Goal: Task Accomplishment & Management: Manage account settings

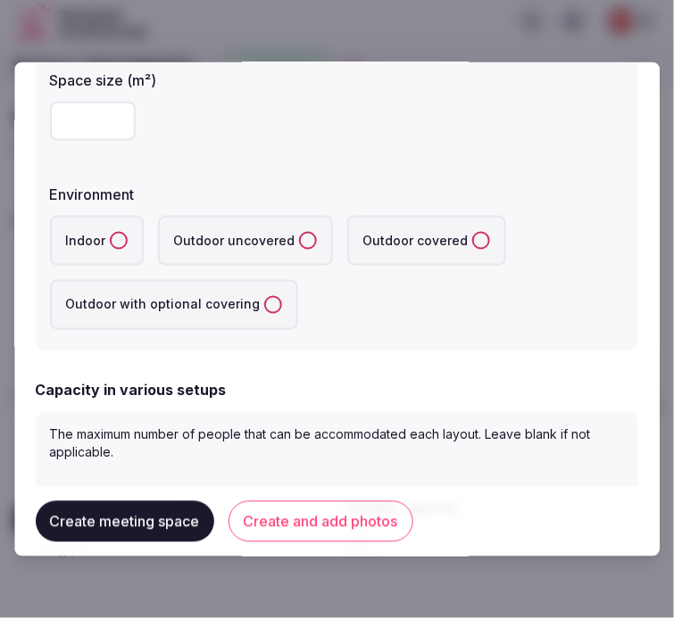
click at [323, 136] on div at bounding box center [337, 120] width 574 height 39
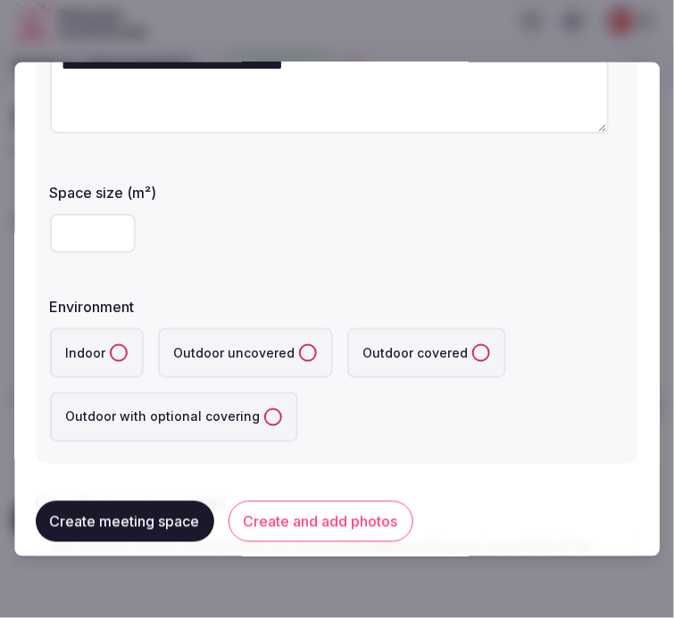
scroll to position [198, 0]
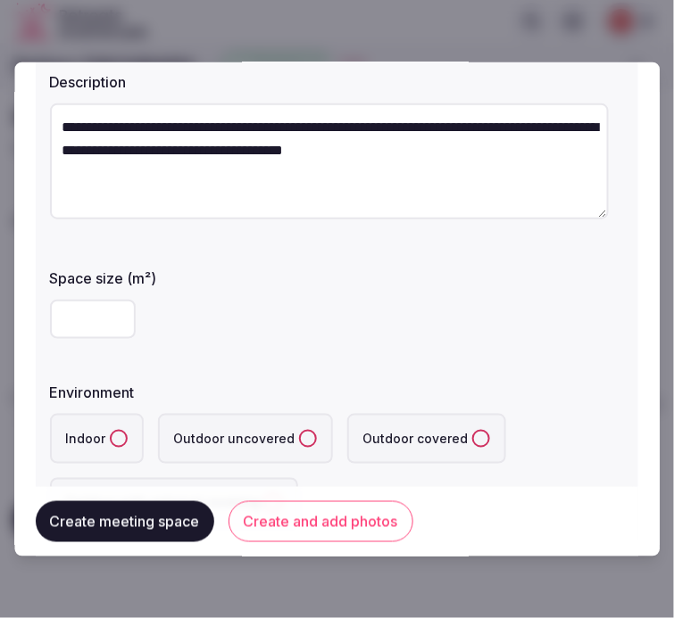
click at [87, 312] on input "number" at bounding box center [93, 318] width 86 height 39
click at [96, 330] on input "number" at bounding box center [93, 318] width 86 height 39
type input "***"
click at [122, 423] on label "Indoor" at bounding box center [97, 438] width 94 height 50
click at [122, 429] on button "Indoor" at bounding box center [119, 438] width 18 height 18
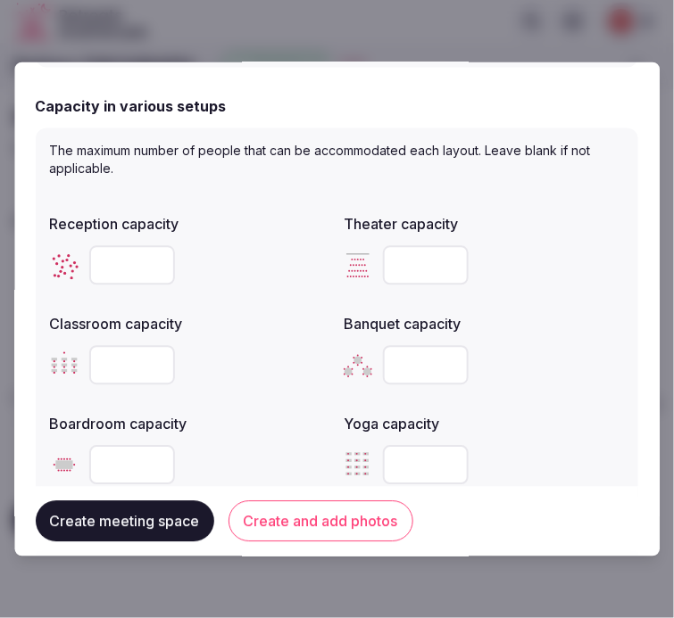
scroll to position [792, 0]
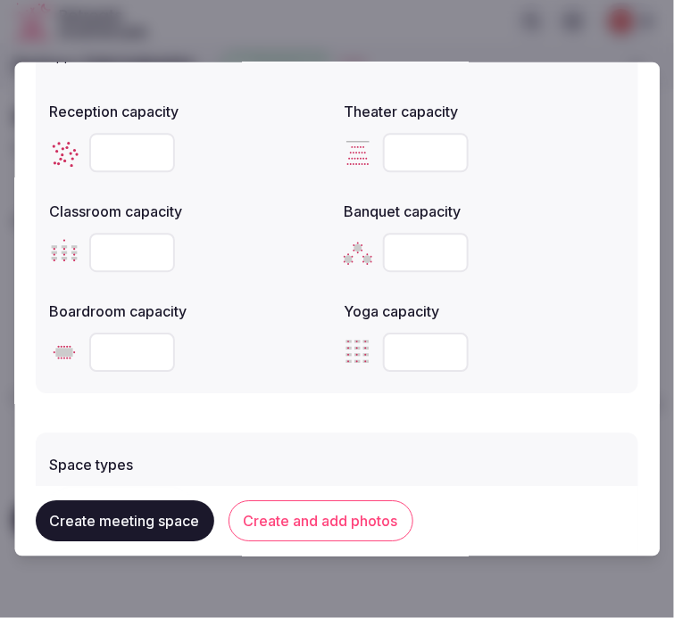
click at [114, 153] on input "number" at bounding box center [132, 152] width 86 height 39
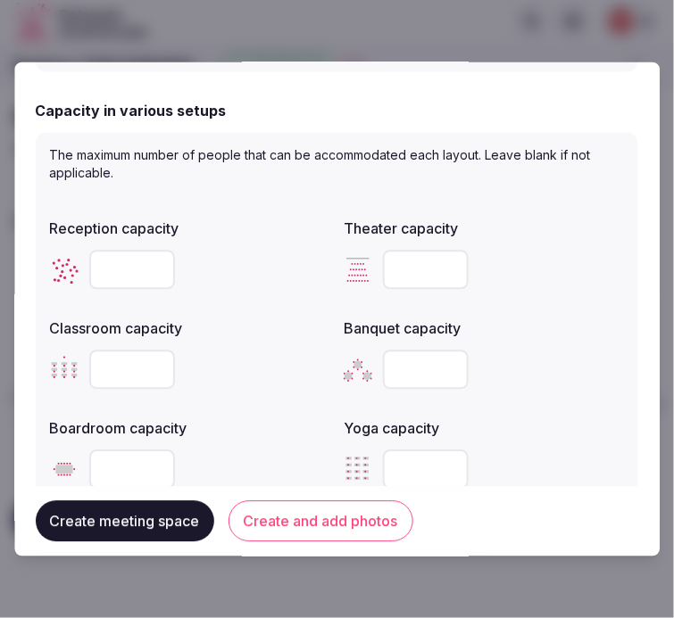
scroll to position [676, 0]
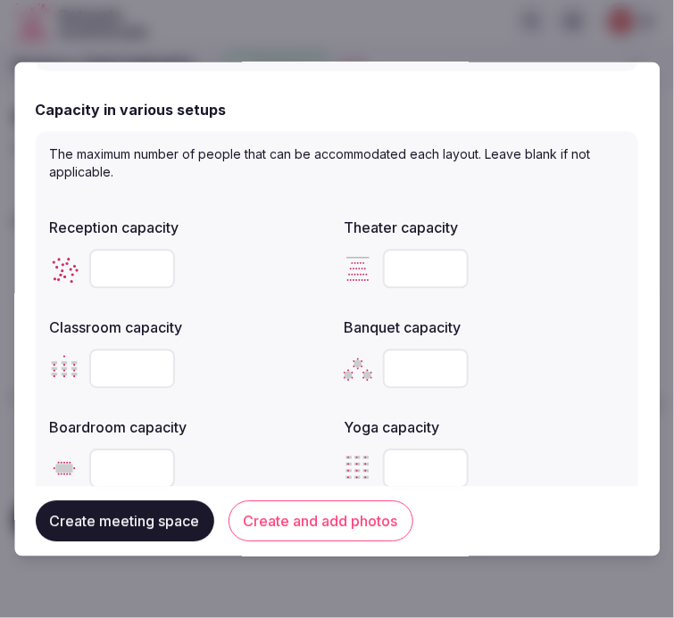
click at [402, 261] on input "number" at bounding box center [427, 268] width 86 height 39
type input "***"
click at [121, 380] on input "number" at bounding box center [132, 368] width 86 height 39
click at [114, 369] on input "number" at bounding box center [132, 368] width 86 height 39
click at [120, 263] on input "number" at bounding box center [132, 268] width 86 height 39
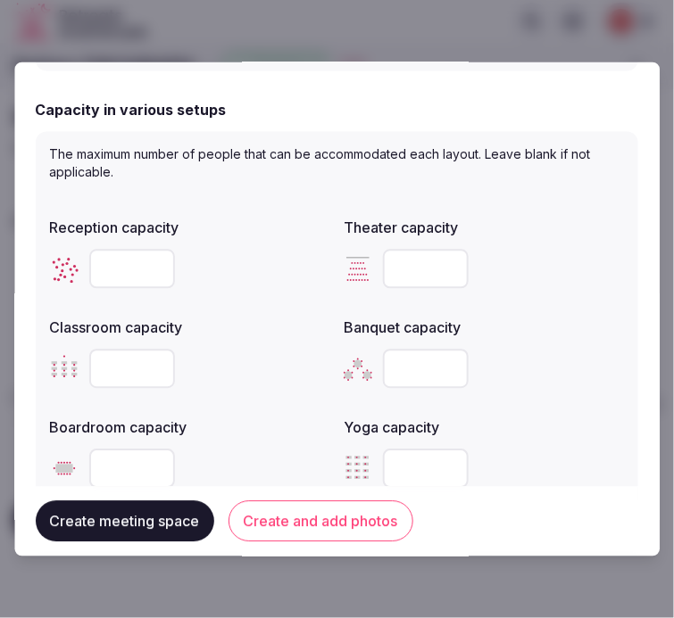
click at [120, 263] on input "number" at bounding box center [132, 268] width 86 height 39
click at [117, 366] on input "number" at bounding box center [132, 368] width 86 height 39
type input "***"
click at [413, 364] on input "number" at bounding box center [427, 368] width 86 height 39
click at [398, 358] on input "number" at bounding box center [427, 368] width 86 height 39
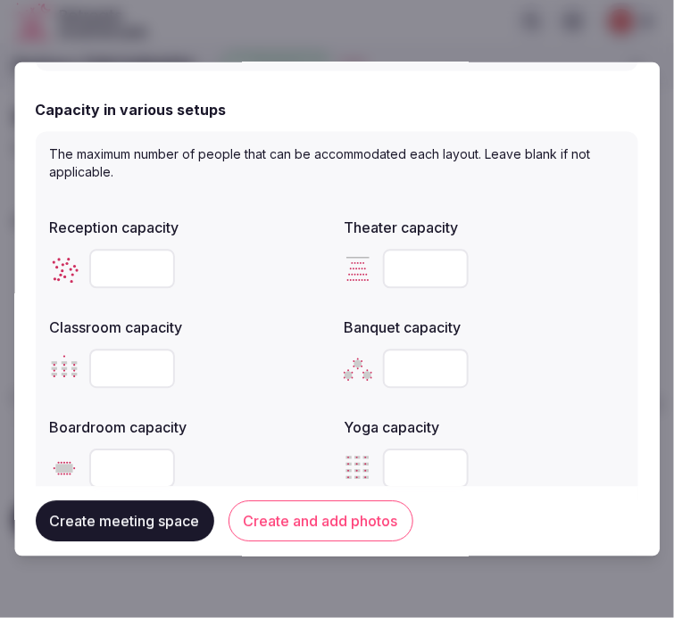
type input "***"
click at [134, 275] on input "number" at bounding box center [132, 268] width 86 height 39
type input "***"
click at [219, 299] on div "Reception capacity *** Theater capacity *** Classroom capacity *** Banquet capa…" at bounding box center [337, 353] width 574 height 286
click at [98, 470] on input "number" at bounding box center [132, 468] width 86 height 39
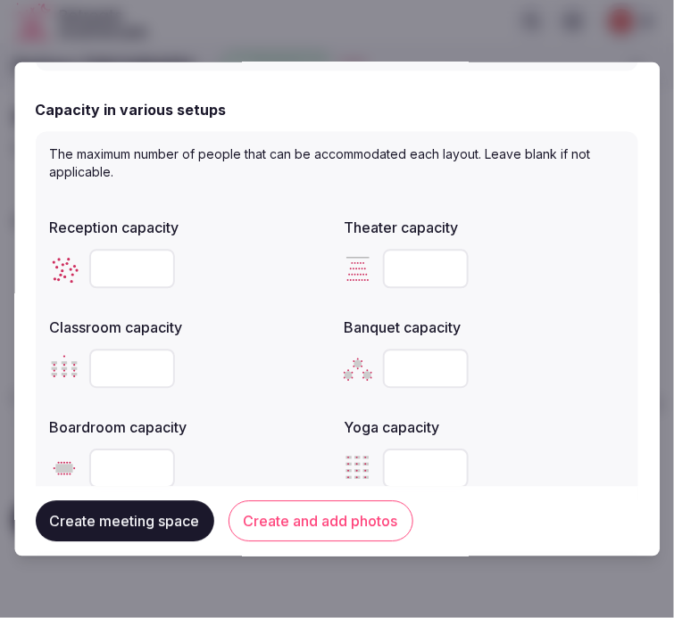
type input "**"
click at [269, 434] on div "Boardroom capacity **" at bounding box center [190, 453] width 280 height 86
click at [298, 526] on button "Create and add photos" at bounding box center [320, 521] width 185 height 41
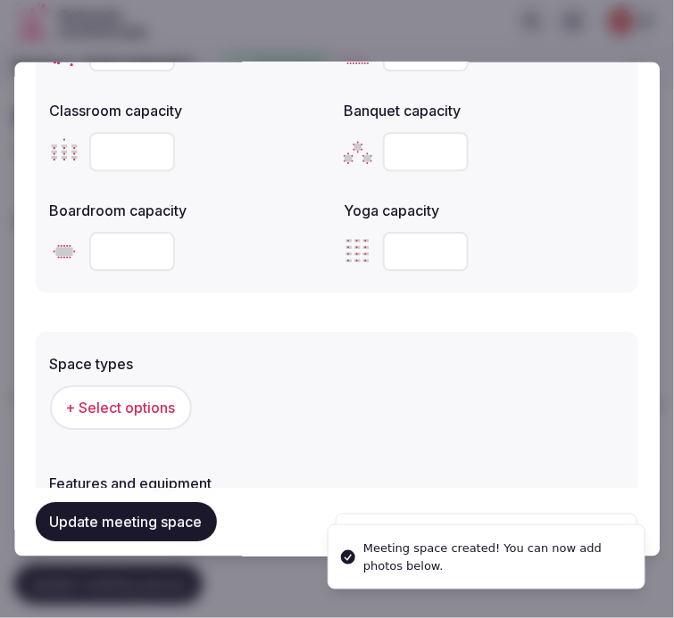
scroll to position [892, 0]
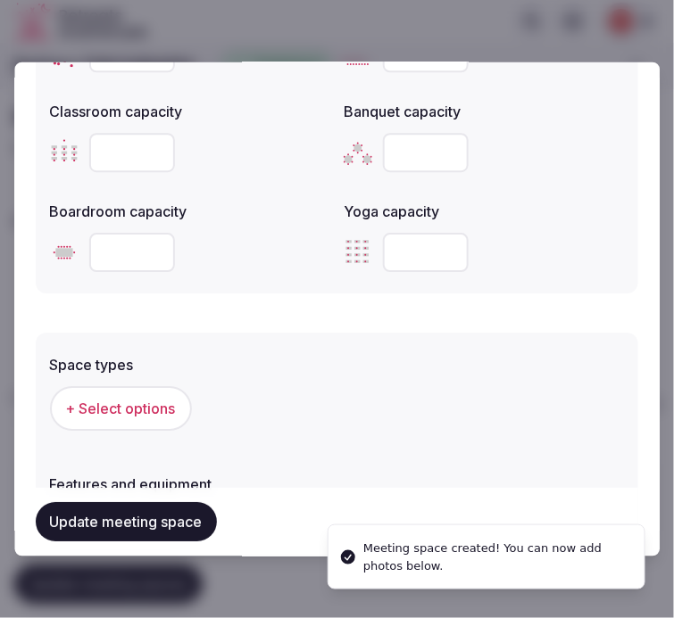
click at [128, 409] on span "+ Select options" at bounding box center [121, 409] width 110 height 20
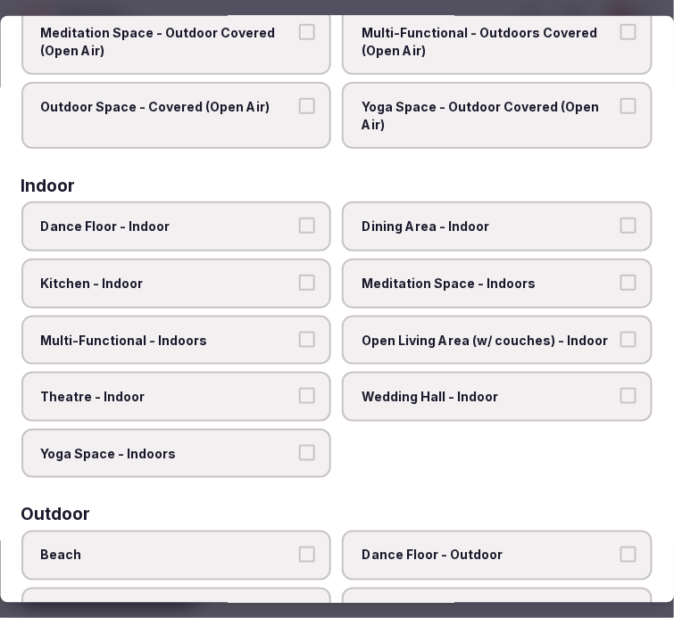
scroll to position [198, 0]
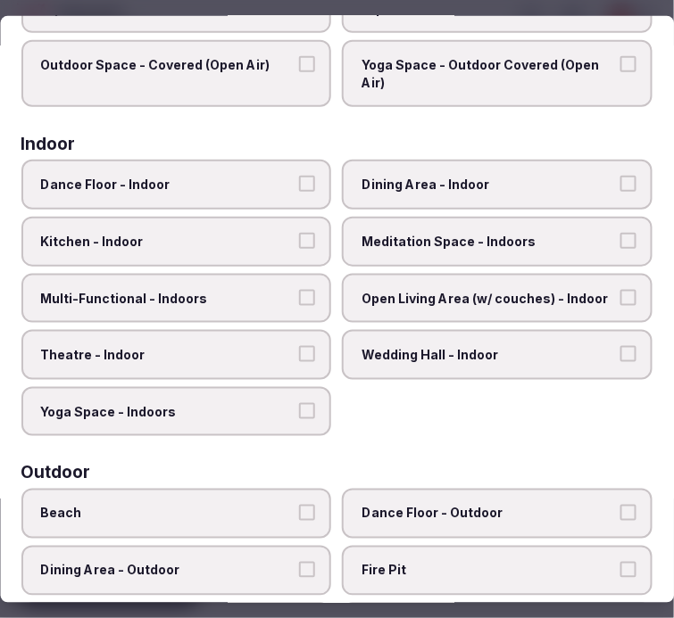
click at [474, 183] on span "Dining Area - Indoor" at bounding box center [488, 185] width 253 height 18
click at [620, 183] on button "Dining Area - Indoor" at bounding box center [628, 184] width 16 height 16
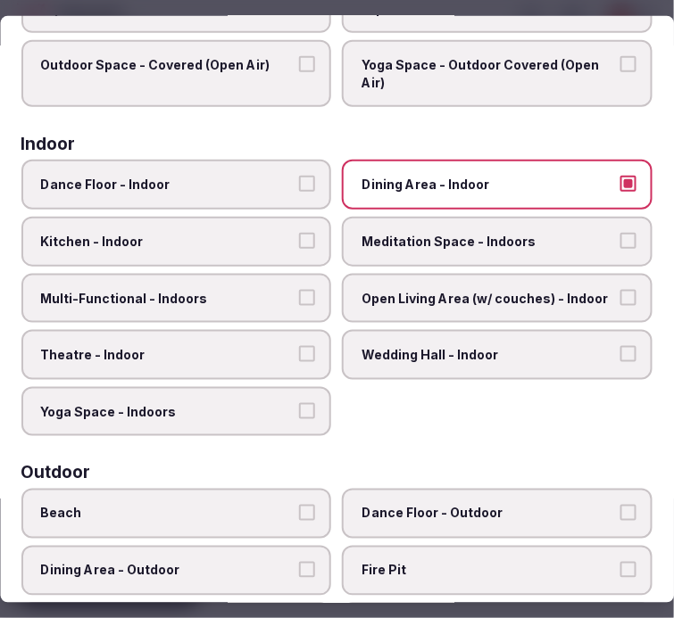
click at [368, 244] on span "Meditation Space - Indoors" at bounding box center [488, 242] width 253 height 18
click at [620, 244] on button "Meditation Space - Indoors" at bounding box center [628, 241] width 16 height 16
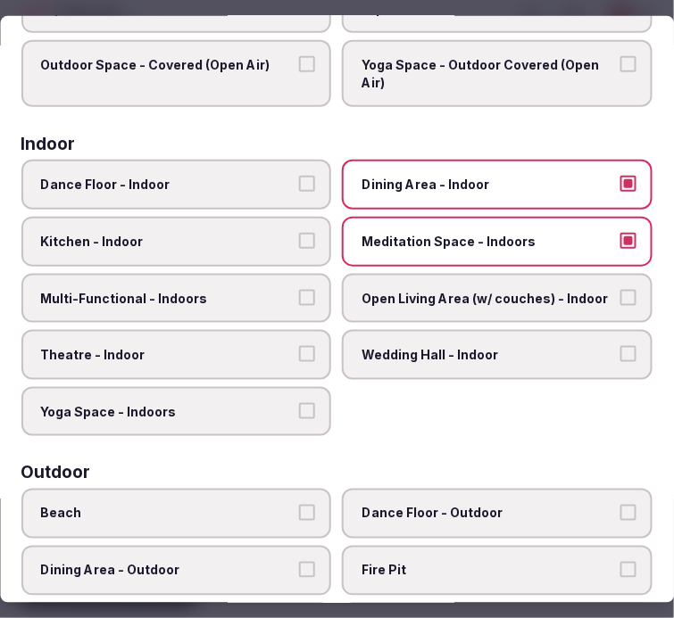
click at [244, 310] on label "Multi-Functional - Indoors" at bounding box center [176, 298] width 310 height 50
click at [300, 305] on button "Multi-Functional - Indoors" at bounding box center [308, 297] width 16 height 16
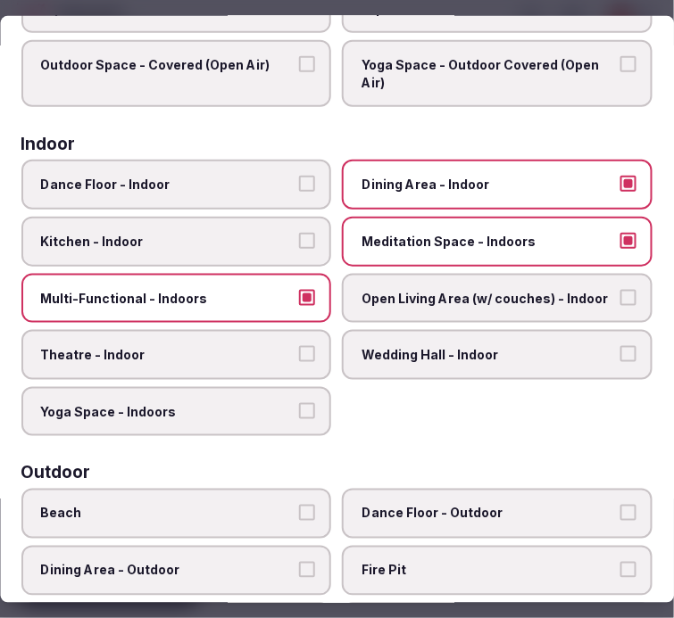
click at [264, 330] on label "Theatre - Indoor" at bounding box center [176, 355] width 310 height 50
click at [300, 346] on button "Theatre - Indoor" at bounding box center [308, 354] width 16 height 16
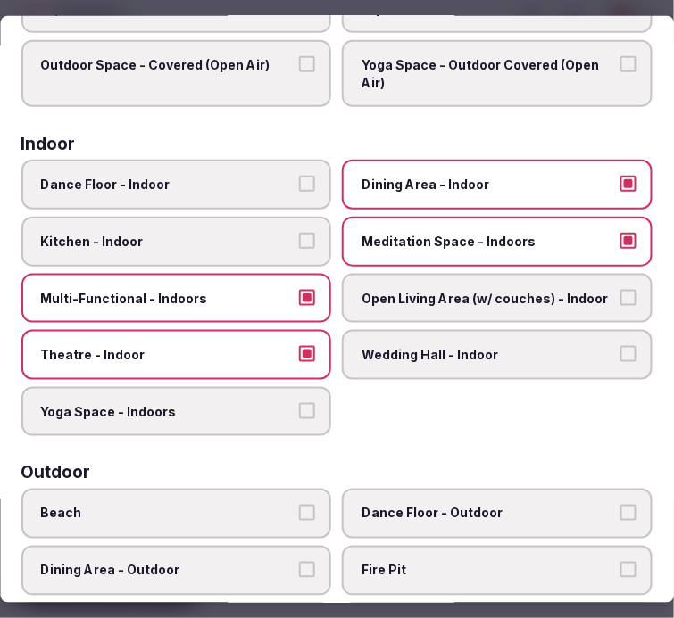
click at [525, 241] on span "Meditation Space - Indoors" at bounding box center [488, 242] width 253 height 18
click at [620, 241] on button "Meditation Space - Indoors" at bounding box center [628, 241] width 16 height 16
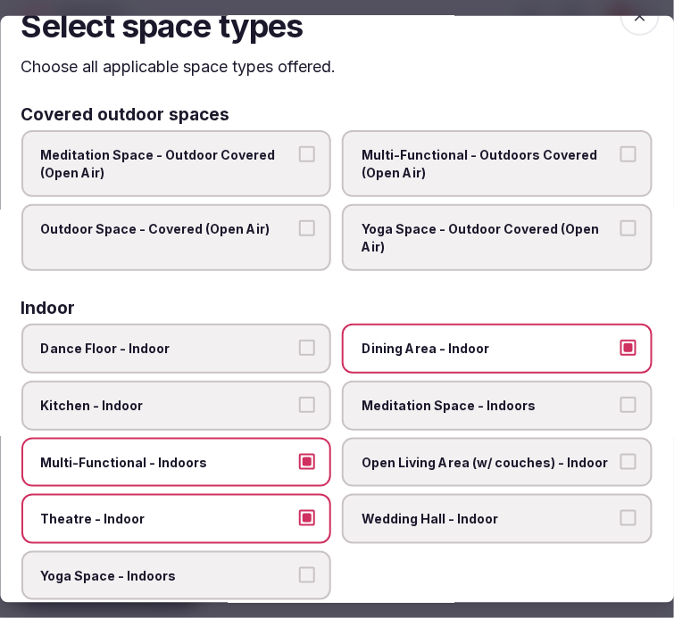
scroll to position [0, 0]
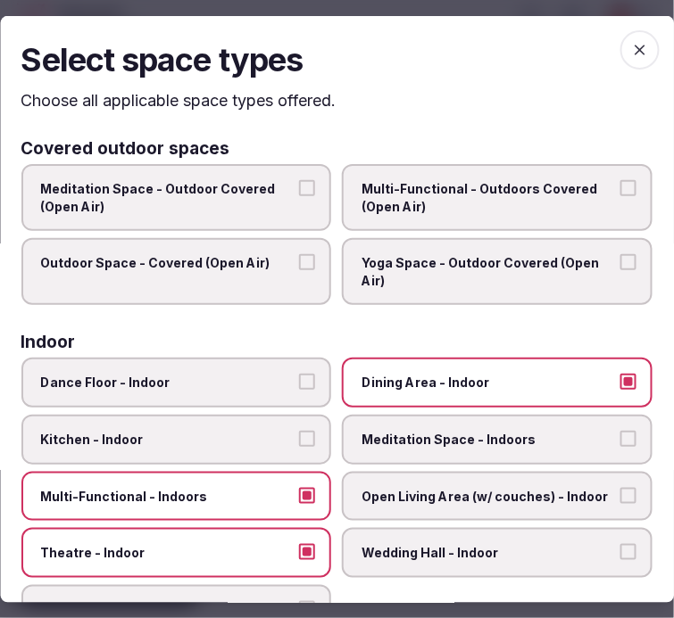
click at [620, 59] on span "button" at bounding box center [639, 48] width 39 height 39
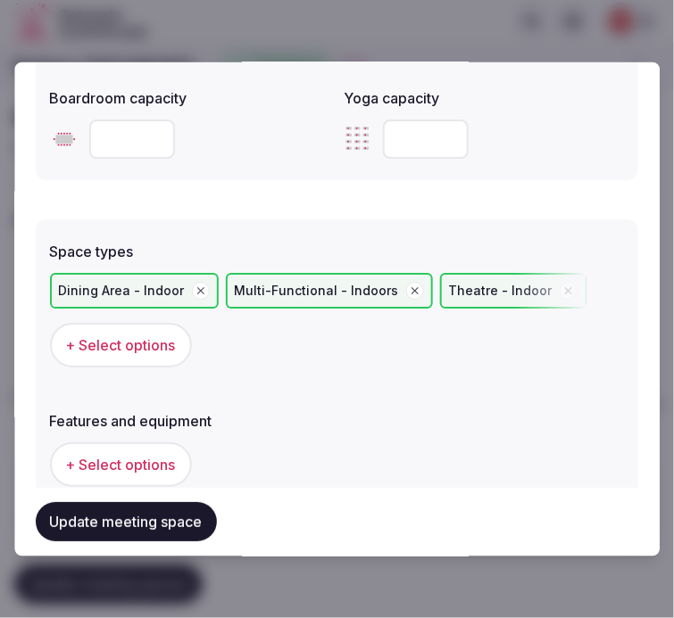
scroll to position [1189, 0]
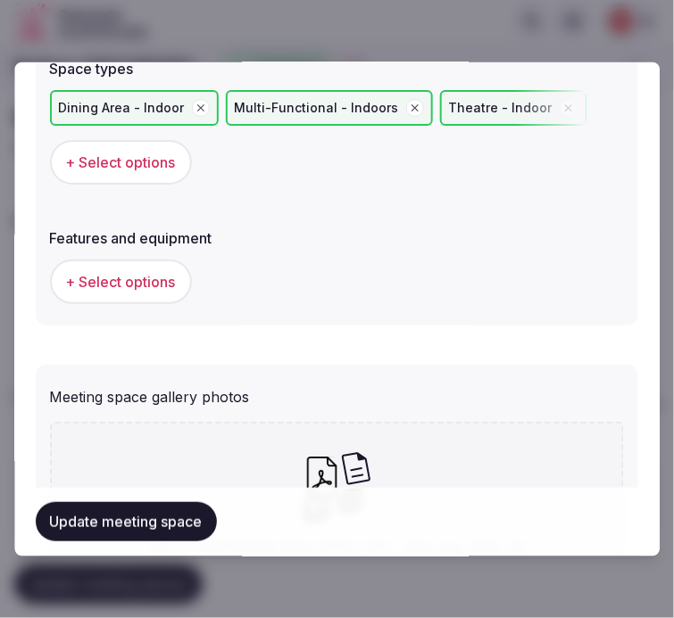
click at [161, 274] on span "+ Select options" at bounding box center [121, 282] width 110 height 20
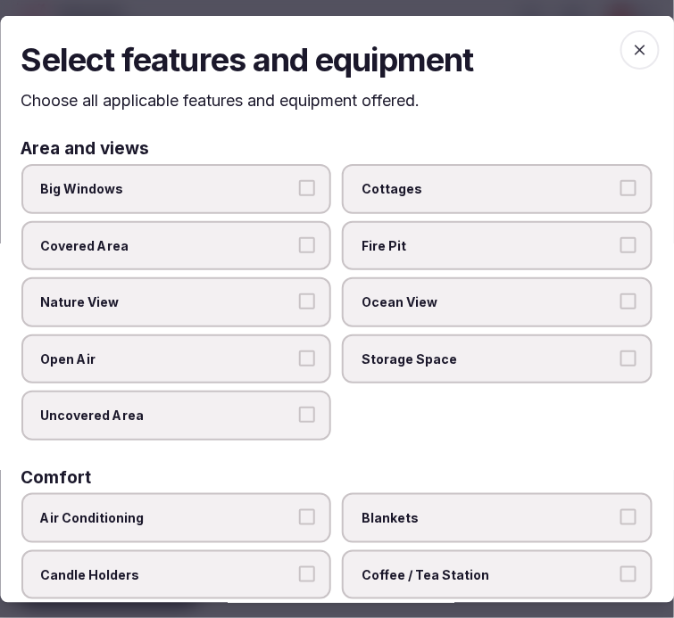
click at [310, 181] on label "Big Windows" at bounding box center [176, 189] width 310 height 50
click at [310, 181] on button "Big Windows" at bounding box center [308, 188] width 16 height 16
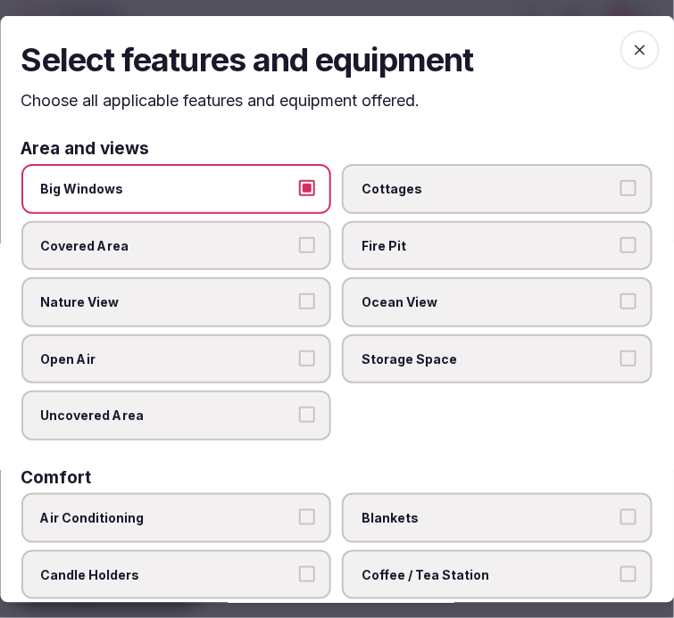
drag, startPoint x: 277, startPoint y: 175, endPoint x: 280, endPoint y: 185, distance: 10.2
click at [279, 180] on label "Big Windows" at bounding box center [176, 189] width 310 height 50
click at [300, 180] on button "Big Windows" at bounding box center [308, 188] width 16 height 16
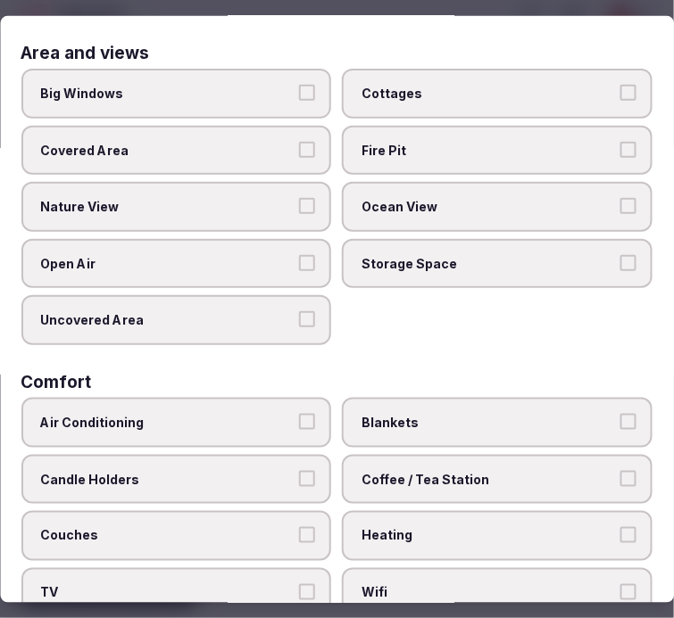
scroll to position [198, 0]
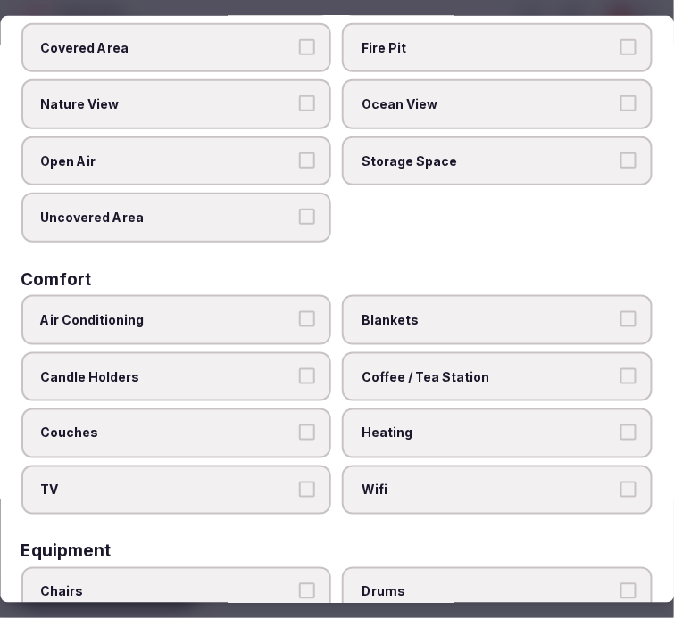
click at [251, 315] on span "Air Conditioning" at bounding box center [167, 320] width 253 height 18
click at [300, 315] on button "Air Conditioning" at bounding box center [308, 319] width 16 height 16
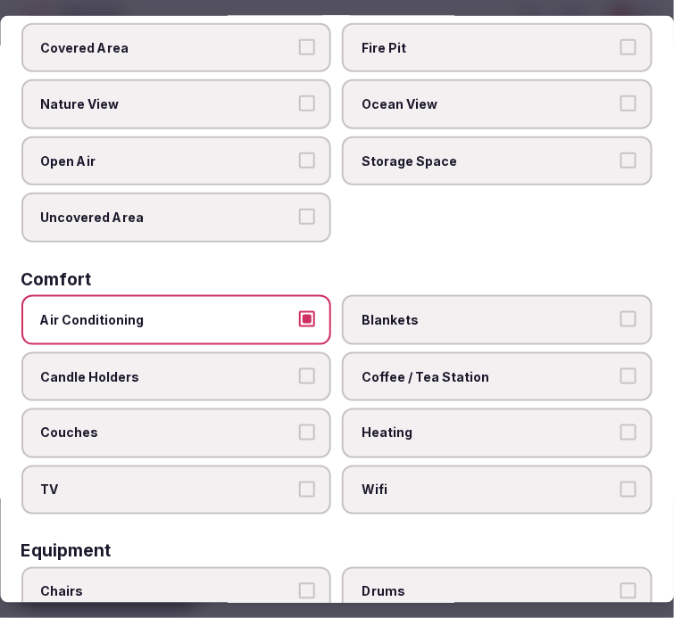
click at [386, 482] on span "Wifi" at bounding box center [488, 491] width 253 height 18
click at [620, 482] on button "Wifi" at bounding box center [628, 490] width 16 height 16
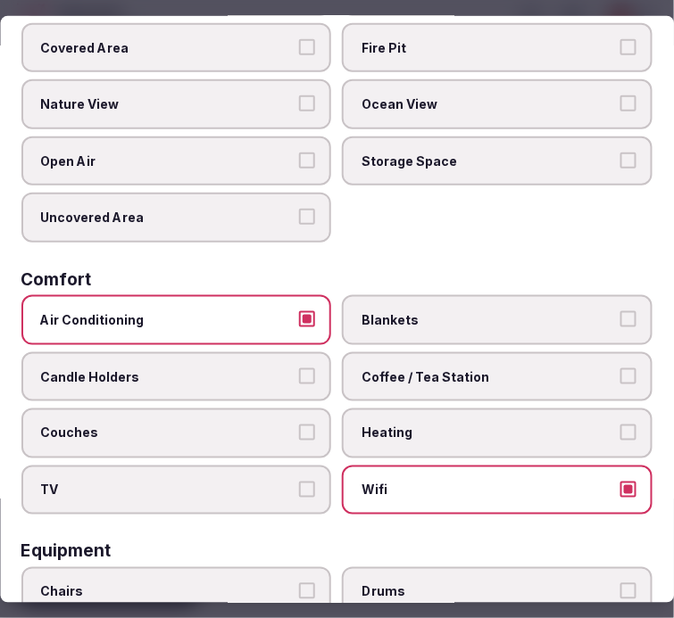
click at [453, 368] on span "Coffee / Tea Station" at bounding box center [488, 377] width 253 height 18
click at [620, 368] on button "Coffee / Tea Station" at bounding box center [628, 376] width 16 height 16
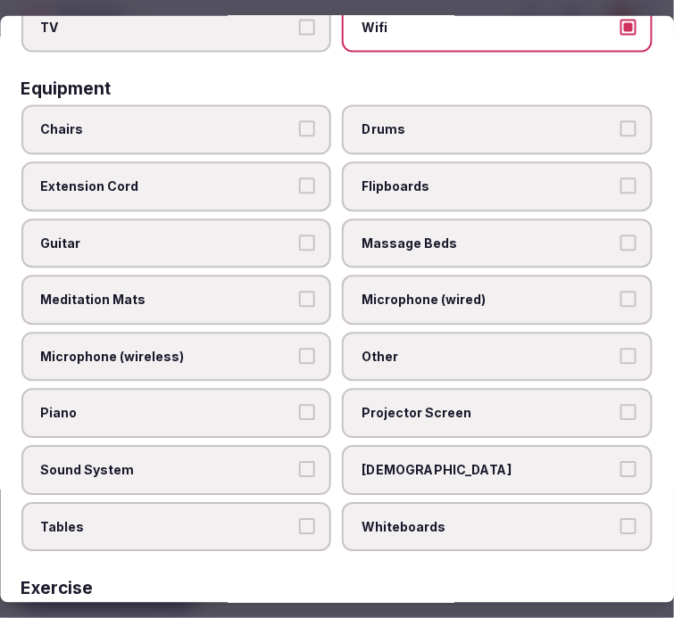
scroll to position [693, 0]
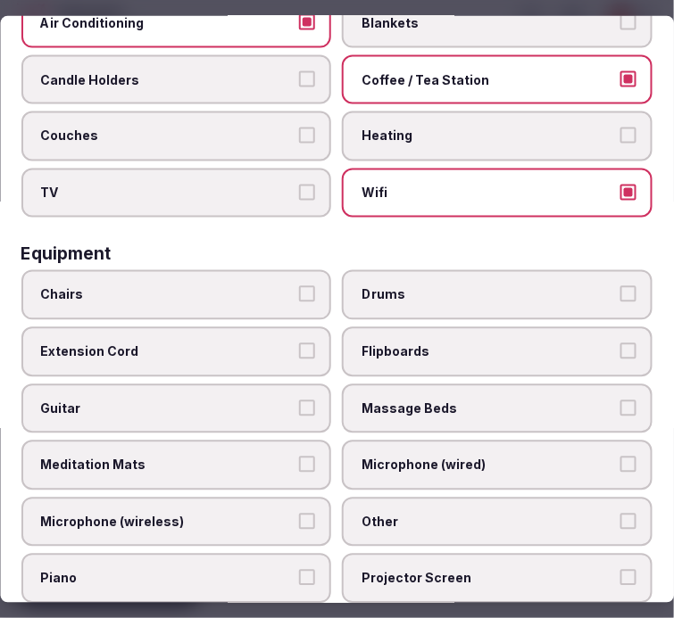
click at [243, 286] on span "Chairs" at bounding box center [167, 295] width 253 height 18
click at [300, 286] on button "Chairs" at bounding box center [308, 294] width 16 height 16
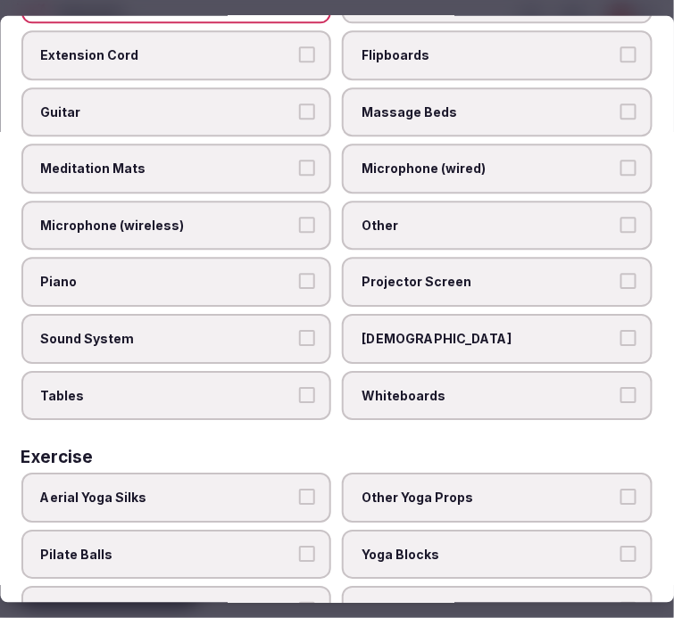
scroll to position [792, 0]
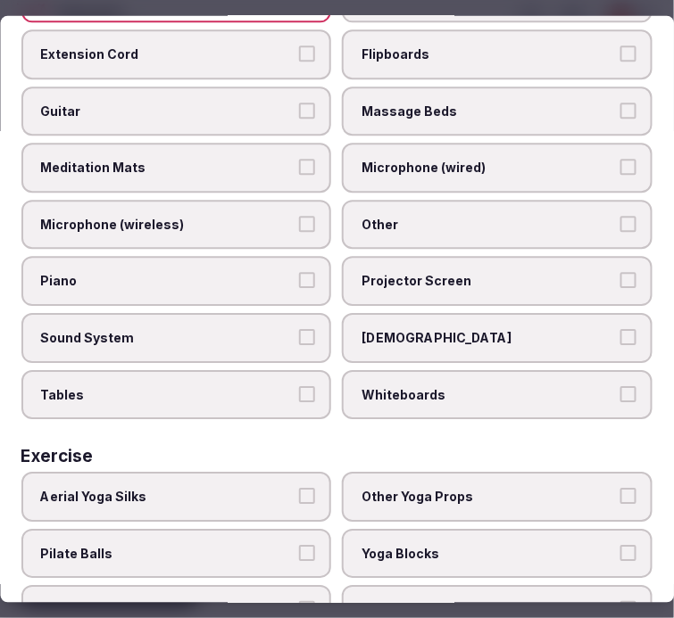
click at [314, 371] on label "Tables" at bounding box center [176, 395] width 310 height 50
click at [314, 386] on button "Tables" at bounding box center [308, 394] width 16 height 16
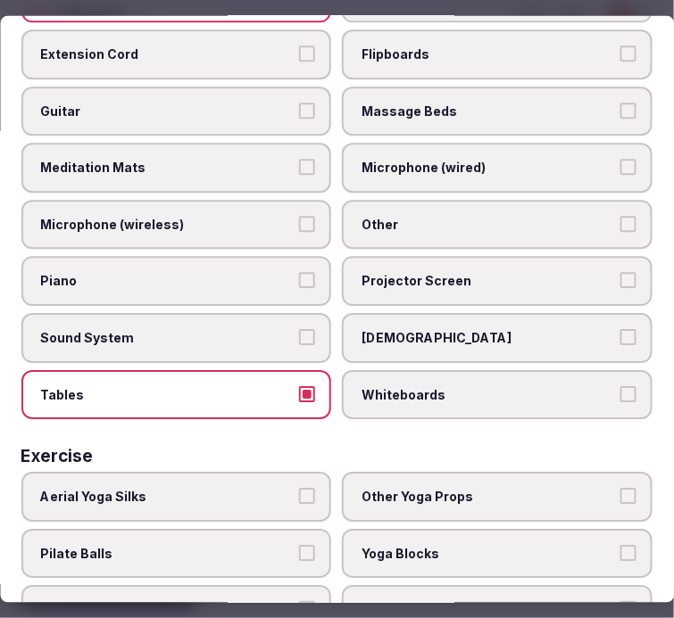
click at [470, 273] on span "Projector Screen" at bounding box center [488, 282] width 253 height 18
click at [620, 273] on button "Projector Screen" at bounding box center [628, 281] width 16 height 16
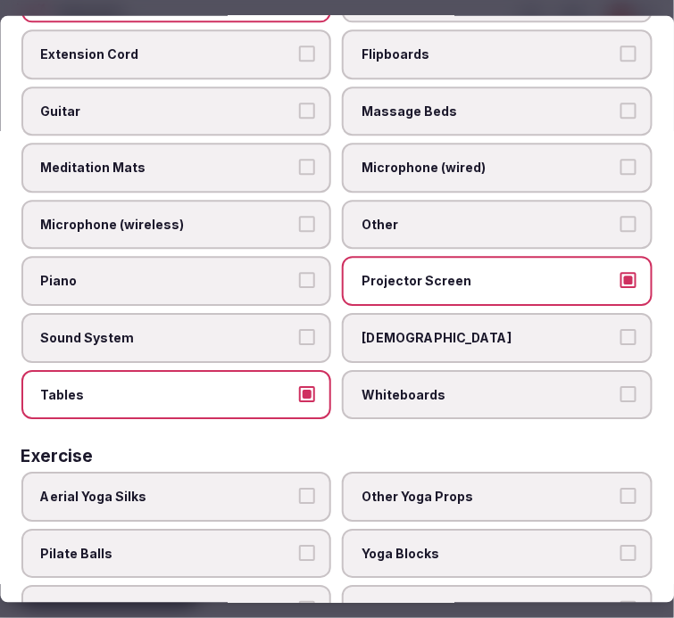
click at [475, 215] on label "Other" at bounding box center [498, 226] width 310 height 50
click at [620, 217] on button "Other" at bounding box center [628, 225] width 16 height 16
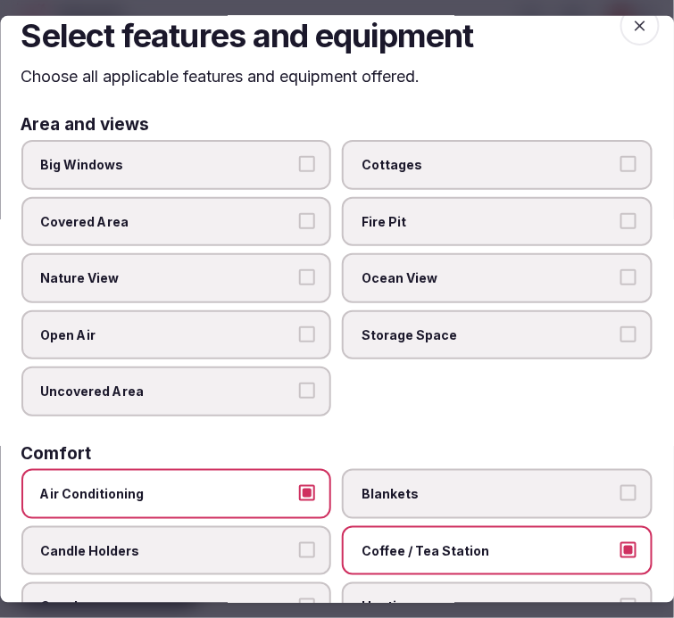
scroll to position [0, 0]
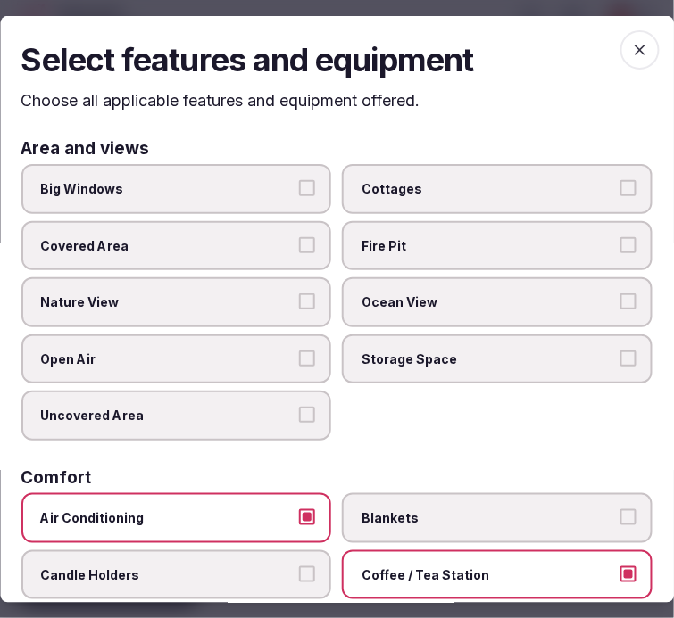
click at [620, 38] on span "button" at bounding box center [639, 48] width 39 height 39
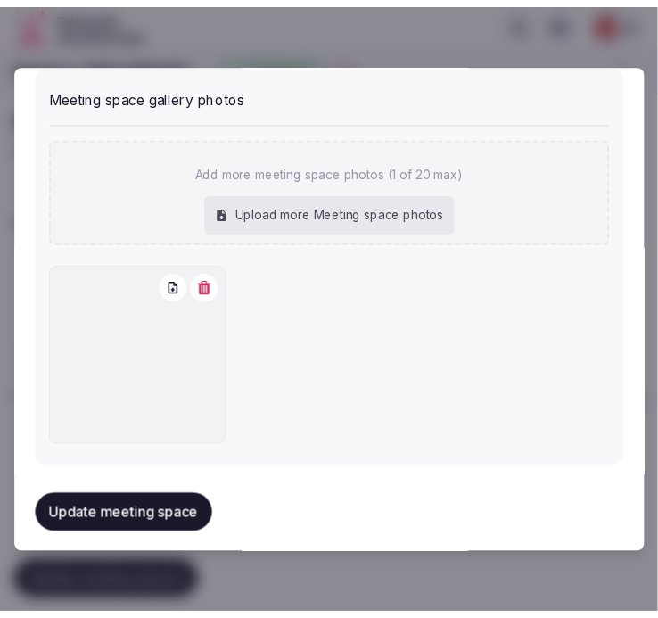
scroll to position [1444, 0]
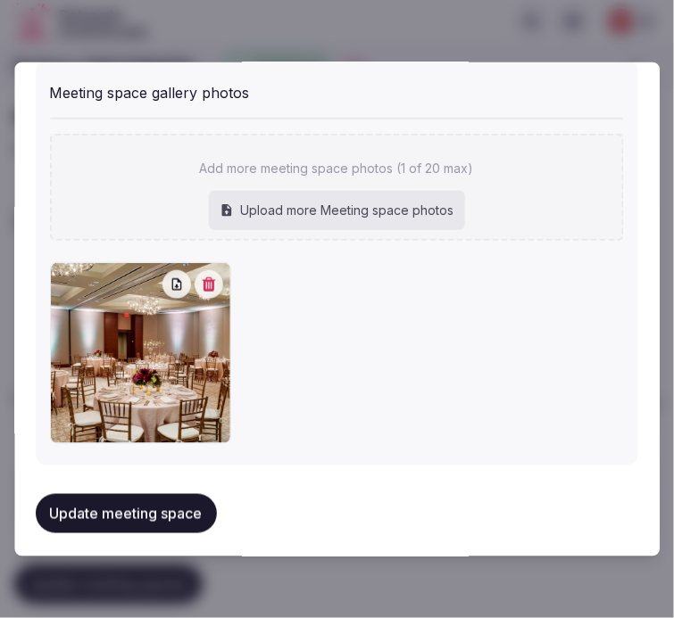
click at [164, 501] on button "Update meeting space" at bounding box center [126, 513] width 181 height 39
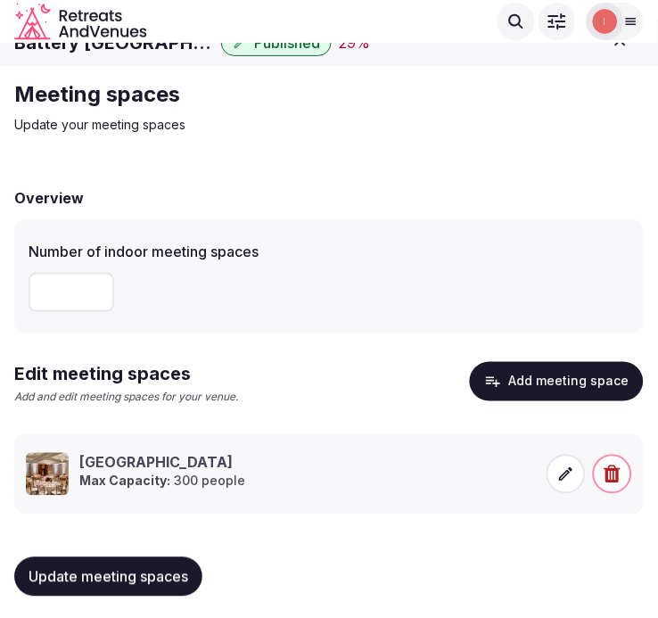
scroll to position [29, 0]
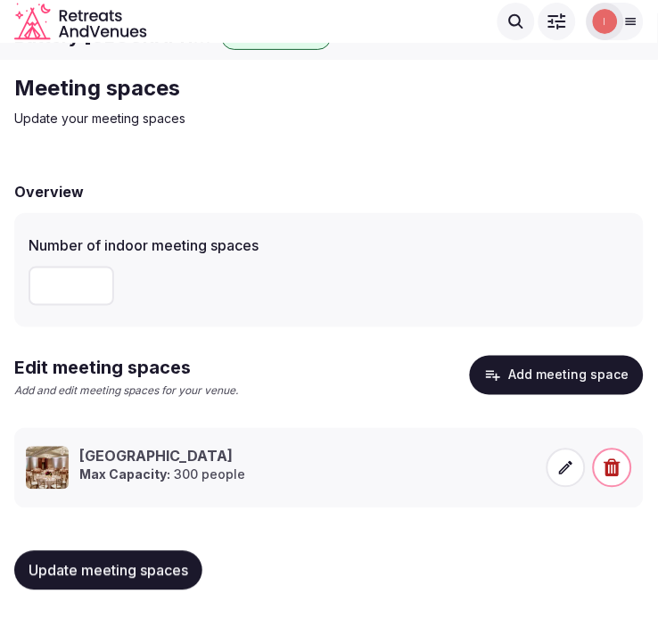
click at [80, 577] on span "Update meeting spaces" at bounding box center [109, 571] width 160 height 18
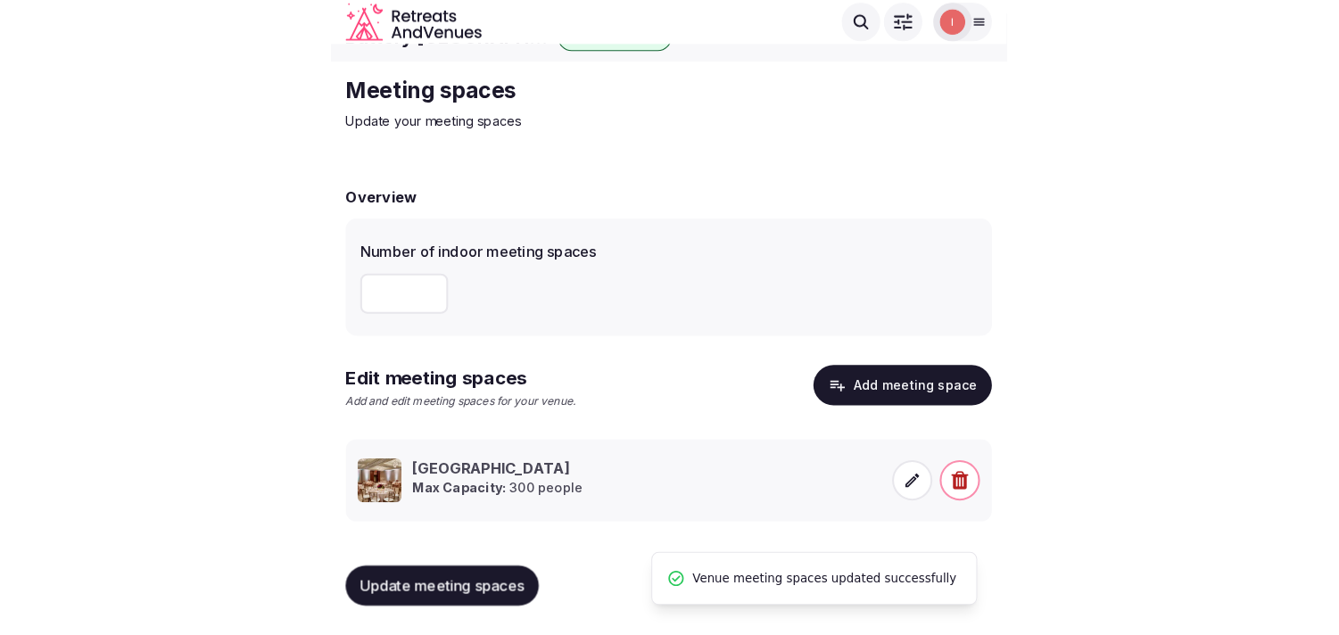
scroll to position [0, 0]
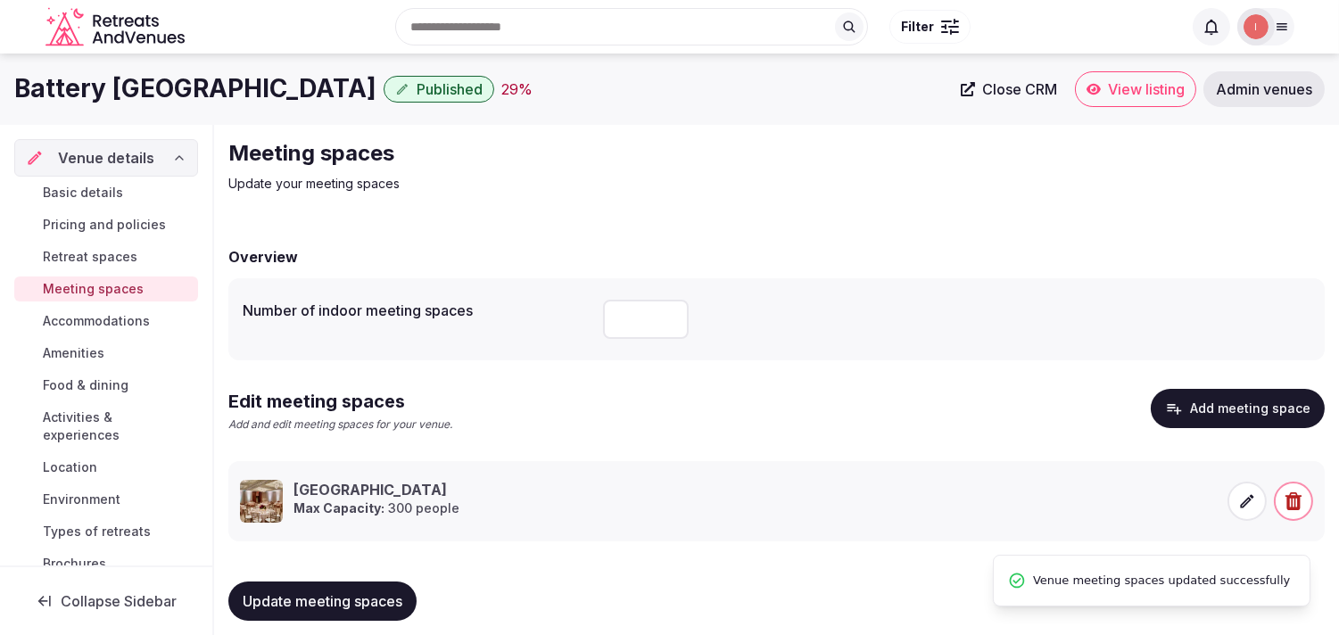
click at [131, 313] on span "Accommodations" at bounding box center [96, 321] width 107 height 18
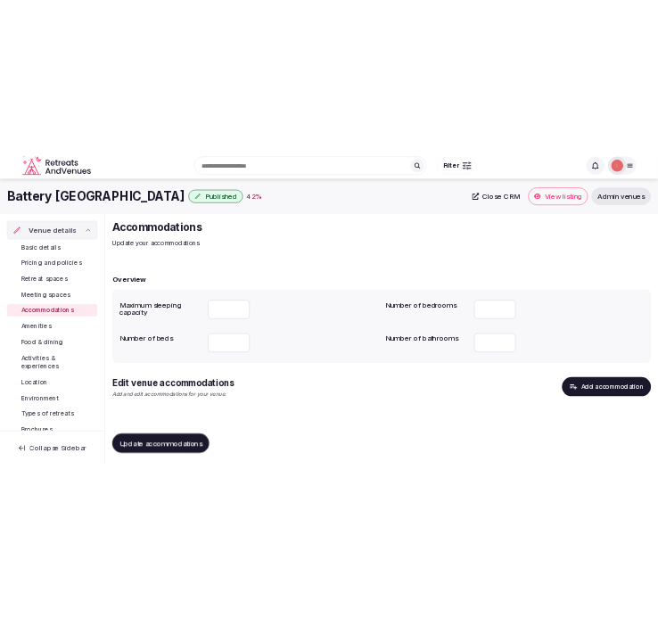
scroll to position [4, 0]
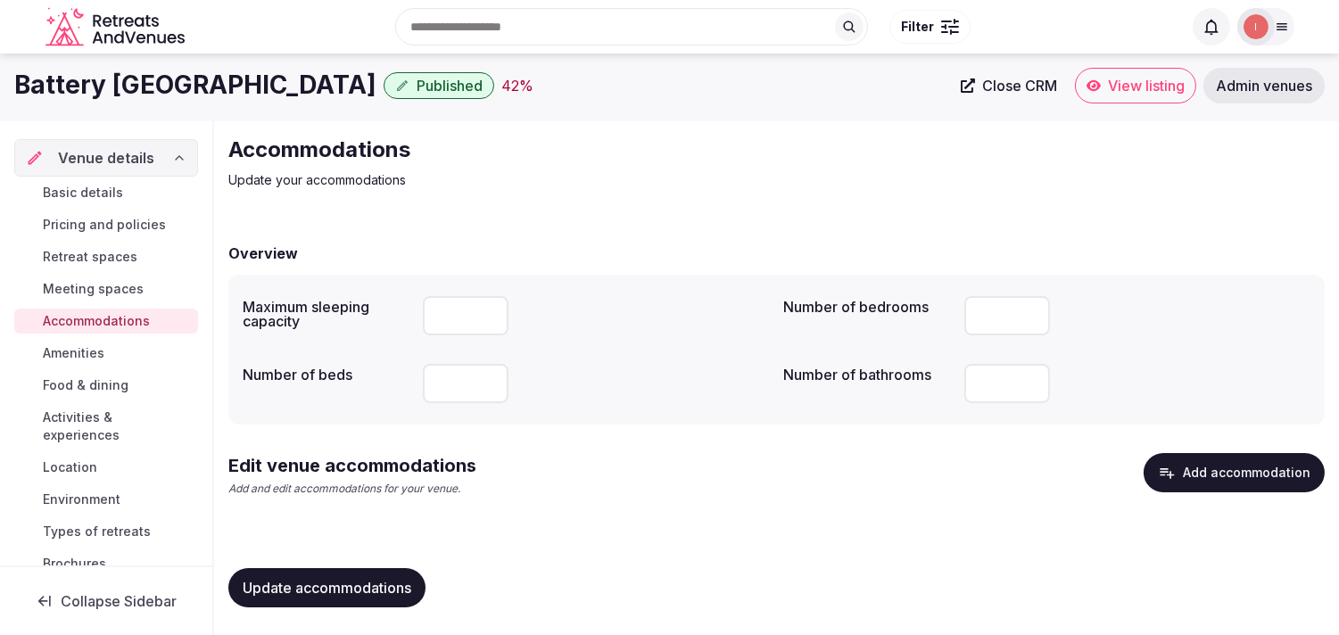
click at [393, 594] on span "Update accommodations" at bounding box center [327, 588] width 169 height 18
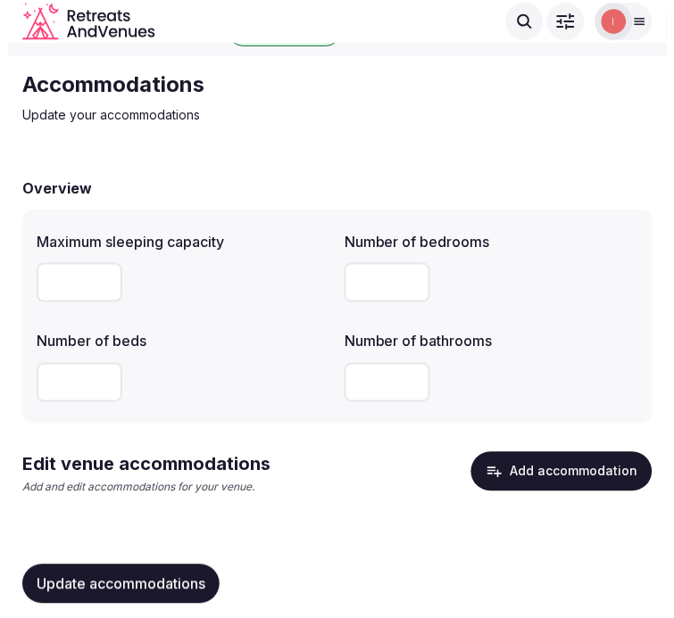
scroll to position [49, 0]
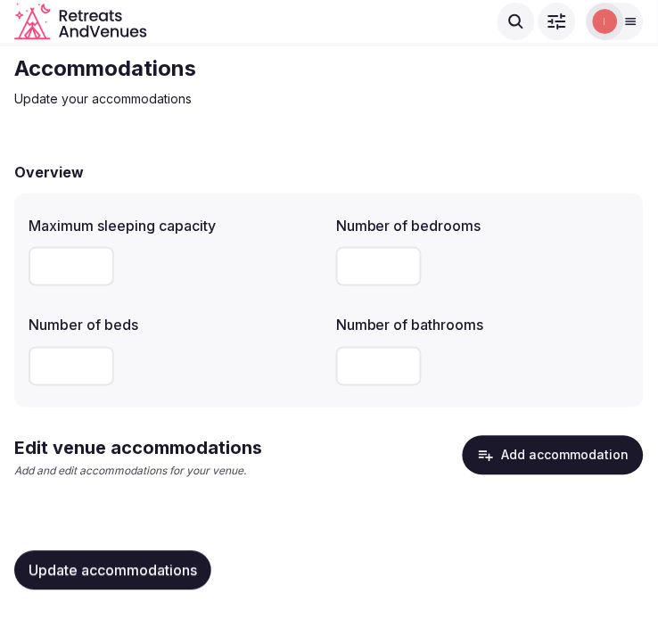
click at [501, 456] on button "Add accommodation" at bounding box center [553, 455] width 181 height 39
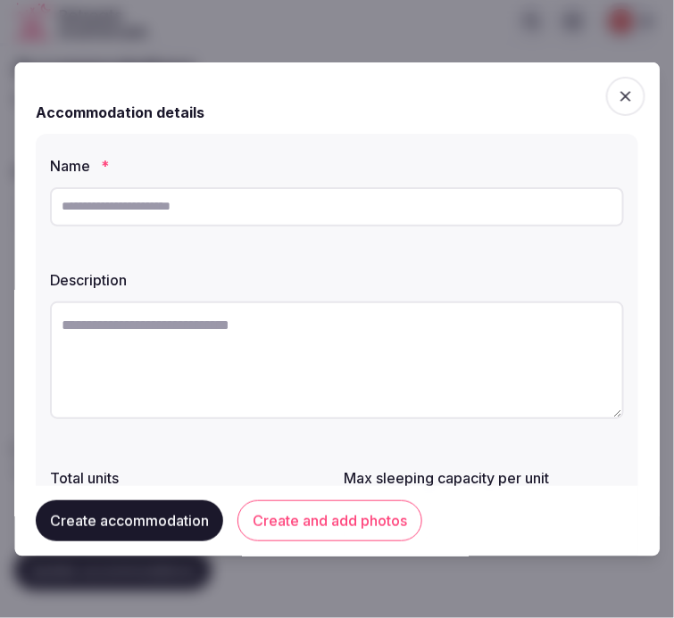
click at [261, 199] on input "text" at bounding box center [337, 205] width 574 height 39
paste input "**********"
type input "**********"
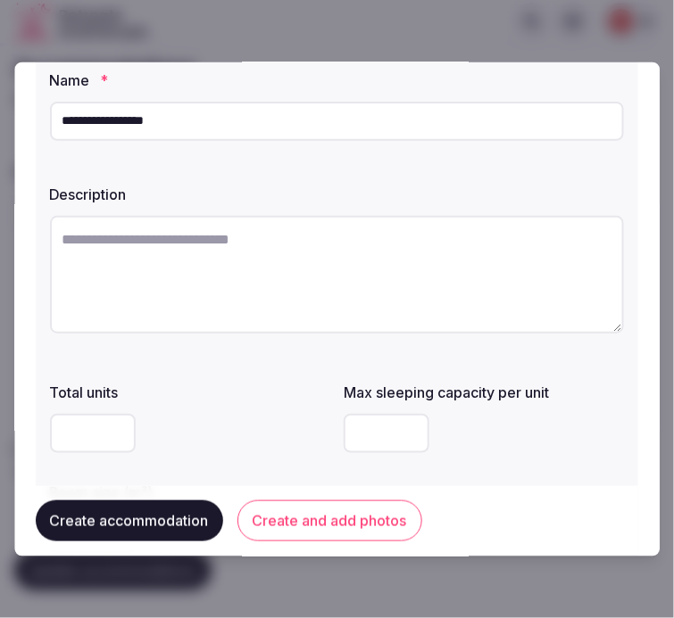
scroll to position [198, 0]
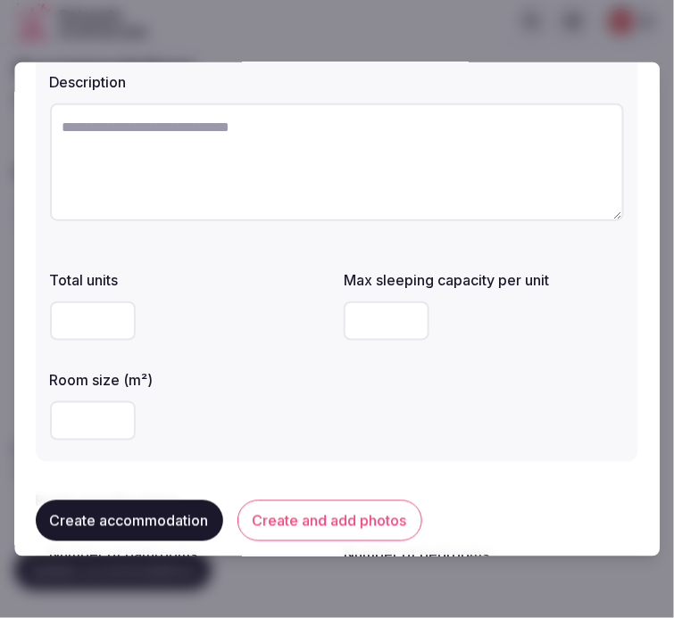
click at [346, 155] on textarea at bounding box center [337, 162] width 574 height 118
paste textarea "**********"
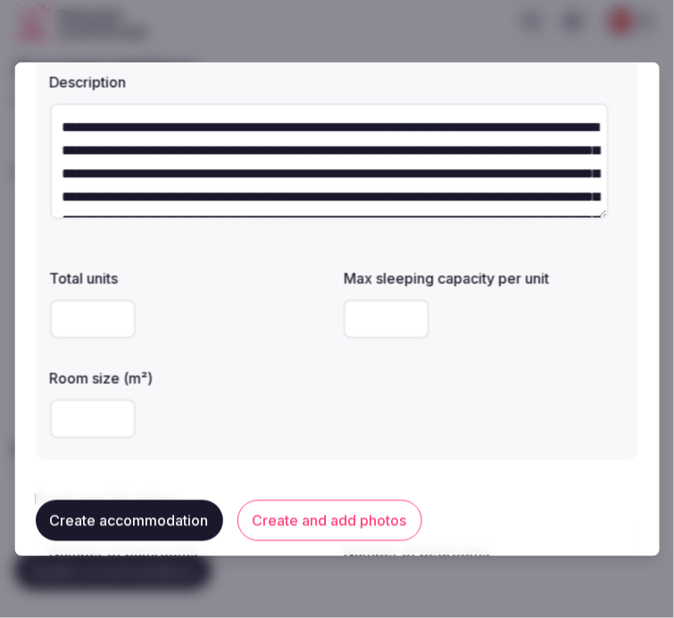
scroll to position [125, 0]
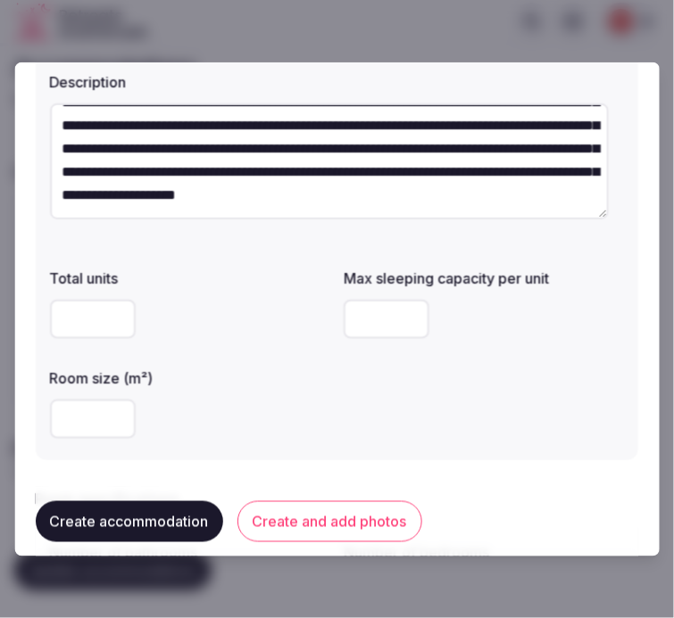
type textarea "**********"
click at [71, 303] on input "number" at bounding box center [93, 318] width 86 height 39
click at [71, 417] on input "number" at bounding box center [93, 418] width 86 height 39
type input "***"
drag, startPoint x: 246, startPoint y: 416, endPoint x: 470, endPoint y: 289, distance: 257.3
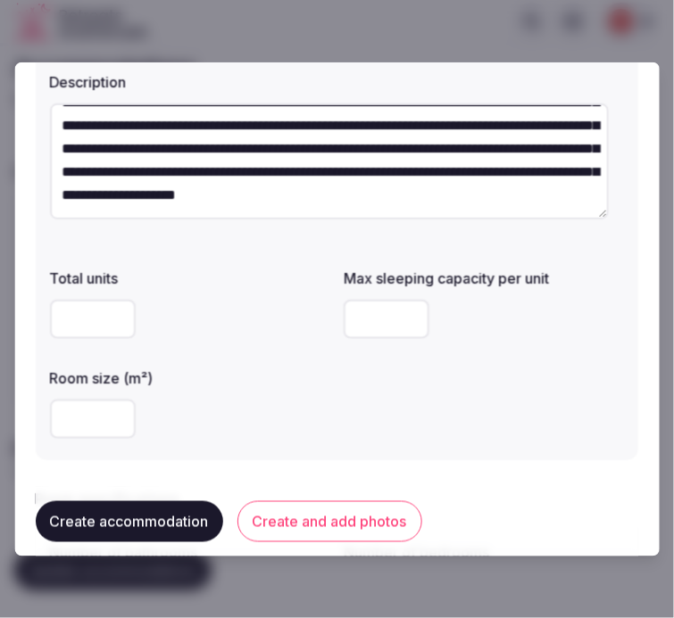
click at [247, 415] on div "***" at bounding box center [190, 418] width 280 height 39
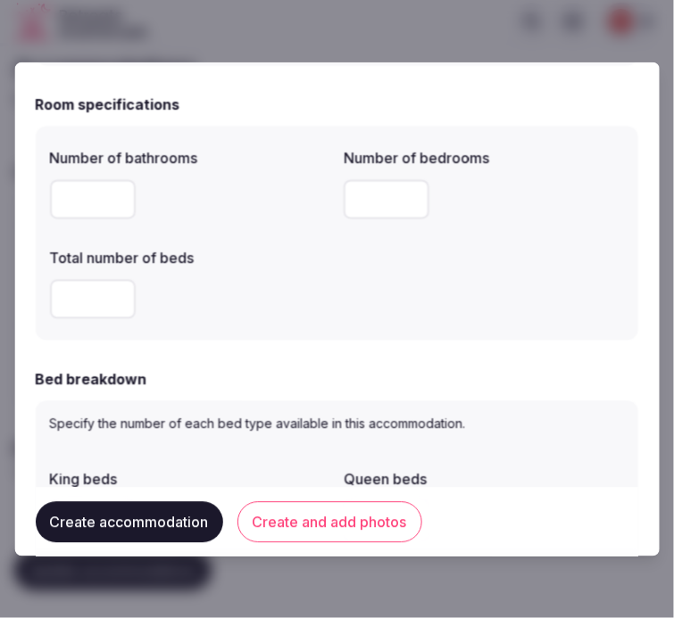
scroll to position [594, 0]
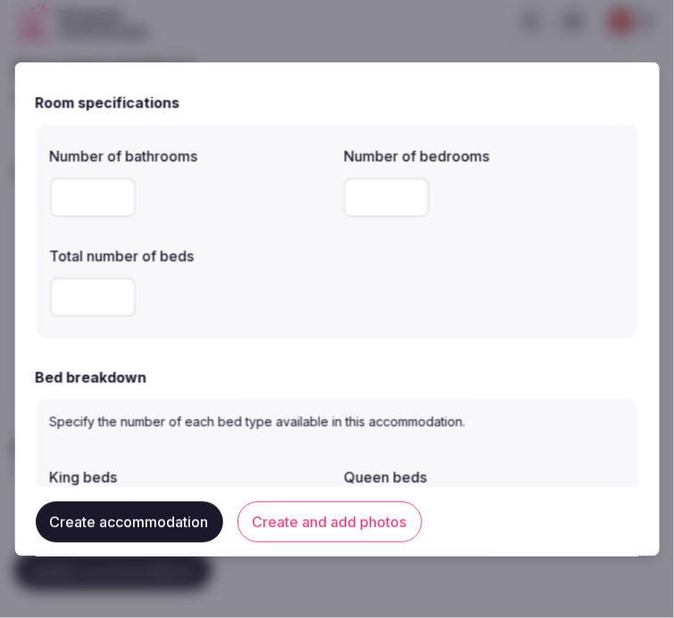
click at [114, 206] on input "number" at bounding box center [93, 197] width 86 height 39
type input "*"
click at [353, 189] on input "number" at bounding box center [387, 197] width 86 height 39
type input "*"
click at [73, 287] on input "number" at bounding box center [93, 296] width 86 height 39
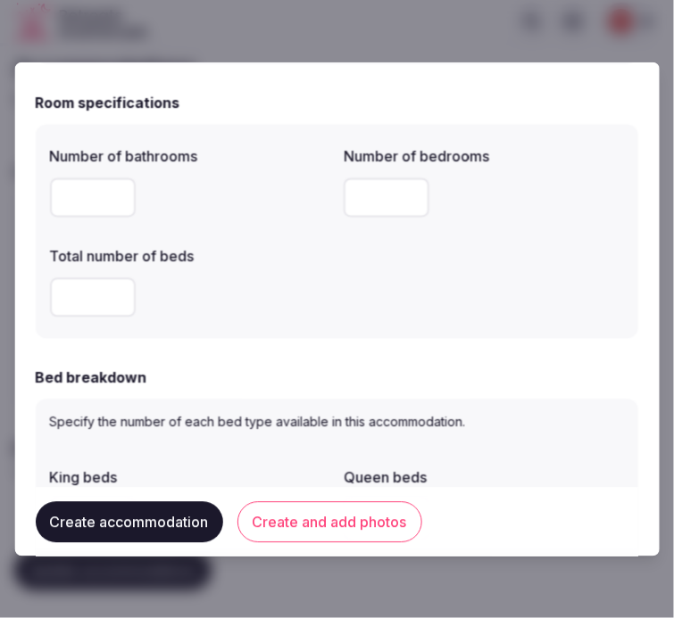
type input "*"
drag, startPoint x: 389, startPoint y: 189, endPoint x: 352, endPoint y: 190, distance: 36.6
click at [352, 190] on input "*" at bounding box center [387, 197] width 86 height 39
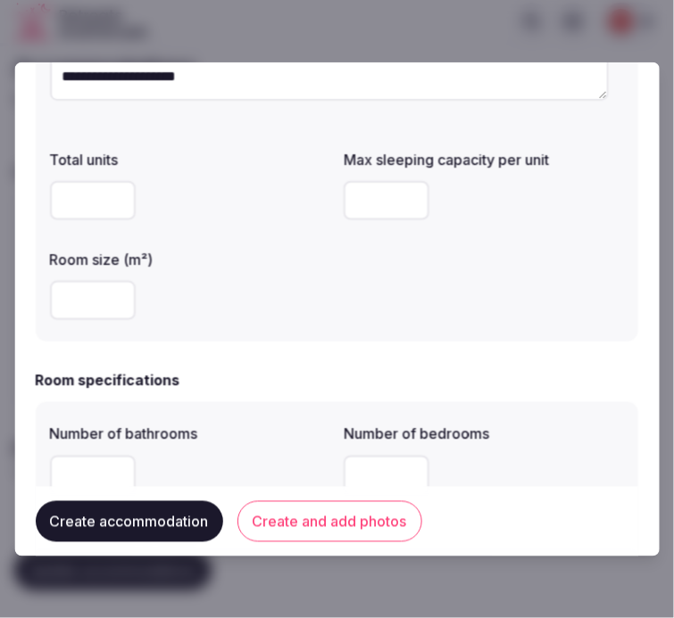
scroll to position [297, 0]
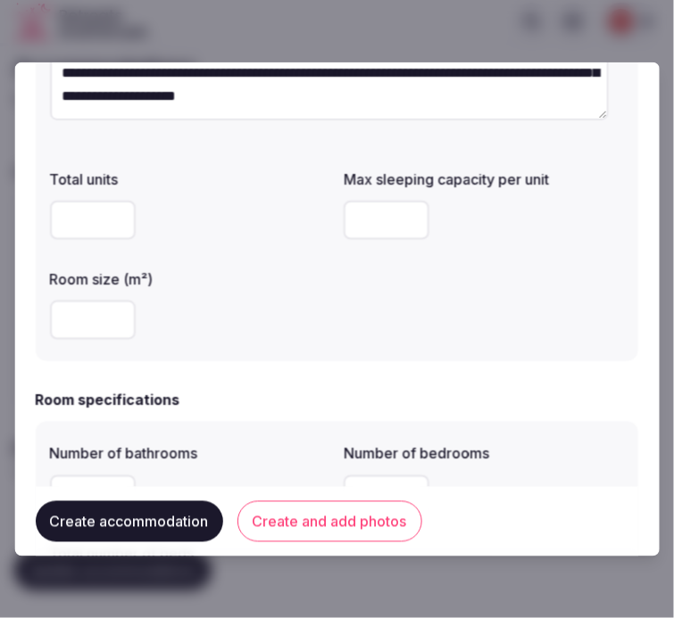
click at [361, 218] on input "number" at bounding box center [387, 219] width 86 height 39
type input "*"
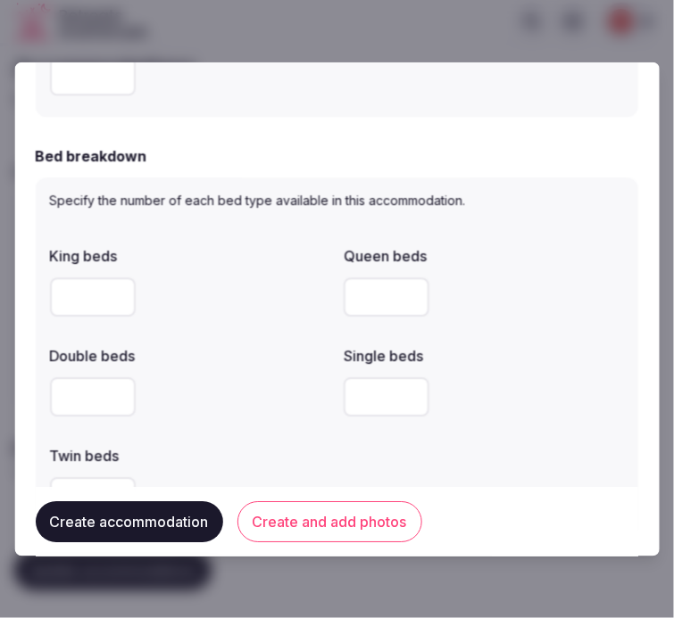
scroll to position [892, 0]
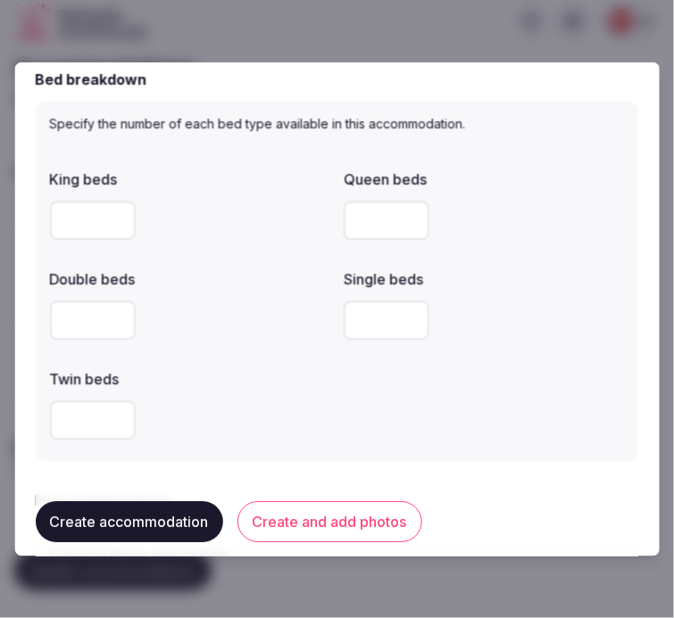
click at [81, 212] on input "number" at bounding box center [93, 220] width 86 height 39
type input "*"
click at [567, 357] on div "King beds * Queen beds Double beds Single beds Twin beds" at bounding box center [337, 304] width 574 height 286
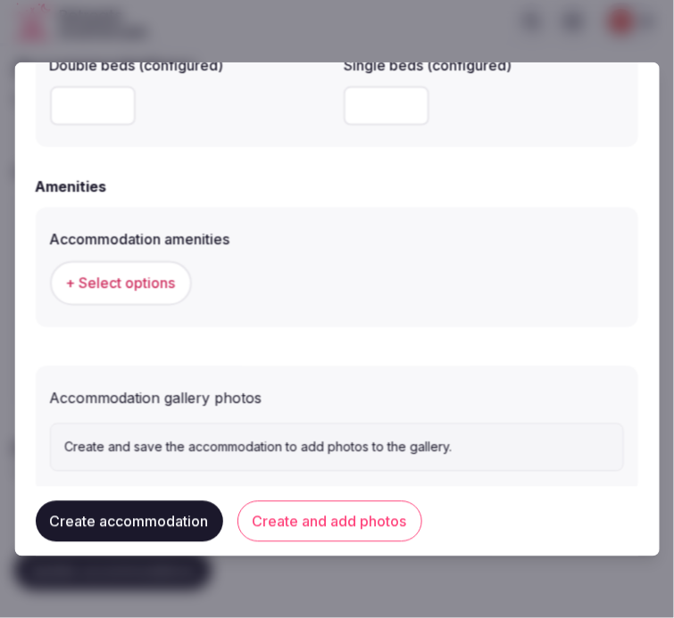
scroll to position [1717, 0]
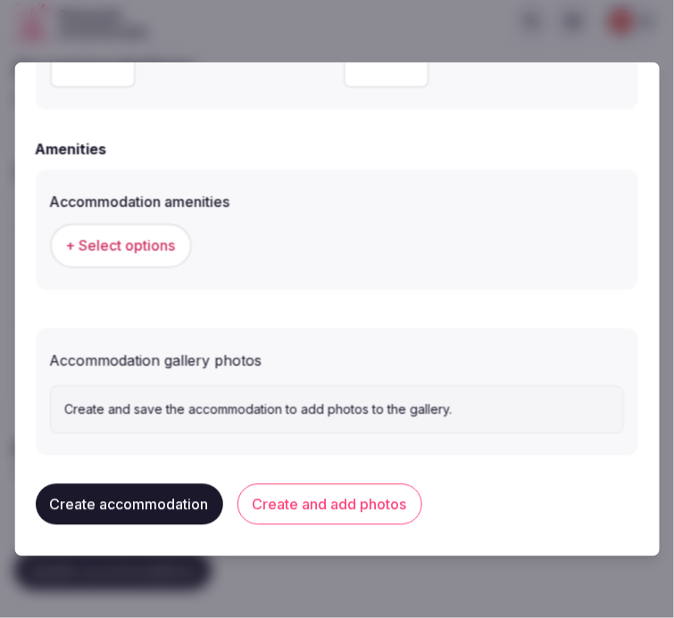
click at [159, 253] on button "+ Select options" at bounding box center [121, 245] width 142 height 45
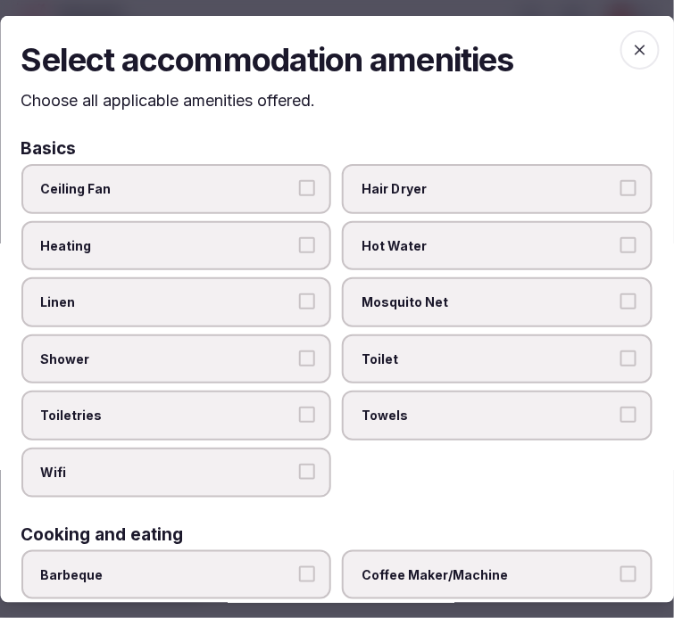
click at [250, 308] on label "Linen" at bounding box center [176, 302] width 310 height 50
click at [300, 308] on button "Linen" at bounding box center [308, 302] width 16 height 16
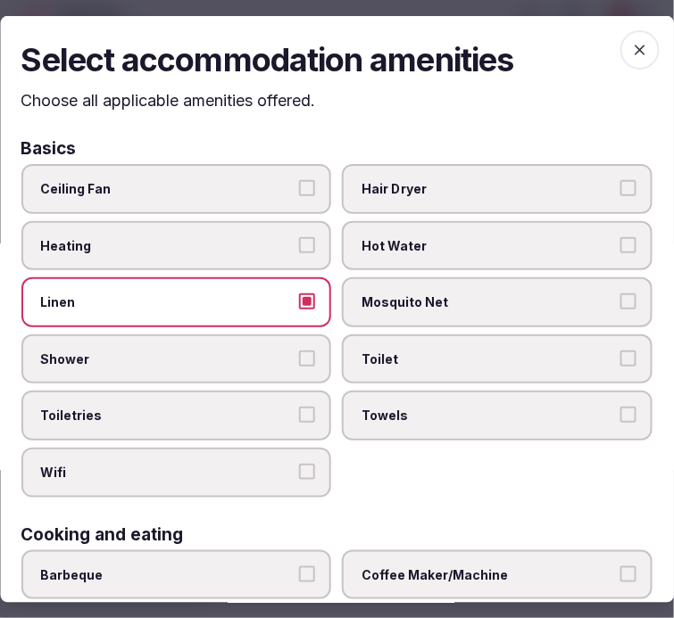
click at [284, 362] on label "Shower" at bounding box center [176, 360] width 310 height 50
click at [300, 362] on button "Shower" at bounding box center [308, 359] width 16 height 16
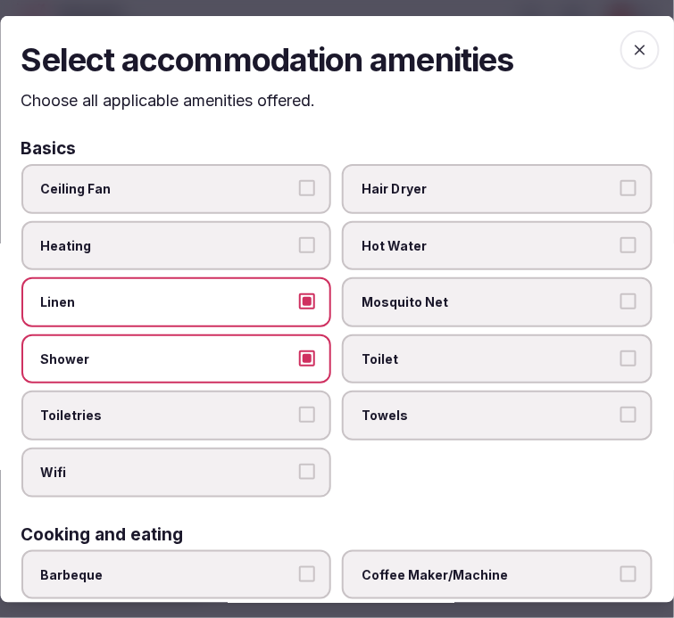
click at [296, 423] on label "Toiletries" at bounding box center [176, 416] width 310 height 50
click at [300, 423] on button "Toiletries" at bounding box center [308, 415] width 16 height 16
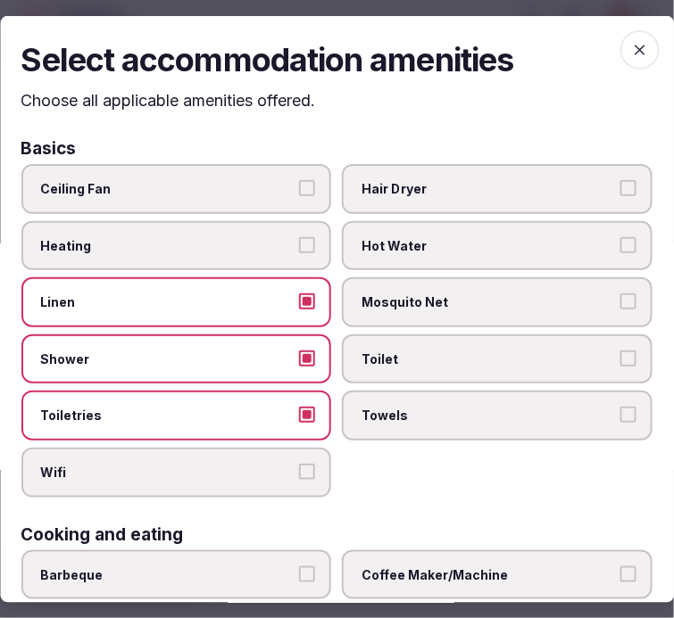
click at [317, 475] on label "Wifi" at bounding box center [176, 473] width 310 height 50
click at [316, 475] on button "Wifi" at bounding box center [308, 472] width 16 height 16
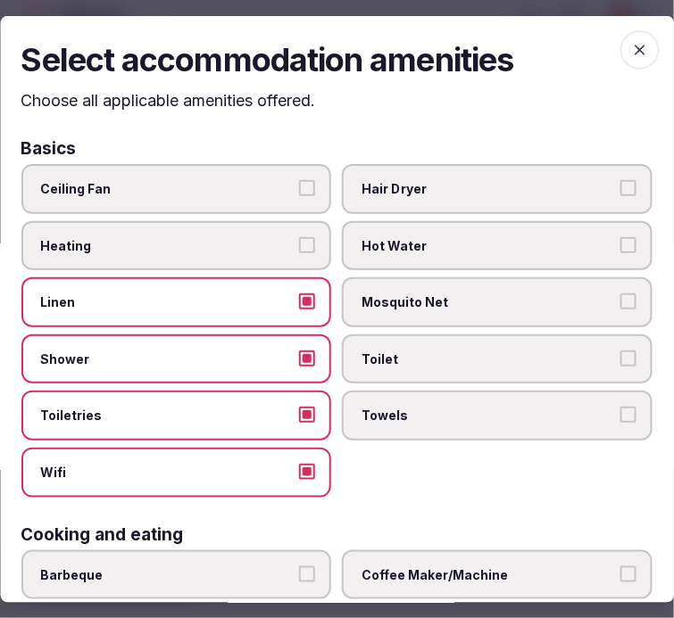
drag, startPoint x: 394, startPoint y: 416, endPoint x: 432, endPoint y: 336, distance: 87.8
click at [405, 407] on span "Towels" at bounding box center [488, 416] width 253 height 18
click at [620, 407] on button "Towels" at bounding box center [628, 415] width 16 height 16
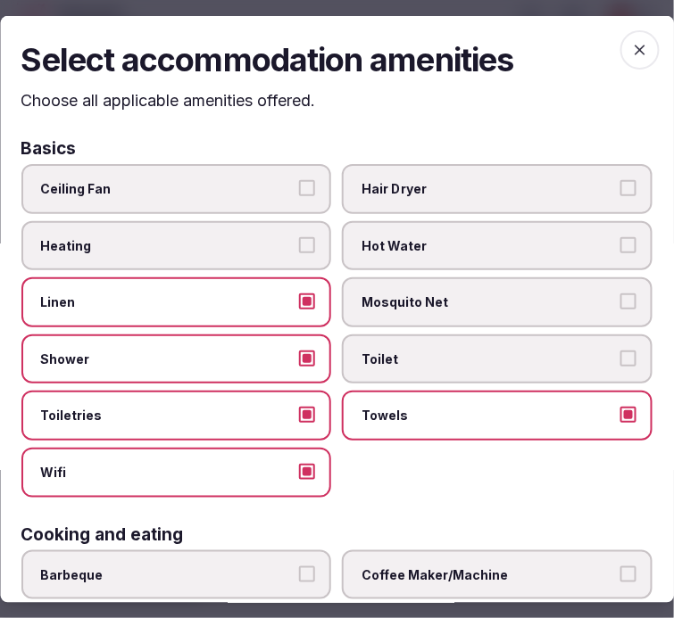
click at [426, 355] on span "Toilet" at bounding box center [488, 360] width 253 height 18
click at [620, 355] on button "Toilet" at bounding box center [628, 359] width 16 height 16
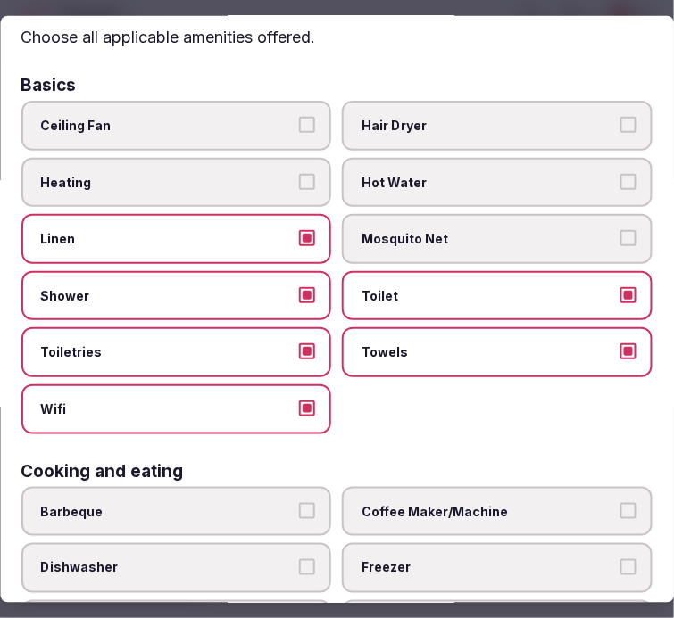
scroll to position [198, 0]
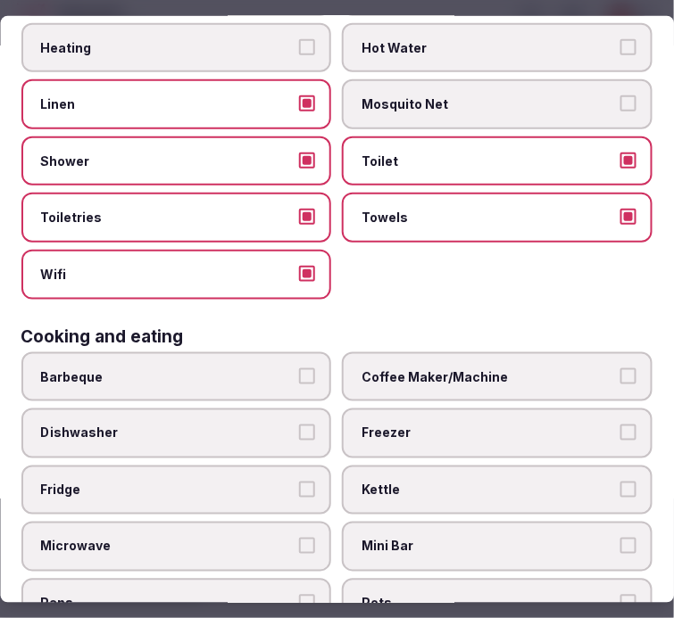
drag, startPoint x: 458, startPoint y: 362, endPoint x: 458, endPoint y: 375, distance: 12.5
click at [458, 368] on span "Coffee Maker/Machine" at bounding box center [488, 377] width 253 height 18
click at [620, 368] on button "Coffee Maker/Machine" at bounding box center [628, 376] width 16 height 16
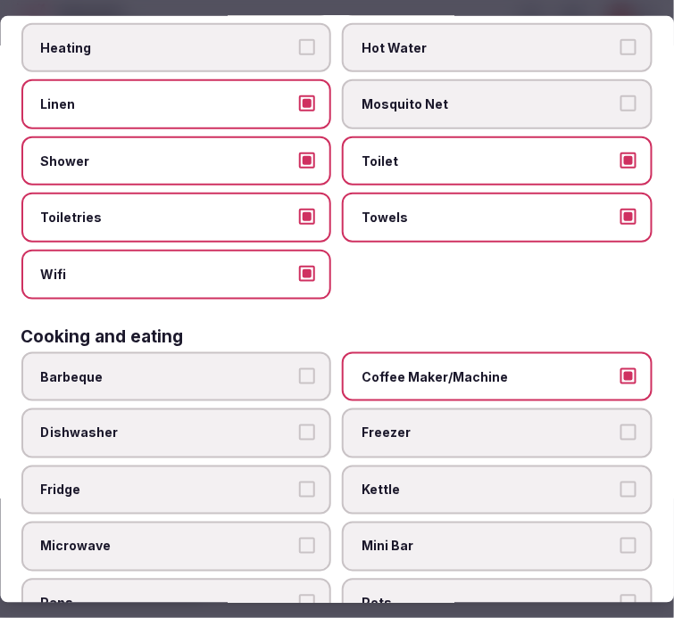
drag, startPoint x: 467, startPoint y: 465, endPoint x: 485, endPoint y: 459, distance: 19.7
click at [484, 466] on label "Kettle" at bounding box center [498, 491] width 310 height 50
click at [620, 482] on button "Kettle" at bounding box center [628, 490] width 16 height 16
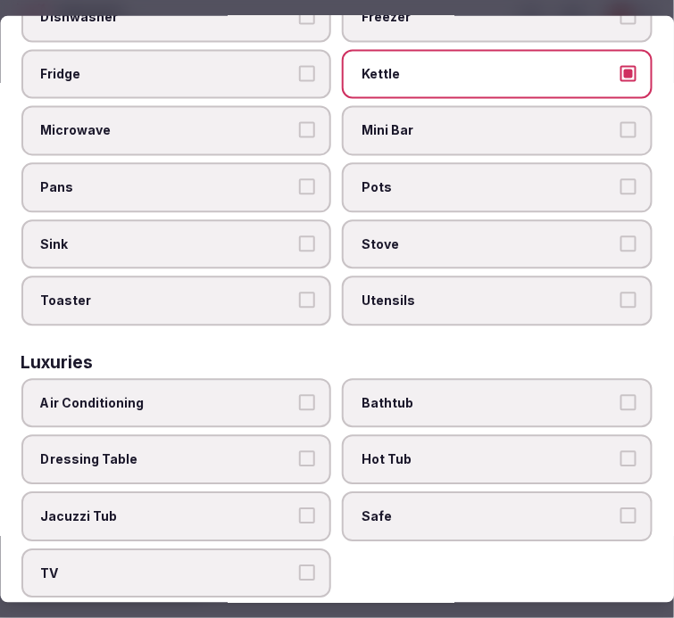
scroll to position [792, 0]
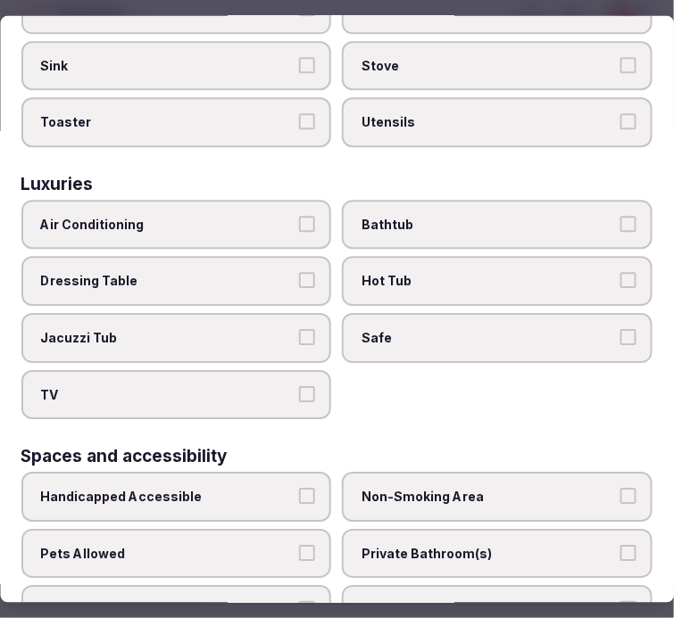
drag, startPoint x: 232, startPoint y: 210, endPoint x: 343, endPoint y: 206, distance: 110.7
click at [233, 217] on span "Air Conditioning" at bounding box center [167, 226] width 253 height 18
click at [300, 217] on button "Air Conditioning" at bounding box center [308, 225] width 16 height 16
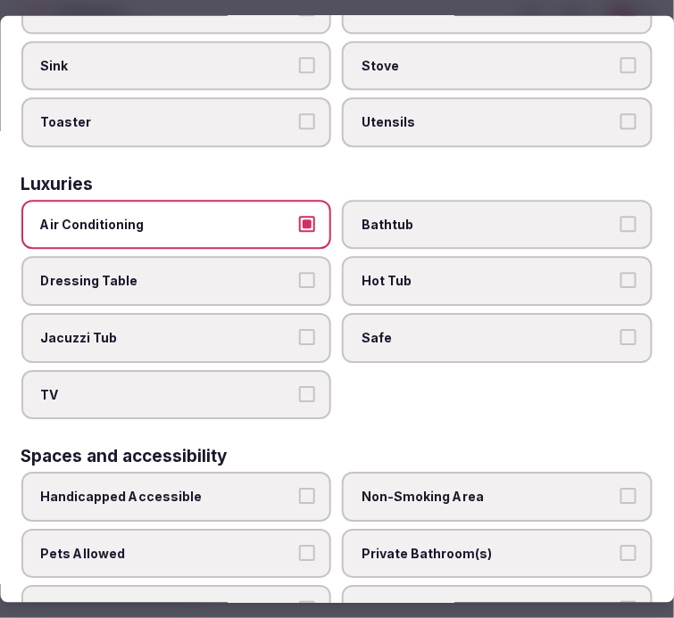
click at [429, 327] on label "Safe" at bounding box center [498, 339] width 310 height 50
click at [620, 330] on button "Safe" at bounding box center [628, 338] width 16 height 16
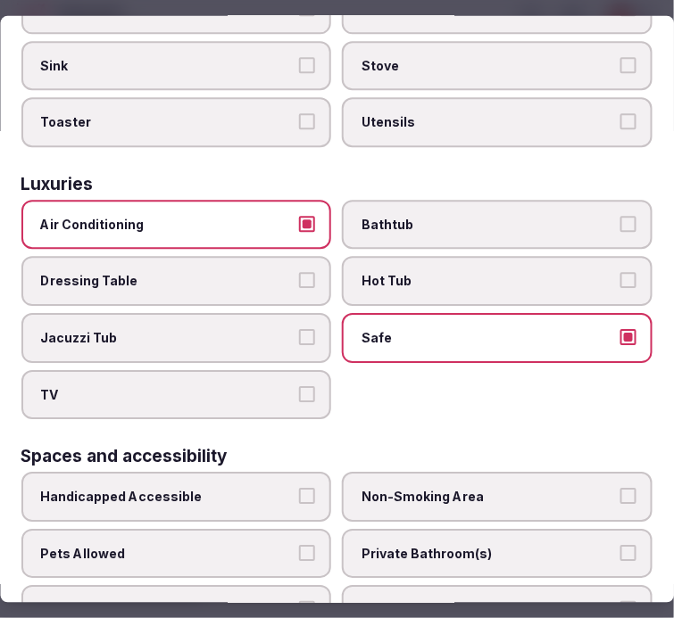
click at [270, 370] on label "TV" at bounding box center [176, 395] width 310 height 50
click at [300, 386] on button "TV" at bounding box center [308, 394] width 16 height 16
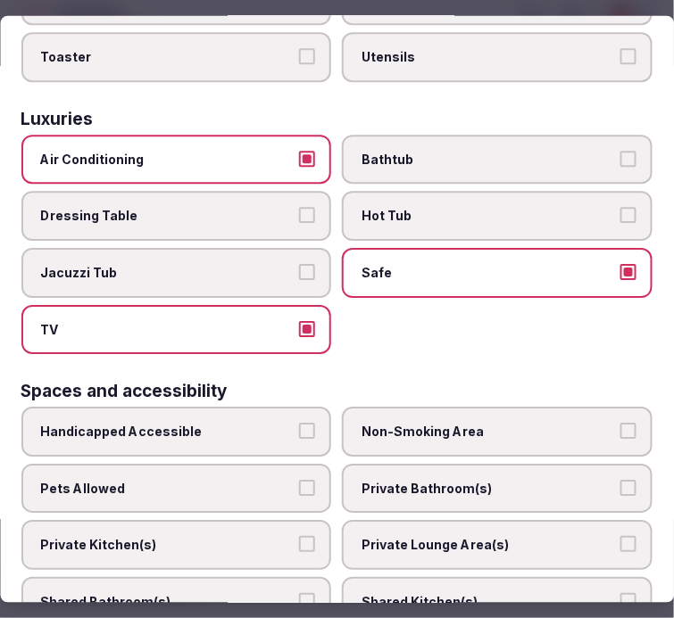
scroll to position [892, 0]
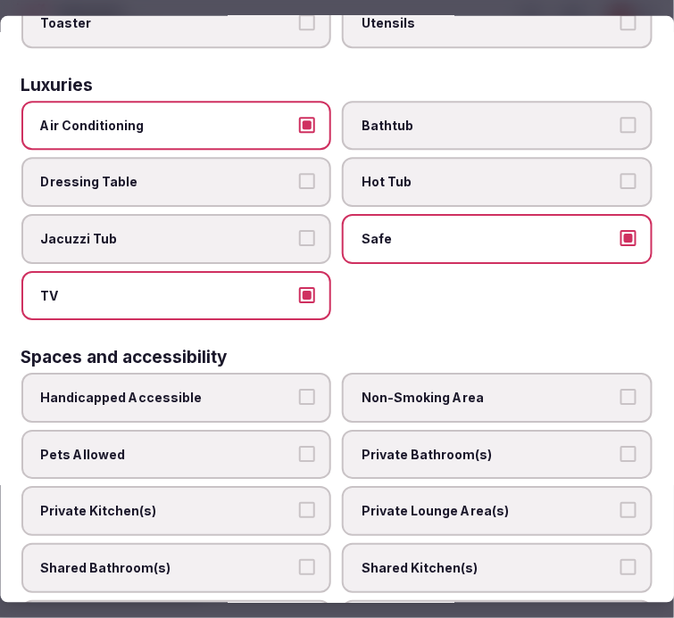
drag, startPoint x: 455, startPoint y: 419, endPoint x: 455, endPoint y: 433, distance: 13.4
click at [456, 446] on span "Private Bathroom(s)" at bounding box center [488, 455] width 253 height 18
click at [620, 446] on button "Private Bathroom(s)" at bounding box center [628, 454] width 16 height 16
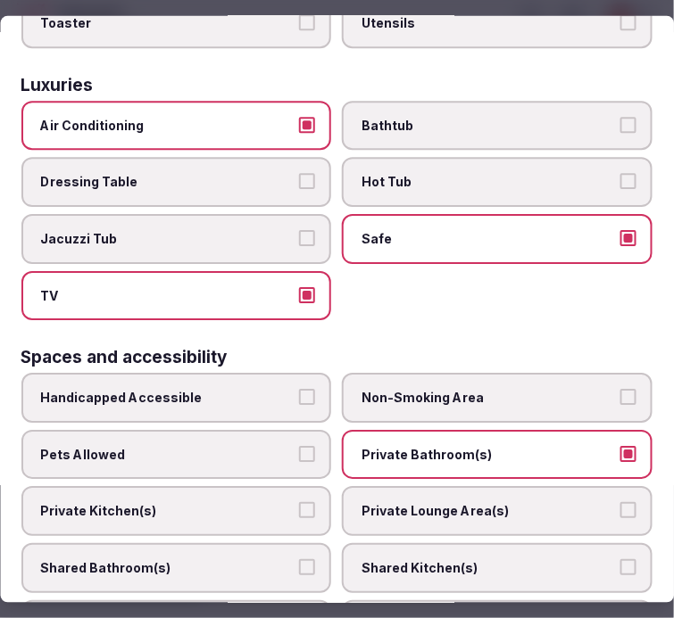
click at [447, 486] on label "Private Lounge Area(s)" at bounding box center [498, 511] width 310 height 50
click at [620, 502] on button "Private Lounge Area(s)" at bounding box center [628, 510] width 16 height 16
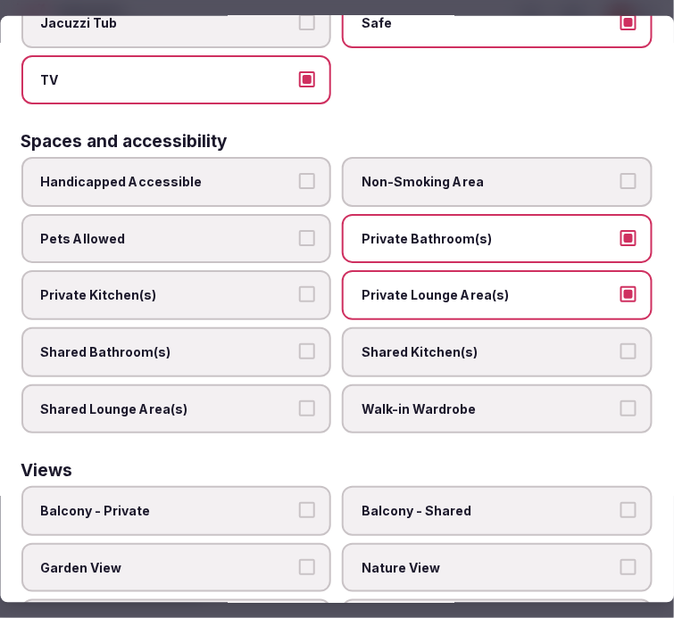
scroll to position [1189, 0]
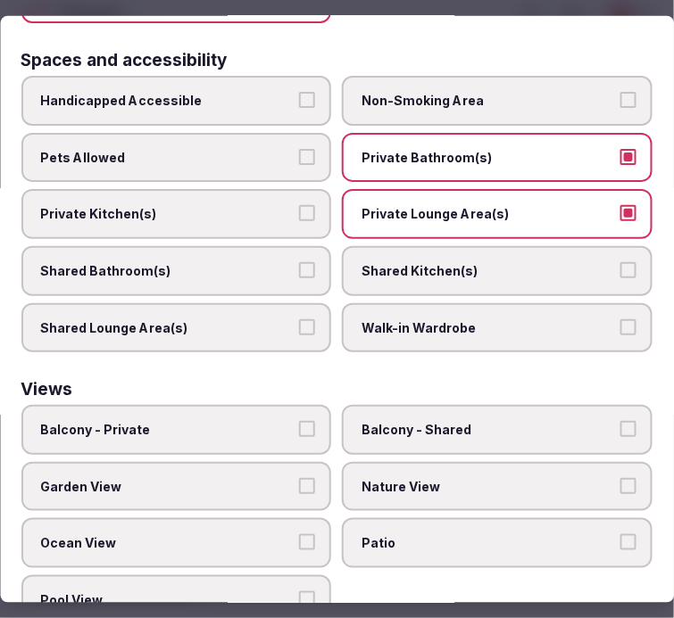
click at [220, 518] on label "Ocean View" at bounding box center [176, 543] width 310 height 50
click at [300, 534] on button "Ocean View" at bounding box center [308, 542] width 16 height 16
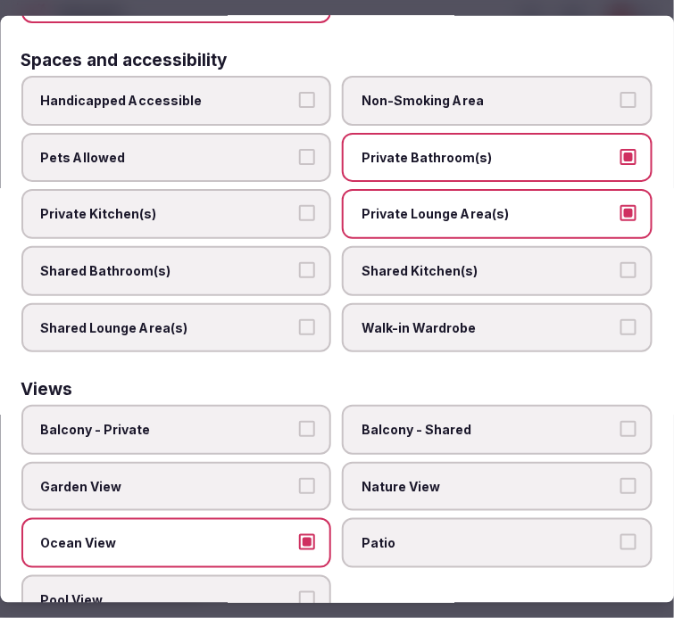
click at [270, 405] on label "Balcony - Private" at bounding box center [176, 430] width 310 height 50
click at [300, 421] on button "Balcony - Private" at bounding box center [308, 429] width 16 height 16
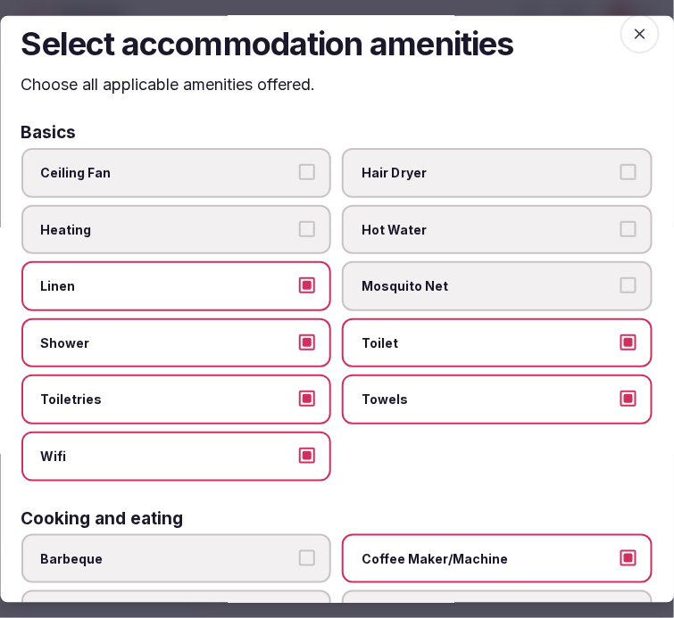
scroll to position [0, 0]
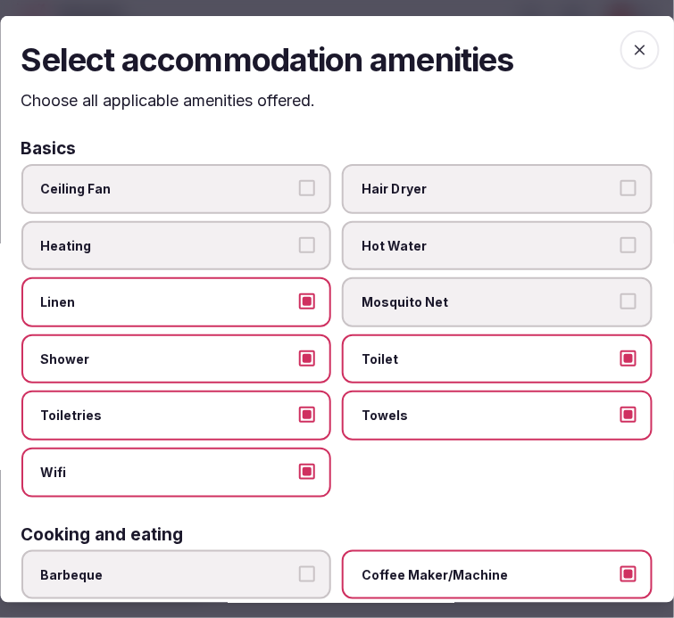
click at [639, 57] on span "button" at bounding box center [639, 48] width 39 height 39
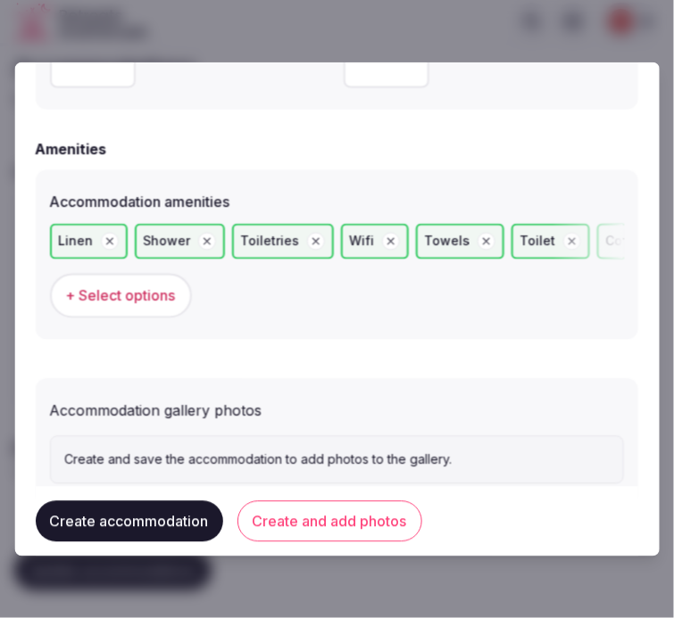
drag, startPoint x: 322, startPoint y: 517, endPoint x: 344, endPoint y: 501, distance: 27.5
click at [323, 517] on button "Create and add photos" at bounding box center [329, 521] width 185 height 41
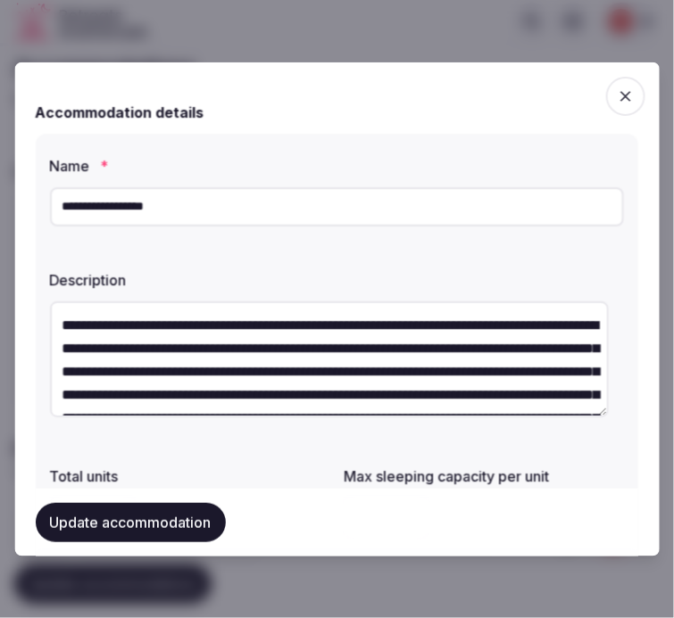
click at [168, 517] on button "Update accommodation" at bounding box center [131, 522] width 190 height 39
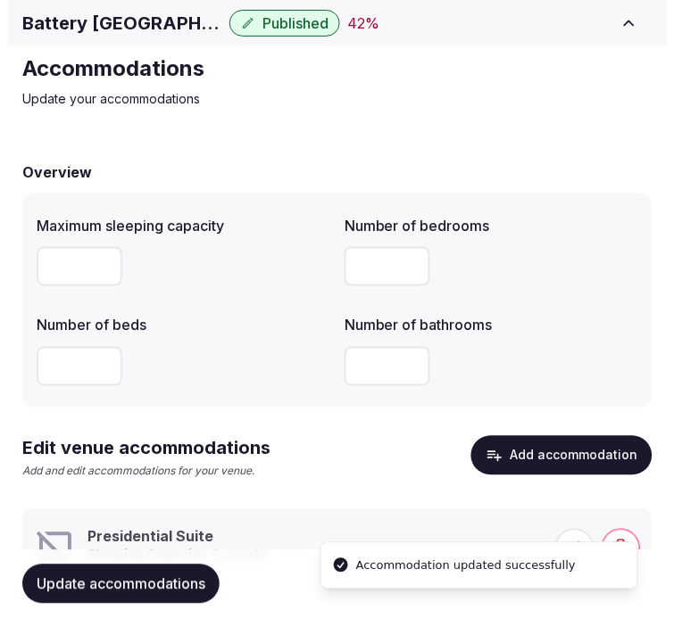
scroll to position [129, 0]
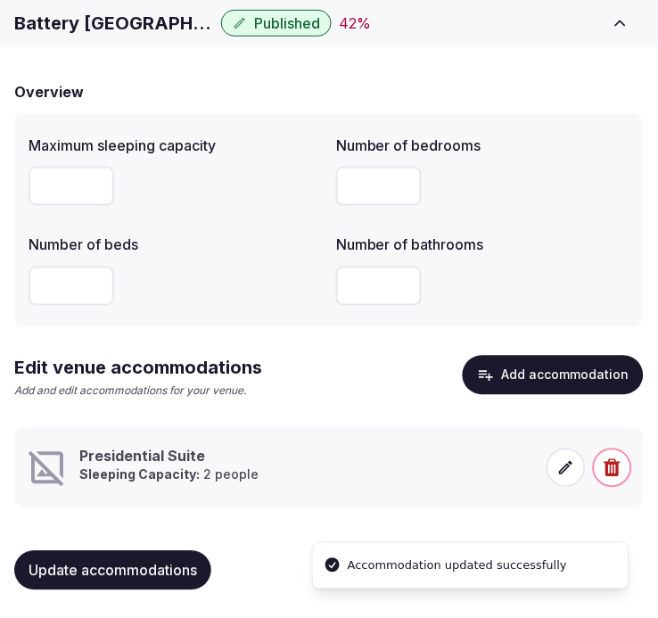
click at [545, 468] on div "Presidential Suite Sleeping Capacity: 2 people" at bounding box center [329, 468] width 607 height 43
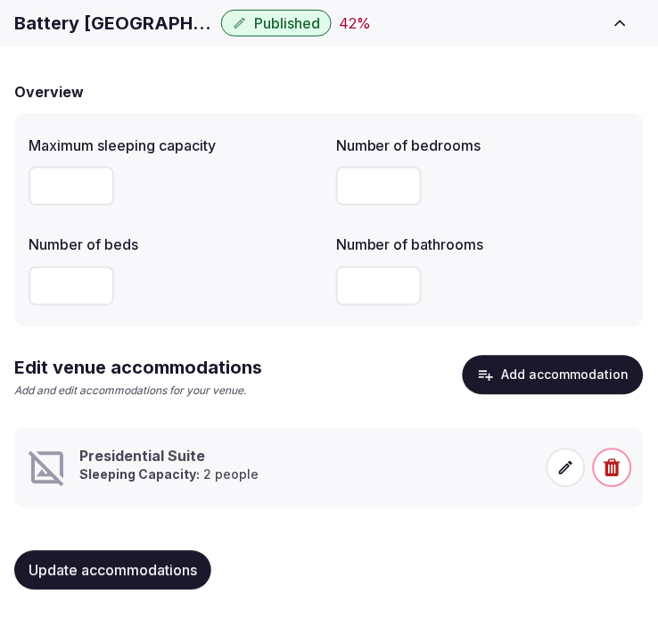
click at [580, 465] on span at bounding box center [566, 468] width 39 height 39
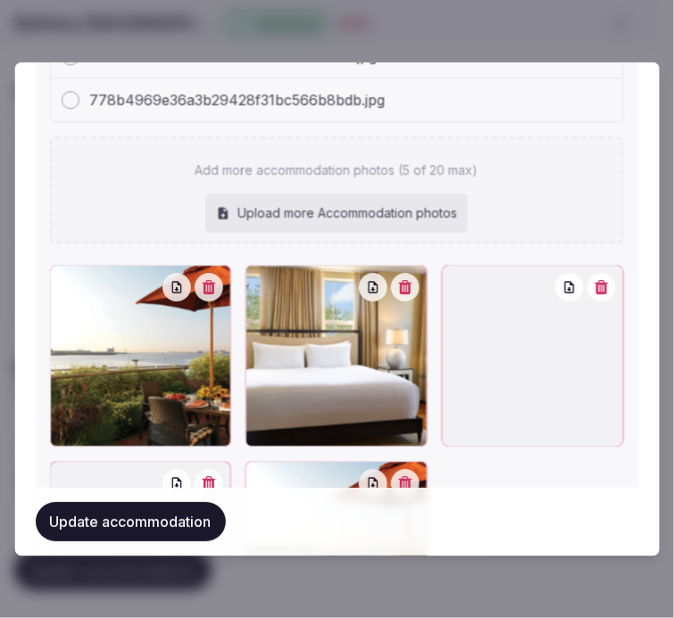
scroll to position [2162, 0]
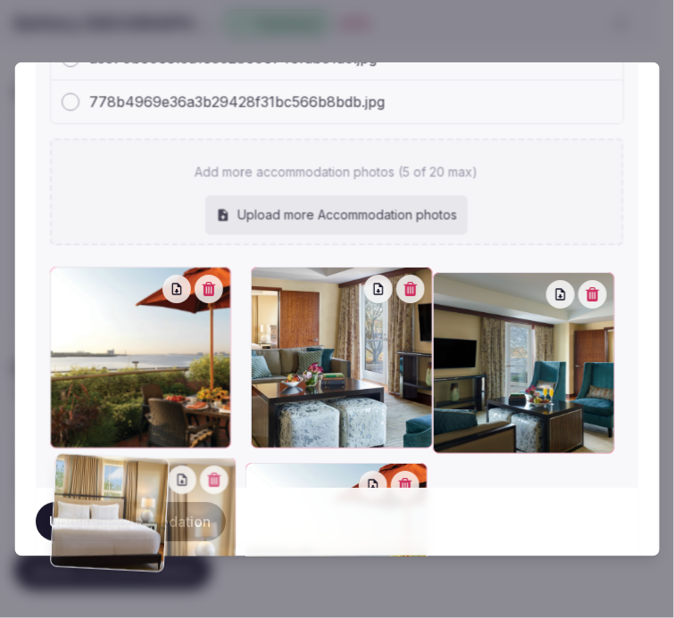
drag, startPoint x: 255, startPoint y: 277, endPoint x: 61, endPoint y: 288, distance: 194.8
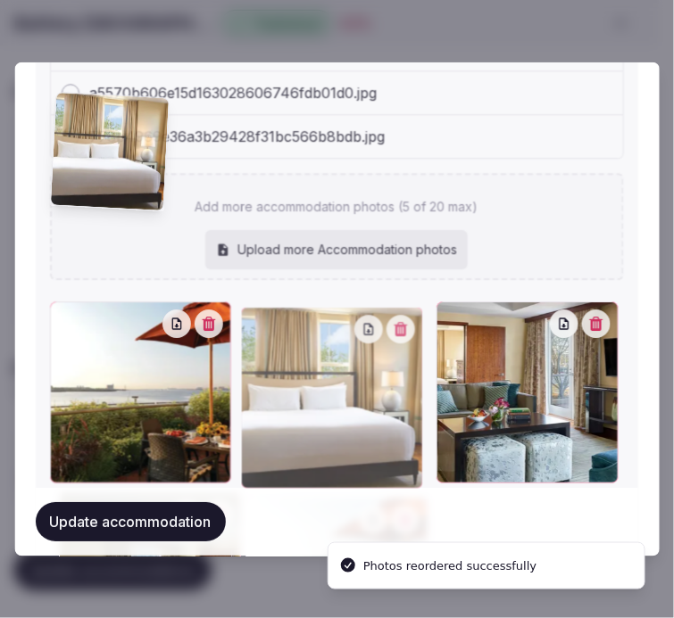
scroll to position [2097, 0]
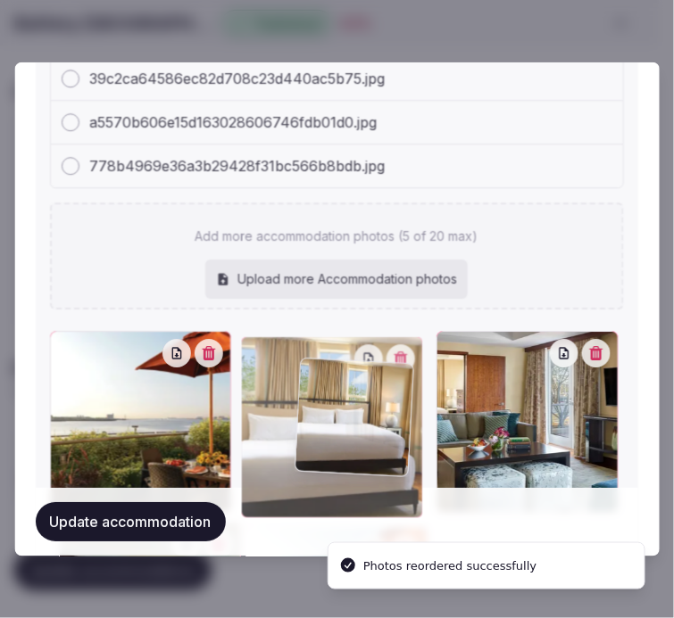
drag, startPoint x: 60, startPoint y: 274, endPoint x: 307, endPoint y: 380, distance: 269.0
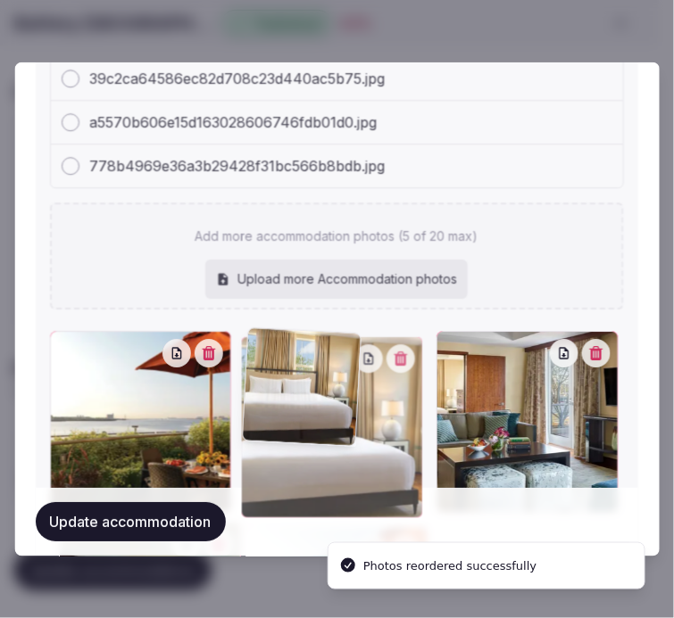
click at [307, 380] on div at bounding box center [332, 427] width 182 height 182
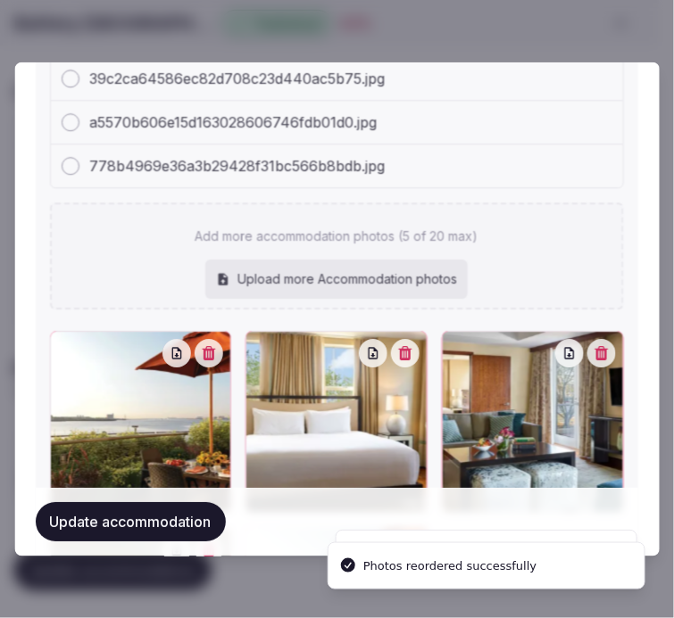
click at [208, 354] on button "button" at bounding box center [209, 354] width 29 height 29
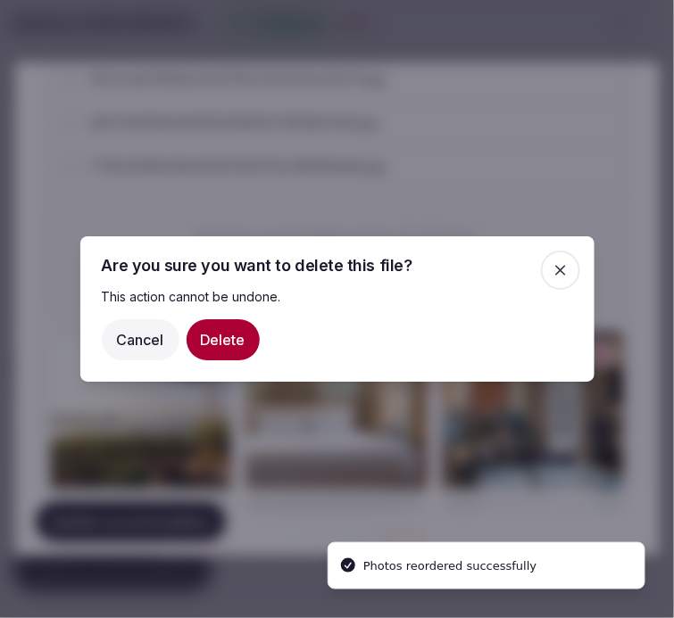
click at [211, 353] on button "Delete" at bounding box center [222, 339] width 73 height 41
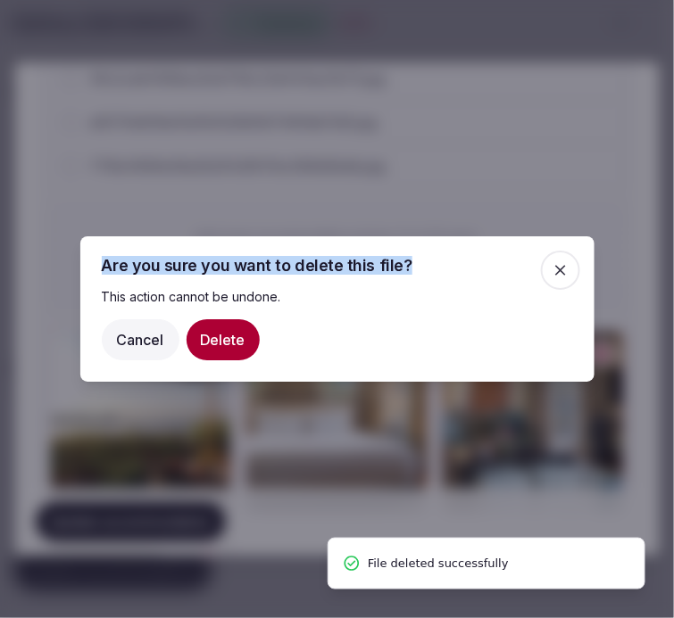
drag, startPoint x: 575, startPoint y: 269, endPoint x: 567, endPoint y: 270, distance: 9.1
click at [573, 269] on div "Are you sure you want to delete this file? This action cannot be undone. Cancel…" at bounding box center [337, 309] width 514 height 146
click at [553, 277] on icon "button" at bounding box center [560, 270] width 18 height 18
click at [146, 344] on button "Cancel" at bounding box center [141, 339] width 78 height 41
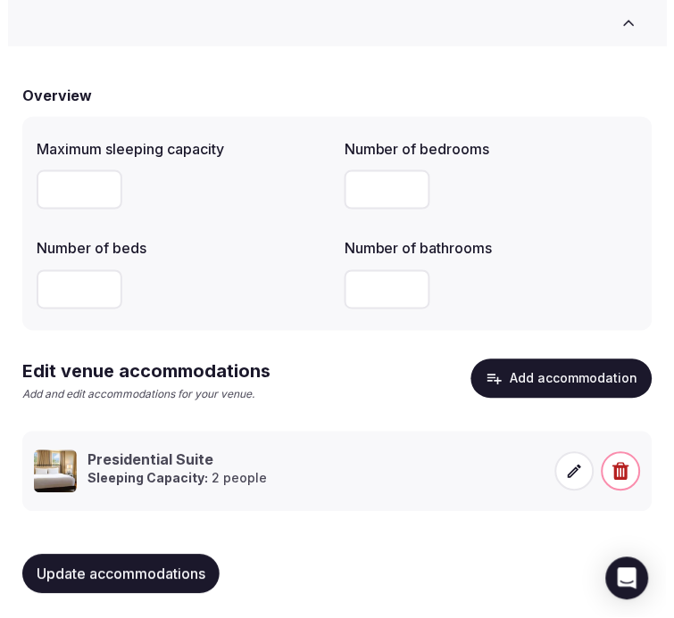
scroll to position [129, 0]
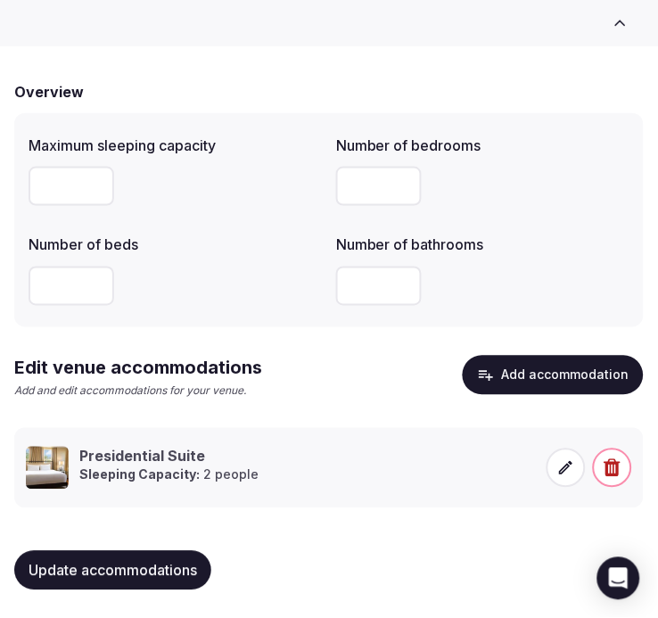
click at [580, 461] on span at bounding box center [566, 468] width 39 height 39
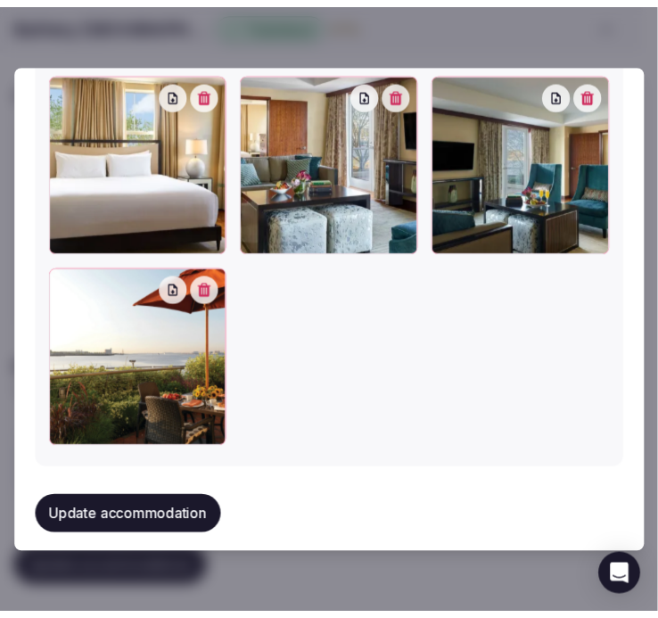
scroll to position [2229, 0]
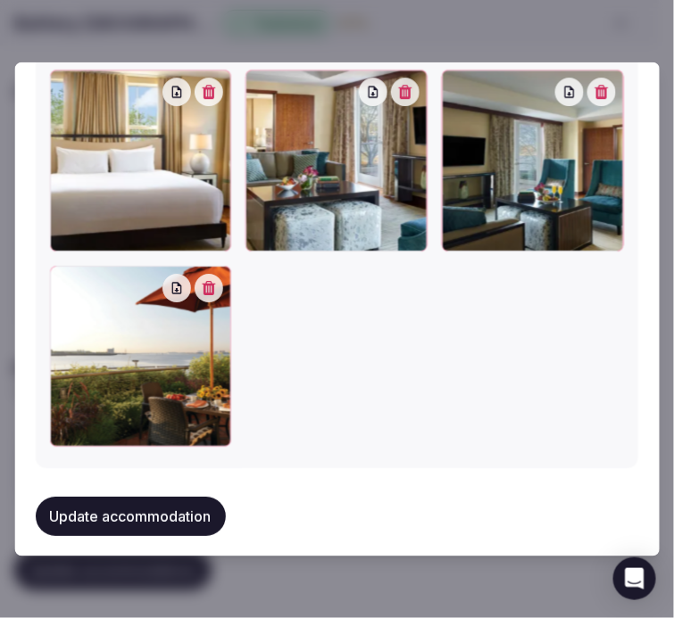
click at [161, 497] on button "Update accommodation" at bounding box center [131, 516] width 190 height 39
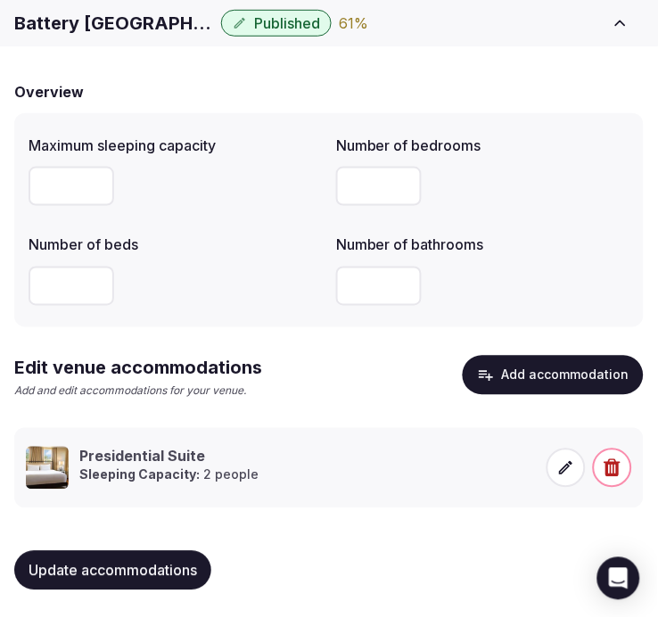
click at [165, 555] on button "Update accommodations" at bounding box center [112, 570] width 197 height 39
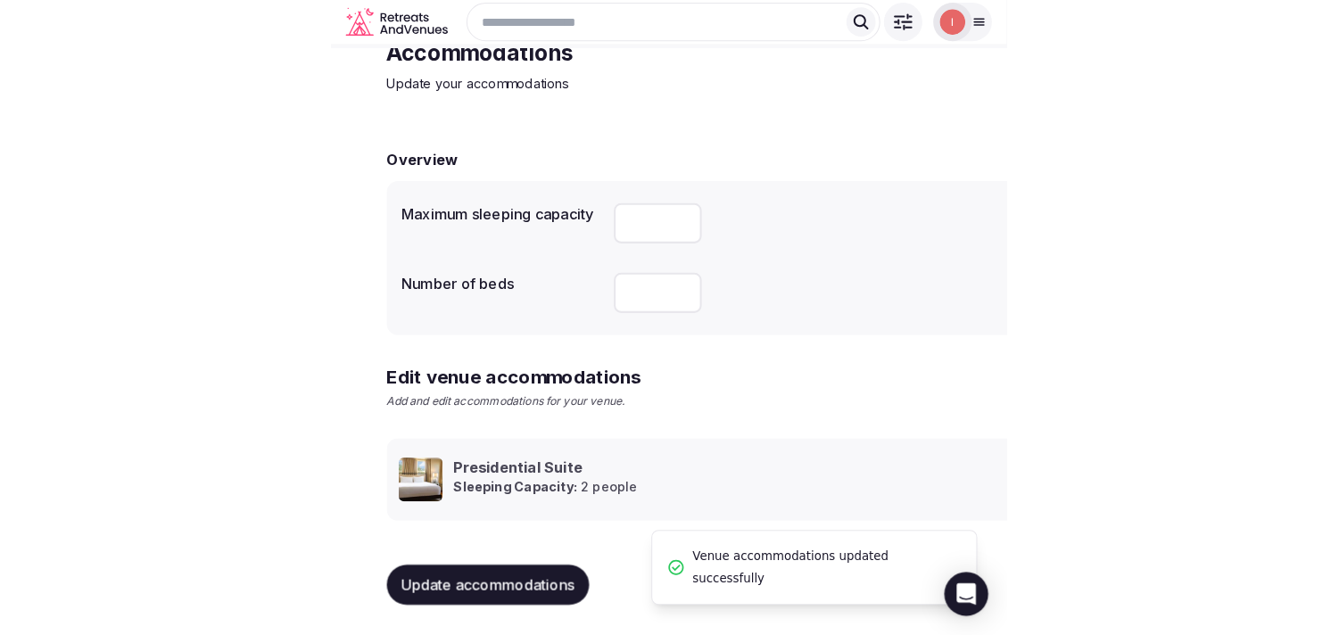
scroll to position [84, 0]
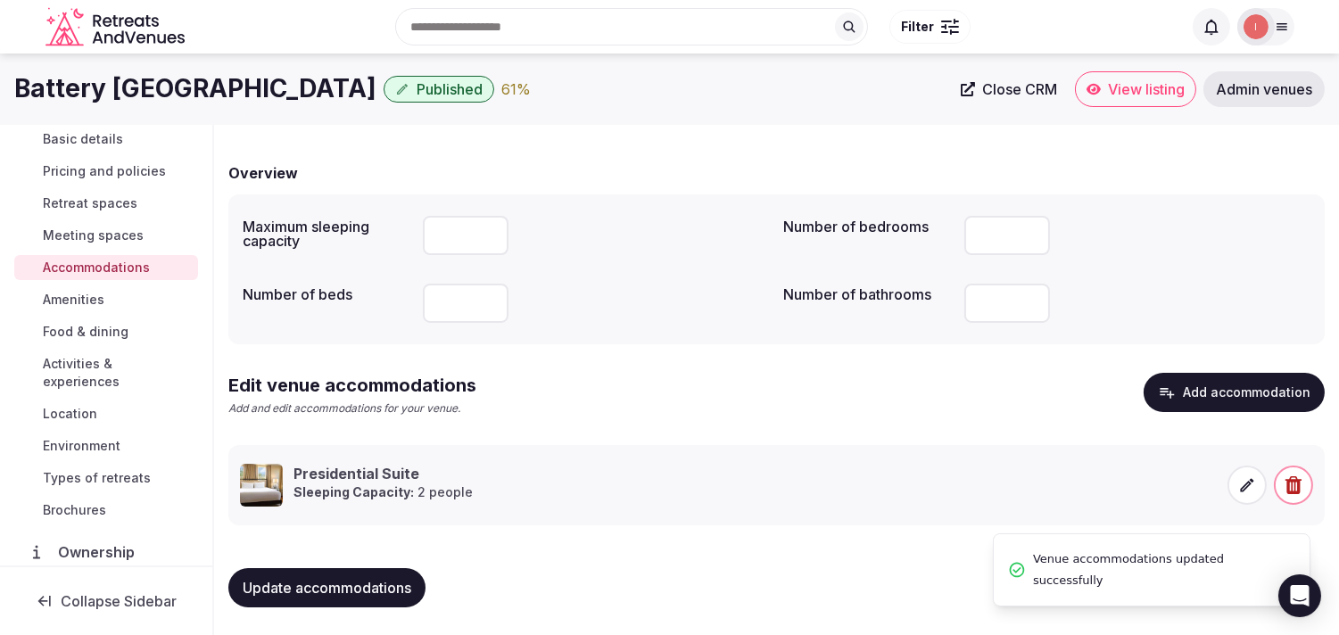
click at [112, 307] on link "Amenities" at bounding box center [106, 299] width 184 height 25
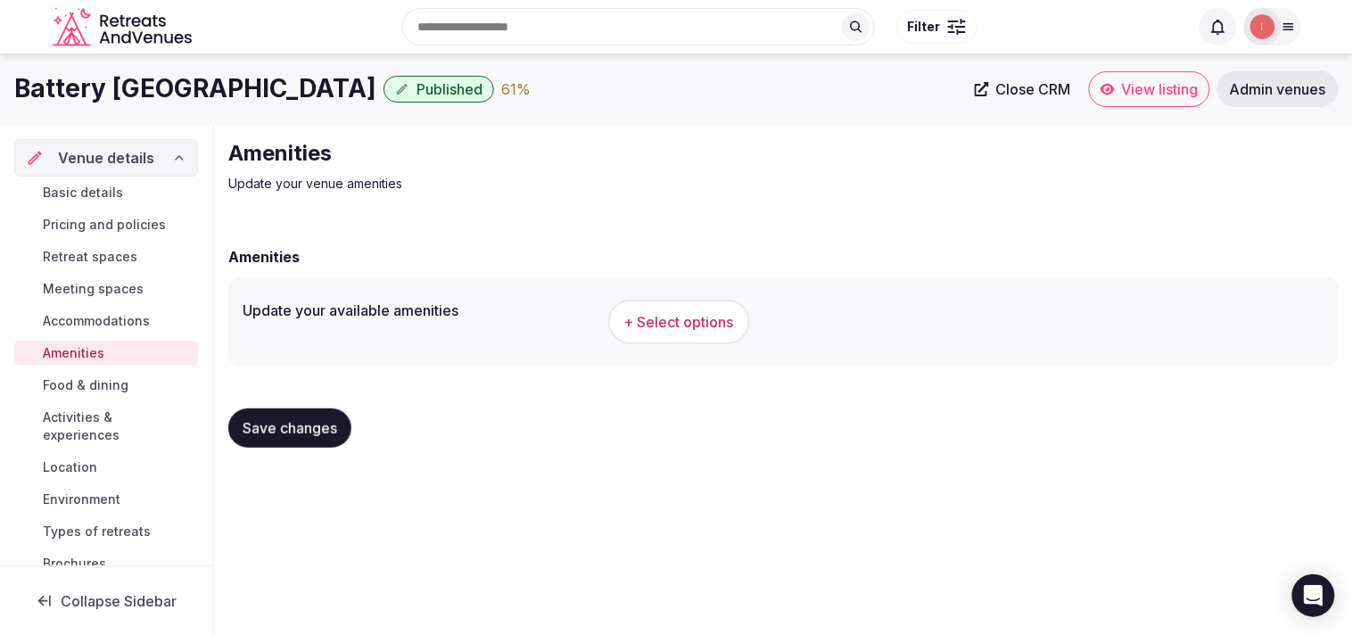
click at [640, 318] on span "+ Select options" at bounding box center [680, 322] width 110 height 20
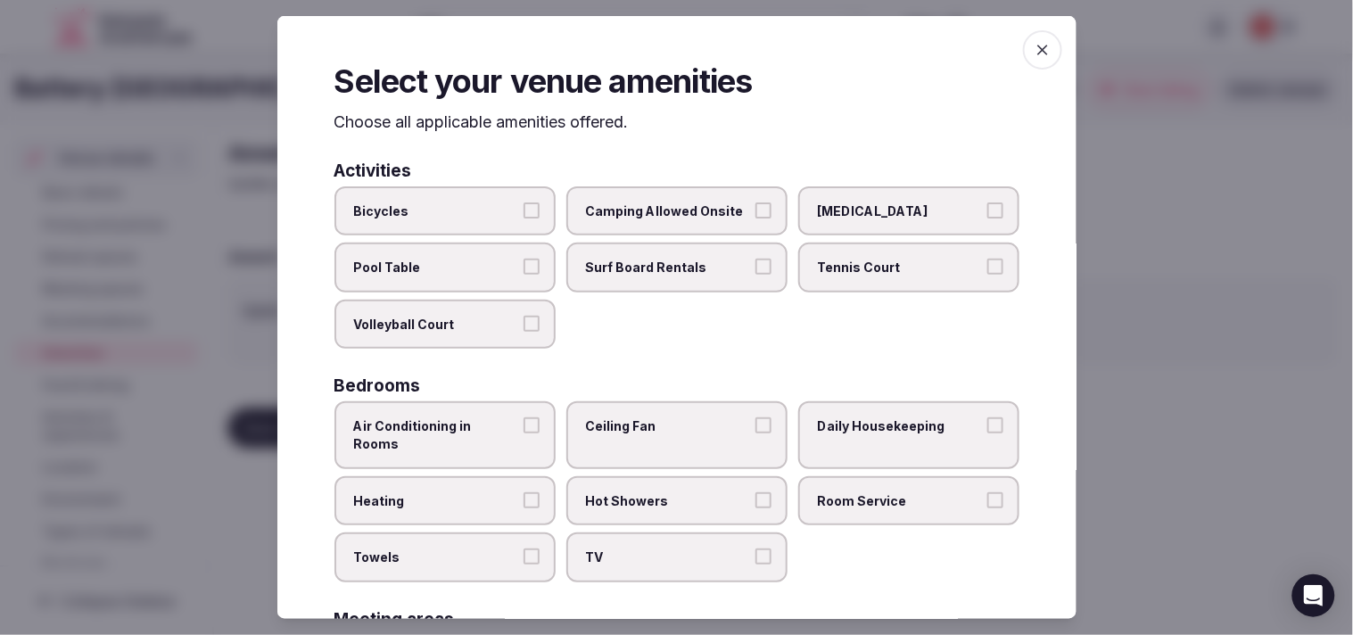
click at [509, 404] on label "Air Conditioning in Rooms" at bounding box center [445, 434] width 221 height 67
click at [524, 418] on button "Air Conditioning in Rooms" at bounding box center [532, 426] width 16 height 16
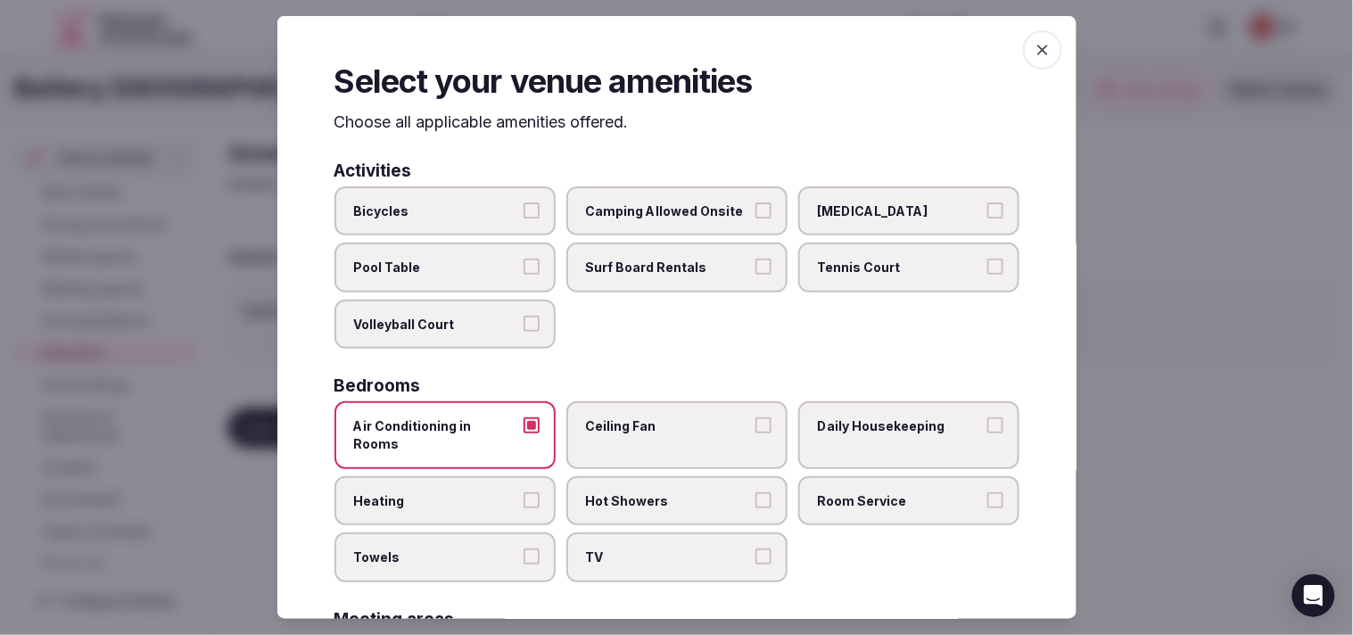
drag, startPoint x: 515, startPoint y: 459, endPoint x: 585, endPoint y: 495, distance: 79.4
click at [528, 476] on label "Heating" at bounding box center [445, 501] width 221 height 50
click at [528, 492] on button "Heating" at bounding box center [532, 500] width 16 height 16
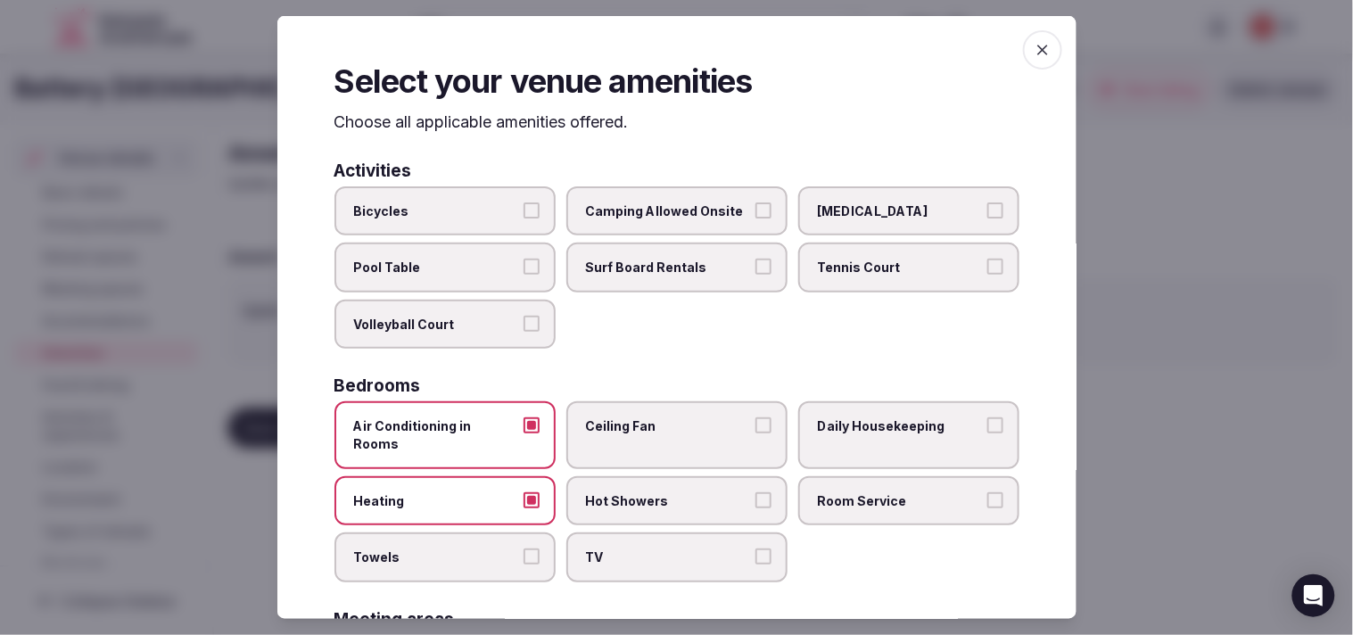
drag, startPoint x: 527, startPoint y: 531, endPoint x: 538, endPoint y: 531, distance: 10.7
click at [531, 549] on button "Towels" at bounding box center [532, 557] width 16 height 16
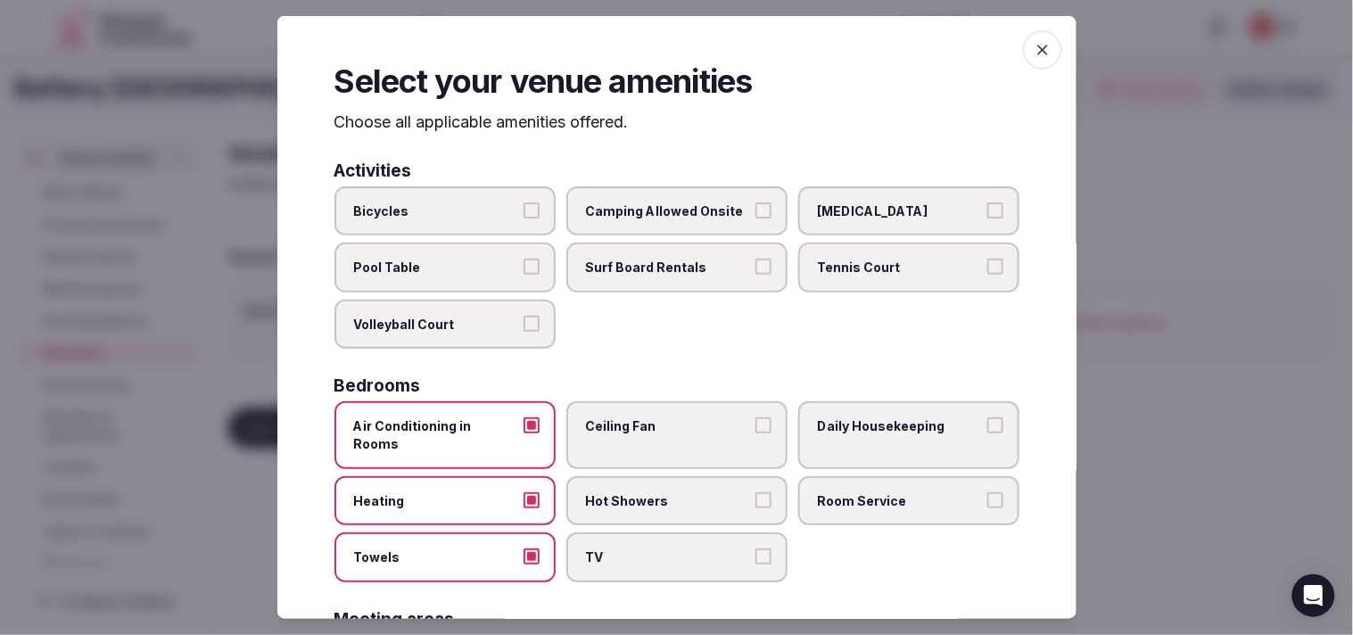
drag, startPoint x: 517, startPoint y: 487, endPoint x: 545, endPoint y: 491, distance: 27.9
click at [518, 486] on label "Heating" at bounding box center [445, 501] width 221 height 50
click at [524, 492] on button "Heating" at bounding box center [532, 500] width 16 height 16
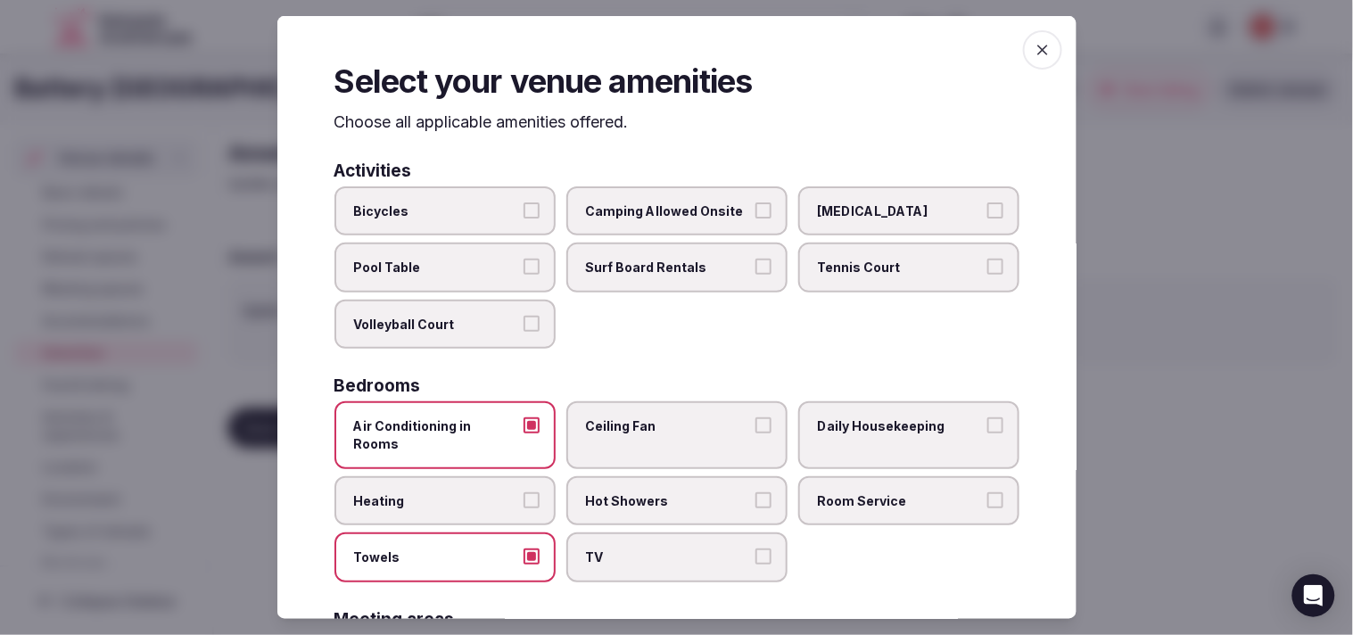
drag, startPoint x: 657, startPoint y: 487, endPoint x: 664, endPoint y: 504, distance: 18.4
click at [658, 487] on label "Hot Showers" at bounding box center [677, 501] width 221 height 50
click at [658, 492] on button "Hot Showers" at bounding box center [764, 500] width 16 height 16
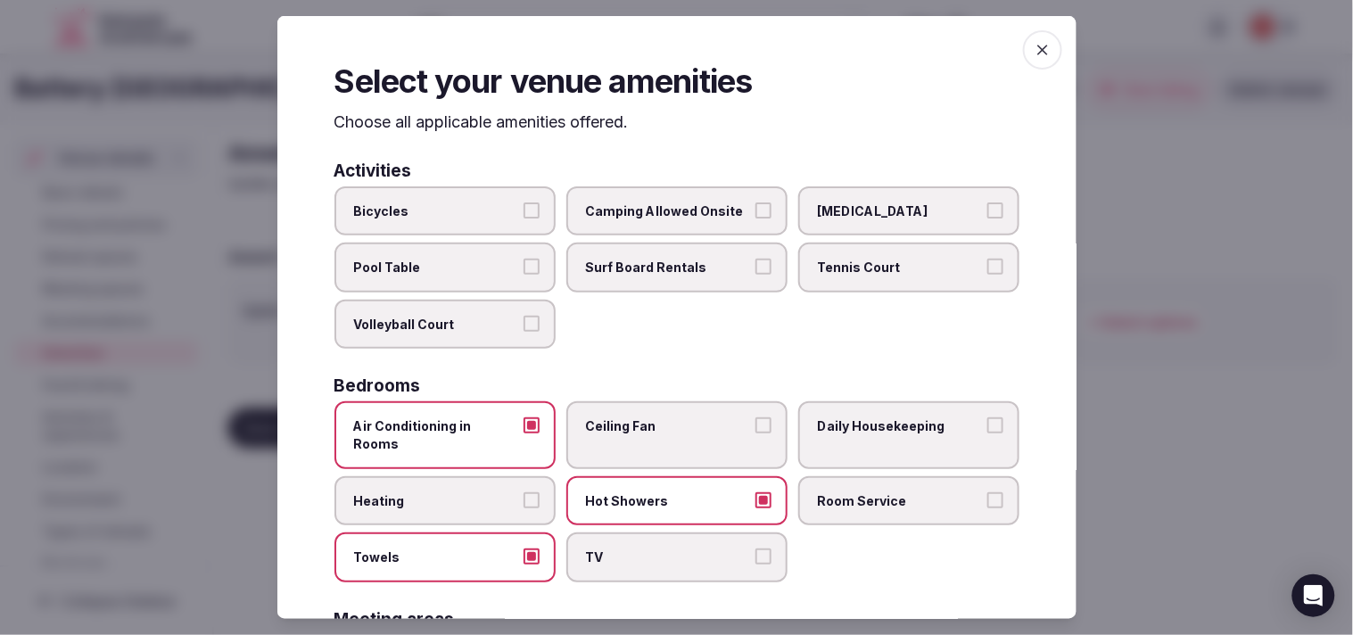
drag, startPoint x: 679, startPoint y: 522, endPoint x: 799, endPoint y: 505, distance: 121.6
click at [658, 549] on span "TV" at bounding box center [668, 558] width 164 height 18
click at [658, 549] on button "TV" at bounding box center [764, 557] width 16 height 16
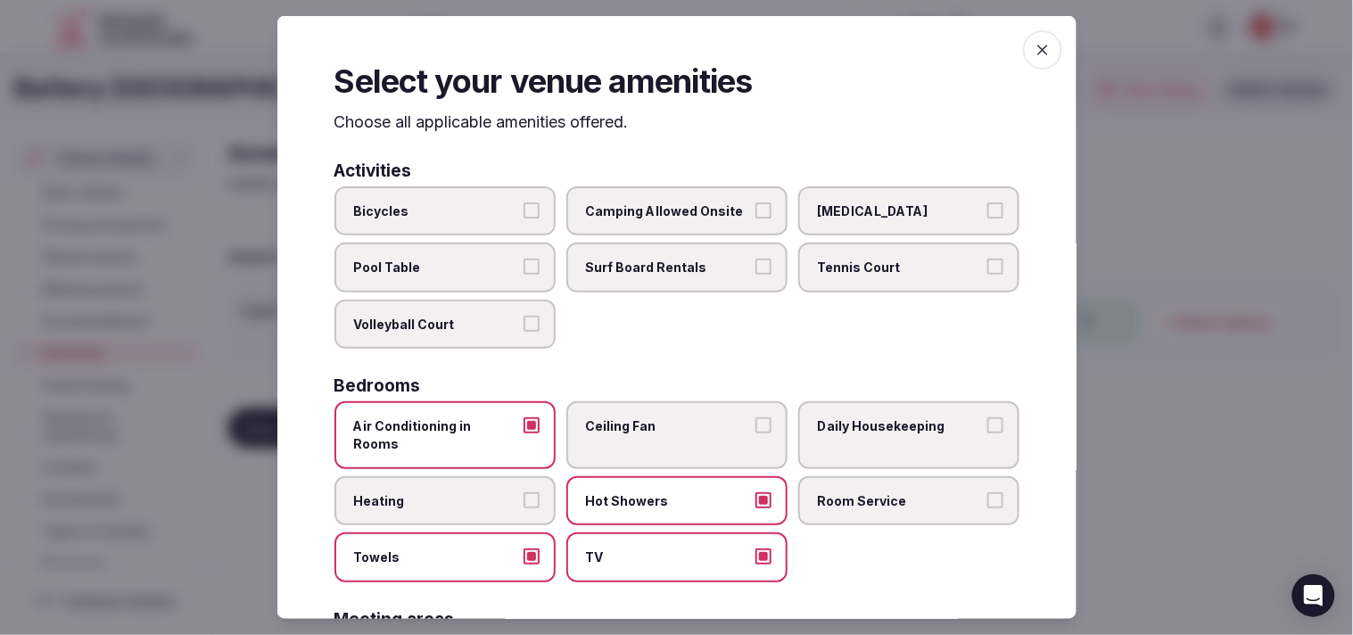
click at [658, 492] on span "Room Service" at bounding box center [900, 501] width 164 height 18
click at [658, 492] on button "Room Service" at bounding box center [996, 500] width 16 height 16
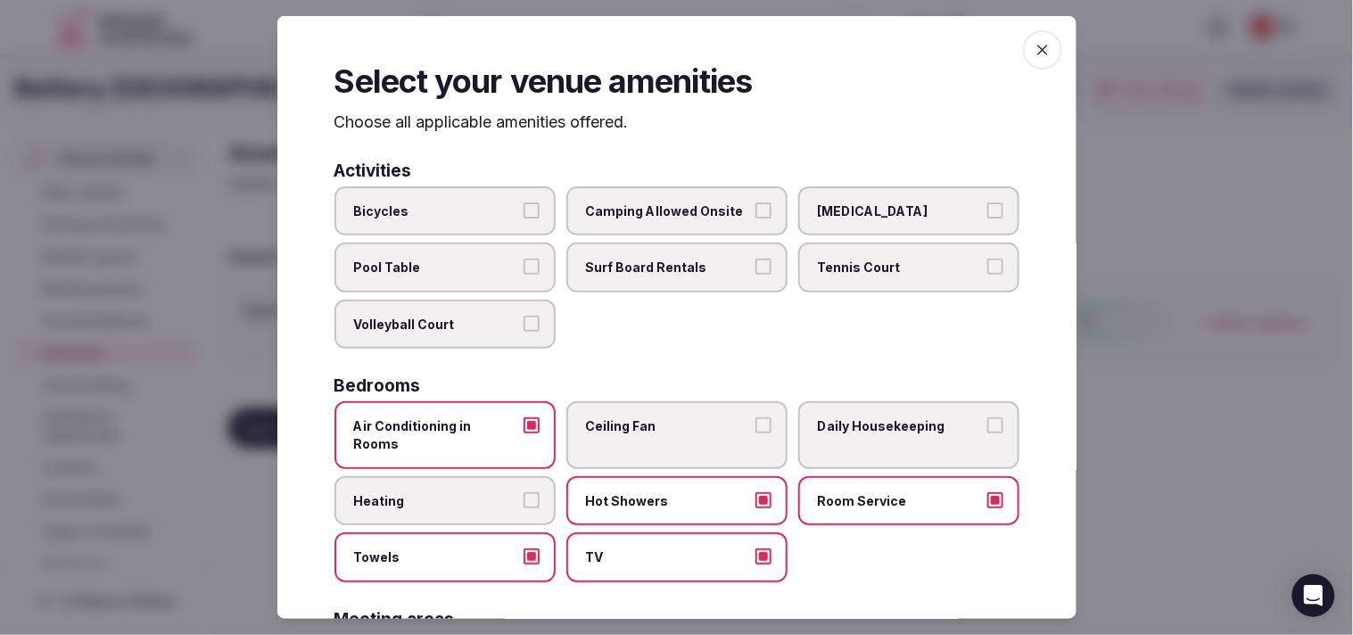
click at [658, 432] on label "Daily Housekeeping" at bounding box center [909, 434] width 221 height 67
click at [658, 432] on button "Daily Housekeeping" at bounding box center [996, 426] width 16 height 16
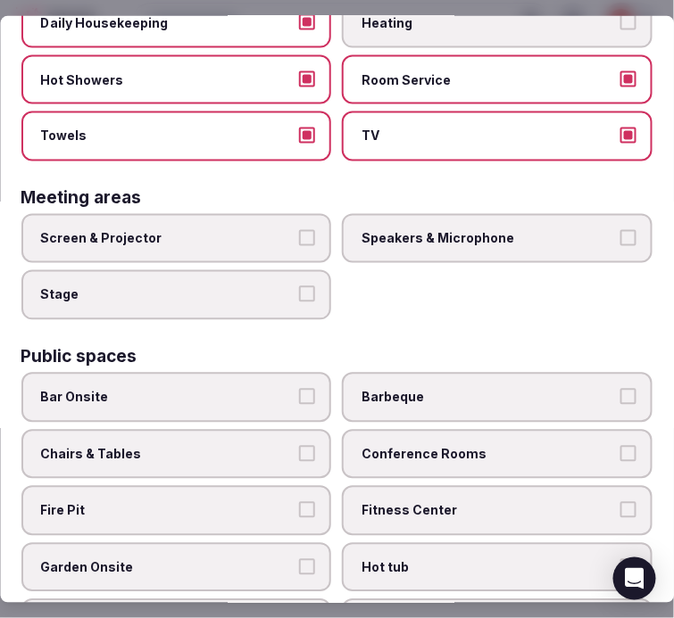
scroll to position [605, 0]
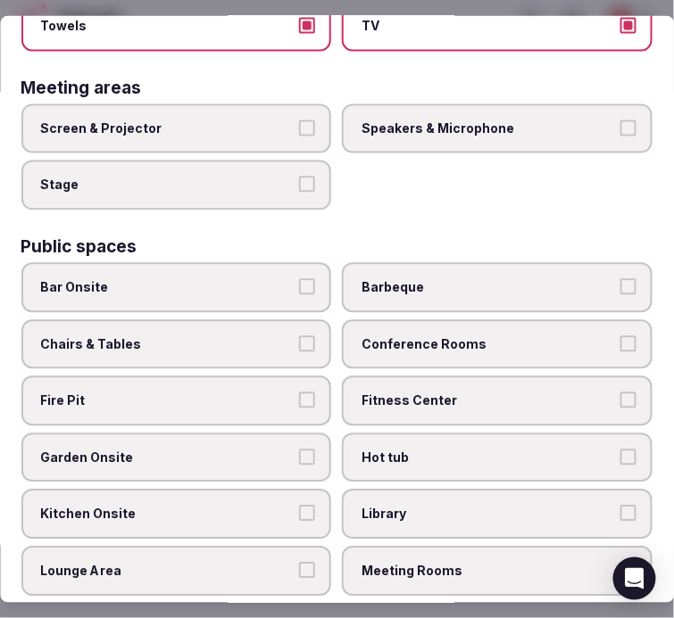
click at [549, 319] on label "Conference Rooms" at bounding box center [498, 344] width 310 height 50
click at [620, 335] on button "Conference Rooms" at bounding box center [628, 343] width 16 height 16
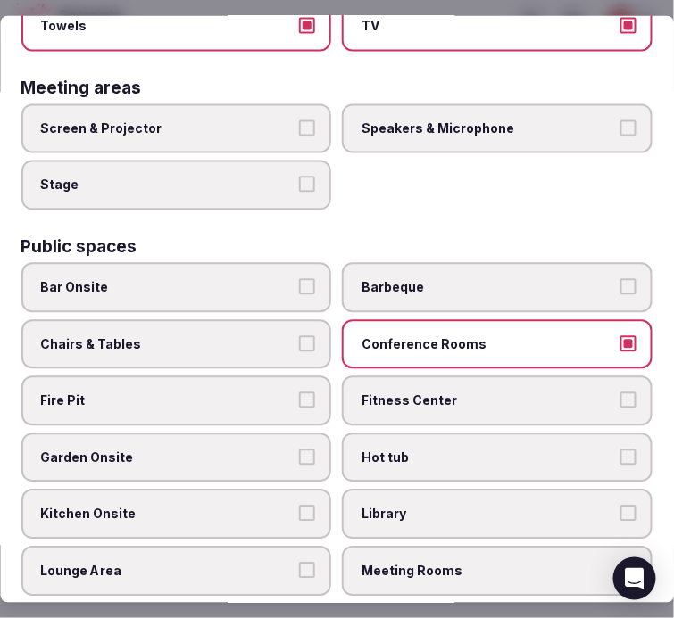
drag, startPoint x: 300, startPoint y: 323, endPoint x: 327, endPoint y: 332, distance: 28.2
click at [300, 335] on button "Chairs & Tables" at bounding box center [308, 343] width 16 height 16
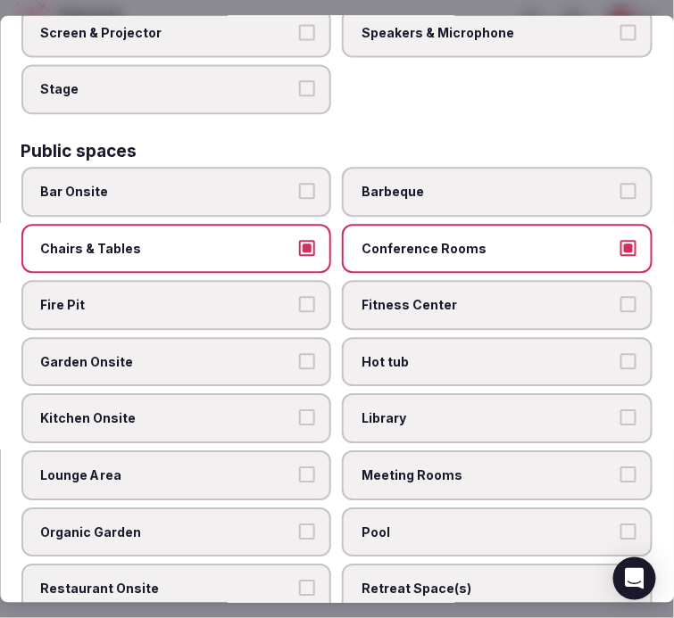
scroll to position [804, 0]
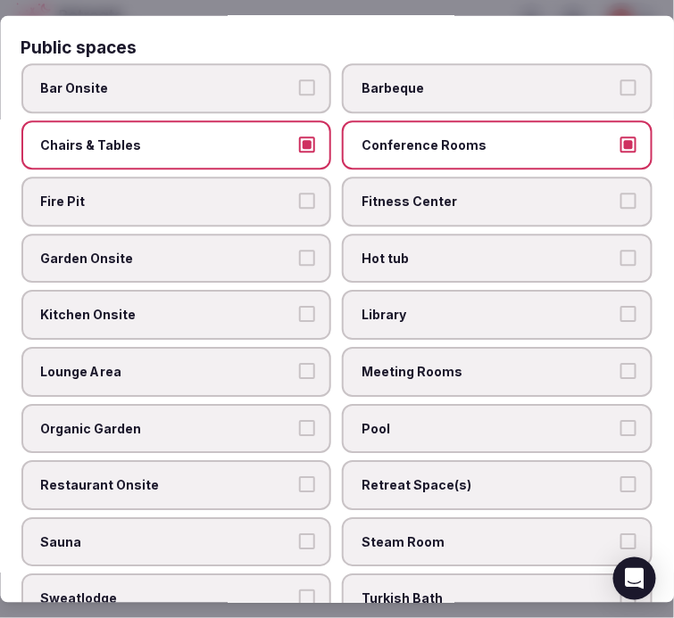
click at [509, 194] on span "Fitness Center" at bounding box center [488, 203] width 253 height 18
click at [620, 194] on button "Fitness Center" at bounding box center [628, 202] width 16 height 16
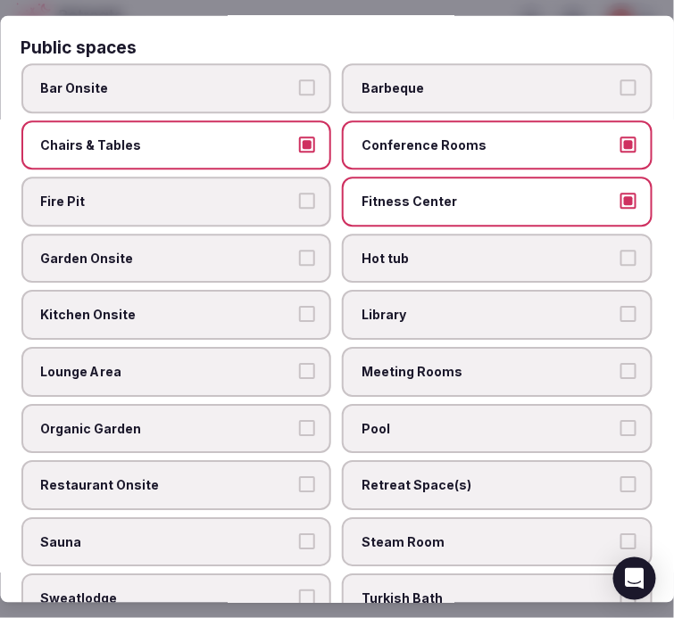
click at [227, 264] on div "Bar Onsite Barbeque Chairs & Tables Conference Rooms Fire Pit Fitness Center Ga…" at bounding box center [336, 372] width 631 height 617
click at [229, 364] on span "Lounge Area" at bounding box center [167, 373] width 253 height 18
click at [300, 364] on button "Lounge Area" at bounding box center [308, 372] width 16 height 16
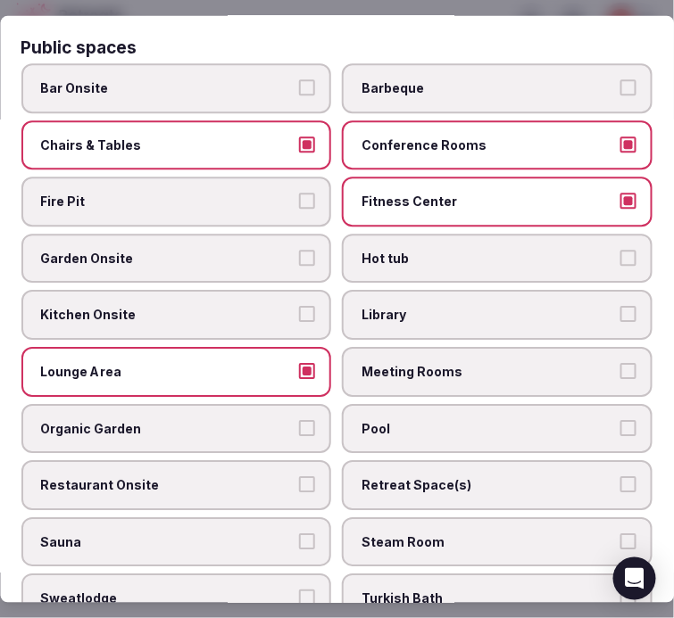
click at [420, 364] on span "Meeting Rooms" at bounding box center [488, 373] width 253 height 18
click at [620, 364] on button "Meeting Rooms" at bounding box center [628, 372] width 16 height 16
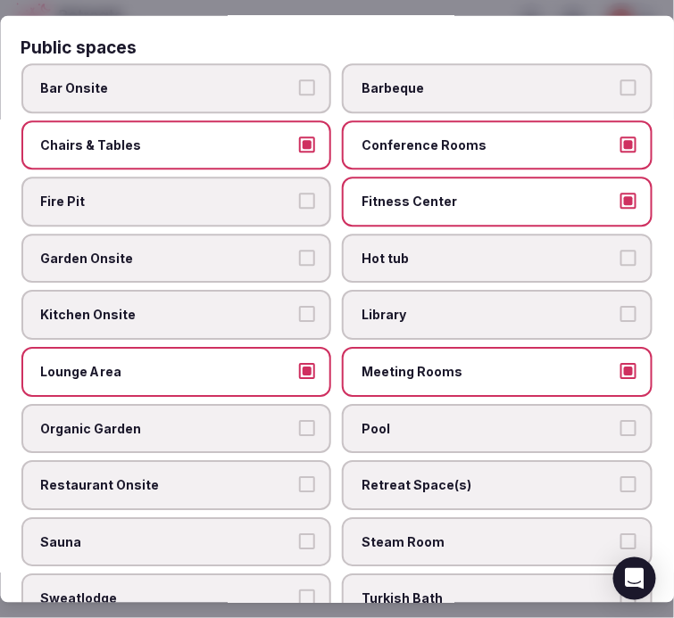
drag, startPoint x: 455, startPoint y: 401, endPoint x: 469, endPoint y: 405, distance: 14.7
click at [456, 420] on span "Pool" at bounding box center [488, 429] width 253 height 18
click at [620, 420] on button "Pool" at bounding box center [628, 428] width 16 height 16
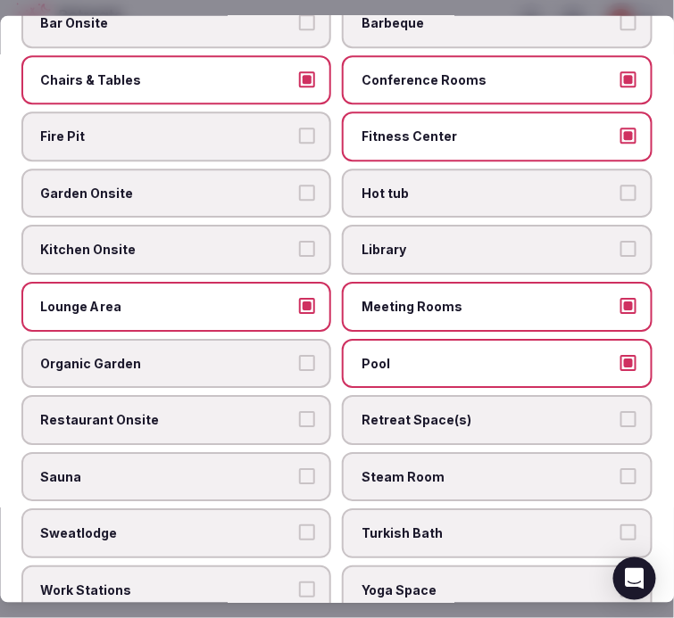
scroll to position [903, 0]
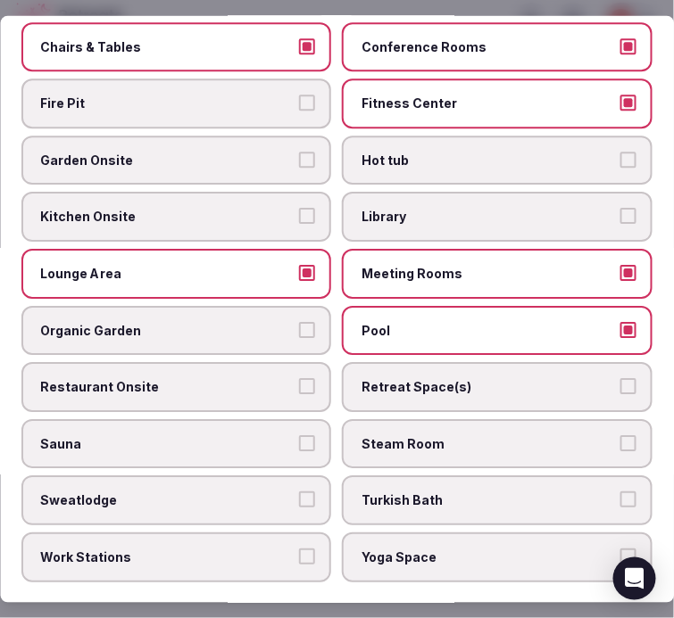
click at [266, 378] on span "Restaurant Onsite" at bounding box center [167, 387] width 253 height 18
click at [300, 378] on button "Restaurant Onsite" at bounding box center [308, 386] width 16 height 16
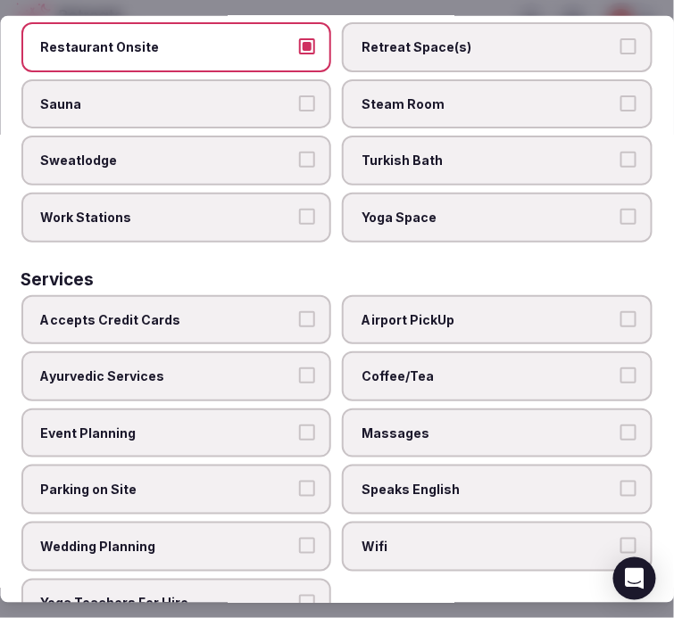
scroll to position [1245, 0]
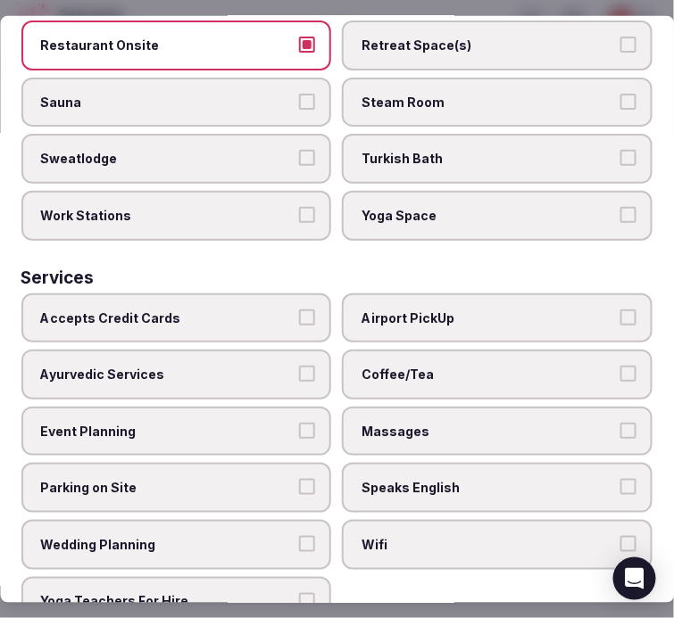
click at [272, 293] on label "Accepts Credit Cards" at bounding box center [176, 318] width 310 height 50
click at [300, 309] on button "Accepts Credit Cards" at bounding box center [308, 317] width 16 height 16
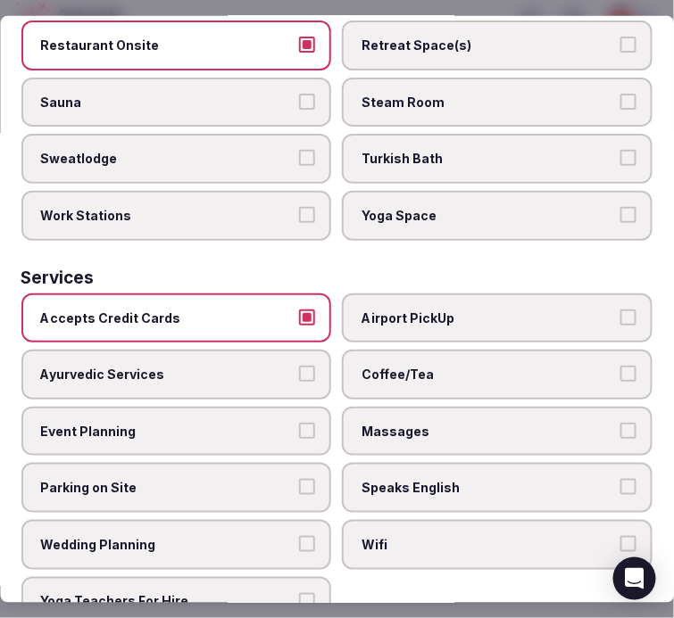
click at [395, 366] on span "Coffee/Tea" at bounding box center [488, 375] width 253 height 18
click at [620, 366] on button "Coffee/Tea" at bounding box center [628, 374] width 16 height 16
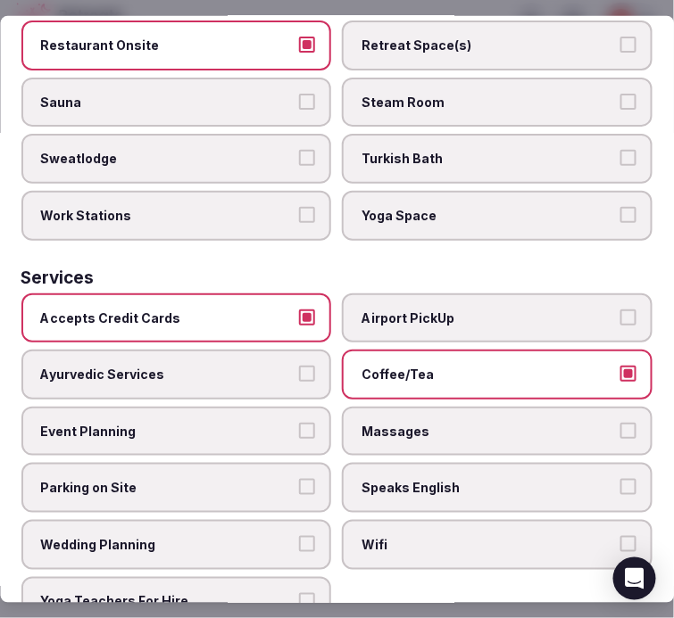
click at [393, 407] on label "Massages" at bounding box center [498, 432] width 310 height 50
click at [620, 423] on button "Massages" at bounding box center [628, 431] width 16 height 16
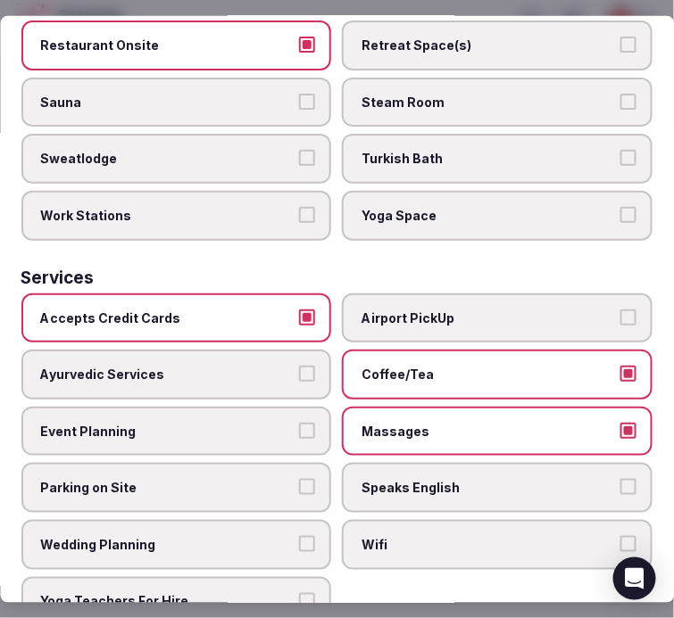
click at [432, 479] on span "Speaks English" at bounding box center [488, 488] width 253 height 18
click at [620, 479] on button "Speaks English" at bounding box center [628, 487] width 16 height 16
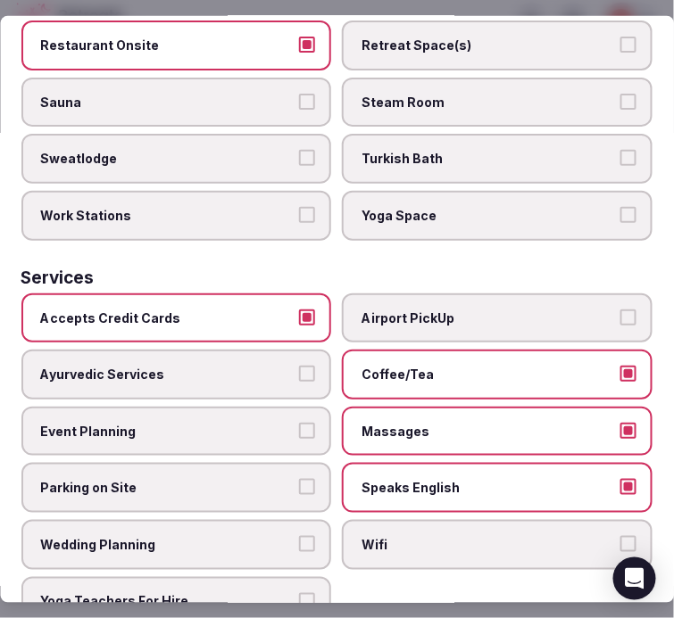
click at [422, 535] on div "Accepts Credit Cards Airport PickUp Ayurvedic Services Coffee/Tea Event Plannin…" at bounding box center [336, 460] width 631 height 334
click at [439, 536] on span "Wifi" at bounding box center [488, 545] width 253 height 18
click at [620, 536] on button "Wifi" at bounding box center [628, 544] width 16 height 16
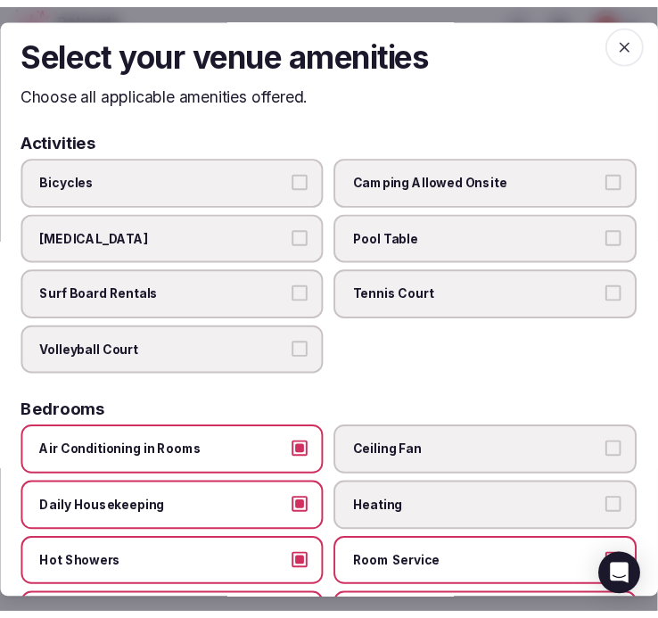
scroll to position [0, 0]
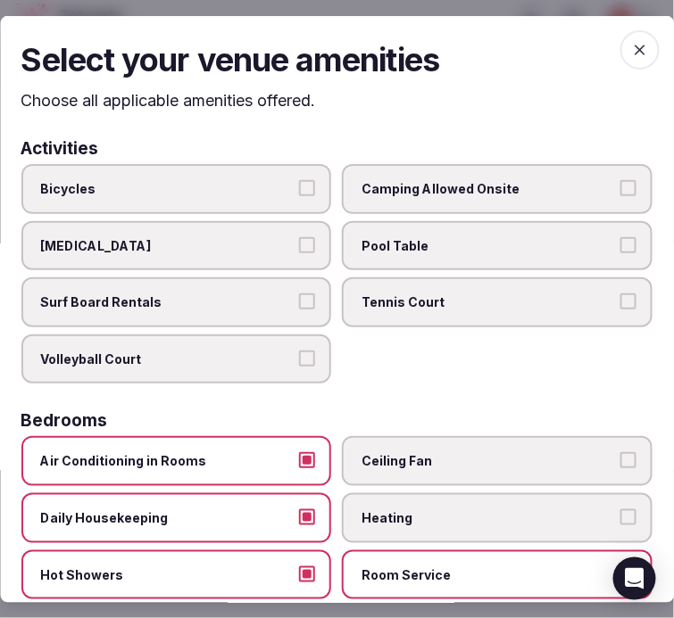
click at [632, 49] on icon "button" at bounding box center [640, 49] width 18 height 18
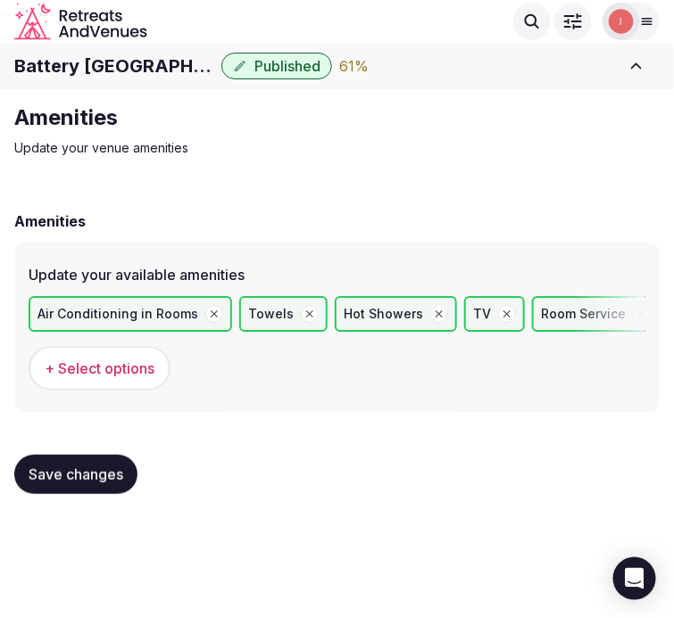
click at [93, 466] on span "Save changes" at bounding box center [76, 475] width 95 height 18
click at [74, 473] on span "Save changes" at bounding box center [76, 475] width 95 height 18
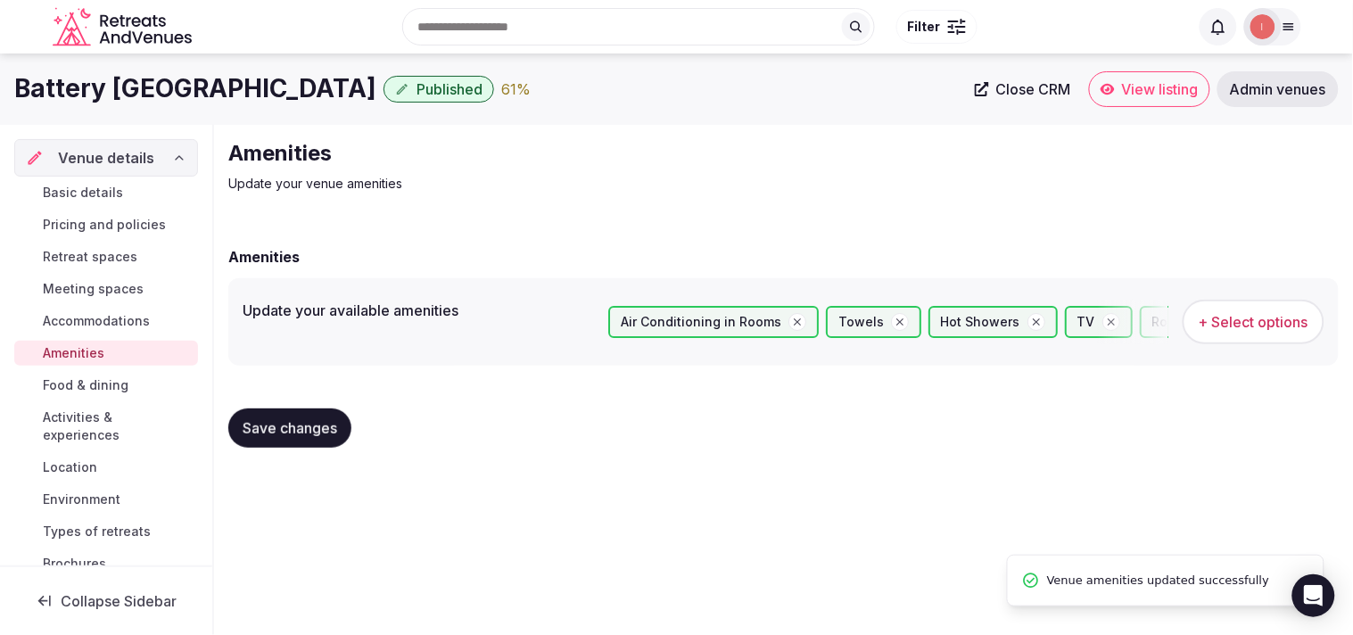
click at [120, 373] on link "Food & dining" at bounding box center [106, 385] width 184 height 25
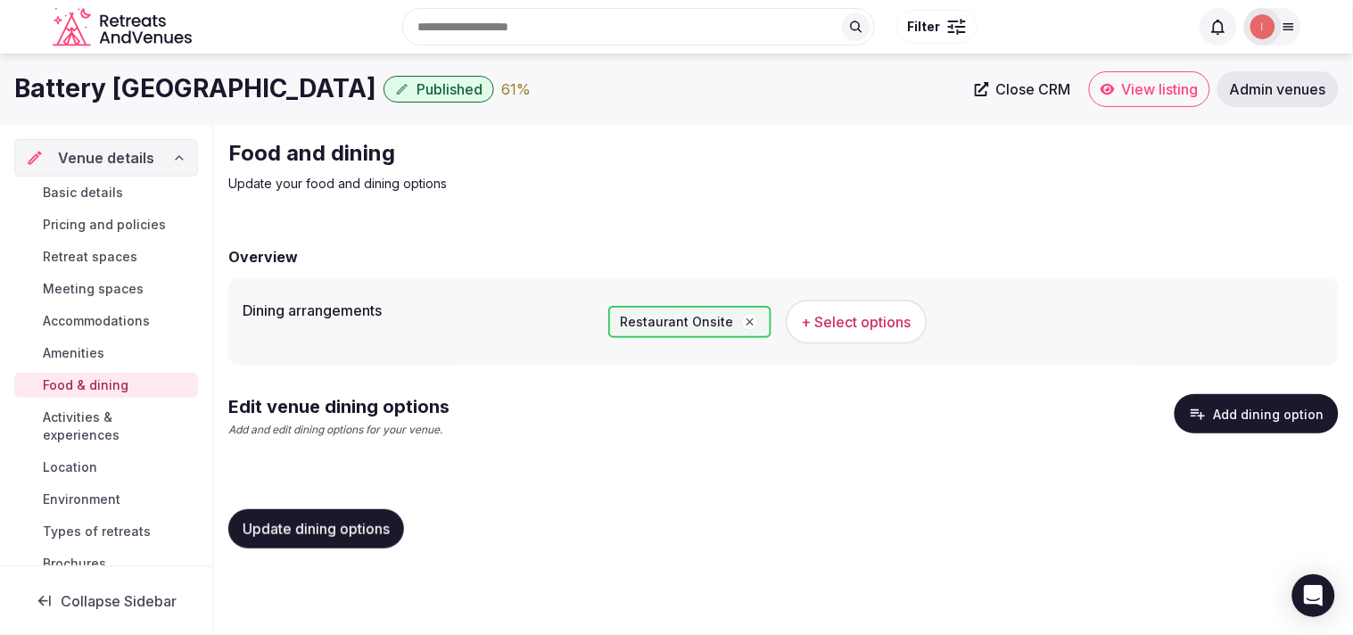
click at [658, 319] on span "+ Select options" at bounding box center [857, 322] width 110 height 20
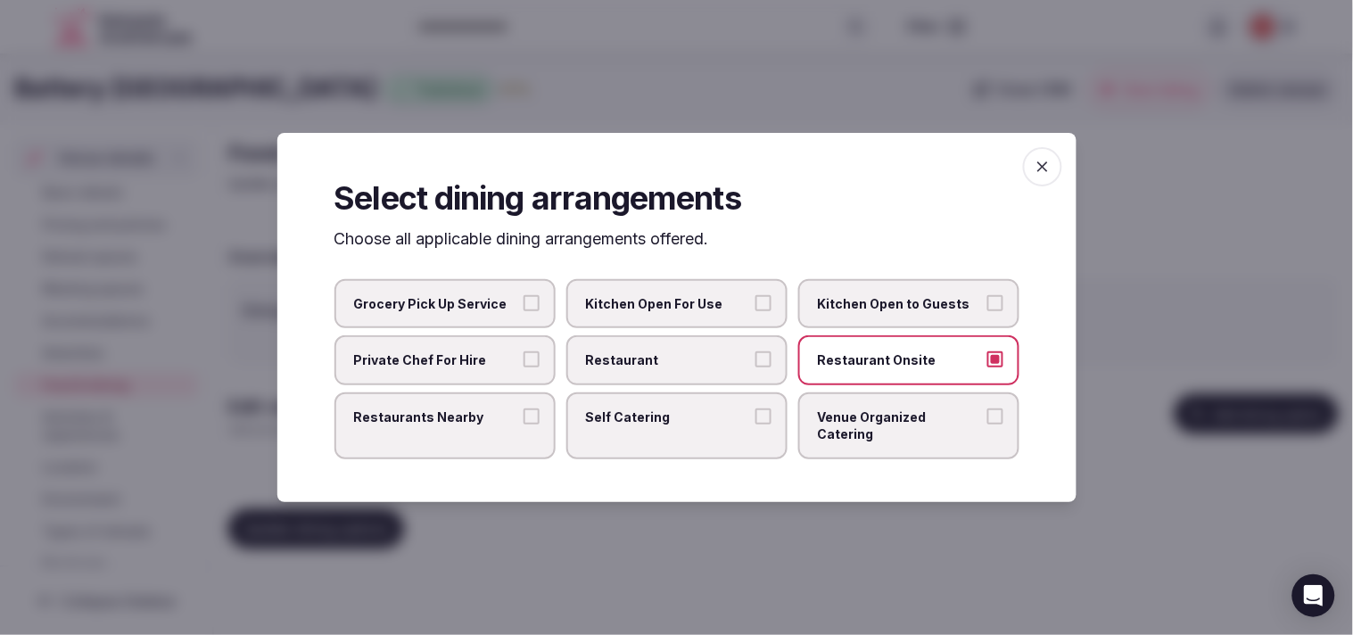
click at [658, 366] on span "Restaurant" at bounding box center [668, 361] width 164 height 18
click at [658, 366] on button "Restaurant" at bounding box center [764, 360] width 16 height 16
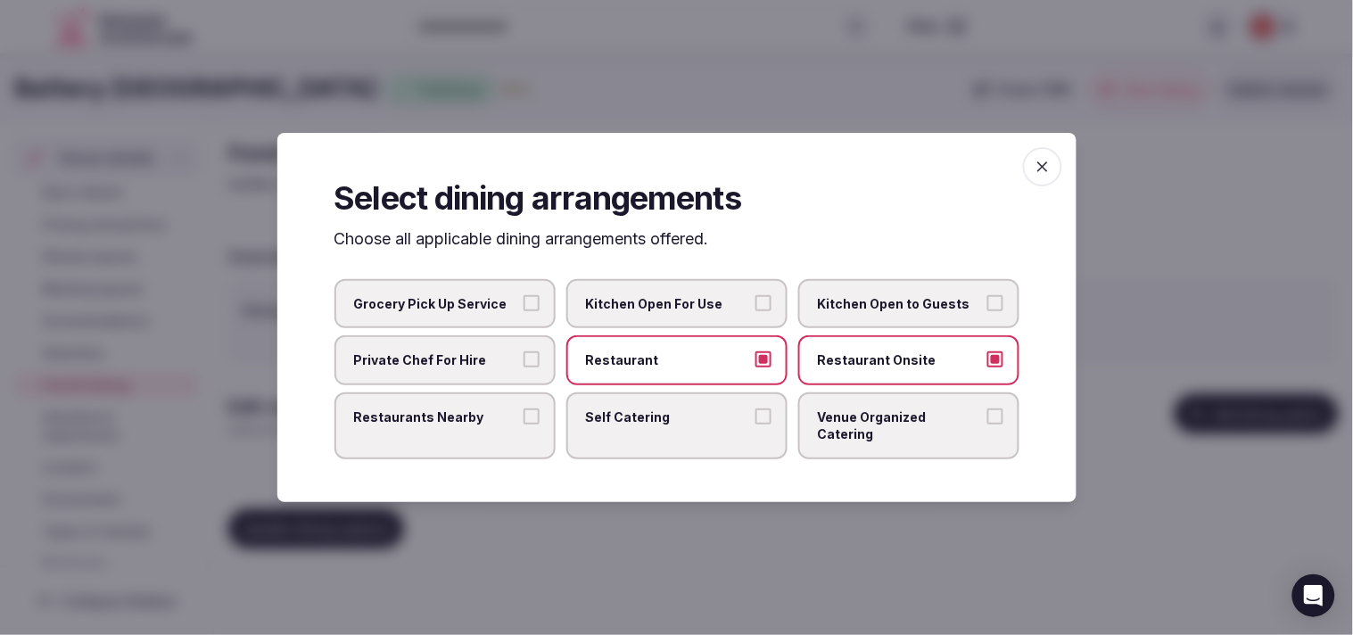
drag, startPoint x: 506, startPoint y: 425, endPoint x: 746, endPoint y: 435, distance: 240.2
click at [524, 423] on label "Restaurants Nearby" at bounding box center [445, 426] width 221 height 67
click at [658, 424] on span "Venue Organized Catering" at bounding box center [900, 426] width 164 height 35
click at [658, 424] on button "Venue Organized Catering" at bounding box center [996, 417] width 16 height 16
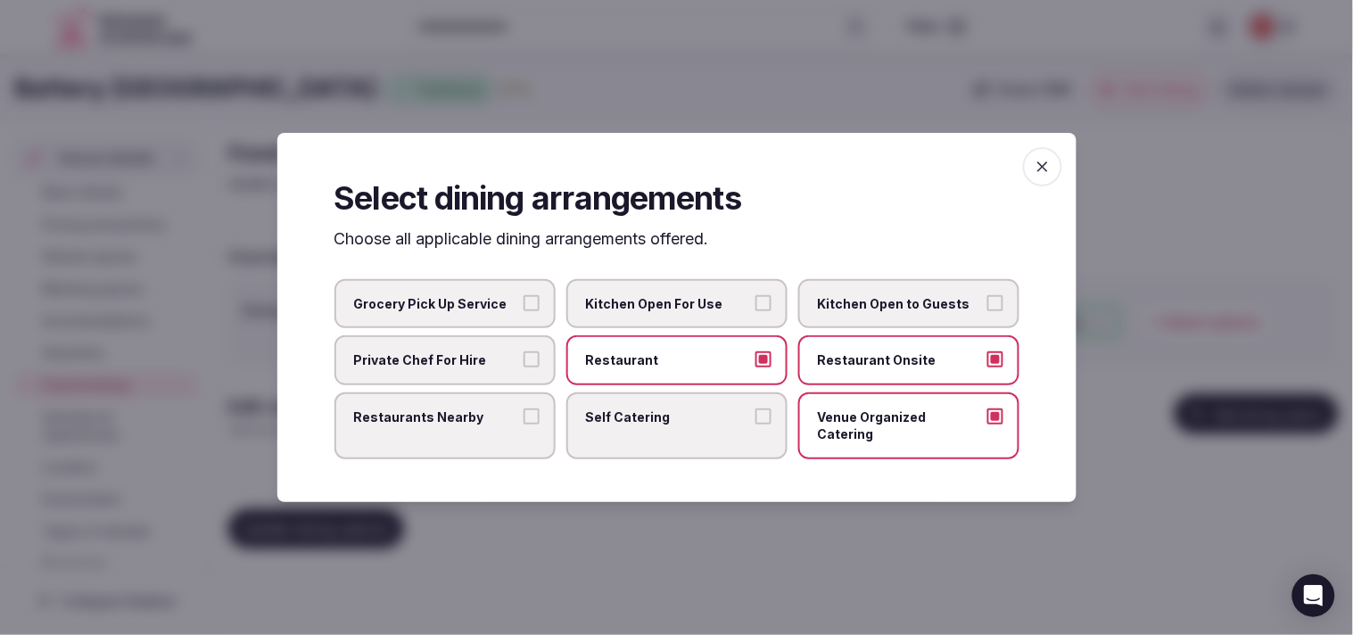
click at [539, 425] on button "Restaurants Nearby" at bounding box center [532, 417] width 16 height 16
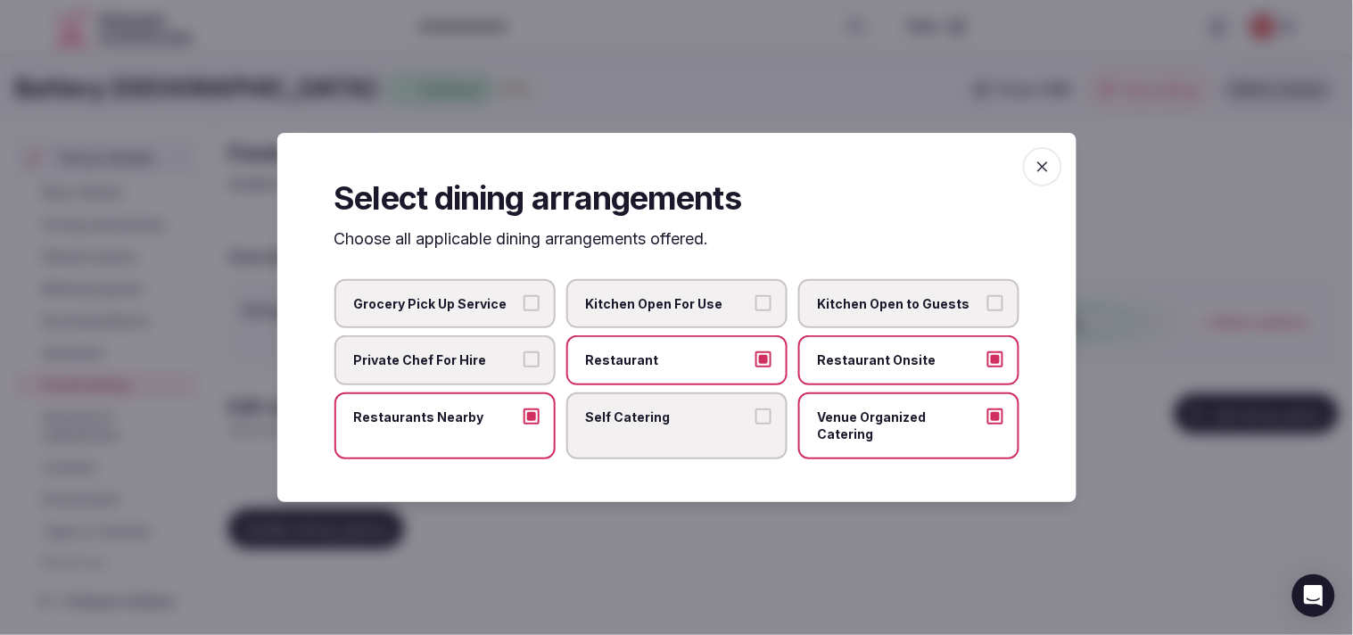
click at [658, 171] on icon "button" at bounding box center [1043, 167] width 18 height 18
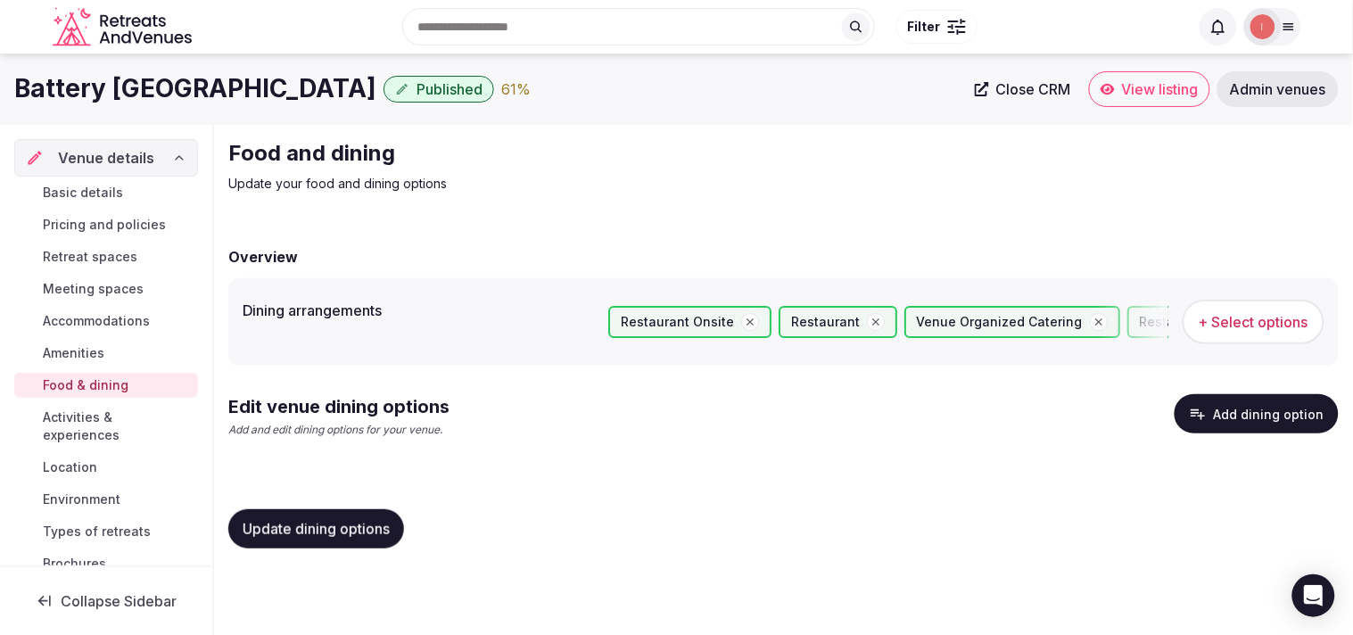
drag, startPoint x: 369, startPoint y: 519, endPoint x: 360, endPoint y: 493, distance: 27.7
click at [370, 520] on span "Update dining options" at bounding box center [316, 529] width 147 height 18
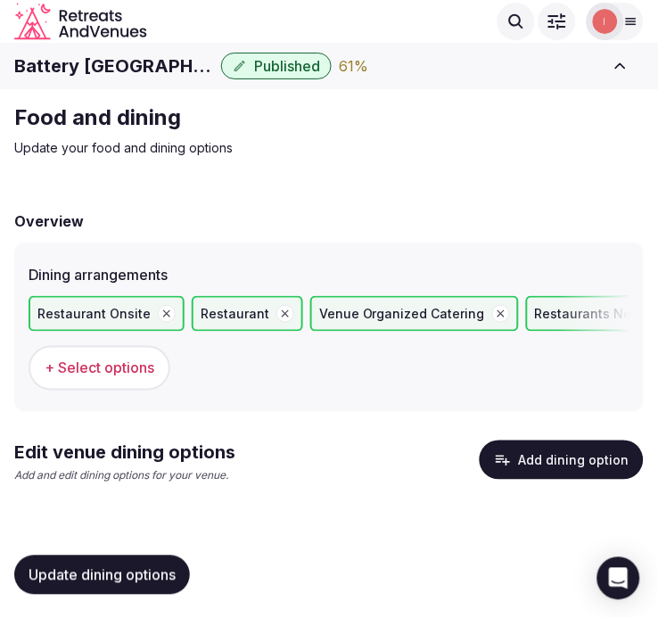
click at [595, 464] on button "Add dining option" at bounding box center [562, 460] width 164 height 39
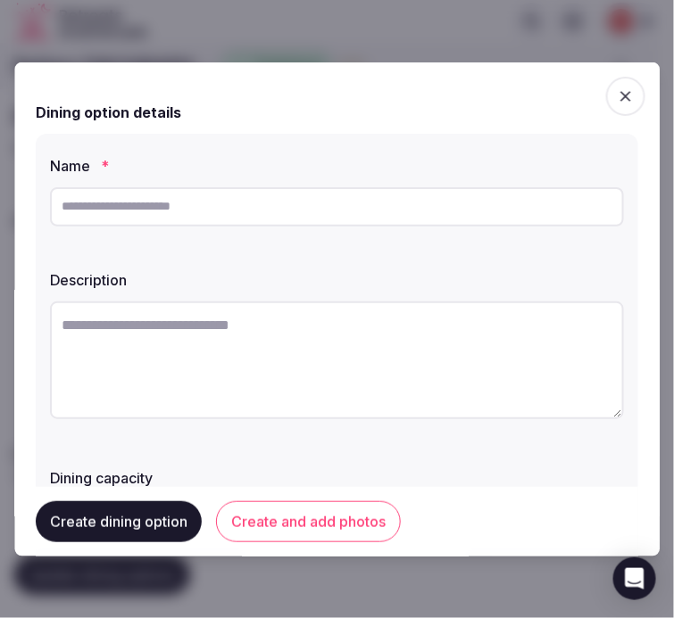
scroll to position [99, 0]
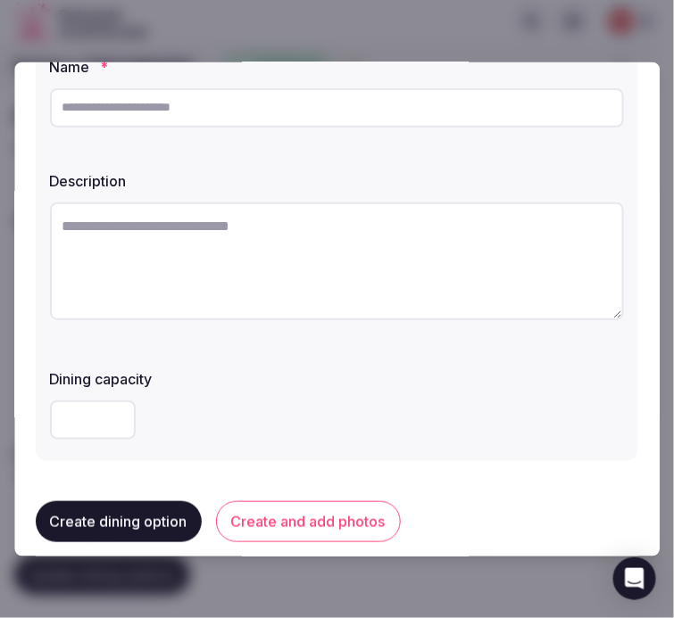
click at [340, 99] on input "text" at bounding box center [337, 106] width 574 height 39
paste input "**********"
type input "**********"
click at [153, 264] on textarea at bounding box center [337, 261] width 574 height 118
drag, startPoint x: 153, startPoint y: 264, endPoint x: 162, endPoint y: 268, distance: 9.6
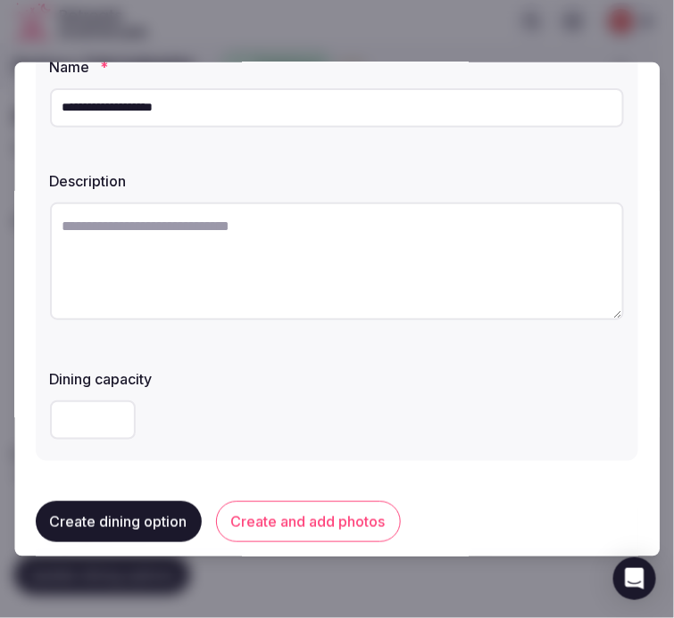
paste textarea "**********"
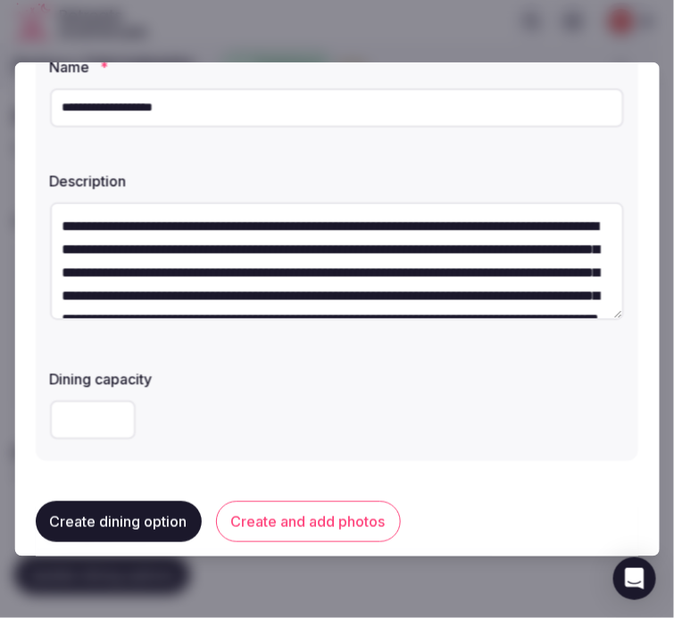
scroll to position [102, 0]
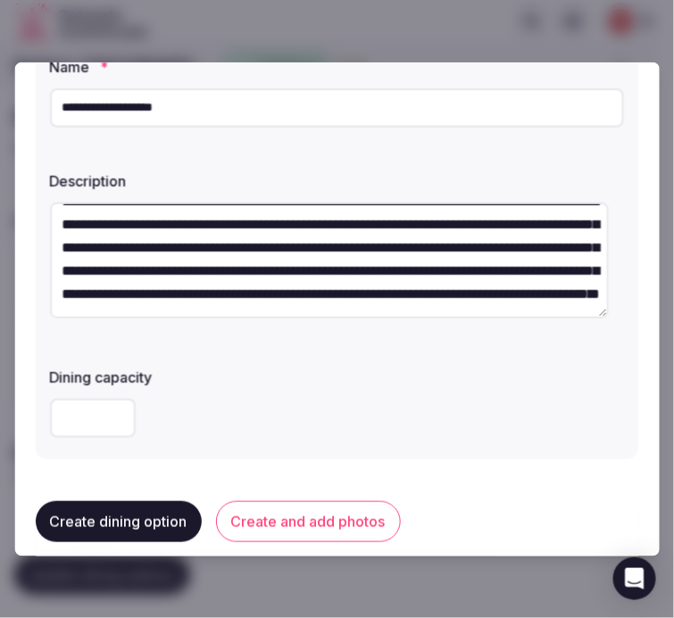
type textarea "**********"
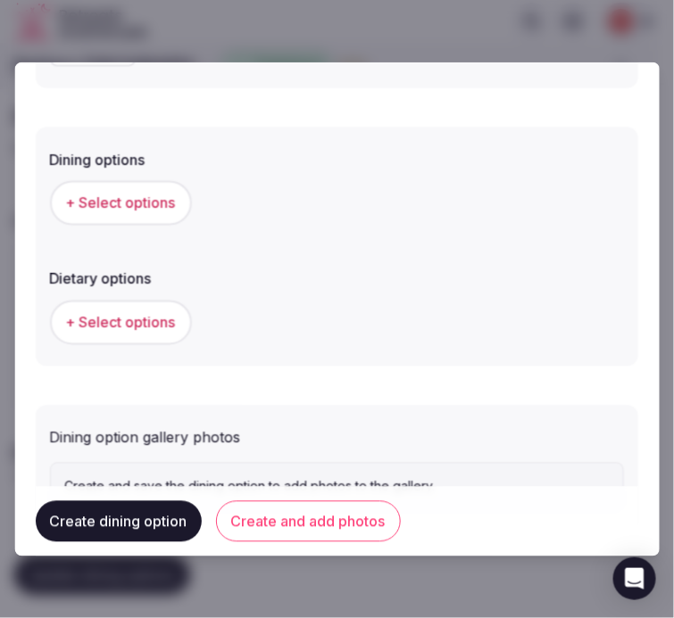
scroll to position [548, 0]
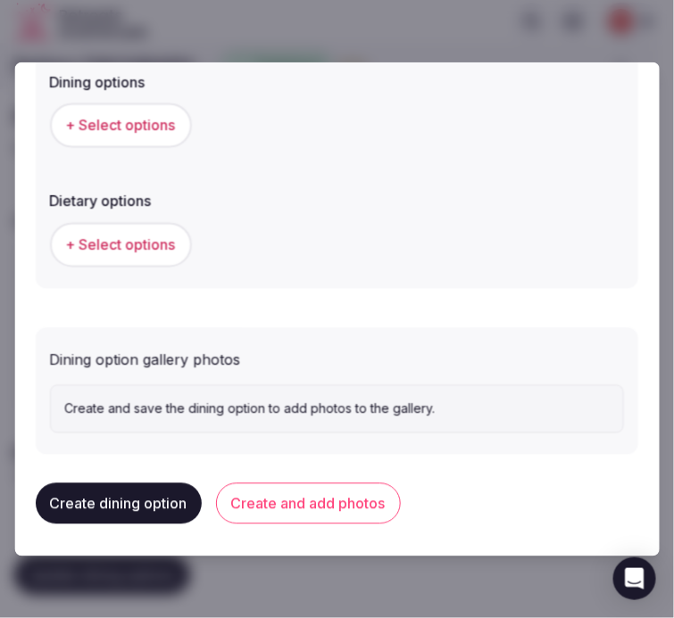
drag, startPoint x: 335, startPoint y: 497, endPoint x: 350, endPoint y: 476, distance: 25.7
click at [335, 497] on button "Create and add photos" at bounding box center [308, 504] width 185 height 41
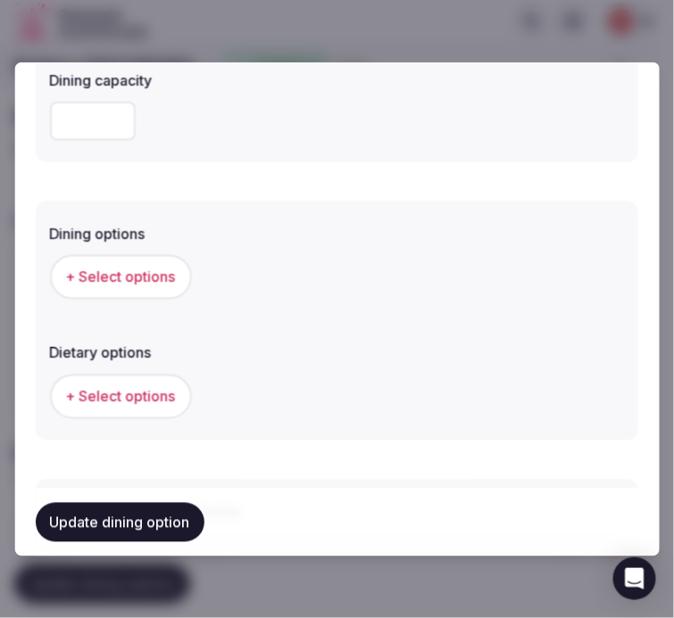
scroll to position [495, 0]
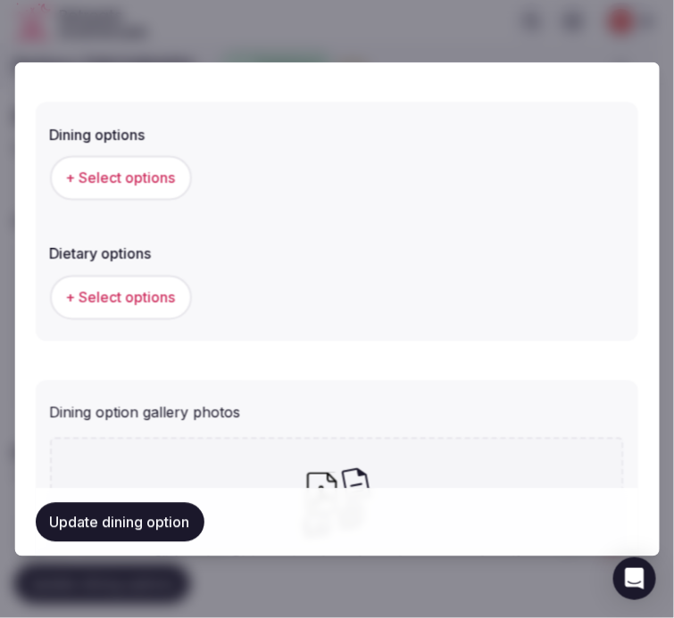
click at [159, 161] on button "+ Select options" at bounding box center [121, 177] width 142 height 45
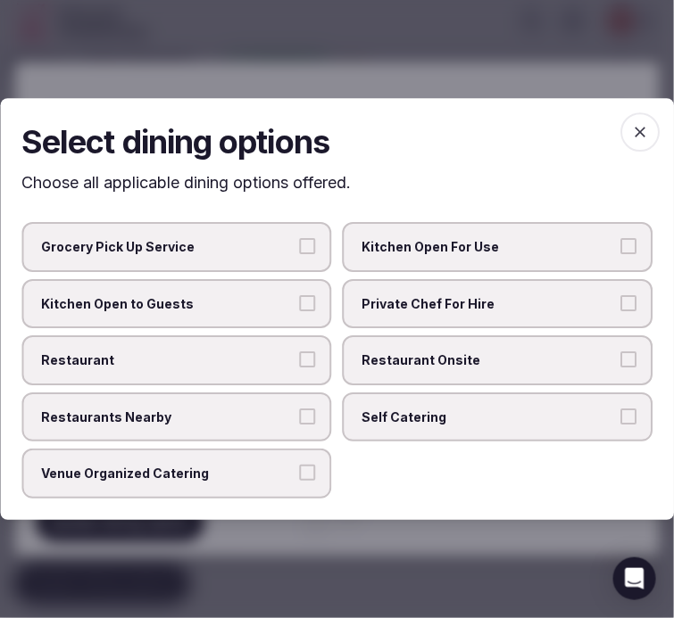
click at [574, 297] on span "Private Chef For Hire" at bounding box center [488, 304] width 253 height 18
click at [620, 297] on button "Private Chef For Hire" at bounding box center [628, 303] width 16 height 16
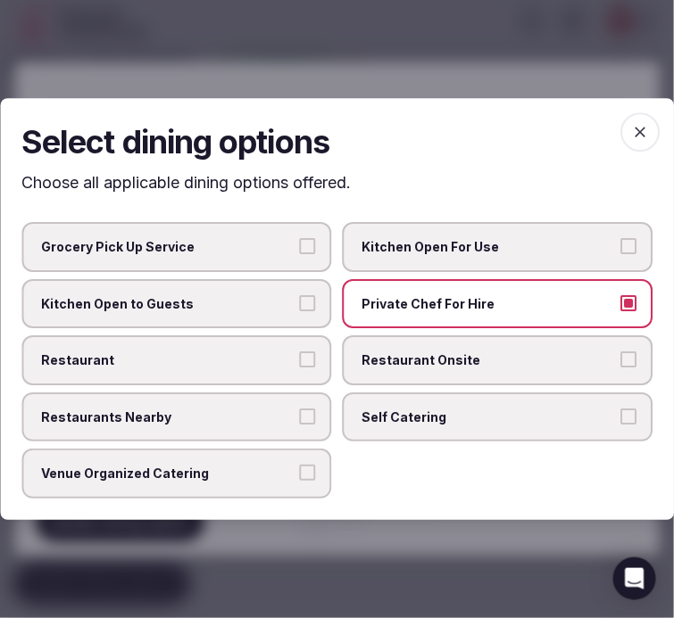
click at [564, 325] on label "Private Chef For Hire" at bounding box center [498, 304] width 310 height 50
click at [620, 311] on button "Private Chef For Hire" at bounding box center [628, 303] width 16 height 16
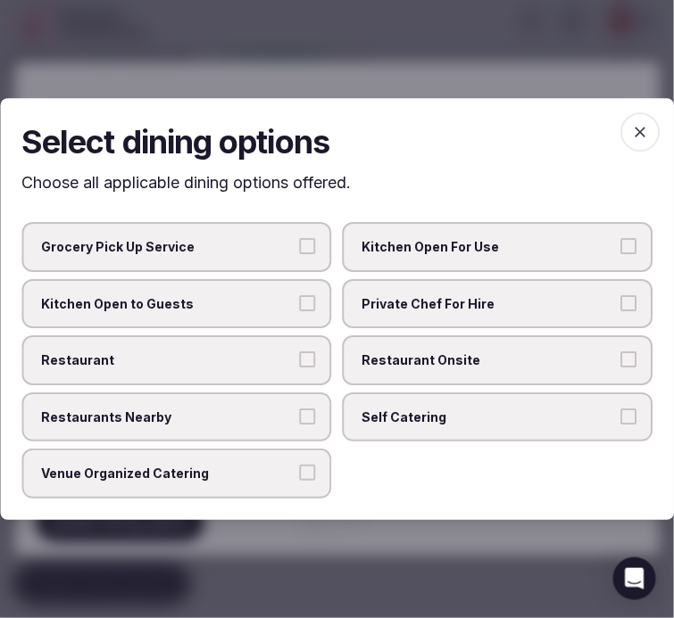
click at [509, 339] on label "Restaurant Onsite" at bounding box center [498, 360] width 310 height 50
click at [620, 352] on button "Restaurant Onsite" at bounding box center [628, 360] width 16 height 16
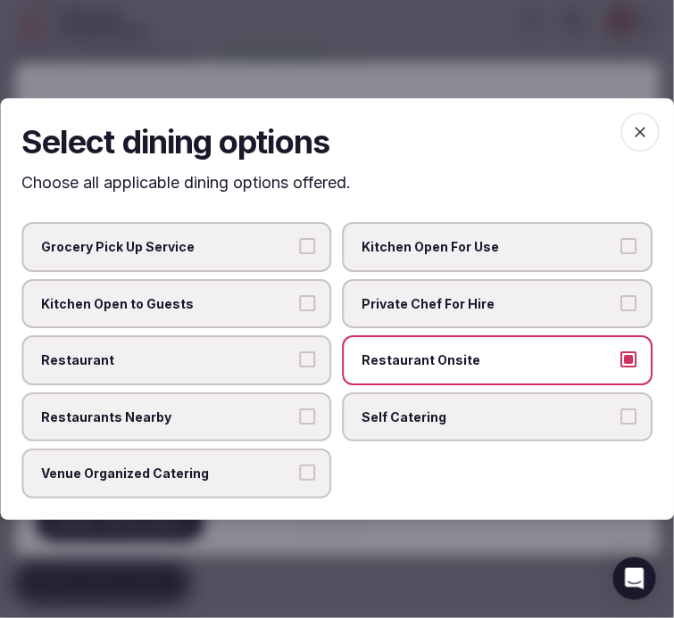
click at [235, 368] on span "Restaurant" at bounding box center [167, 361] width 253 height 18
click at [300, 368] on button "Restaurant" at bounding box center [308, 360] width 16 height 16
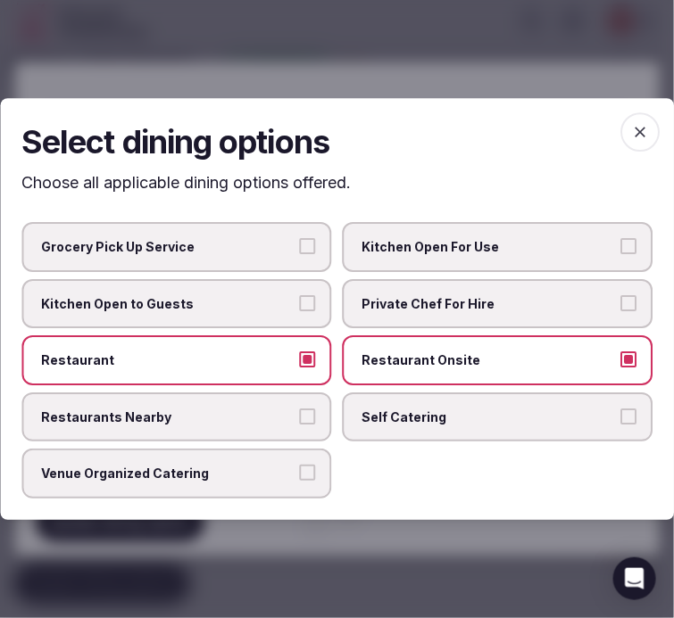
click at [652, 130] on span "button" at bounding box center [639, 131] width 39 height 39
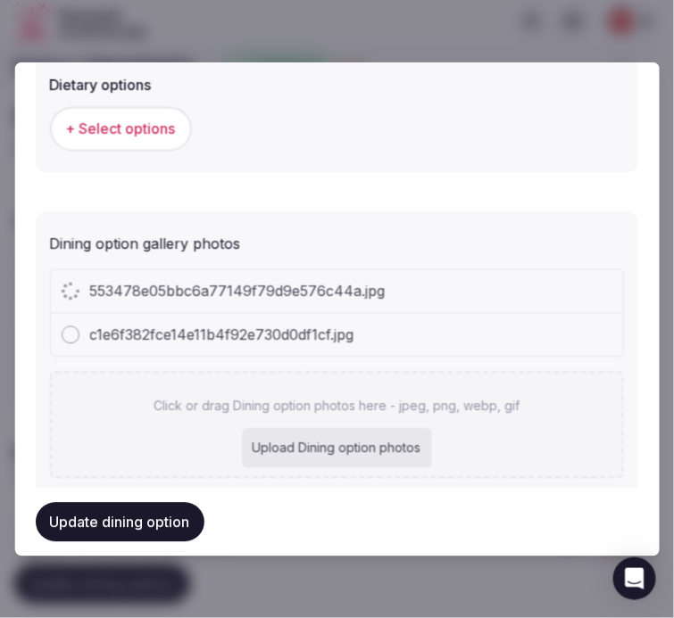
scroll to position [693, 0]
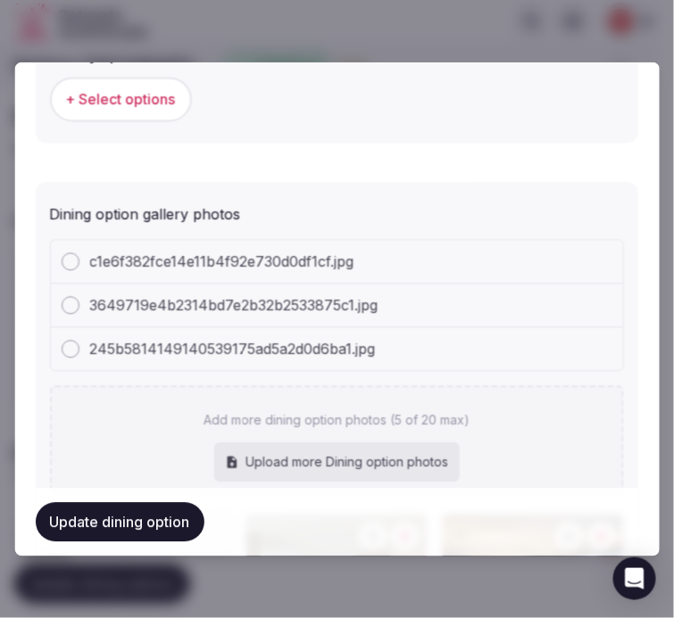
click at [180, 516] on button "Update dining option" at bounding box center [120, 522] width 169 height 39
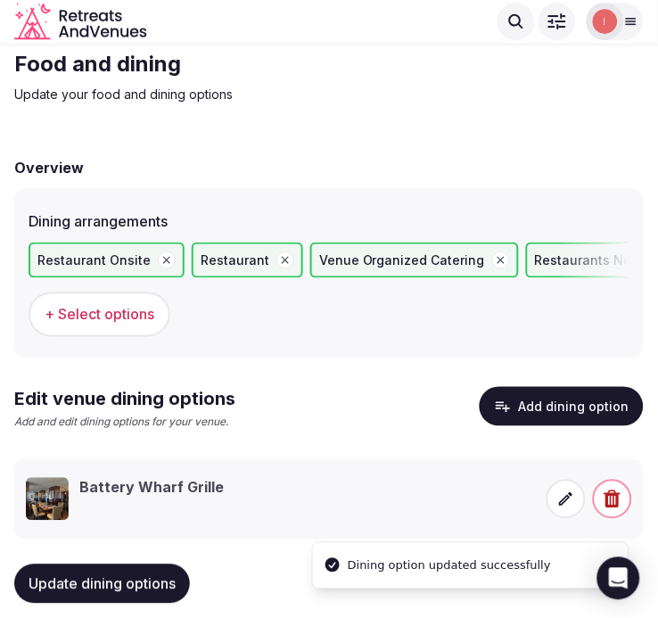
scroll to position [82, 0]
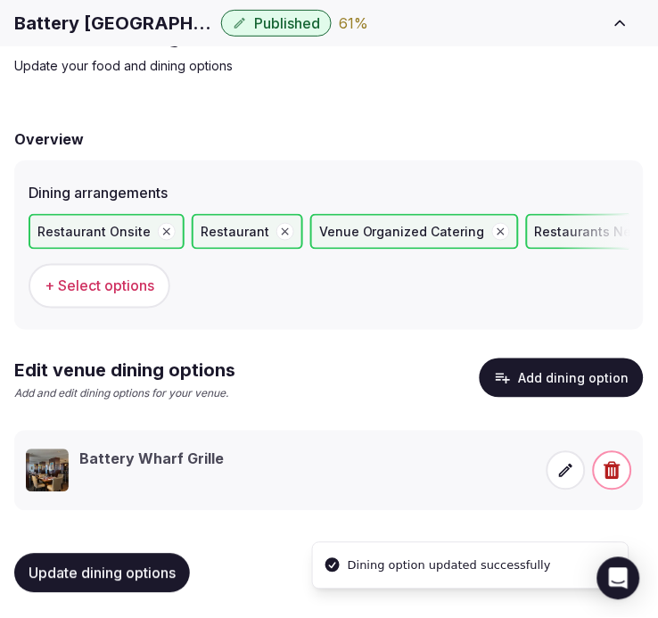
click at [176, 565] on span "Update dining options" at bounding box center [102, 574] width 147 height 18
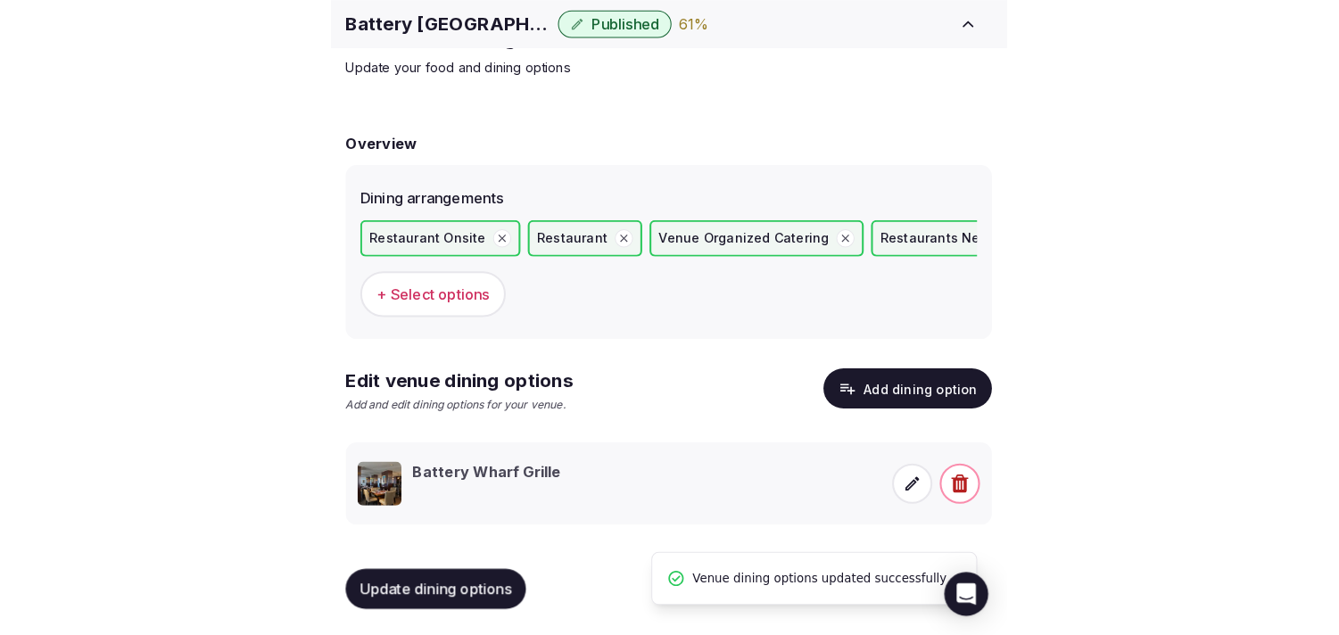
scroll to position [21, 0]
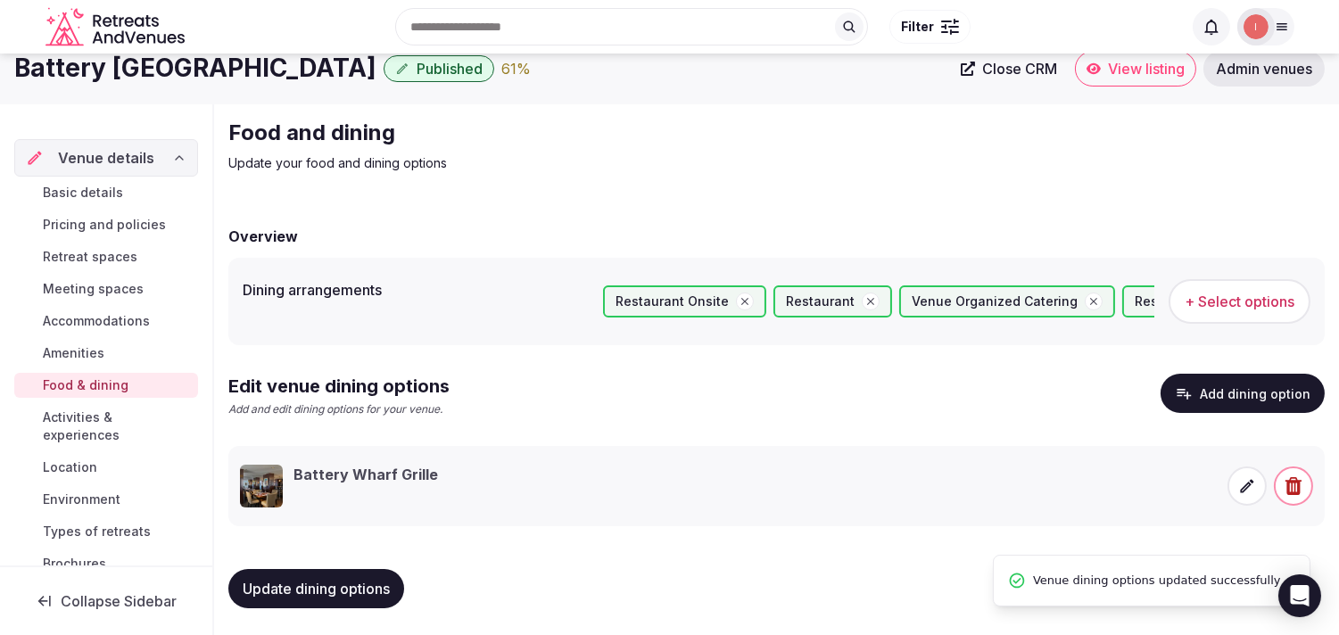
click at [87, 431] on span "Activities & experiences" at bounding box center [117, 427] width 148 height 36
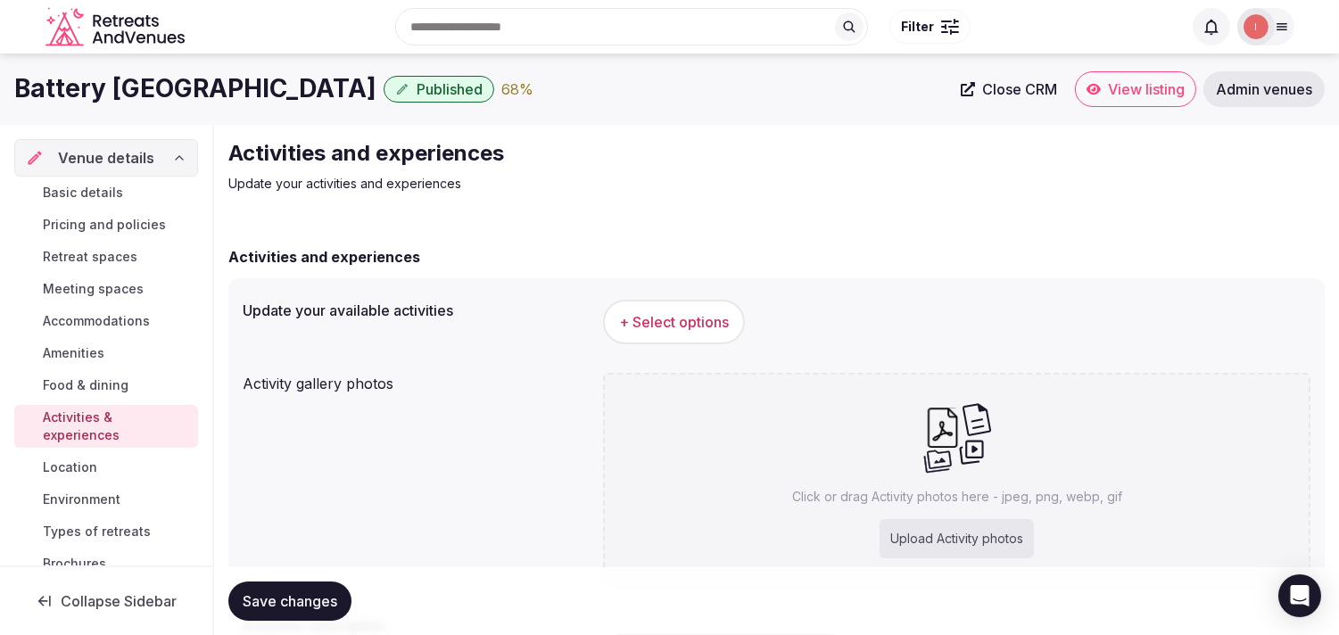
click at [608, 318] on button "+ Select options" at bounding box center [674, 322] width 142 height 45
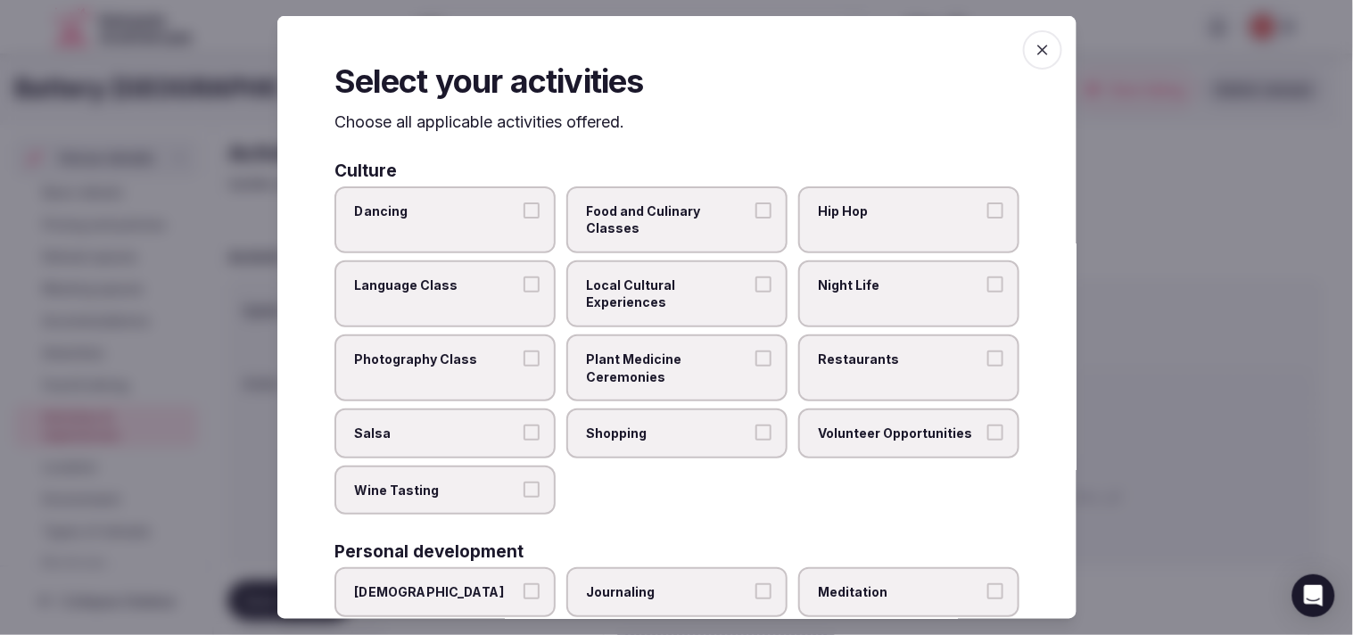
click at [658, 294] on span "Local Cultural Experiences" at bounding box center [668, 294] width 164 height 35
click at [658, 293] on button "Local Cultural Experiences" at bounding box center [764, 285] width 16 height 16
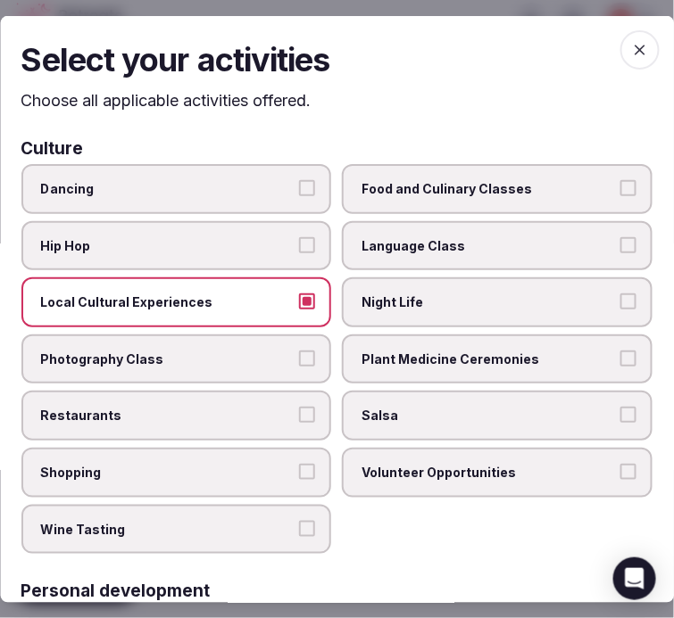
click at [425, 294] on span "Night Life" at bounding box center [488, 303] width 253 height 18
click at [620, 294] on button "Night Life" at bounding box center [628, 302] width 16 height 16
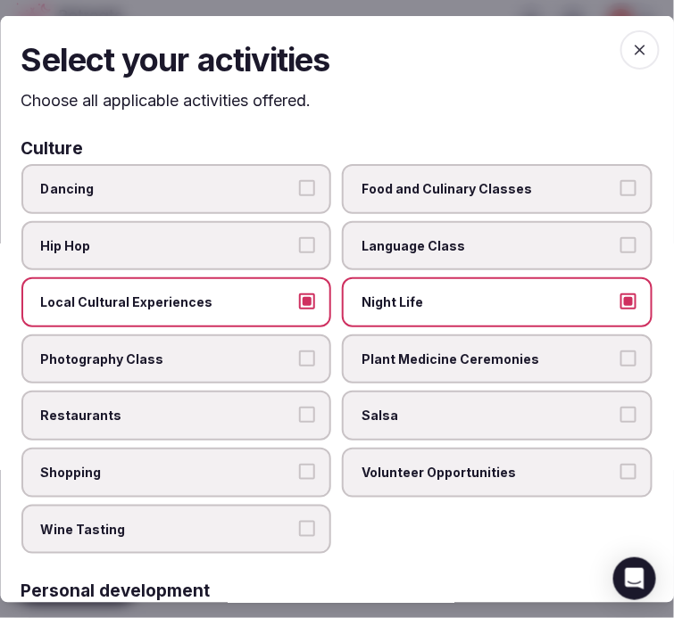
click at [269, 396] on label "Restaurants" at bounding box center [176, 416] width 310 height 50
click at [300, 407] on button "Restaurants" at bounding box center [308, 415] width 16 height 16
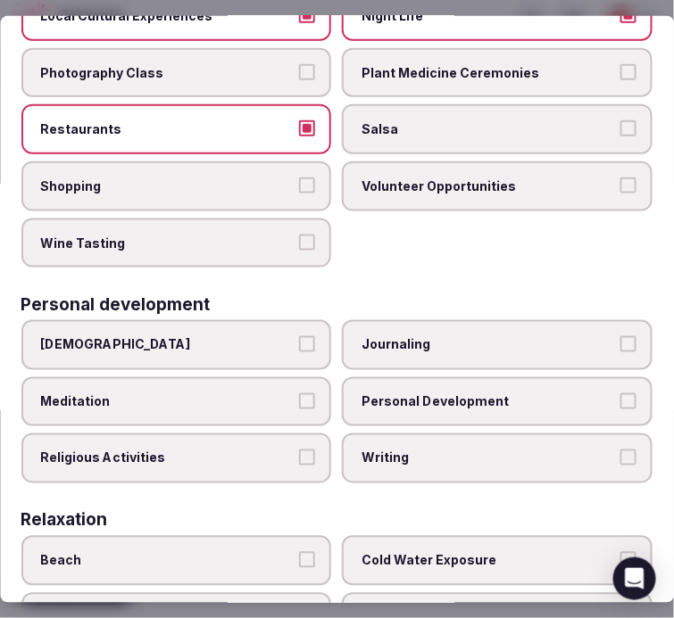
scroll to position [396, 0]
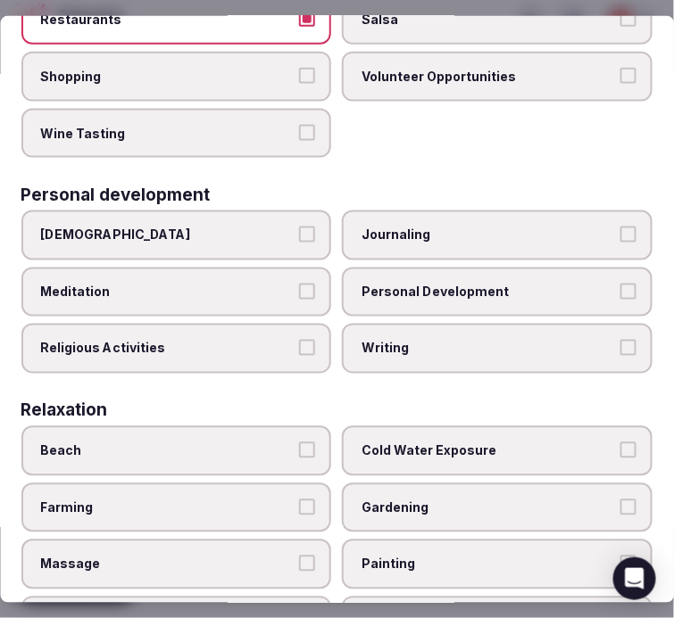
click at [286, 324] on label "Religious Activities" at bounding box center [176, 349] width 310 height 50
click at [300, 340] on button "Religious Activities" at bounding box center [308, 348] width 16 height 16
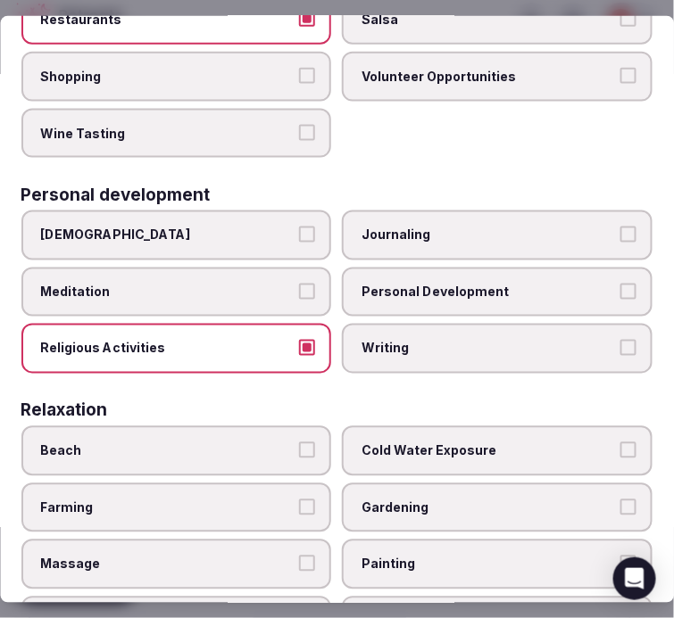
click at [431, 268] on label "Personal Development" at bounding box center [498, 293] width 310 height 50
click at [620, 284] on button "Personal Development" at bounding box center [628, 292] width 16 height 16
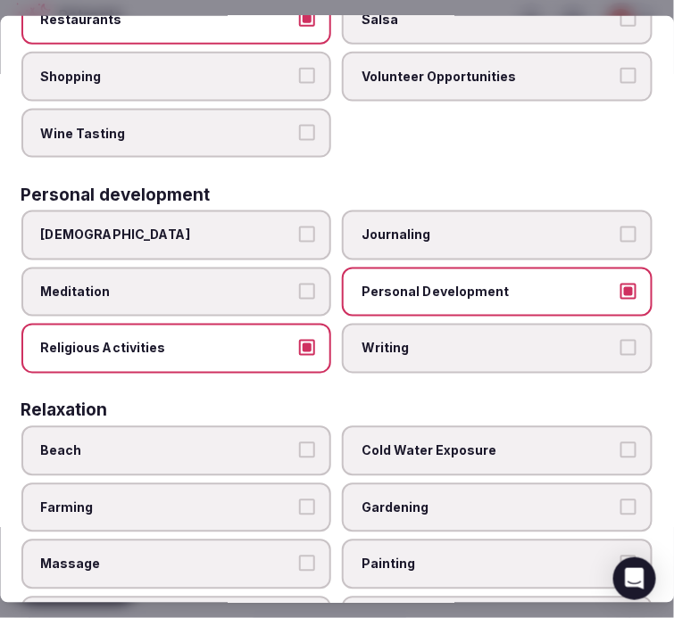
click at [307, 324] on label "Religious Activities" at bounding box center [176, 349] width 310 height 50
click at [307, 340] on button "Religious Activities" at bounding box center [308, 348] width 16 height 16
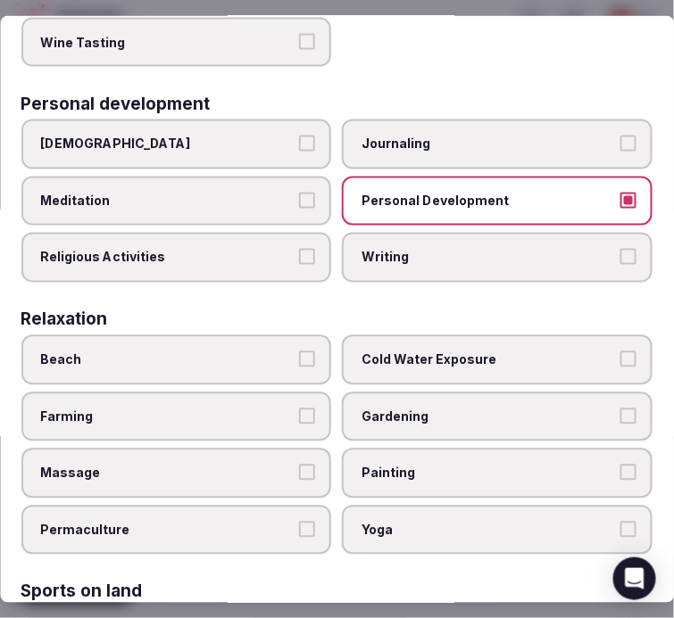
scroll to position [594, 0]
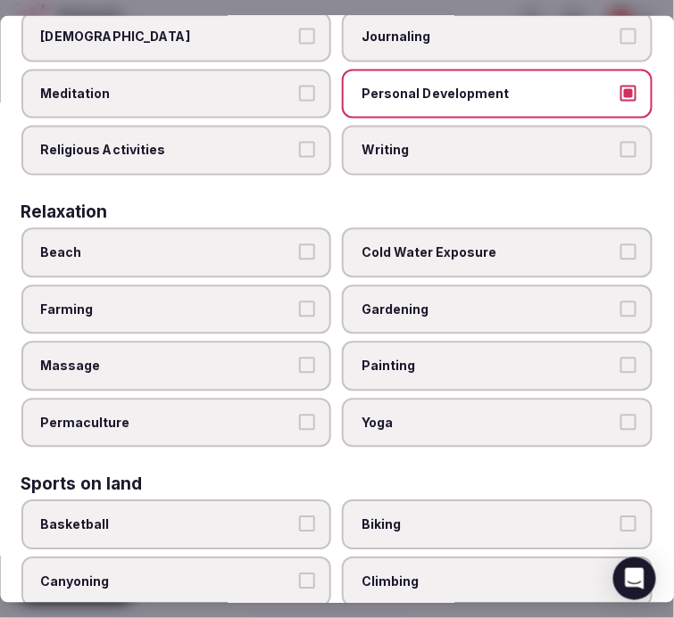
click at [295, 355] on label "Massage" at bounding box center [176, 367] width 310 height 50
click at [300, 358] on button "Massage" at bounding box center [308, 366] width 16 height 16
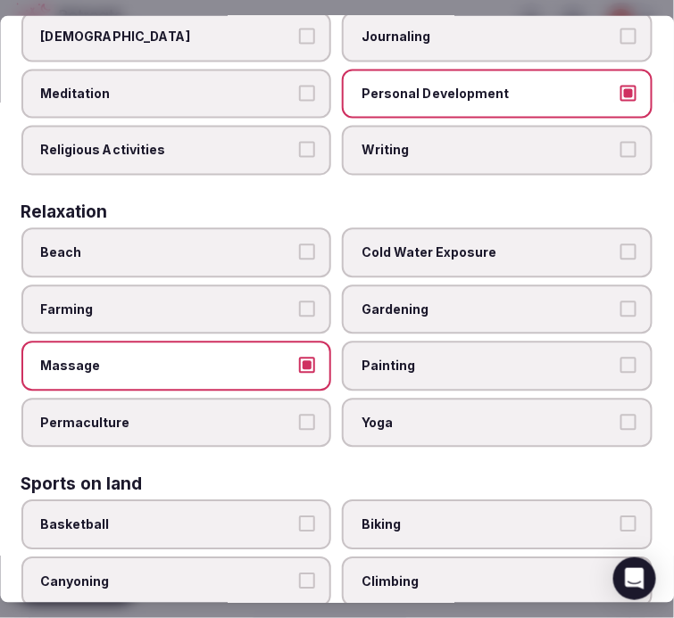
click at [437, 415] on span "Yoga" at bounding box center [488, 424] width 253 height 18
click at [620, 415] on button "Yoga" at bounding box center [628, 423] width 16 height 16
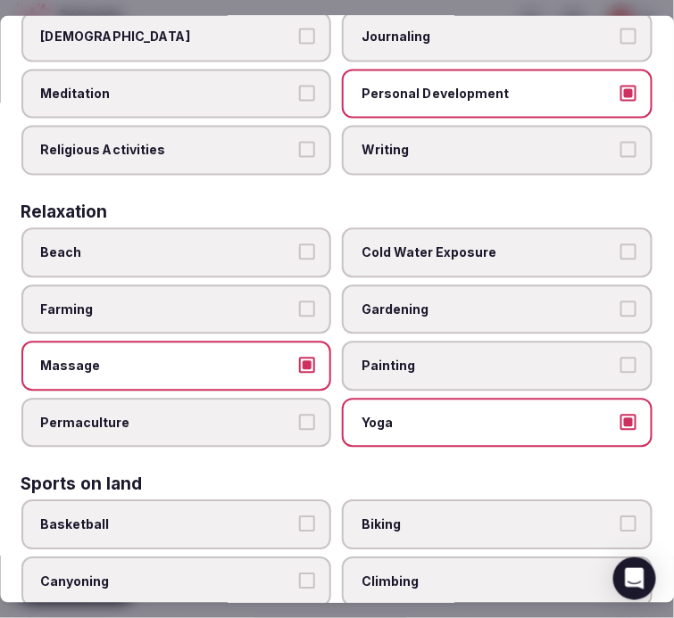
click at [440, 415] on span "Yoga" at bounding box center [488, 424] width 253 height 18
click at [620, 415] on button "Yoga" at bounding box center [628, 423] width 16 height 16
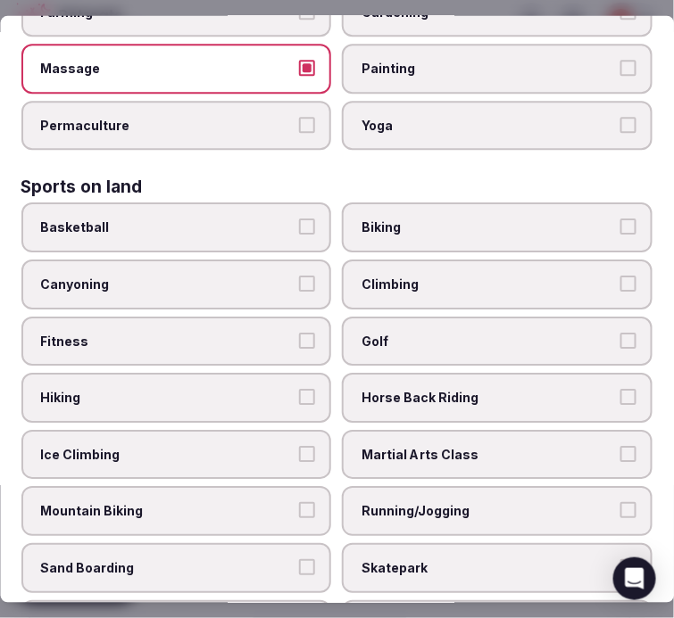
scroll to position [1090, 0]
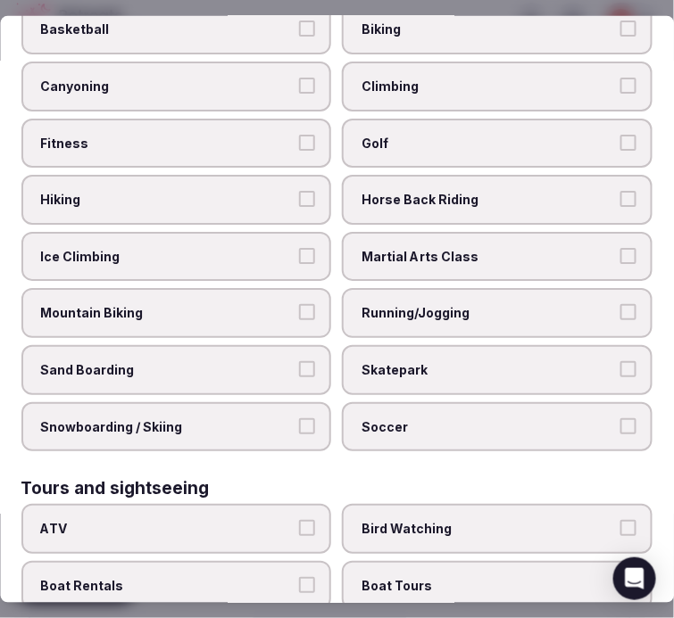
click at [256, 134] on span "Fitness" at bounding box center [167, 143] width 253 height 18
click at [300, 134] on button "Fitness" at bounding box center [308, 142] width 16 height 16
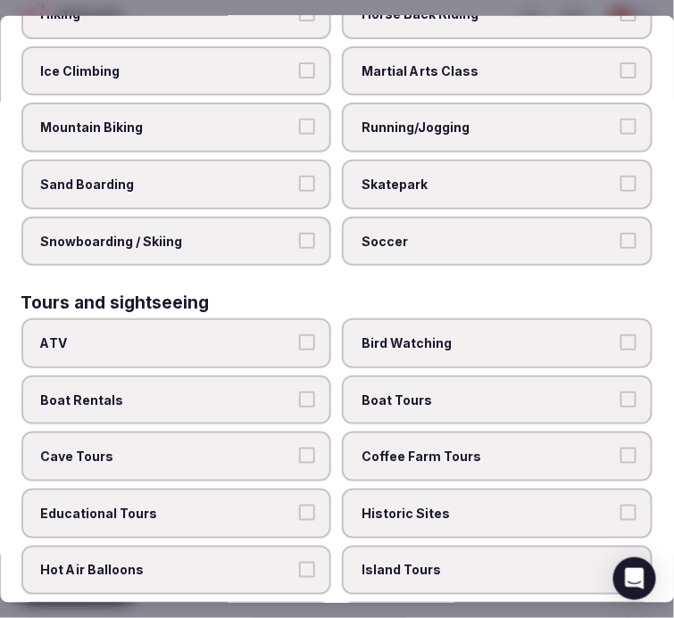
scroll to position [1288, 0]
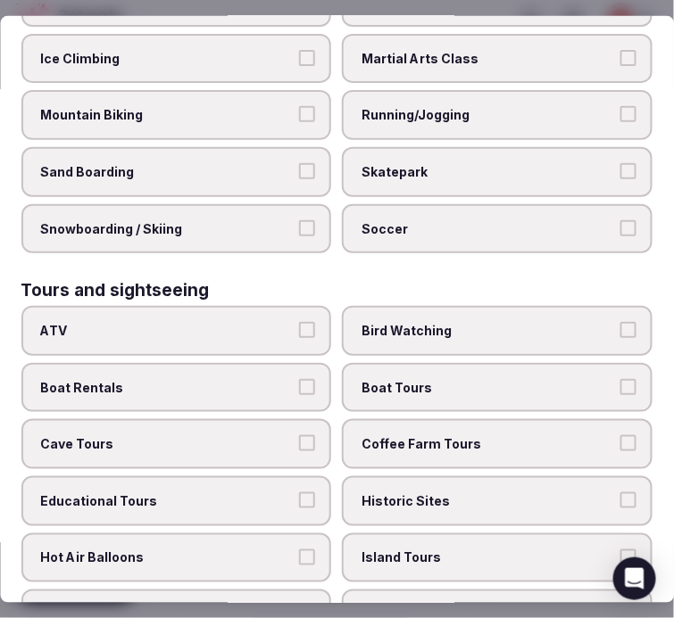
click at [451, 492] on span "Historic Sites" at bounding box center [488, 501] width 253 height 18
click at [620, 492] on button "Historic Sites" at bounding box center [628, 500] width 16 height 16
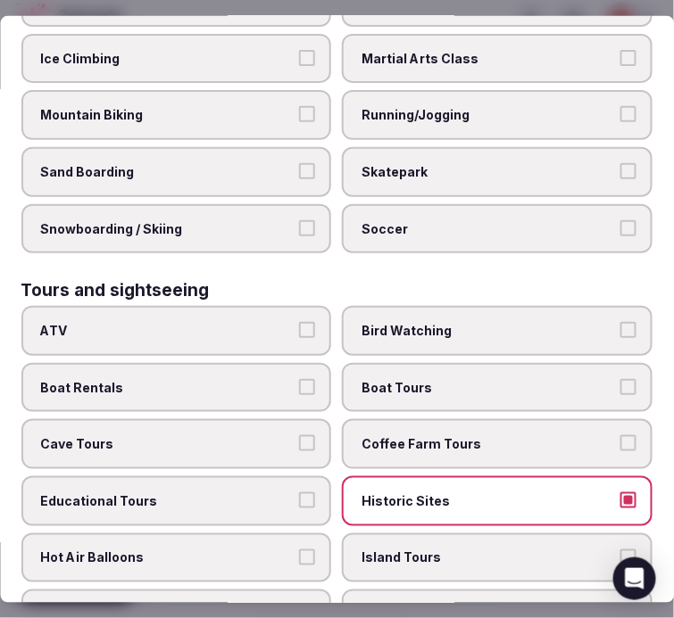
drag, startPoint x: 448, startPoint y: 564, endPoint x: 429, endPoint y: 559, distance: 19.3
click at [446, 590] on label "Walking Tour" at bounding box center [498, 615] width 310 height 50
click at [620, 606] on button "Walking Tour" at bounding box center [628, 614] width 16 height 16
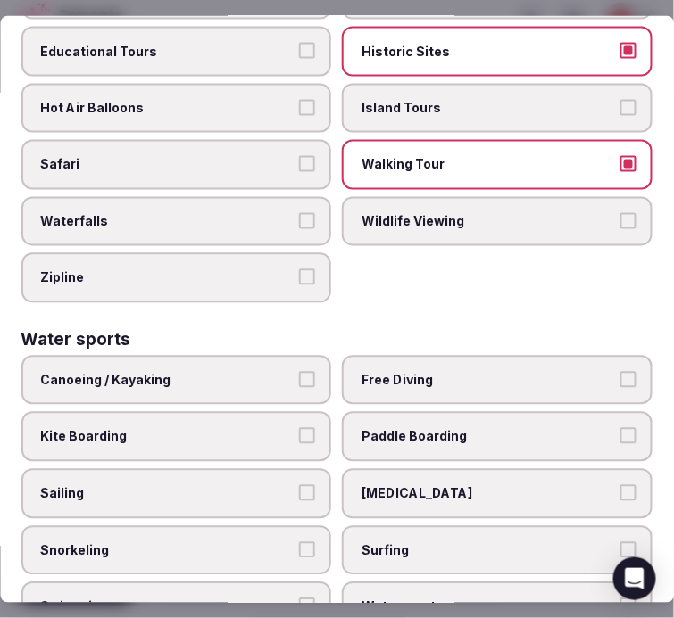
scroll to position [1786, 0]
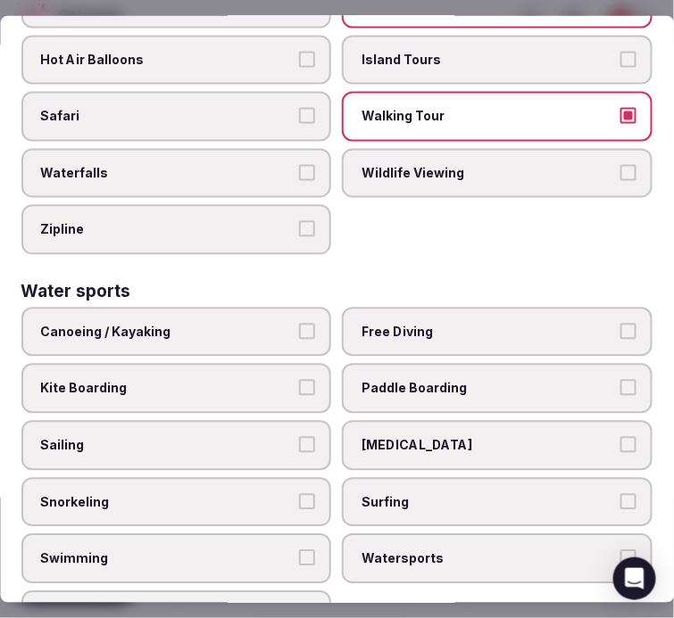
click at [239, 550] on span "Swimming" at bounding box center [167, 559] width 253 height 18
click at [300, 550] on button "Swimming" at bounding box center [308, 558] width 16 height 16
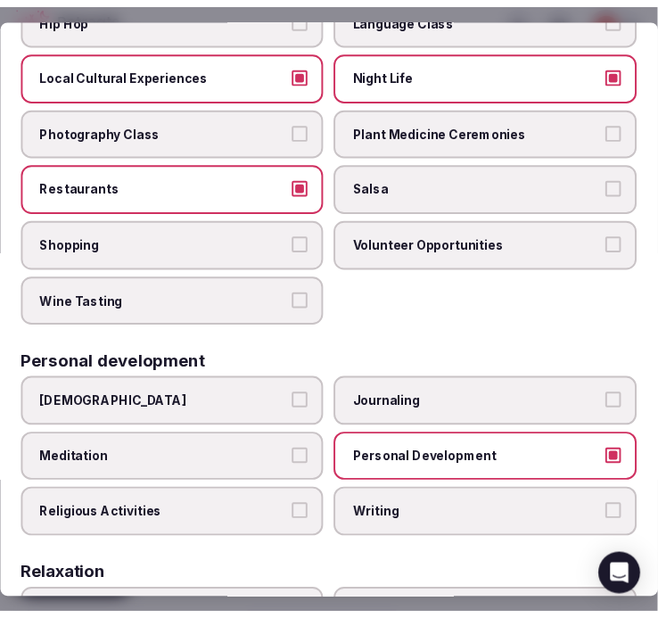
scroll to position [0, 0]
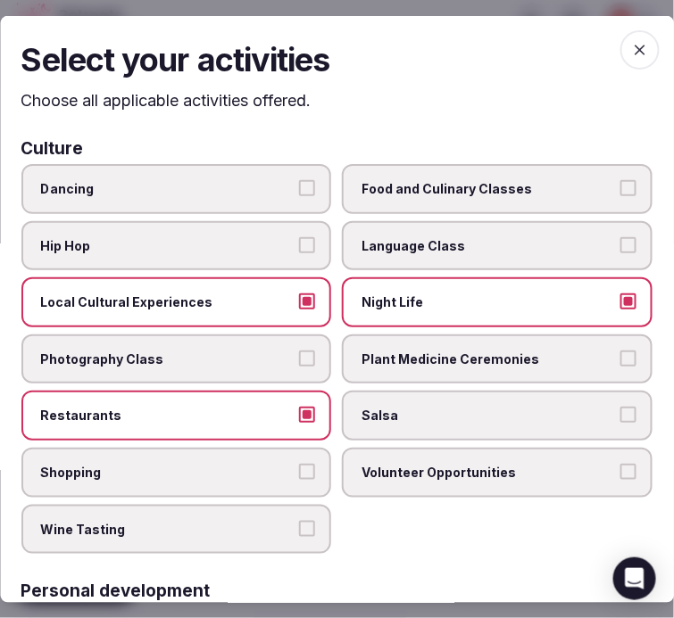
click at [634, 36] on span "button" at bounding box center [639, 48] width 39 height 39
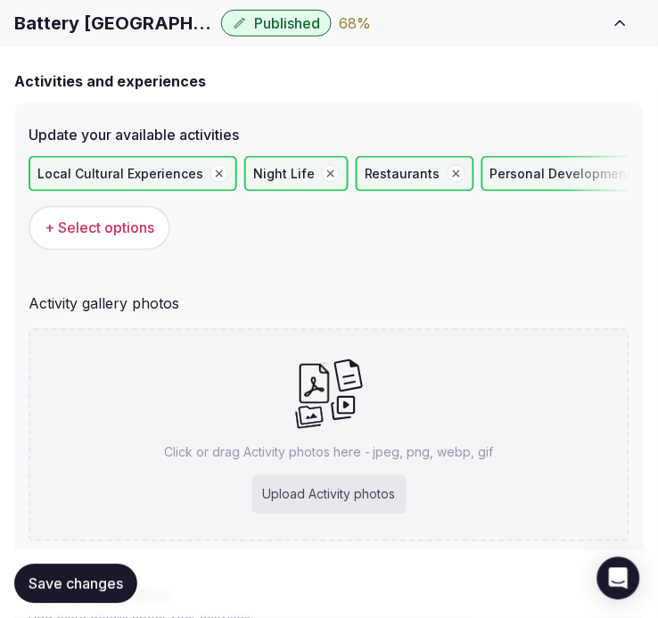
scroll to position [198, 0]
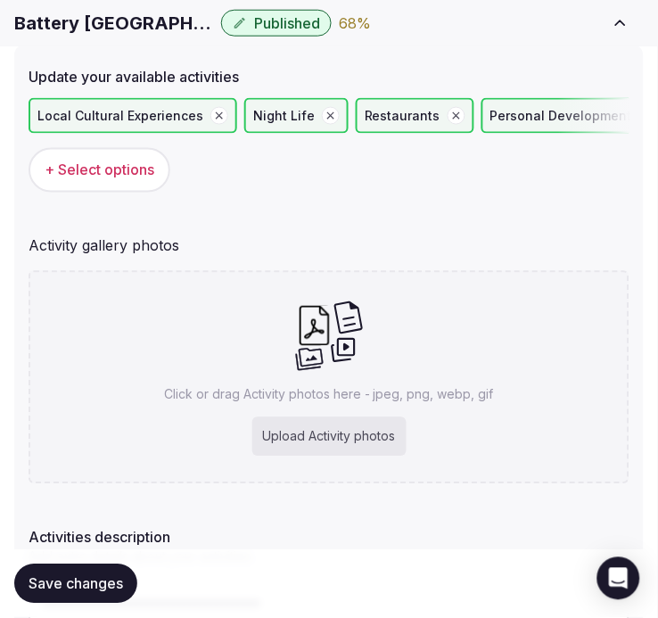
drag, startPoint x: 110, startPoint y: 584, endPoint x: 139, endPoint y: 576, distance: 30.5
click at [112, 583] on span "Save changes" at bounding box center [76, 584] width 95 height 18
click at [334, 434] on div "Upload Activity photos" at bounding box center [329, 437] width 154 height 39
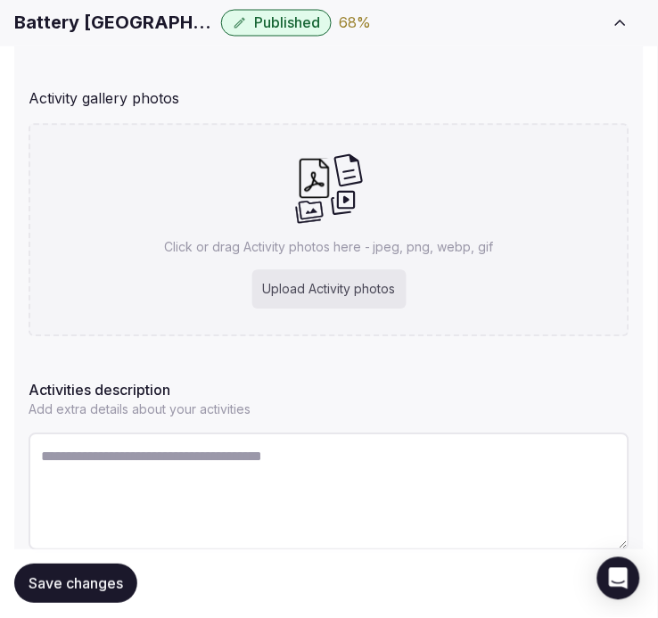
scroll to position [396, 0]
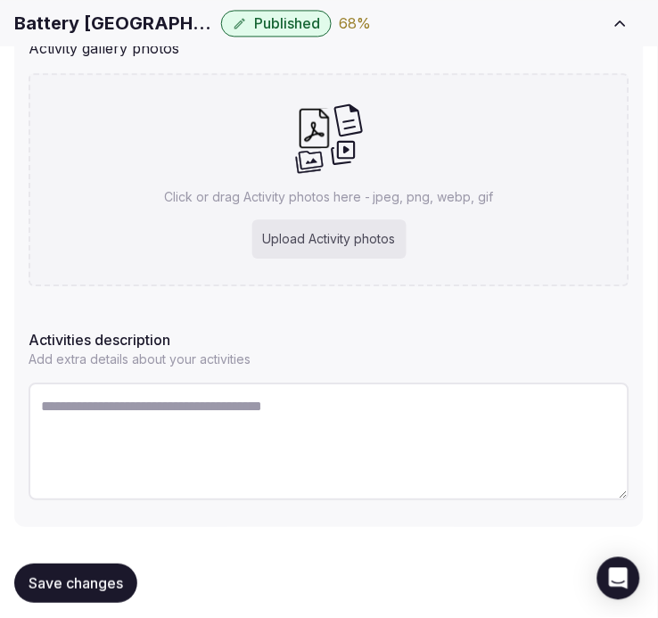
click at [141, 11] on h1 "Battery Wharf Hotel Boston Waterfront" at bounding box center [114, 23] width 200 height 25
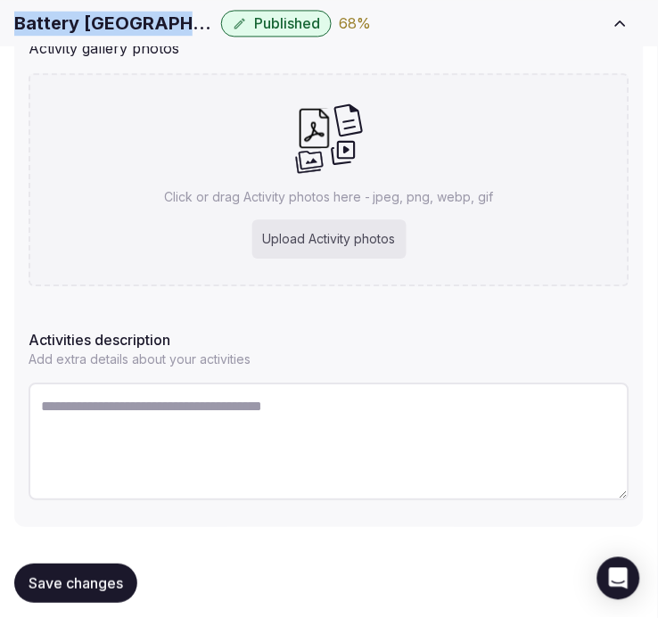
click at [141, 11] on h1 "Battery Wharf Hotel Boston Waterfront" at bounding box center [114, 23] width 200 height 25
copy div "Battery Wharf Hotel Boston Waterfront"
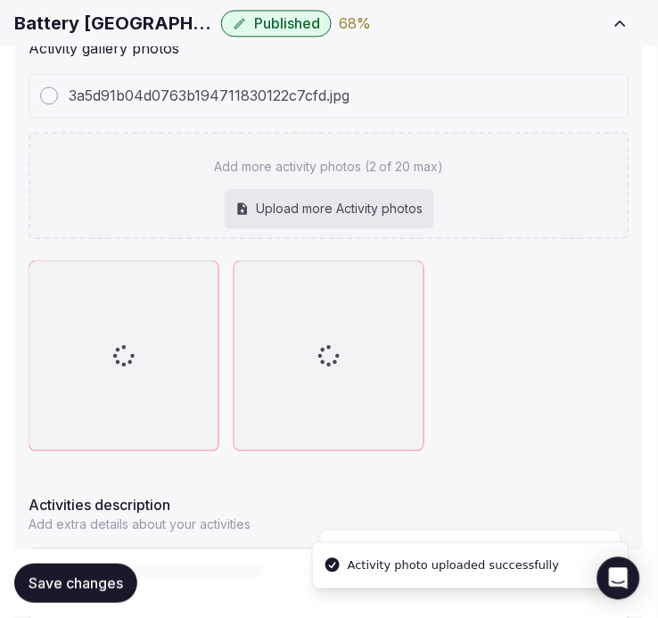
click at [354, 189] on div "Upload more Activity photos" at bounding box center [330, 208] width 210 height 39
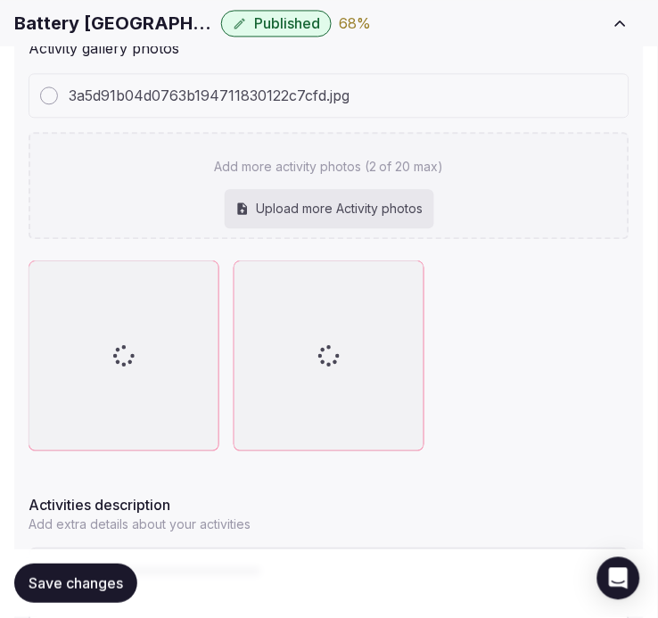
type input "**********"
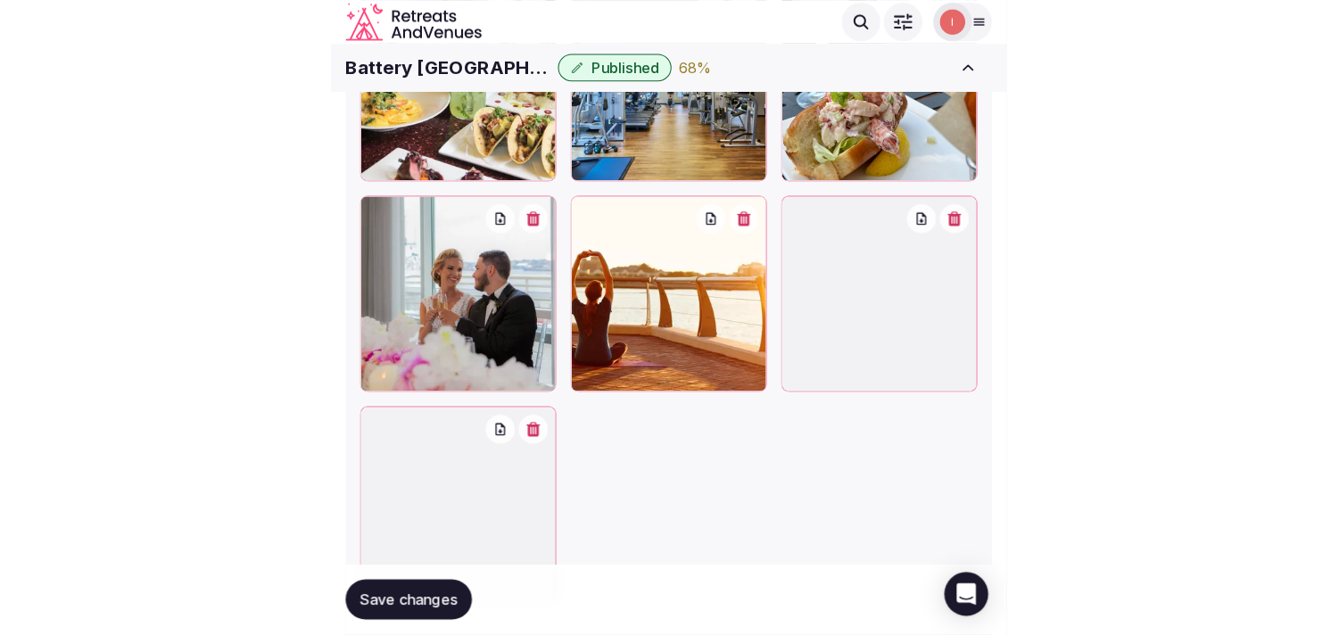
scroll to position [594, 0]
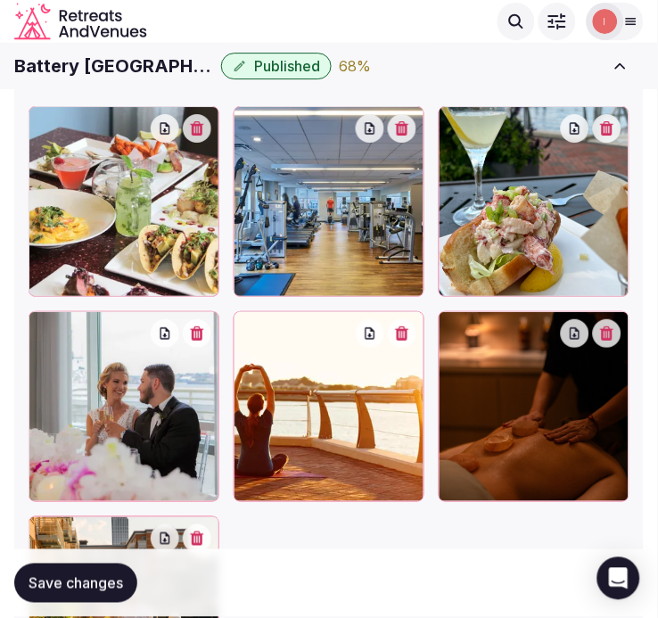
click at [95, 590] on span "Save changes" at bounding box center [76, 584] width 95 height 18
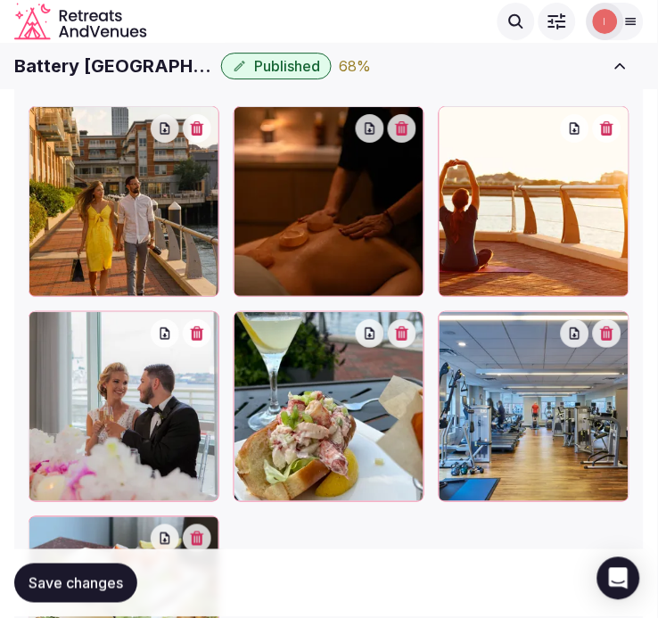
click at [82, 585] on span "Save changes" at bounding box center [76, 584] width 95 height 18
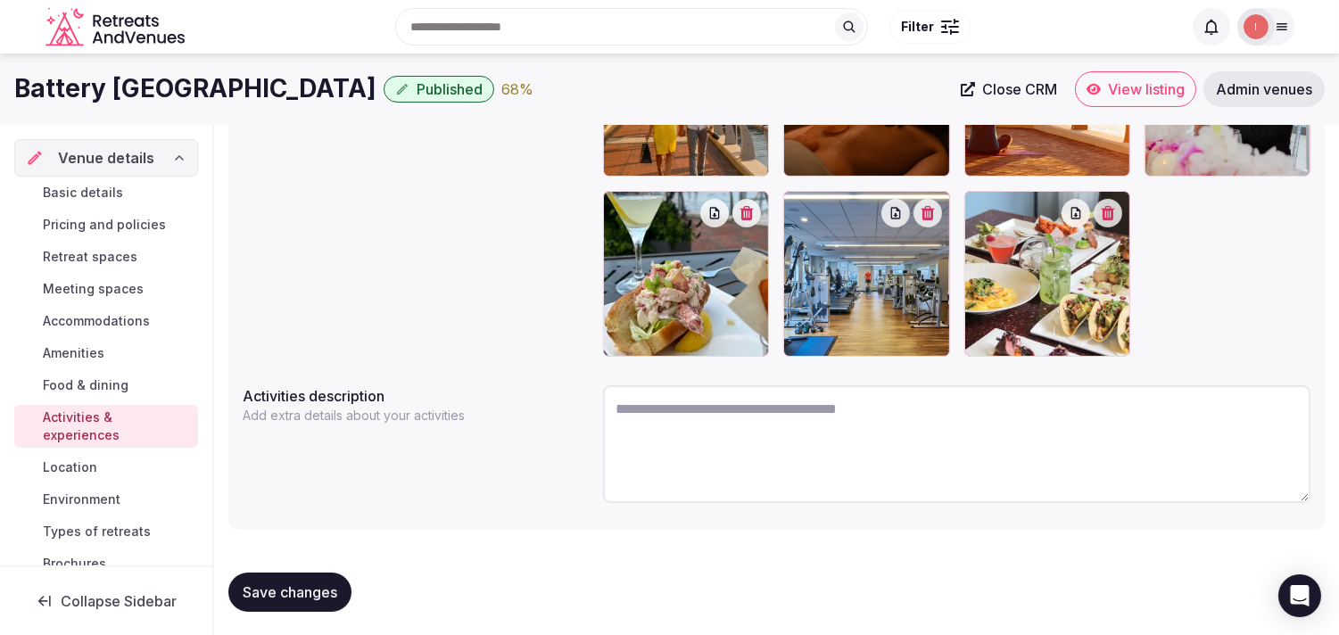
click at [60, 465] on span "Location" at bounding box center [70, 468] width 54 height 18
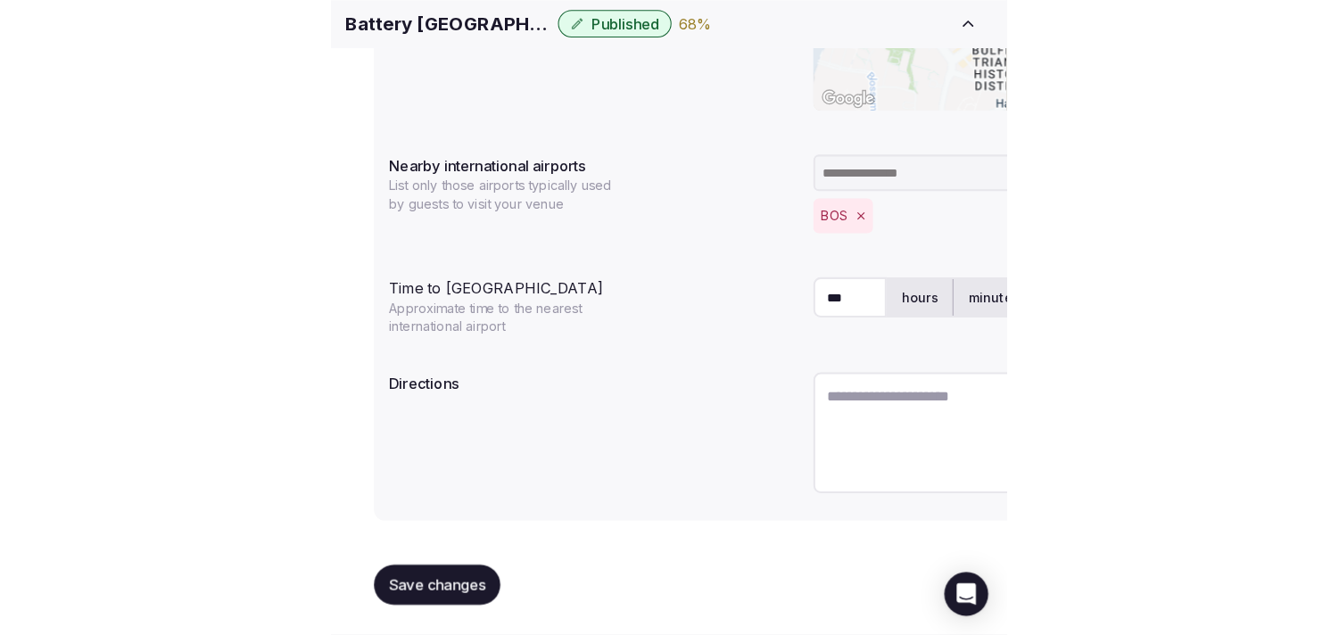
scroll to position [443, 0]
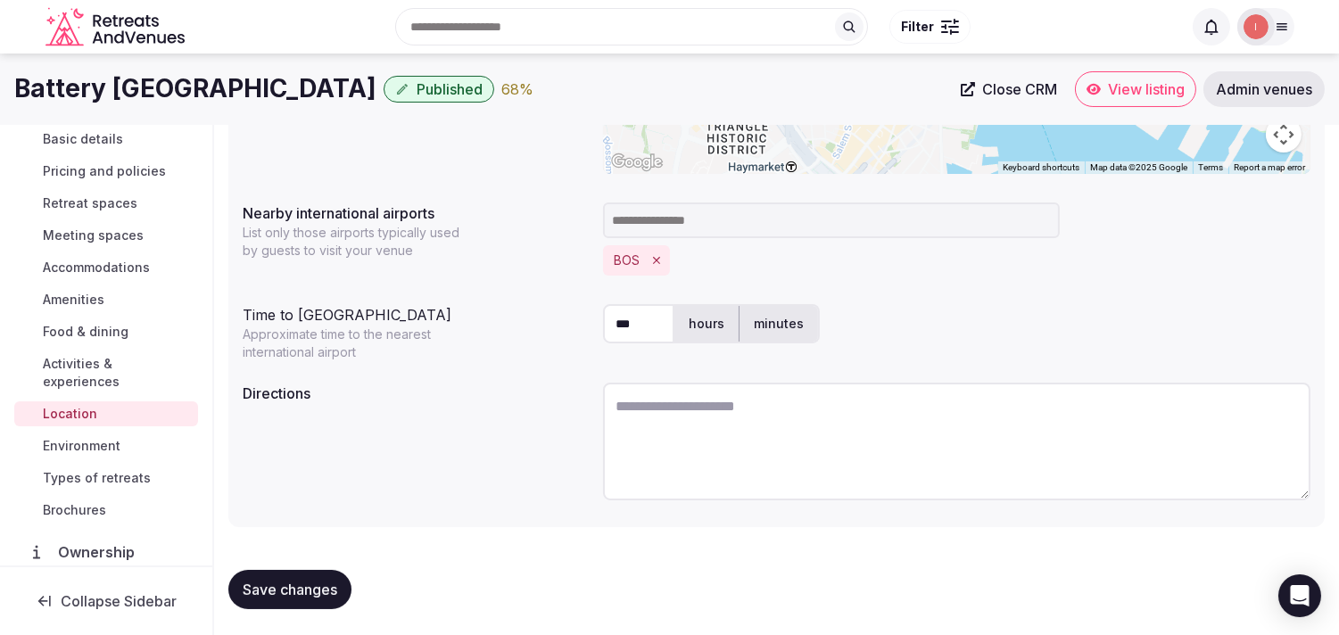
click at [85, 438] on span "Environment" at bounding box center [82, 446] width 78 height 18
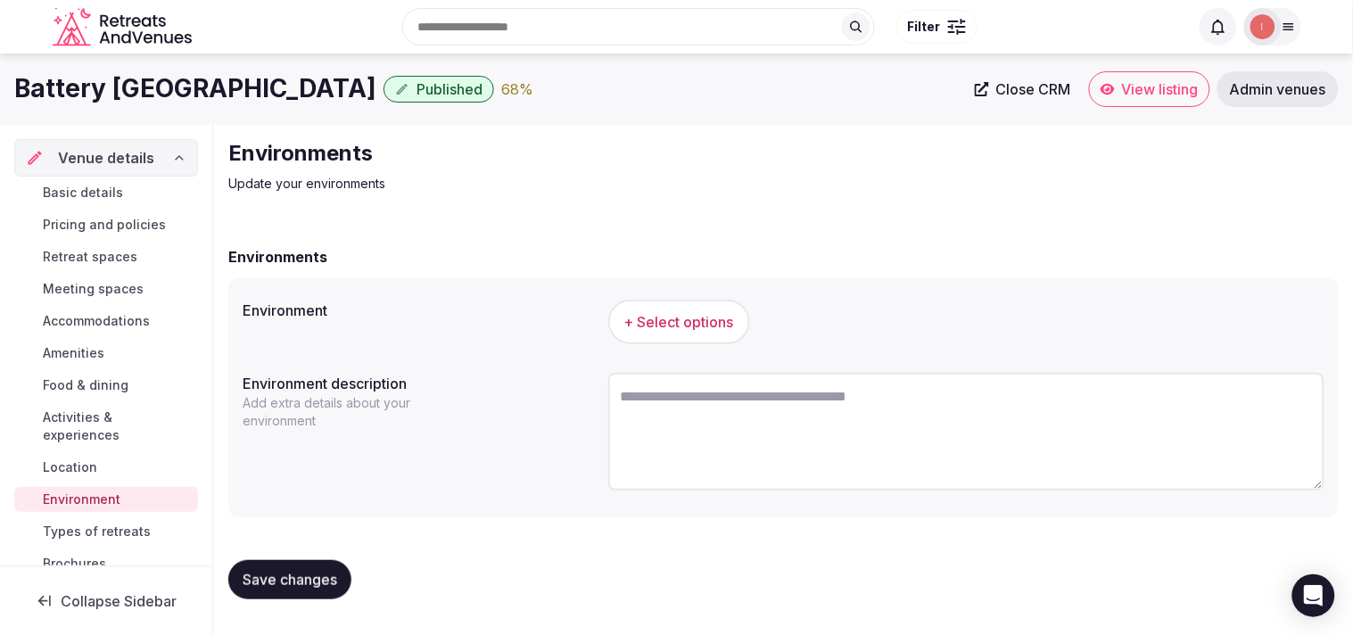
click at [634, 308] on button "+ Select options" at bounding box center [679, 322] width 142 height 45
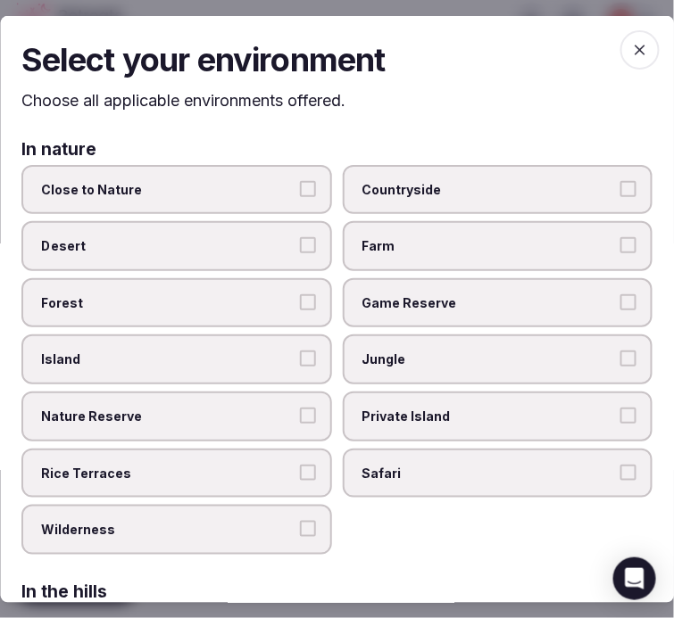
click at [229, 200] on label "Close to Nature" at bounding box center [176, 189] width 310 height 50
click at [300, 196] on button "Close to Nature" at bounding box center [308, 188] width 16 height 16
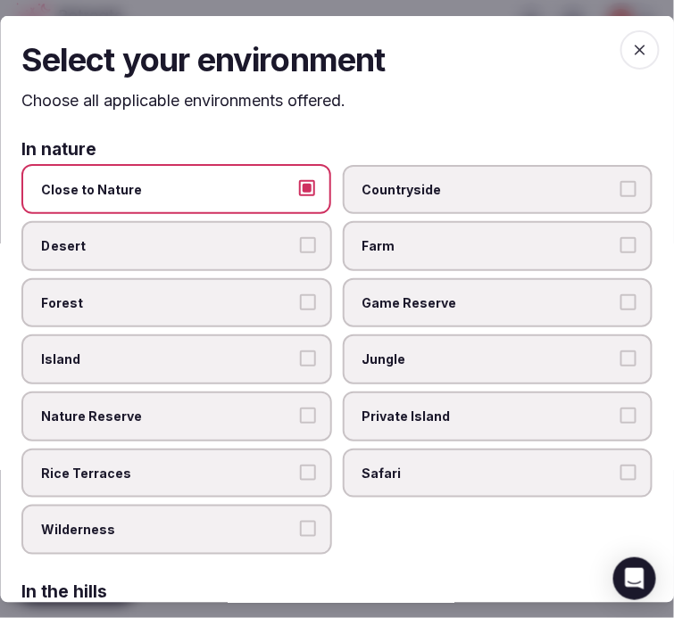
click at [229, 200] on label "Close to Nature" at bounding box center [176, 189] width 310 height 50
click at [300, 196] on button "Close to Nature" at bounding box center [308, 188] width 16 height 16
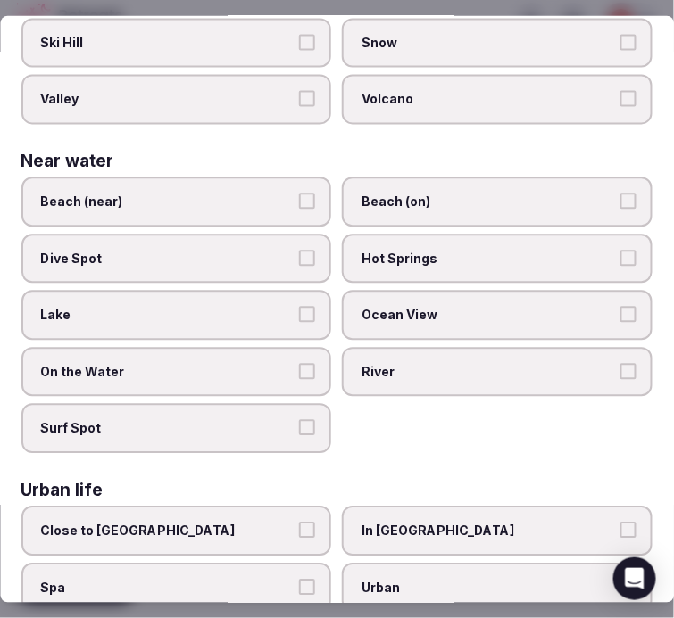
scroll to position [703, 0]
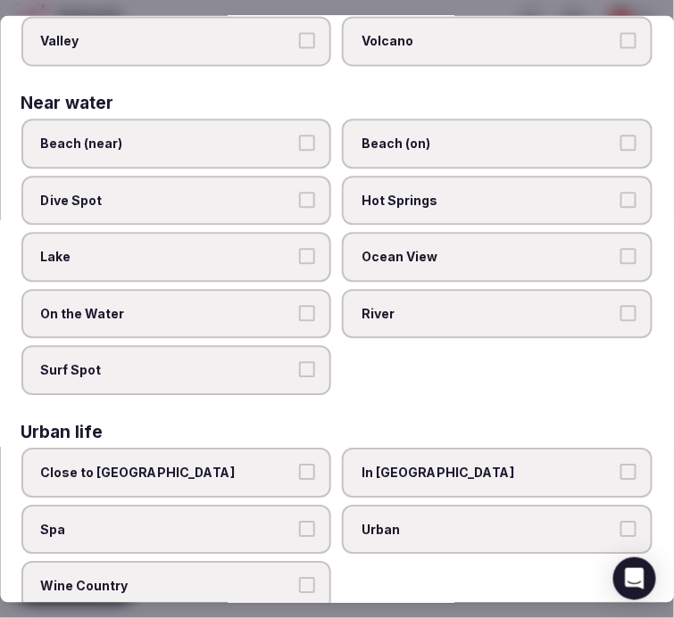
click at [407, 521] on span "Urban" at bounding box center [488, 530] width 253 height 18
click at [620, 521] on button "Urban" at bounding box center [628, 529] width 16 height 16
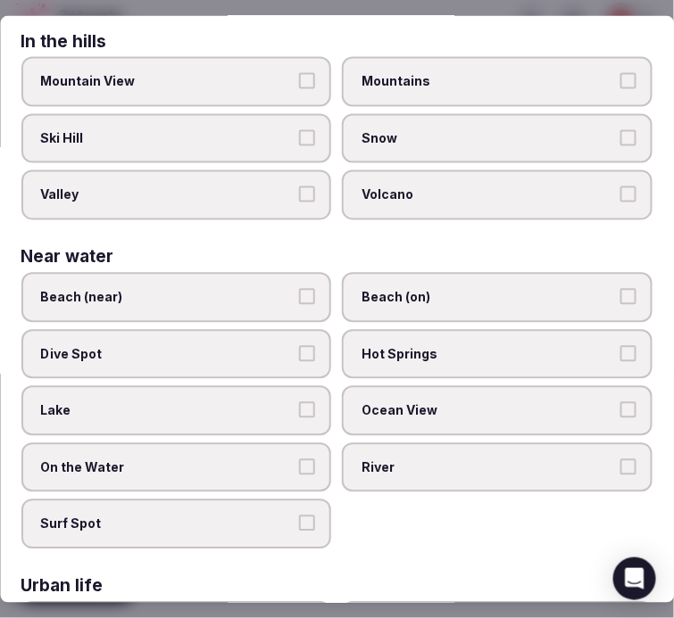
scroll to position [505, 0]
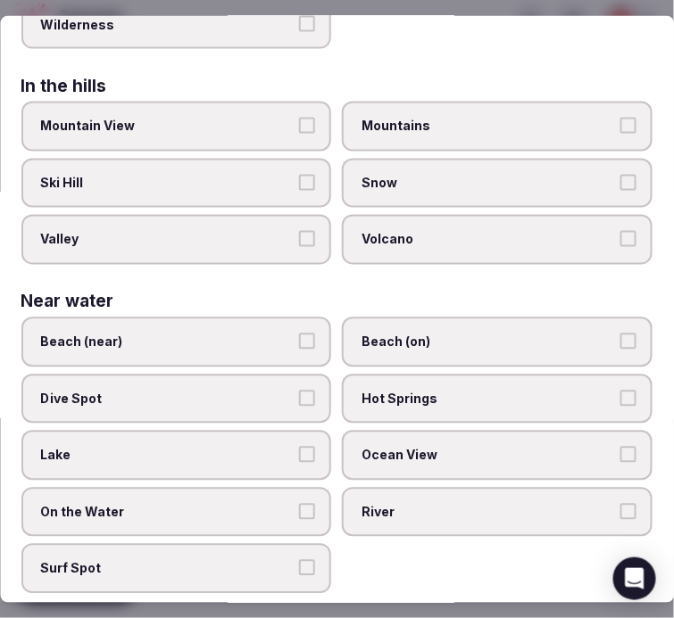
click at [317, 488] on label "On the Water" at bounding box center [176, 513] width 310 height 50
click at [316, 504] on button "On the Water" at bounding box center [308, 512] width 16 height 16
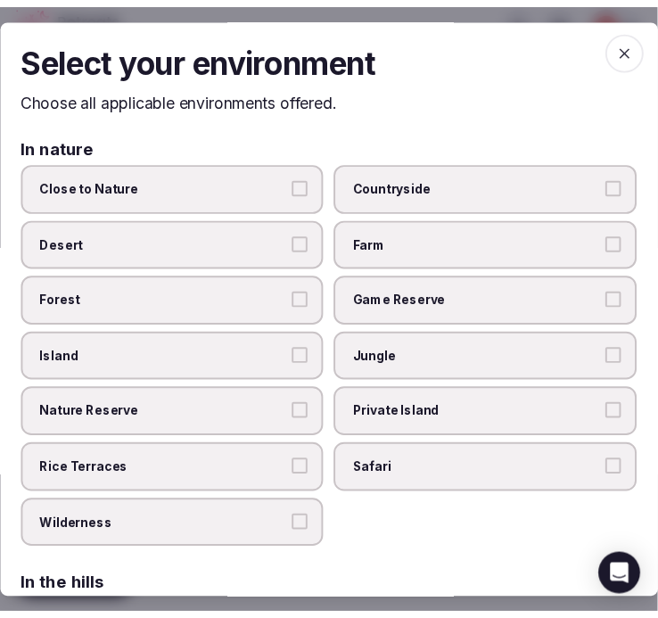
scroll to position [0, 0]
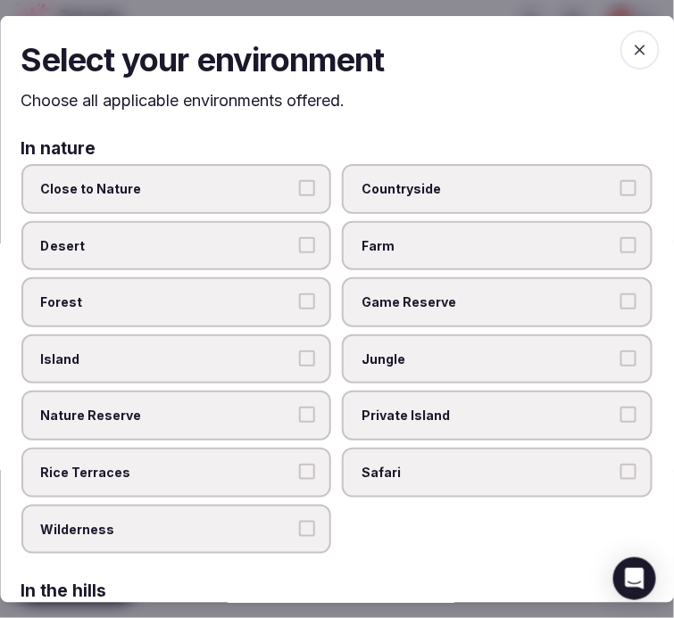
click at [634, 47] on icon "button" at bounding box center [639, 49] width 11 height 11
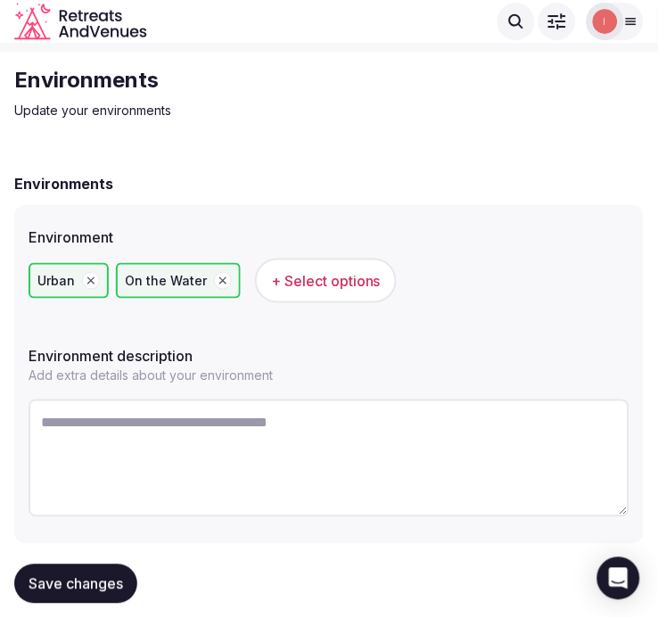
scroll to position [70, 0]
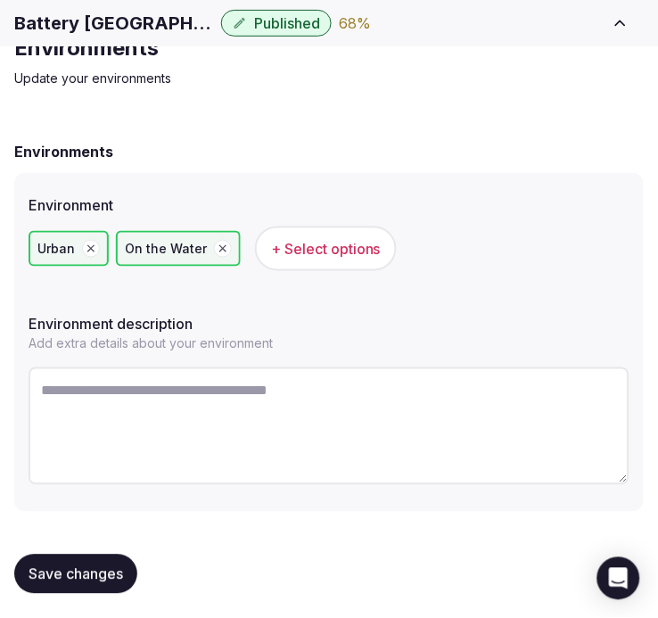
click at [85, 566] on span "Save changes" at bounding box center [76, 575] width 95 height 18
click at [129, 562] on button "Save changes" at bounding box center [75, 574] width 123 height 39
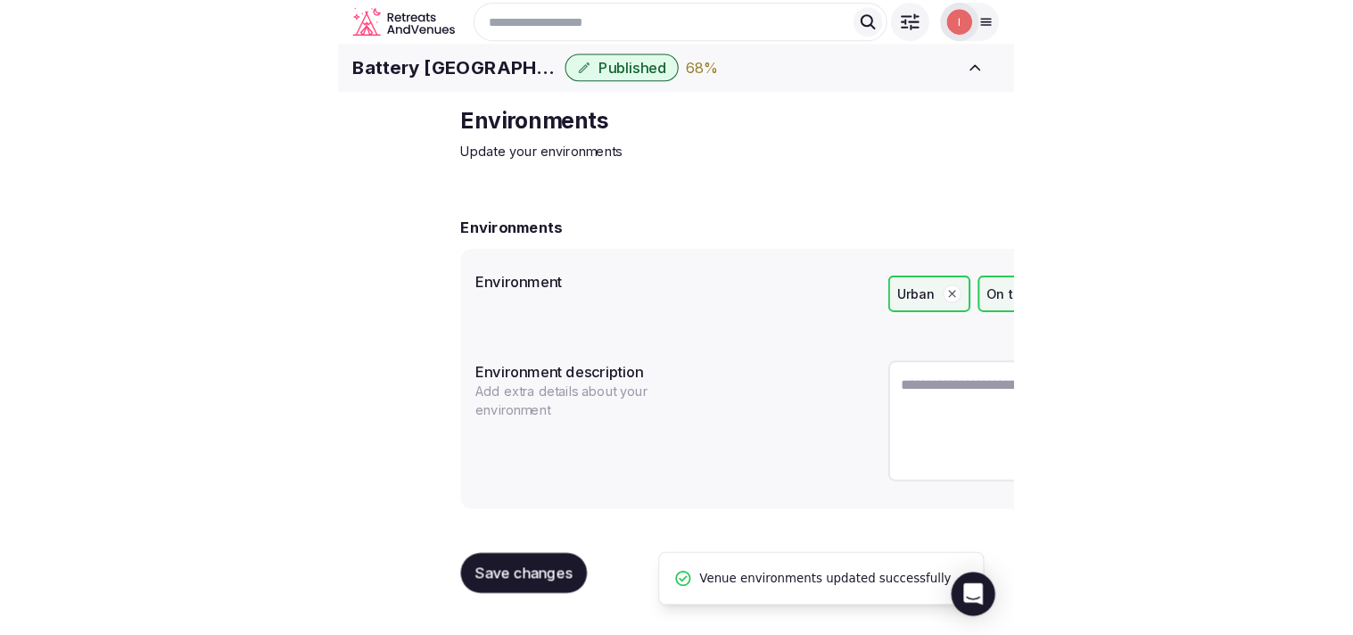
scroll to position [0, 0]
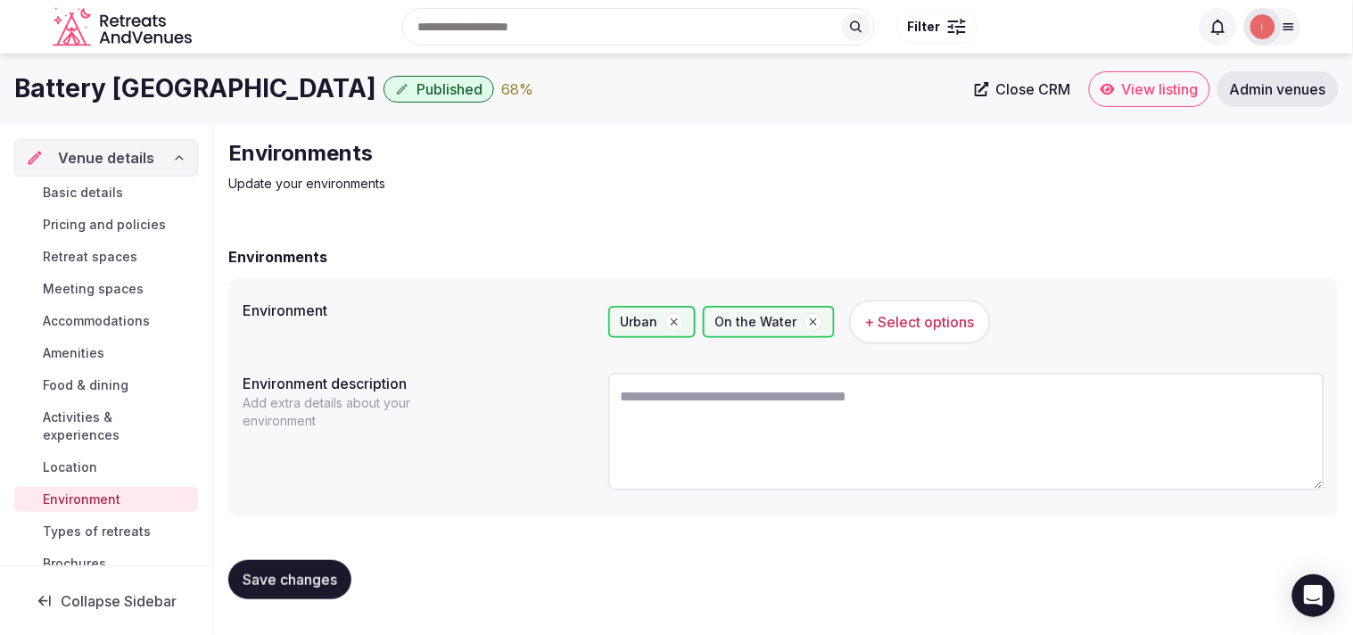
click at [109, 516] on div "Basic details Pricing and policies Retreat spaces Meeting spaces Accommodations…" at bounding box center [106, 378] width 184 height 403
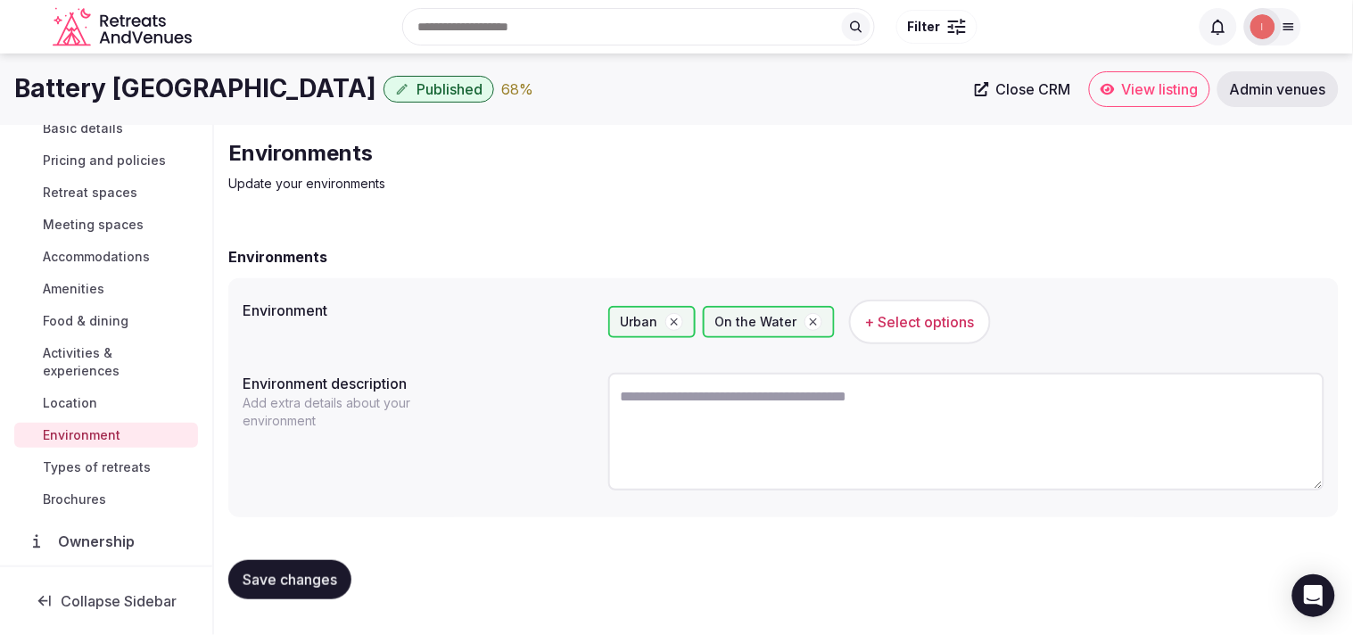
scroll to position [99, 0]
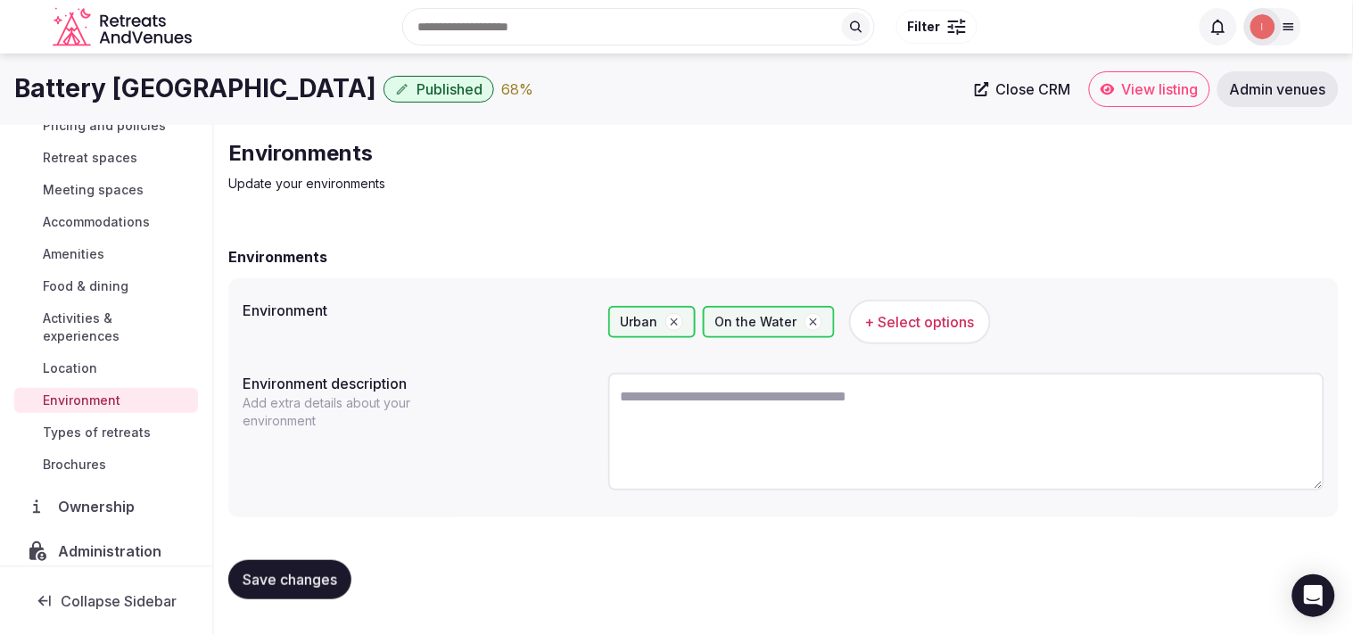
click at [95, 435] on span "Types of retreats" at bounding box center [97, 433] width 108 height 18
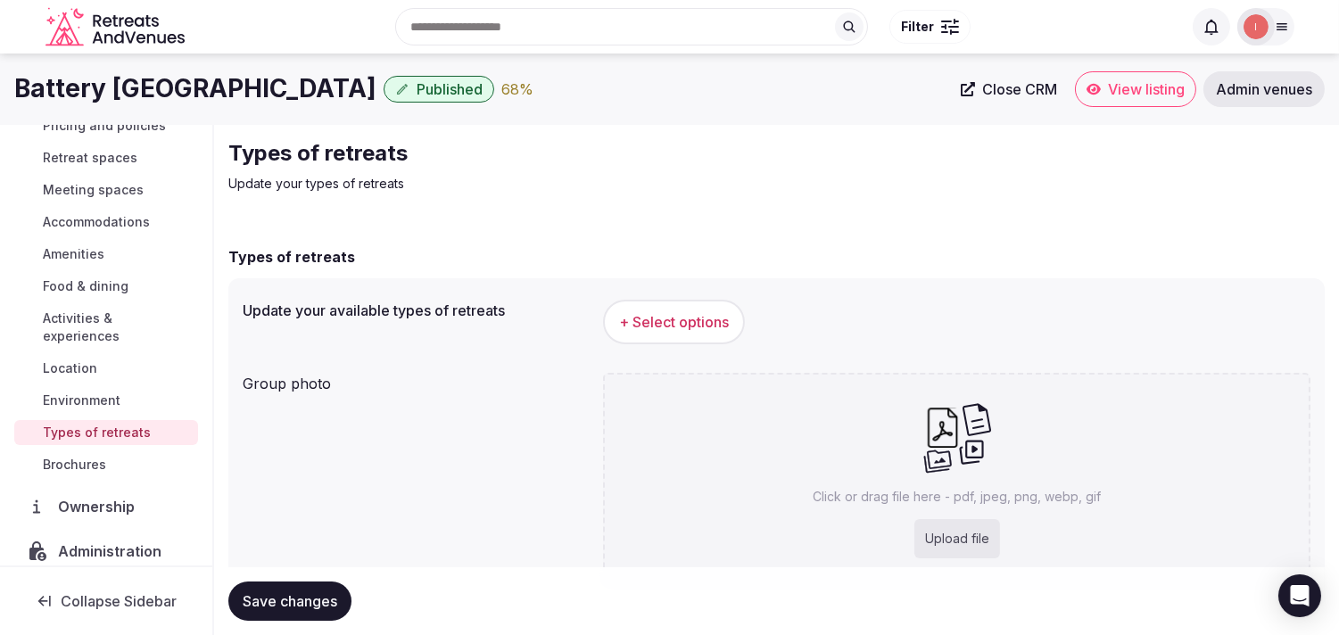
click at [658, 318] on span "+ Select options" at bounding box center [674, 322] width 110 height 20
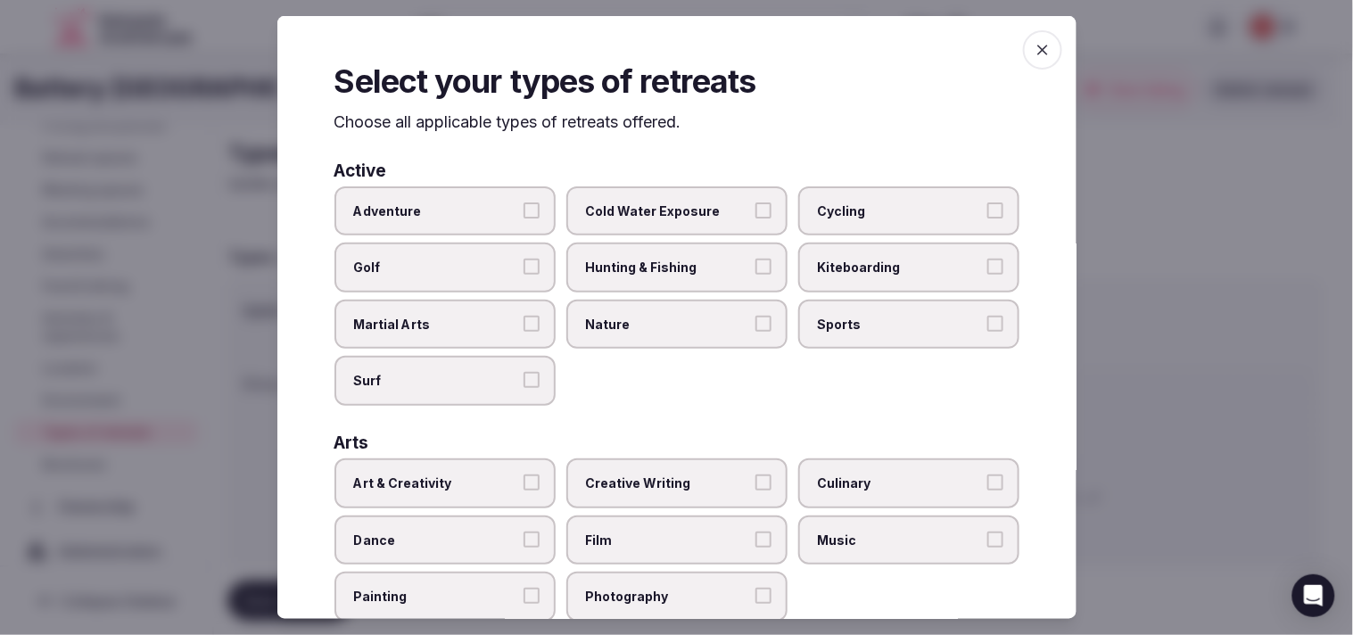
click at [511, 476] on span "Art & Creativity" at bounding box center [436, 484] width 164 height 18
click at [524, 476] on button "Art & Creativity" at bounding box center [532, 483] width 16 height 16
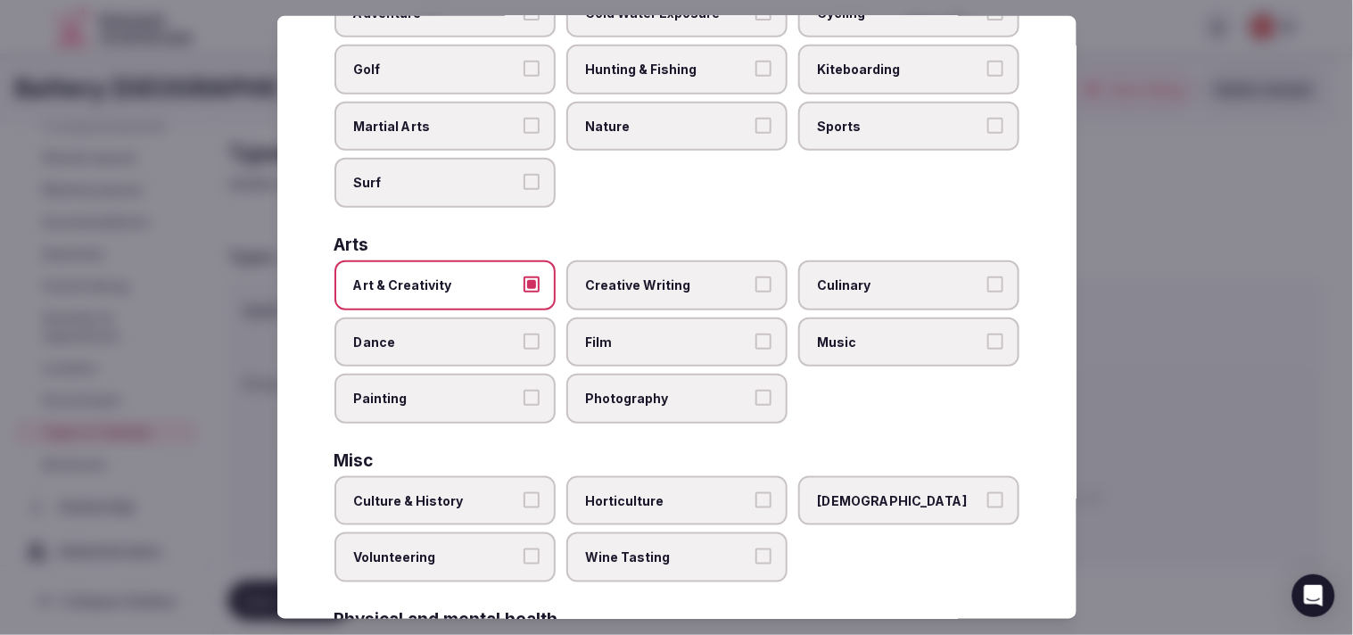
scroll to position [396, 0]
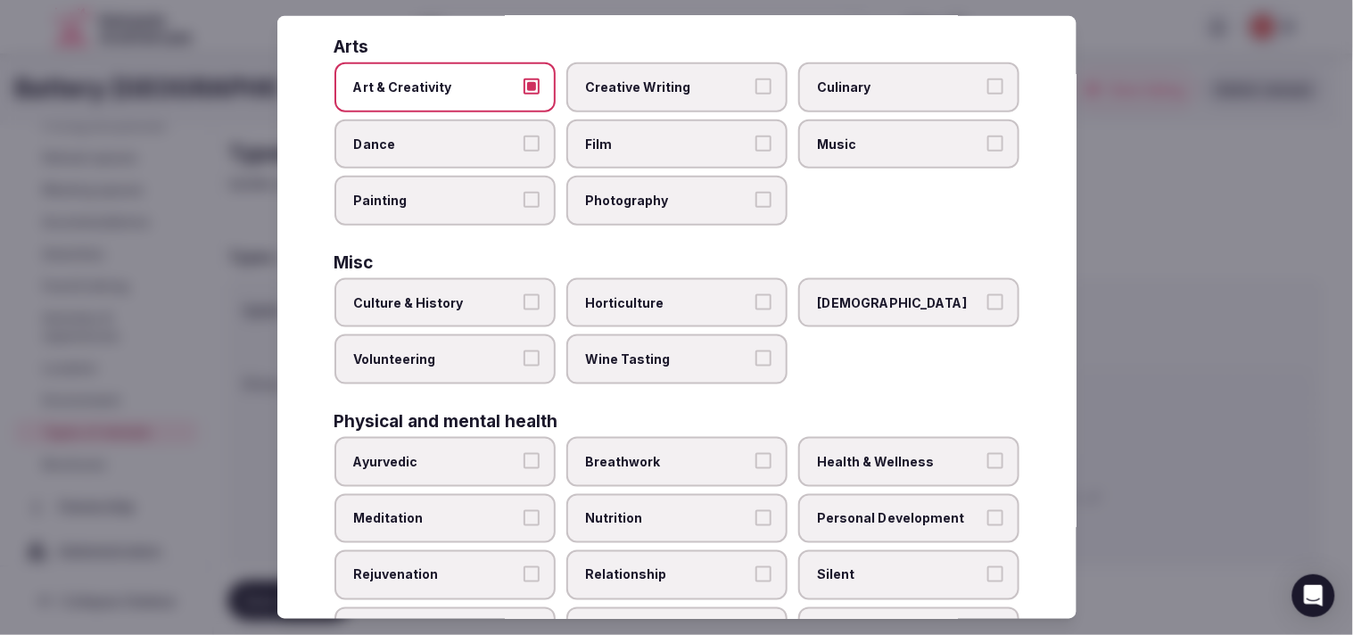
click at [524, 294] on button "Culture & History" at bounding box center [532, 302] width 16 height 16
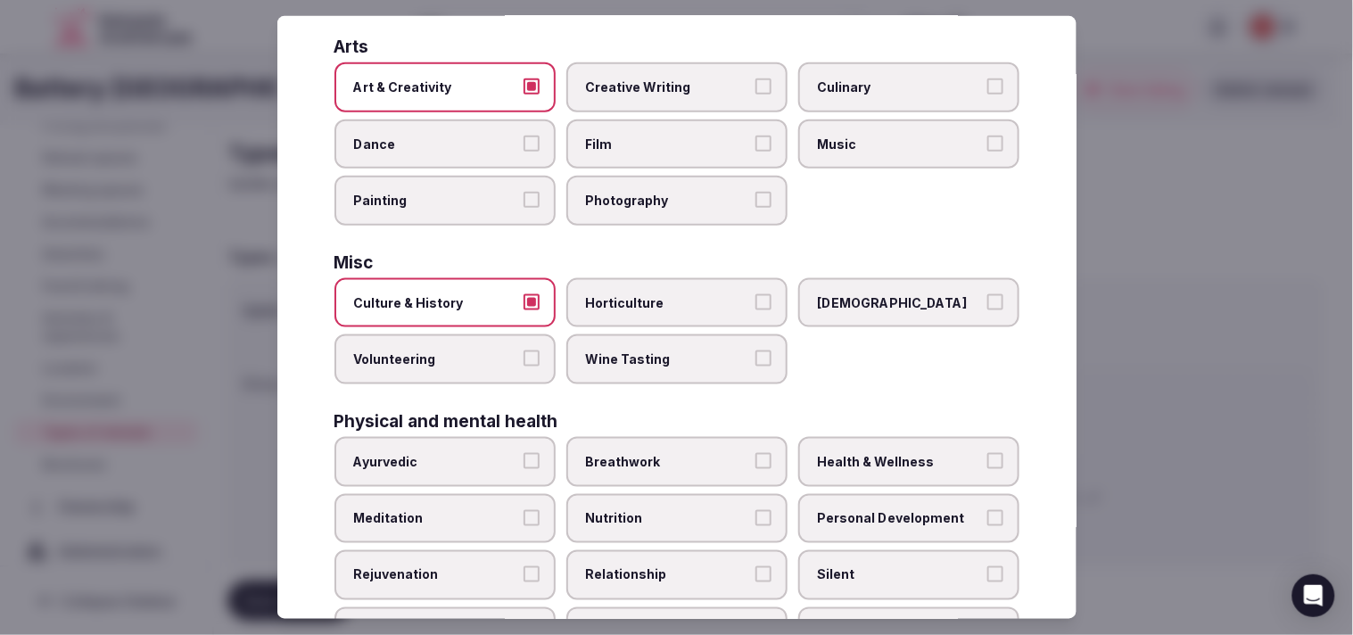
click at [658, 516] on label "Personal Development" at bounding box center [909, 518] width 221 height 50
click at [658, 516] on button "Personal Development" at bounding box center [996, 517] width 16 height 16
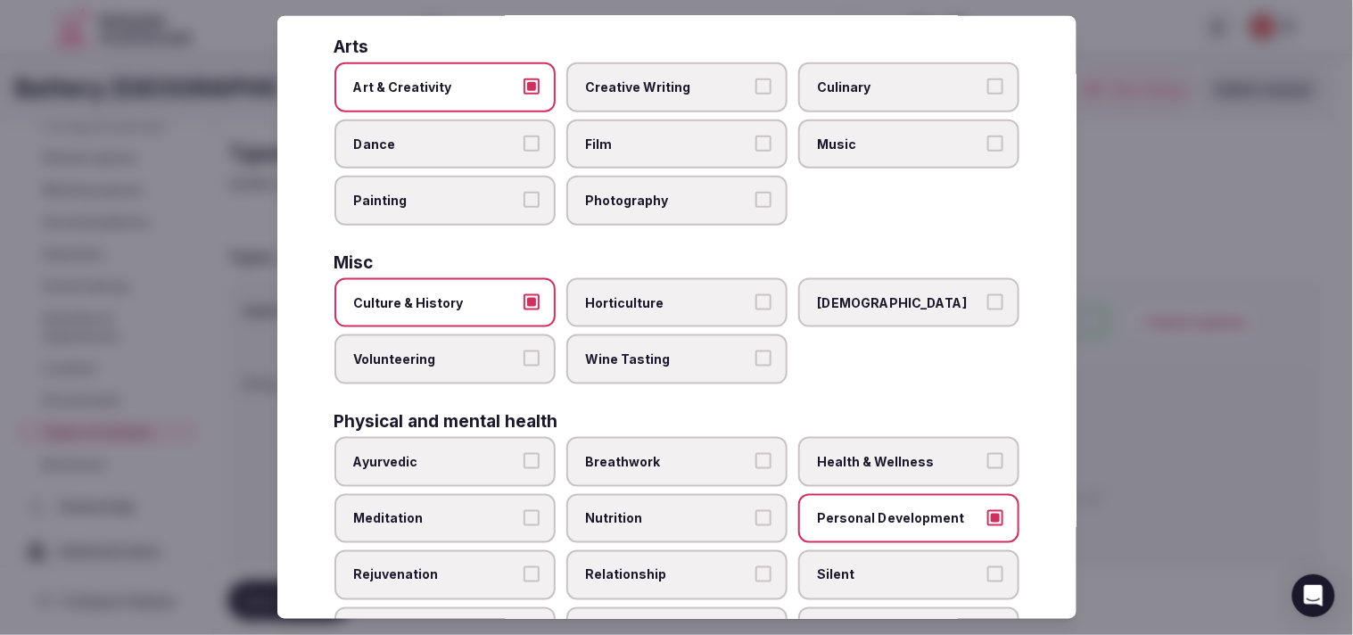
click at [658, 437] on label "Health & Wellness" at bounding box center [909, 462] width 221 height 50
click at [658, 453] on button "Health & Wellness" at bounding box center [996, 461] width 16 height 16
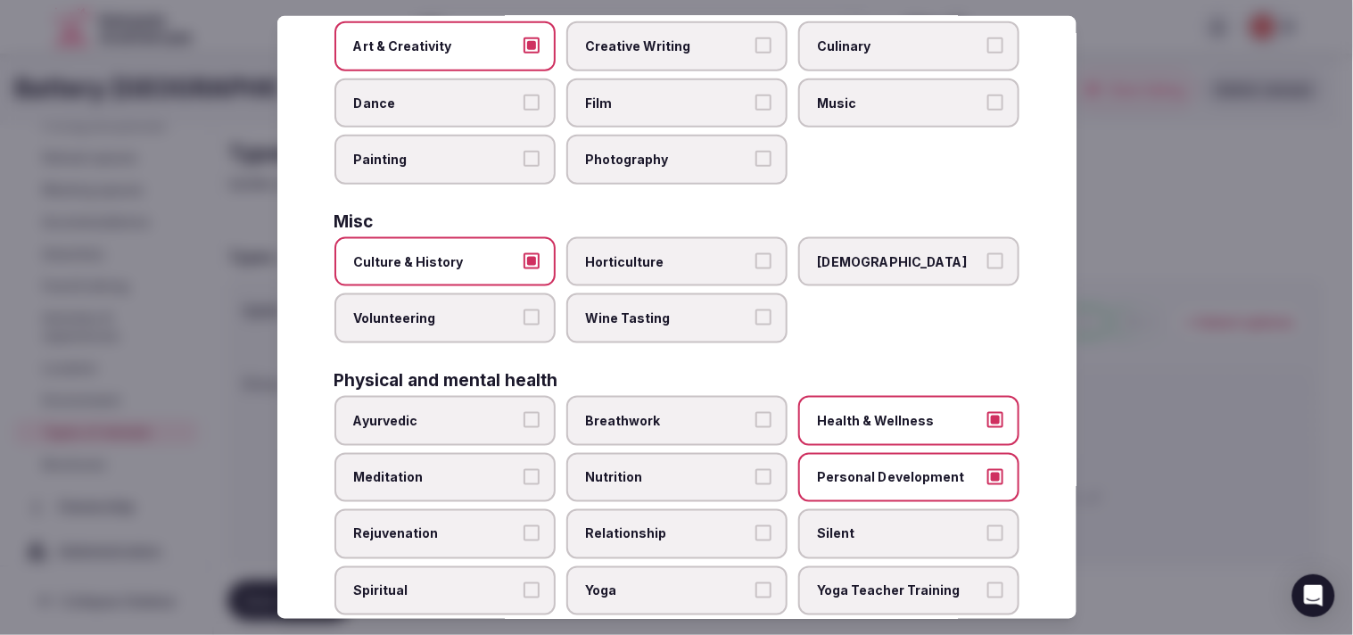
scroll to position [495, 0]
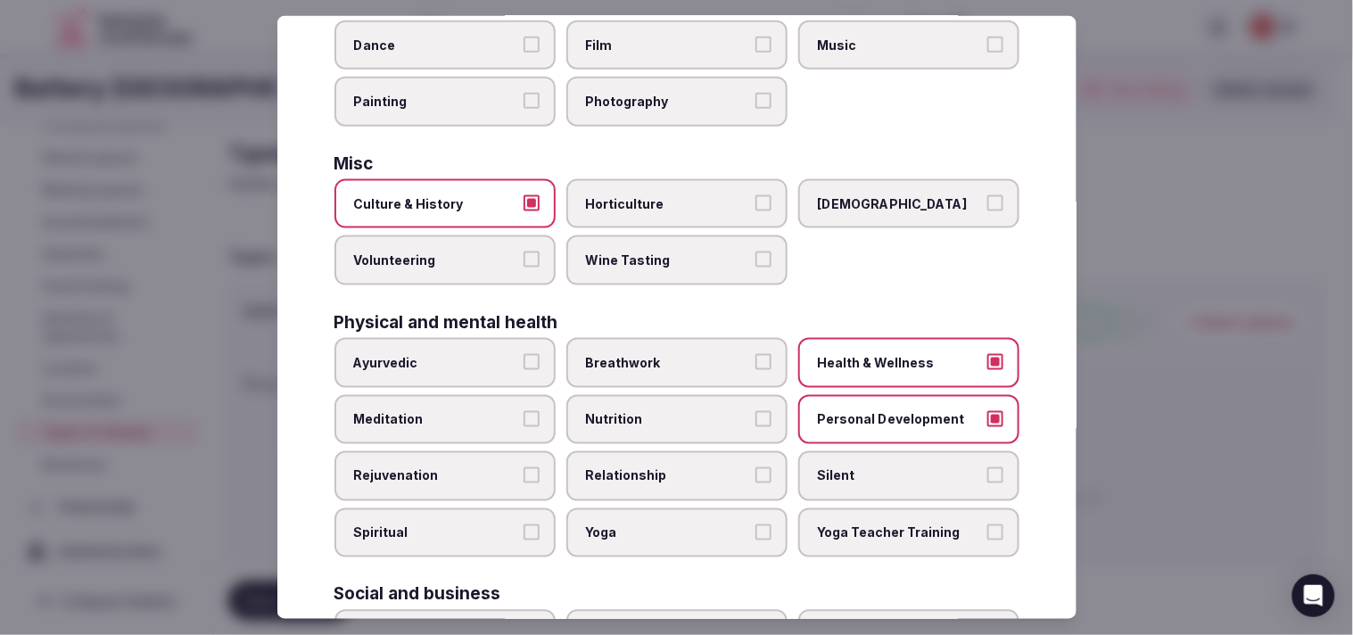
click at [658, 462] on label "Relationship" at bounding box center [677, 476] width 221 height 50
click at [658, 468] on button "Relationship" at bounding box center [764, 476] width 16 height 16
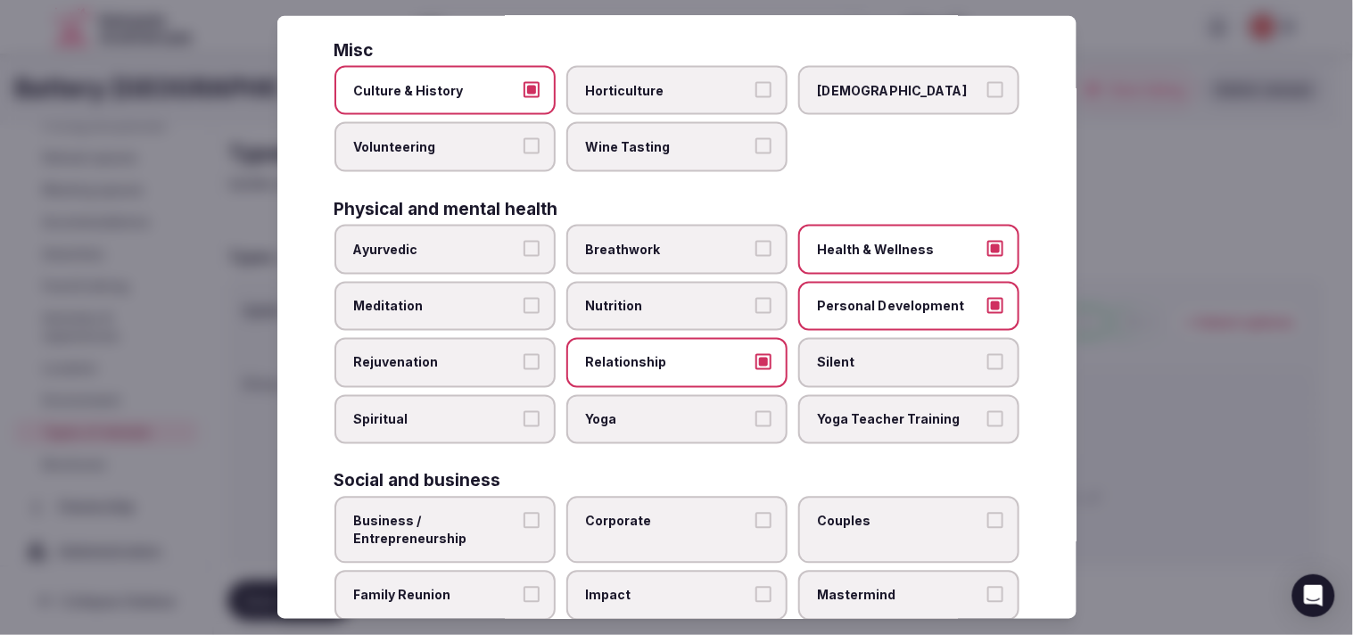
scroll to position [683, 0]
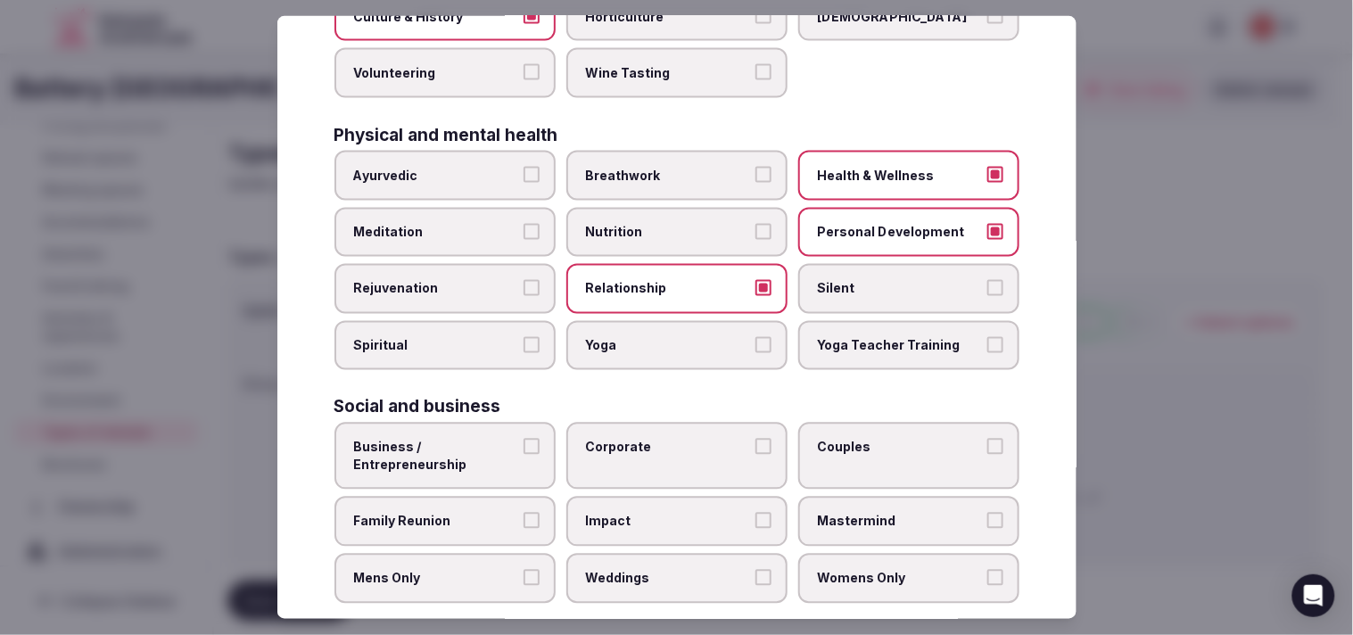
click at [658, 439] on span "Corporate" at bounding box center [668, 448] width 164 height 18
click at [658, 439] on button "Corporate" at bounding box center [764, 447] width 16 height 16
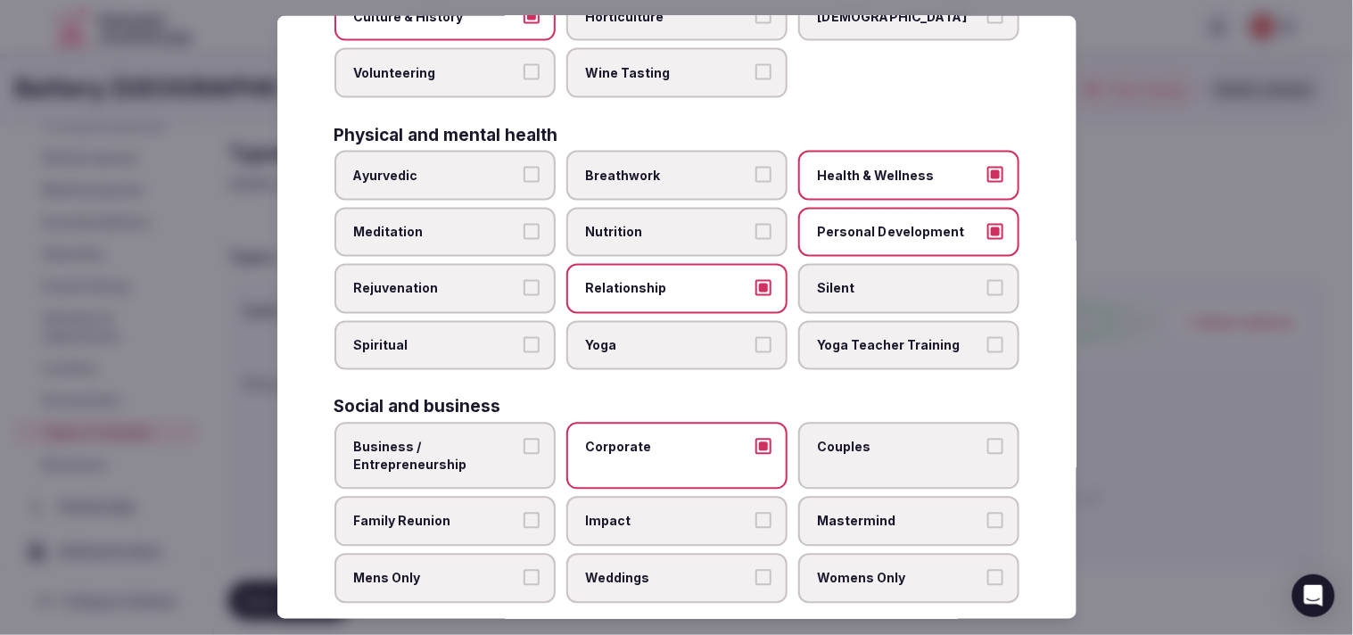
click at [534, 439] on button "Business / Entrepreneurship" at bounding box center [532, 447] width 16 height 16
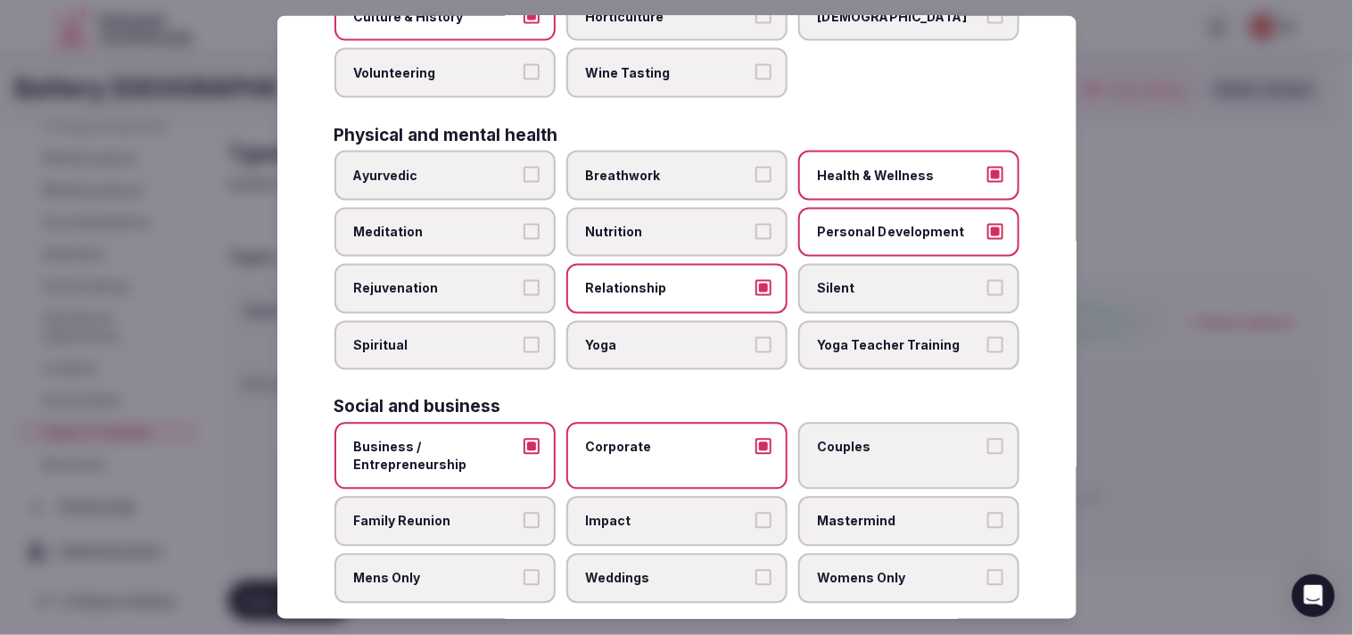
click at [658, 439] on span "Couples" at bounding box center [900, 448] width 164 height 18
click at [658, 439] on button "Couples" at bounding box center [996, 447] width 16 height 16
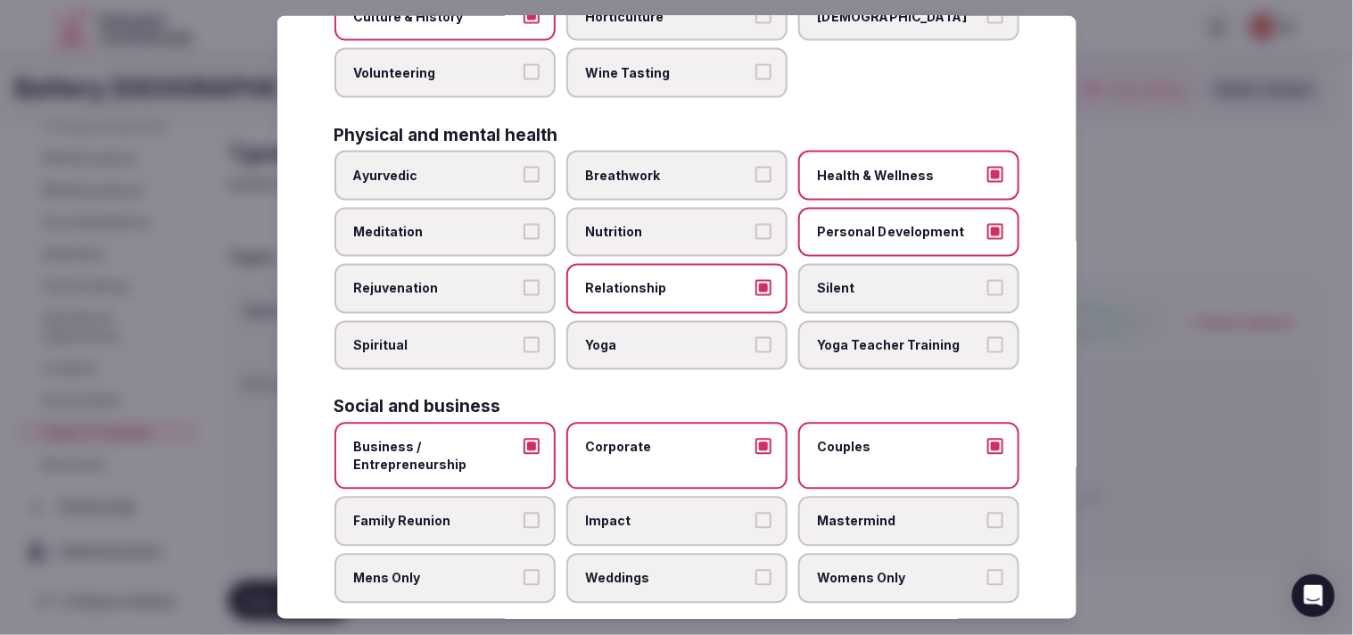
click at [528, 513] on button "Family Reunion" at bounding box center [532, 521] width 16 height 16
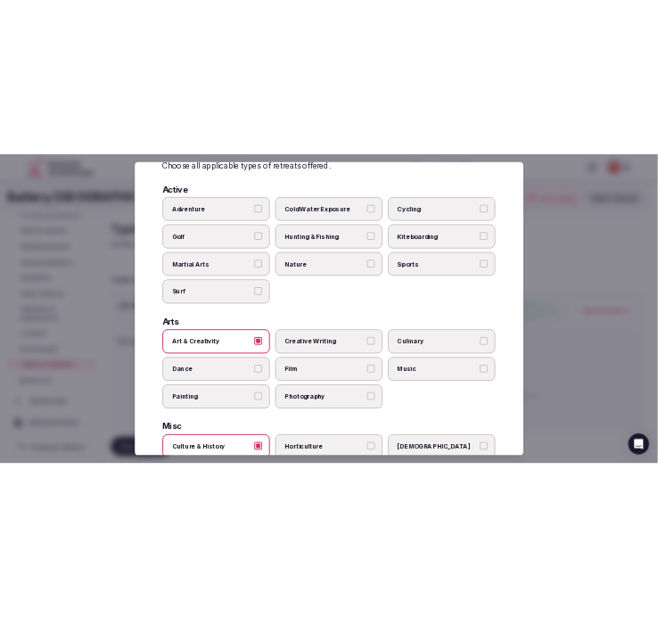
scroll to position [0, 0]
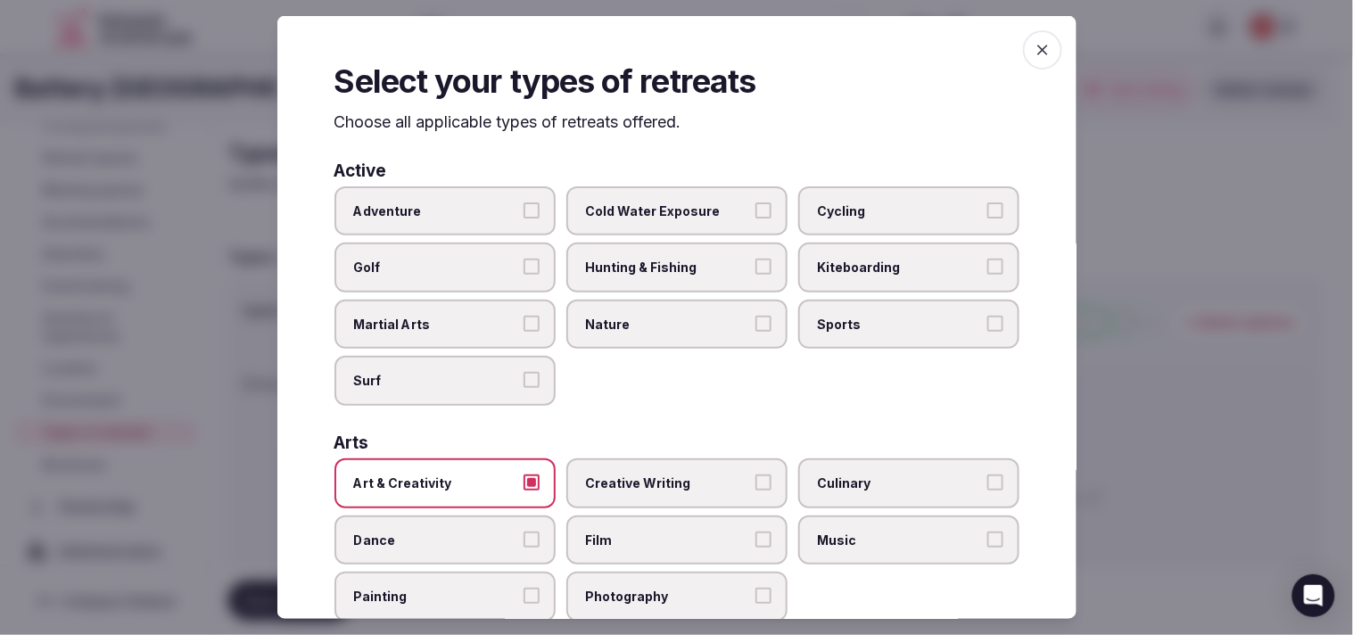
click at [658, 54] on icon "button" at bounding box center [1043, 50] width 18 height 18
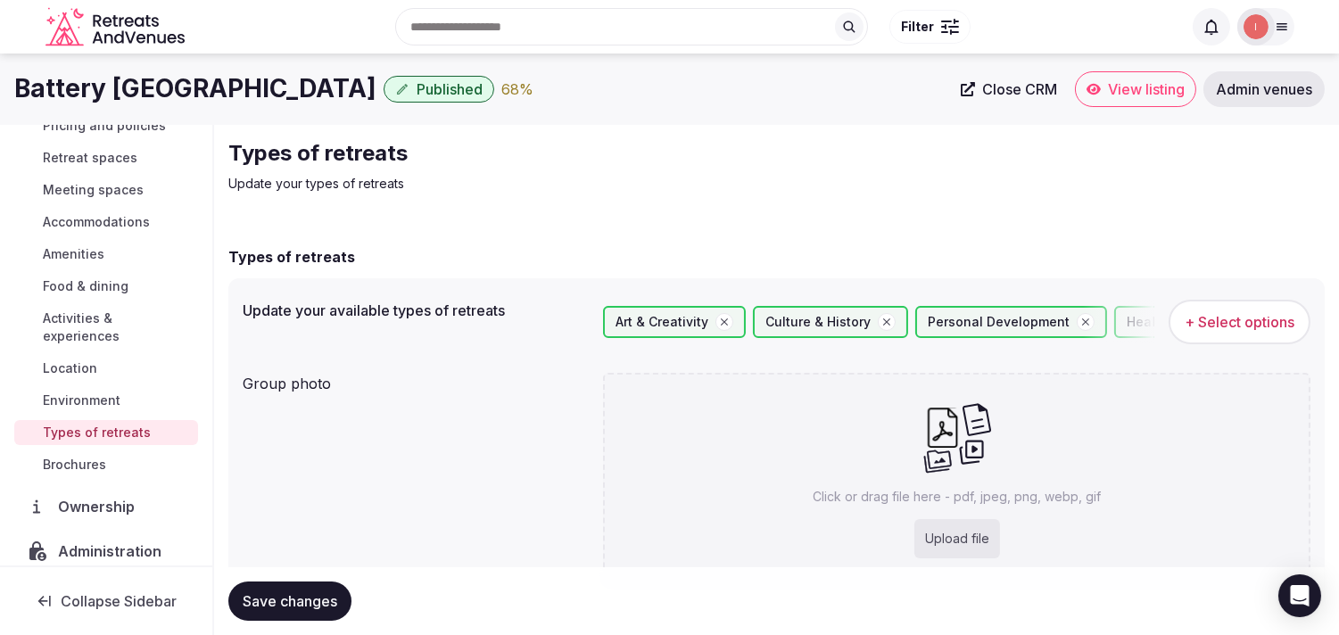
click at [319, 608] on span "Save changes" at bounding box center [290, 601] width 95 height 18
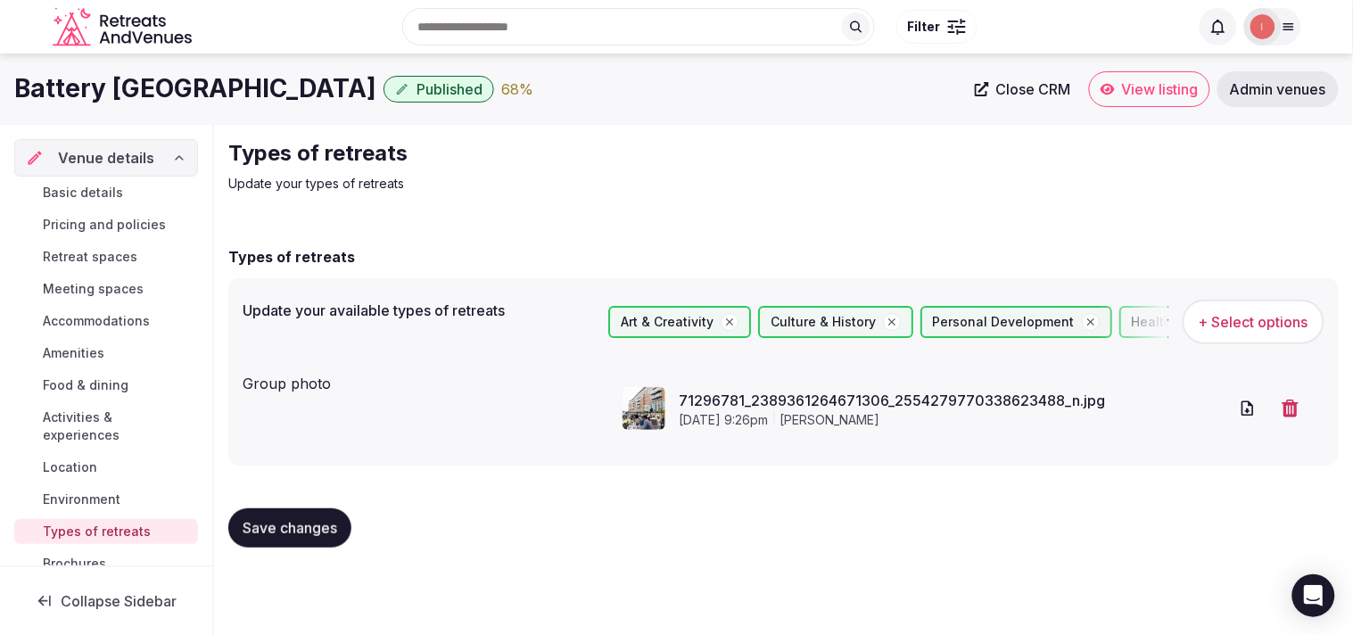
click at [658, 87] on span "View listing" at bounding box center [1160, 89] width 77 height 18
drag, startPoint x: 1106, startPoint y: 93, endPoint x: 1097, endPoint y: 100, distance: 11.4
click at [658, 89] on span "Close CRM" at bounding box center [1034, 89] width 75 height 18
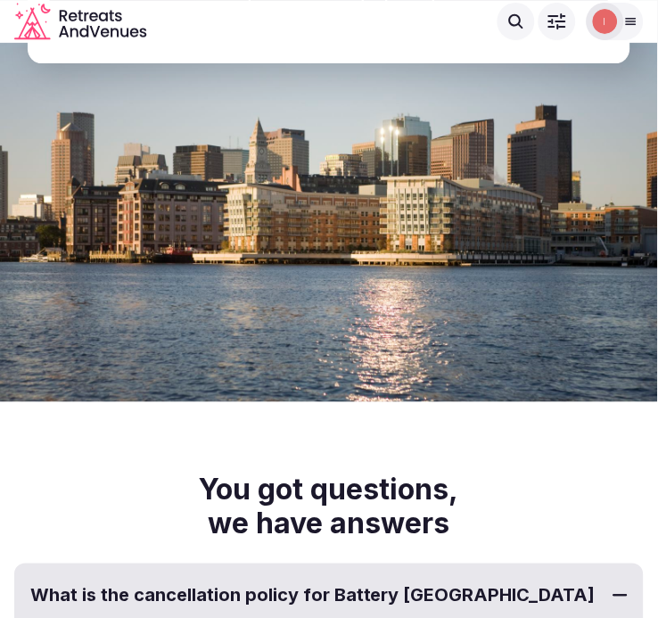
scroll to position [4956, 0]
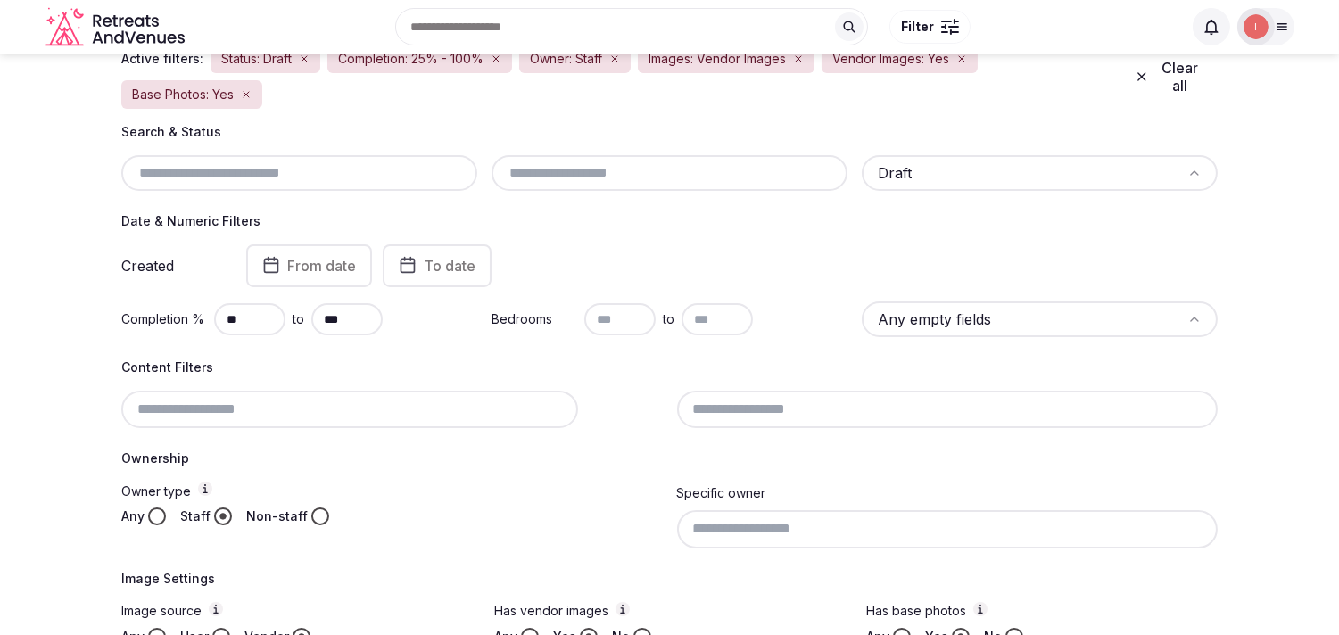
scroll to position [87, 0]
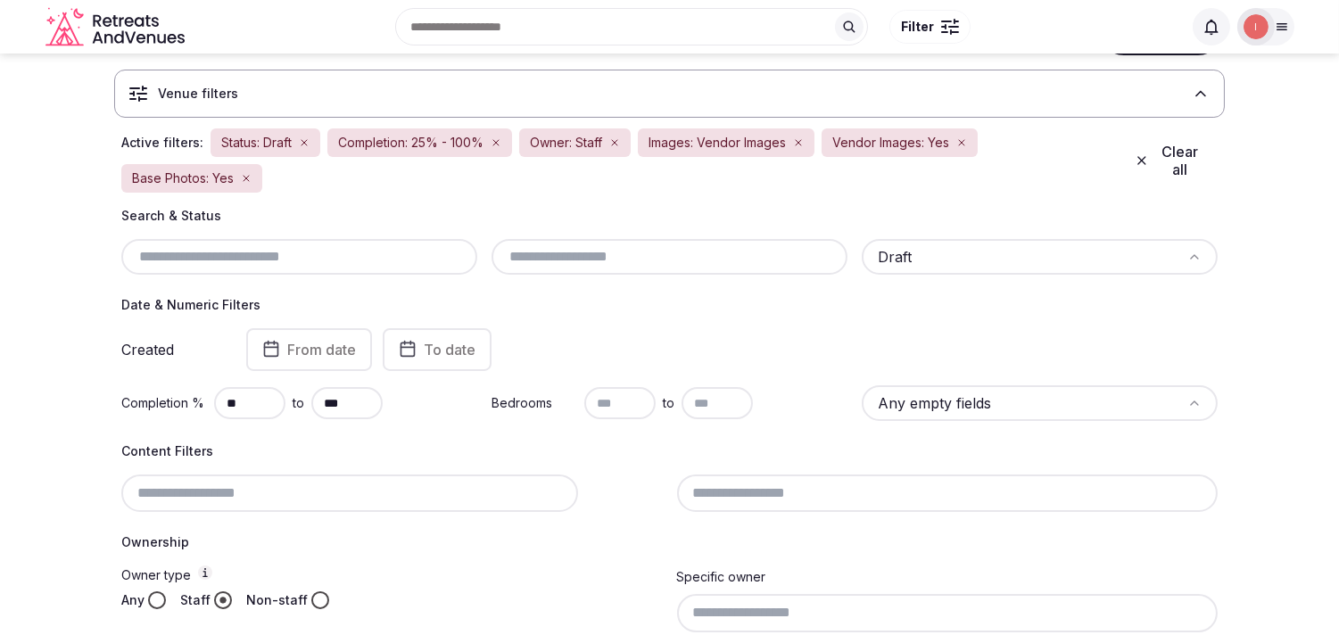
click at [330, 264] on input "text" at bounding box center [299, 256] width 342 height 21
click at [609, 254] on input "text" at bounding box center [670, 256] width 342 height 21
paste input "**********"
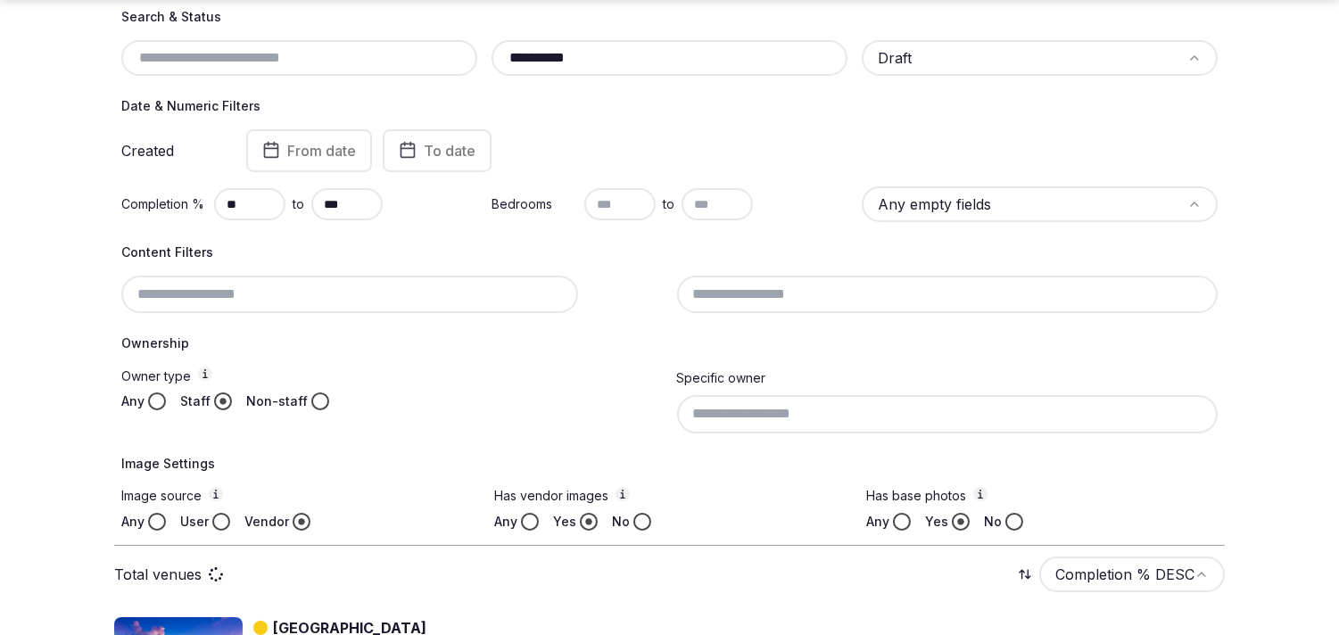
scroll to position [484, 0]
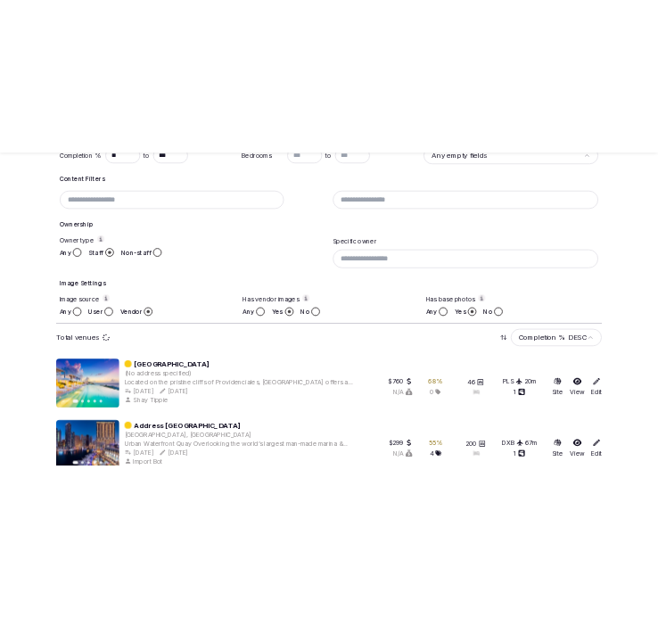
scroll to position [393, 0]
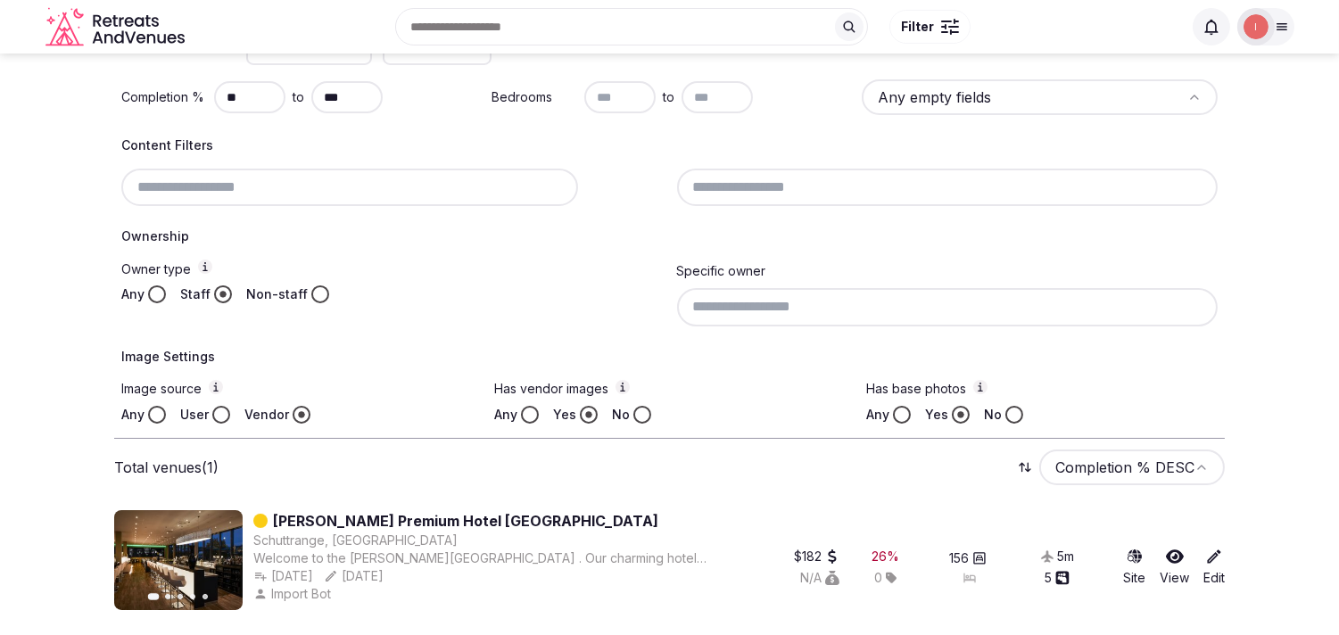
type input "**********"
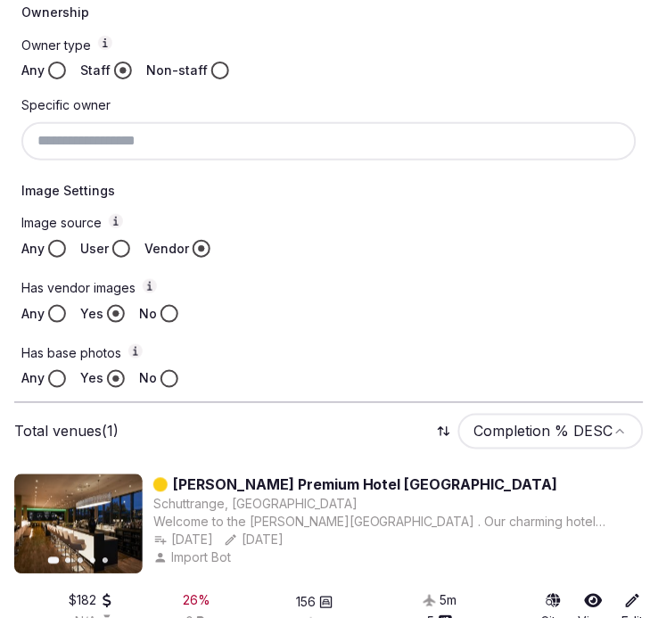
scroll to position [807, 0]
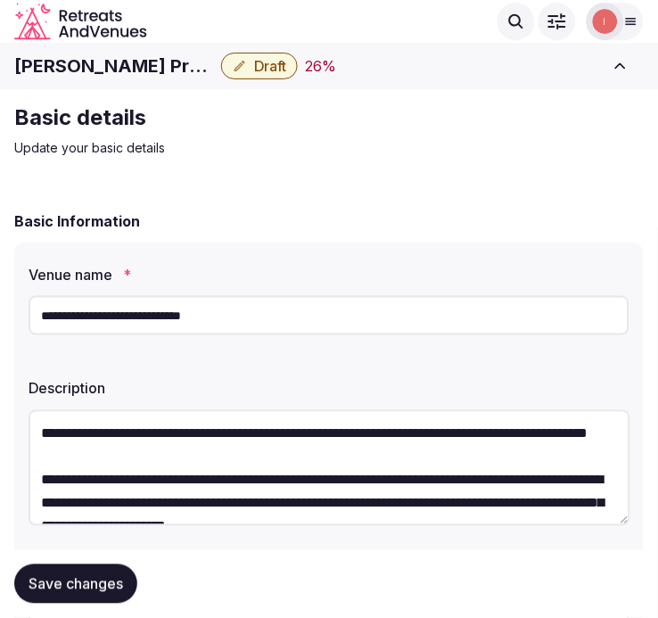
click at [156, 310] on input "**********" at bounding box center [329, 315] width 601 height 39
click at [156, 319] on input "**********" at bounding box center [329, 315] width 601 height 39
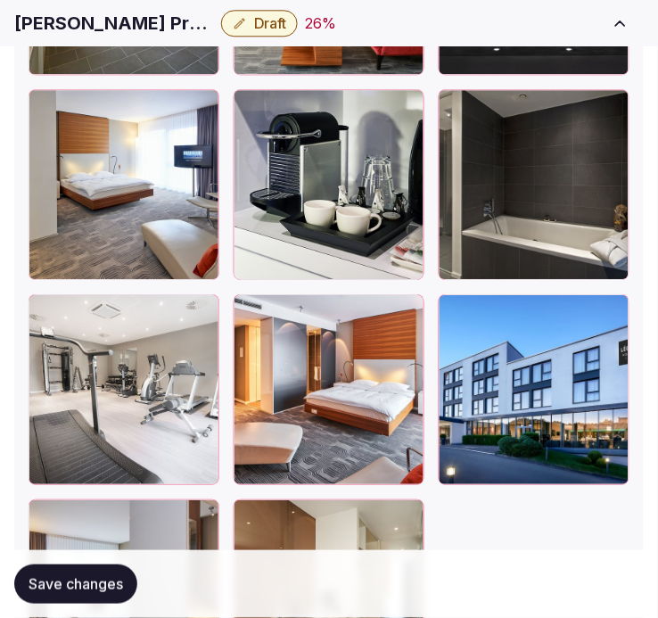
scroll to position [3360, 0]
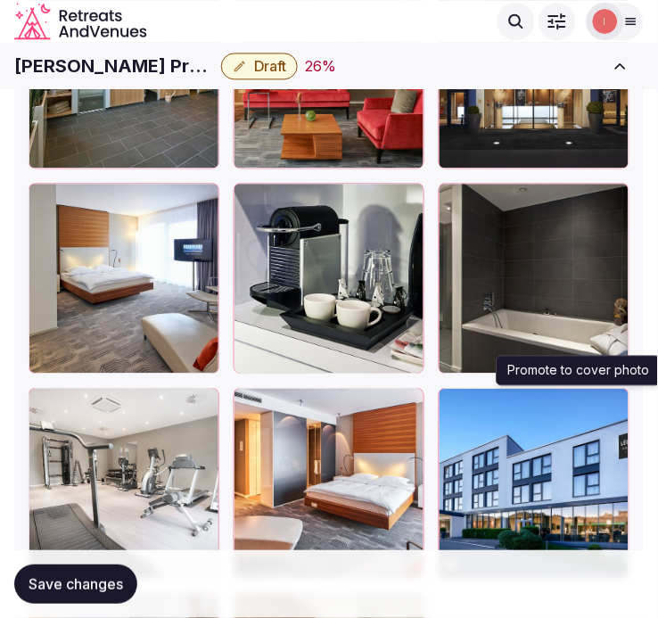
click at [619, 400] on icon "button" at bounding box center [612, 406] width 14 height 14
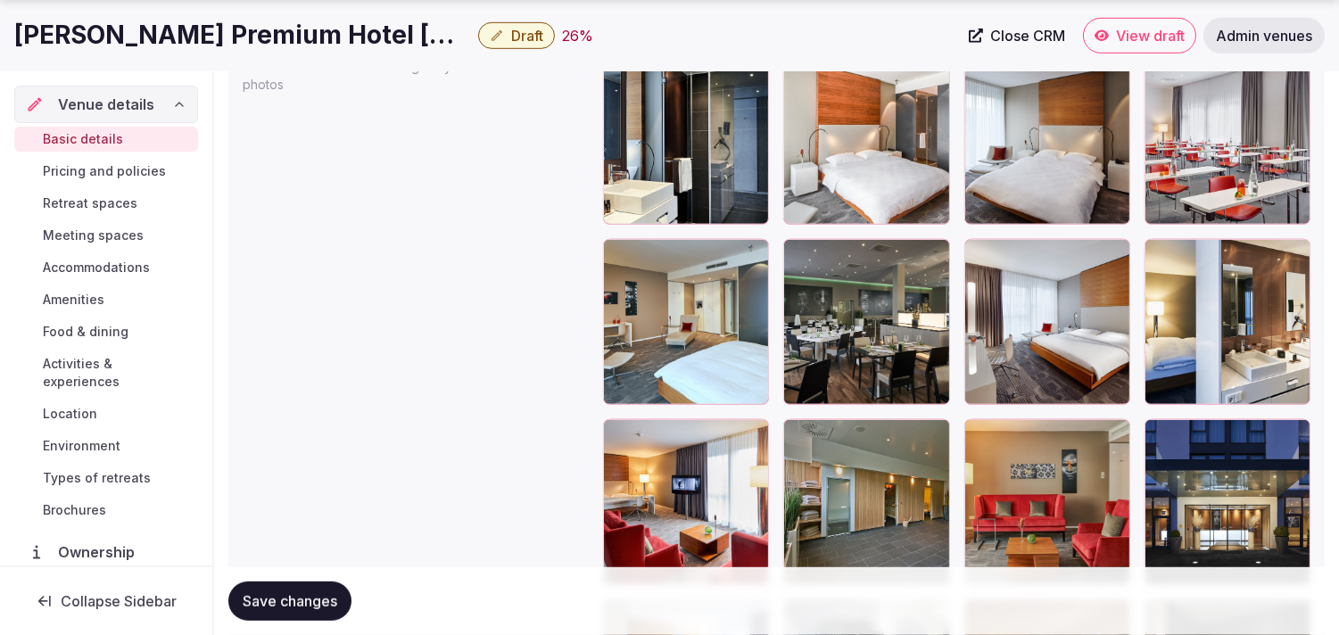
scroll to position [2220, 0]
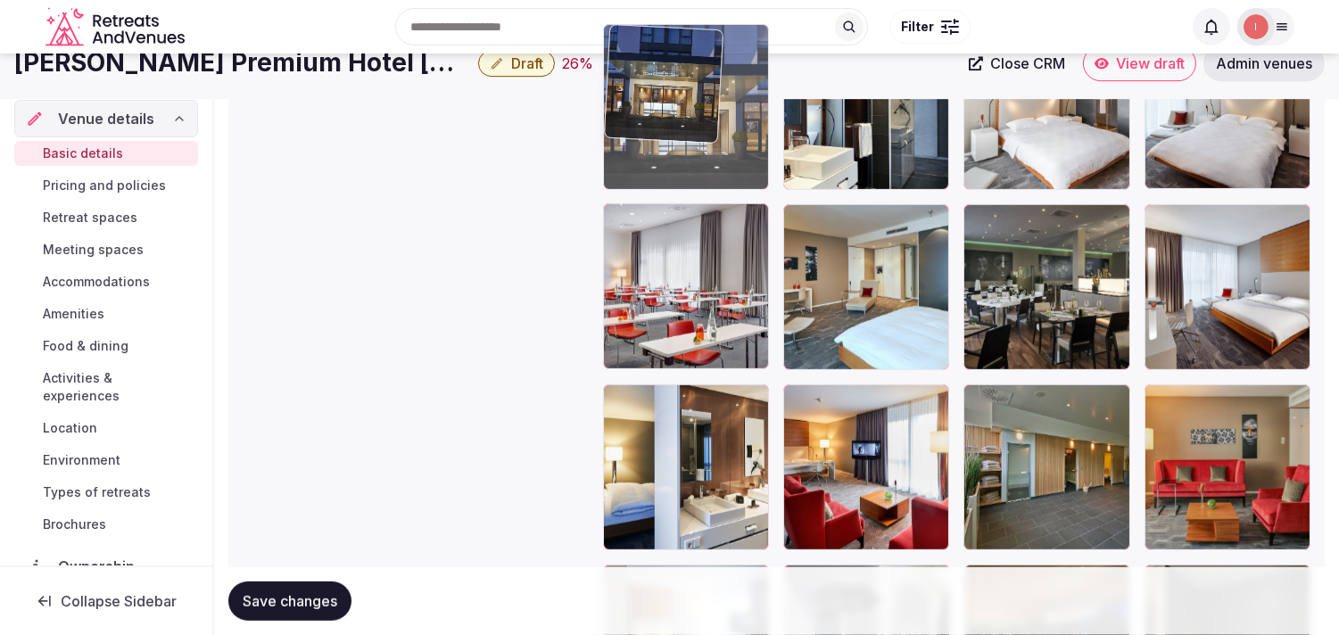
drag, startPoint x: 1047, startPoint y: 263, endPoint x: 662, endPoint y: 116, distance: 412.6
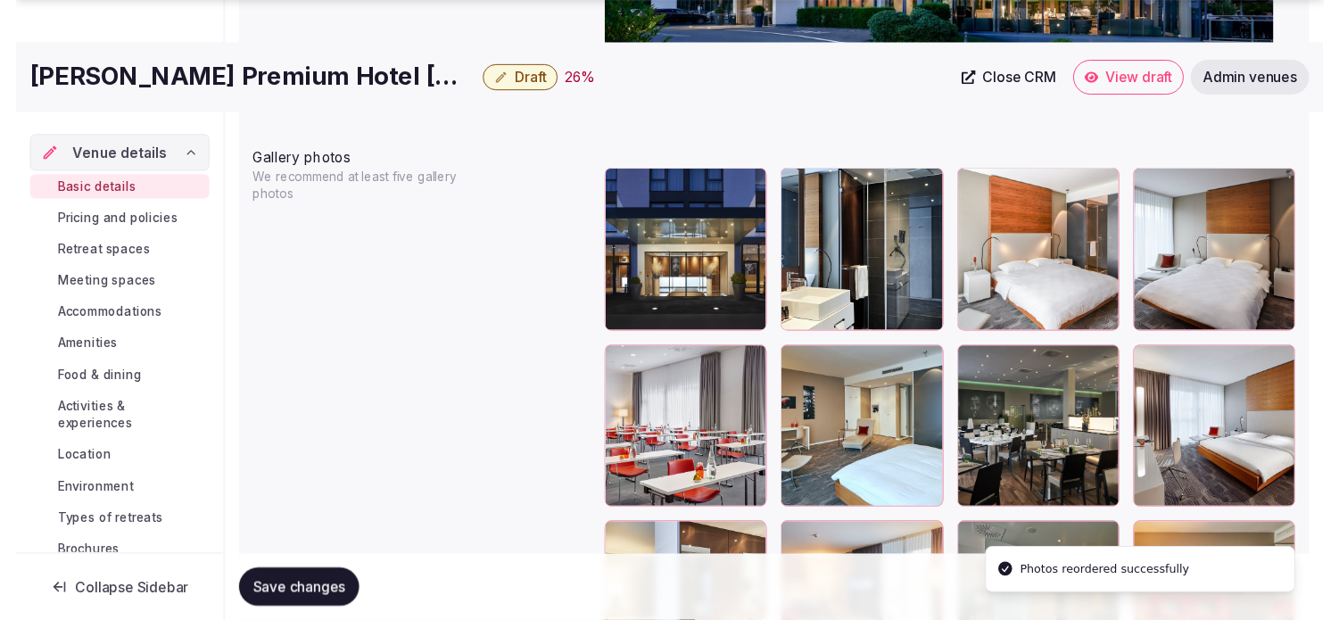
scroll to position [2109, 0]
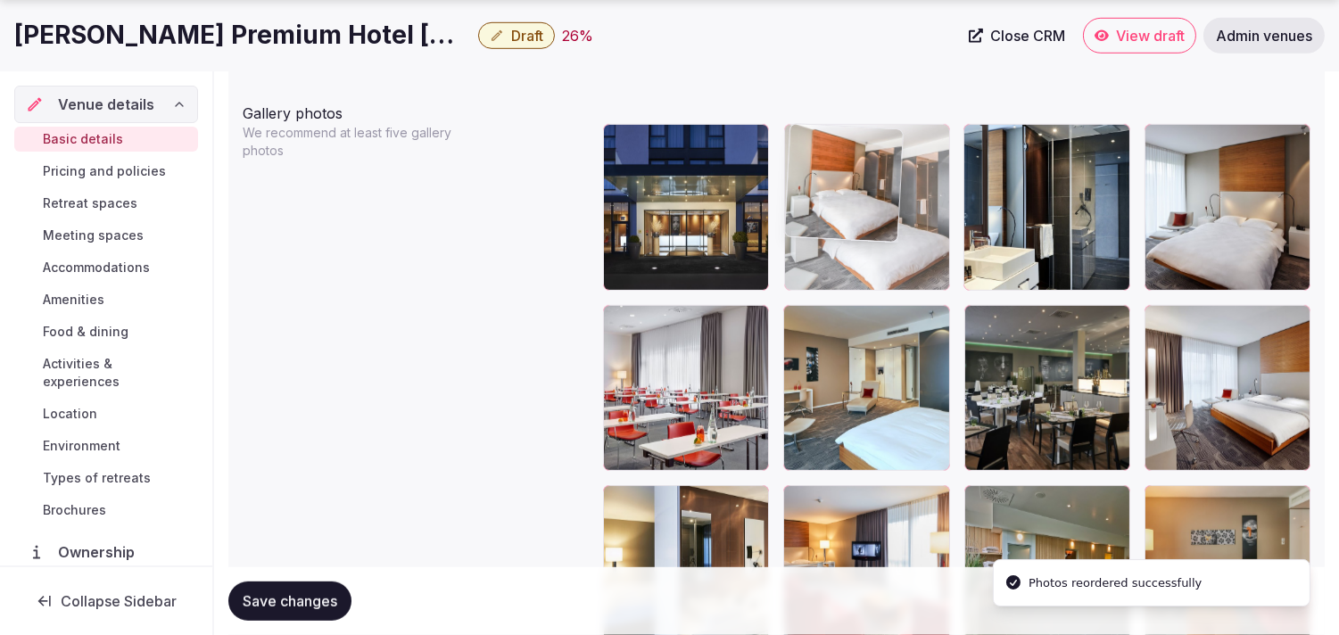
drag, startPoint x: 983, startPoint y: 139, endPoint x: 875, endPoint y: 158, distance: 109.6
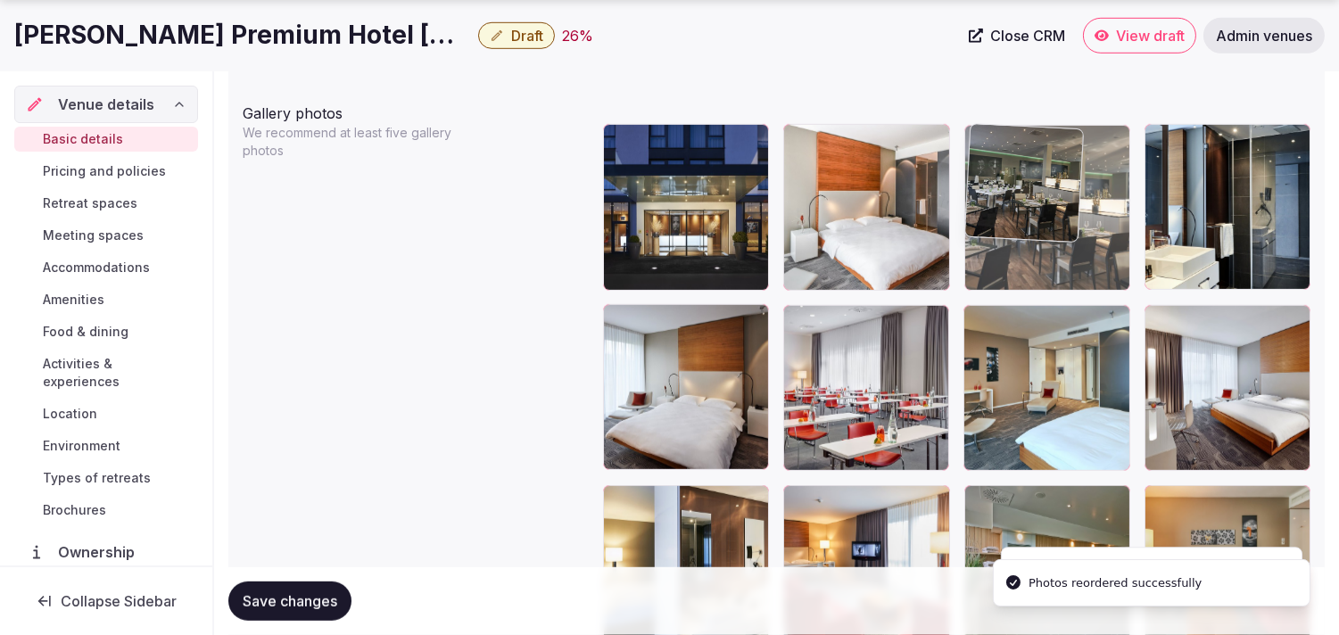
drag, startPoint x: 976, startPoint y: 319, endPoint x: 978, endPoint y: 173, distance: 145.4
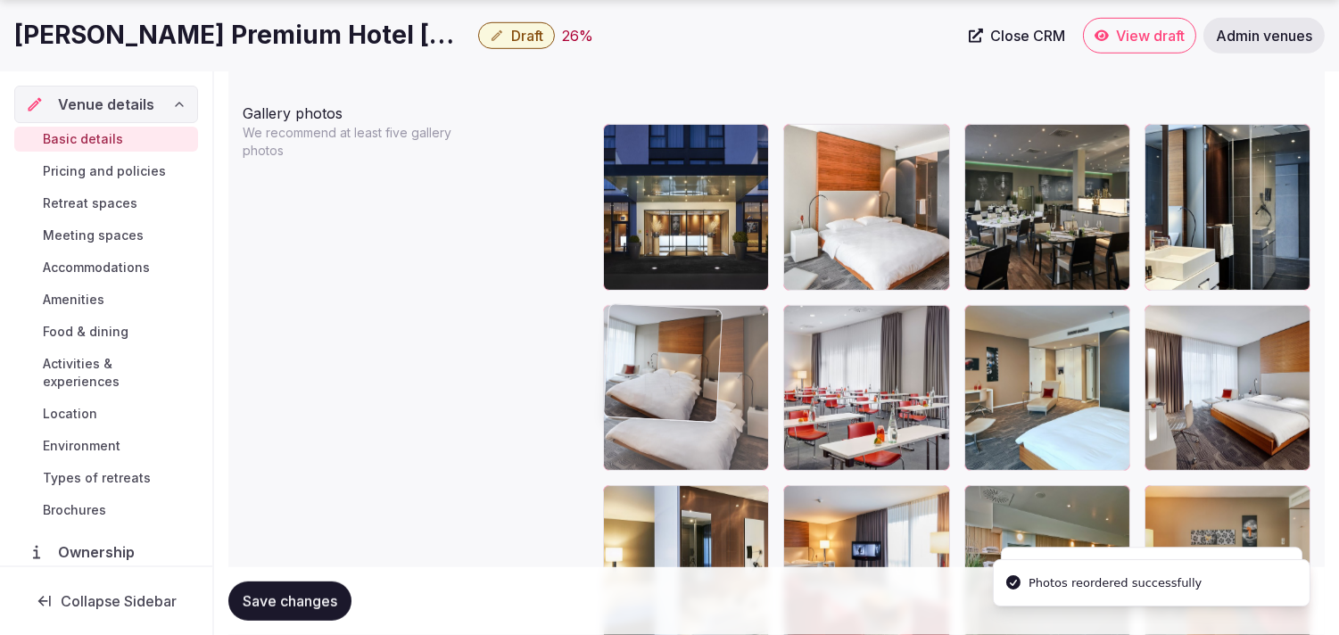
drag, startPoint x: 617, startPoint y: 318, endPoint x: 623, endPoint y: 362, distance: 44.9
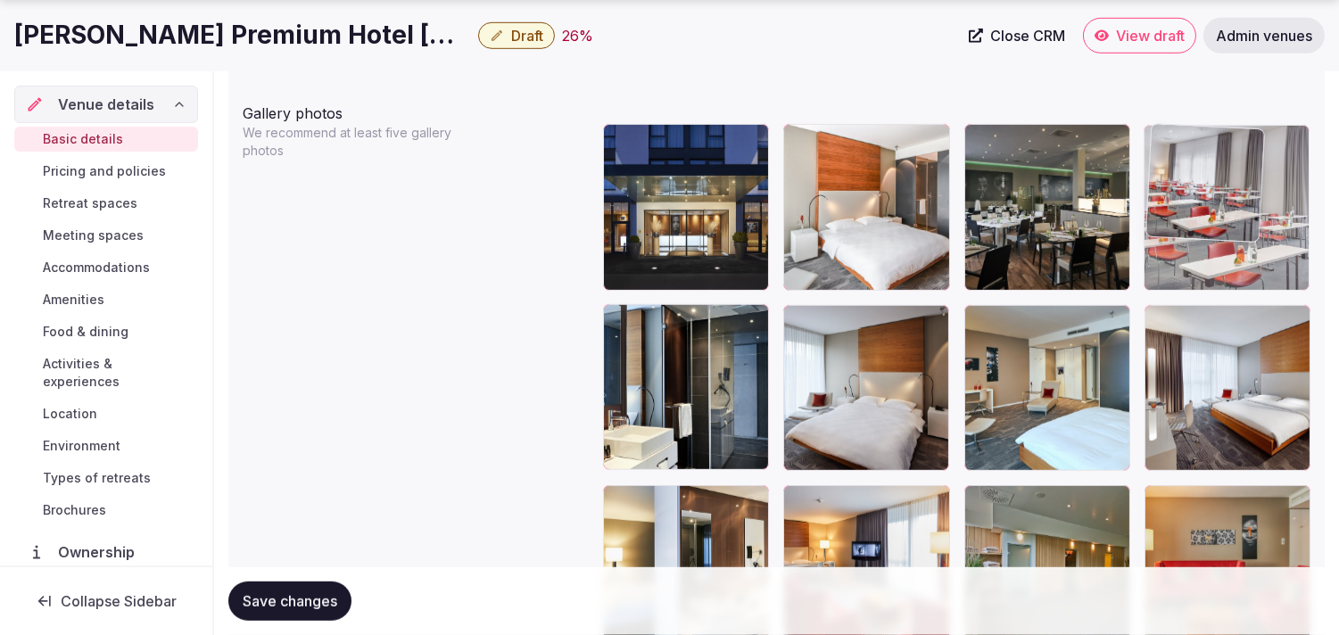
drag, startPoint x: 796, startPoint y: 313, endPoint x: 1192, endPoint y: 181, distance: 417.6
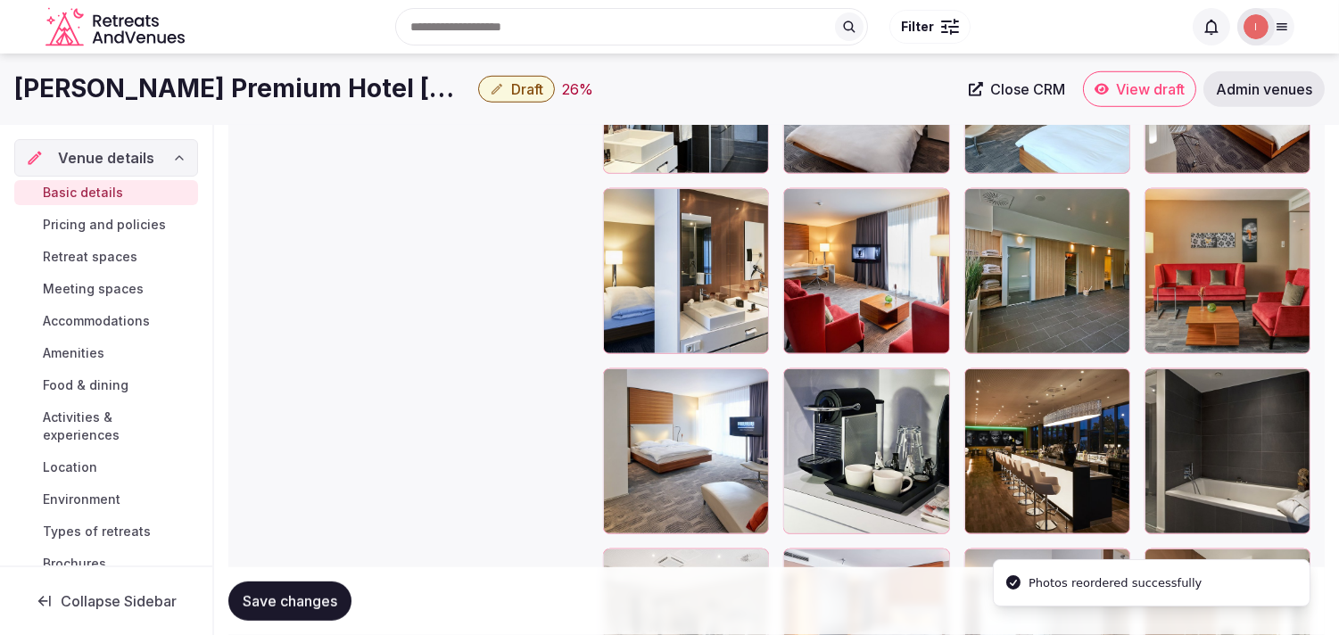
scroll to position [2307, 0]
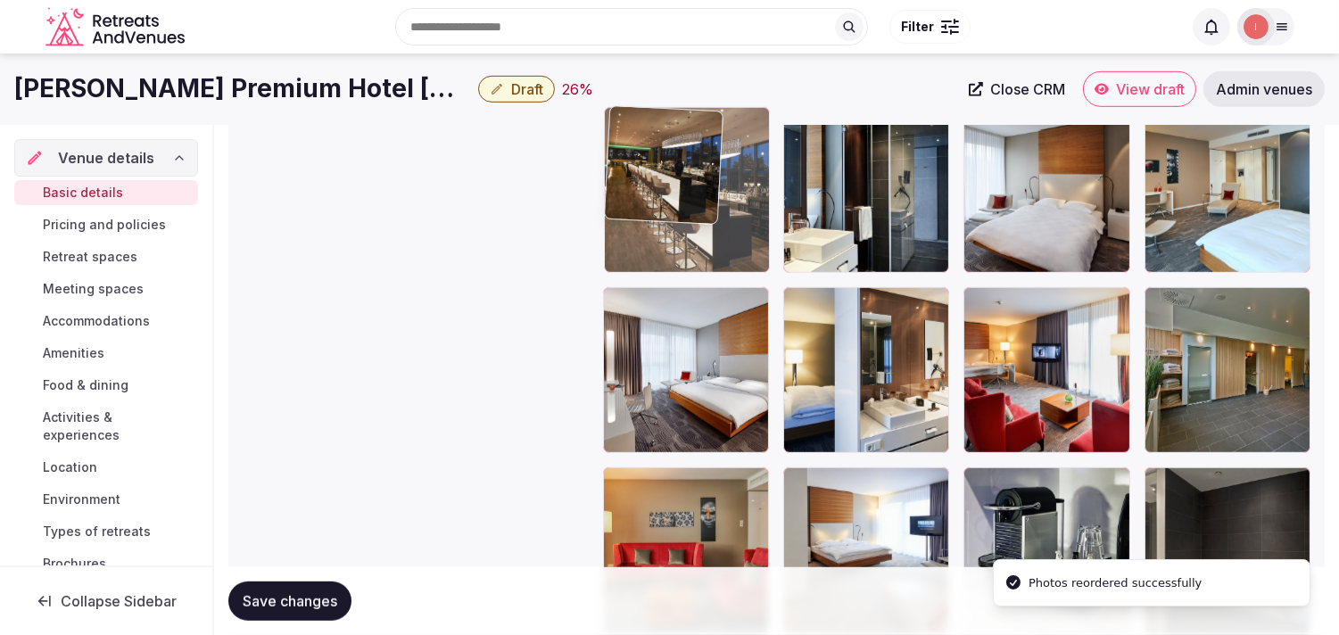
drag, startPoint x: 994, startPoint y: 477, endPoint x: 672, endPoint y: 147, distance: 461.2
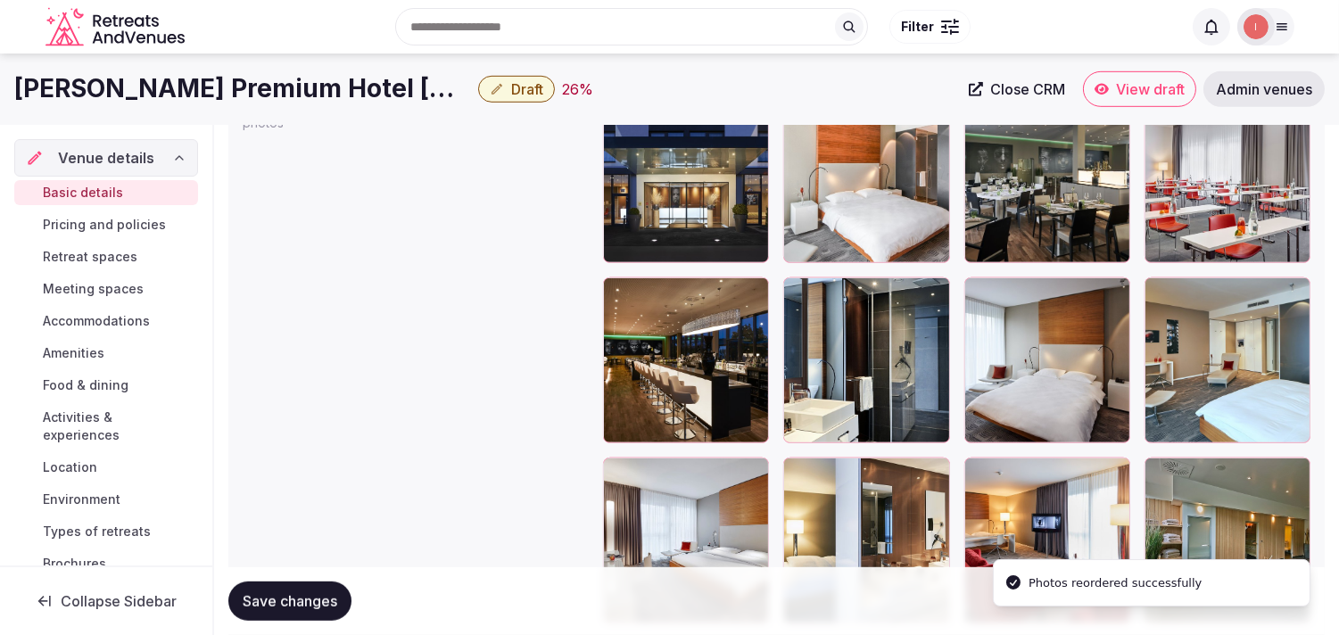
scroll to position [2109, 0]
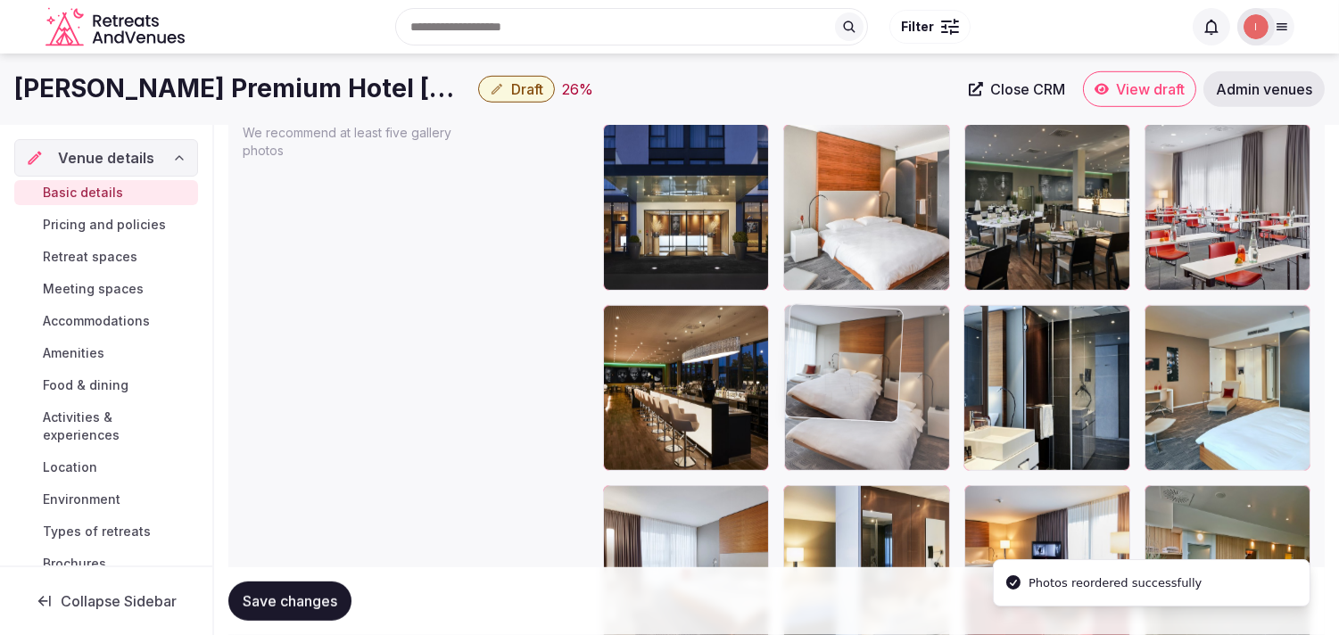
drag, startPoint x: 980, startPoint y: 317, endPoint x: 877, endPoint y: 321, distance: 102.7
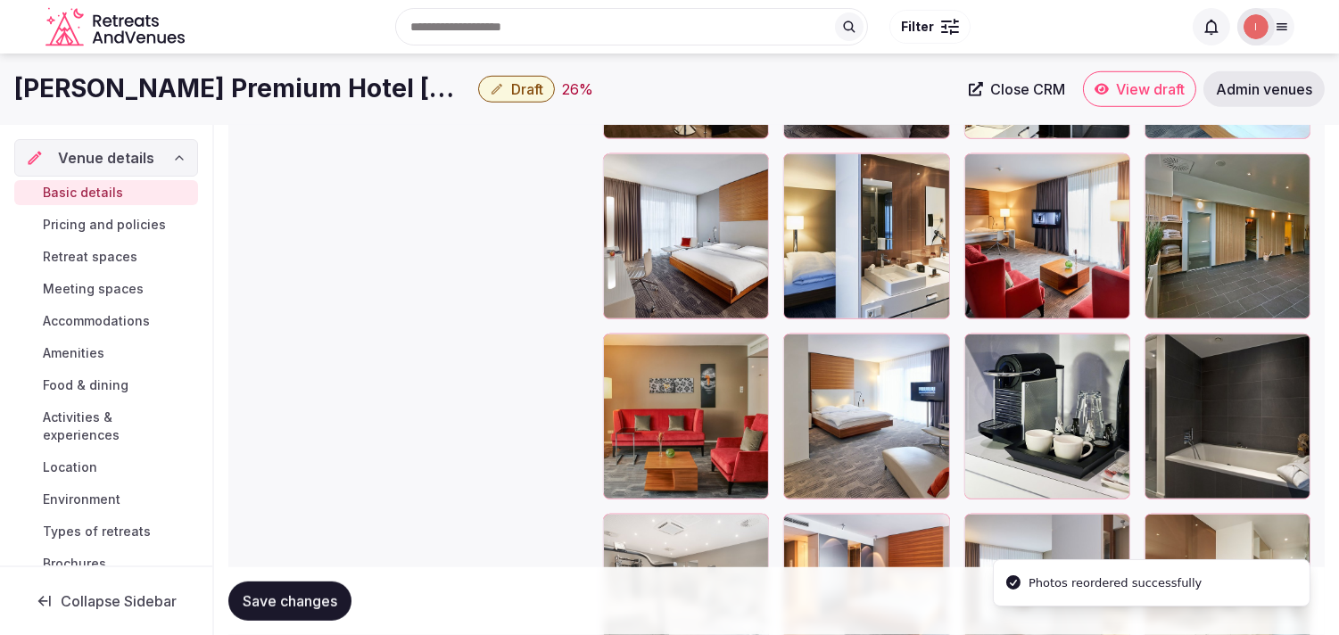
scroll to position [2406, 0]
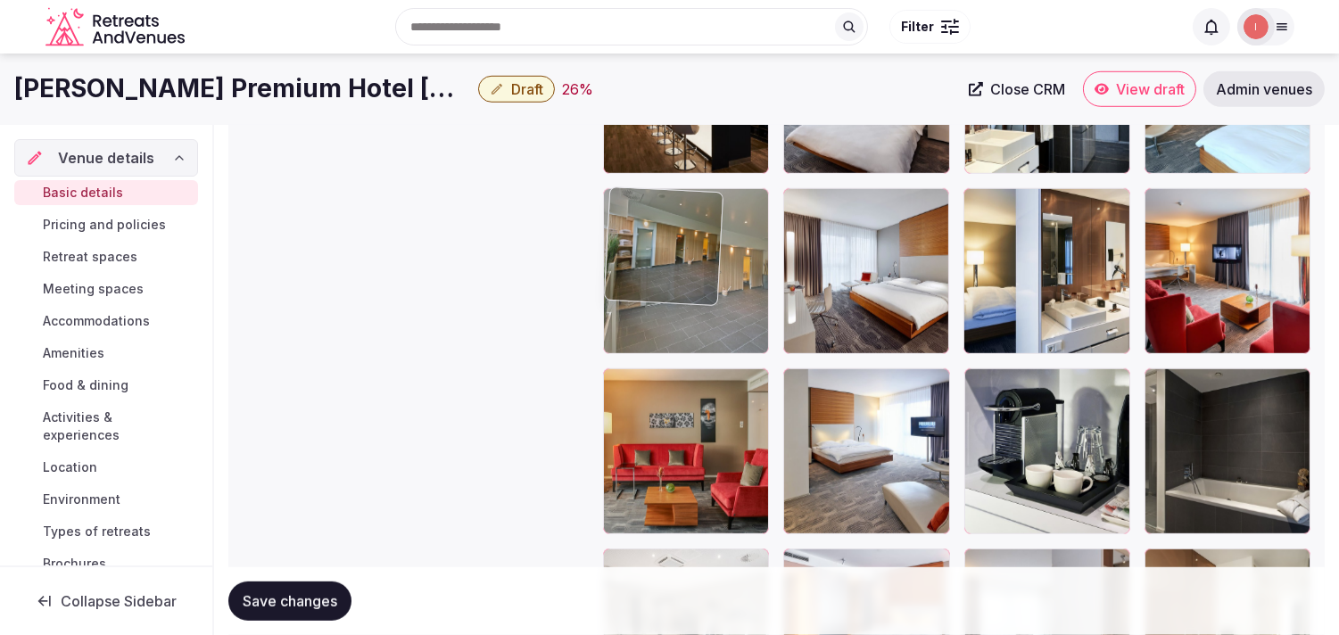
drag, startPoint x: 1165, startPoint y: 201, endPoint x: 626, endPoint y: 215, distance: 539.1
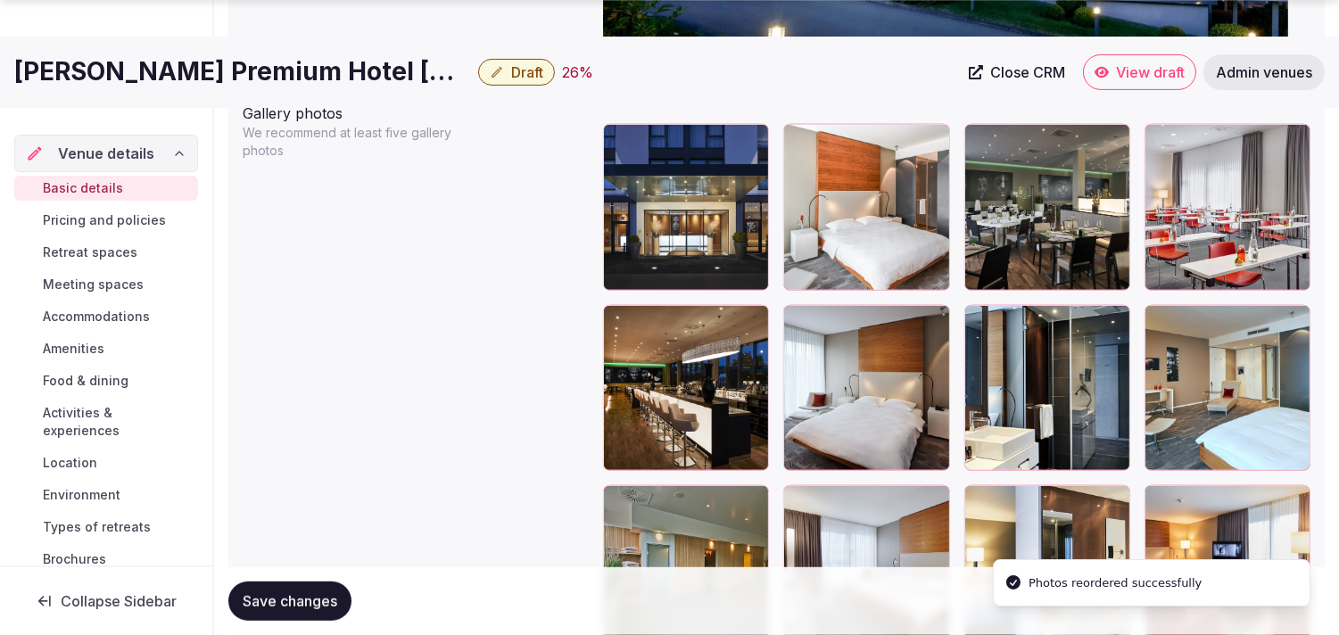
scroll to position [2307, 0]
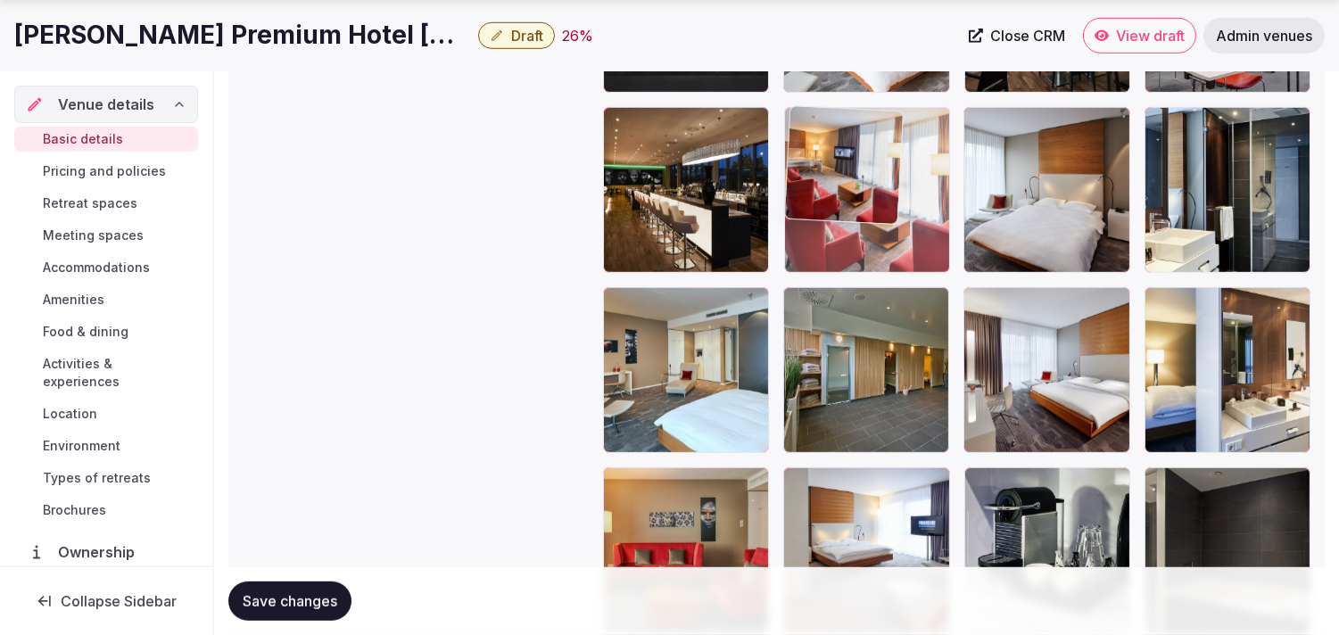
drag, startPoint x: 1171, startPoint y: 295, endPoint x: 788, endPoint y: 143, distance: 412.0
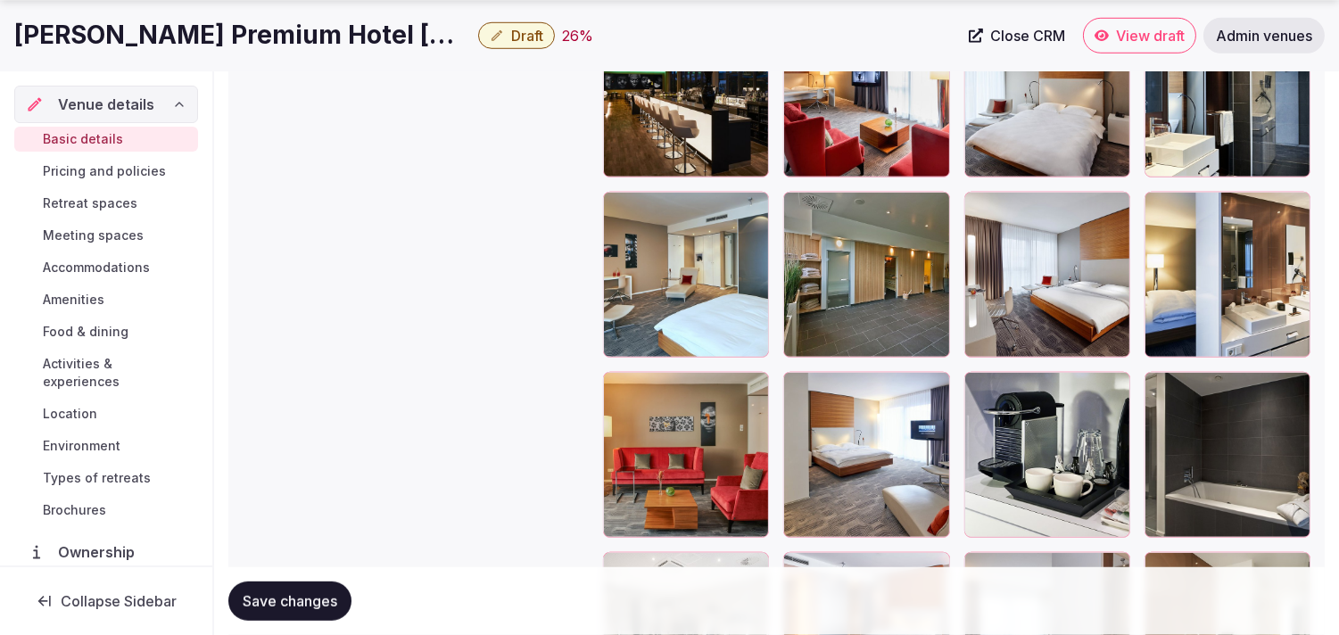
scroll to position [2406, 0]
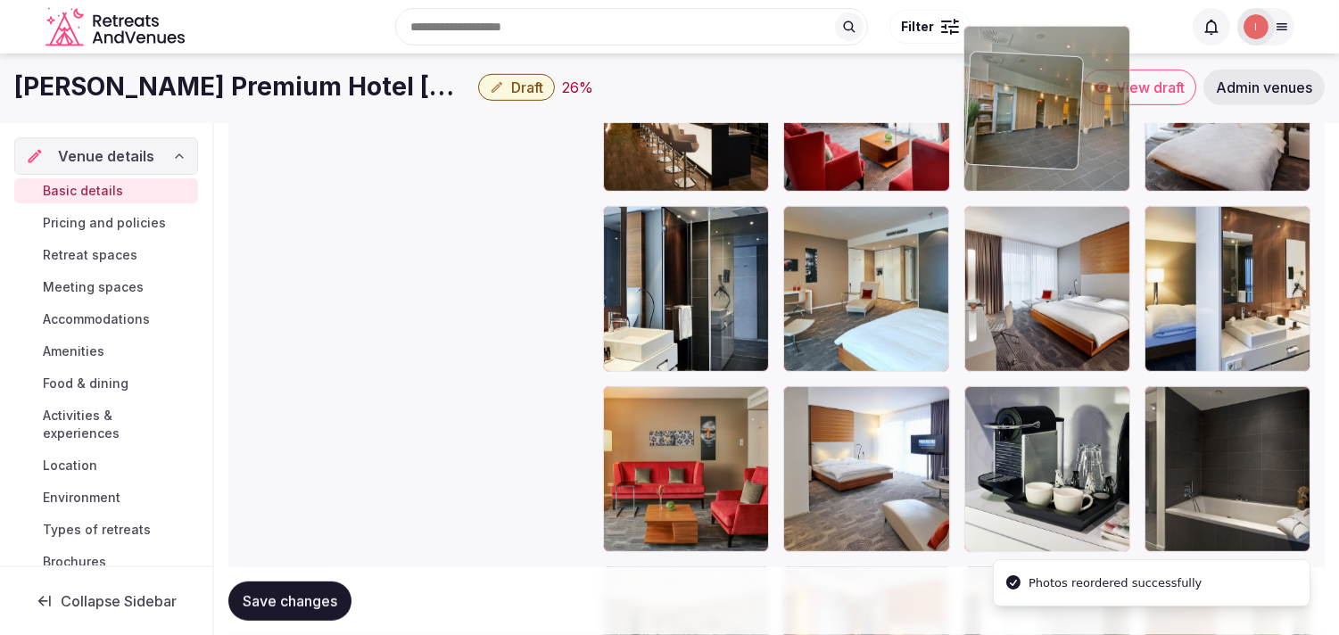
drag, startPoint x: 798, startPoint y: 211, endPoint x: 1064, endPoint y: 87, distance: 293.8
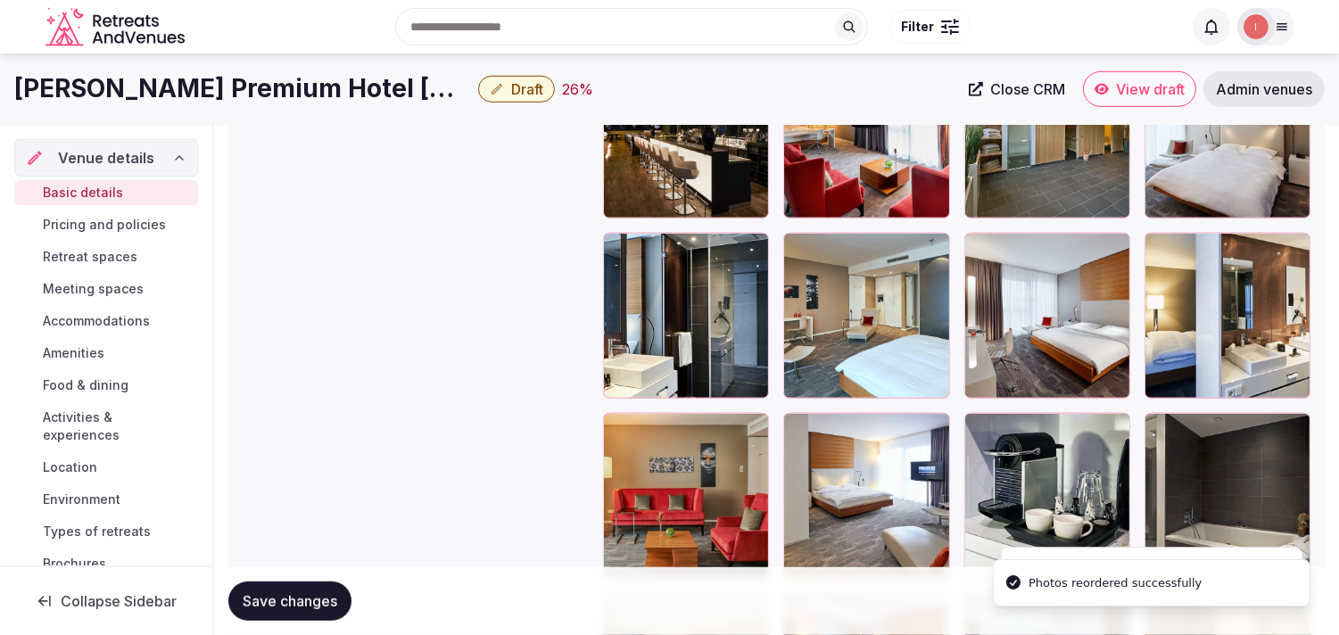
click at [326, 608] on span "Save changes" at bounding box center [290, 601] width 95 height 18
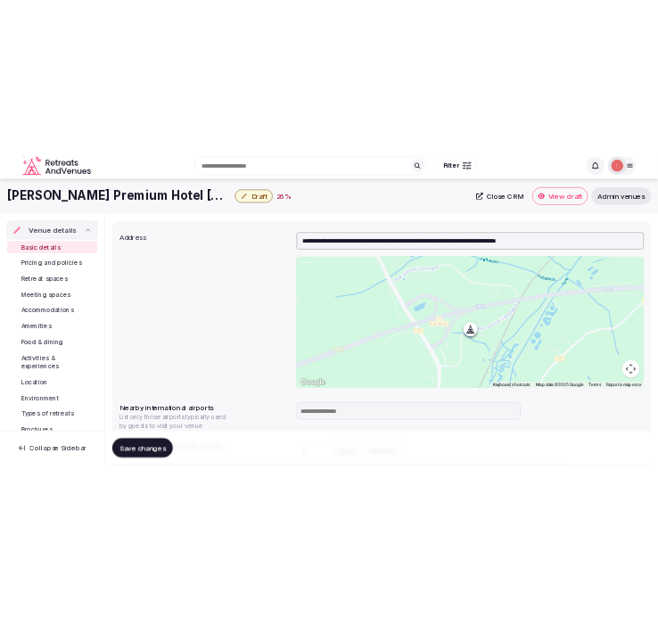
scroll to position [379, 0]
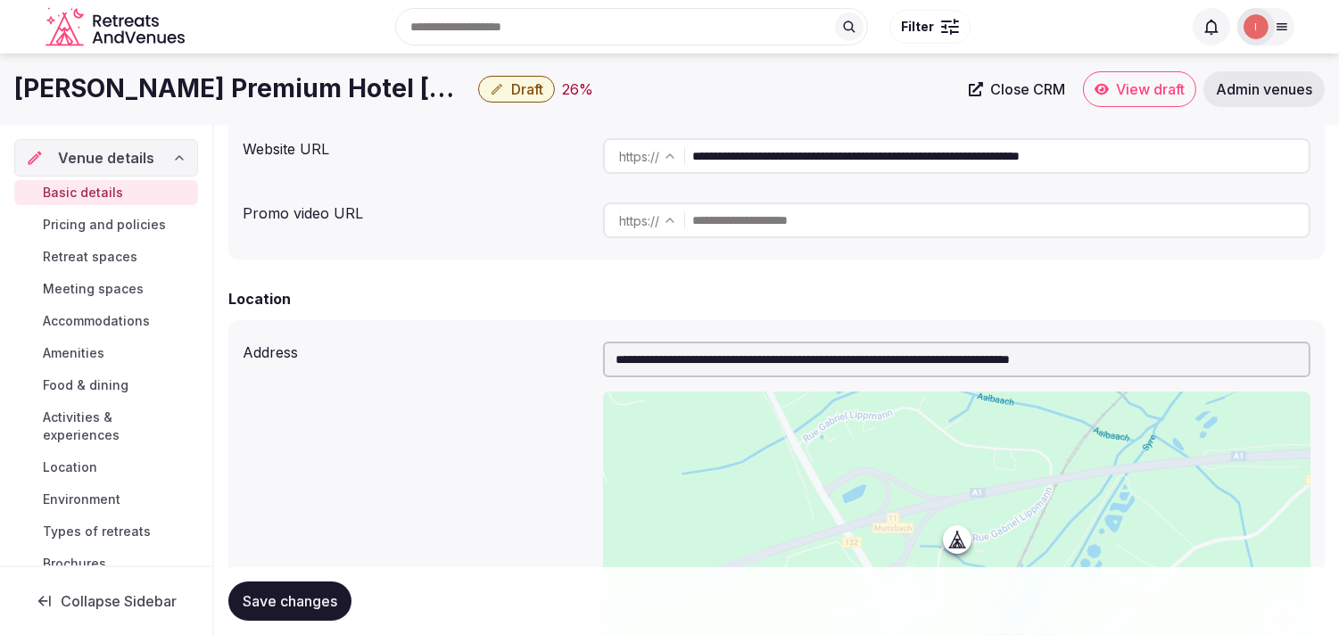
click at [385, 81] on h1 "Legere Premium Hotel Luxembourg" at bounding box center [242, 88] width 457 height 35
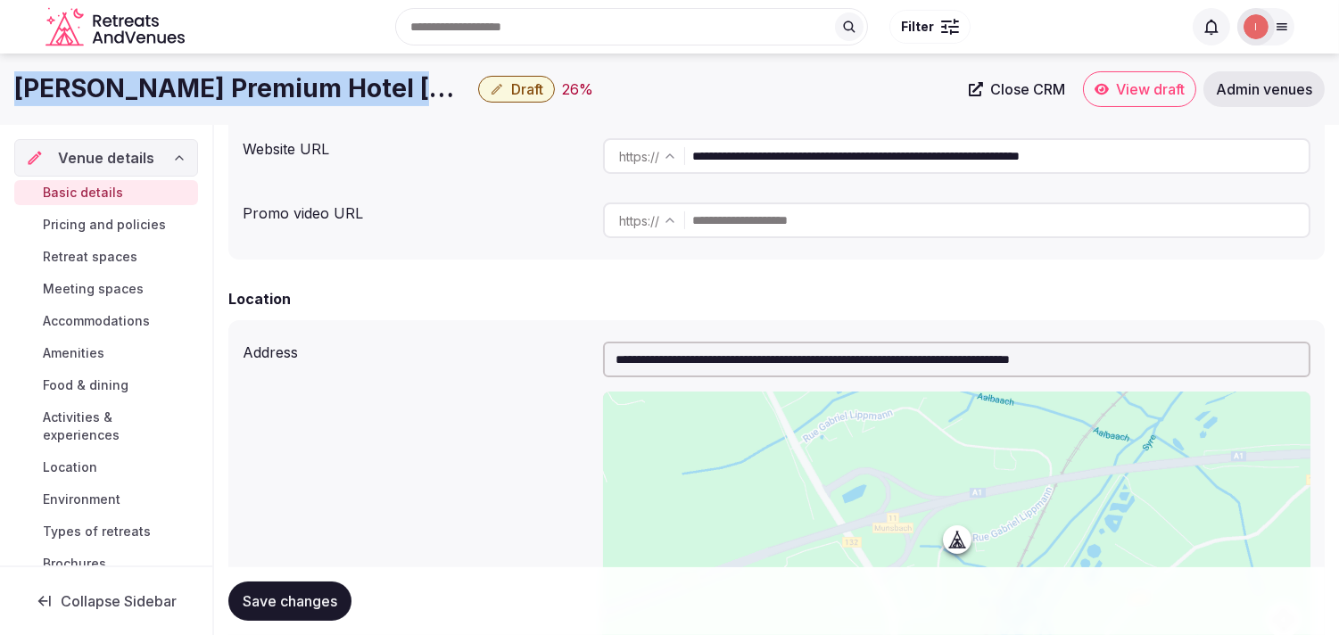
click at [385, 81] on h1 "Legere Premium Hotel Luxembourg" at bounding box center [242, 88] width 457 height 35
copy div "Legere Premium Hotel Luxembourg"
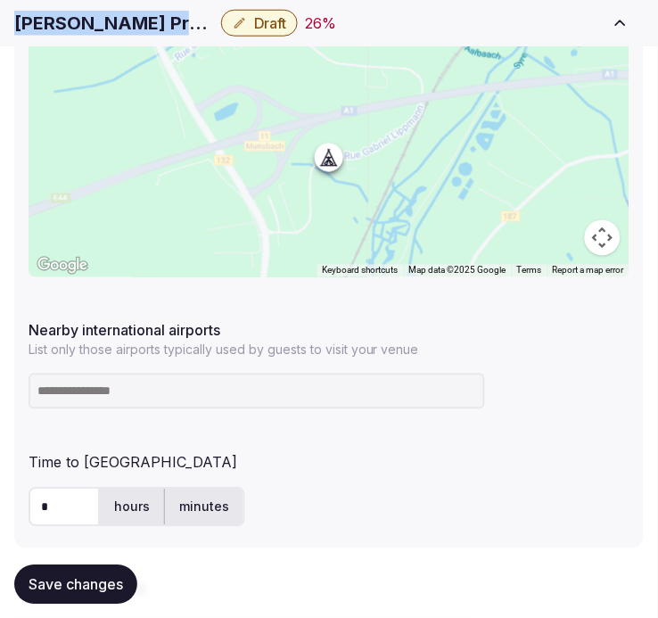
scroll to position [974, 0]
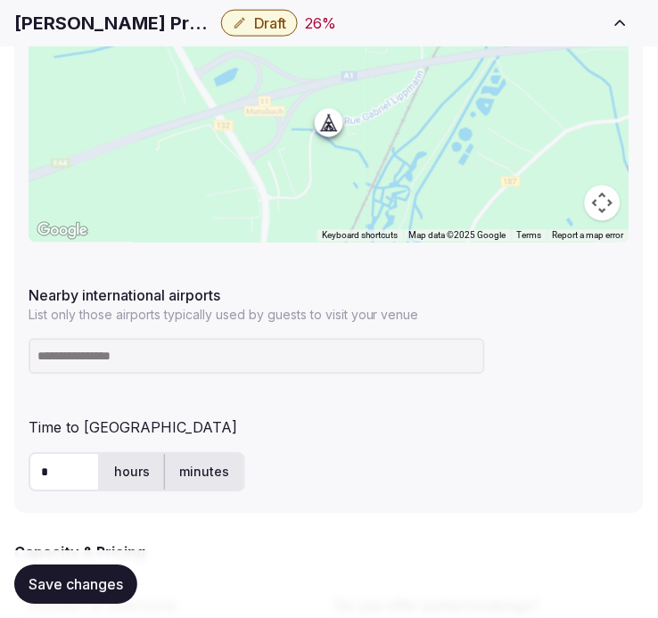
click at [208, 364] on input at bounding box center [257, 357] width 457 height 36
paste input "**********"
type input "**********"
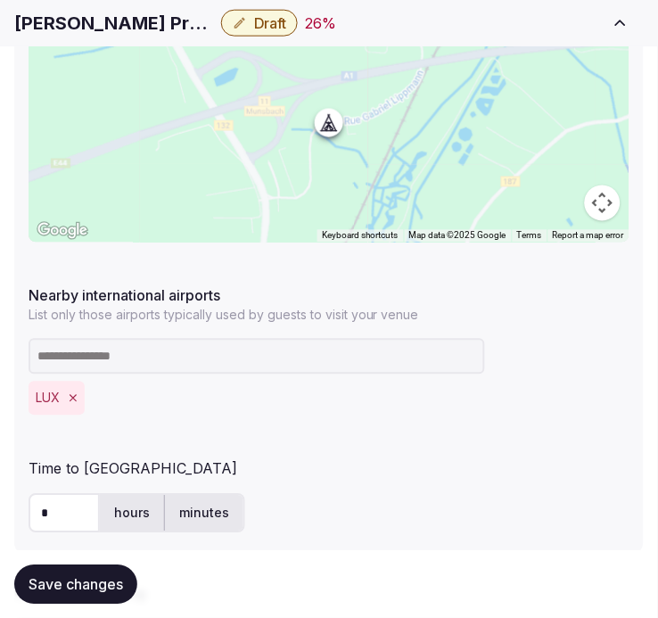
click at [87, 608] on div "Save changes" at bounding box center [329, 584] width 630 height 68
click at [100, 589] on span "Save changes" at bounding box center [76, 584] width 95 height 18
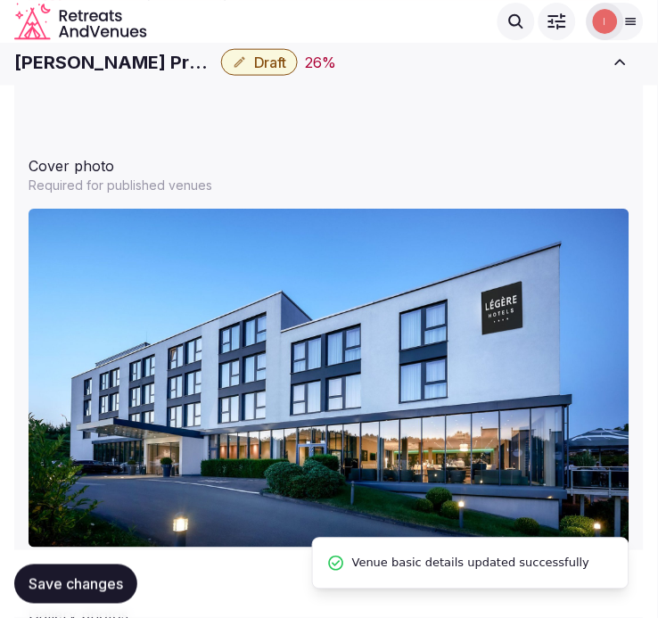
scroll to position [2065, 0]
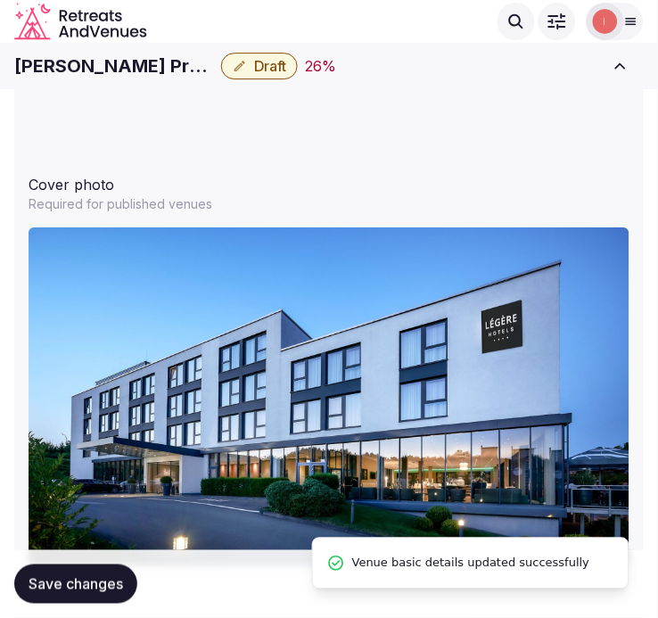
click at [289, 69] on button "Draft" at bounding box center [259, 66] width 77 height 27
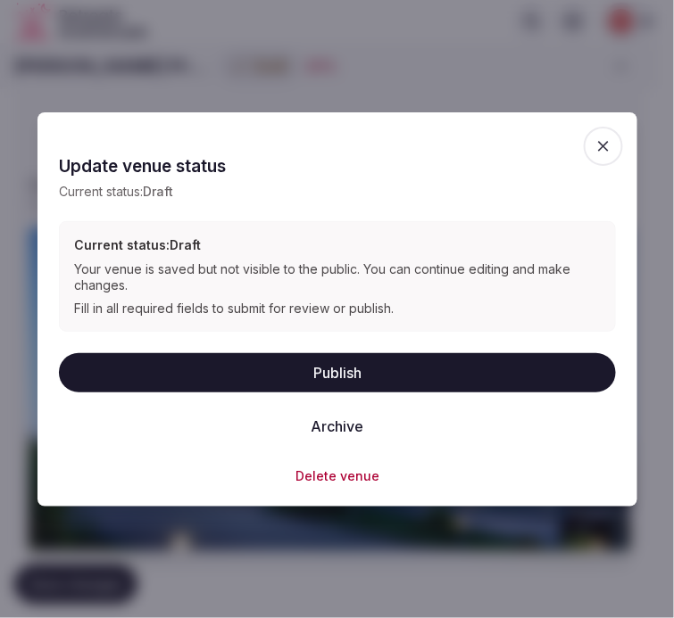
click at [343, 391] on button "Publish" at bounding box center [337, 372] width 557 height 39
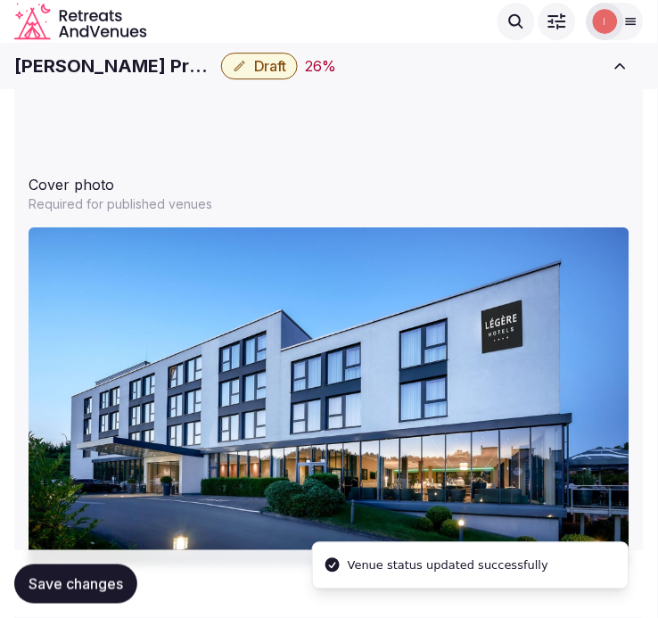
click at [125, 65] on h1 "Legere Premium Hotel Luxembourg" at bounding box center [114, 66] width 200 height 25
copy div "Legere Premium Hotel Luxembourg"
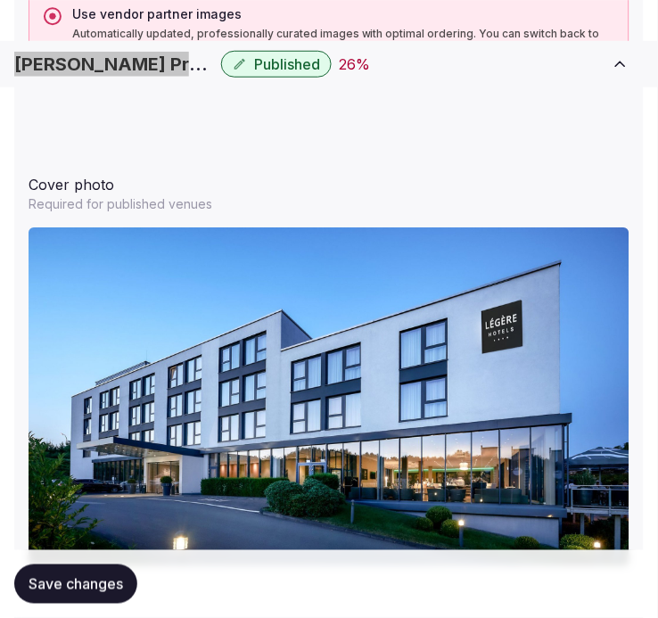
scroll to position [2164, 0]
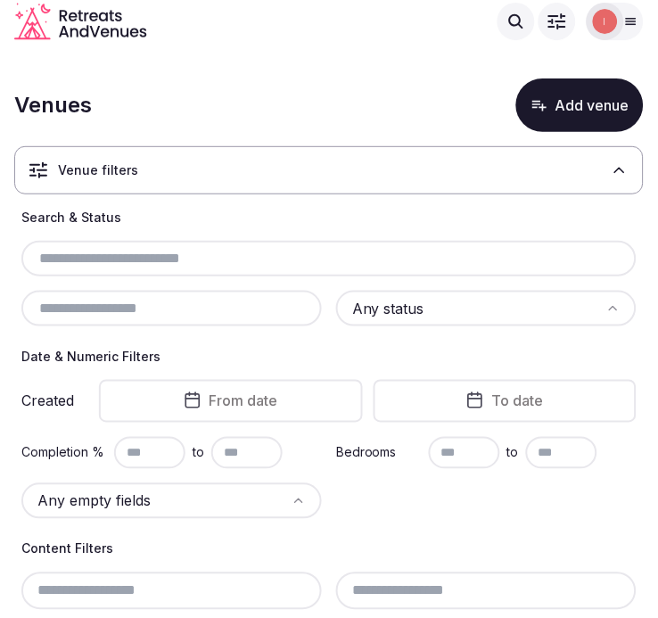
click at [132, 269] on input "text" at bounding box center [329, 258] width 601 height 21
paste input "**********"
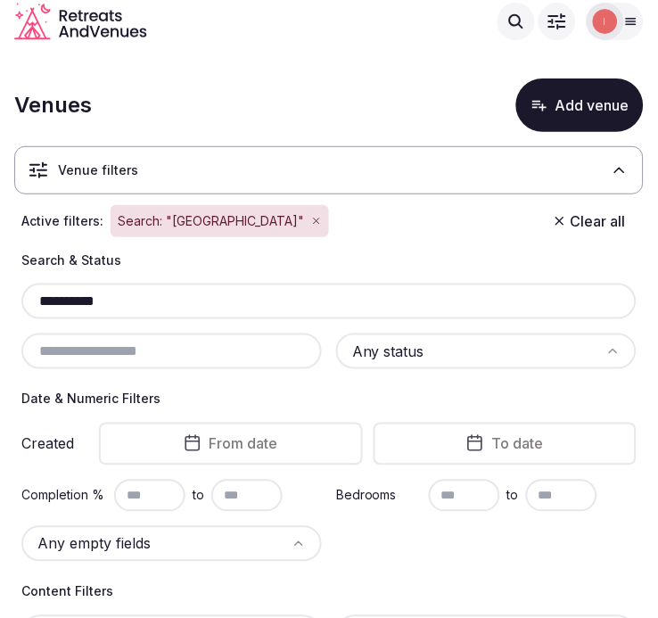
drag, startPoint x: 193, startPoint y: 299, endPoint x: 14, endPoint y: 310, distance: 178.8
paste input "**********"
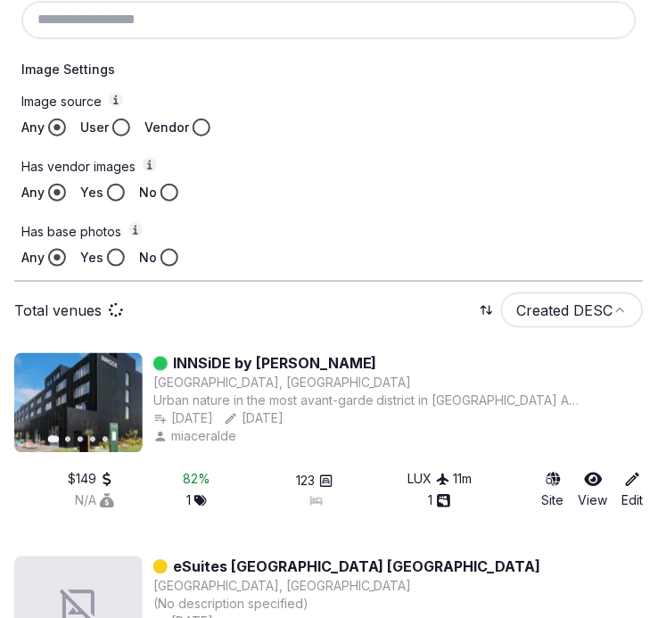
scroll to position [729, 0]
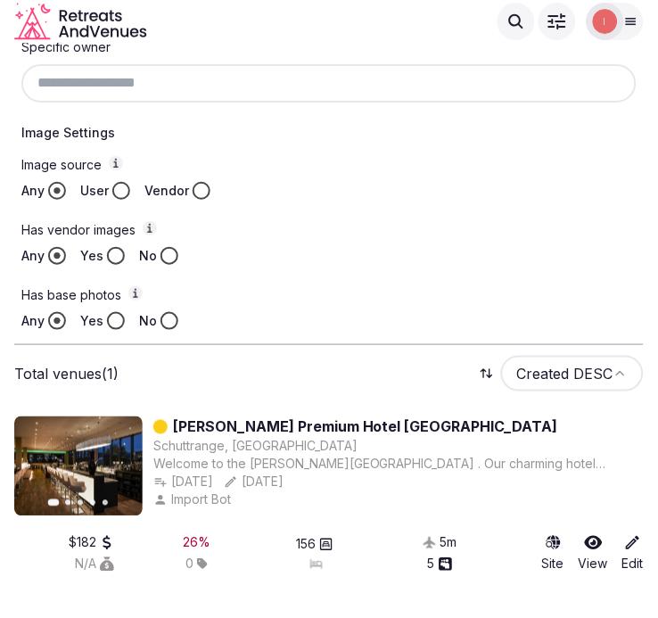
type input "**********"
click at [317, 423] on link "[PERSON_NAME] Premium Hotel [GEOGRAPHIC_DATA]" at bounding box center [365, 427] width 385 height 21
click at [321, 424] on link "[PERSON_NAME] Premium Hotel [GEOGRAPHIC_DATA]" at bounding box center [365, 427] width 385 height 21
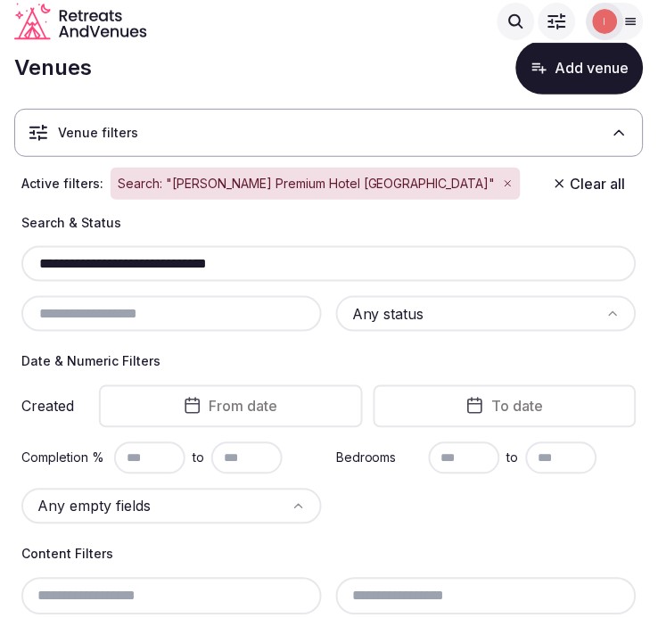
scroll to position [36, 0]
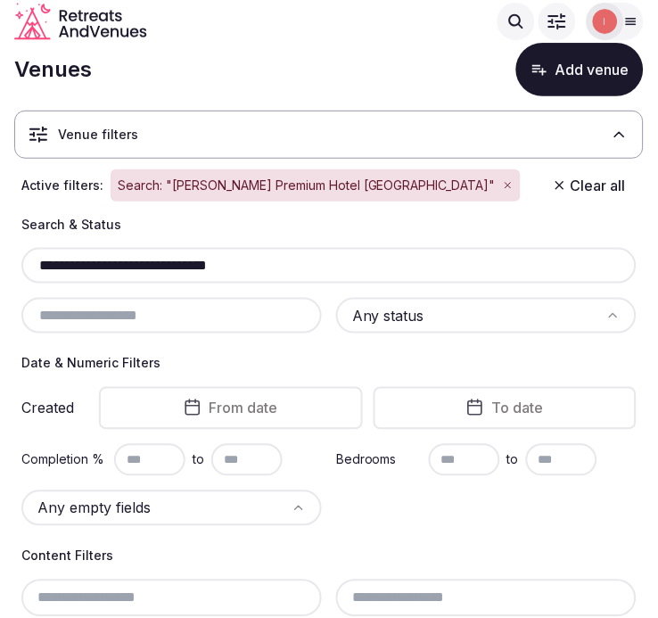
click at [171, 268] on input "**********" at bounding box center [329, 265] width 601 height 21
paste input "text"
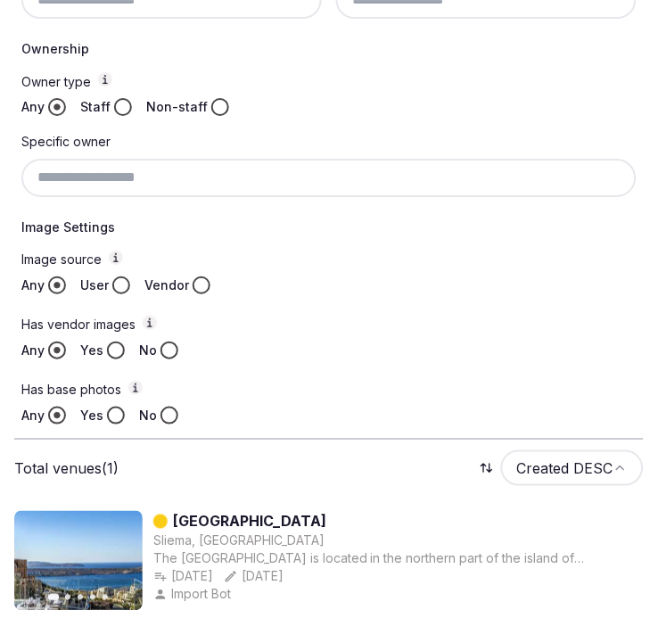
scroll to position [729, 0]
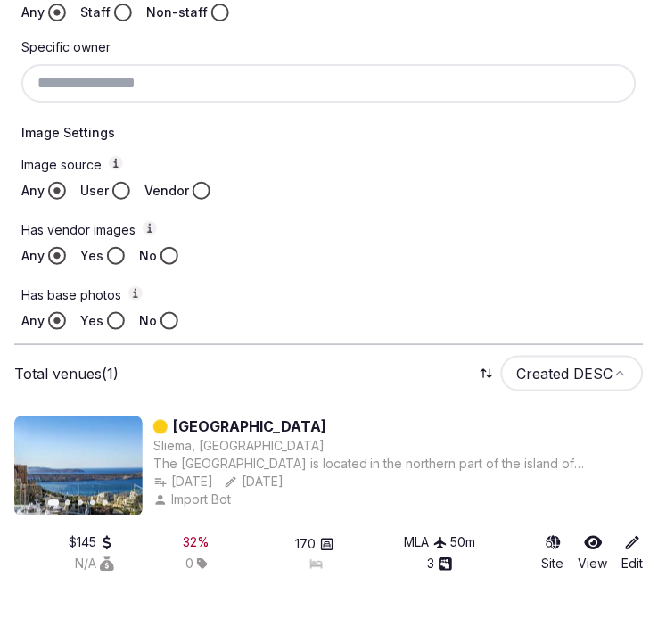
click at [287, 292] on label "Has base photos" at bounding box center [329, 295] width 616 height 19
click at [143, 292] on button "Has base photos" at bounding box center [135, 293] width 14 height 14
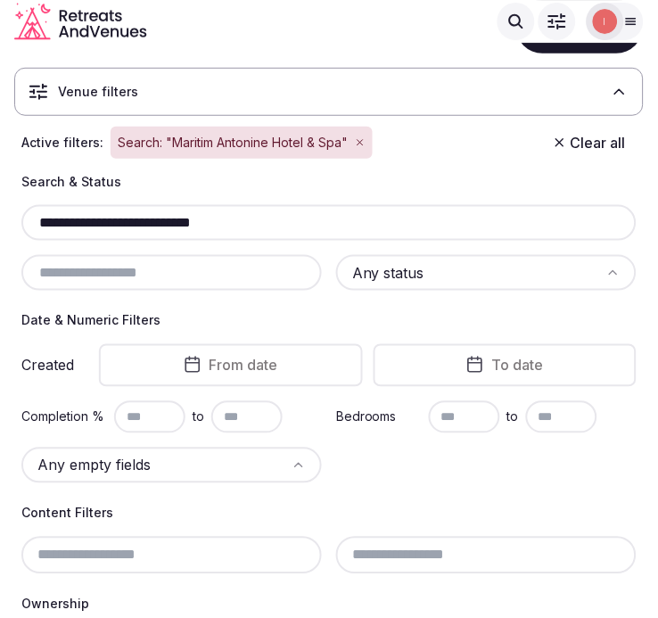
scroll to position [36, 0]
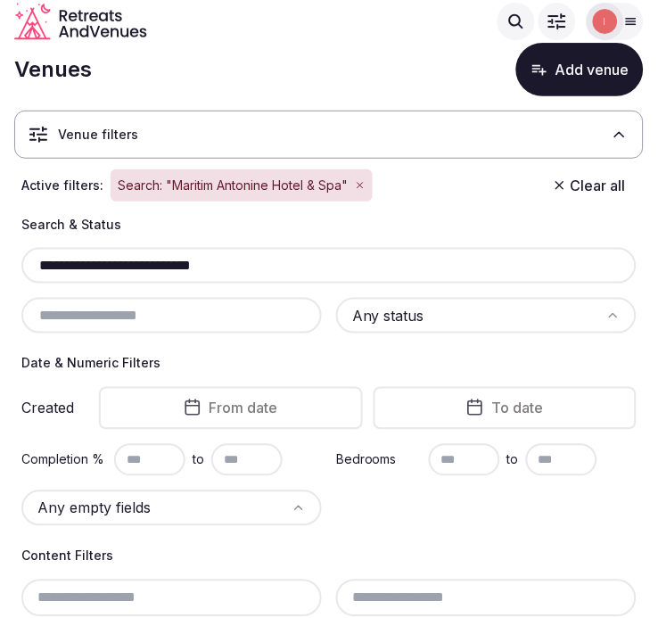
click at [156, 272] on input "**********" at bounding box center [329, 265] width 601 height 21
paste input "text"
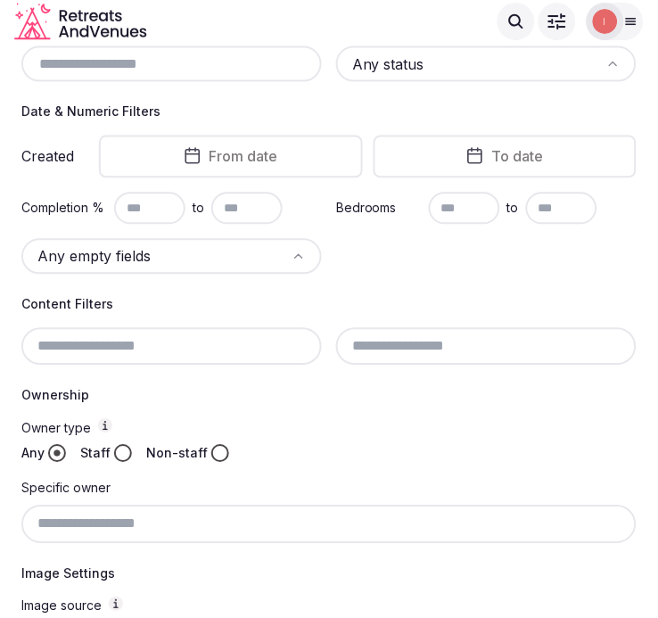
scroll to position [36, 0]
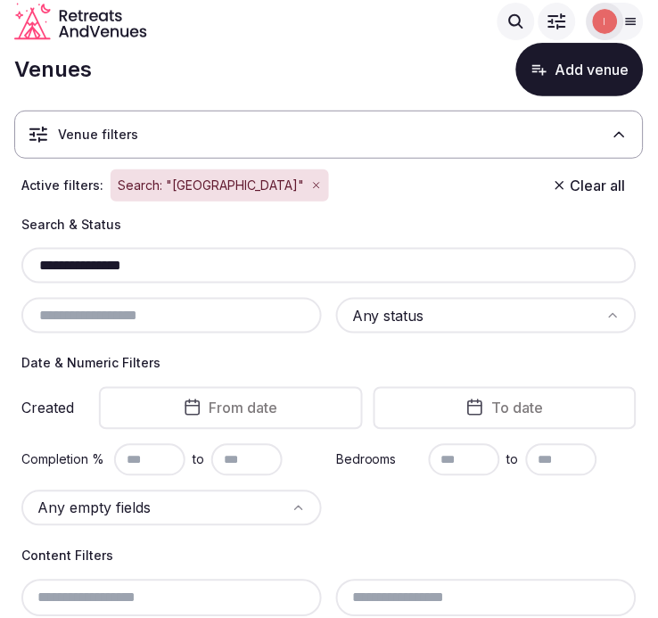
drag, startPoint x: 149, startPoint y: 259, endPoint x: -21, endPoint y: 256, distance: 169.5
click at [0, 256] on html "**********" at bounding box center [329, 273] width 658 height 618
paste input "text"
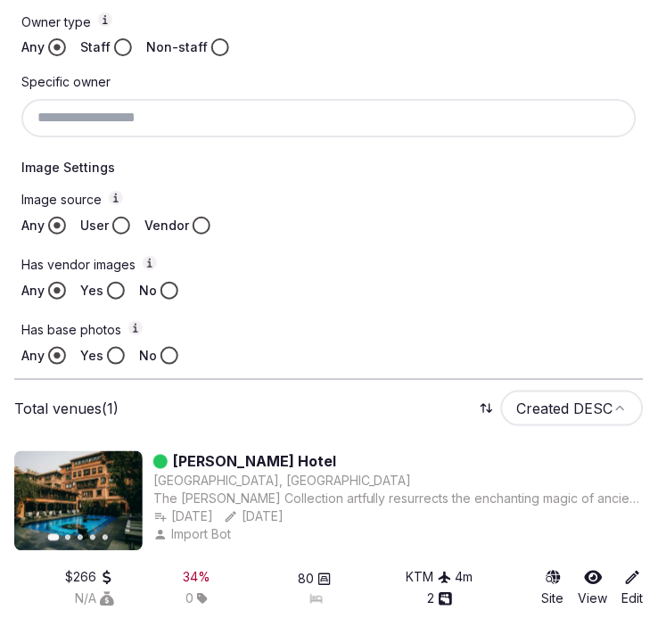
scroll to position [729, 0]
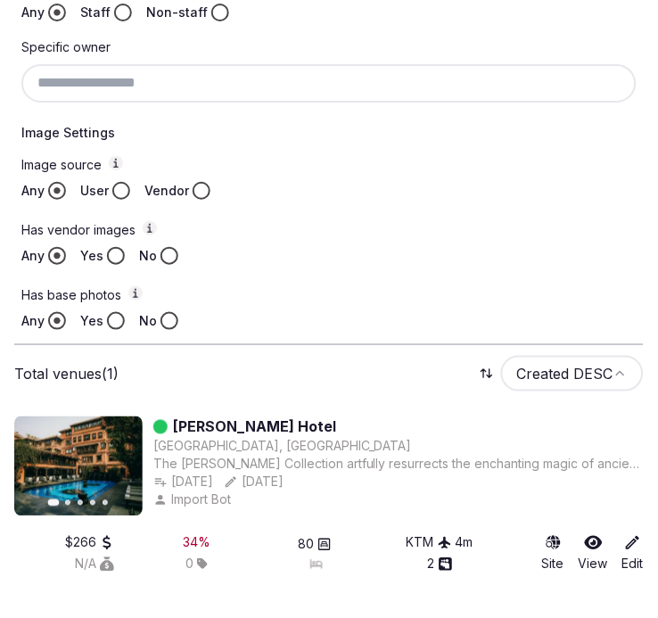
type input "**********"
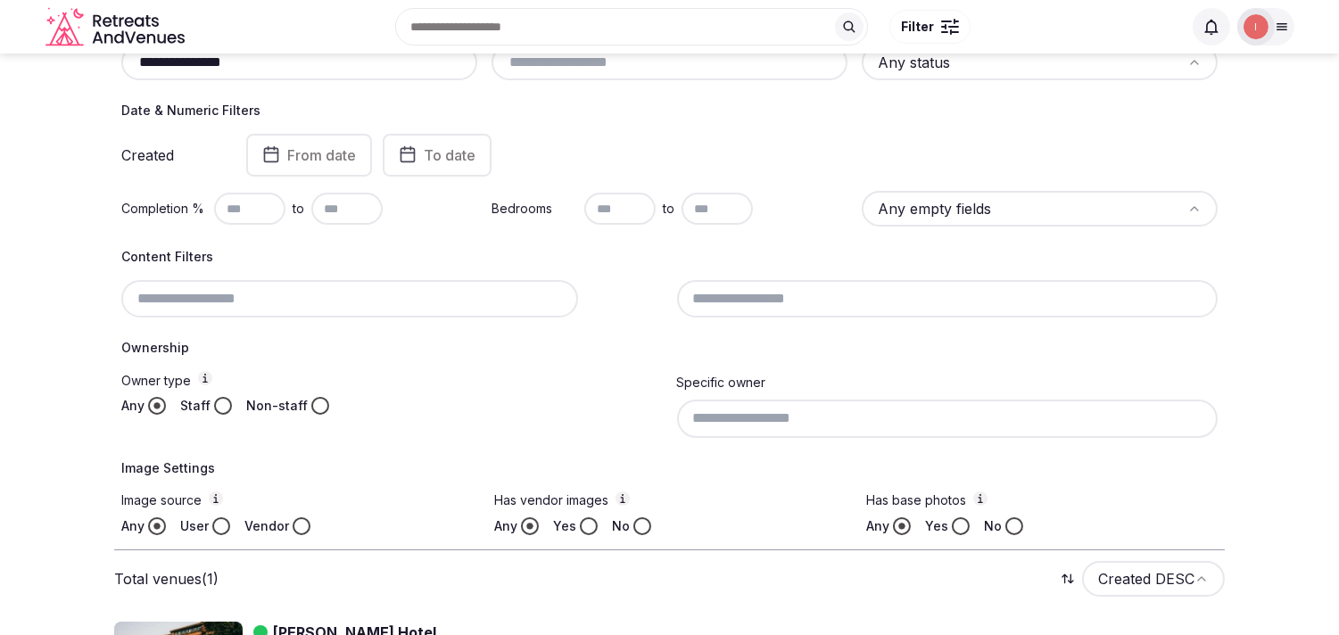
scroll to position [64, 0]
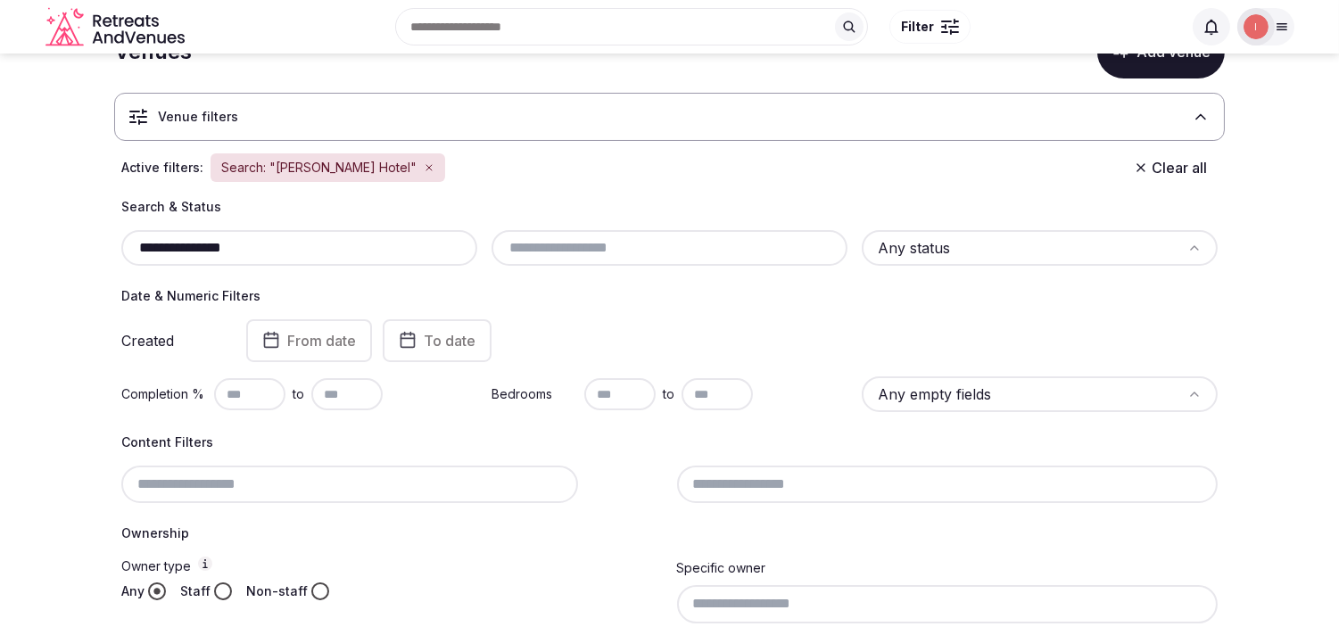
drag, startPoint x: 202, startPoint y: 247, endPoint x: 134, endPoint y: 237, distance: 68.5
click at [134, 237] on input "**********" at bounding box center [299, 247] width 342 height 21
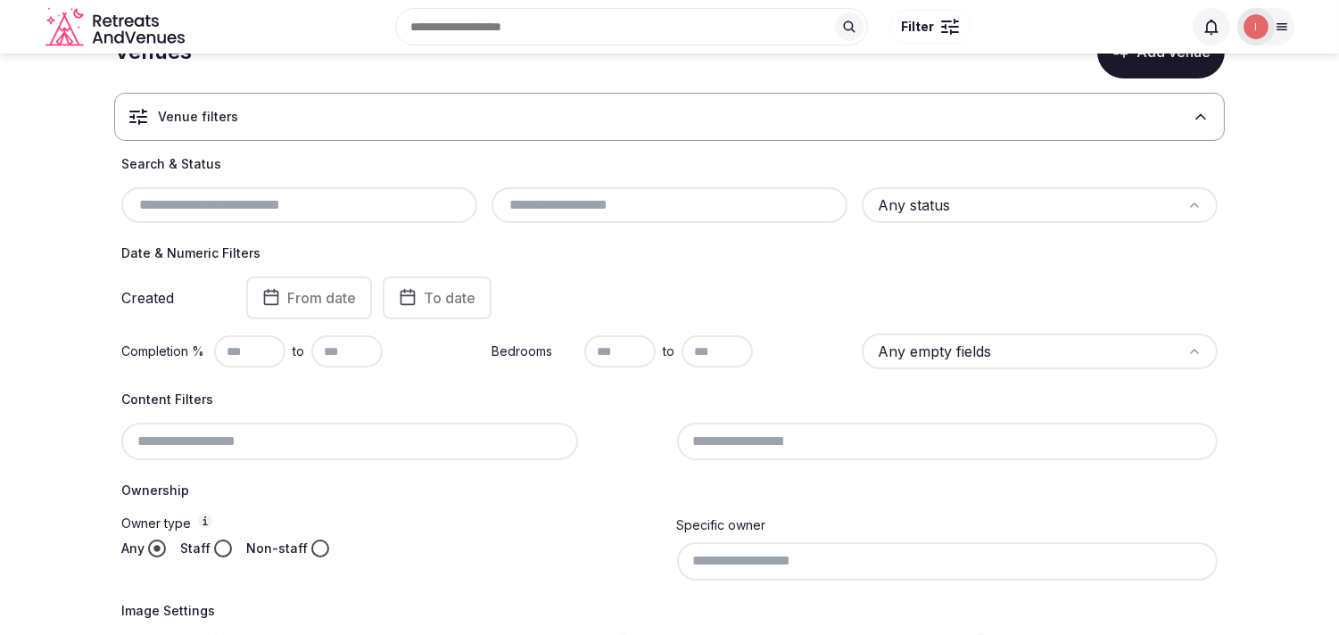
paste input "**********"
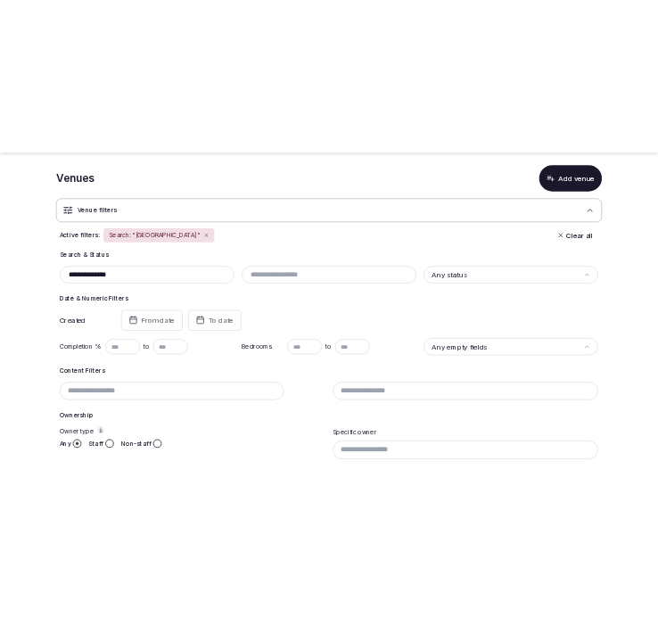
scroll to position [361, 0]
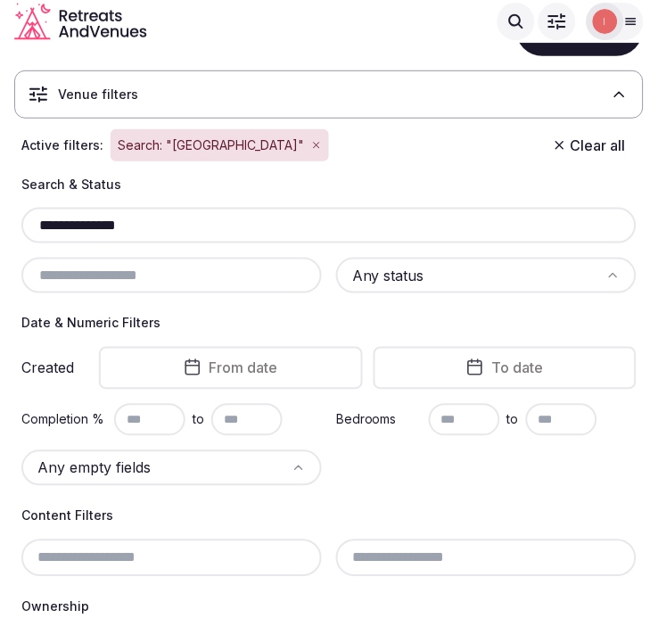
scroll to position [64, 0]
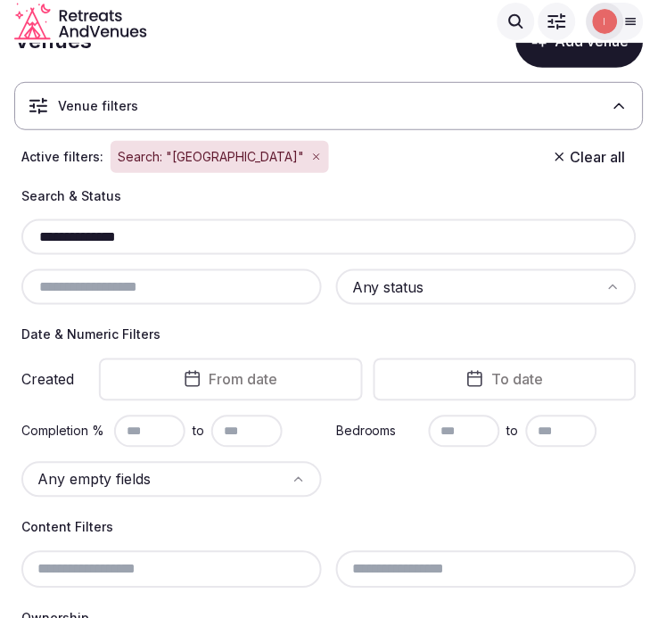
drag, startPoint x: 182, startPoint y: 239, endPoint x: 19, endPoint y: 203, distance: 167.1
click at [19, 203] on div "**********" at bounding box center [329, 590] width 630 height 807
paste input "**********"
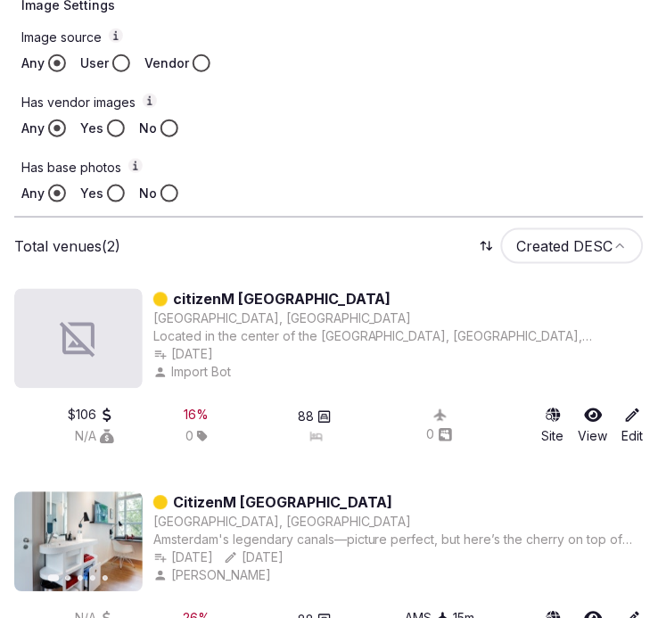
scroll to position [932, 0]
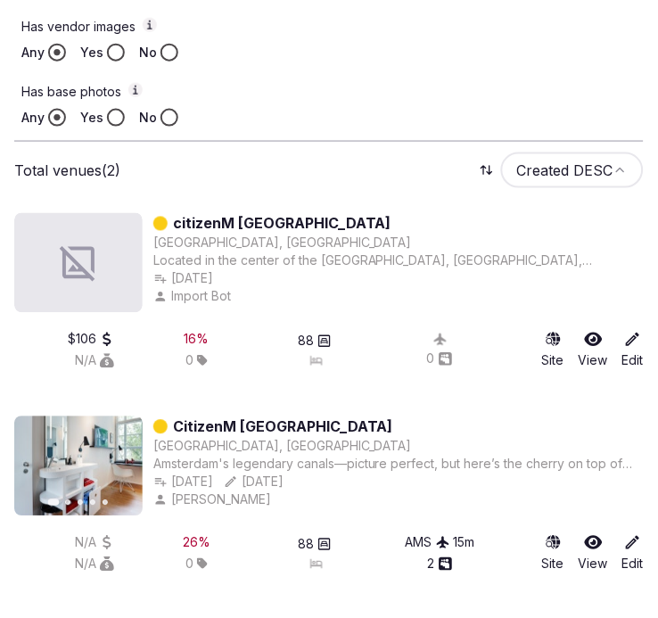
type input "**********"
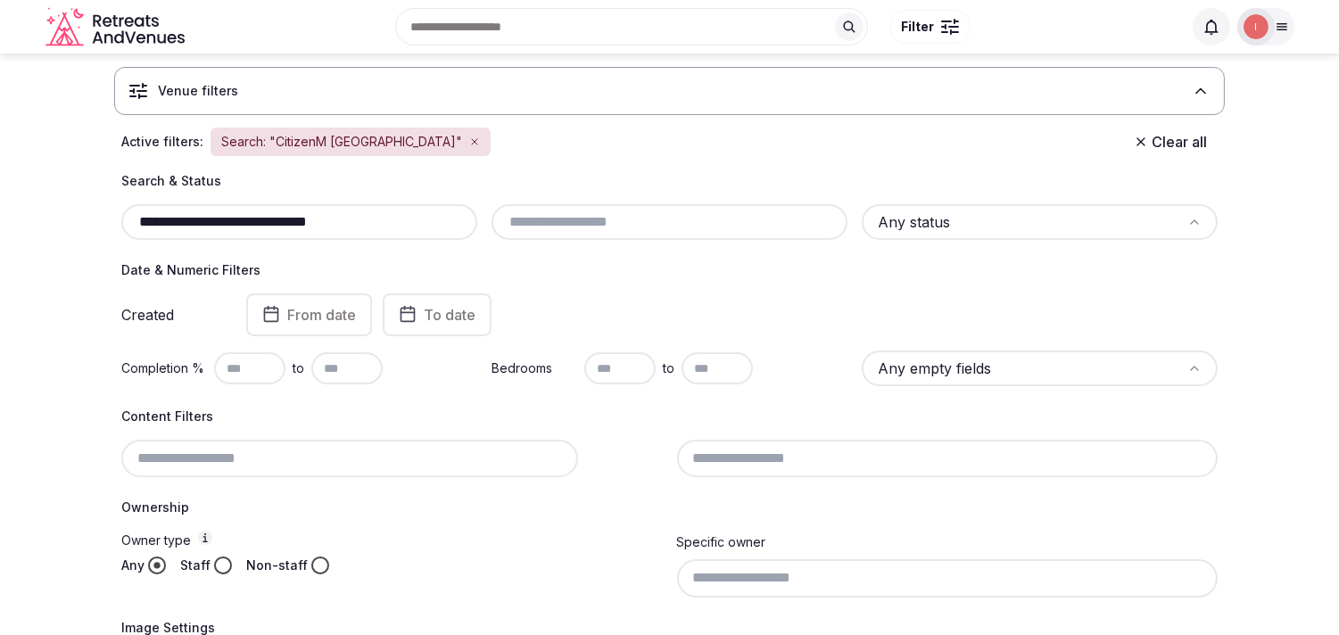
scroll to position [0, 0]
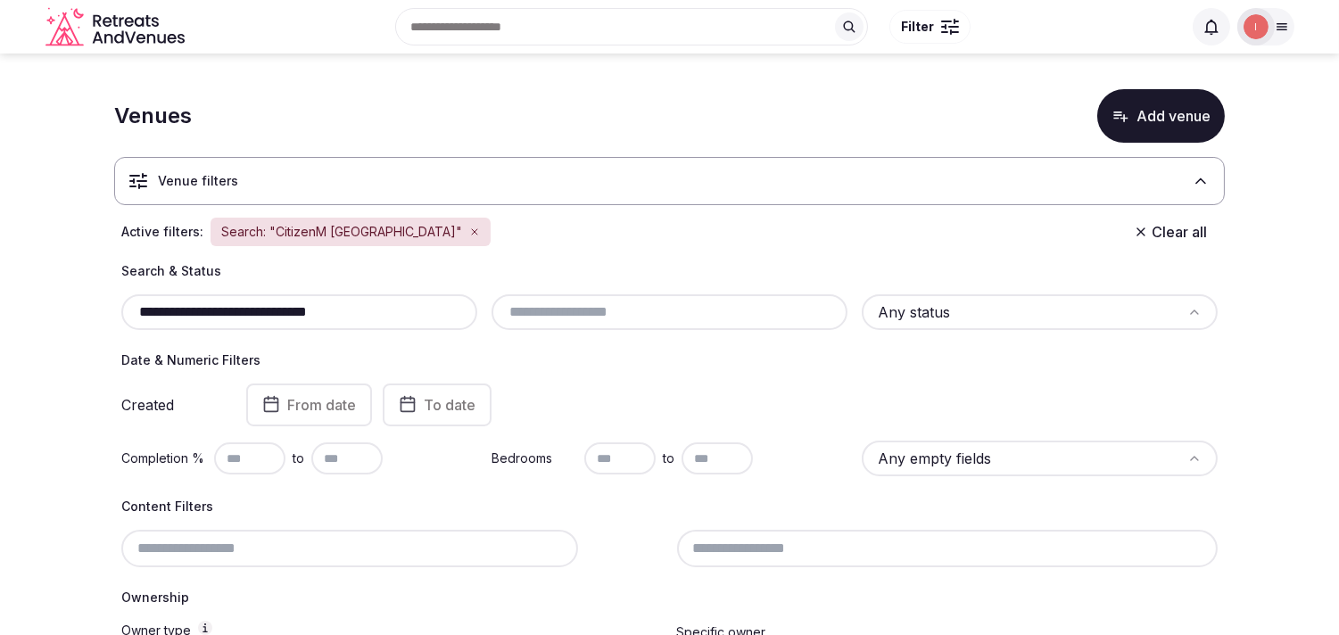
drag, startPoint x: 336, startPoint y: 309, endPoint x: 125, endPoint y: 306, distance: 211.5
click at [125, 306] on div "**********" at bounding box center [299, 312] width 356 height 36
click at [377, 312] on input "**********" at bounding box center [299, 312] width 342 height 21
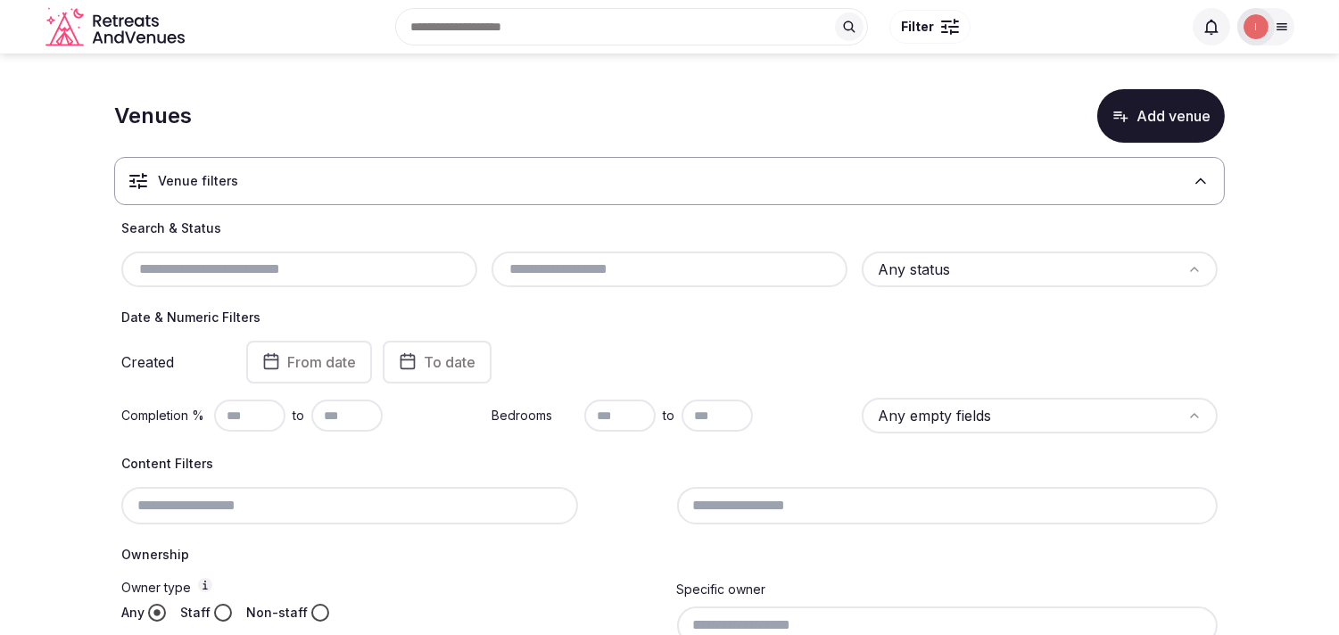
paste input "**********"
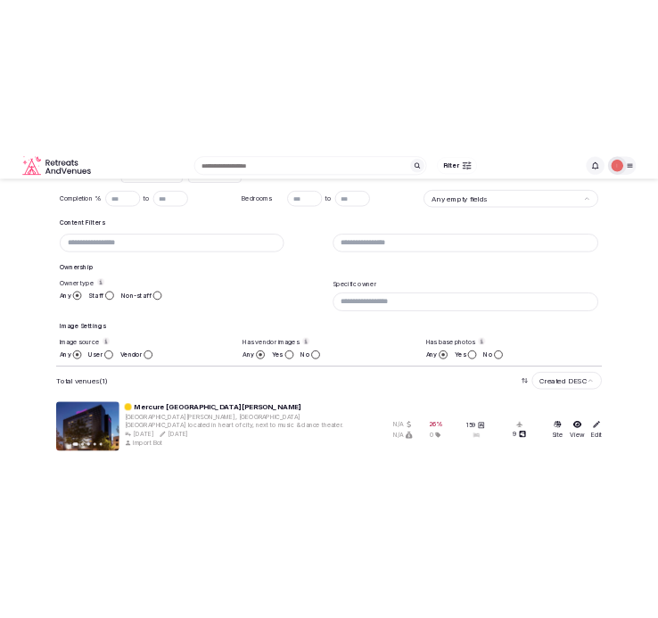
scroll to position [361, 0]
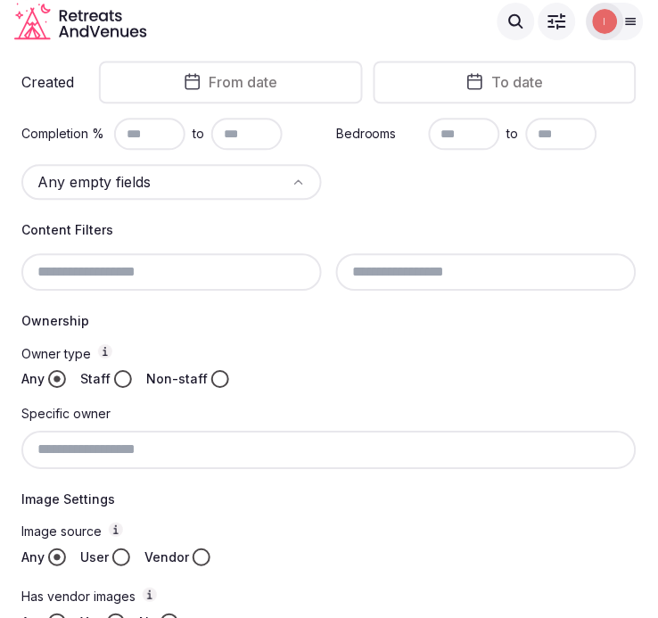
type input "**********"
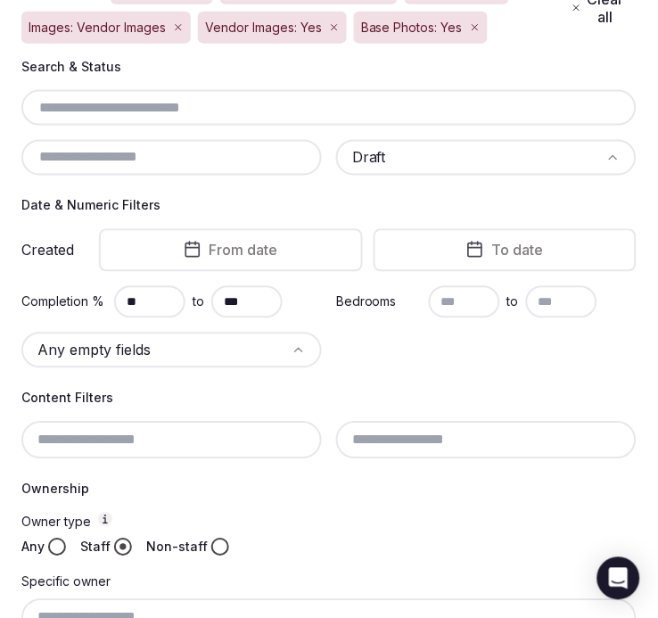
scroll to position [198, 0]
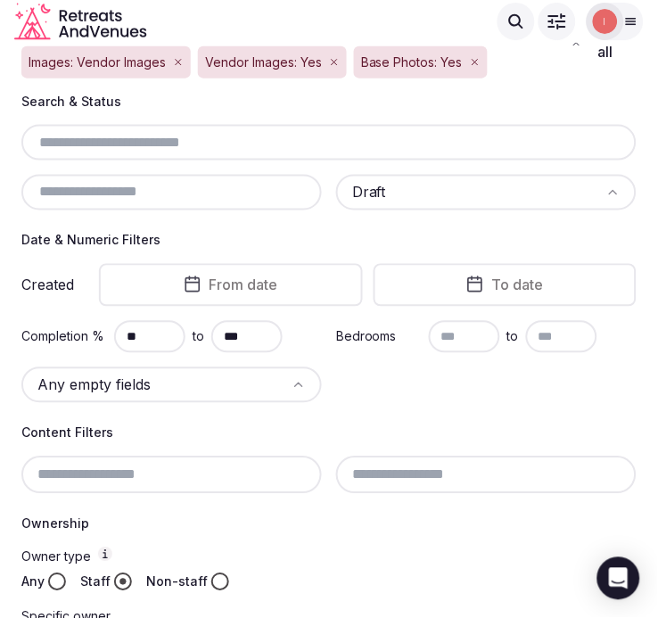
click at [171, 200] on input "text" at bounding box center [172, 192] width 286 height 21
paste input "*****"
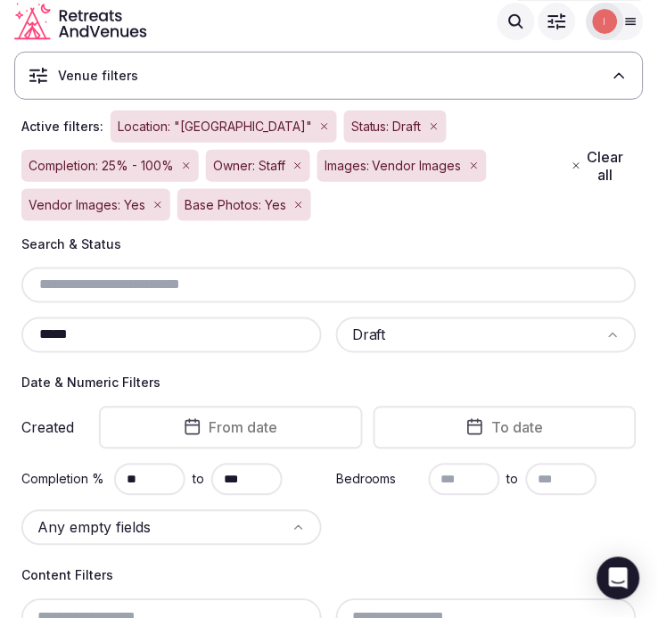
scroll to position [14, 0]
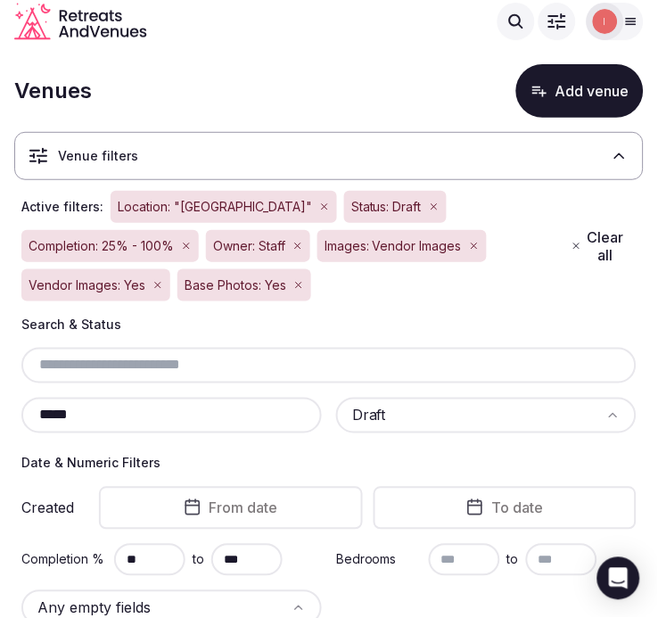
drag, startPoint x: 85, startPoint y: 405, endPoint x: 2, endPoint y: 405, distance: 83.0
paste input "*"
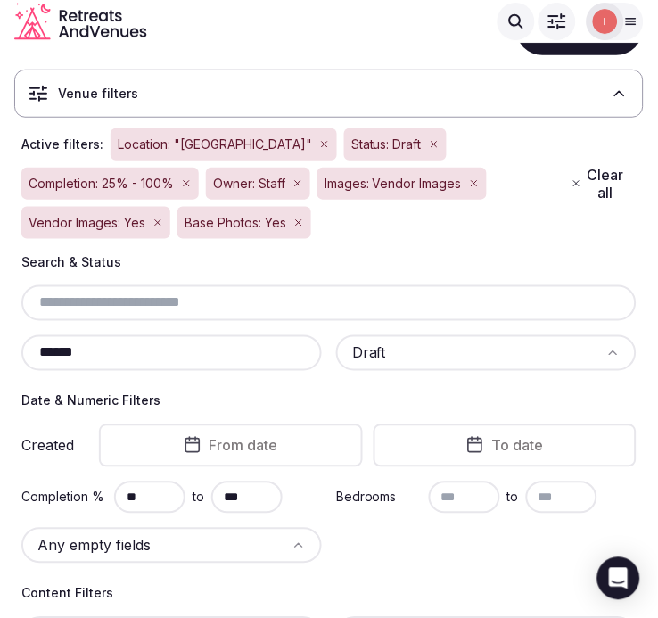
scroll to position [297, 0]
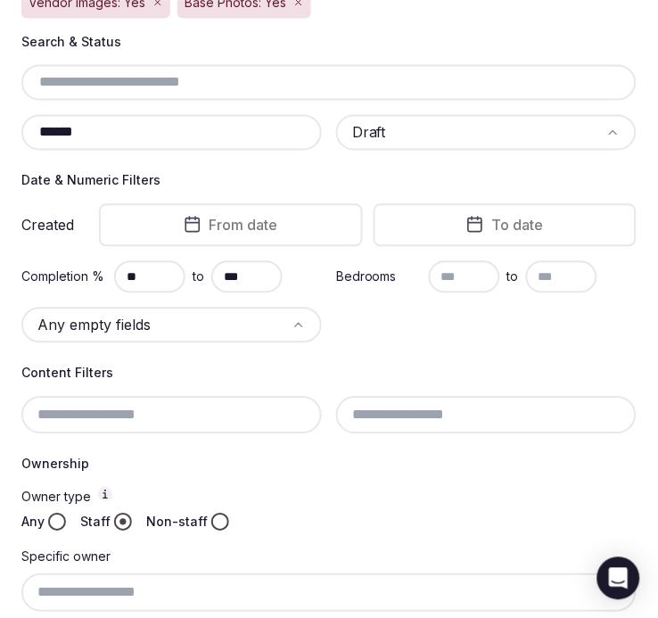
drag, startPoint x: 109, startPoint y: 139, endPoint x: 5, endPoint y: 141, distance: 103.5
click at [5, 141] on section "Venues Add venue Venue filters Active filters: Location: "[GEOGRAPHIC_DATA]" St…" at bounding box center [329, 440] width 658 height 1388
paste input "*"
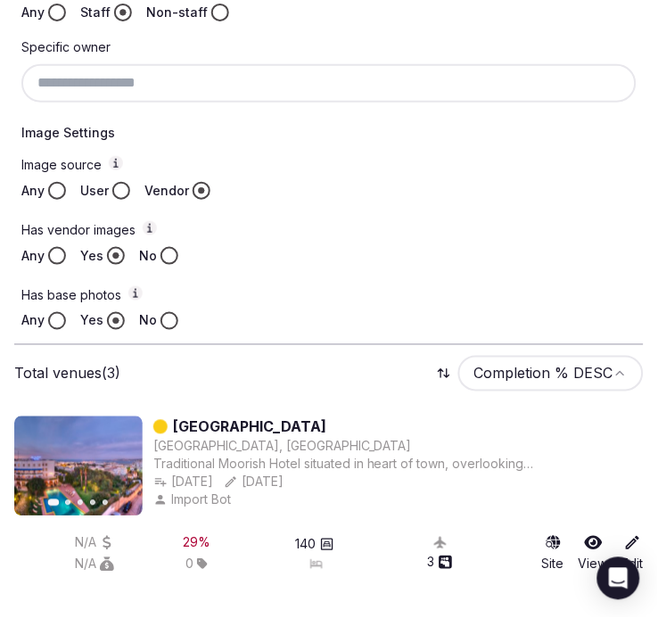
scroll to position [906, 0]
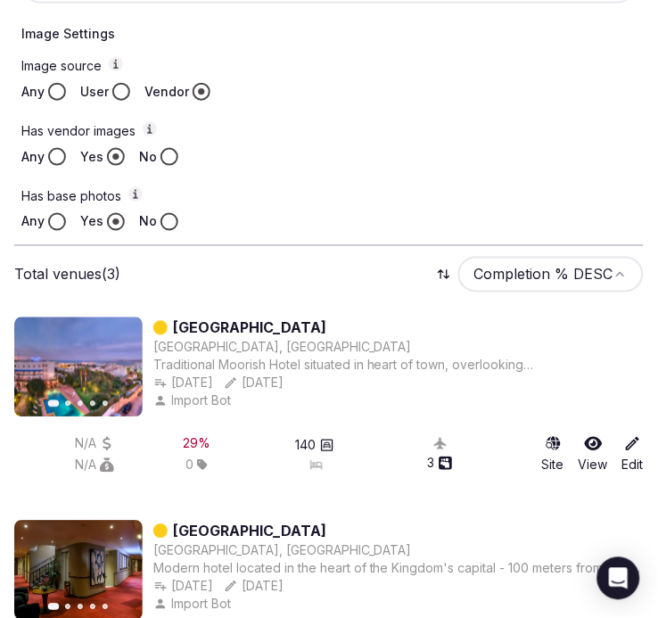
drag, startPoint x: 260, startPoint y: 308, endPoint x: 236, endPoint y: 317, distance: 24.9
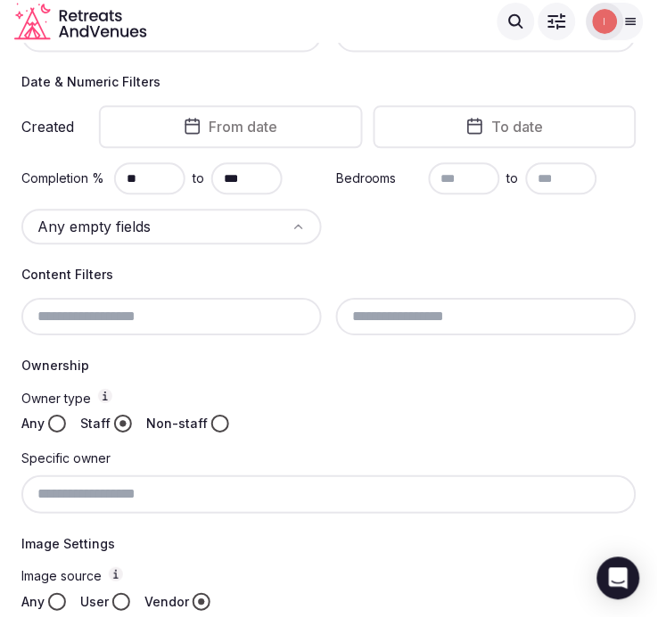
scroll to position [123, 0]
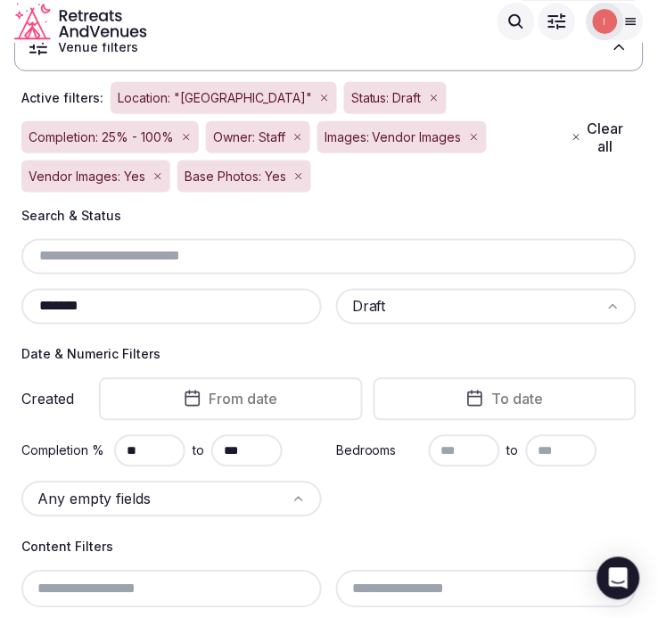
drag, startPoint x: 105, startPoint y: 309, endPoint x: 20, endPoint y: 293, distance: 87.1
click at [20, 293] on div "Search & Status ******* Draft Date & Numeric Filters Created From date To date …" at bounding box center [329, 610] width 630 height 807
paste input "text"
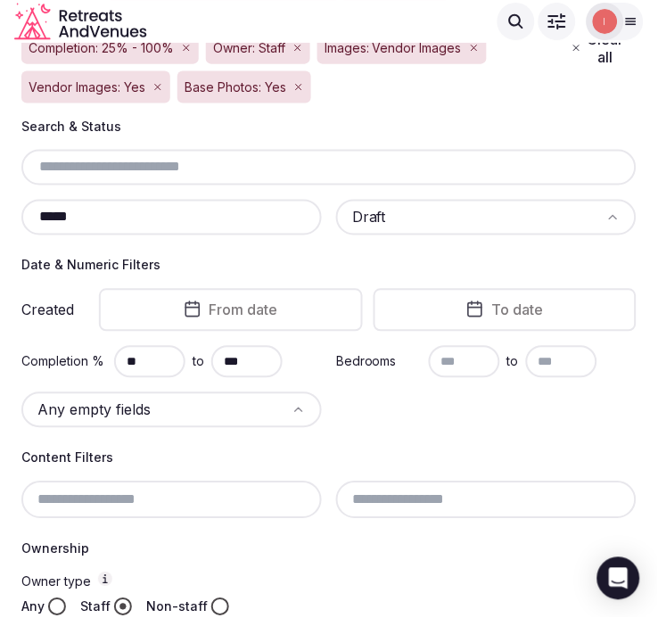
scroll to position [113, 0]
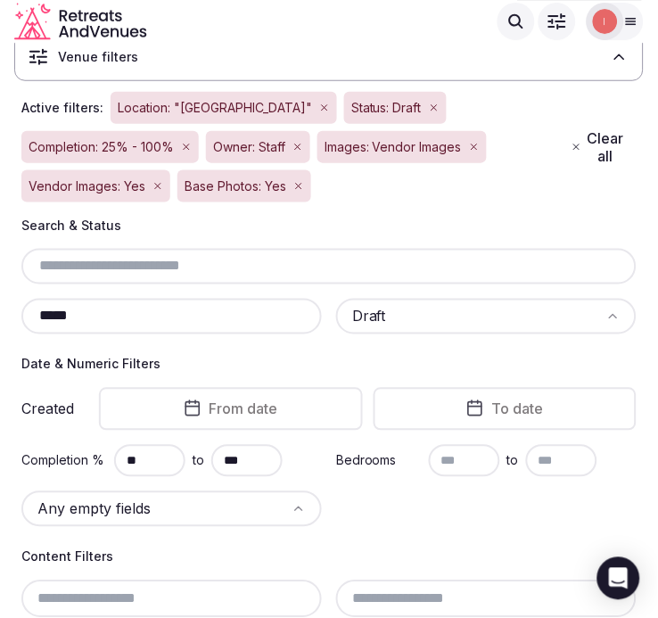
drag, startPoint x: 96, startPoint y: 310, endPoint x: 33, endPoint y: 314, distance: 63.5
click at [33, 314] on input "*****" at bounding box center [172, 316] width 286 height 21
paste input "******"
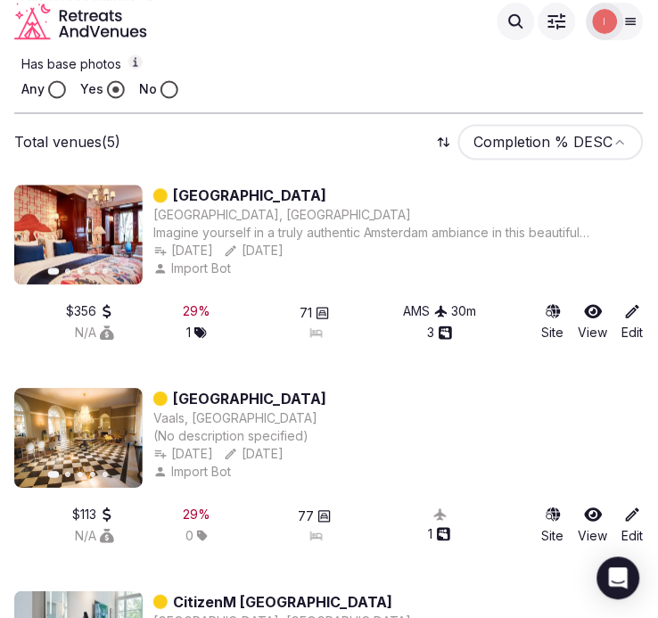
scroll to position [1026, 0]
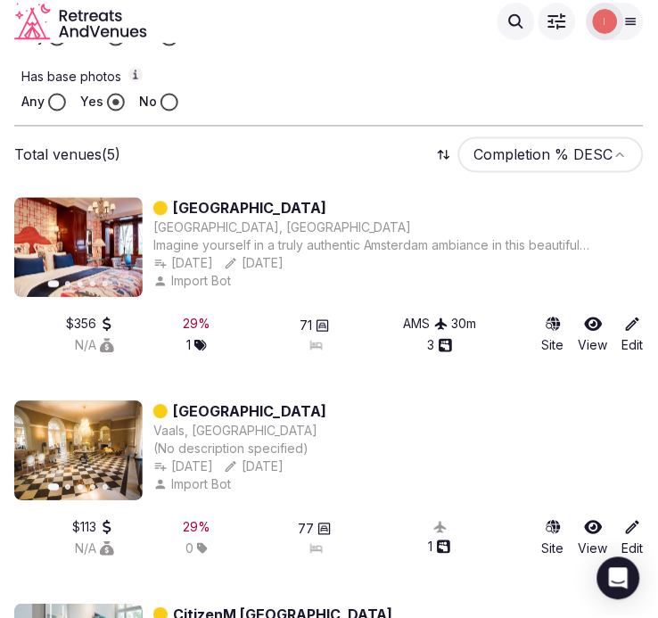
type input "**********"
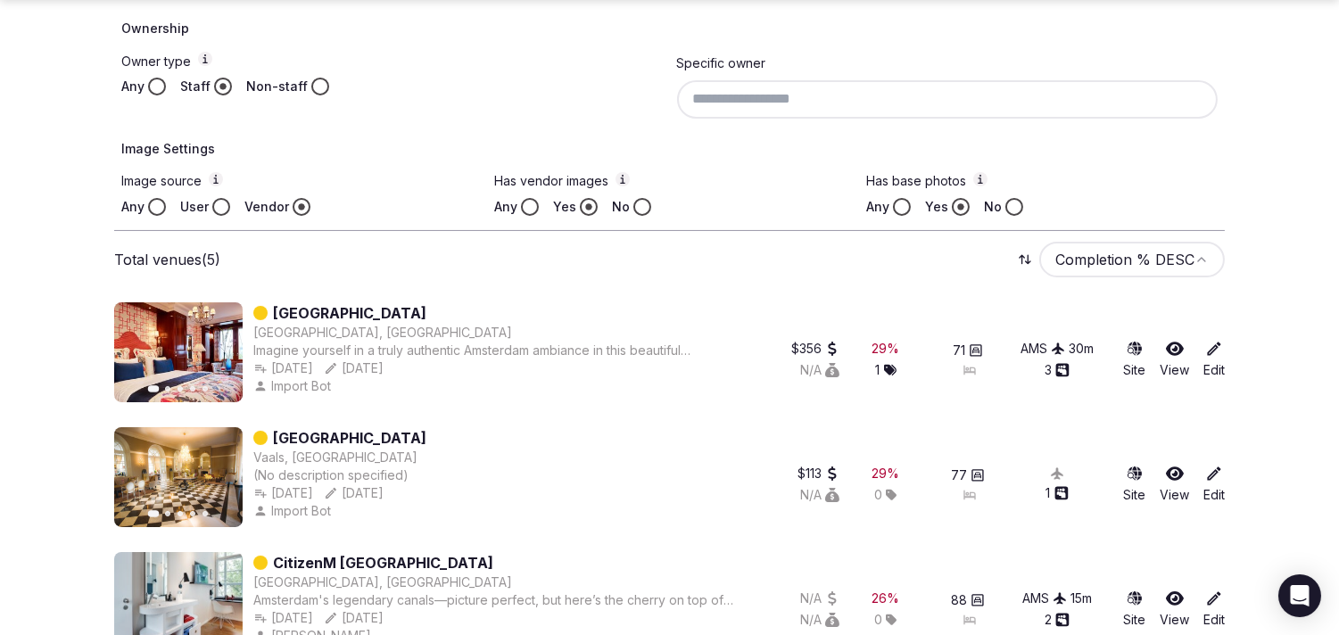
scroll to position [792, 0]
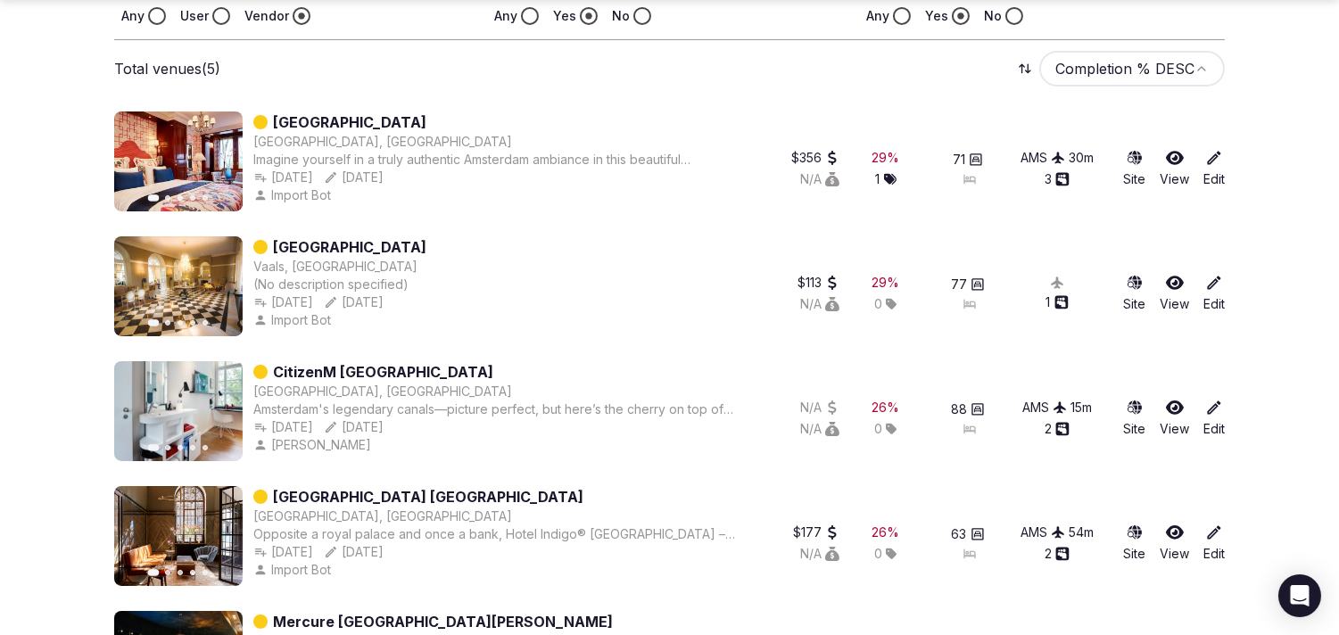
drag, startPoint x: 409, startPoint y: 230, endPoint x: 370, endPoint y: 244, distance: 40.9
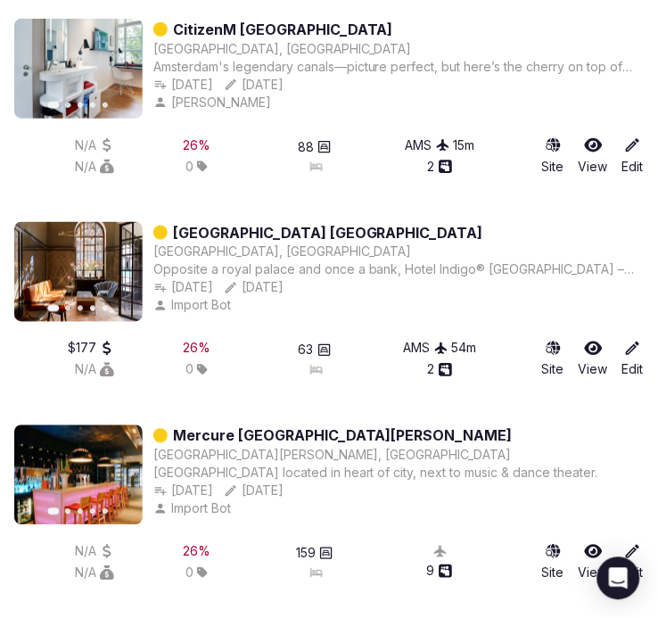
scroll to position [1620, 0]
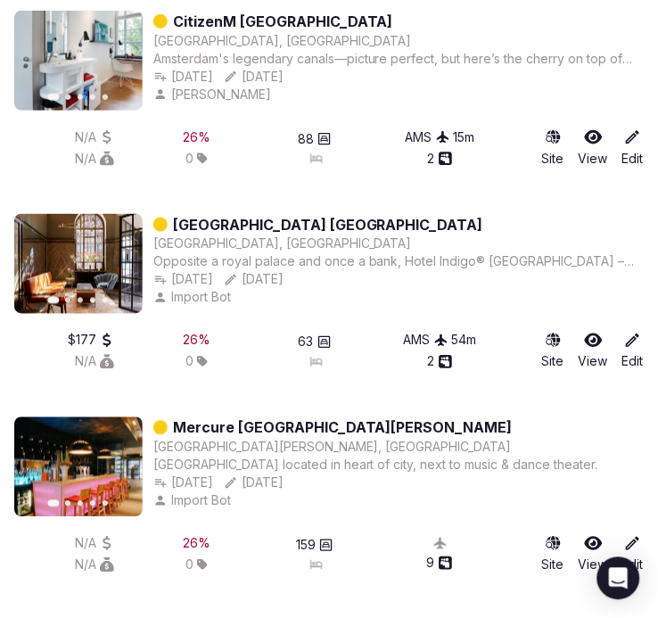
drag, startPoint x: 343, startPoint y: 207, endPoint x: 279, endPoint y: 212, distance: 64.5
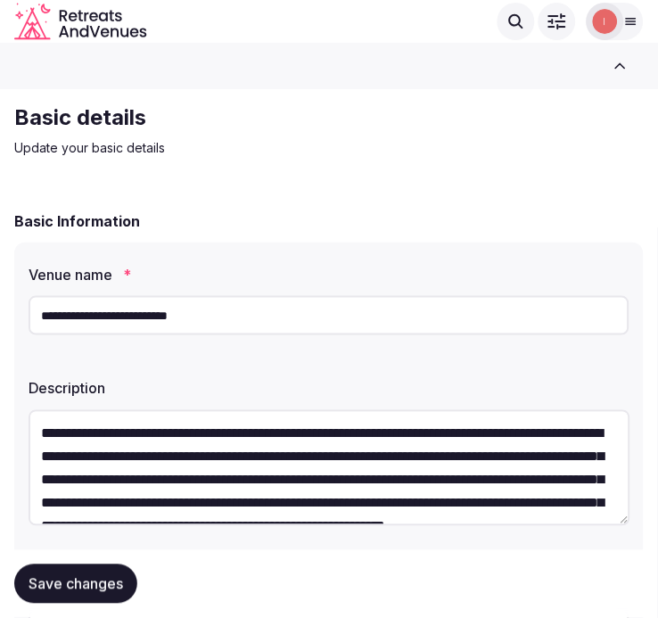
click at [153, 322] on input "**********" at bounding box center [329, 315] width 601 height 39
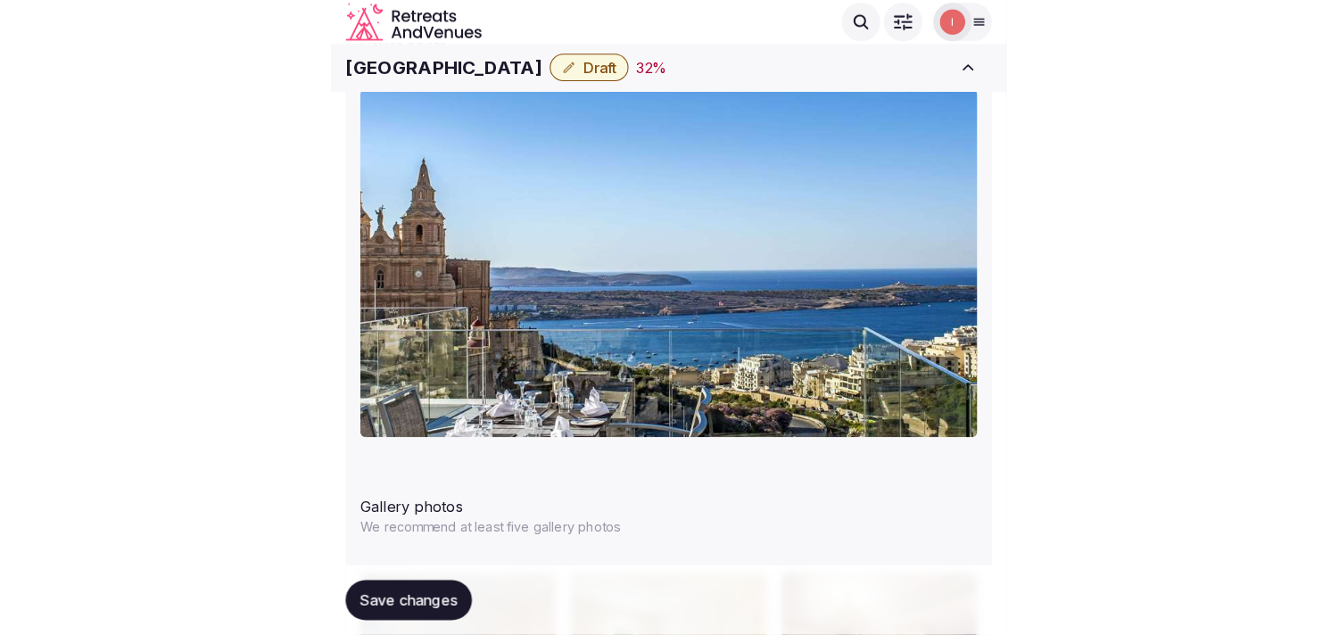
scroll to position [1982, 0]
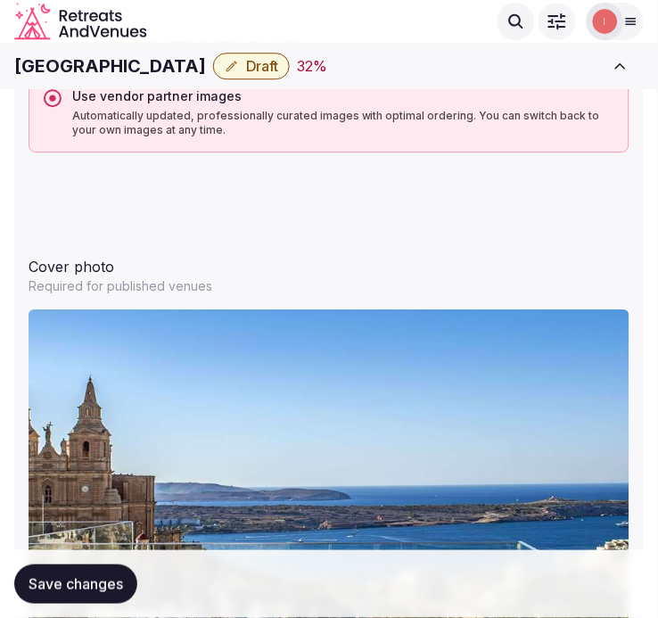
click at [261, 61] on span "Draft" at bounding box center [262, 66] width 32 height 18
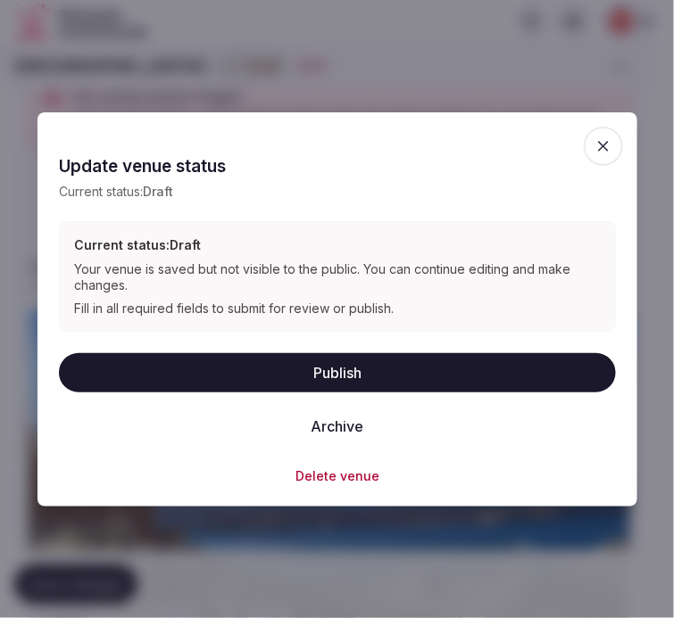
click at [352, 368] on button "Publish" at bounding box center [337, 372] width 557 height 39
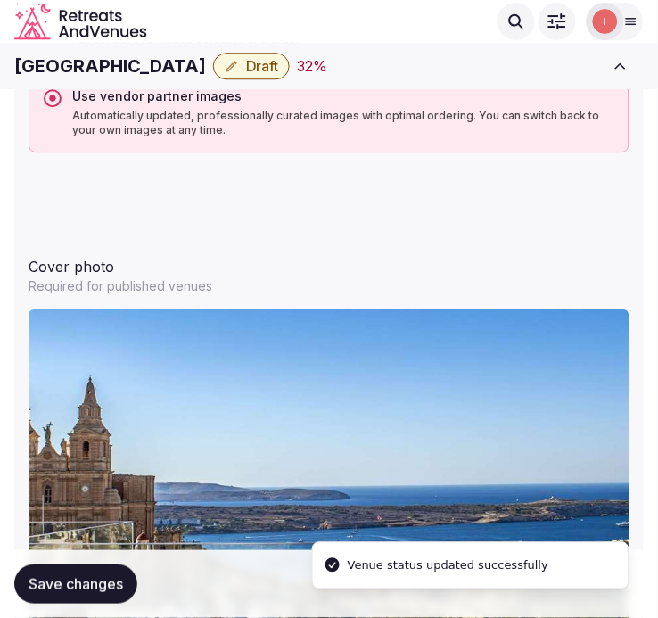
click at [112, 60] on h1 "Maritim Antonine Hotel & Spa" at bounding box center [110, 66] width 192 height 25
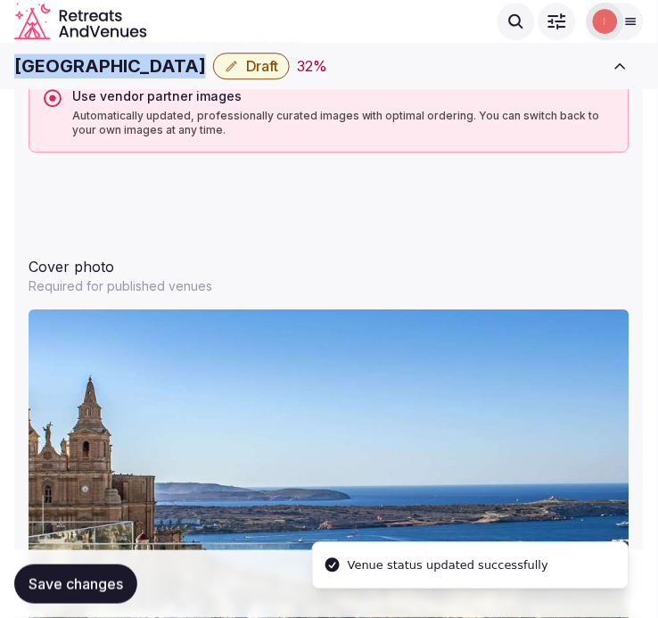
click at [112, 60] on h1 "Maritim Antonine Hotel & Spa" at bounding box center [110, 66] width 192 height 25
copy div "Maritim Antonine Hotel & Spa"
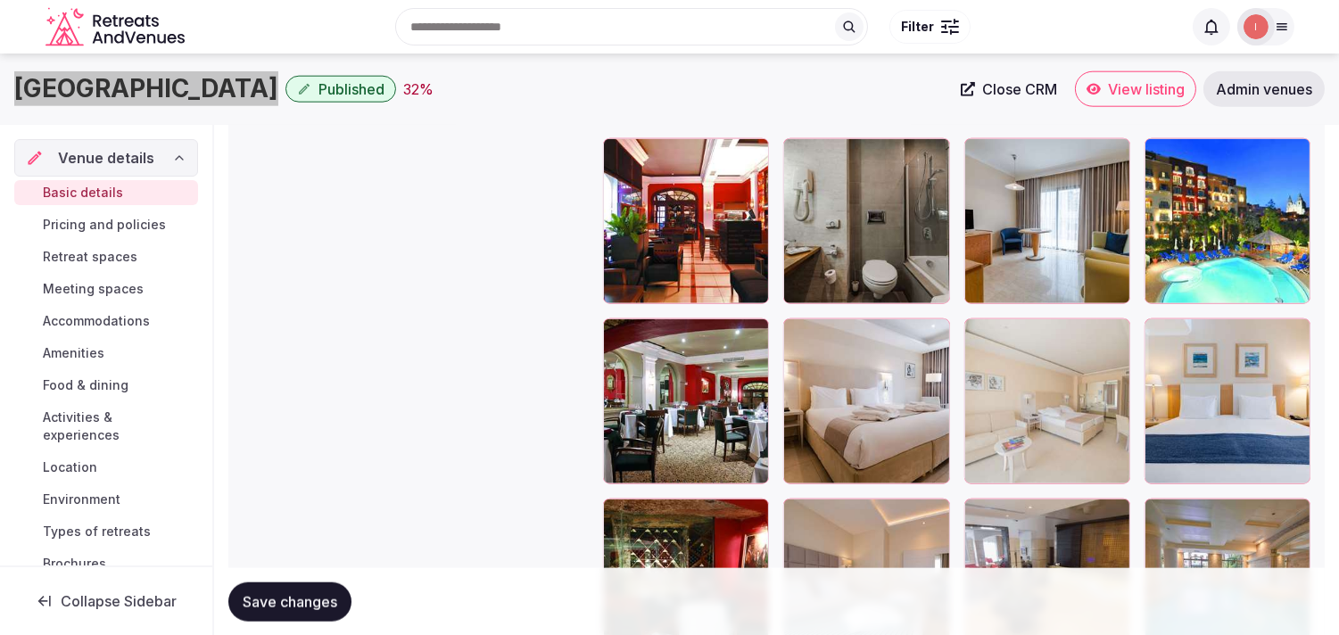
scroll to position [3668, 0]
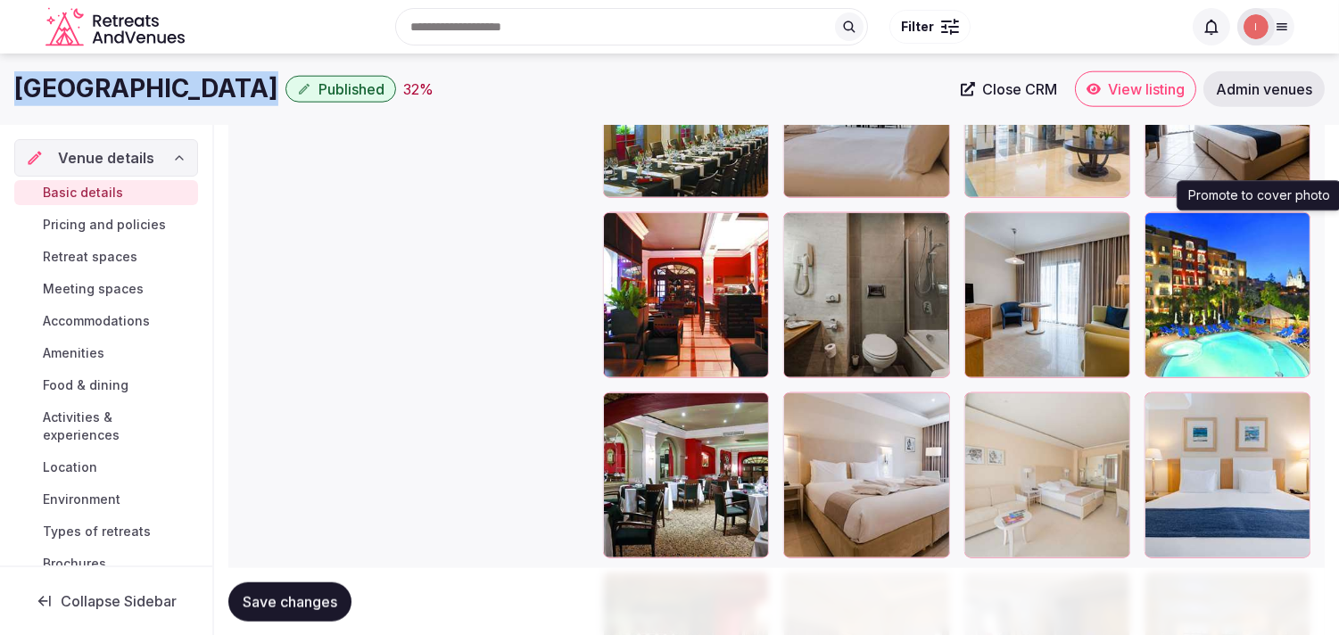
click at [658, 230] on icon "button" at bounding box center [1293, 230] width 14 height 14
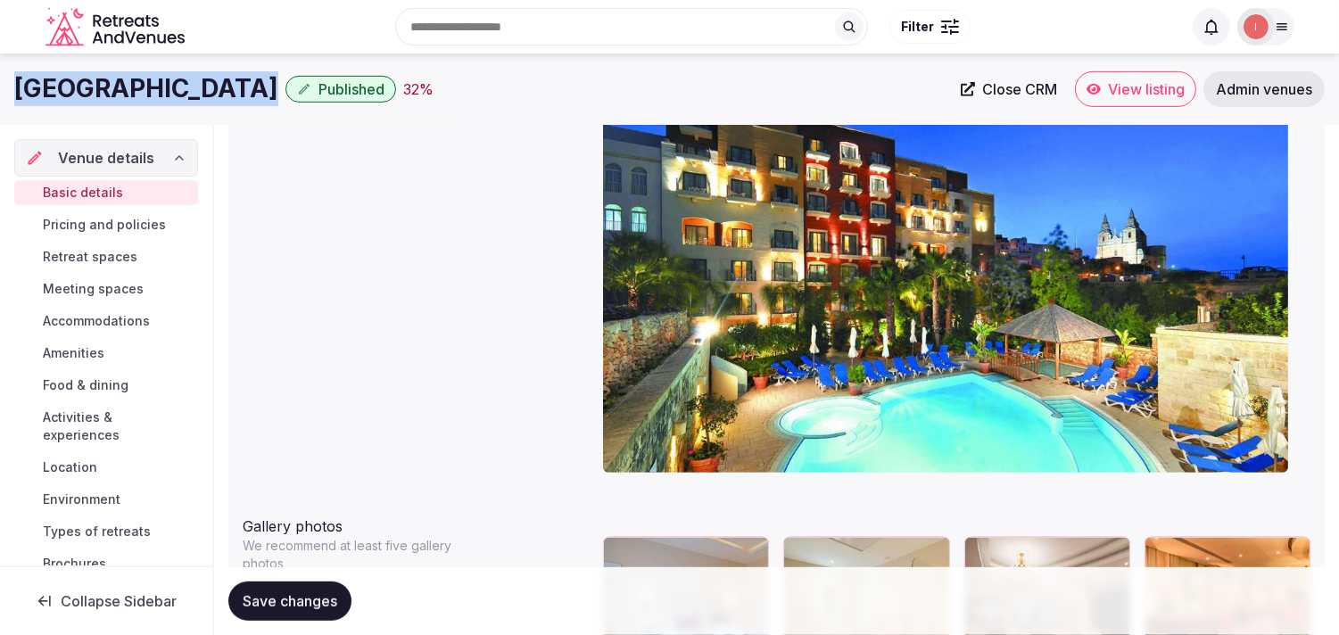
scroll to position [1684, 0]
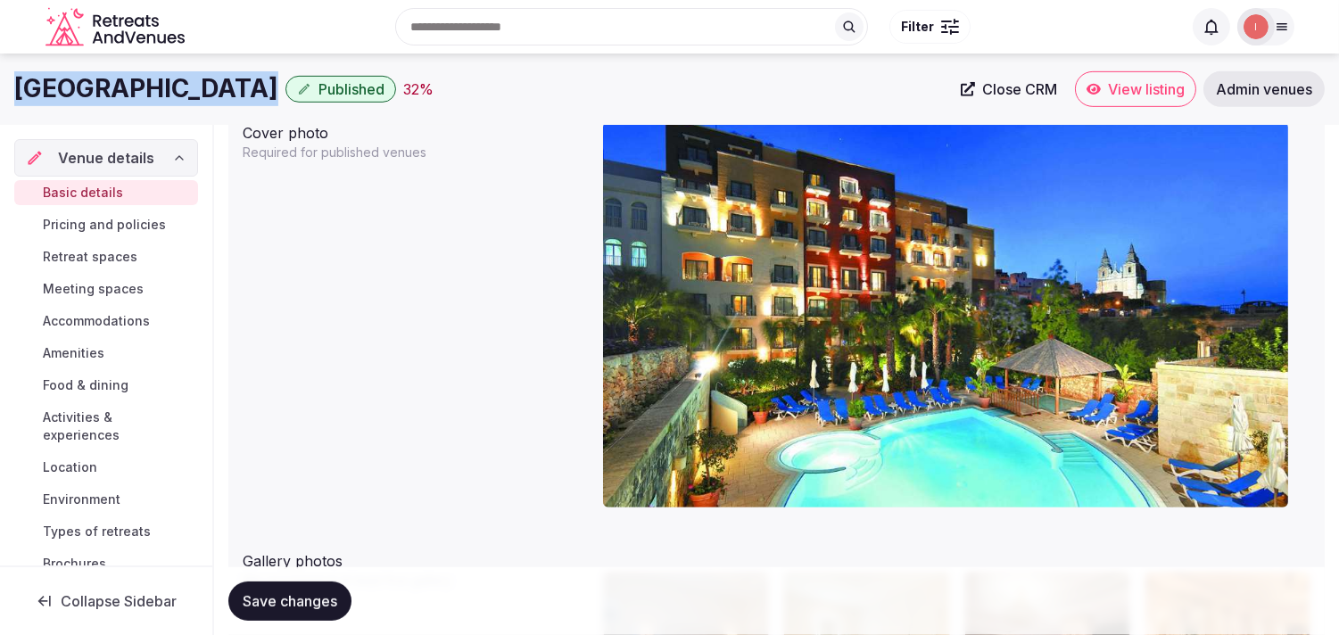
click at [658, 84] on span "View listing" at bounding box center [1146, 89] width 77 height 18
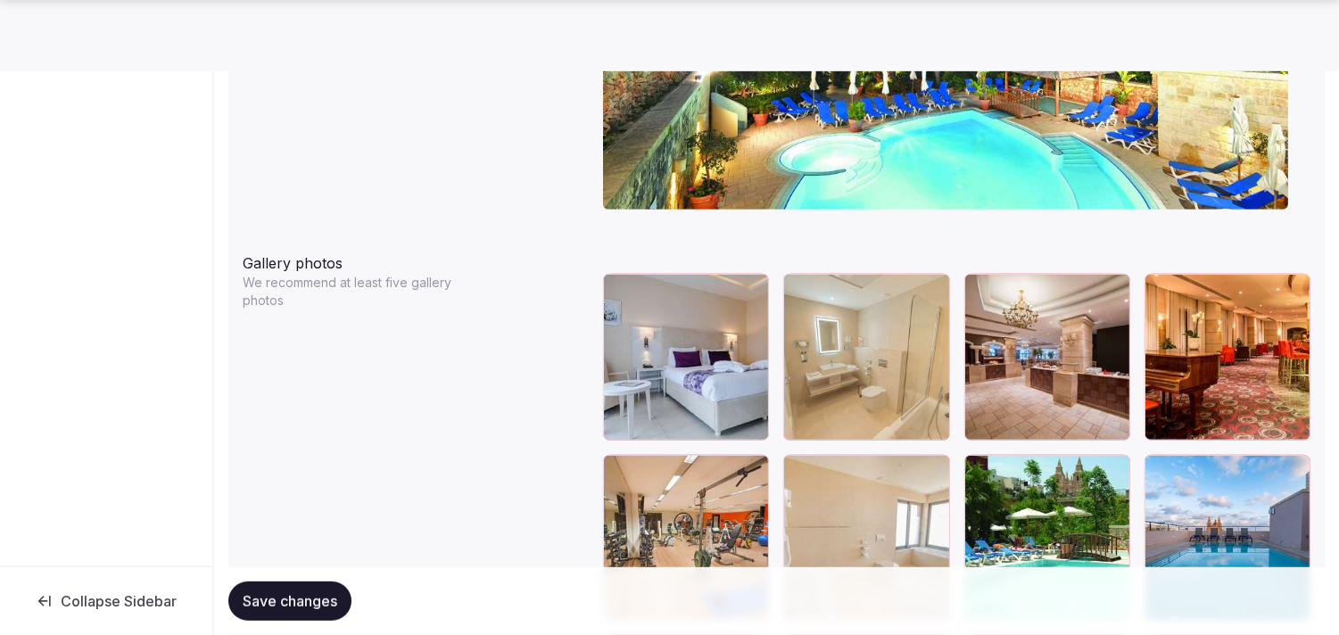
scroll to position [2082, 0]
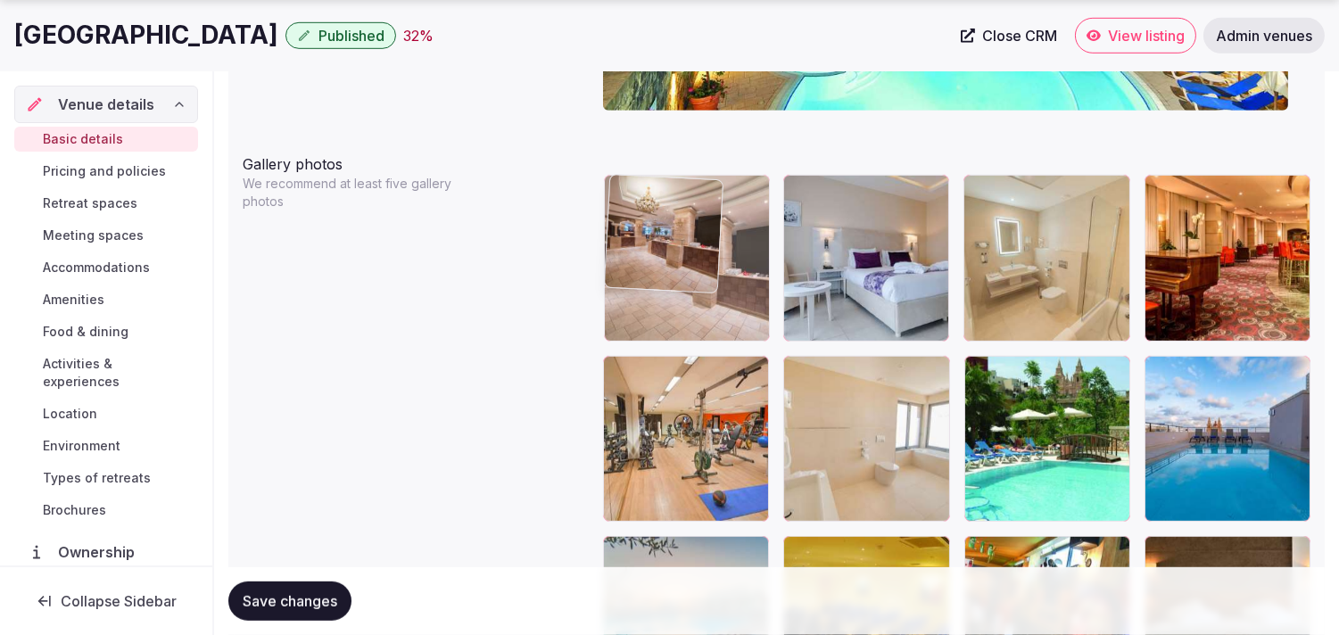
drag, startPoint x: 980, startPoint y: 190, endPoint x: 589, endPoint y: 202, distance: 391.0
click at [589, 202] on body "**********" at bounding box center [669, 278] width 1339 height 4720
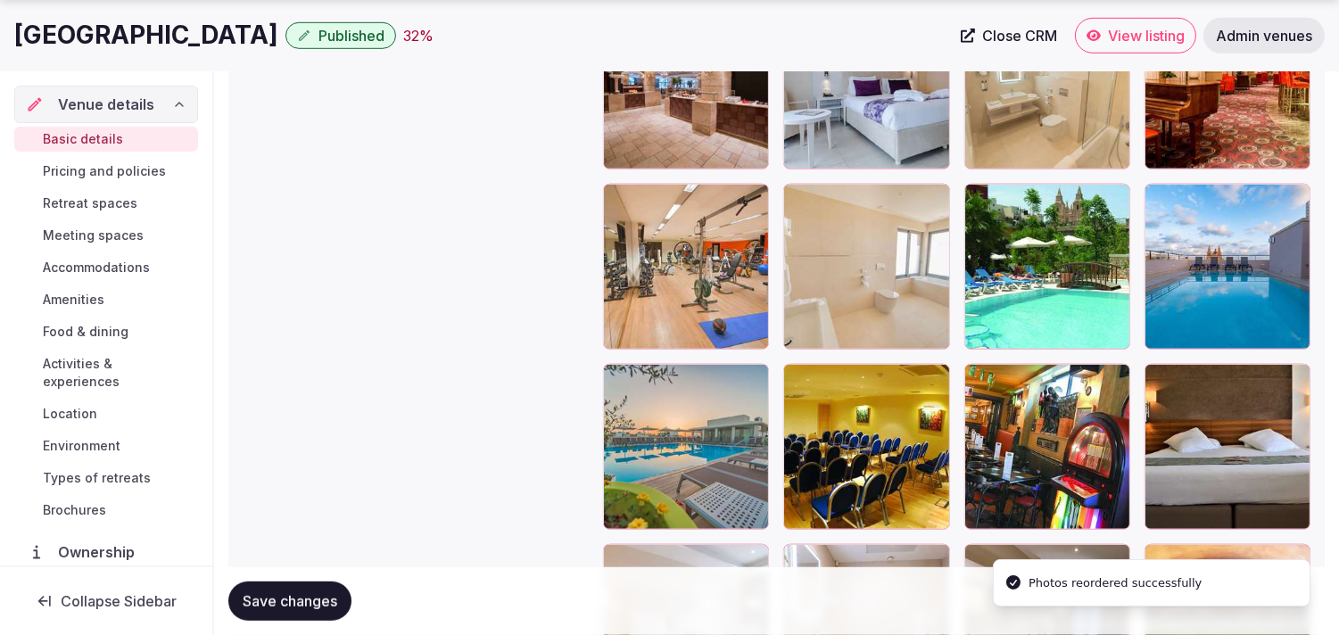
scroll to position [2280, 0]
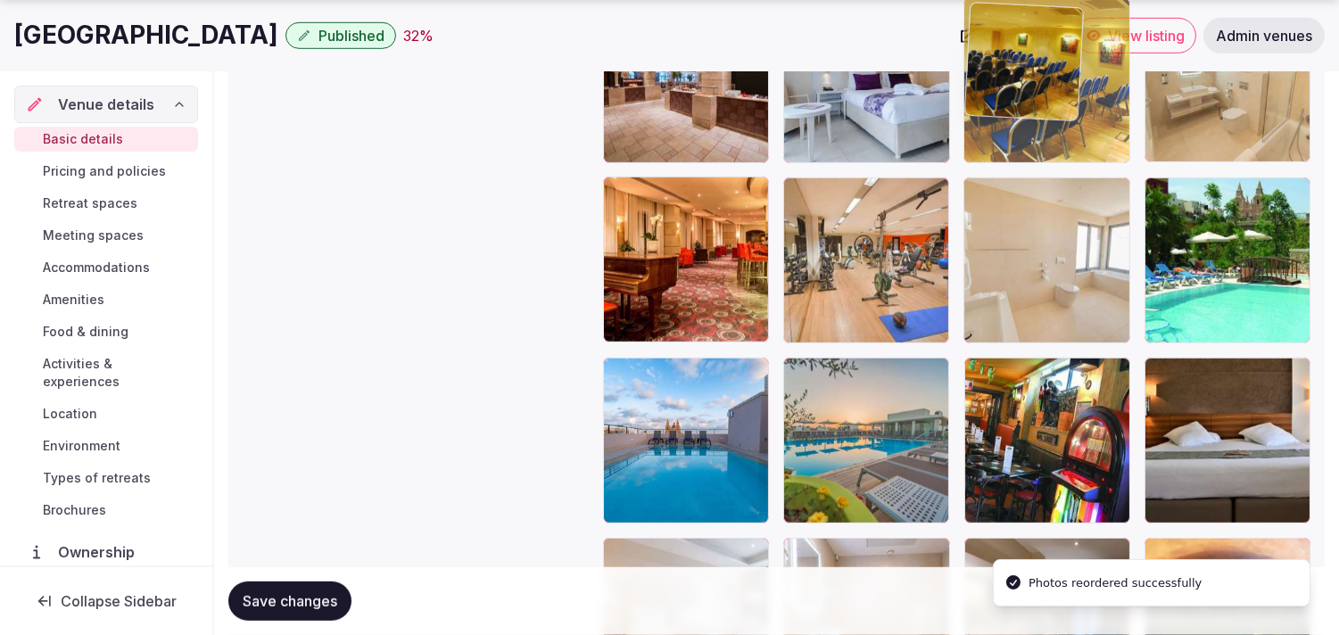
drag, startPoint x: 799, startPoint y: 362, endPoint x: 1018, endPoint y: 103, distance: 340.0
click at [658, 103] on body "**********" at bounding box center [669, 100] width 1339 height 4720
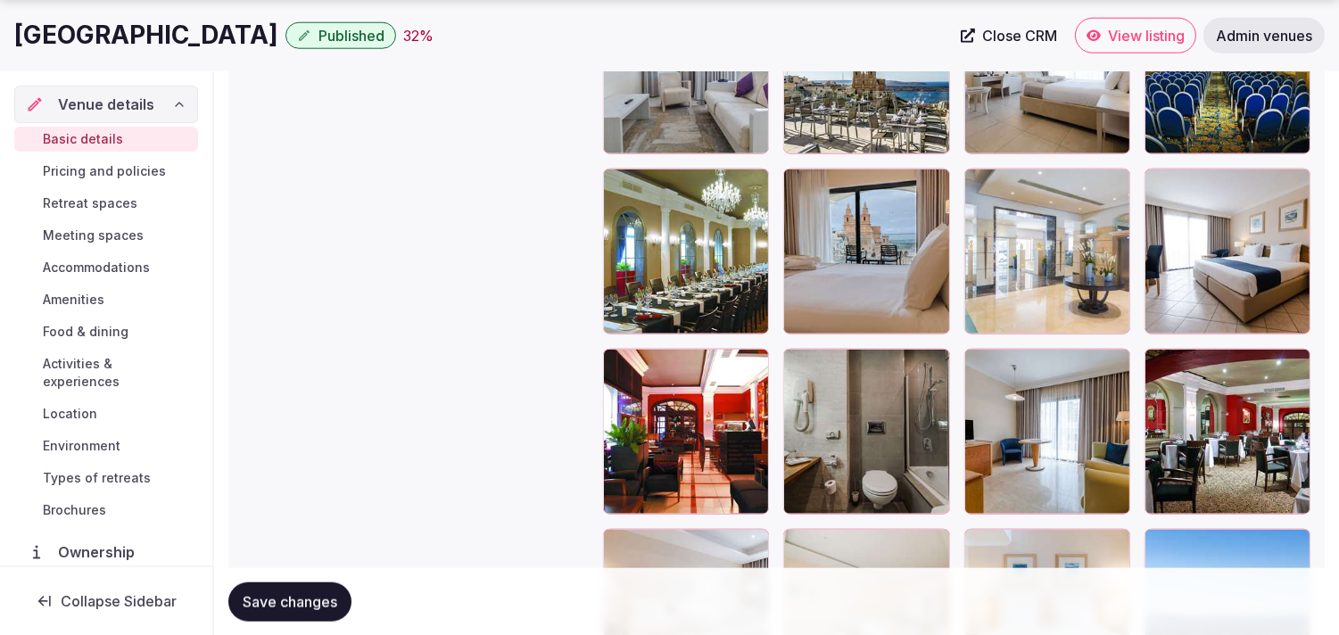
scroll to position [3543, 0]
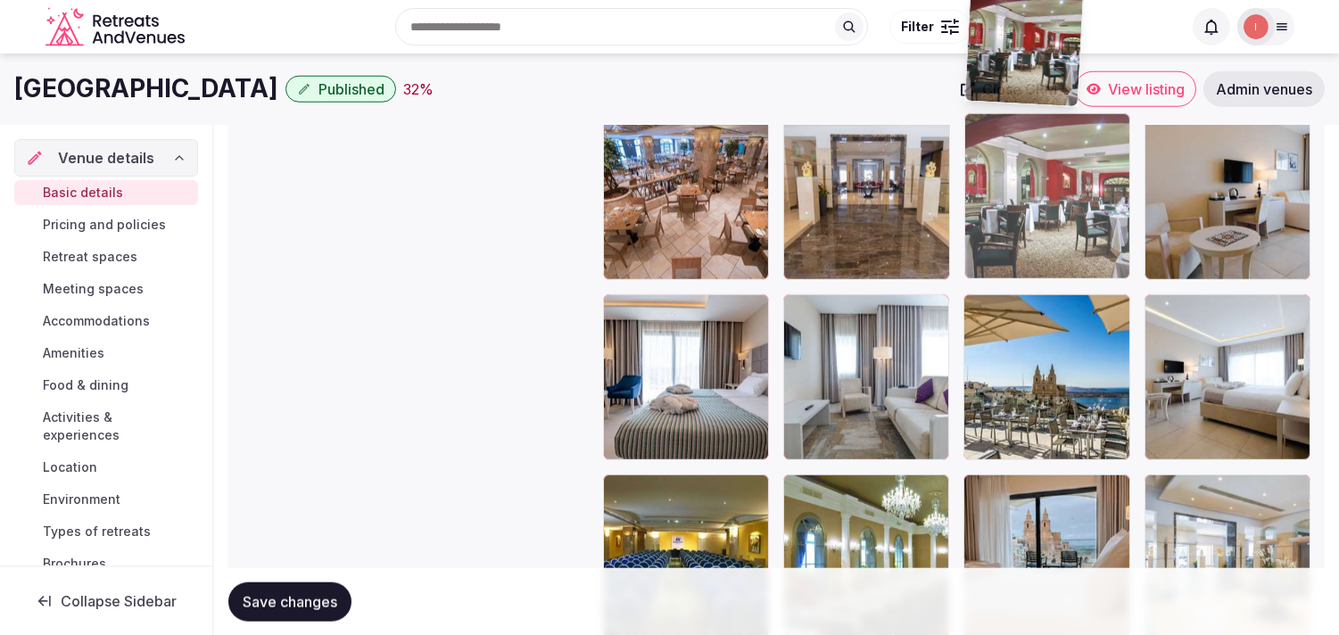
drag, startPoint x: 1149, startPoint y: 353, endPoint x: 971, endPoint y: 32, distance: 367.4
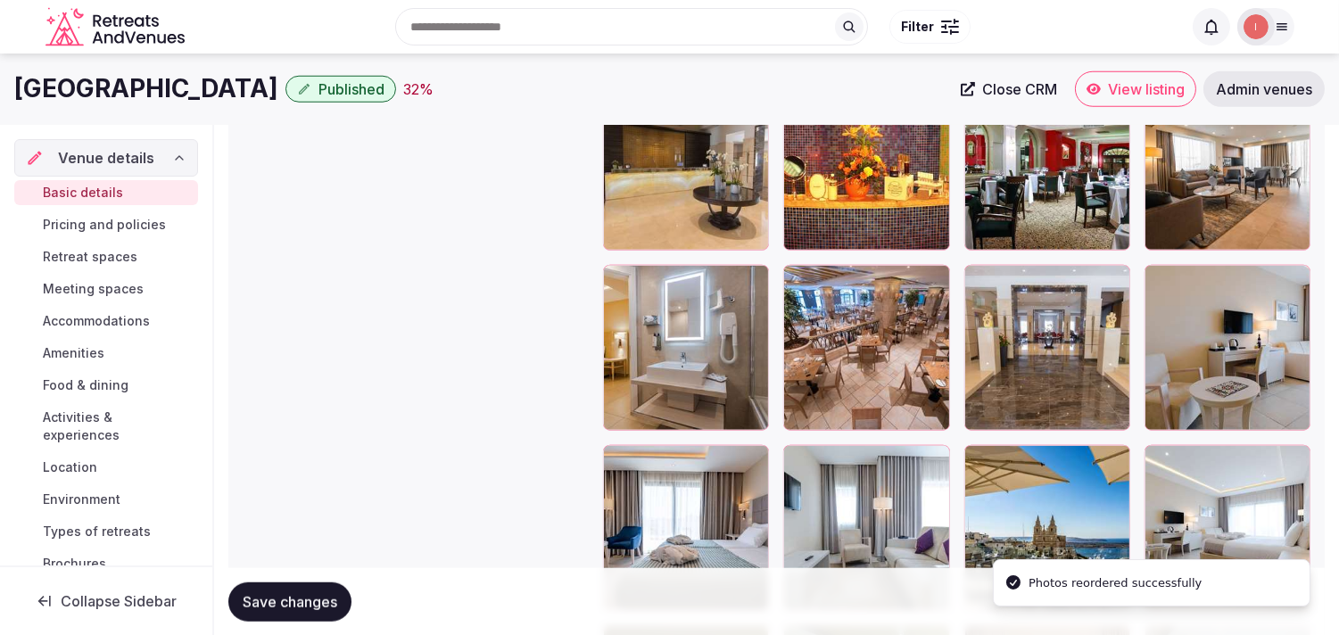
scroll to position [2972, 0]
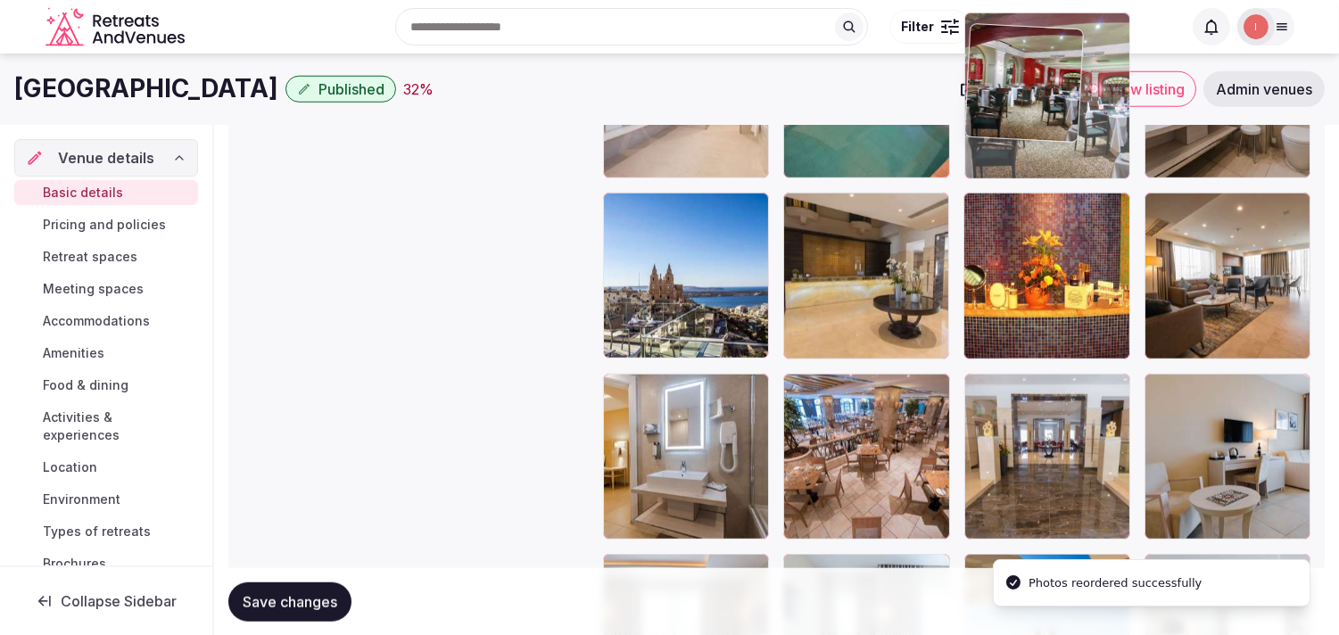
drag, startPoint x: 986, startPoint y: 203, endPoint x: 996, endPoint y: 110, distance: 93.3
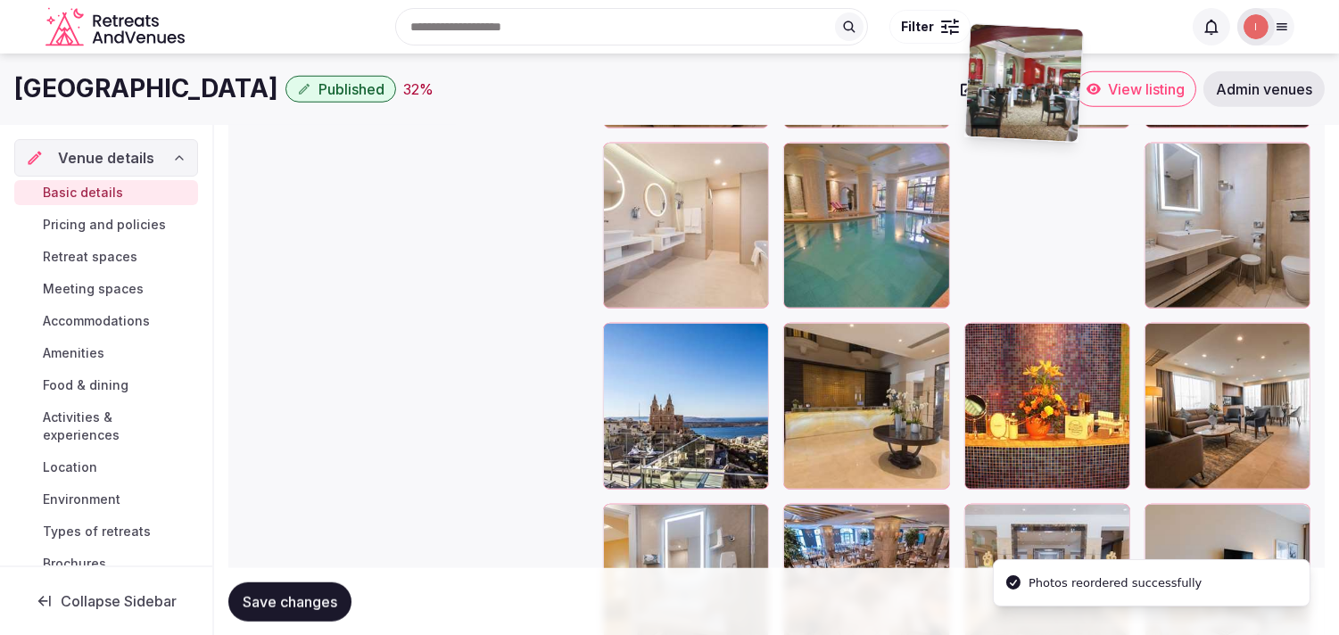
scroll to position [2656, 0]
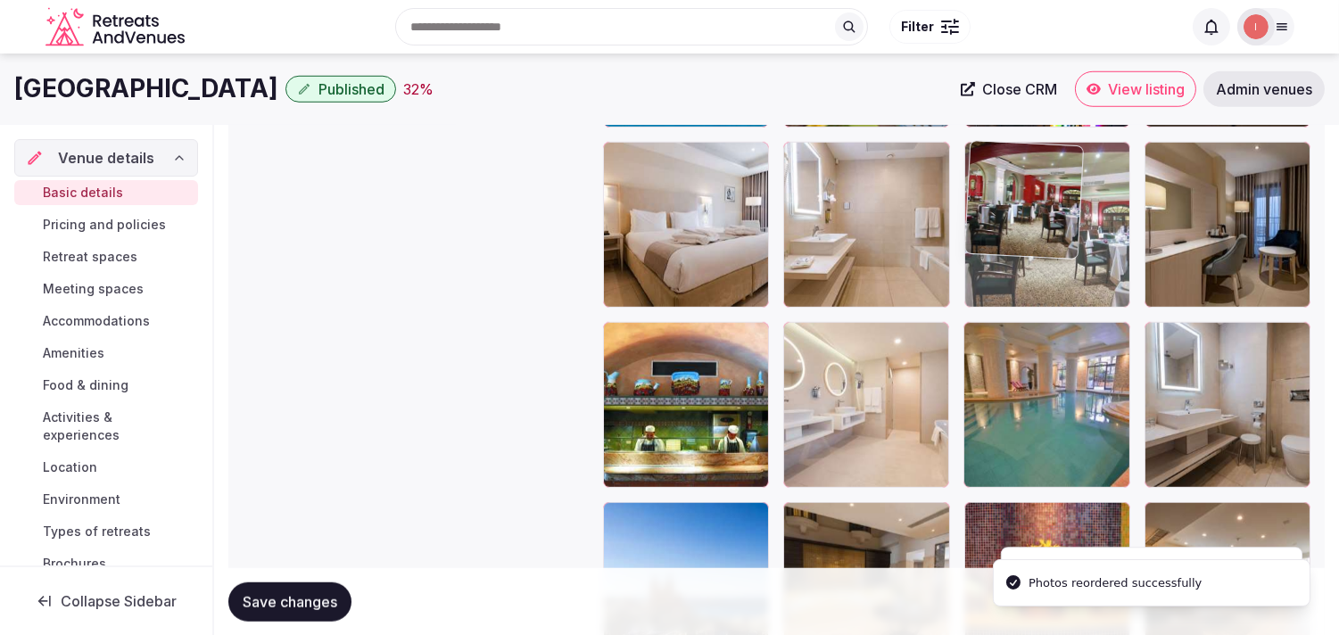
drag, startPoint x: 1008, startPoint y: 192, endPoint x: 1002, endPoint y: 172, distance: 20.6
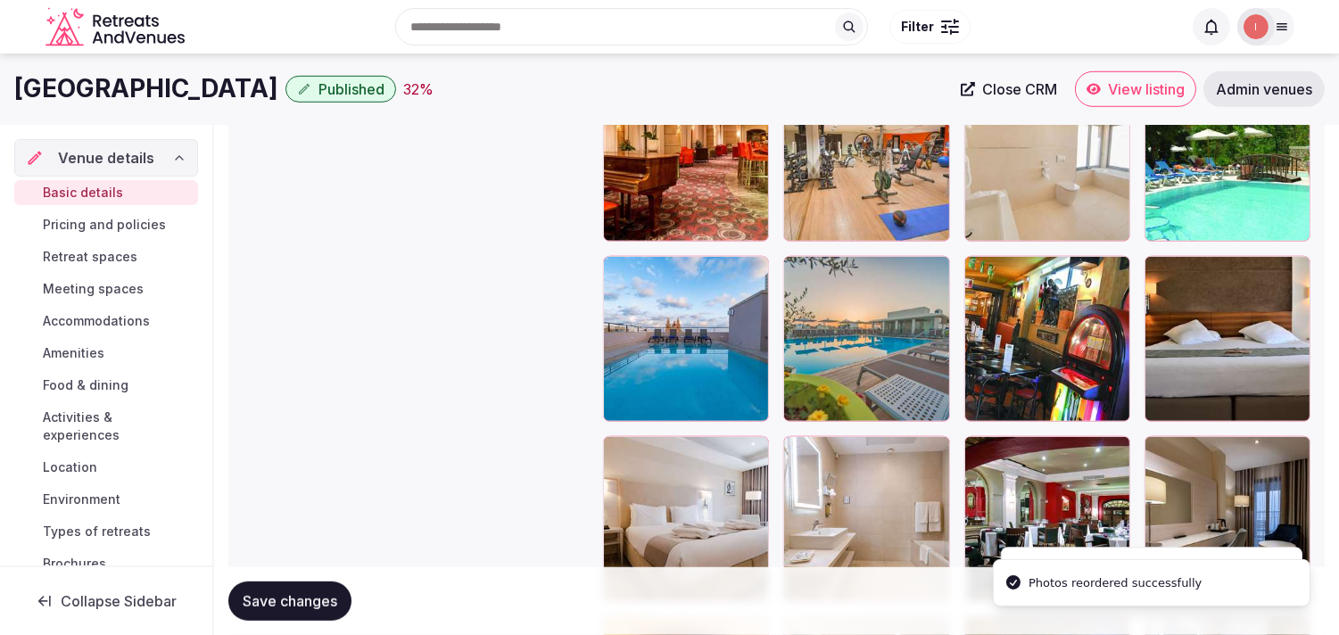
scroll to position [2359, 0]
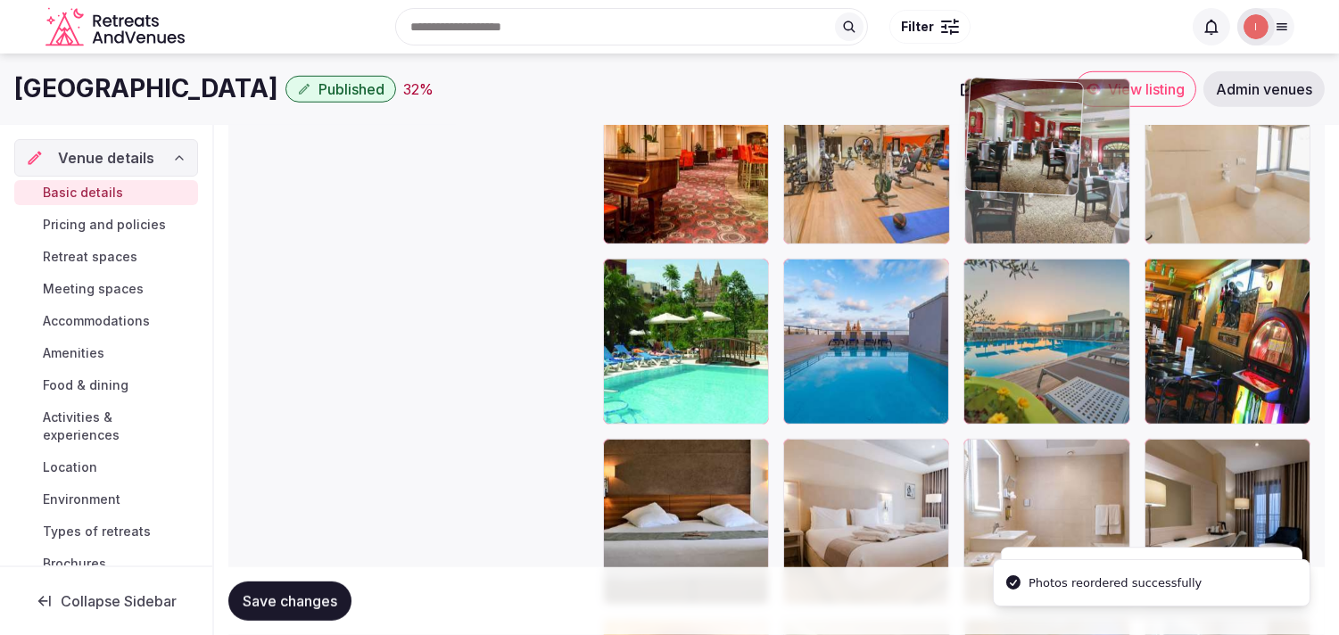
drag, startPoint x: 978, startPoint y: 451, endPoint x: 1003, endPoint y: 157, distance: 295.5
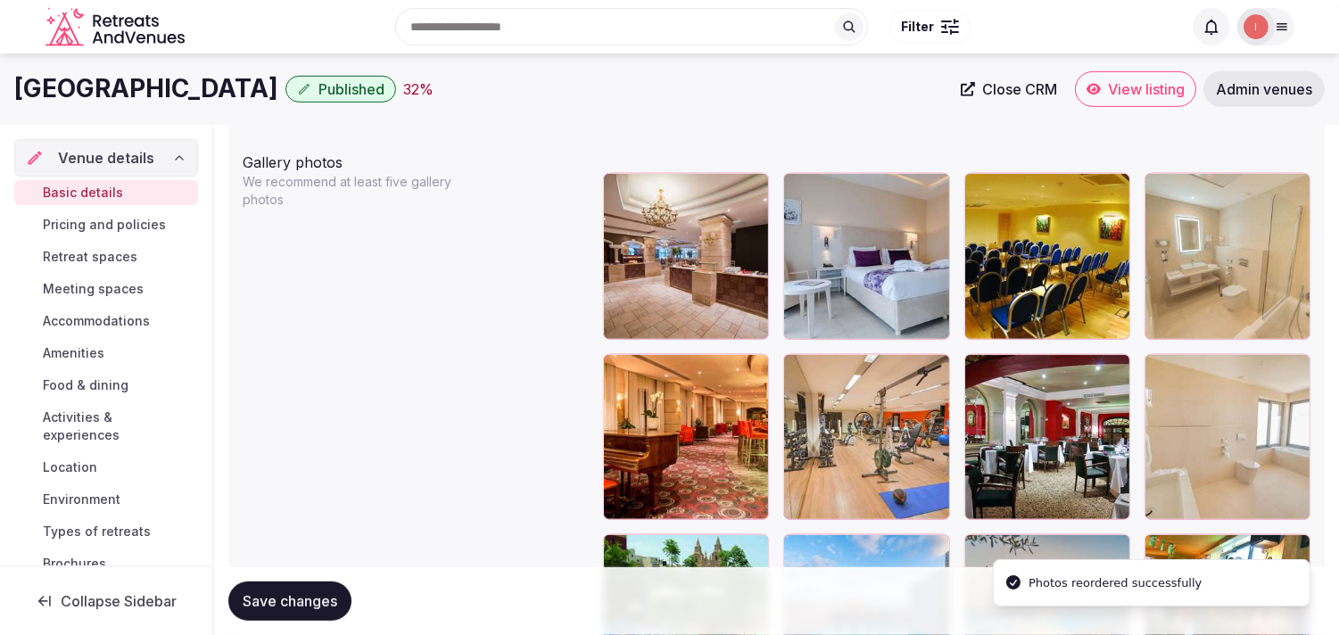
scroll to position [2062, 0]
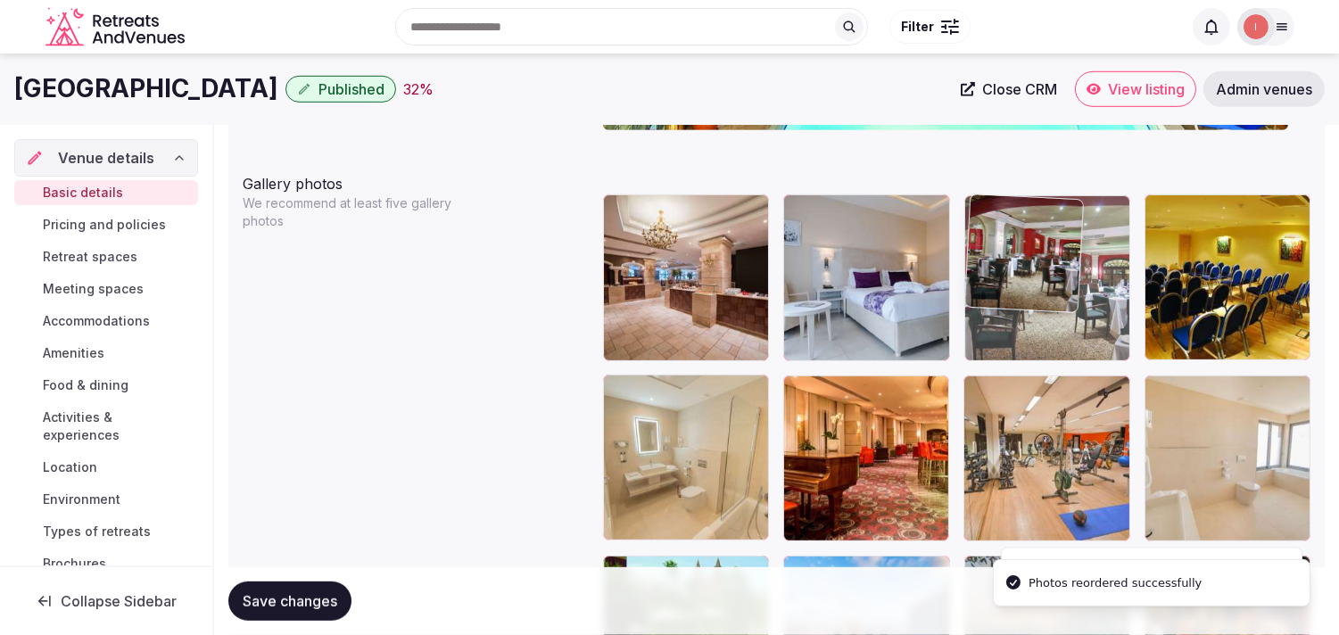
drag, startPoint x: 986, startPoint y: 398, endPoint x: 1009, endPoint y: 235, distance: 164.9
click at [658, 235] on body "**********" at bounding box center [669, 298] width 1339 height 4720
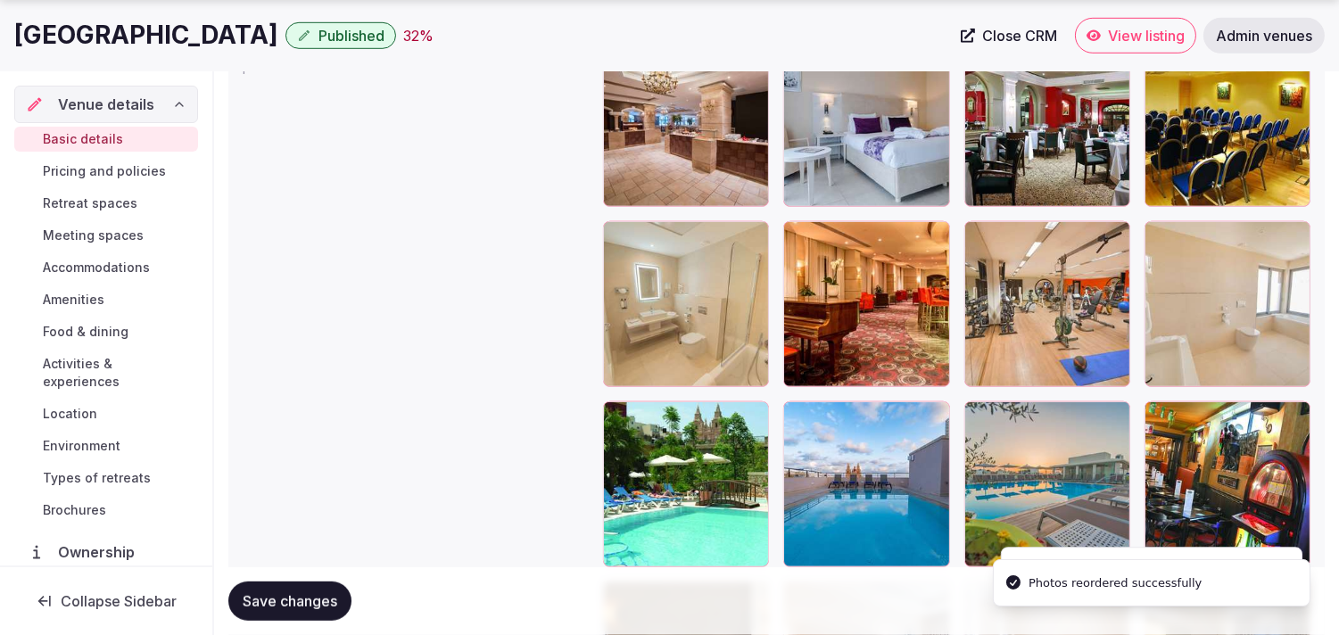
scroll to position [2260, 0]
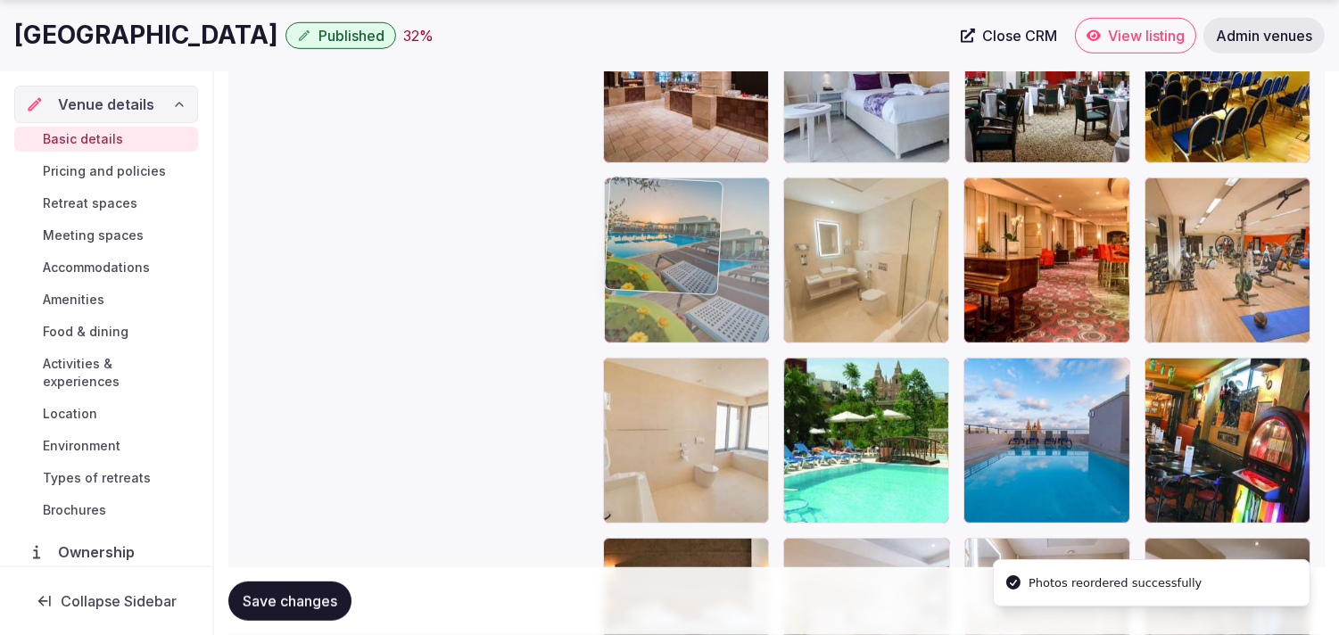
drag, startPoint x: 986, startPoint y: 376, endPoint x: 535, endPoint y: 265, distance: 463.9
click at [535, 265] on body "**********" at bounding box center [669, 100] width 1339 height 4720
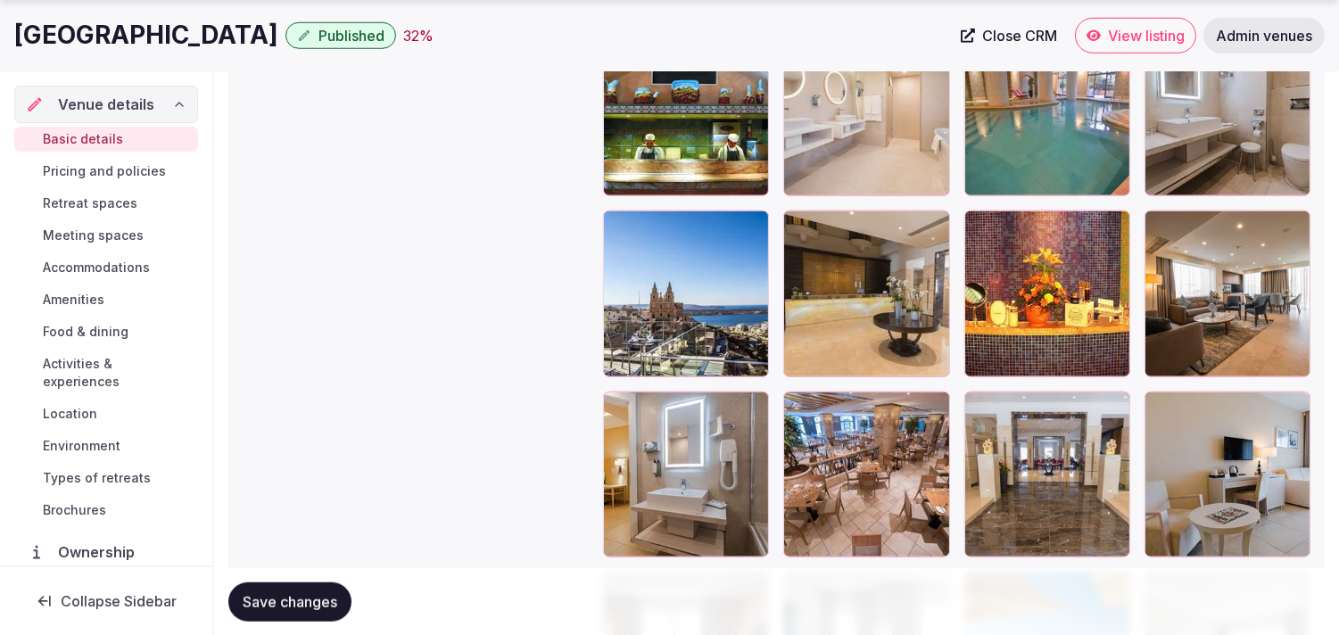
scroll to position [3053, 0]
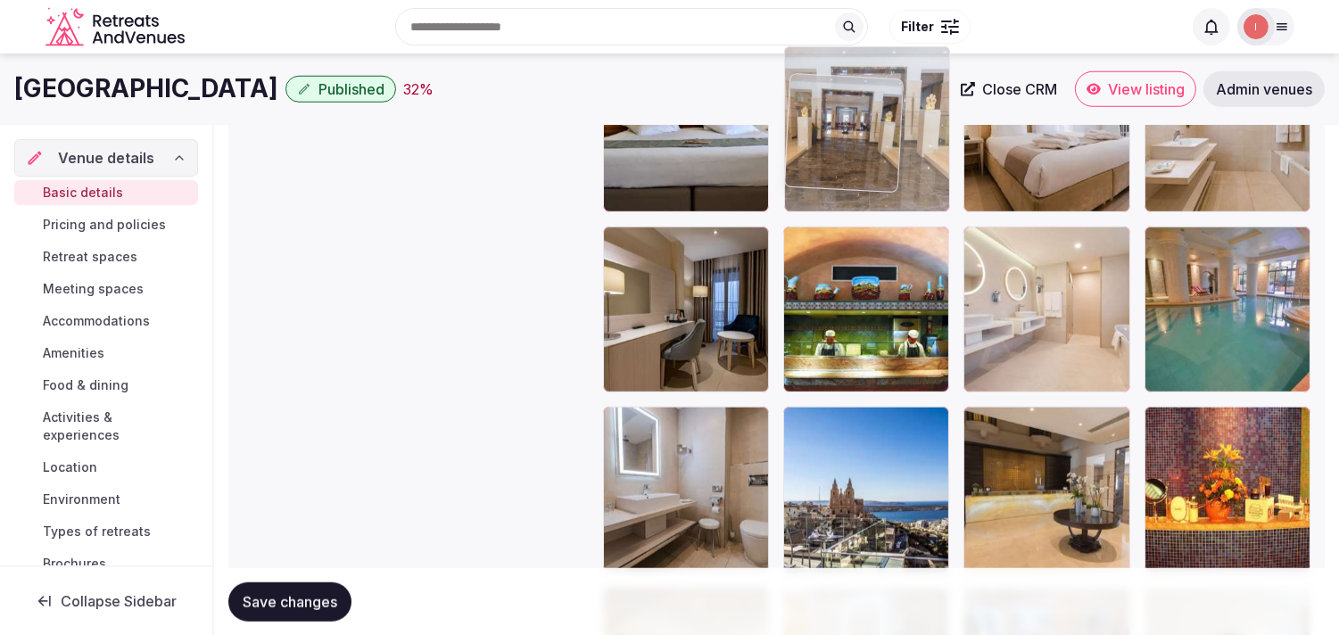
drag, startPoint x: 973, startPoint y: 295, endPoint x: 833, endPoint y: 68, distance: 267.2
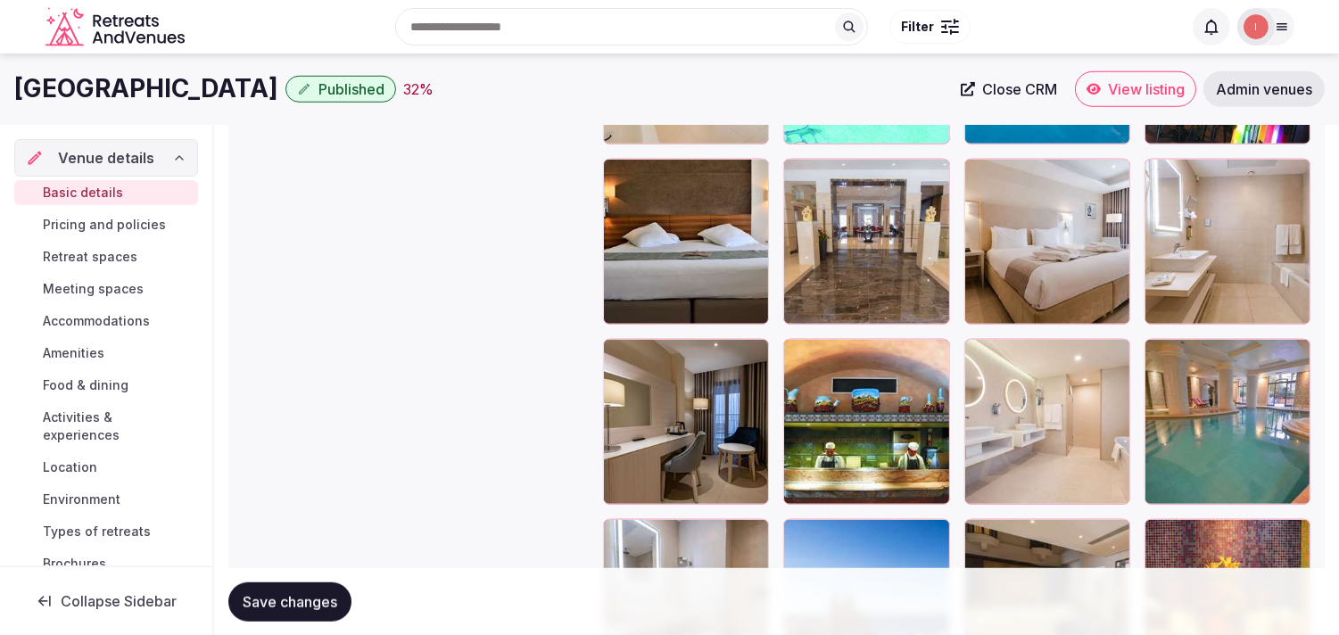
scroll to position [2427, 0]
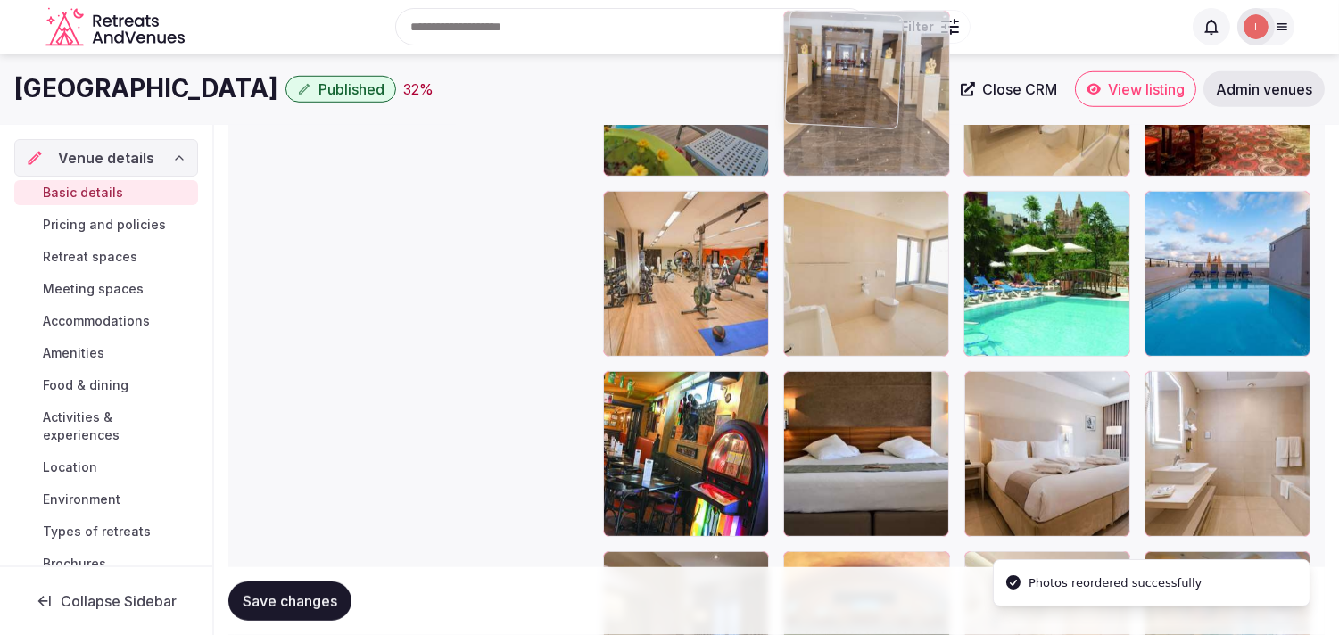
drag, startPoint x: 806, startPoint y: 381, endPoint x: 832, endPoint y: 128, distance: 254.7
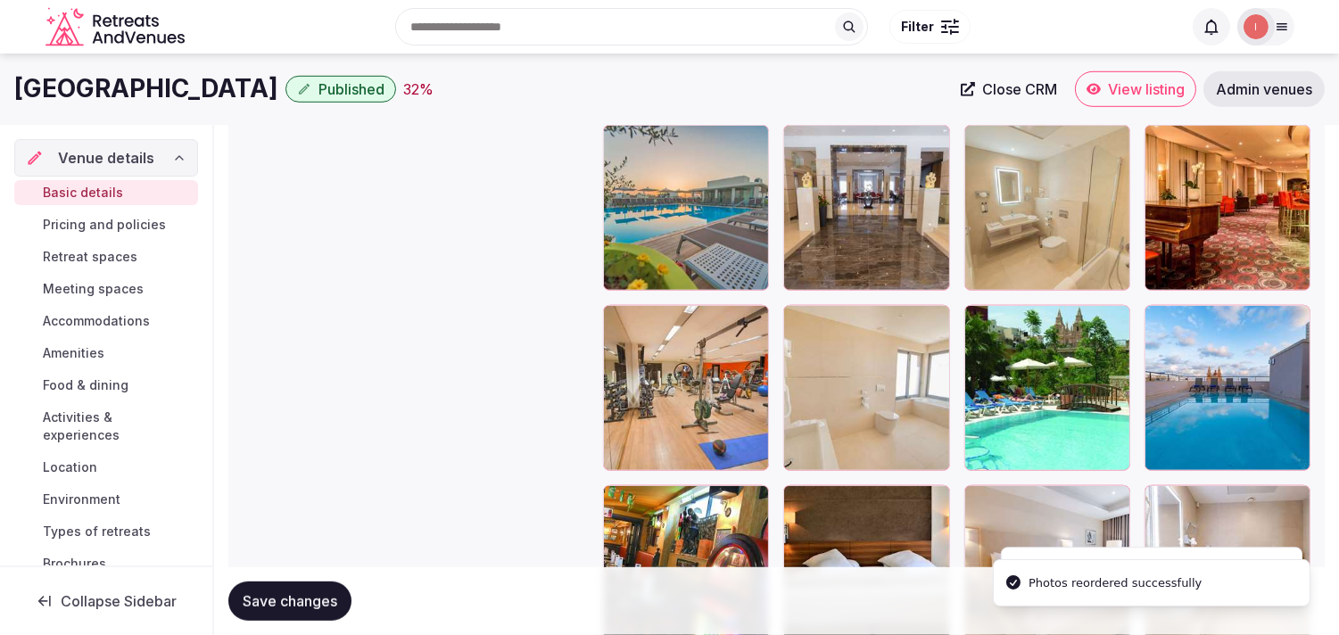
scroll to position [2129, 0]
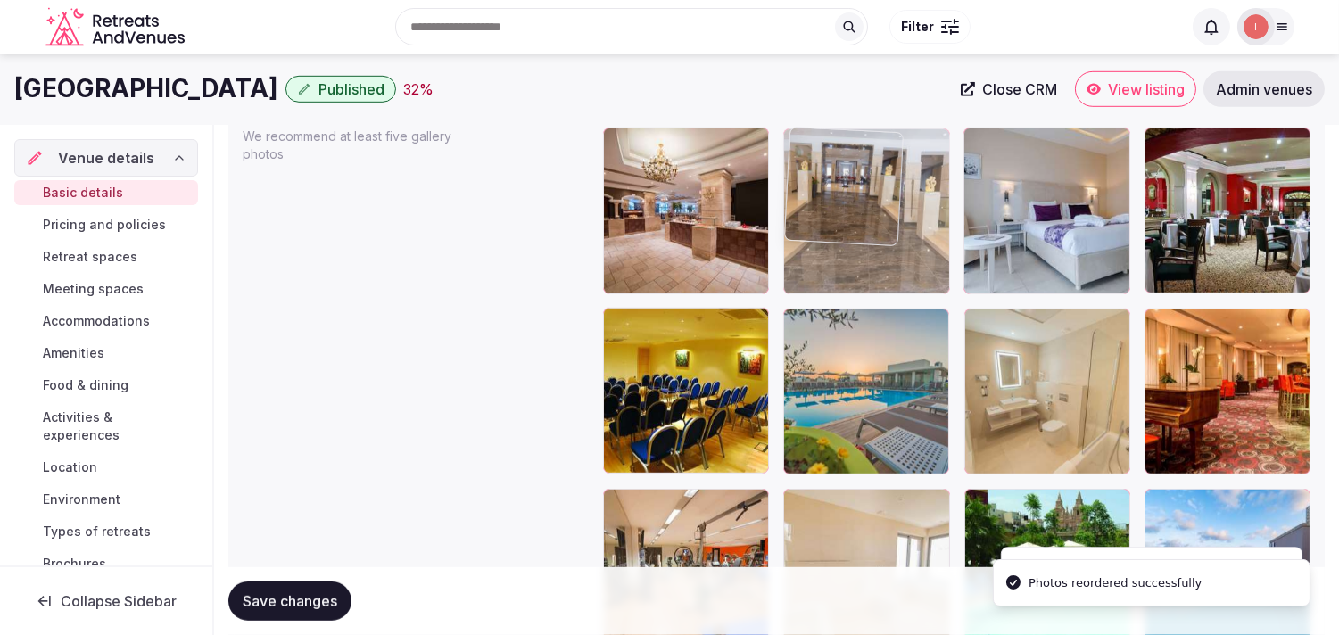
drag, startPoint x: 801, startPoint y: 306, endPoint x: 837, endPoint y: 174, distance: 136.8
click at [658, 174] on body "**********" at bounding box center [669, 231] width 1339 height 4720
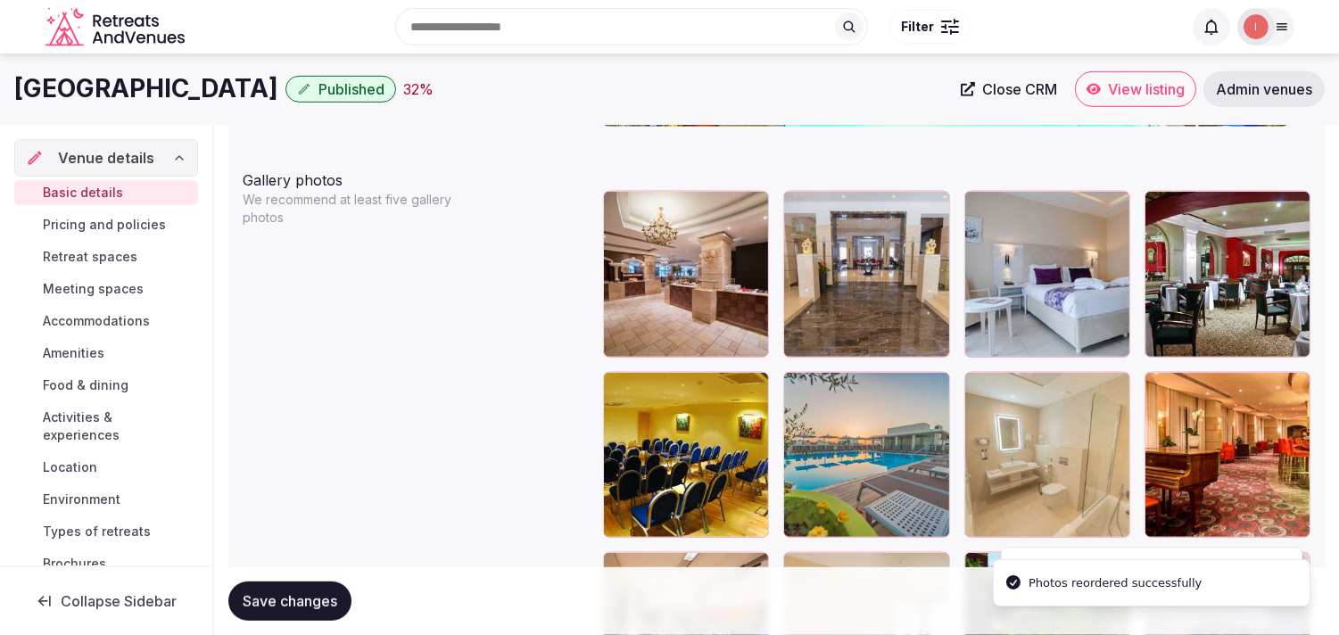
scroll to position [2030, 0]
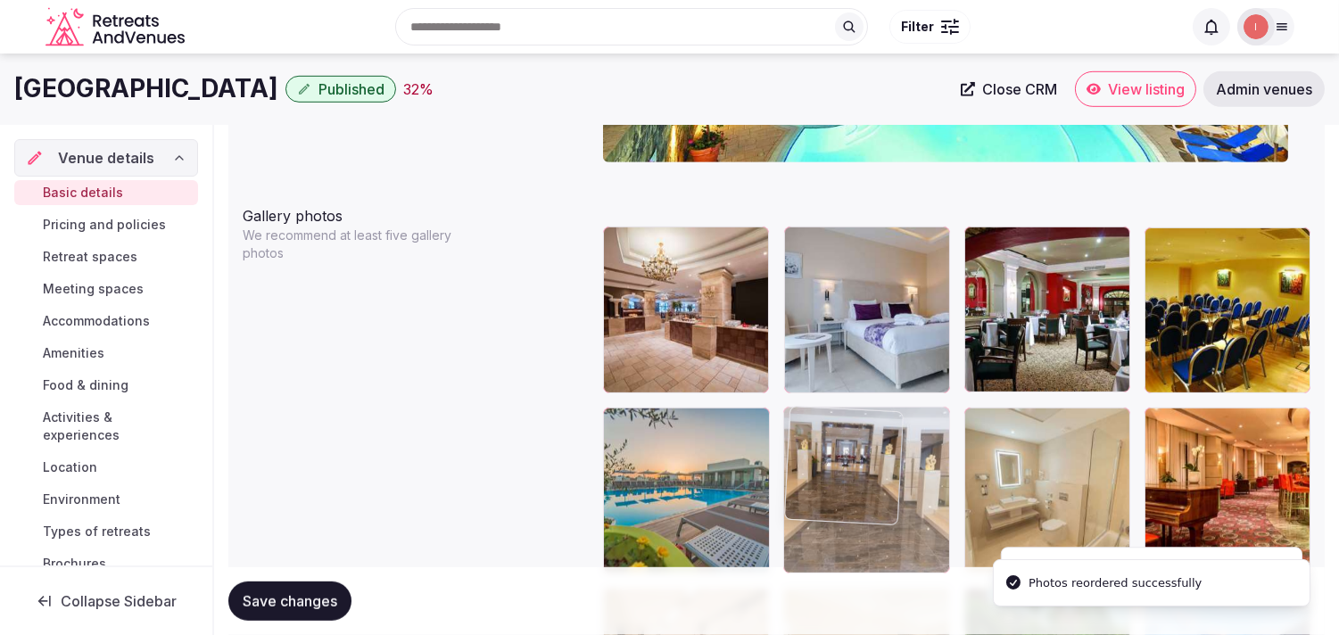
drag, startPoint x: 791, startPoint y: 251, endPoint x: 824, endPoint y: 409, distance: 161.3
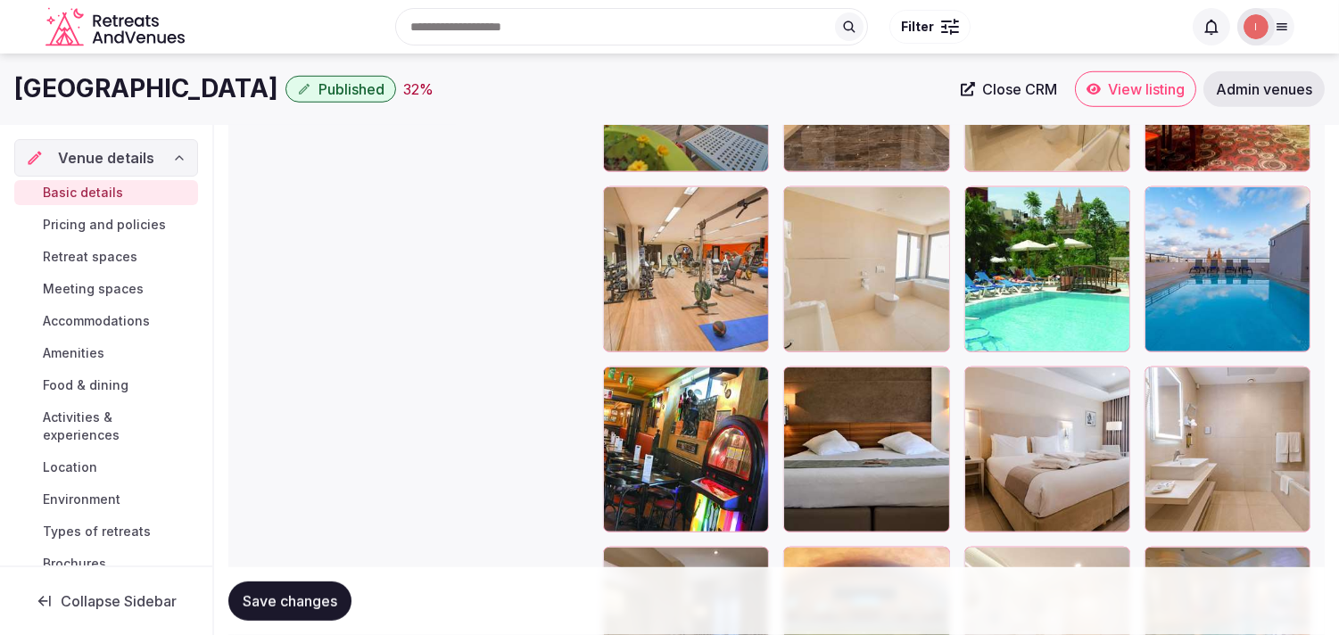
scroll to position [2427, 0]
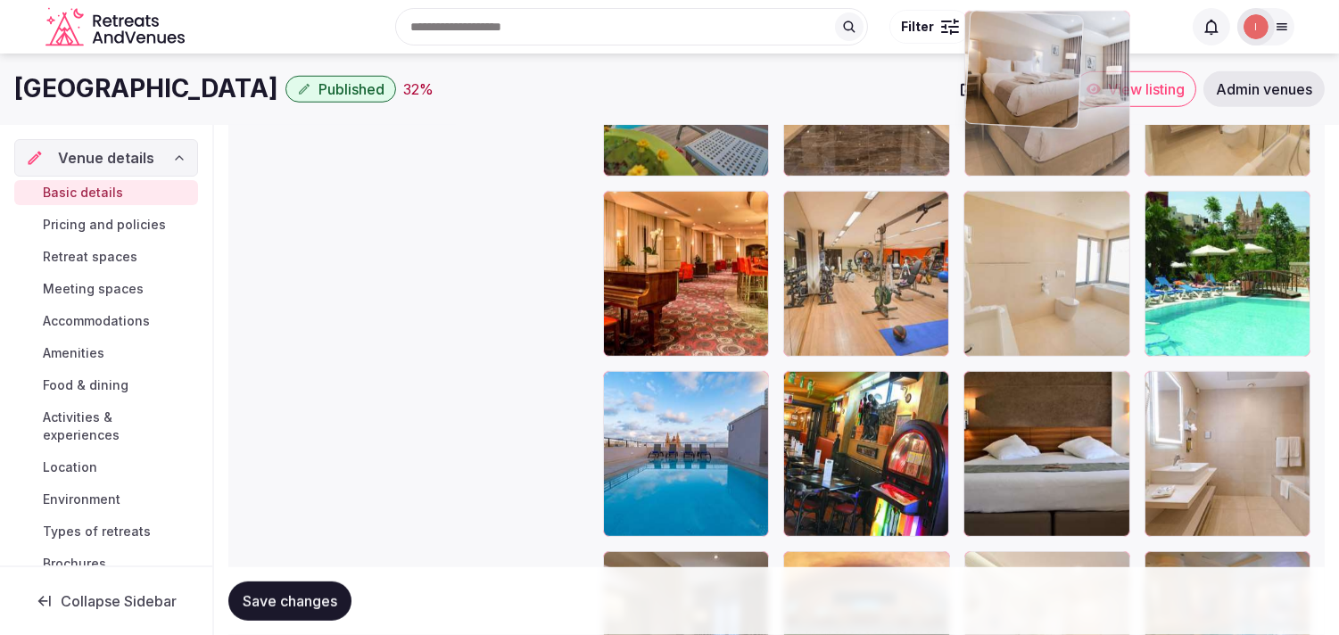
drag, startPoint x: 982, startPoint y: 385, endPoint x: 1000, endPoint y: 130, distance: 254.9
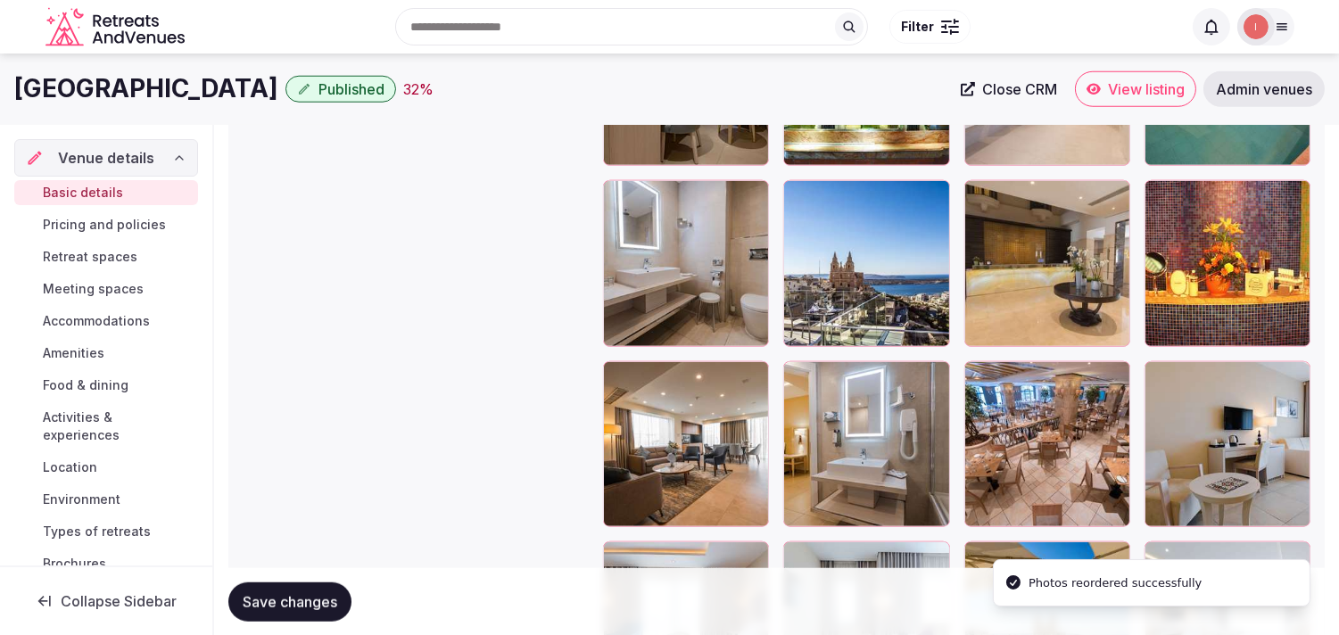
scroll to position [2922, 0]
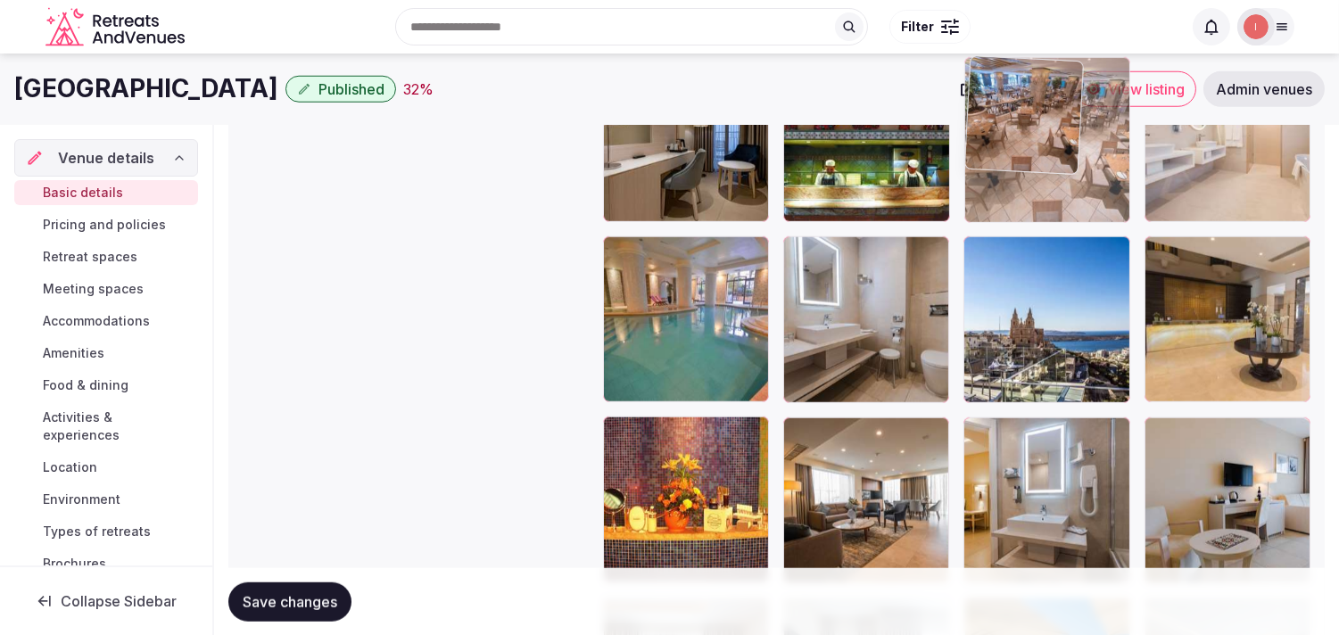
drag, startPoint x: 978, startPoint y: 423, endPoint x: 995, endPoint y: 127, distance: 296.7
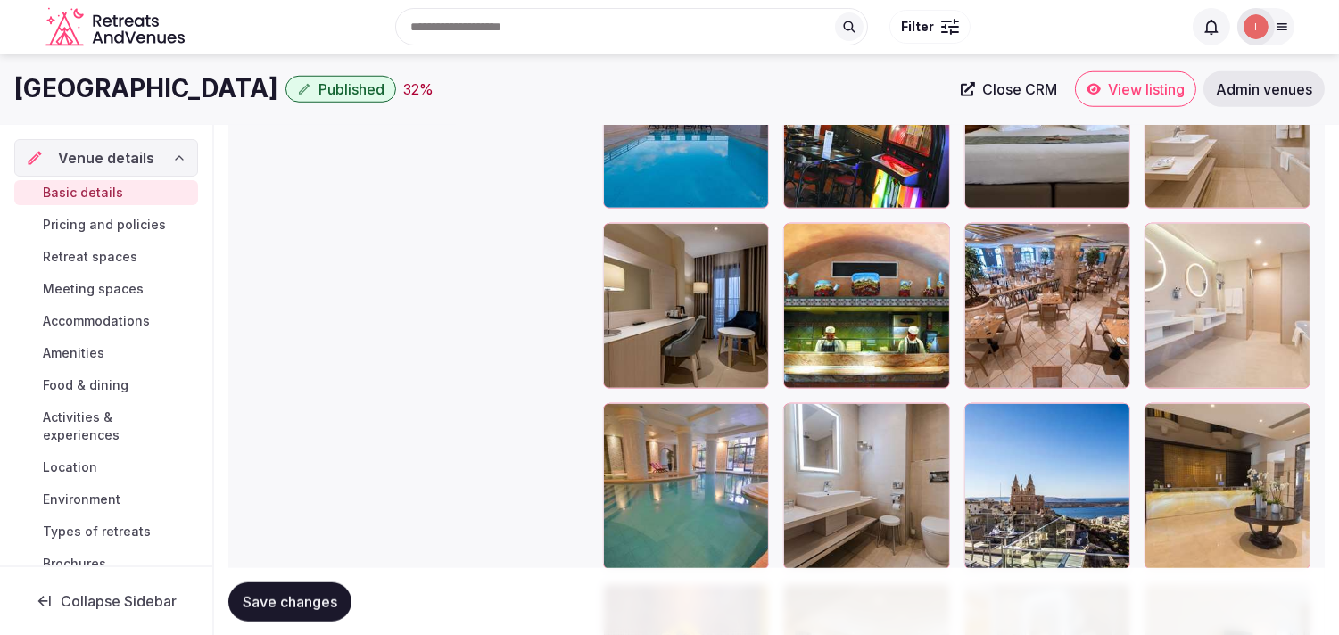
scroll to position [2625, 0]
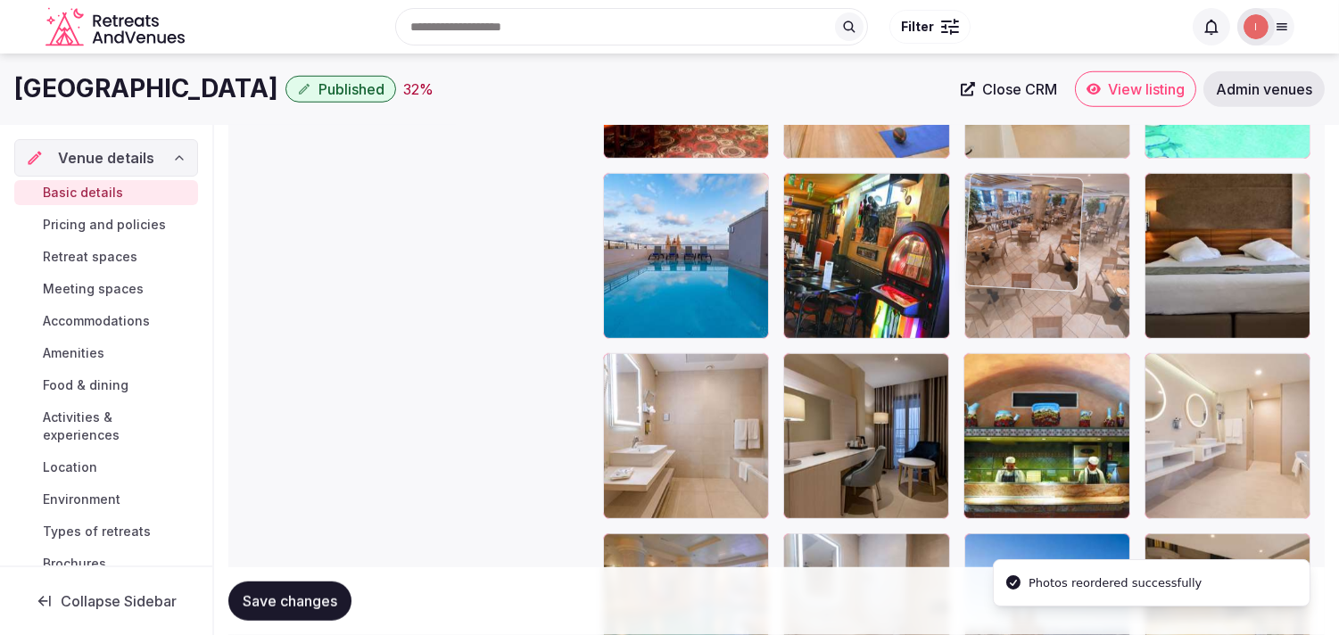
drag, startPoint x: 984, startPoint y: 367, endPoint x: 974, endPoint y: 211, distance: 156.4
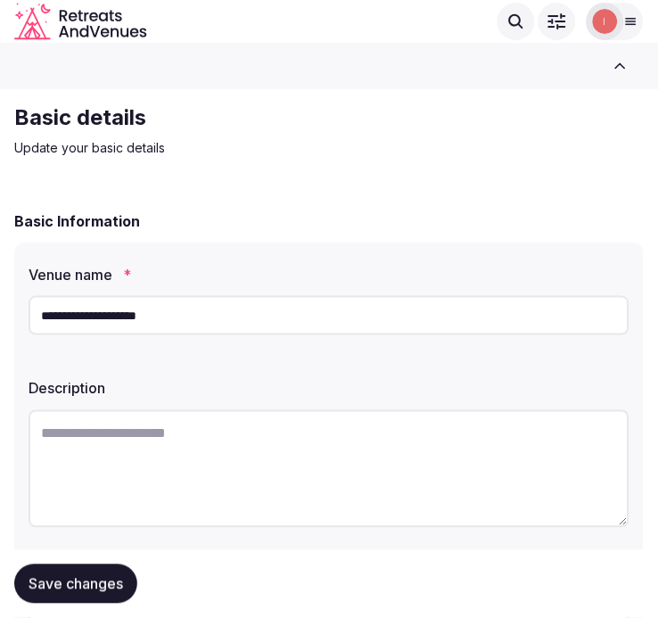
click at [78, 334] on input "**********" at bounding box center [329, 315] width 601 height 39
click at [80, 333] on input "**********" at bounding box center [329, 315] width 601 height 39
click at [81, 333] on input "**********" at bounding box center [329, 315] width 601 height 39
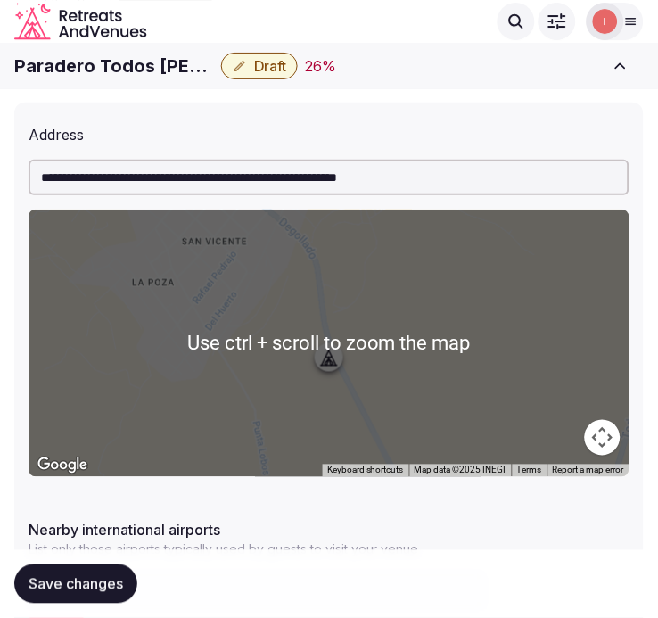
scroll to position [590, 0]
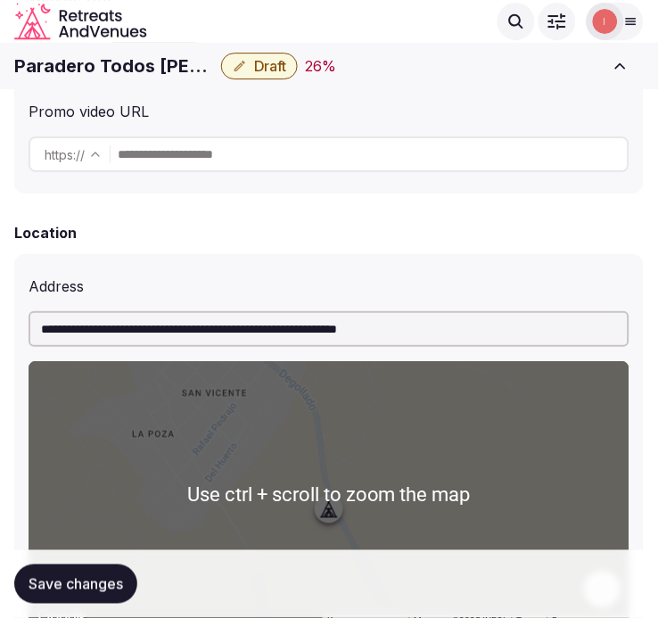
click at [103, 73] on h1 "Paradero Todos [PERSON_NAME]" at bounding box center [114, 66] width 200 height 25
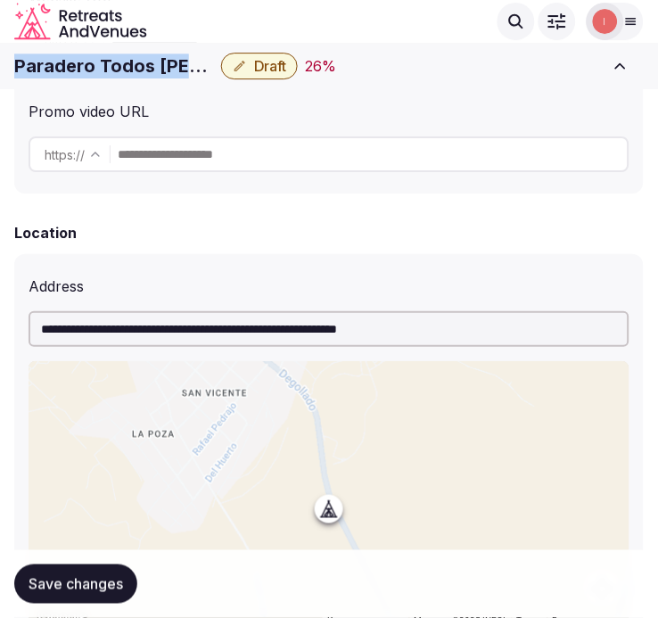
click at [103, 73] on h1 "Paradero Todos [PERSON_NAME]" at bounding box center [114, 66] width 200 height 25
copy div "Paradero Todos [PERSON_NAME]"
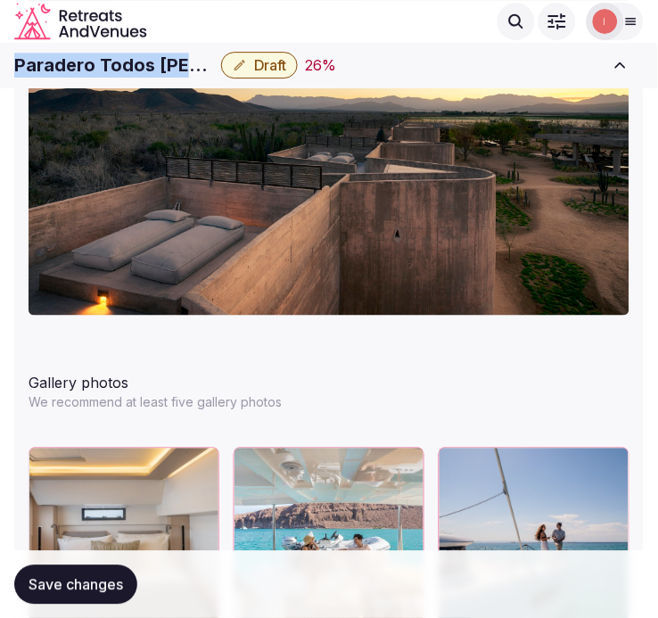
scroll to position [2181, 0]
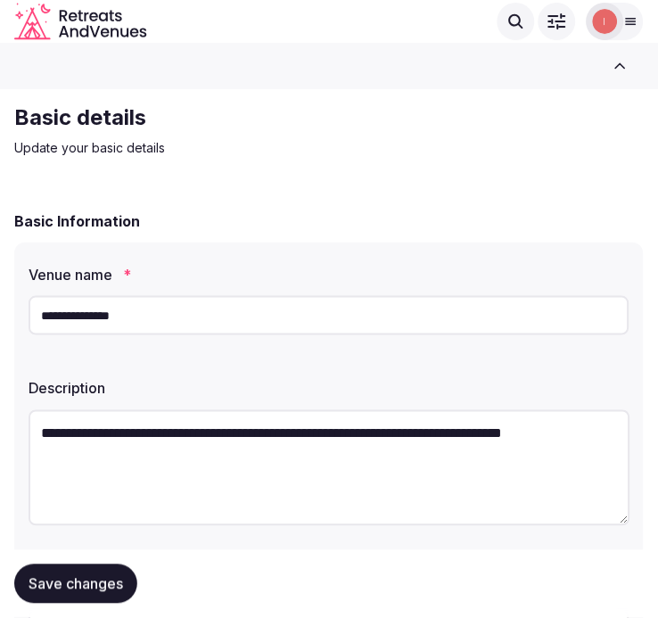
click at [60, 319] on input "**********" at bounding box center [329, 315] width 601 height 39
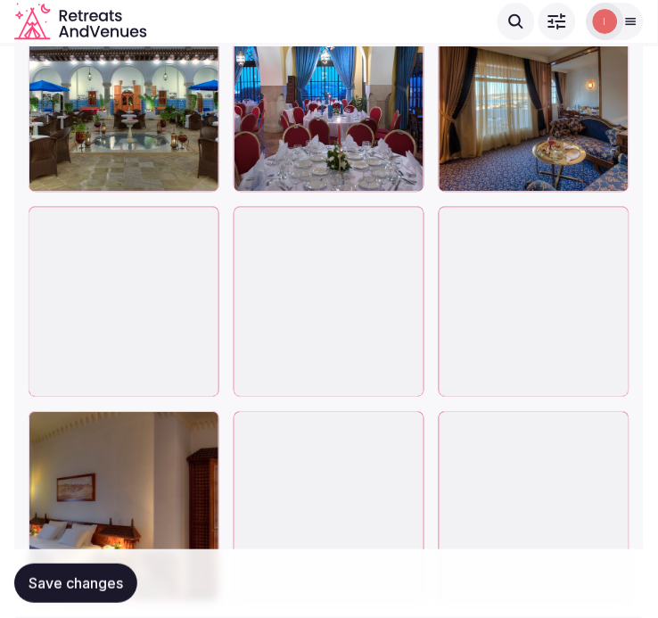
scroll to position [2452, 0]
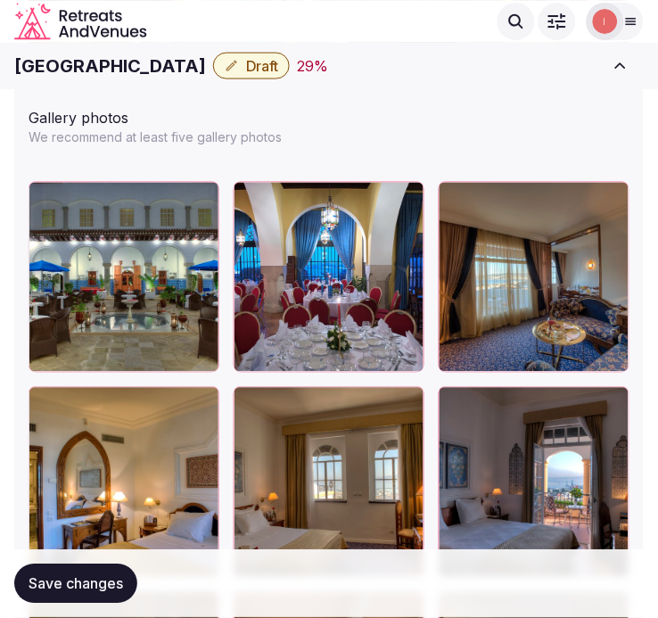
click at [125, 68] on h1 "[GEOGRAPHIC_DATA]" at bounding box center [110, 66] width 192 height 25
click at [122, 70] on h1 "[GEOGRAPHIC_DATA]" at bounding box center [110, 66] width 192 height 25
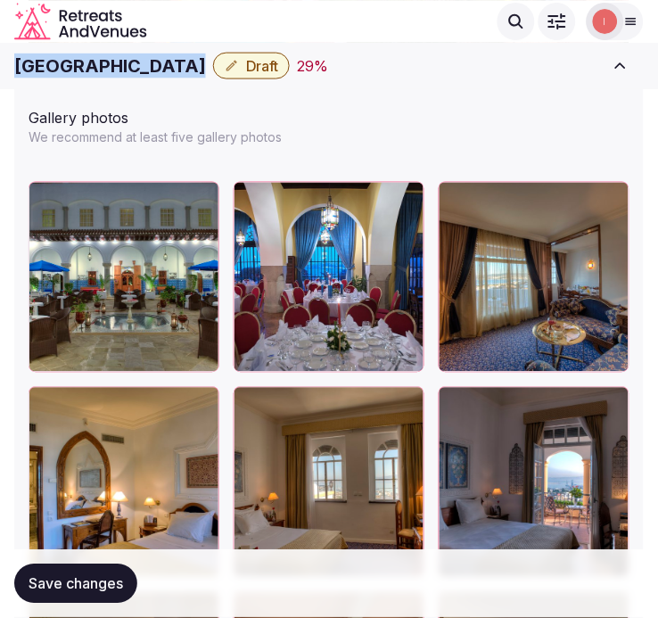
click at [122, 70] on h1 "[GEOGRAPHIC_DATA]" at bounding box center [110, 66] width 192 height 25
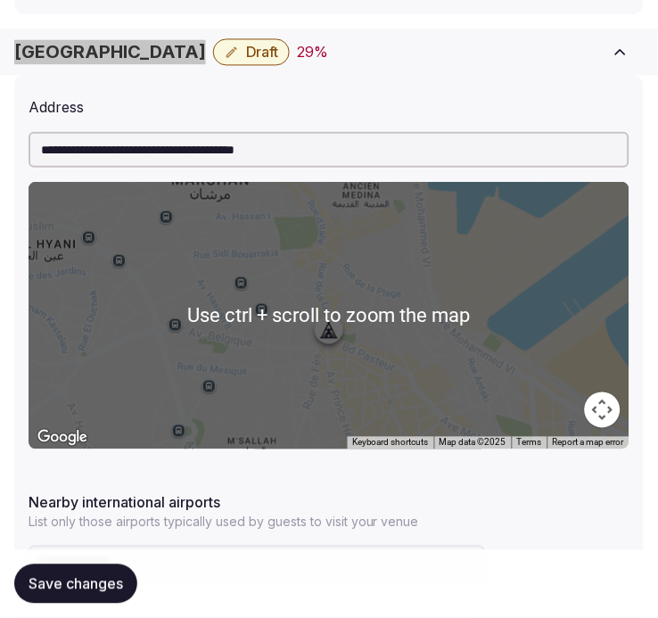
scroll to position [965, 0]
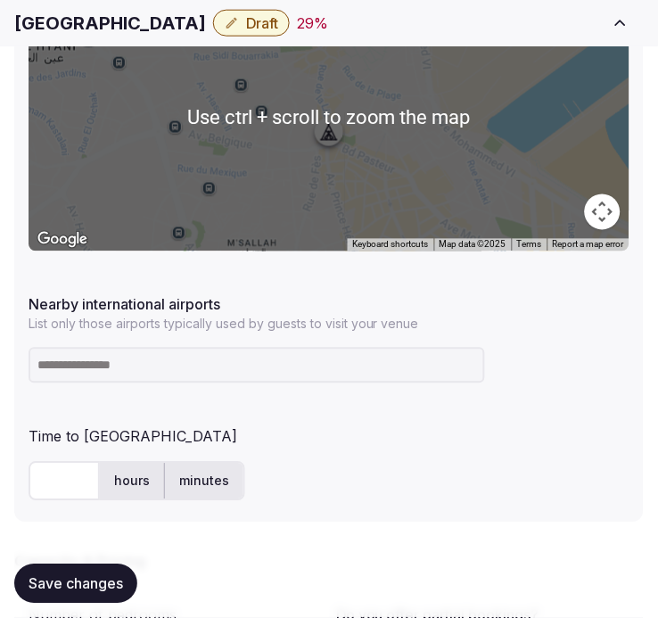
click at [140, 360] on input at bounding box center [257, 366] width 457 height 36
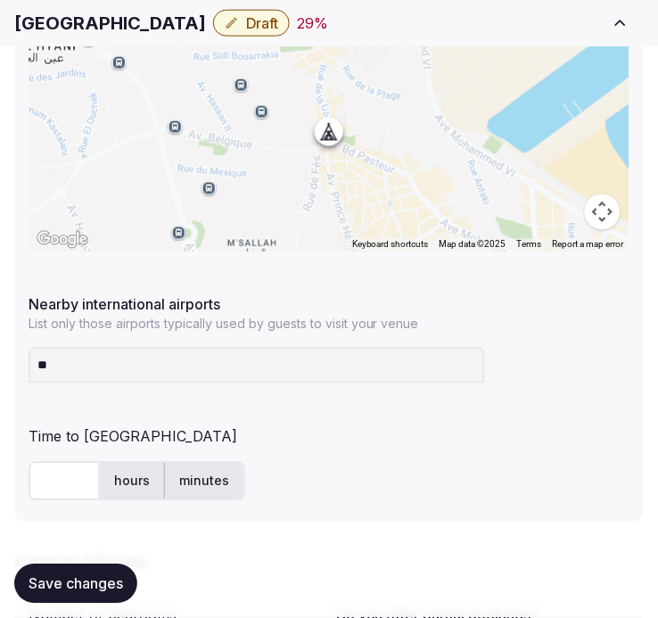
type input "***"
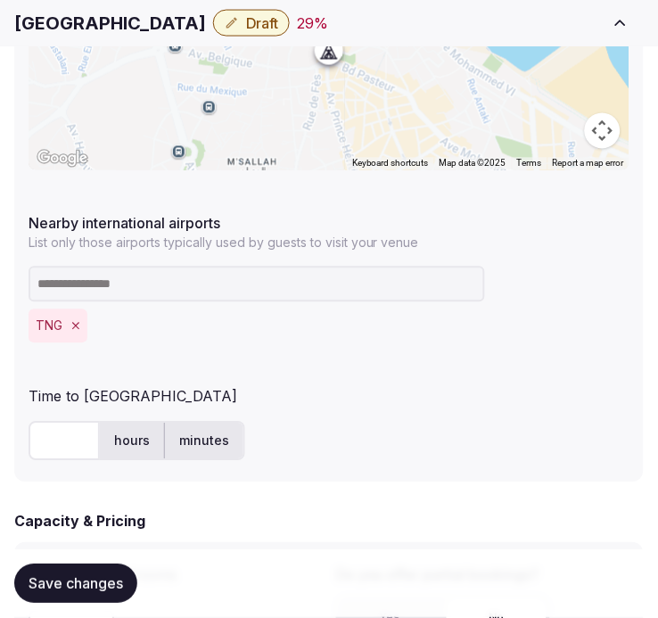
scroll to position [1163, 0]
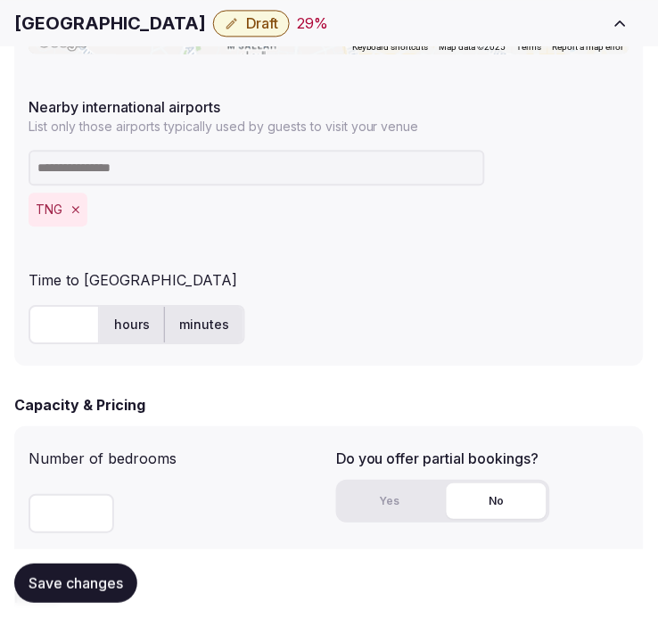
click at [68, 325] on input "text" at bounding box center [64, 324] width 71 height 39
type input "**"
click at [382, 310] on div "** hours minutes" at bounding box center [329, 324] width 601 height 39
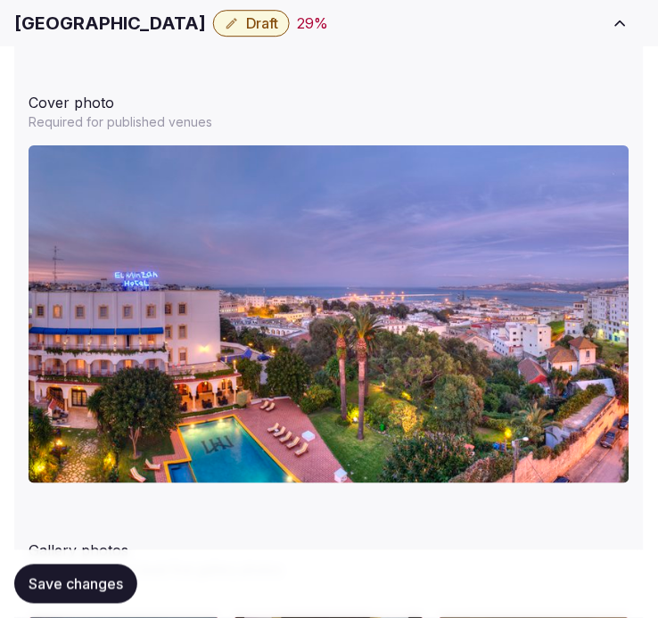
scroll to position [2353, 0]
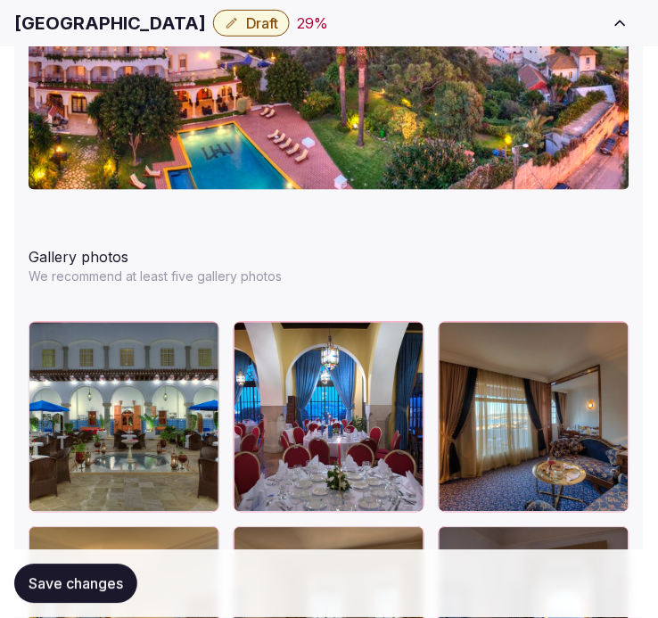
click at [80, 583] on span "Save changes" at bounding box center [76, 584] width 95 height 18
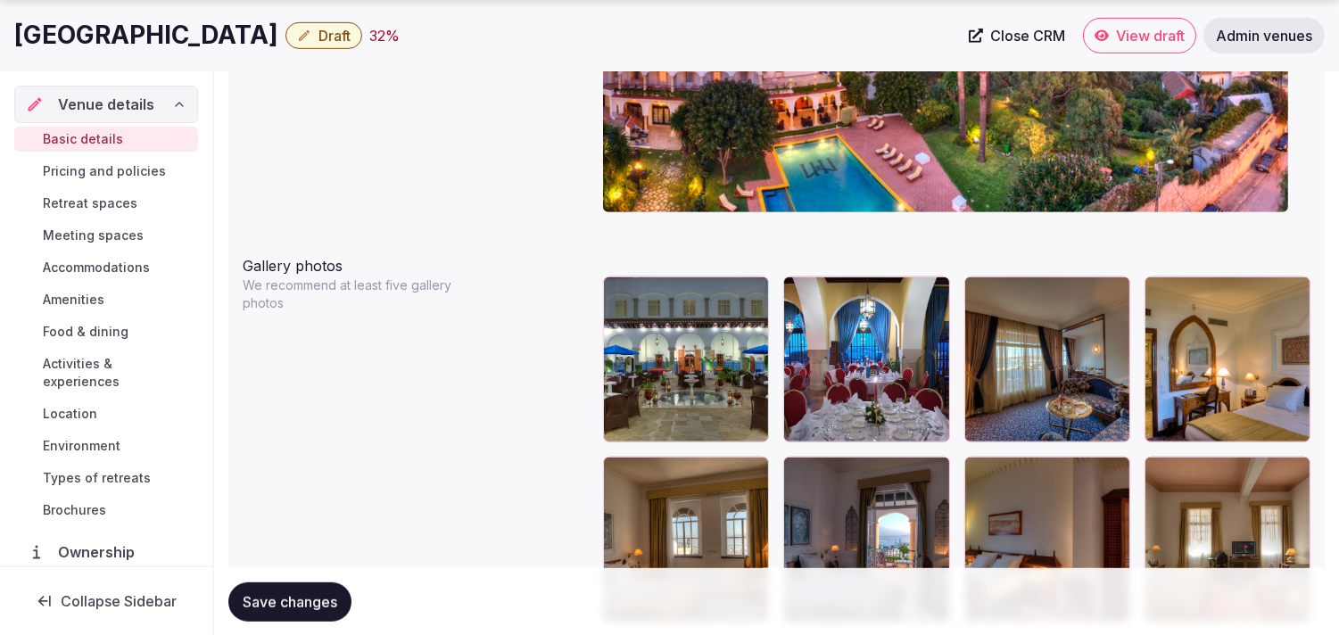
scroll to position [1991, 0]
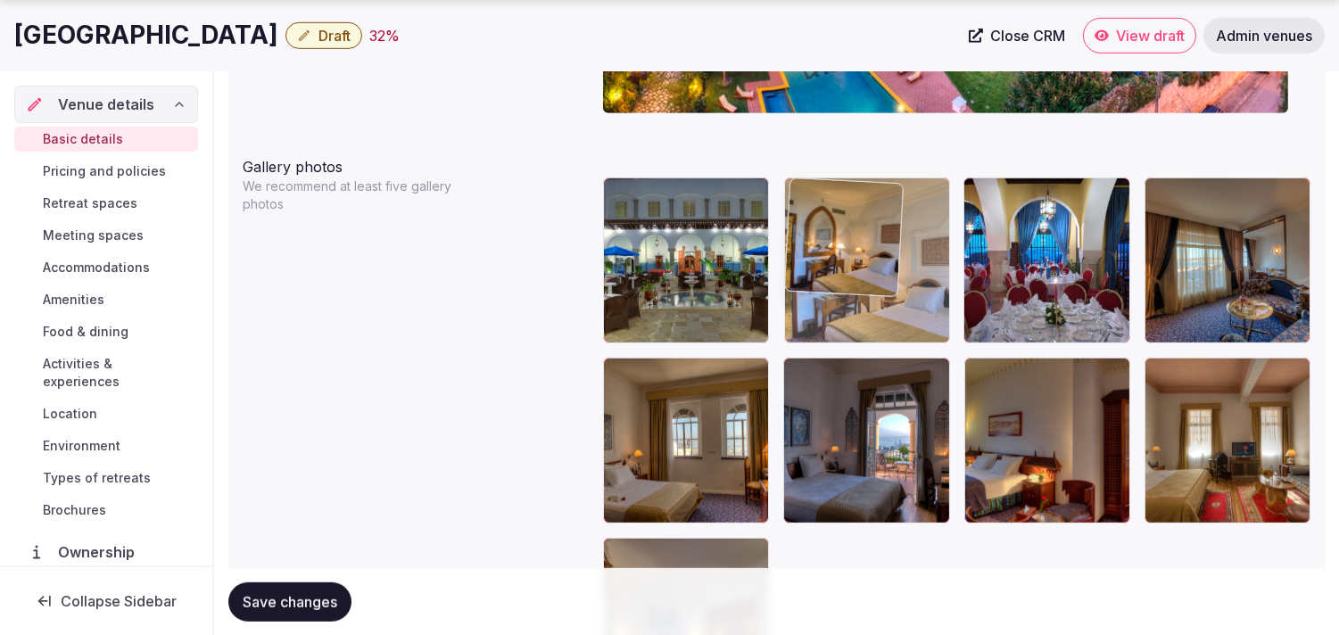
drag, startPoint x: 1163, startPoint y: 191, endPoint x: 806, endPoint y: 214, distance: 358.5
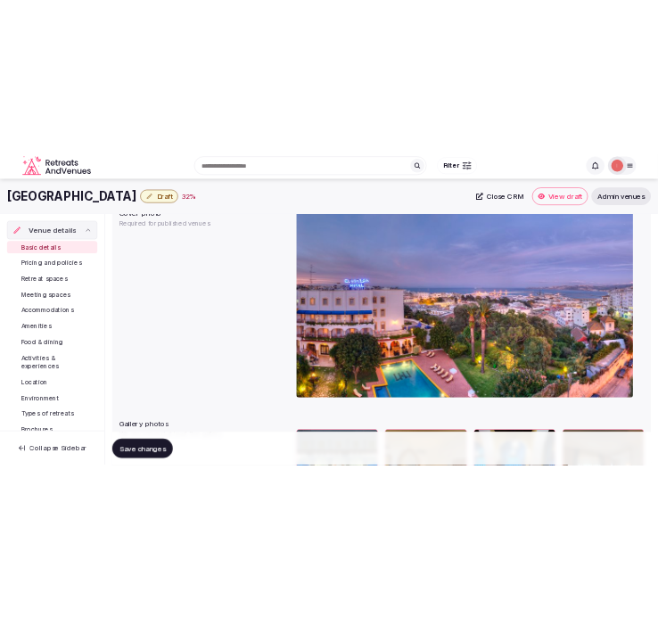
scroll to position [1598, 0]
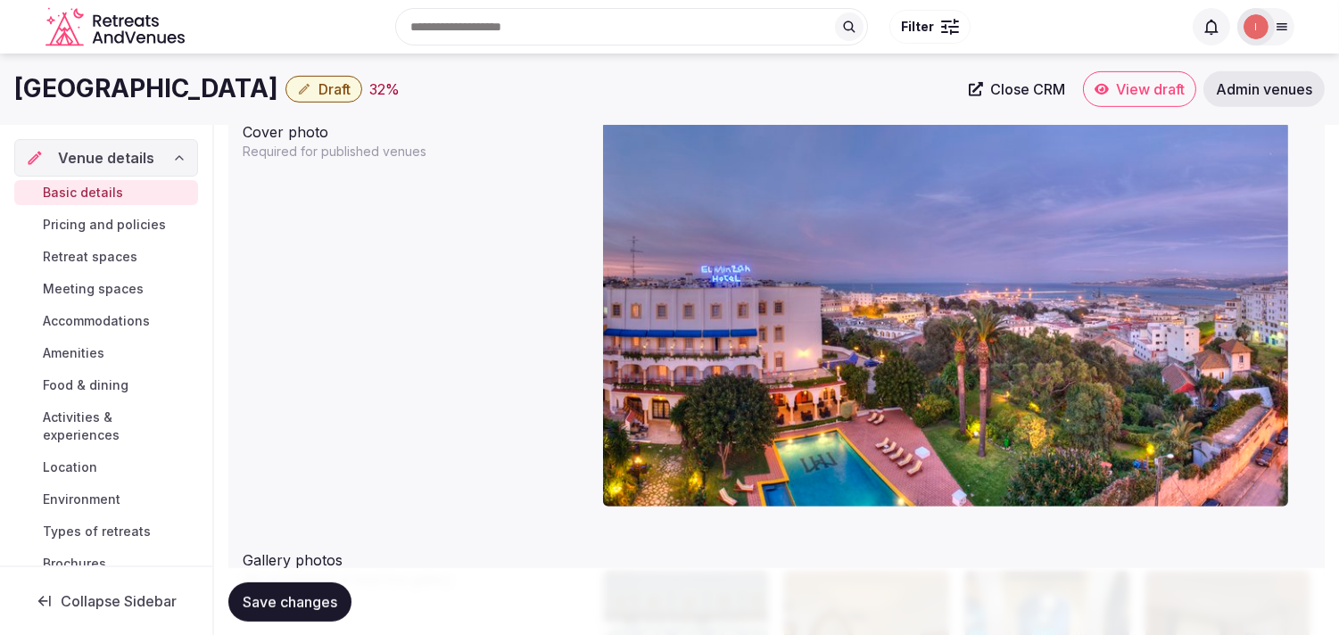
click at [327, 590] on button "Save changes" at bounding box center [289, 601] width 123 height 39
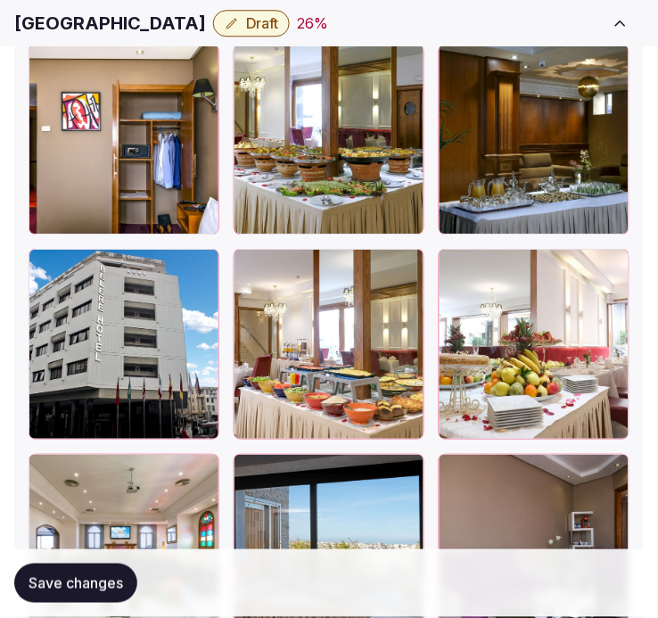
scroll to position [4262, 0]
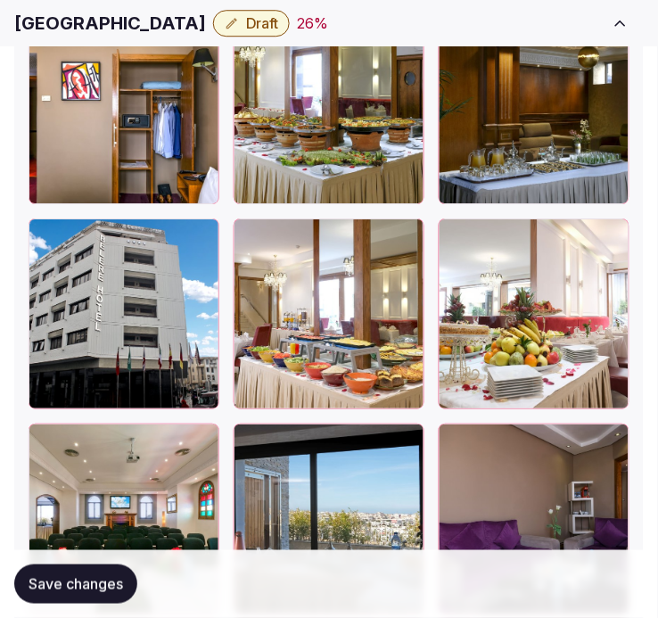
click at [209, 238] on icon "button" at bounding box center [201, 236] width 14 height 14
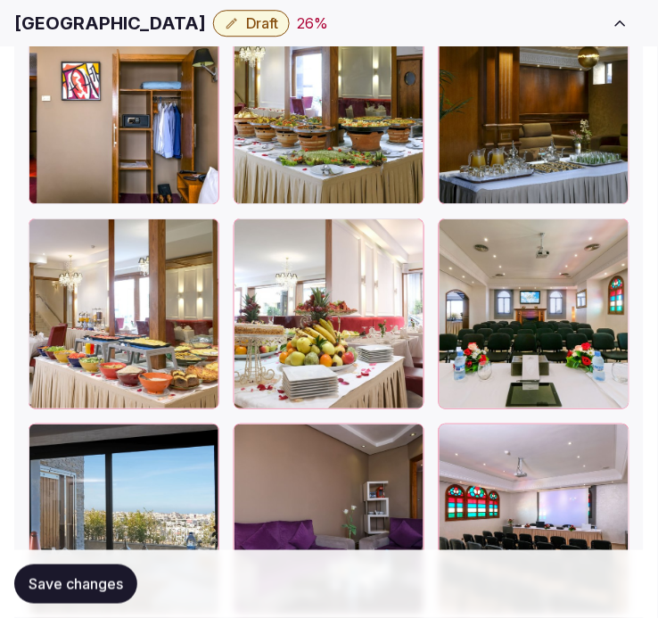
click at [70, 27] on h1 "[GEOGRAPHIC_DATA]" at bounding box center [110, 23] width 192 height 25
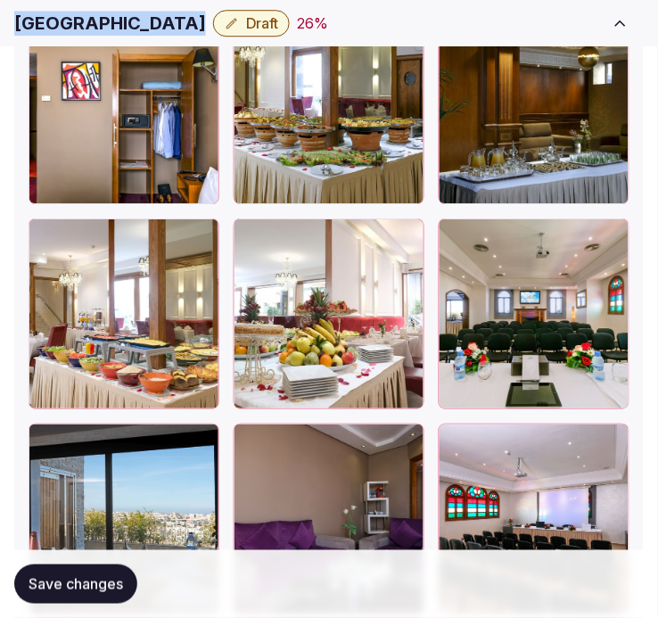
click at [70, 27] on h1 "[GEOGRAPHIC_DATA]" at bounding box center [110, 23] width 192 height 25
copy div "[GEOGRAPHIC_DATA]"
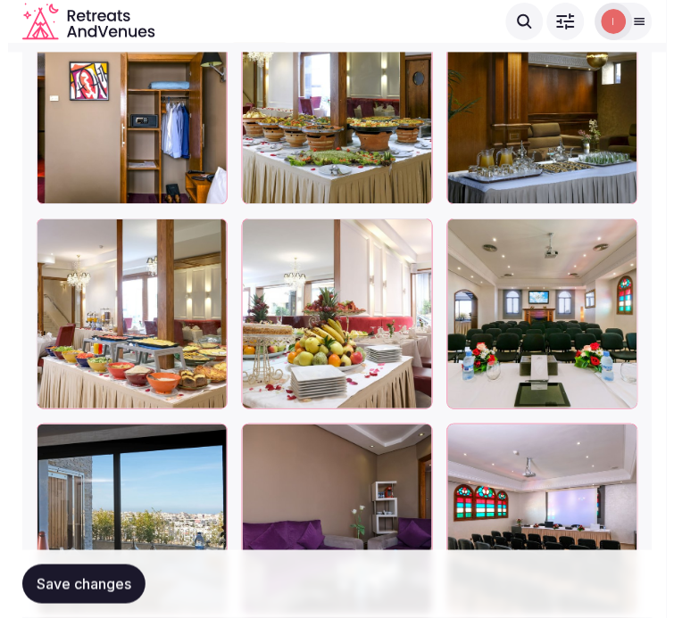
scroll to position [4163, 0]
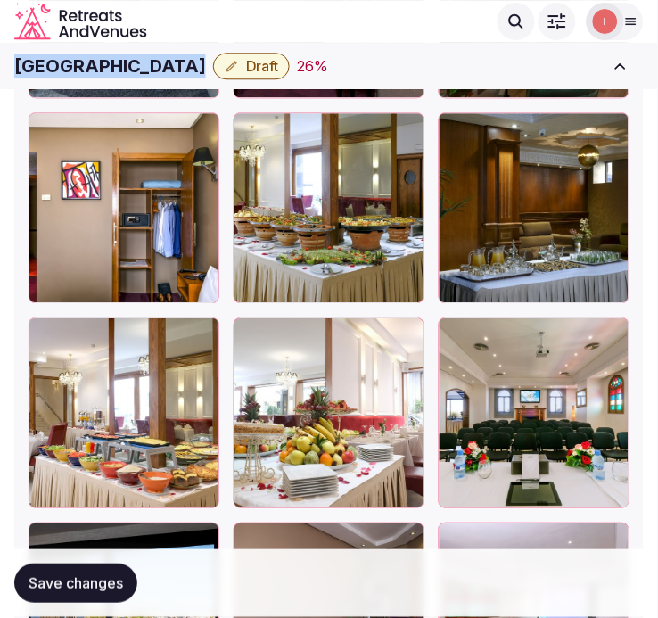
click at [219, 76] on button "Draft" at bounding box center [251, 66] width 77 height 27
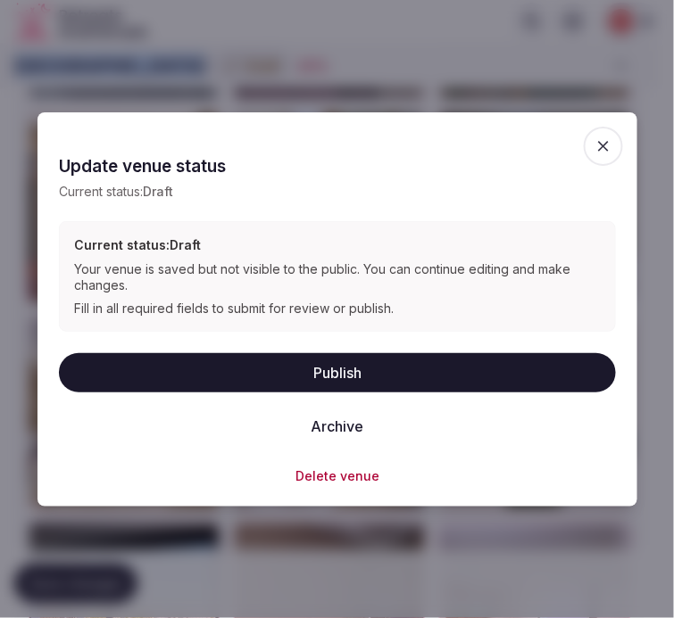
click at [295, 355] on button "Publish" at bounding box center [337, 372] width 557 height 39
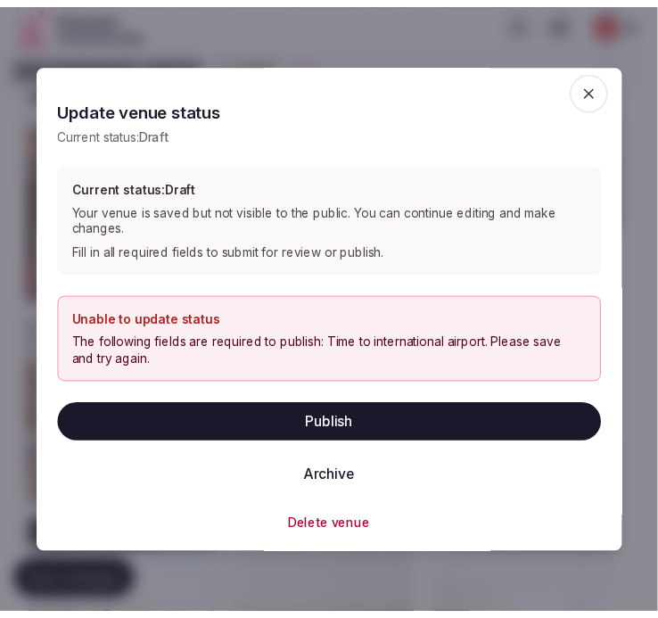
scroll to position [9, 0]
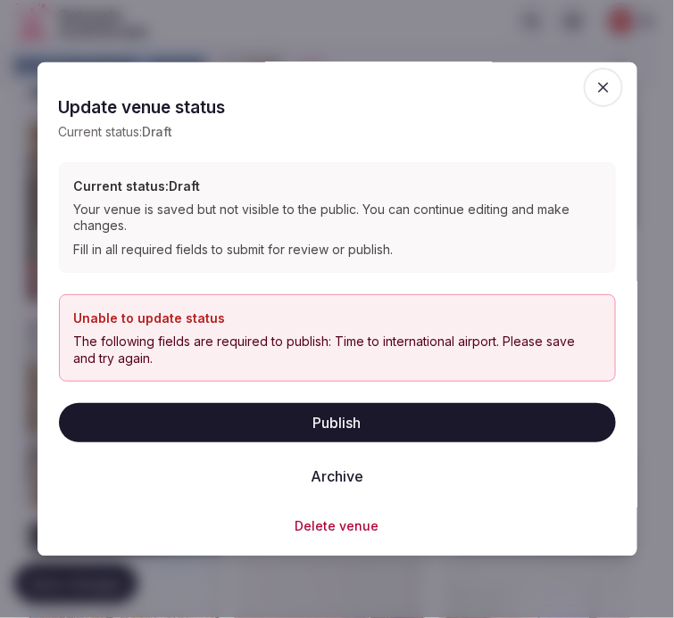
click at [594, 80] on icon "button" at bounding box center [603, 87] width 18 height 18
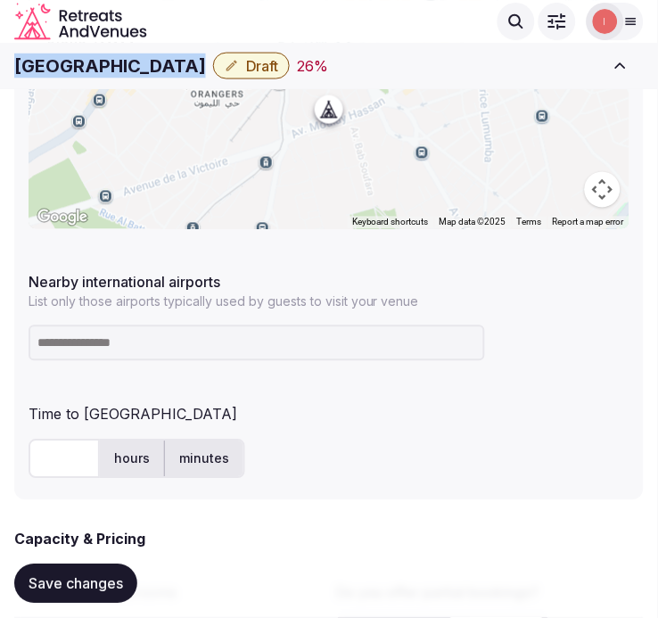
scroll to position [960, 0]
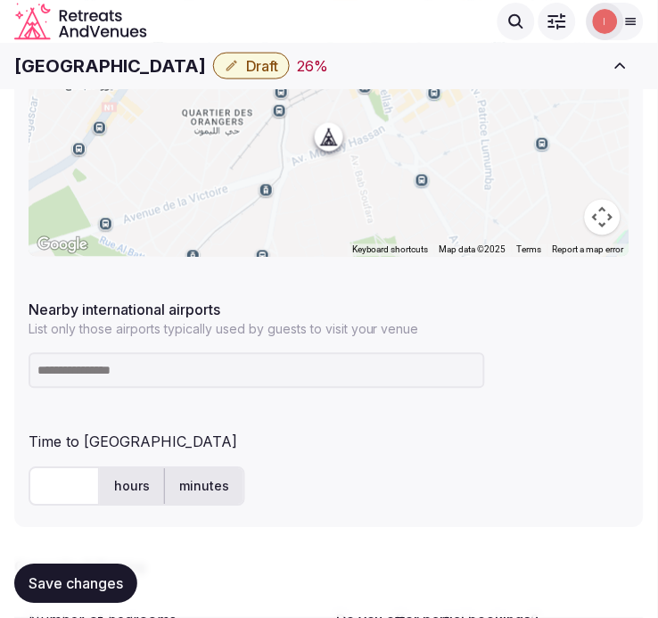
click at [174, 357] on input at bounding box center [257, 371] width 457 height 36
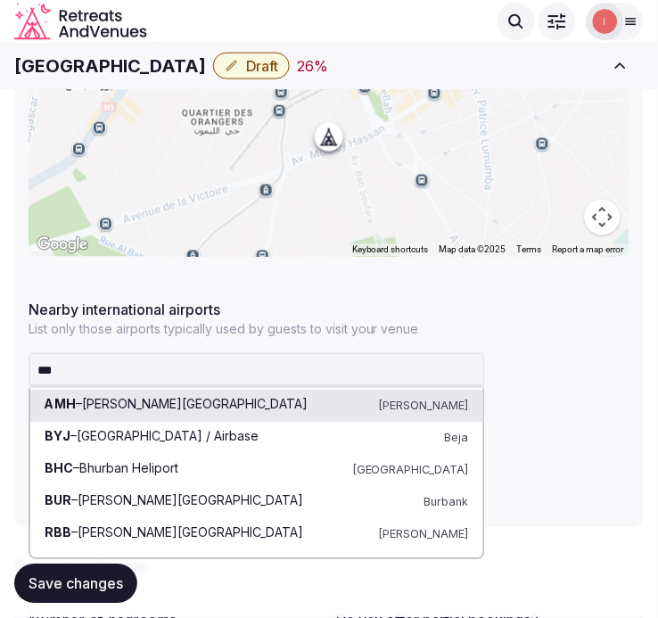
drag, startPoint x: 78, startPoint y: 370, endPoint x: -17, endPoint y: 370, distance: 94.6
paste input "**"
type input "*****"
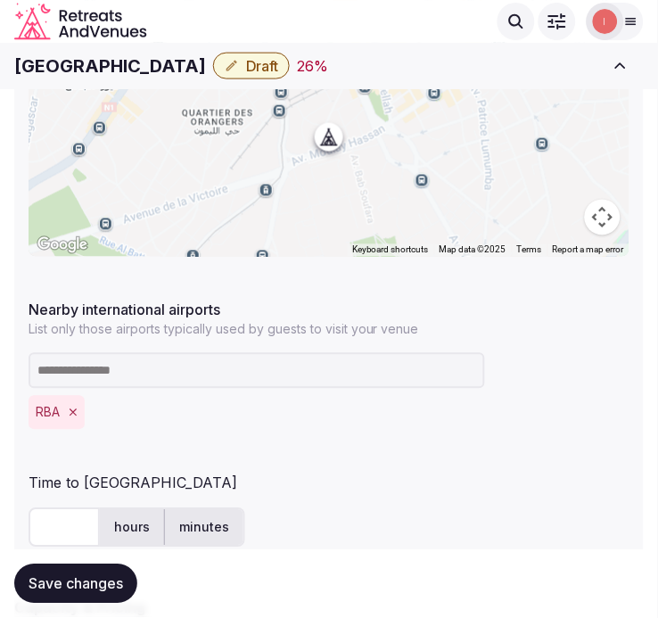
click at [48, 520] on input "text" at bounding box center [64, 528] width 71 height 39
type input "**"
click at [73, 581] on span "Save changes" at bounding box center [76, 584] width 95 height 18
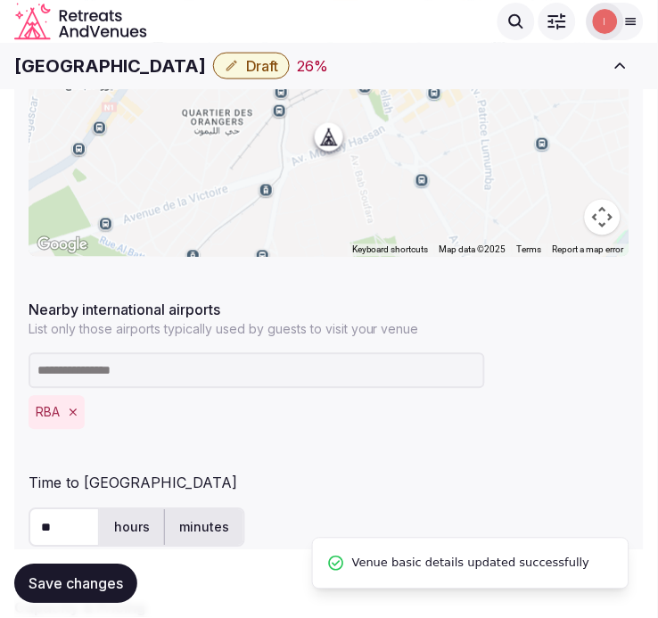
click at [246, 70] on span "Draft" at bounding box center [262, 66] width 32 height 18
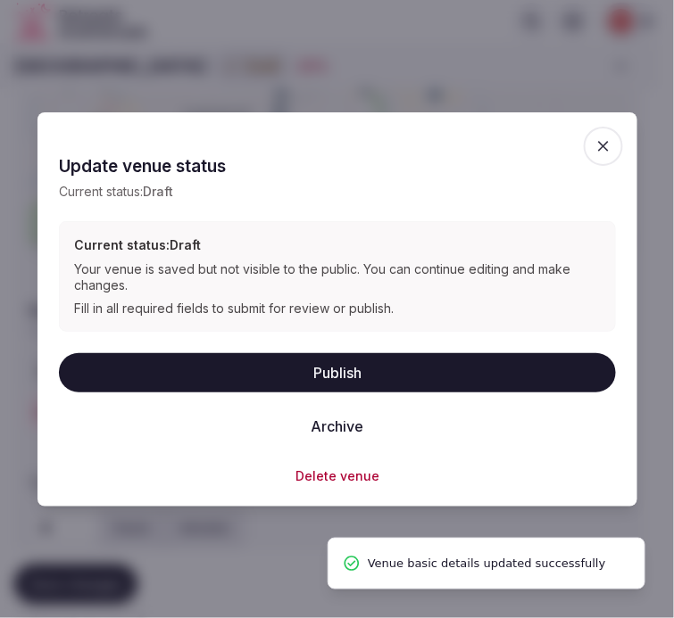
click at [303, 368] on button "Publish" at bounding box center [337, 372] width 557 height 39
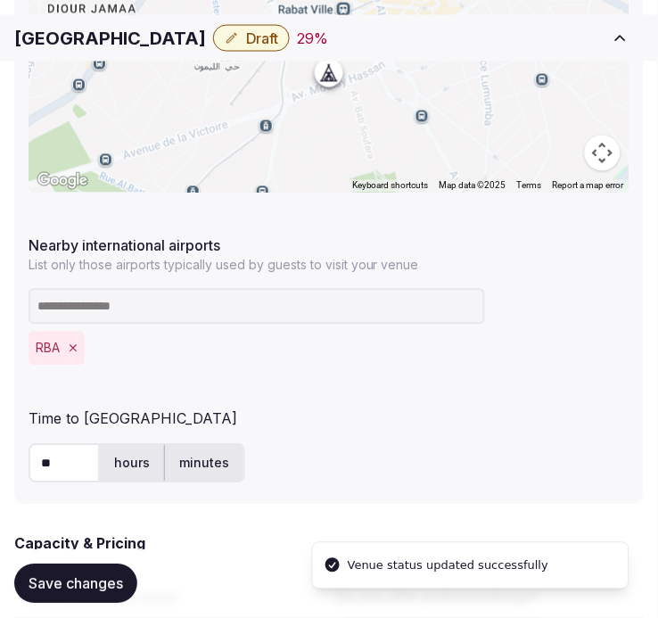
scroll to position [1059, 0]
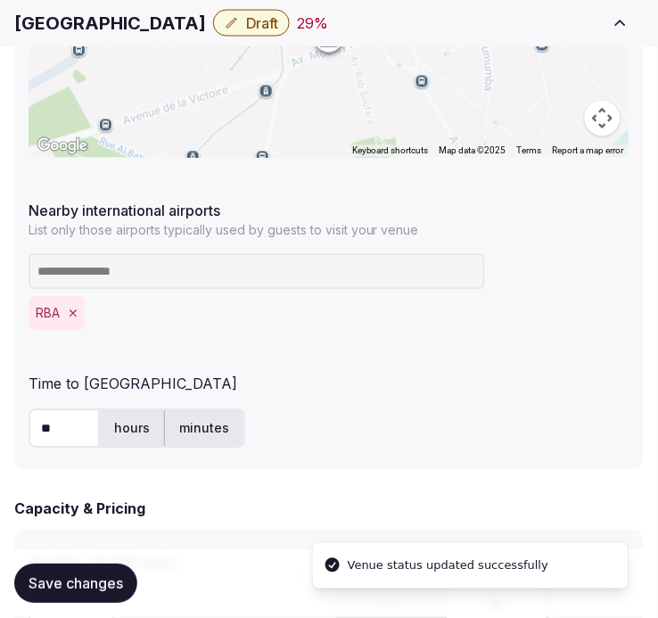
click at [242, 39] on div "Belere Urban Hotel Draft 29 % Close CRM View draft Admin venues" at bounding box center [329, 23] width 658 height 39
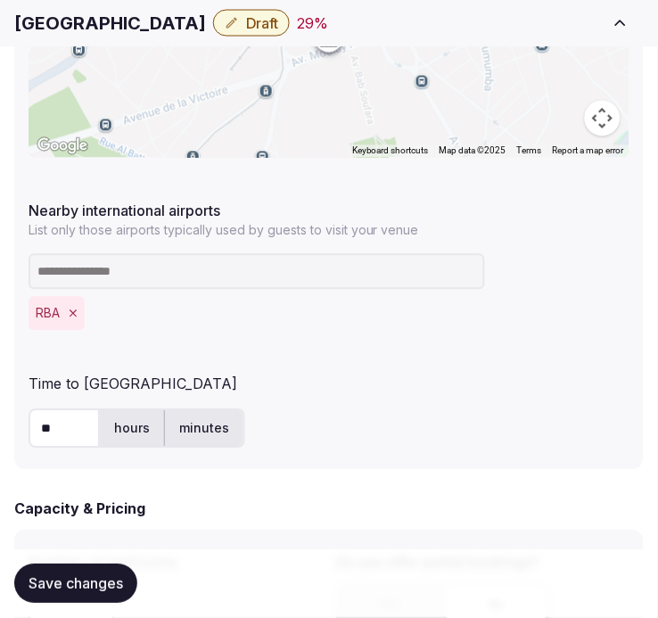
click at [246, 24] on span "Draft" at bounding box center [262, 23] width 32 height 18
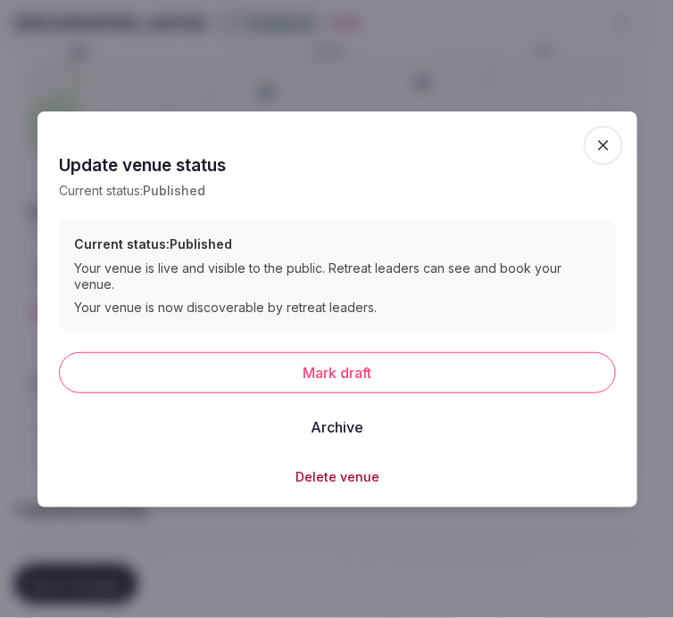
click at [605, 151] on icon "button" at bounding box center [603, 145] width 11 height 11
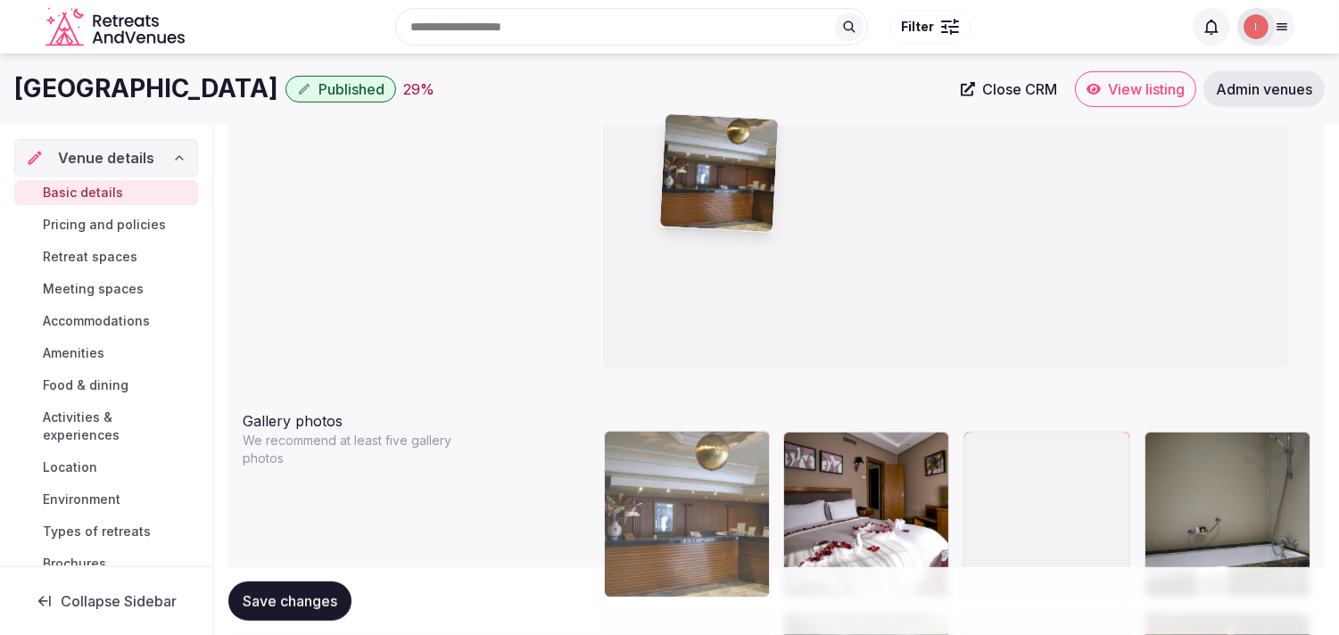
scroll to position [1719, 0]
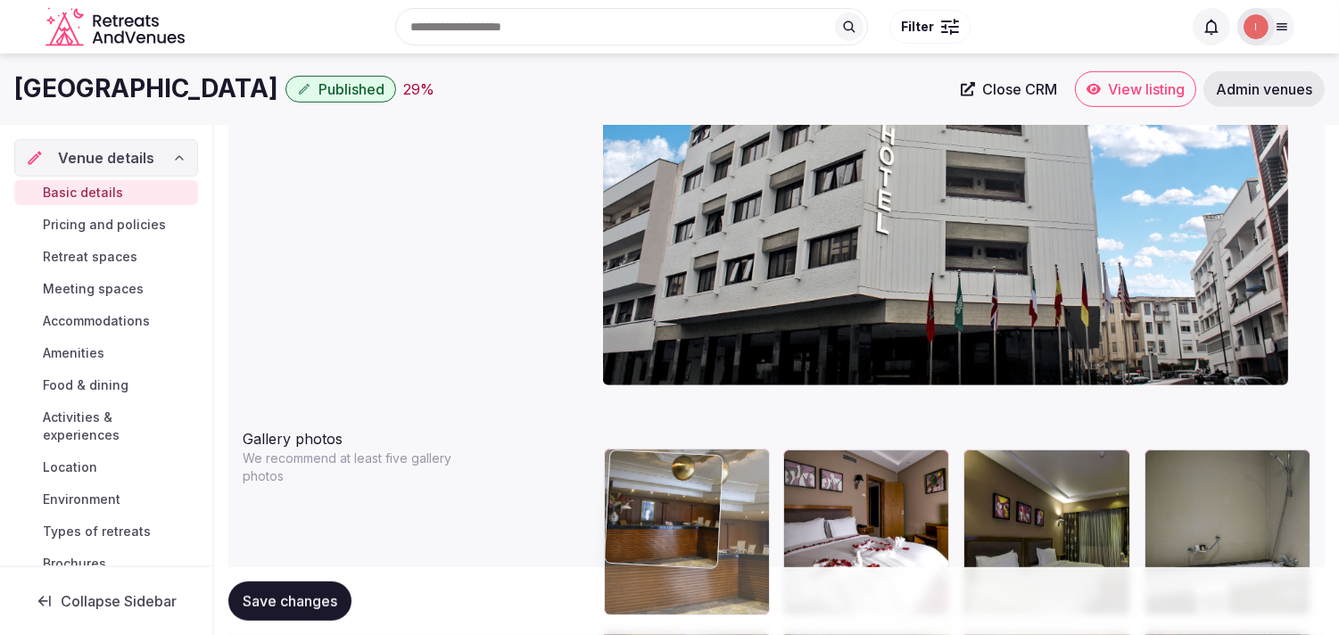
drag, startPoint x: 970, startPoint y: 252, endPoint x: 657, endPoint y: 488, distance: 392.4
click at [657, 488] on body "**********" at bounding box center [669, 506] width 1339 height 4451
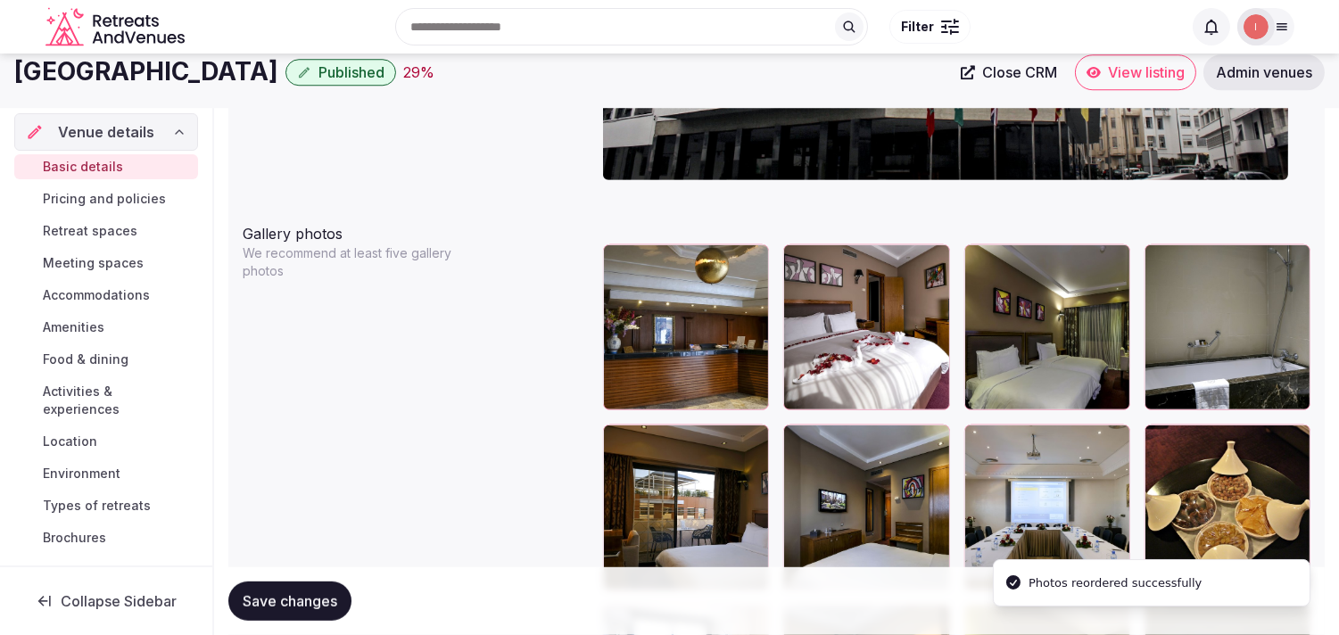
scroll to position [1918, 0]
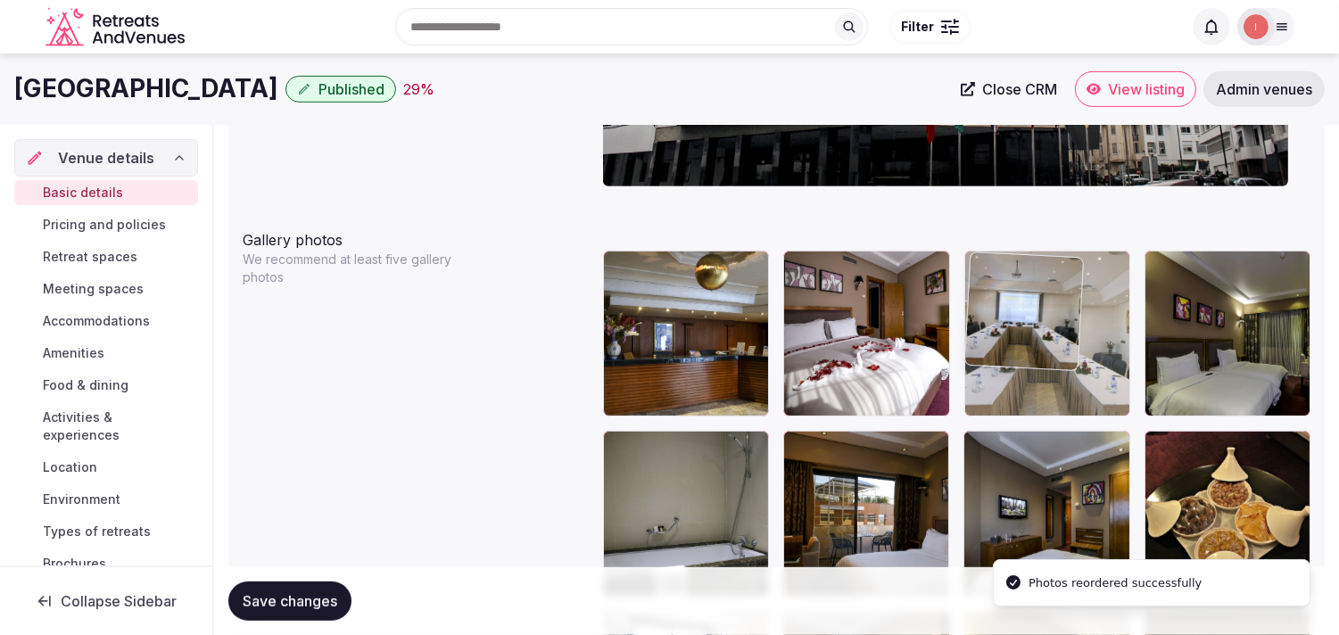
drag, startPoint x: 975, startPoint y: 443, endPoint x: 965, endPoint y: 298, distance: 145.8
click at [673, 298] on body "**********" at bounding box center [669, 307] width 1339 height 4451
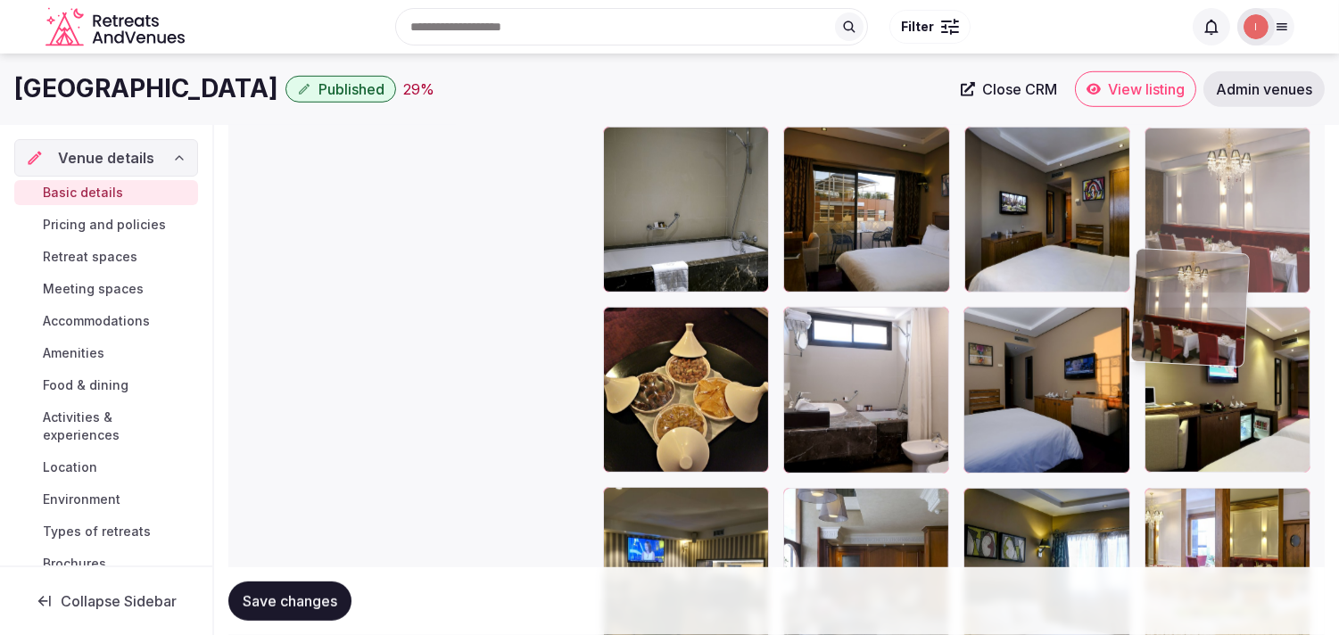
scroll to position [2182, 0]
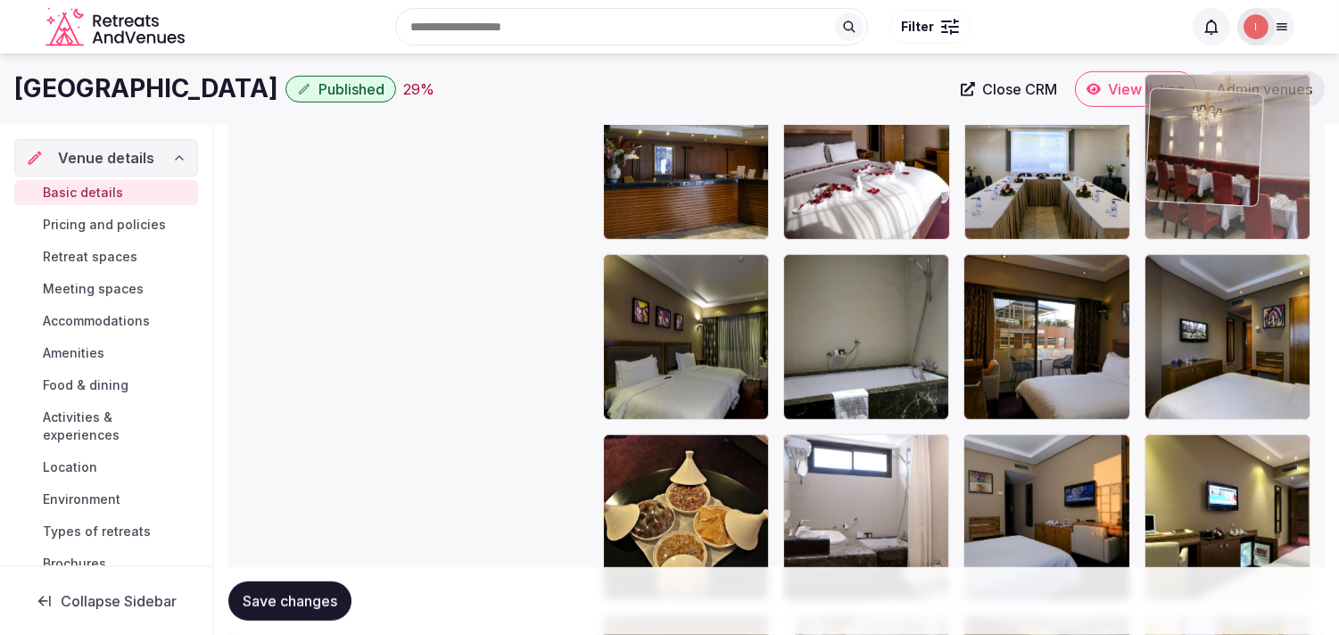
drag, startPoint x: 983, startPoint y: 315, endPoint x: 1140, endPoint y: 101, distance: 265.5
click at [673, 101] on body "**********" at bounding box center [669, 130] width 1339 height 4451
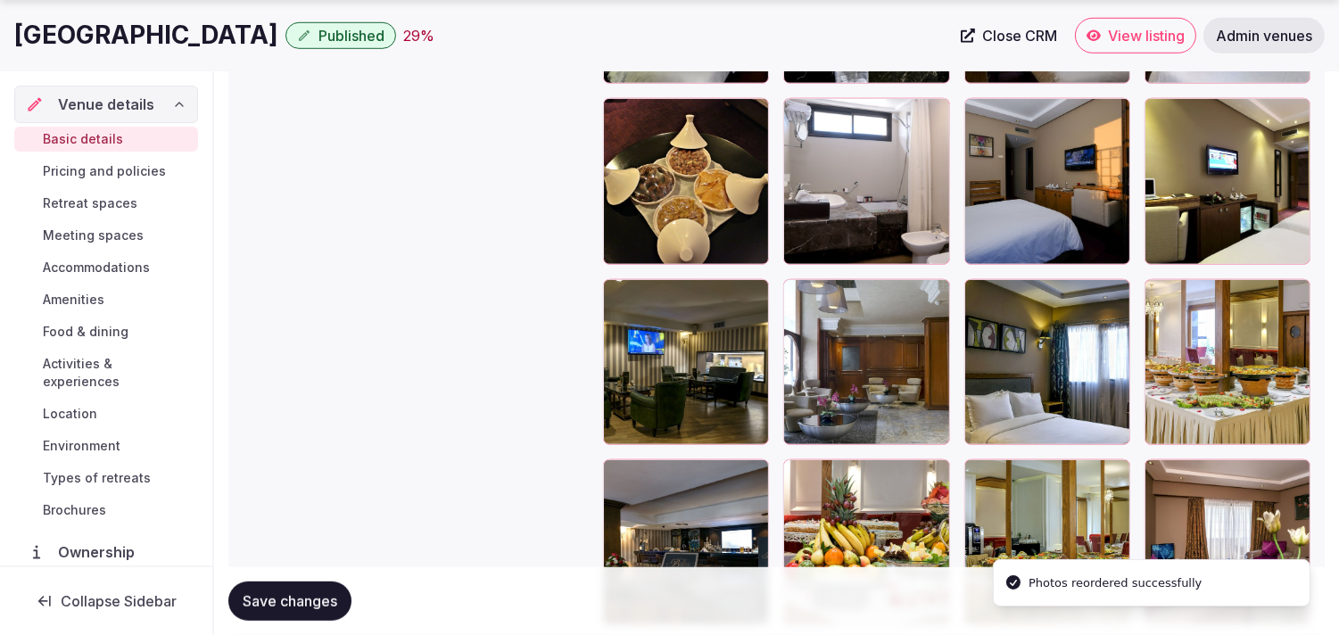
scroll to position [2478, 0]
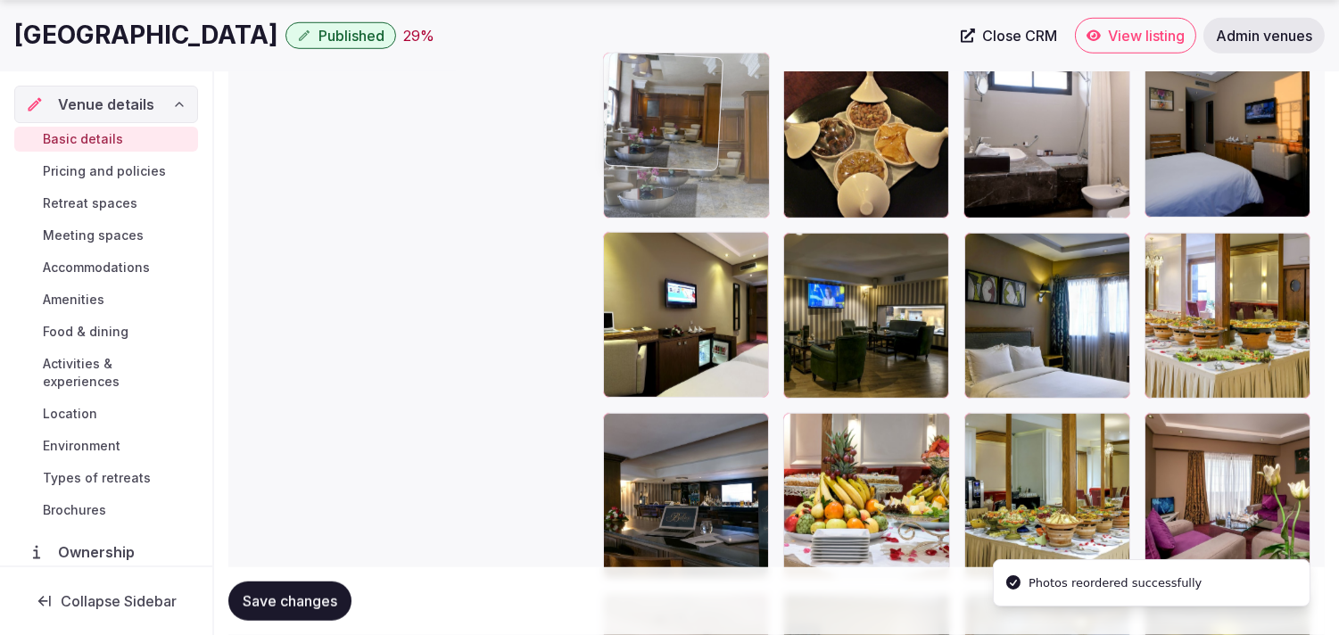
drag, startPoint x: 700, startPoint y: 145, endPoint x: 661, endPoint y: 134, distance: 40.9
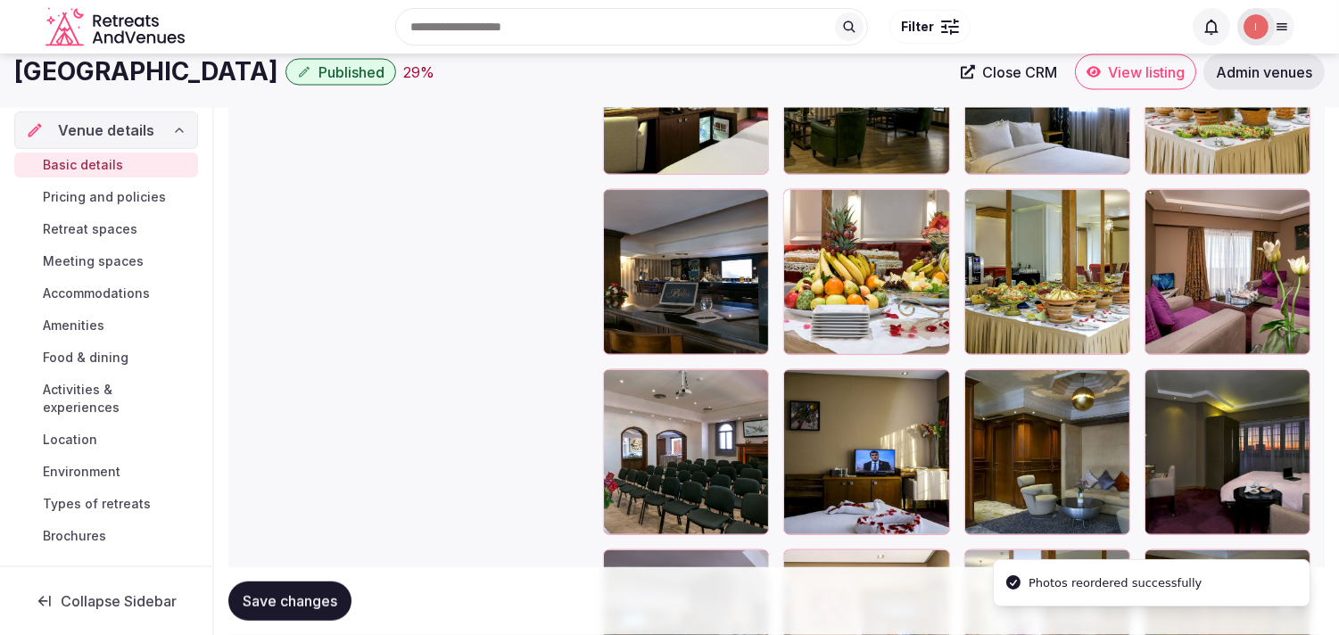
scroll to position [2677, 0]
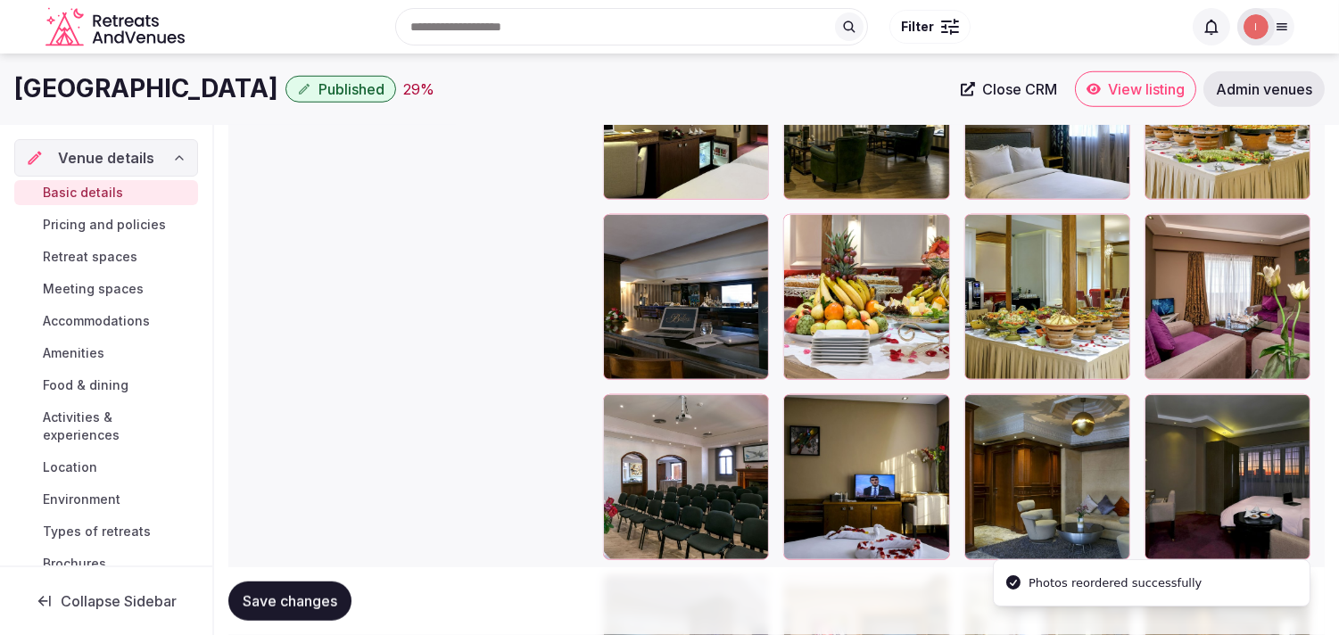
click at [617, 441] on div at bounding box center [686, 477] width 166 height 166
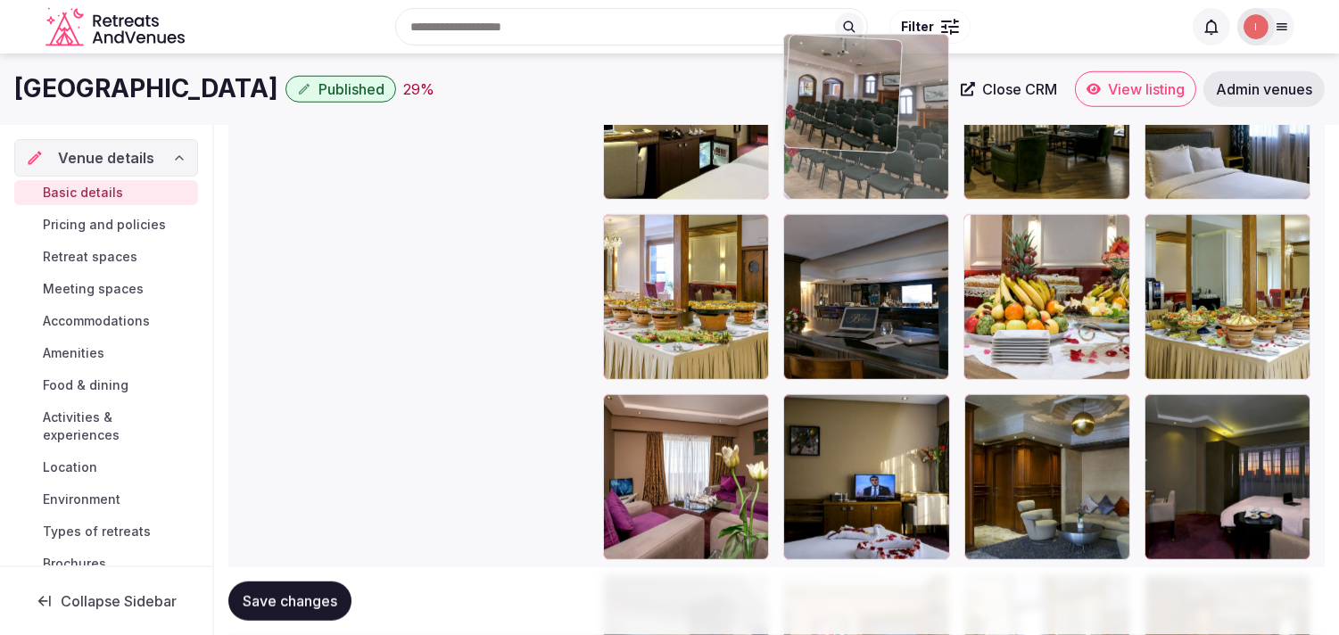
drag, startPoint x: 609, startPoint y: 413, endPoint x: 852, endPoint y: 131, distance: 372.0
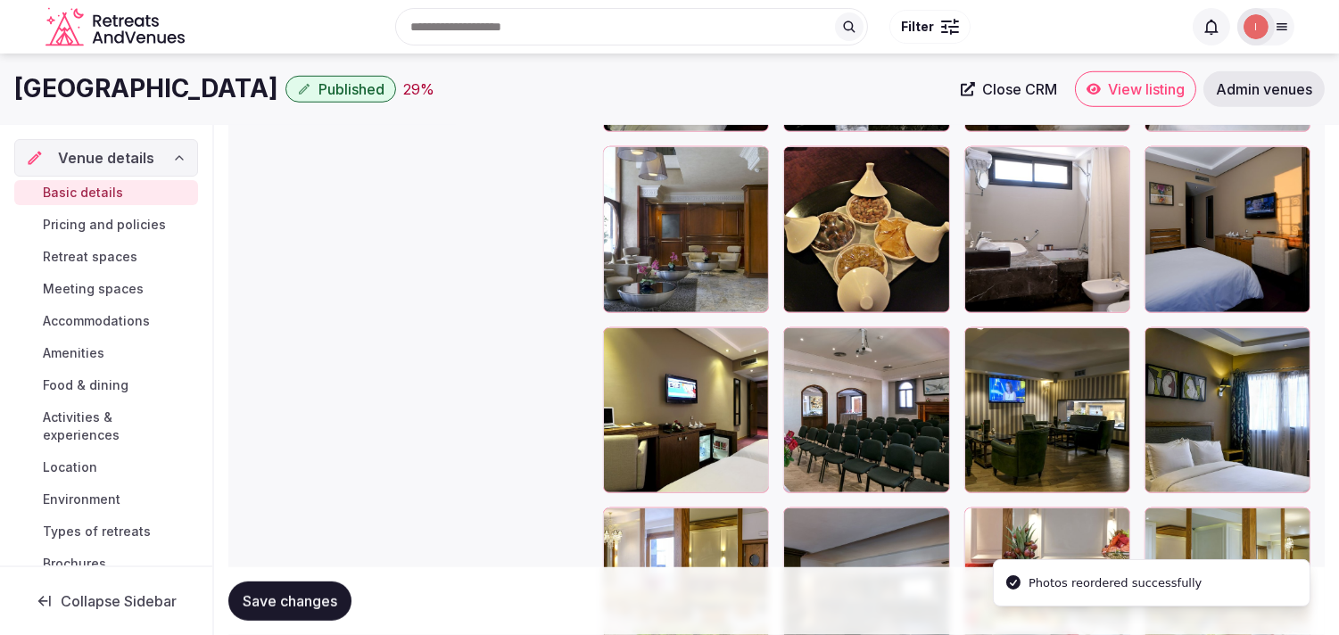
scroll to position [2379, 0]
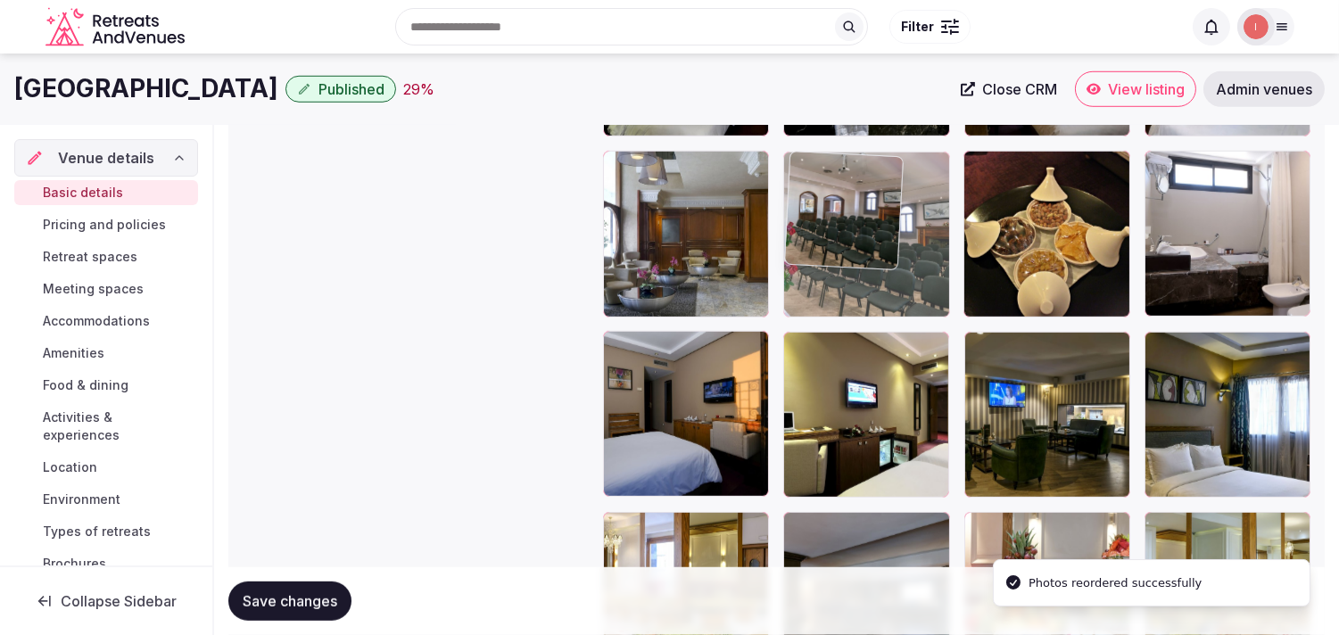
drag, startPoint x: 851, startPoint y: 202, endPoint x: 865, endPoint y: 162, distance: 41.8
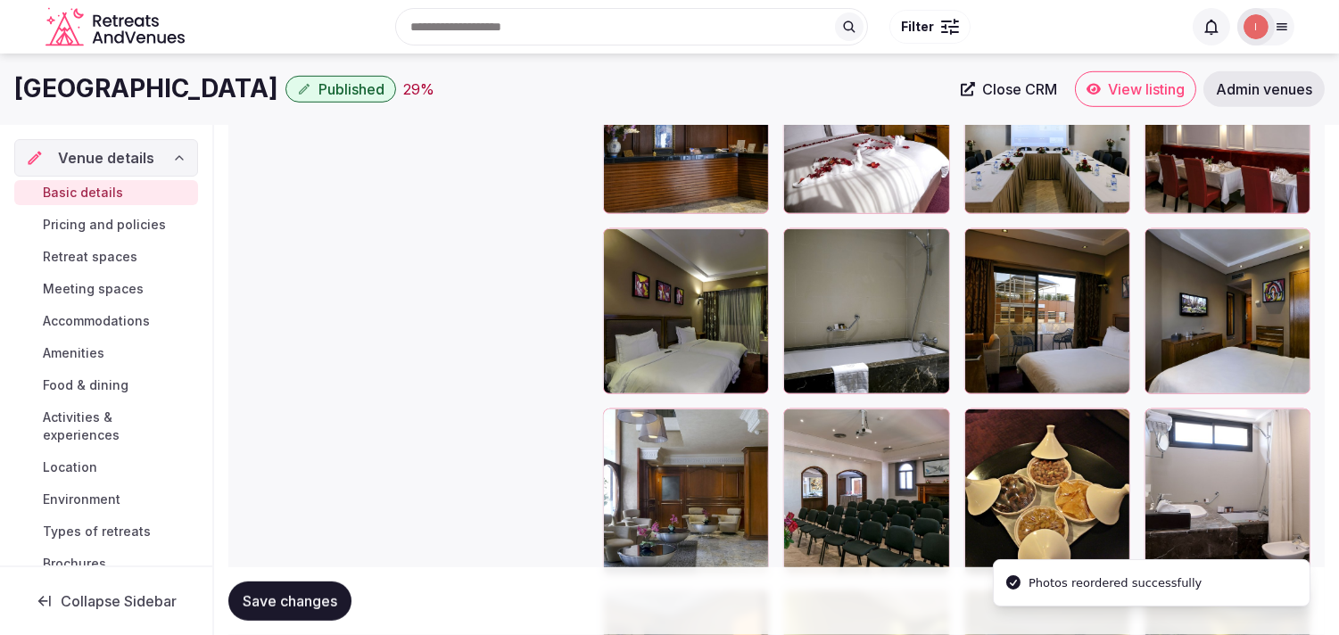
scroll to position [2082, 0]
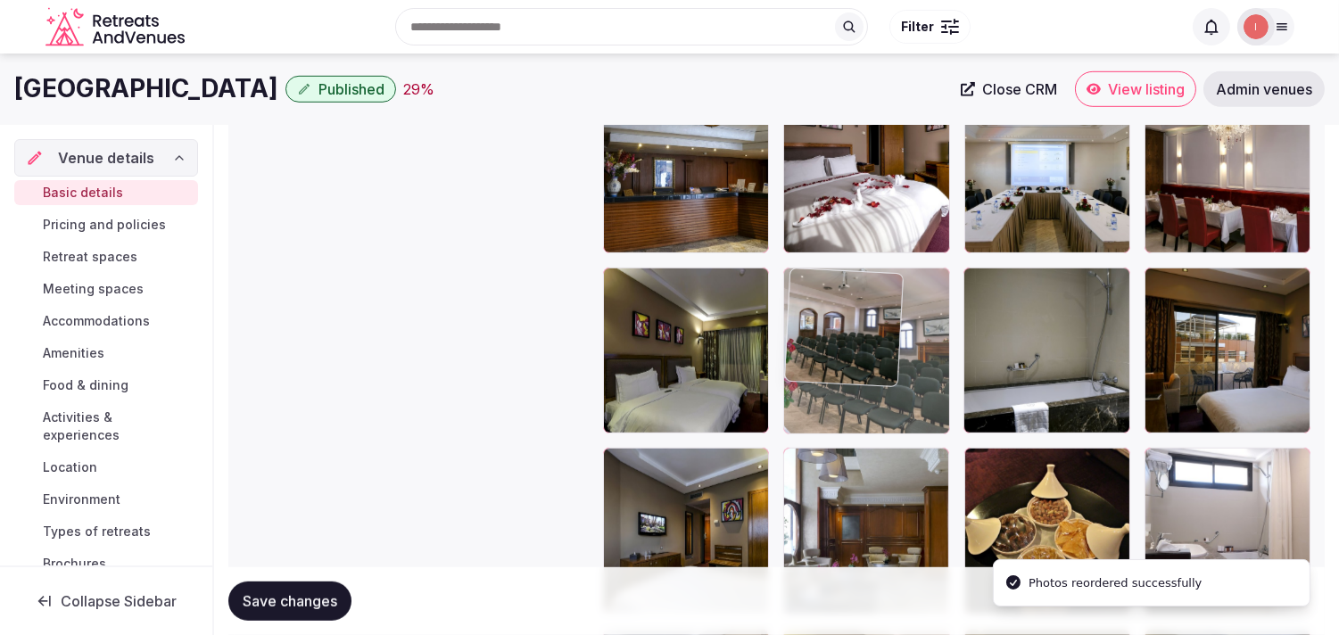
drag, startPoint x: 799, startPoint y: 459, endPoint x: 827, endPoint y: 333, distance: 129.7
click at [673, 333] on body "**********" at bounding box center [669, 143] width 1339 height 4451
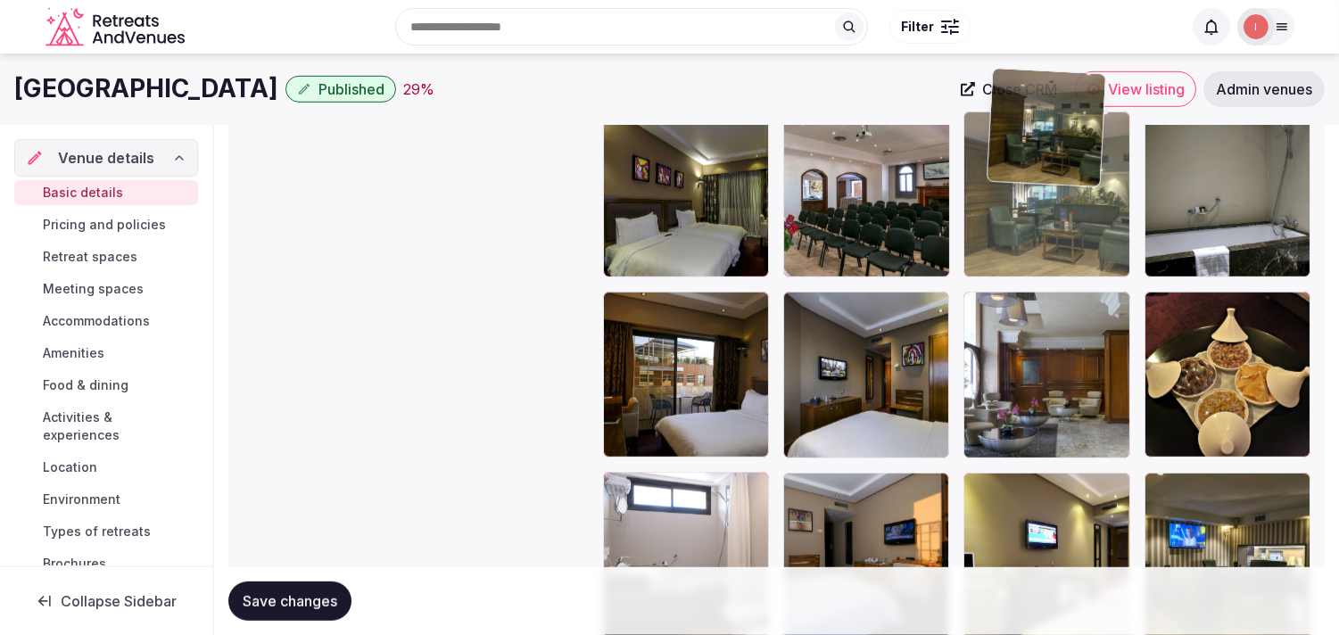
scroll to position [2228, 0]
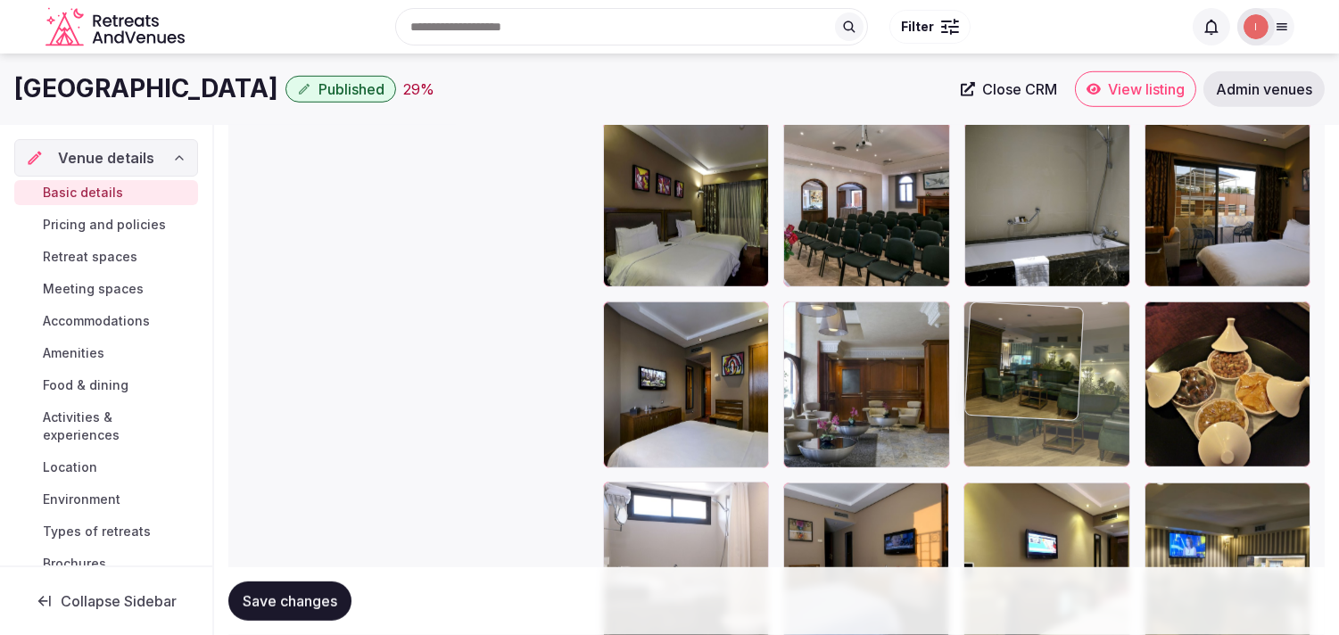
drag, startPoint x: 798, startPoint y: 360, endPoint x: 968, endPoint y: 346, distance: 171.0
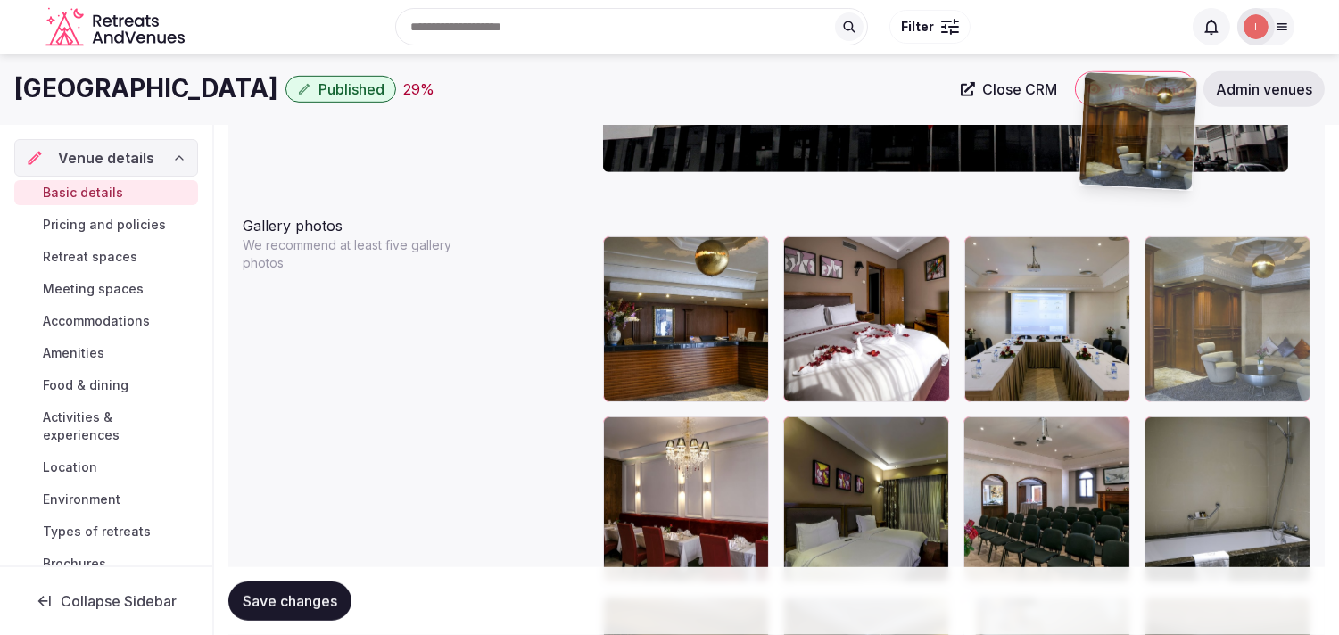
scroll to position [1929, 0]
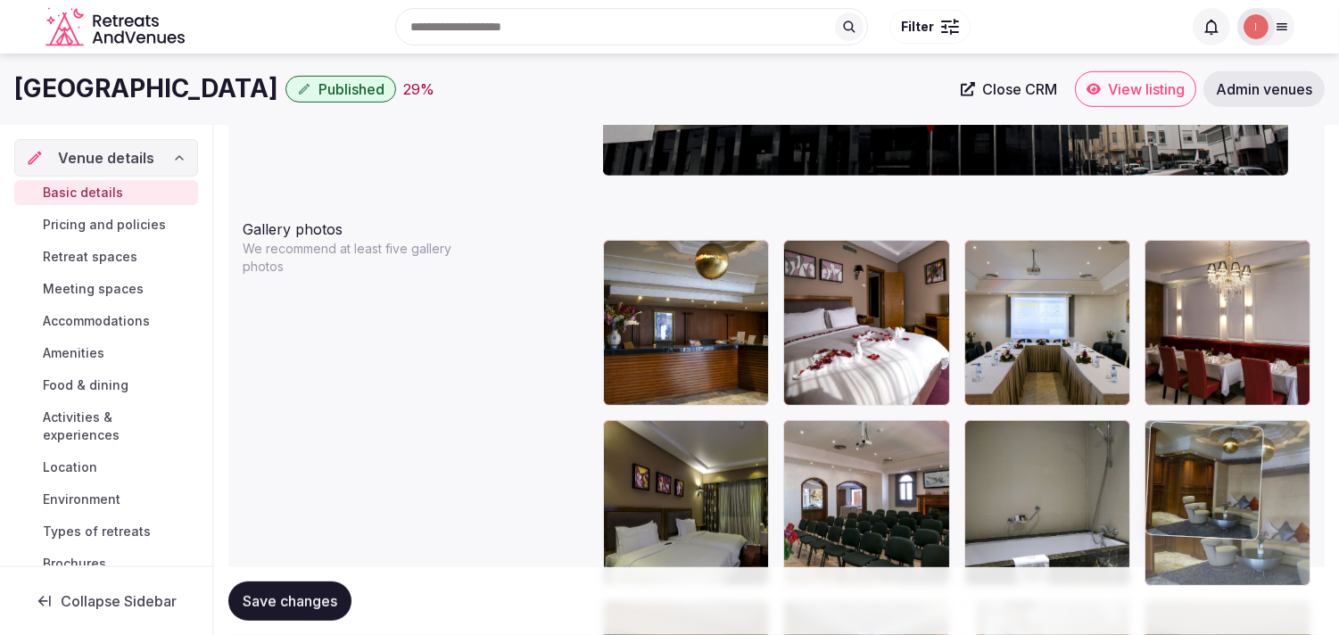
drag, startPoint x: 1147, startPoint y: 364, endPoint x: 1111, endPoint y: 422, distance: 68.6
click at [673, 422] on body "**********" at bounding box center [669, 296] width 1339 height 4451
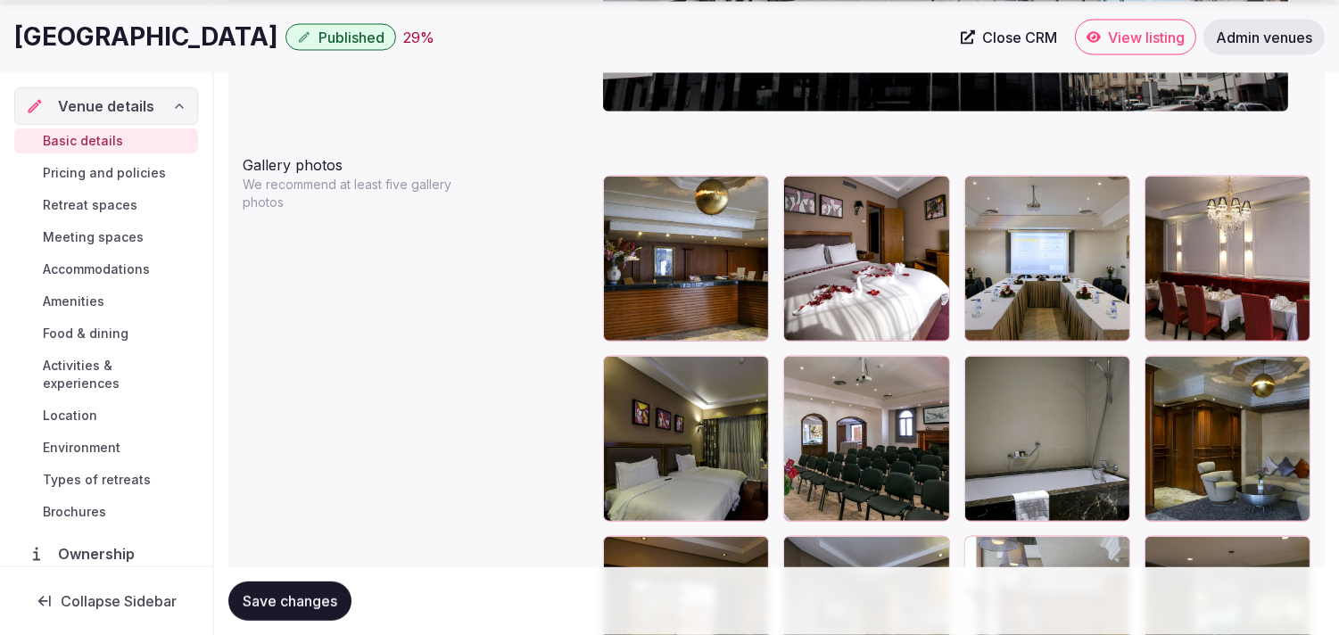
scroll to position [2028, 0]
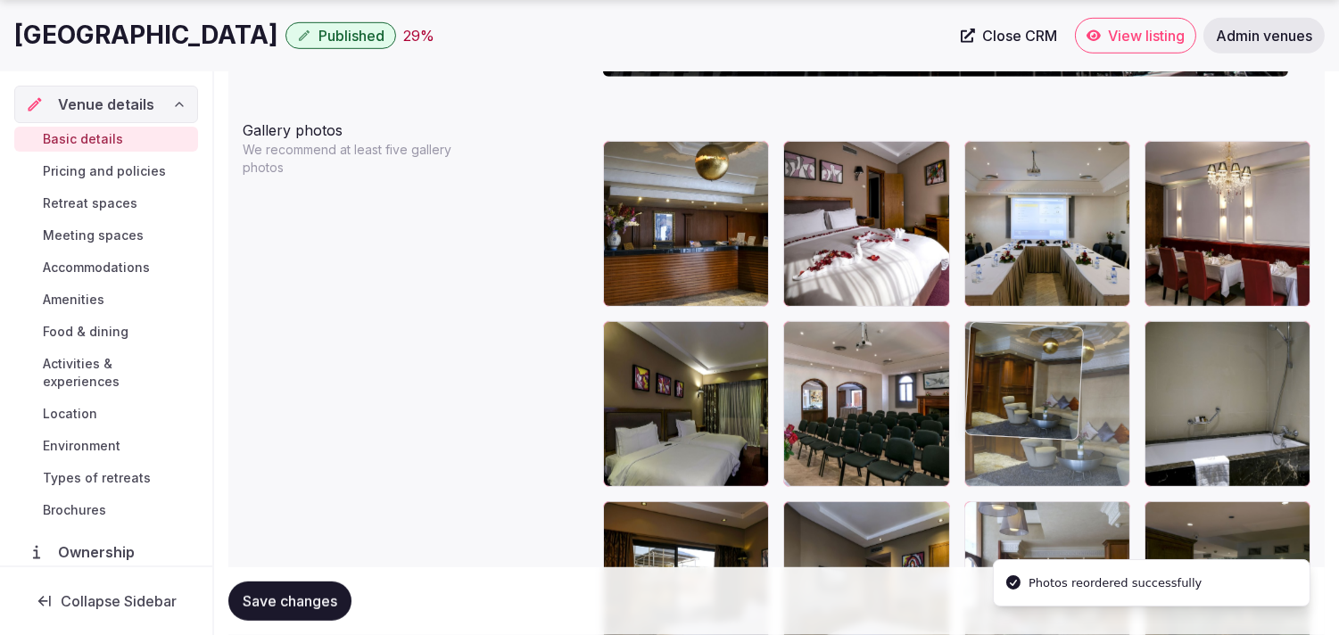
drag, startPoint x: 1158, startPoint y: 343, endPoint x: 1037, endPoint y: 336, distance: 121.5
click at [673, 336] on body "**********" at bounding box center [669, 197] width 1339 height 4451
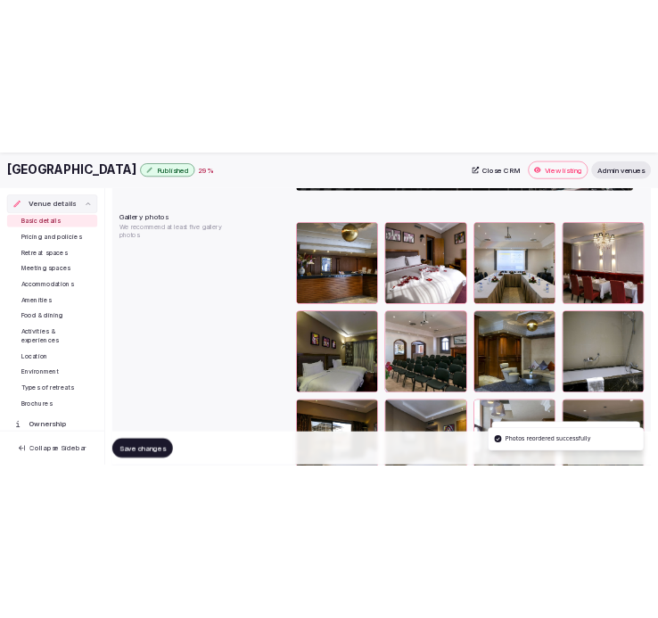
scroll to position [2127, 0]
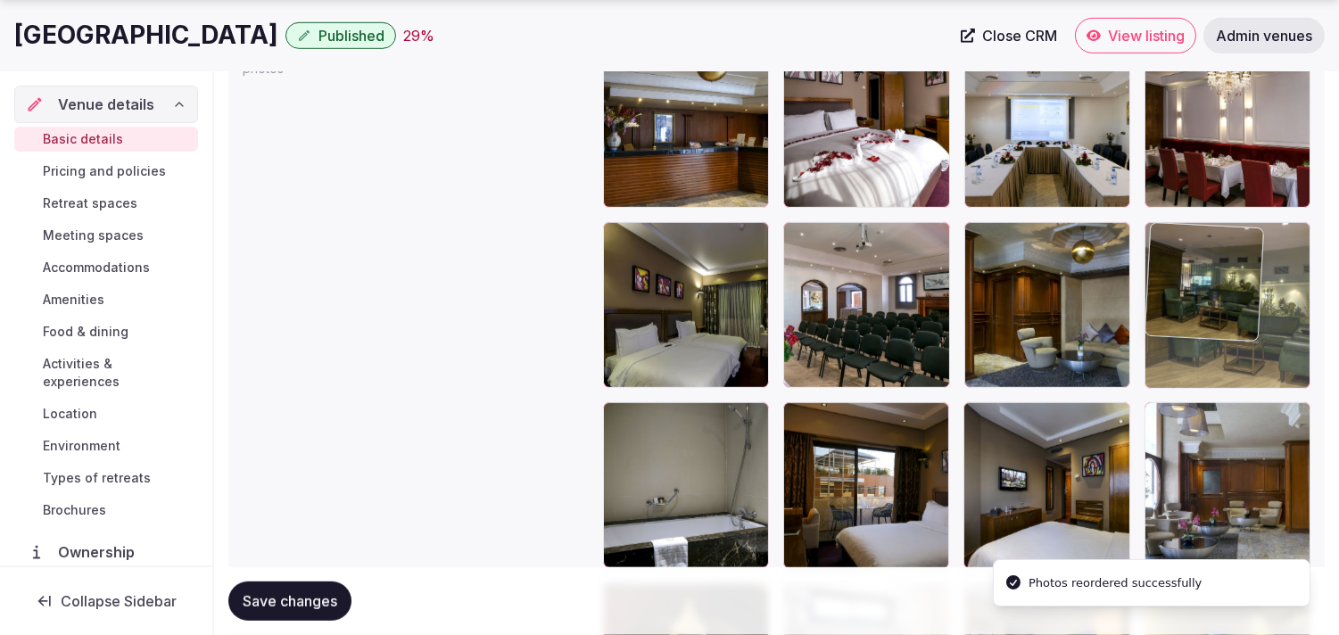
drag, startPoint x: 1156, startPoint y: 425, endPoint x: 1142, endPoint y: 246, distance: 179.0
click at [673, 246] on body "**********" at bounding box center [669, 98] width 1339 height 4451
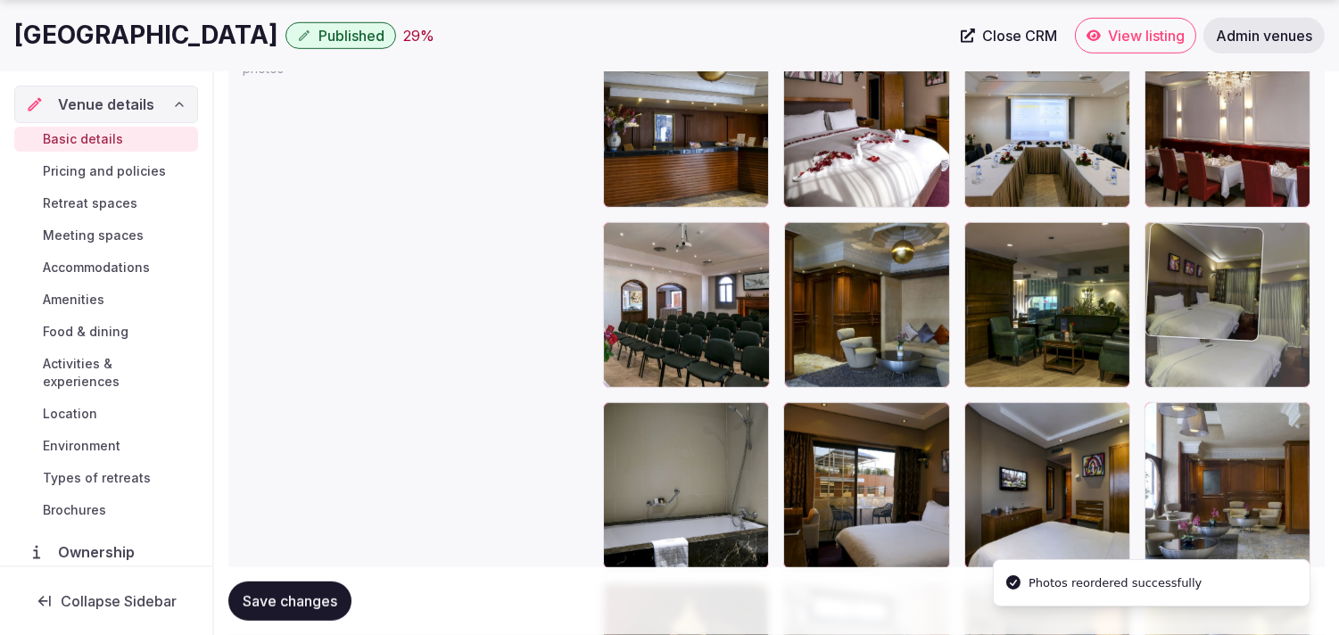
drag, startPoint x: 613, startPoint y: 236, endPoint x: 1163, endPoint y: 248, distance: 549.7
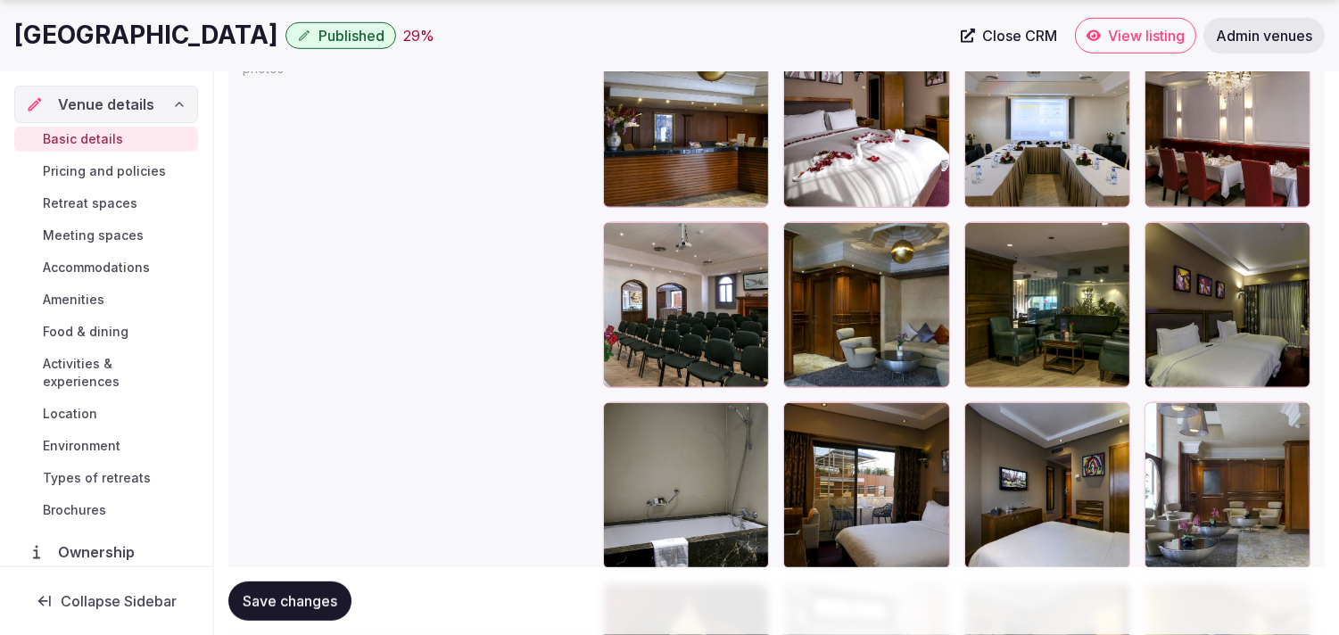
click at [298, 591] on button "Save changes" at bounding box center [289, 601] width 123 height 39
click at [253, 591] on button "Save changes" at bounding box center [289, 601] width 123 height 39
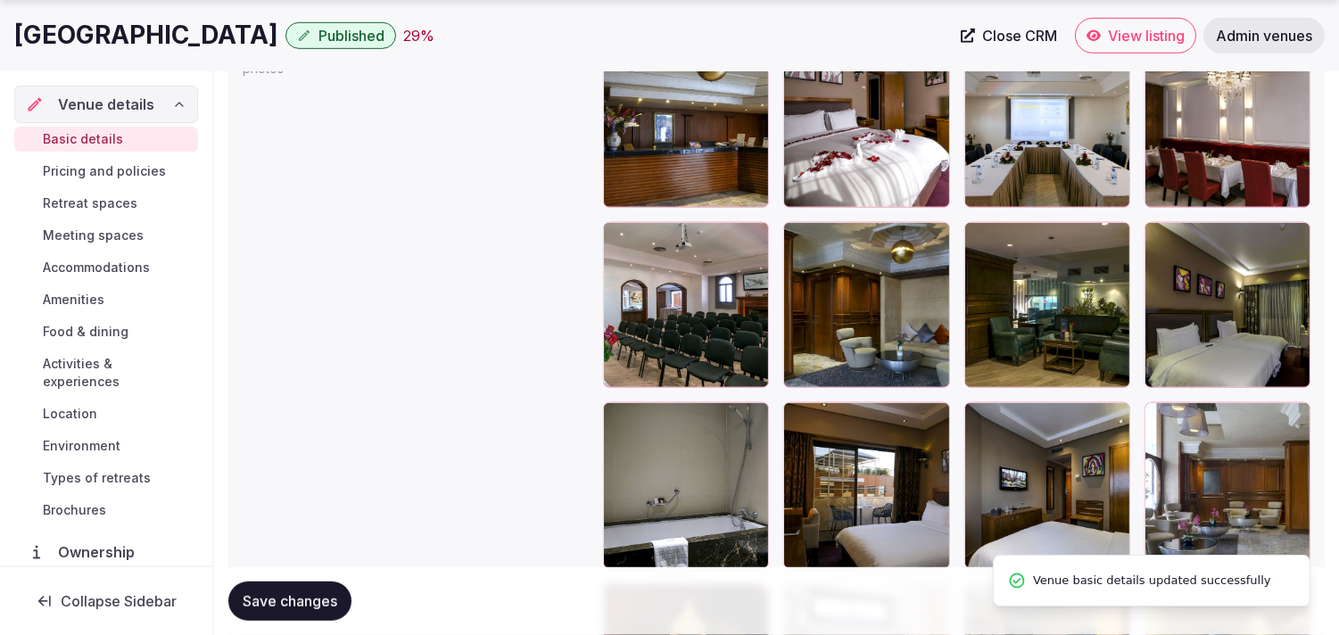
click at [253, 591] on button "Save changes" at bounding box center [289, 601] width 123 height 39
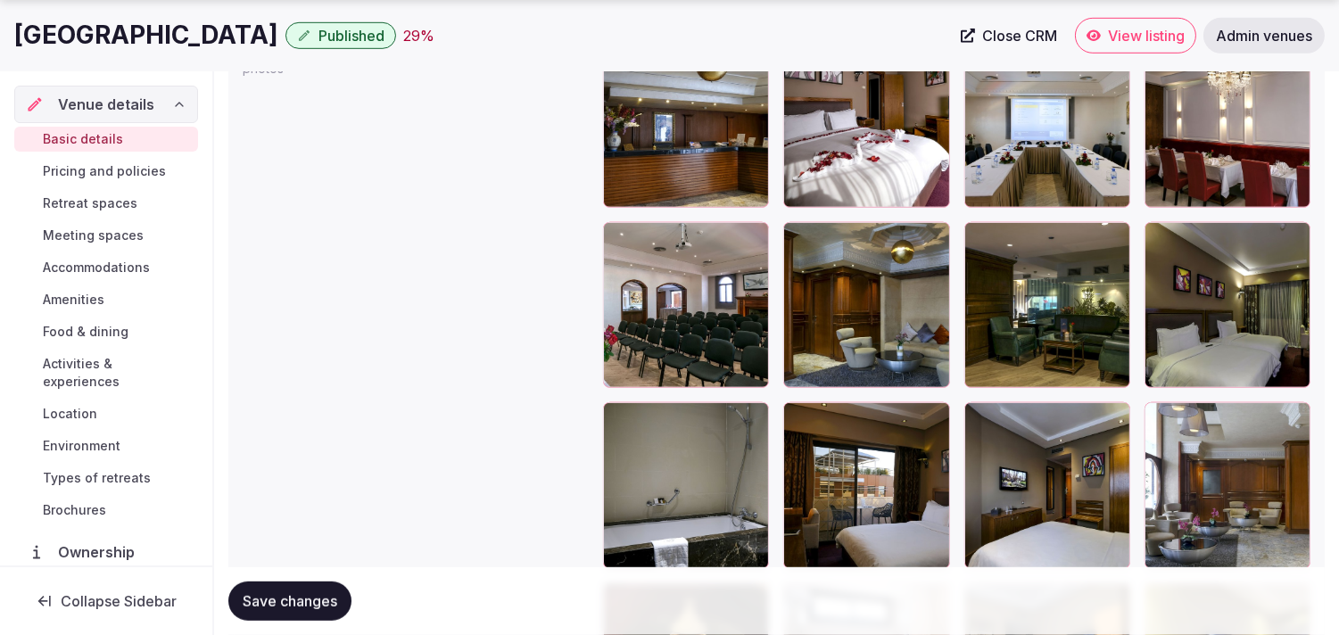
click at [269, 593] on span "Save changes" at bounding box center [290, 601] width 95 height 18
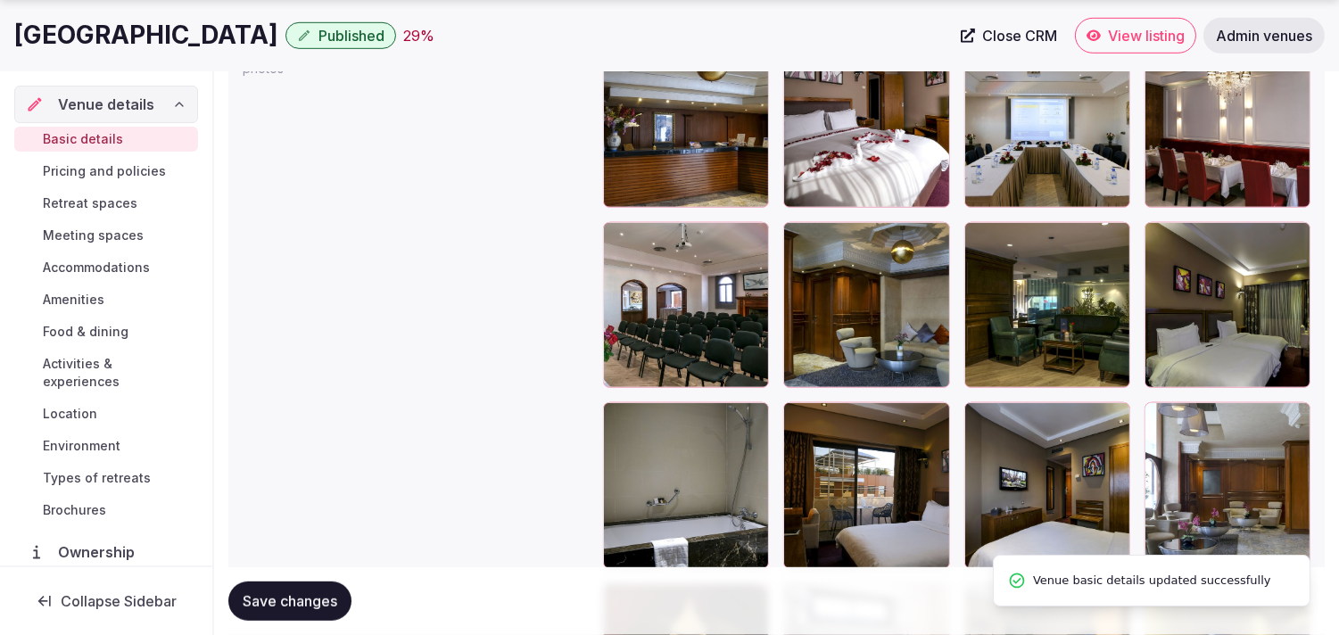
click at [270, 590] on button "Save changes" at bounding box center [289, 601] width 123 height 39
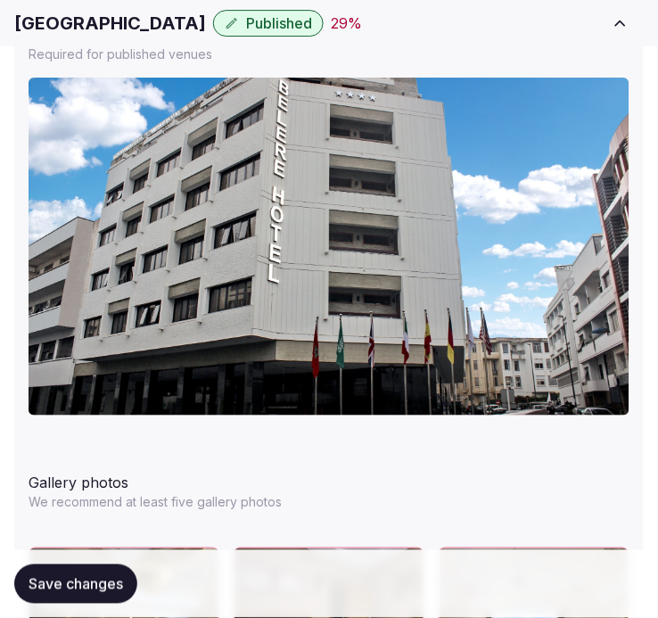
click at [113, 23] on h1 "Belere Urban Hotel" at bounding box center [110, 23] width 192 height 25
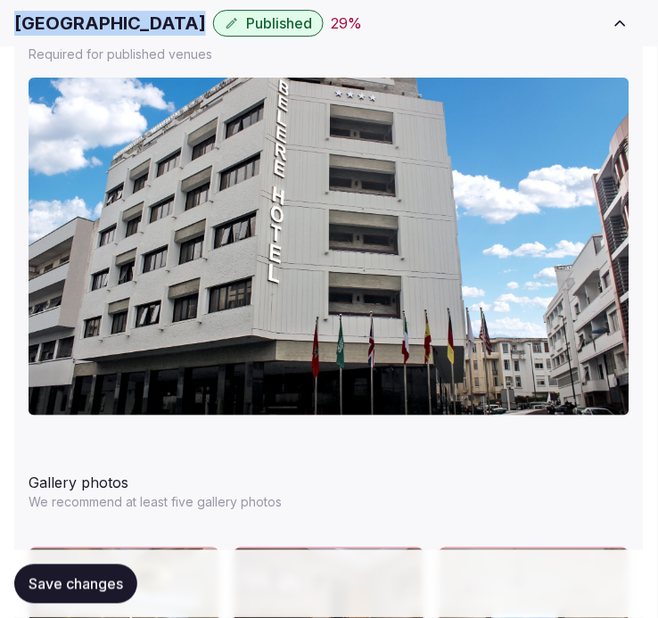
click at [113, 23] on h1 "Belere Urban Hotel" at bounding box center [110, 23] width 192 height 25
copy div "Belere Urban Hotel"
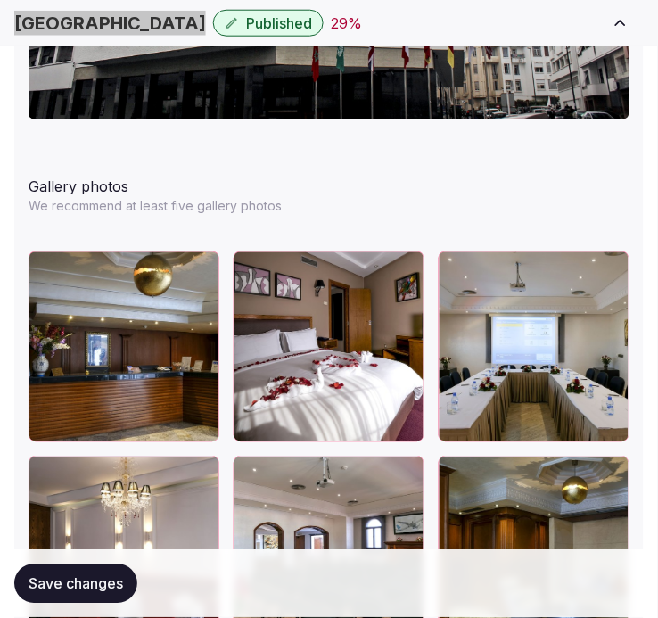
scroll to position [2424, 0]
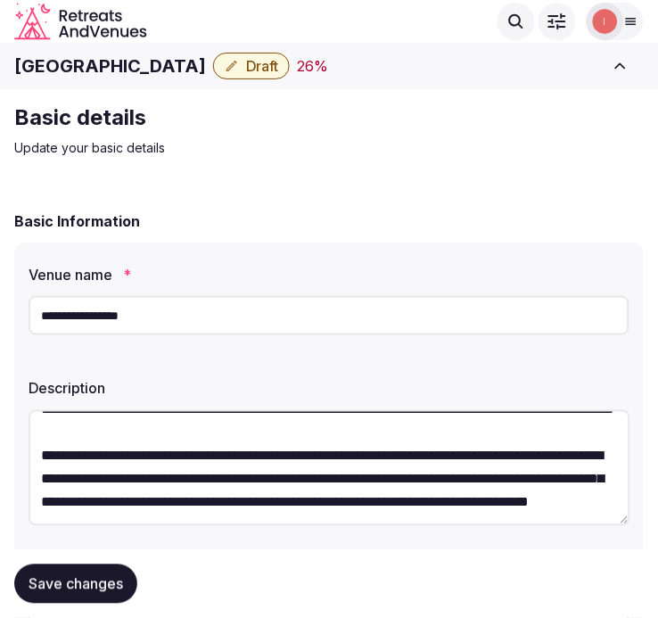
click at [70, 57] on h1 "[GEOGRAPHIC_DATA]" at bounding box center [110, 66] width 192 height 25
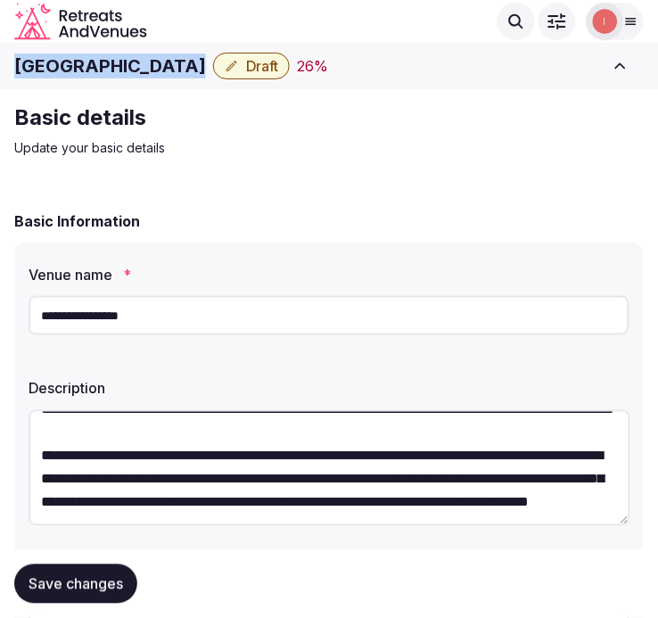
click at [70, 57] on h1 "[GEOGRAPHIC_DATA]" at bounding box center [110, 66] width 192 height 25
copy div "[GEOGRAPHIC_DATA]"
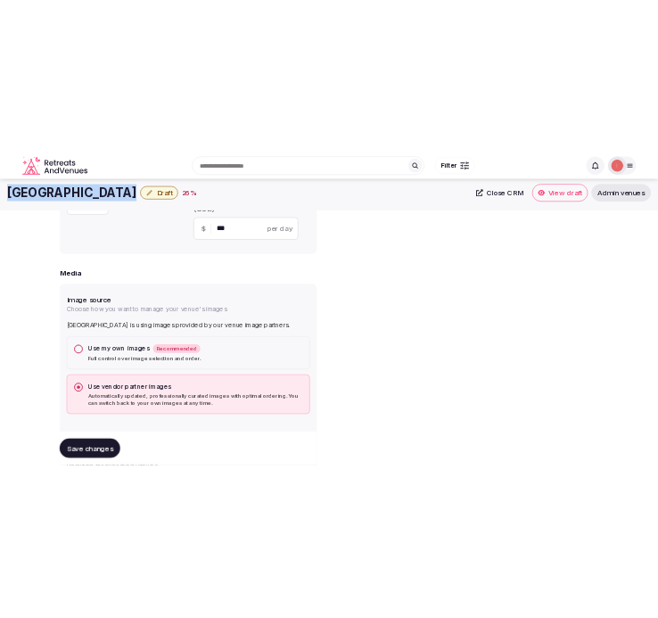
scroll to position [162, 0]
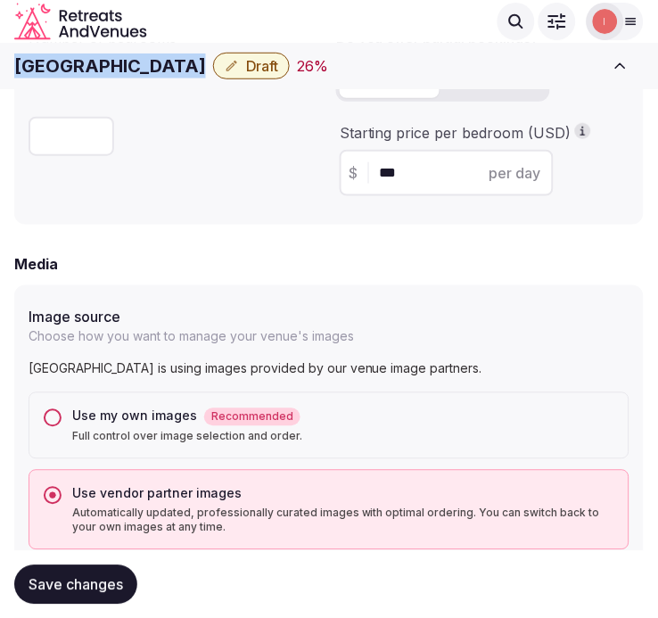
copy div "[GEOGRAPHIC_DATA]"
click at [43, 587] on span "Save changes" at bounding box center [76, 584] width 95 height 18
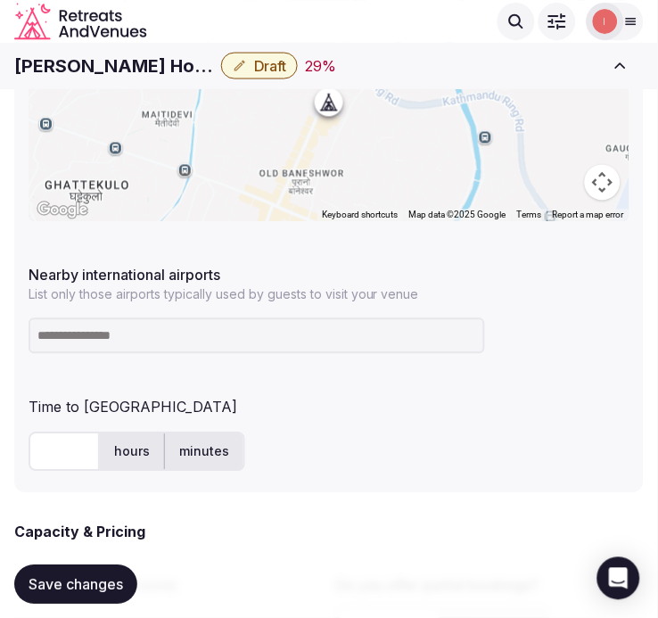
scroll to position [989, 0]
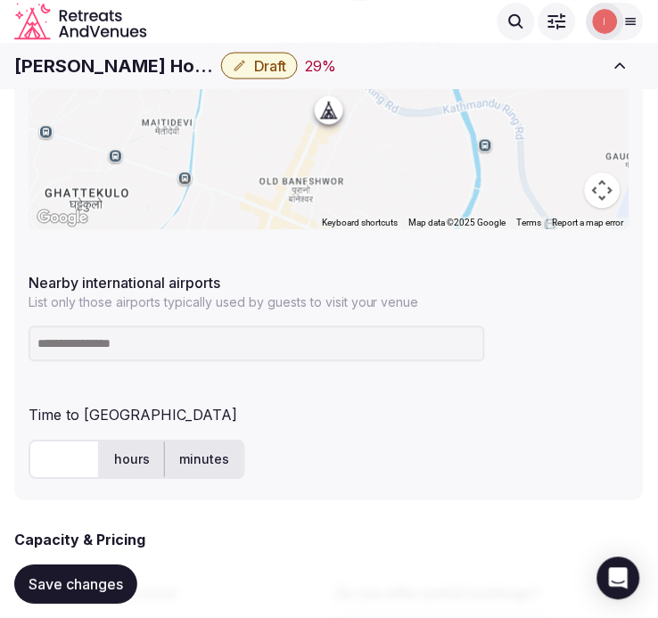
click at [71, 62] on h1 "[PERSON_NAME] Hotel" at bounding box center [114, 66] width 200 height 25
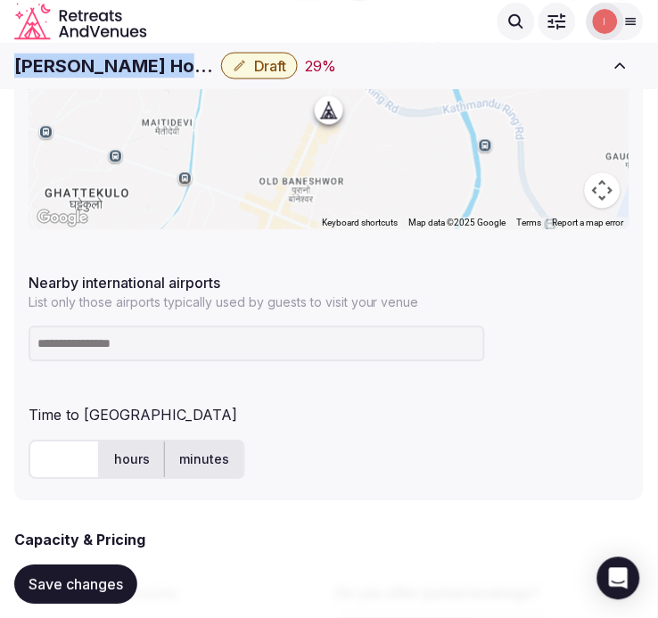
click at [71, 62] on h1 "[PERSON_NAME] Hotel" at bounding box center [114, 66] width 200 height 25
copy div "[PERSON_NAME] Hotel"
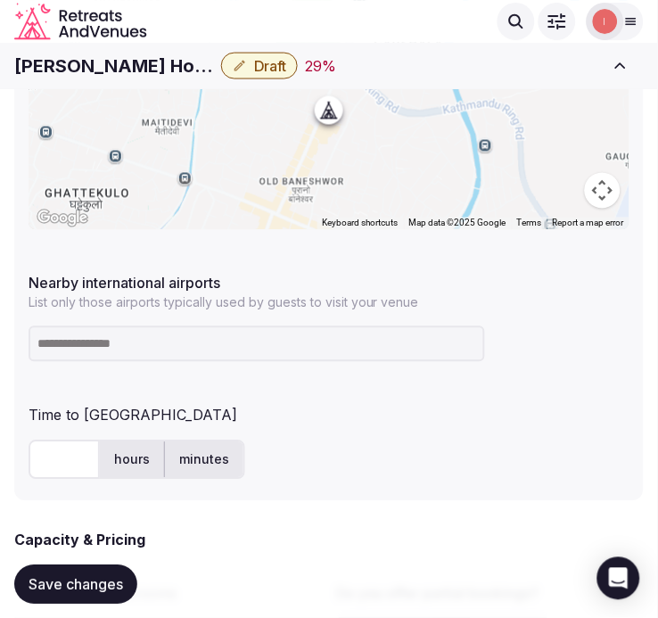
click at [229, 345] on input at bounding box center [257, 345] width 457 height 36
paste input "***"
type input "***"
click at [66, 446] on input "text" at bounding box center [64, 460] width 71 height 39
type input "*"
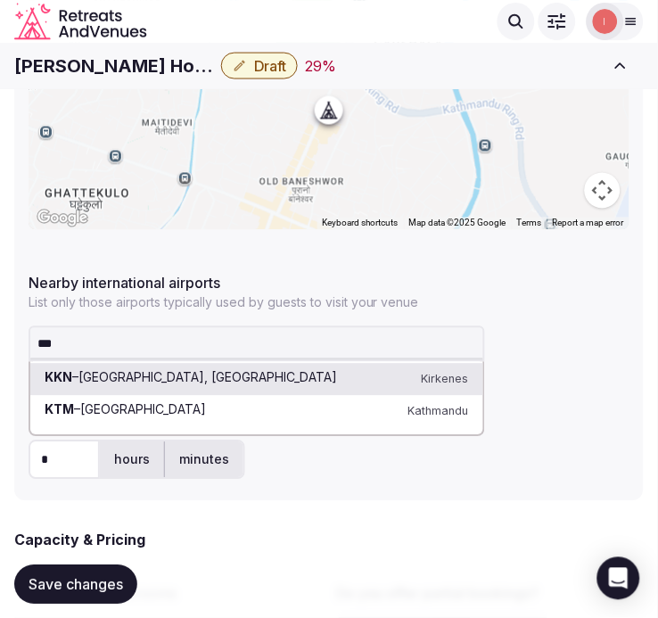
click at [112, 337] on input "***" at bounding box center [257, 345] width 457 height 36
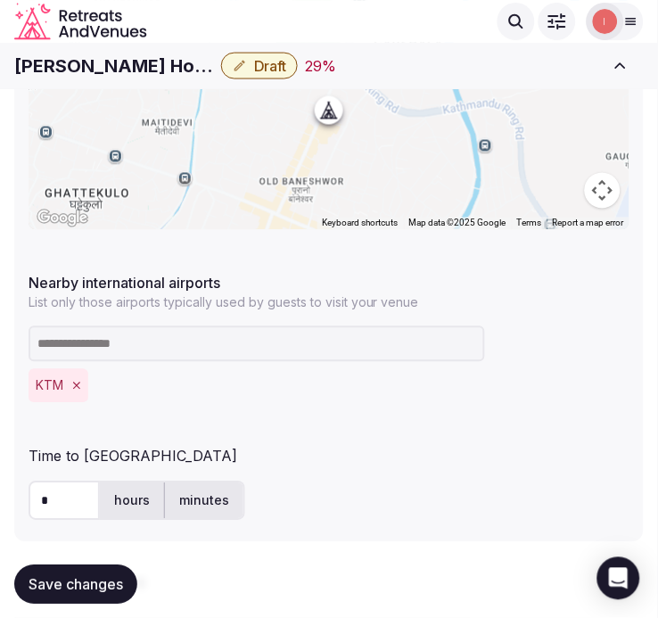
click at [72, 596] on button "Save changes" at bounding box center [75, 584] width 123 height 39
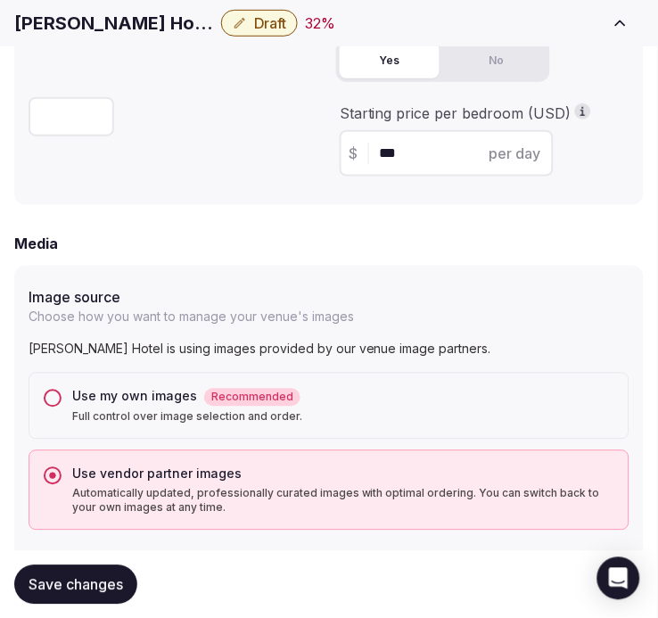
scroll to position [1683, 0]
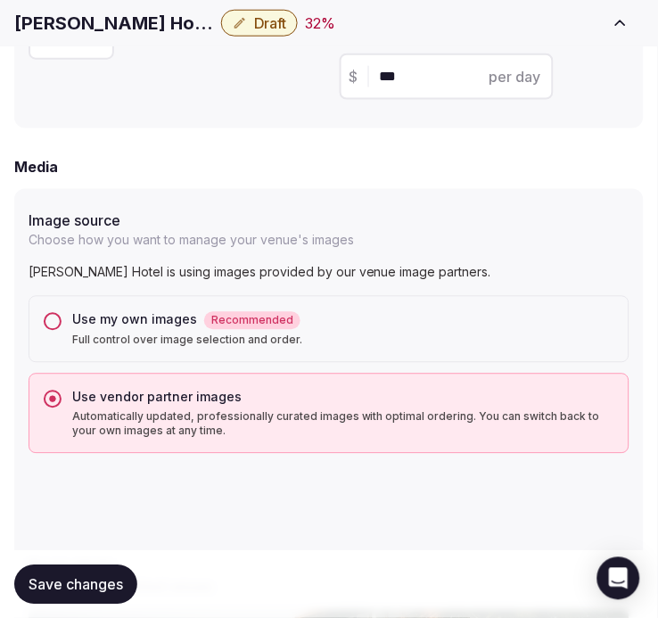
click at [103, 585] on span "Save changes" at bounding box center [76, 584] width 95 height 18
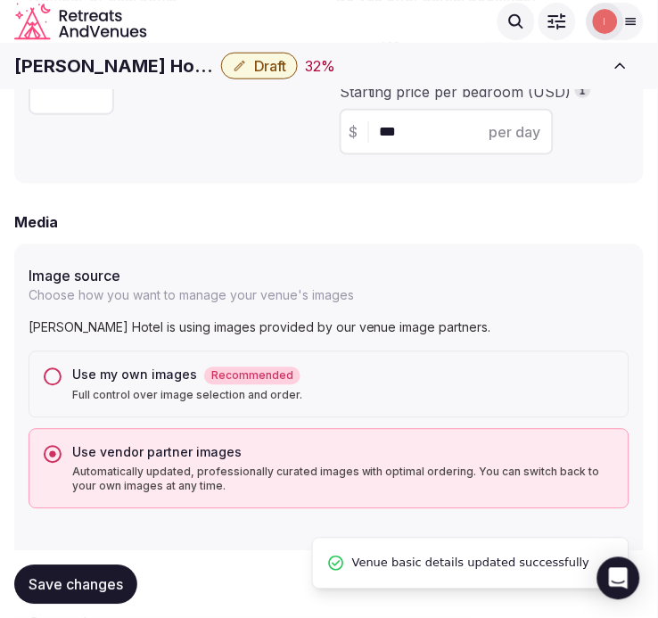
scroll to position [1485, 0]
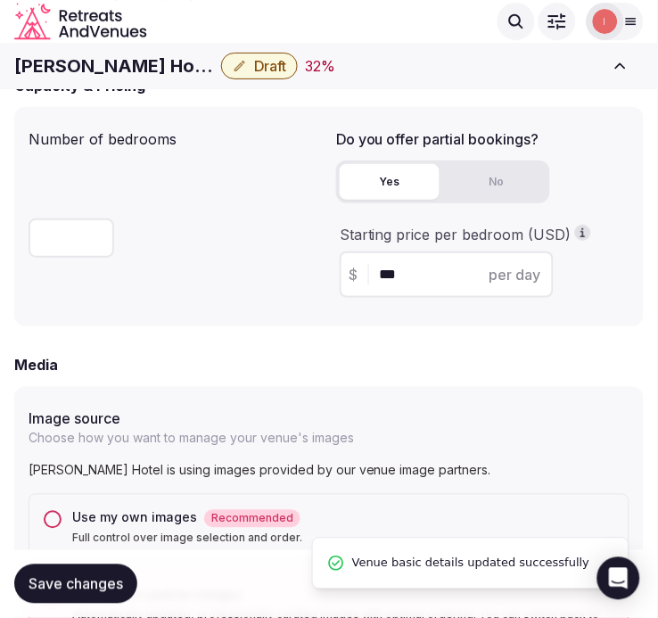
click at [221, 54] on button "Draft" at bounding box center [259, 66] width 77 height 27
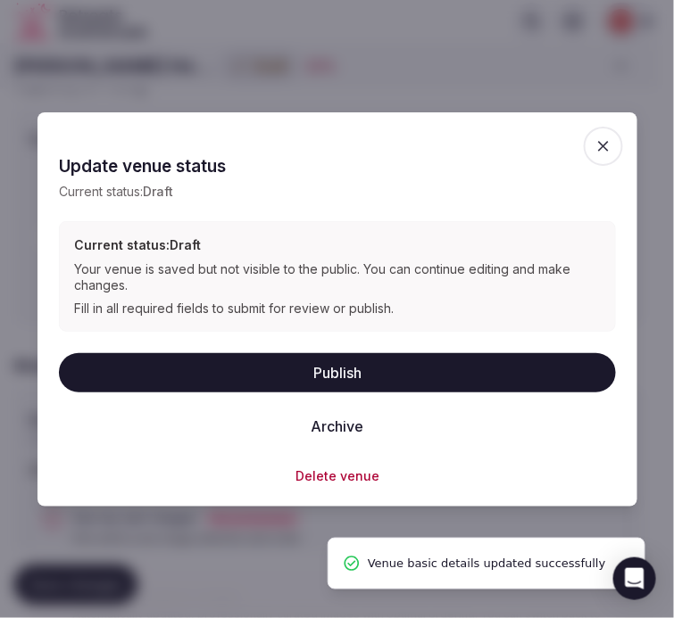
click at [343, 348] on div "Update venue status Current status: Draft Current status: Draft Your venue is s…" at bounding box center [337, 310] width 557 height 352
click at [339, 368] on button "Publish" at bounding box center [337, 372] width 557 height 39
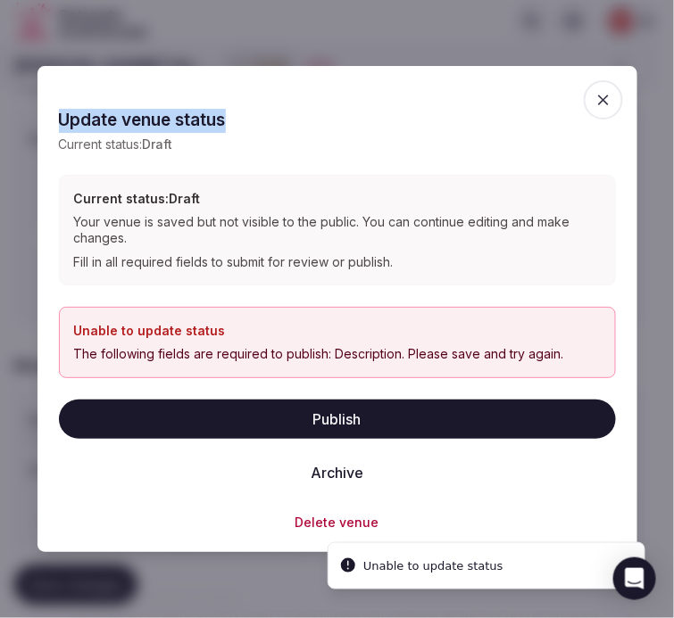
click at [602, 79] on div "Update venue status Update the publication status of this venue Update venue st…" at bounding box center [337, 309] width 600 height 487
click at [604, 99] on icon "button" at bounding box center [603, 100] width 11 height 11
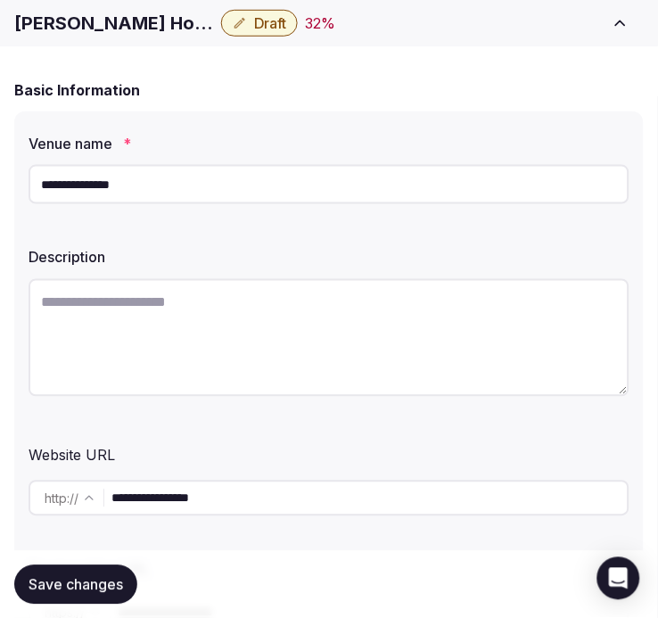
scroll to position [396, 0]
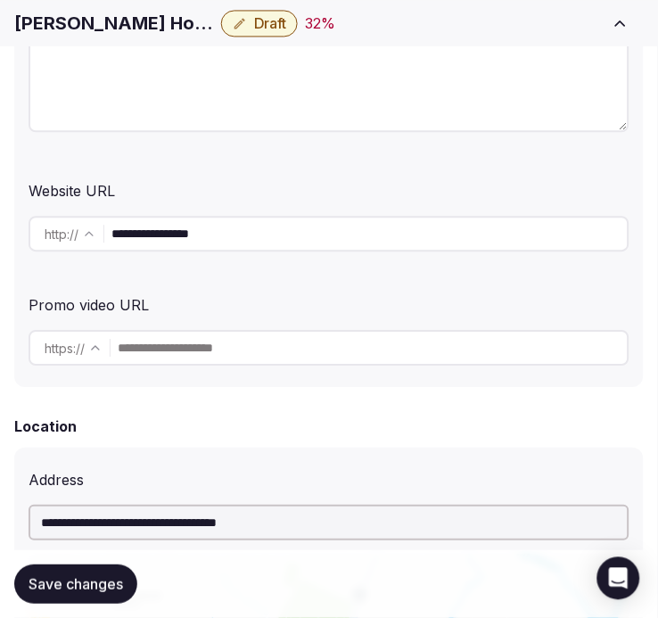
click at [211, 248] on input "**********" at bounding box center [370, 234] width 517 height 36
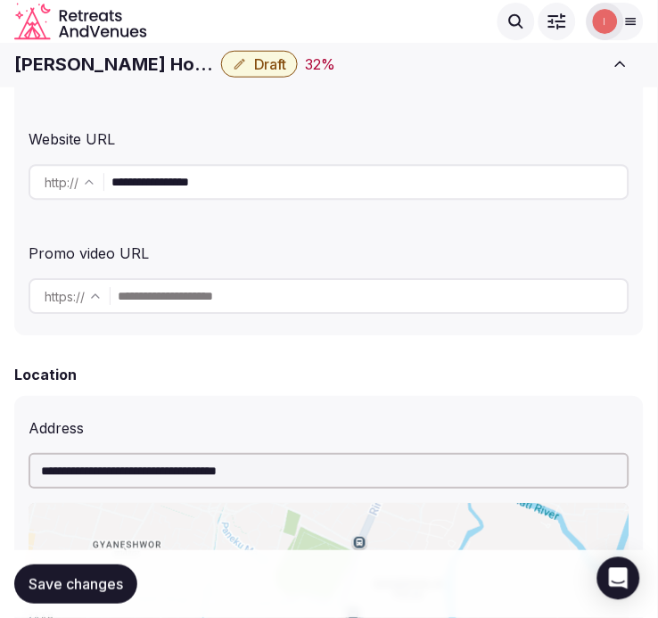
scroll to position [198, 0]
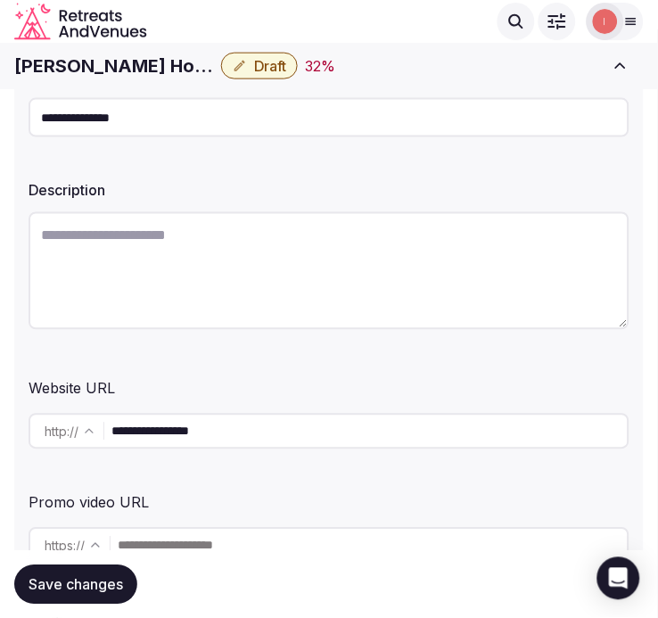
click at [281, 257] on textarea at bounding box center [329, 271] width 601 height 118
paste textarea "**********"
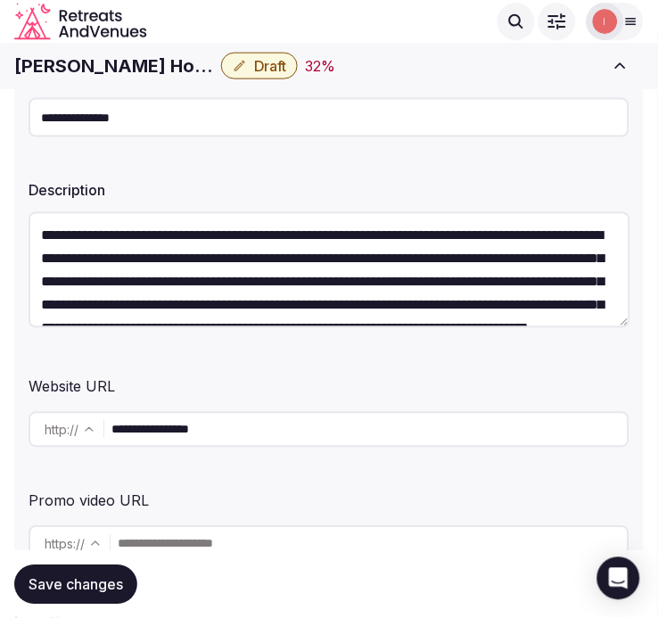
scroll to position [102, 0]
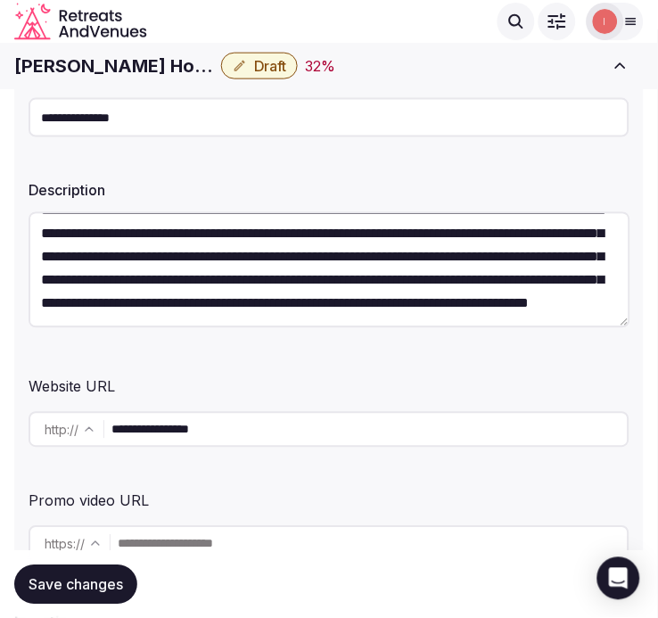
type textarea "**********"
click at [105, 576] on span "Save changes" at bounding box center [76, 584] width 95 height 18
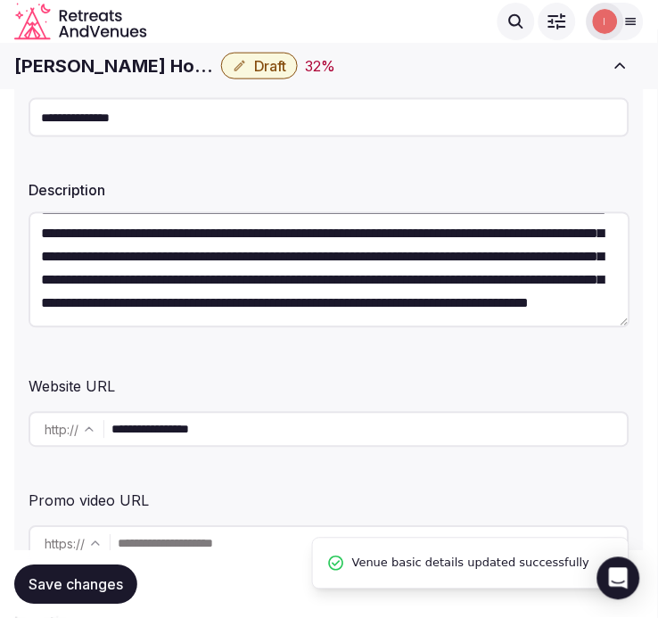
click at [254, 66] on span "Draft" at bounding box center [270, 66] width 32 height 18
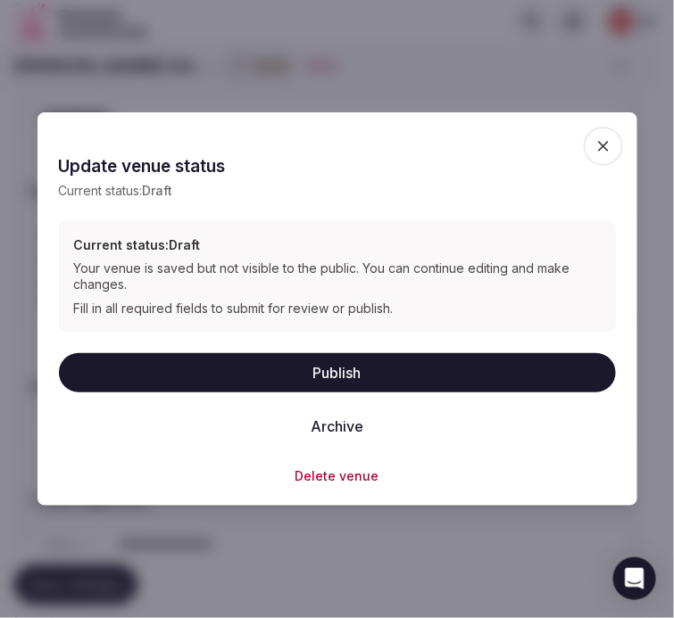
click at [339, 368] on button "Publish" at bounding box center [337, 372] width 557 height 39
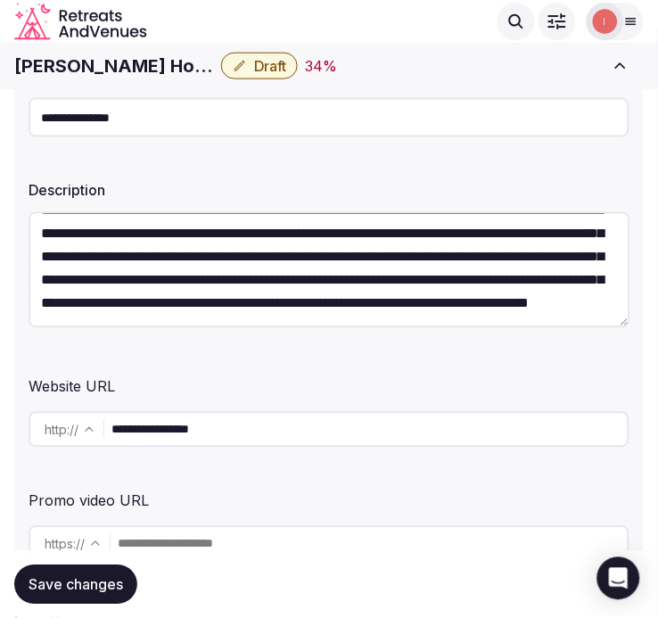
click at [54, 116] on input "**********" at bounding box center [329, 117] width 601 height 39
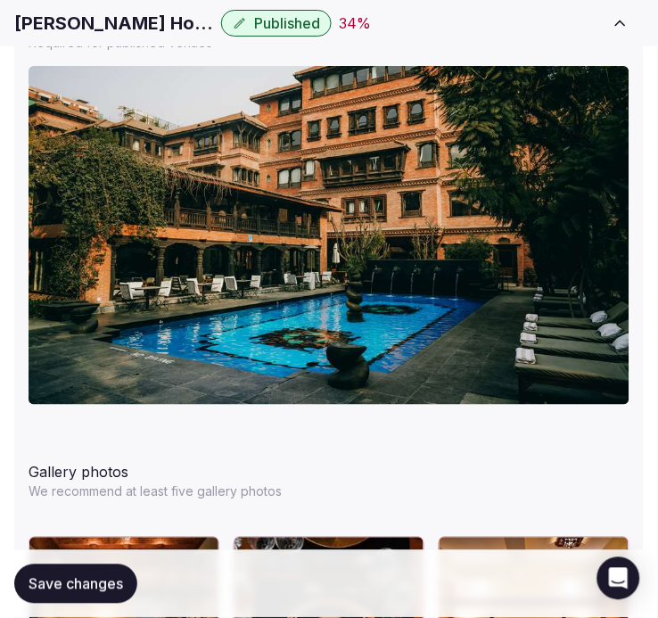
scroll to position [2280, 0]
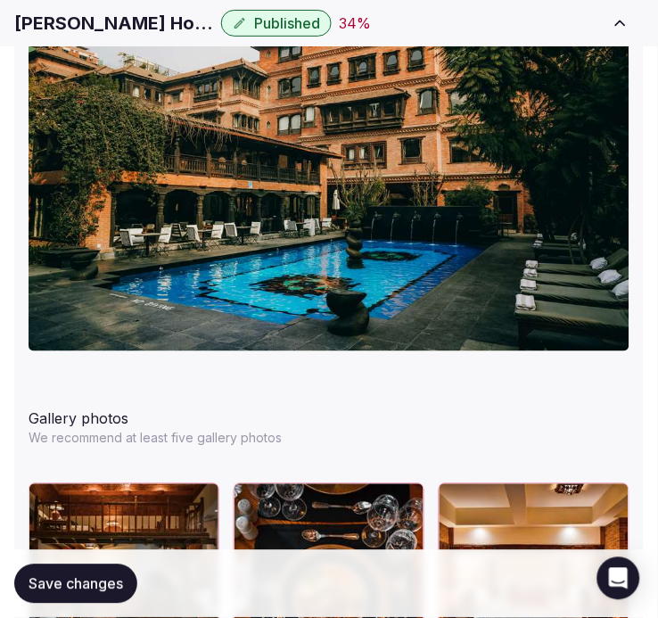
click at [76, 19] on h1 "Dwarika's Hotel" at bounding box center [114, 23] width 200 height 25
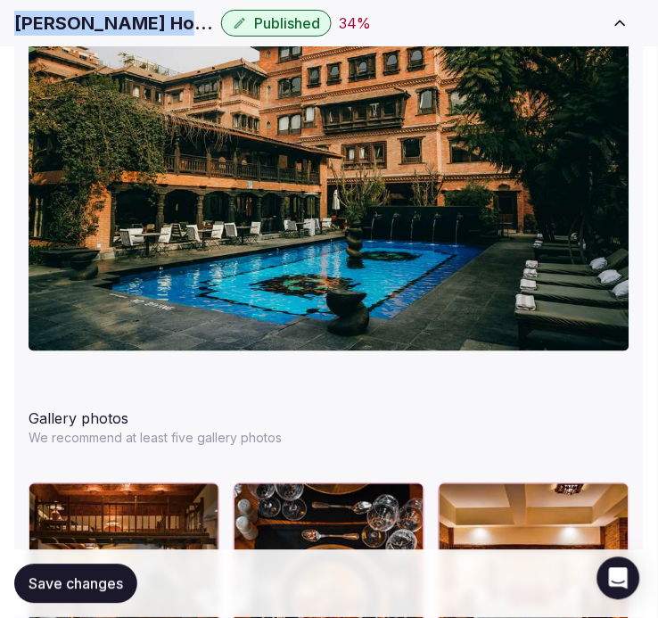
click at [76, 19] on h1 "Dwarika's Hotel" at bounding box center [114, 23] width 200 height 25
copy div "Dwarika's Hotel"
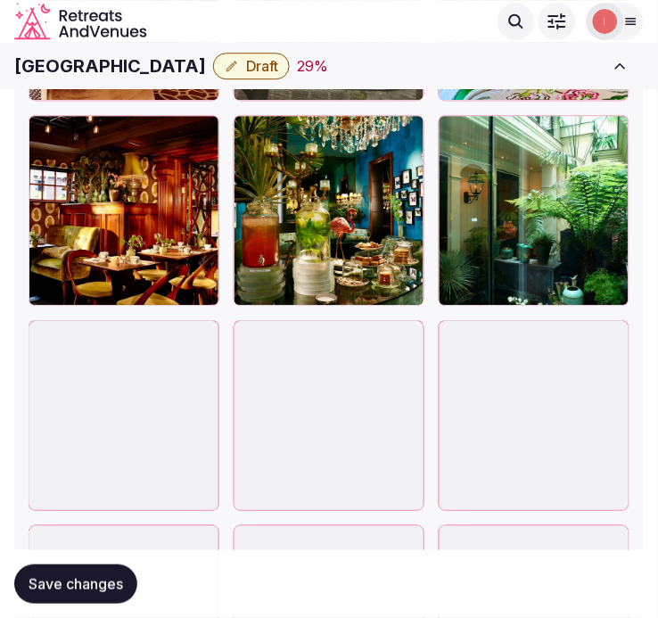
scroll to position [2974, 0]
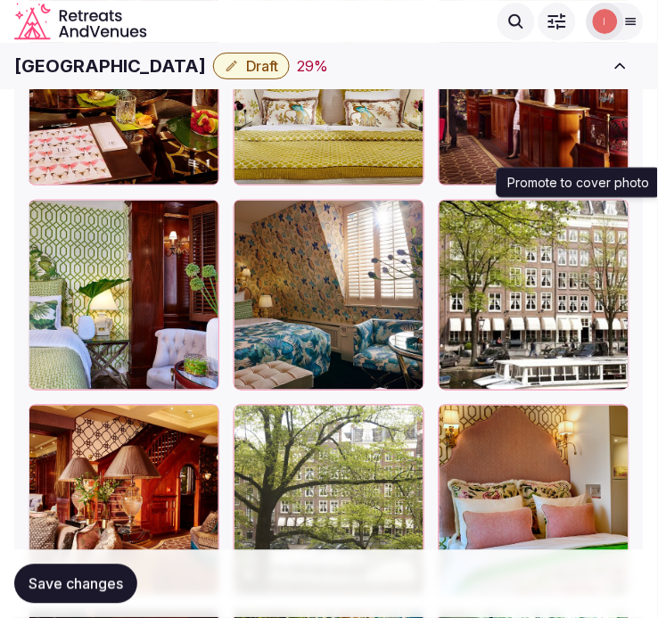
click at [616, 212] on icon "button" at bounding box center [613, 217] width 10 height 12
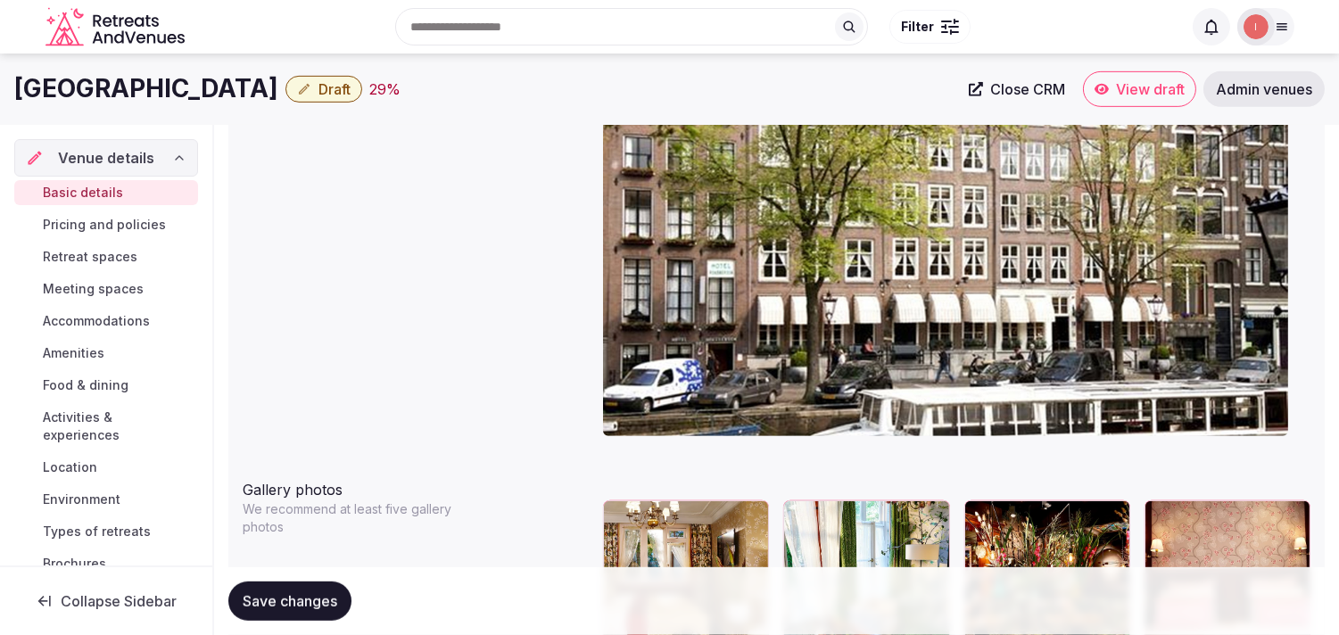
scroll to position [1937, 0]
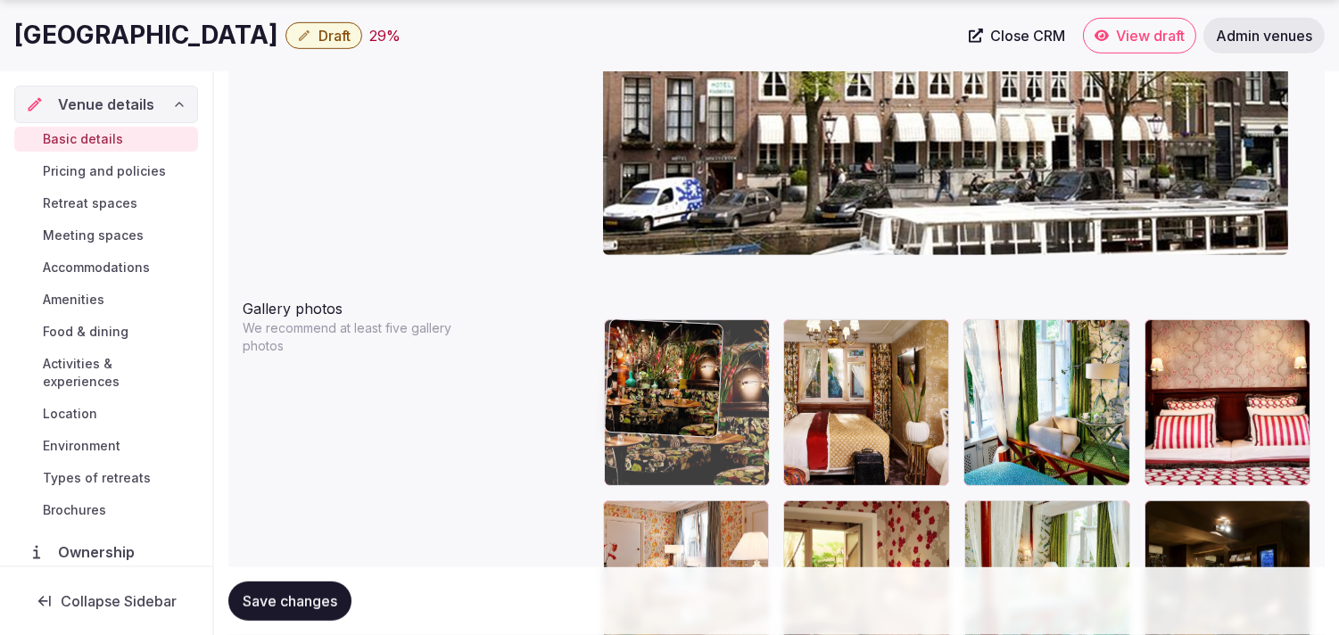
drag, startPoint x: 981, startPoint y: 335, endPoint x: 670, endPoint y: 341, distance: 311.4
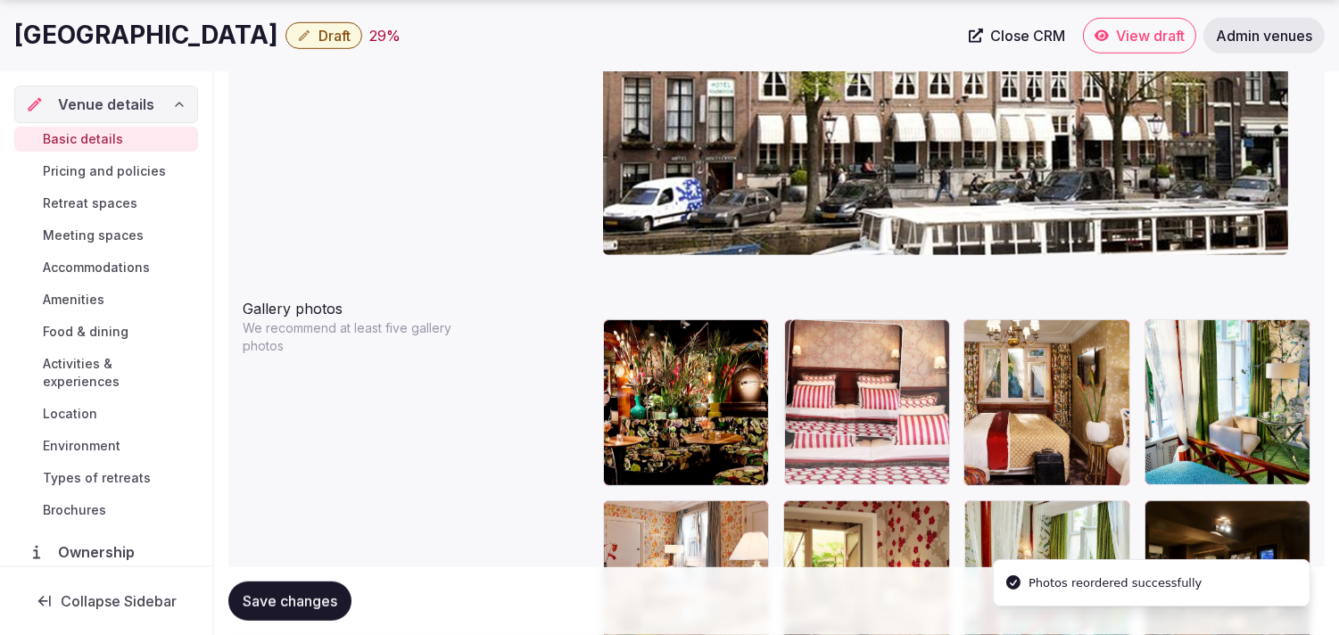
drag, startPoint x: 1162, startPoint y: 337, endPoint x: 879, endPoint y: 351, distance: 283.1
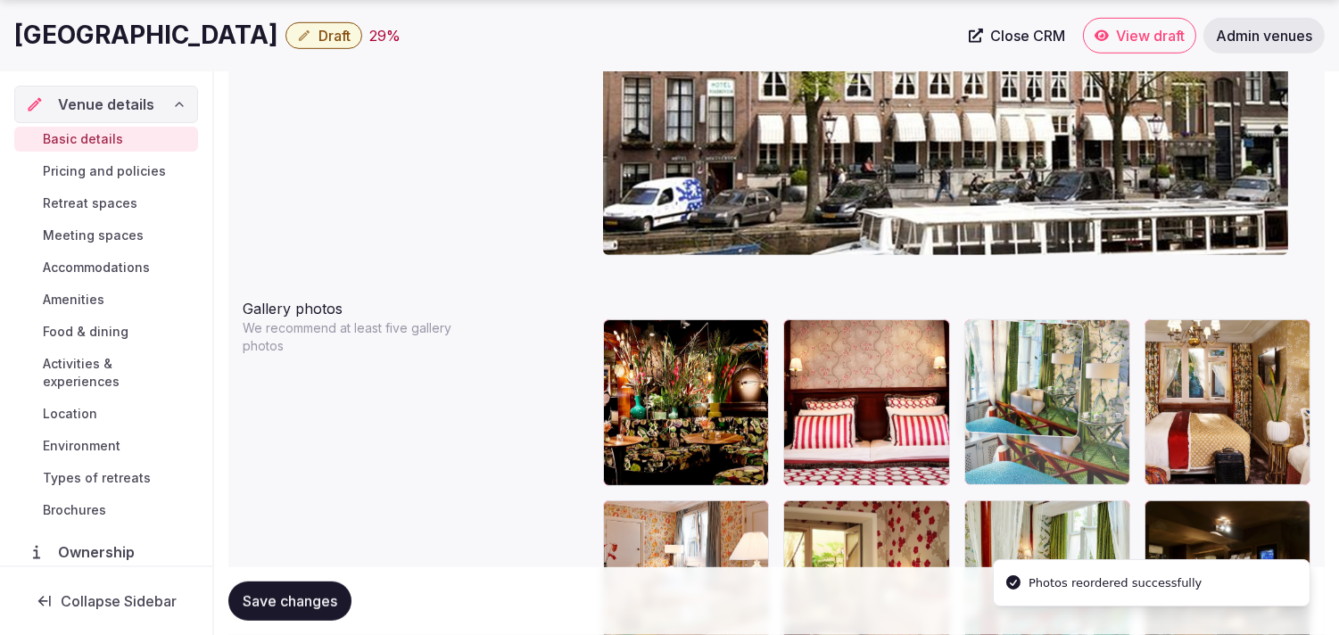
drag, startPoint x: 1157, startPoint y: 333, endPoint x: 1072, endPoint y: 345, distance: 86.6
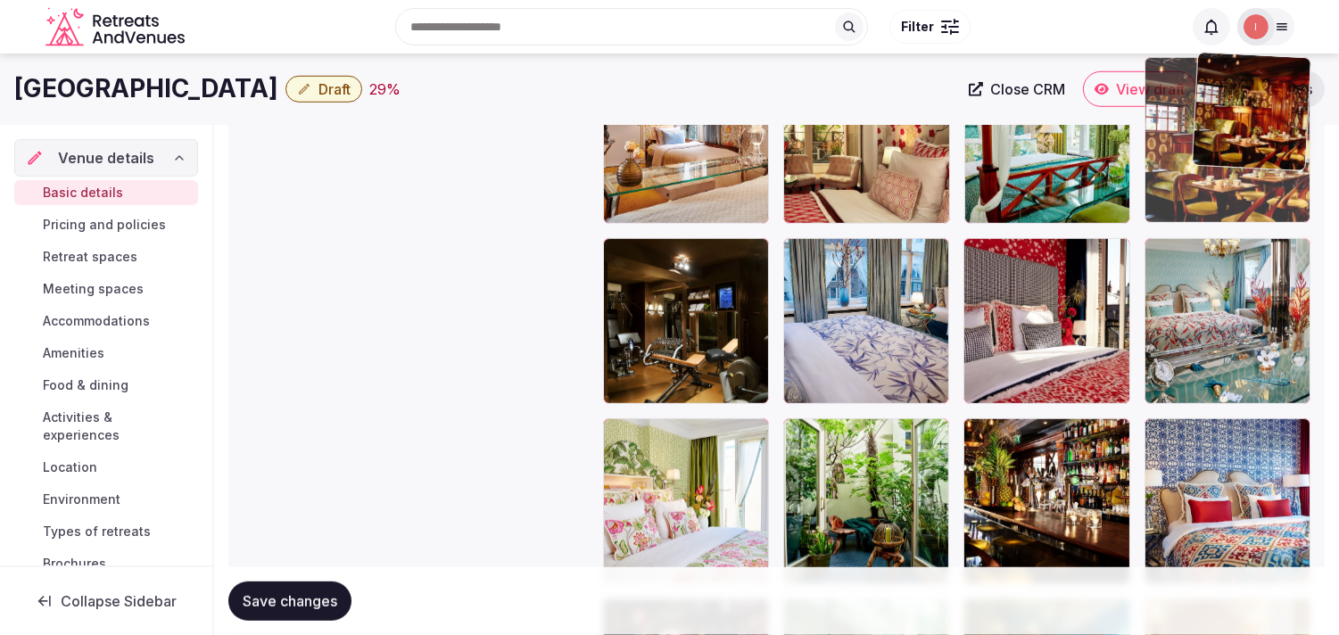
scroll to position [2363, 0]
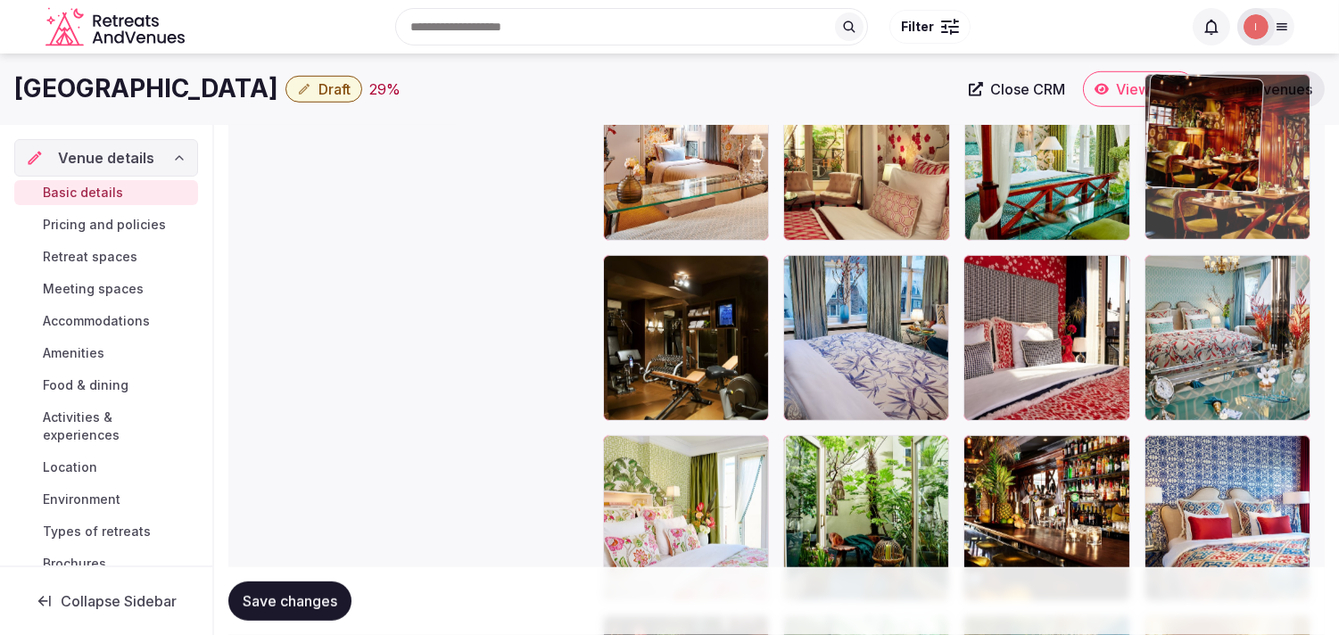
drag, startPoint x: 968, startPoint y: 380, endPoint x: 1157, endPoint y: 162, distance: 288.4
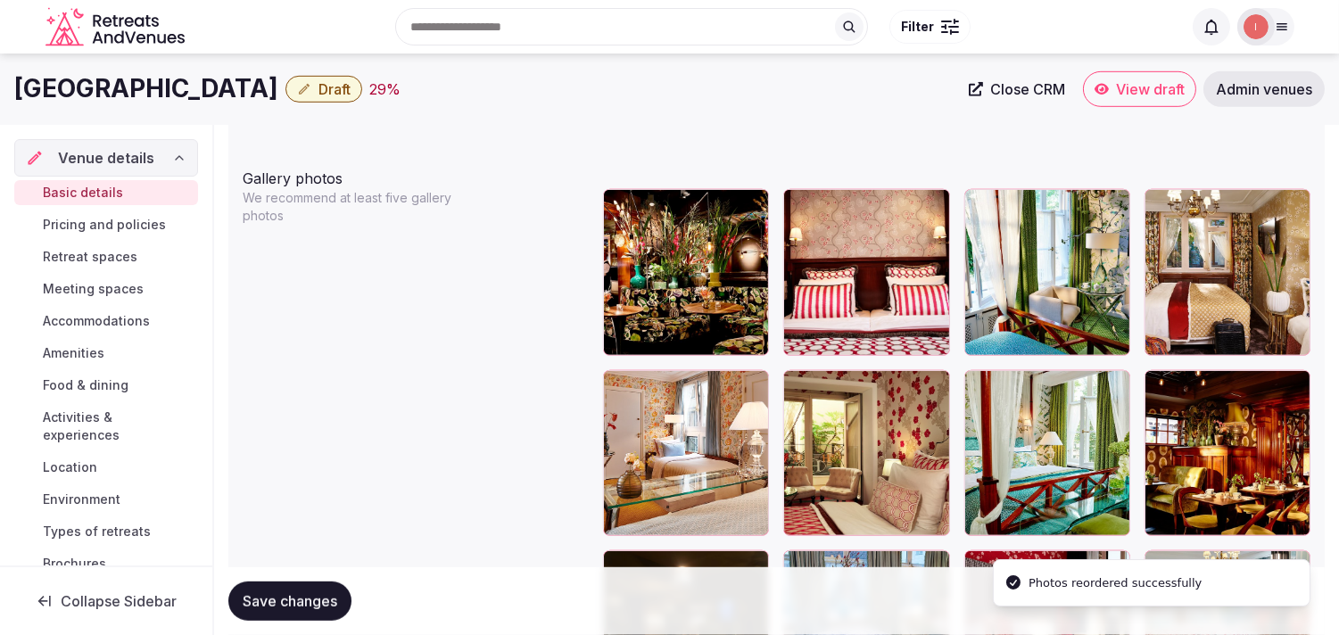
scroll to position [2065, 0]
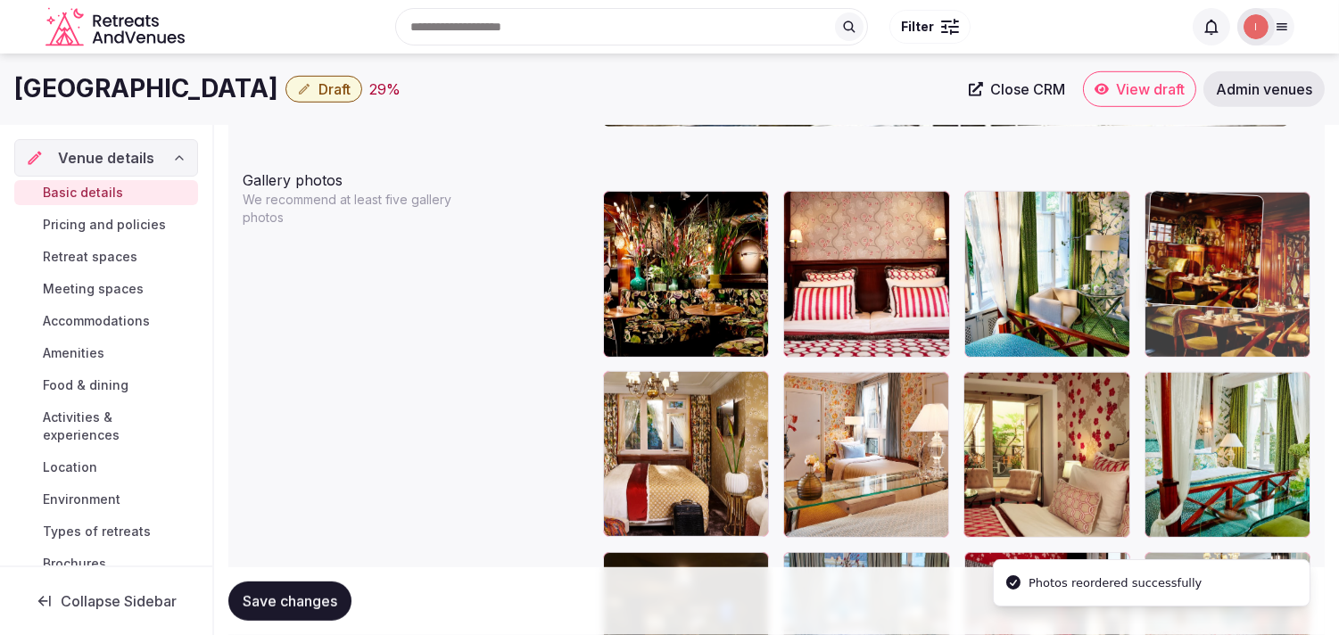
drag, startPoint x: 1155, startPoint y: 386, endPoint x: 1180, endPoint y: 209, distance: 179.4
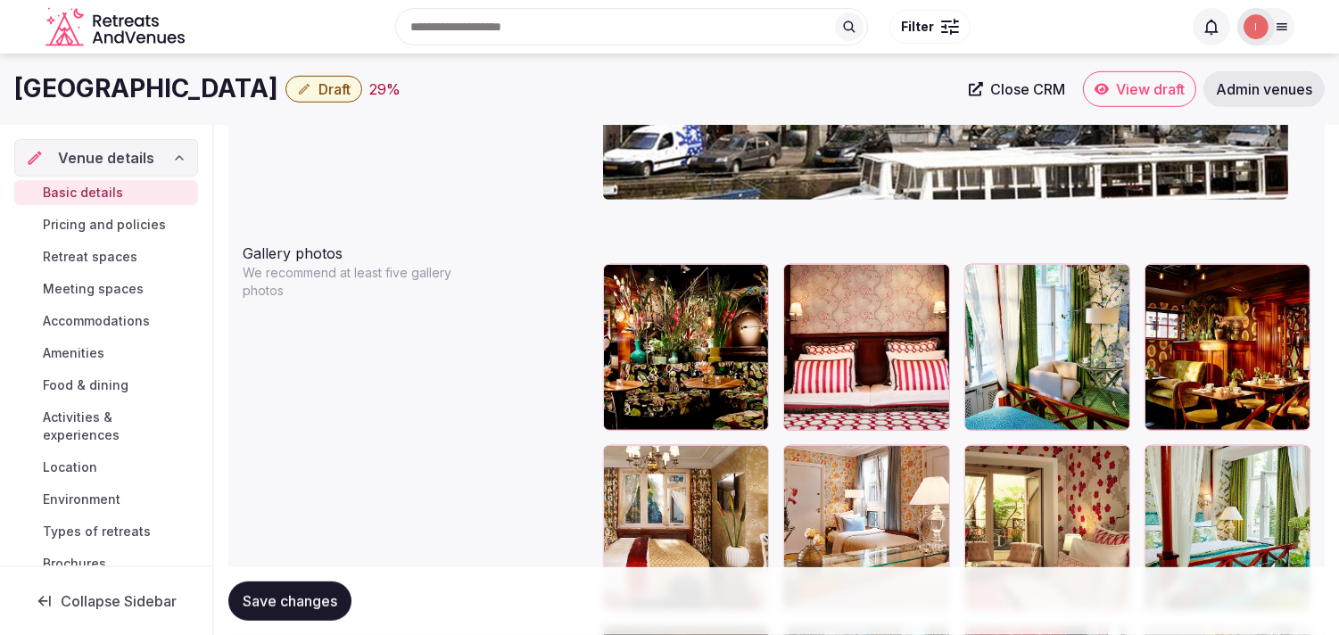
scroll to position [1966, 0]
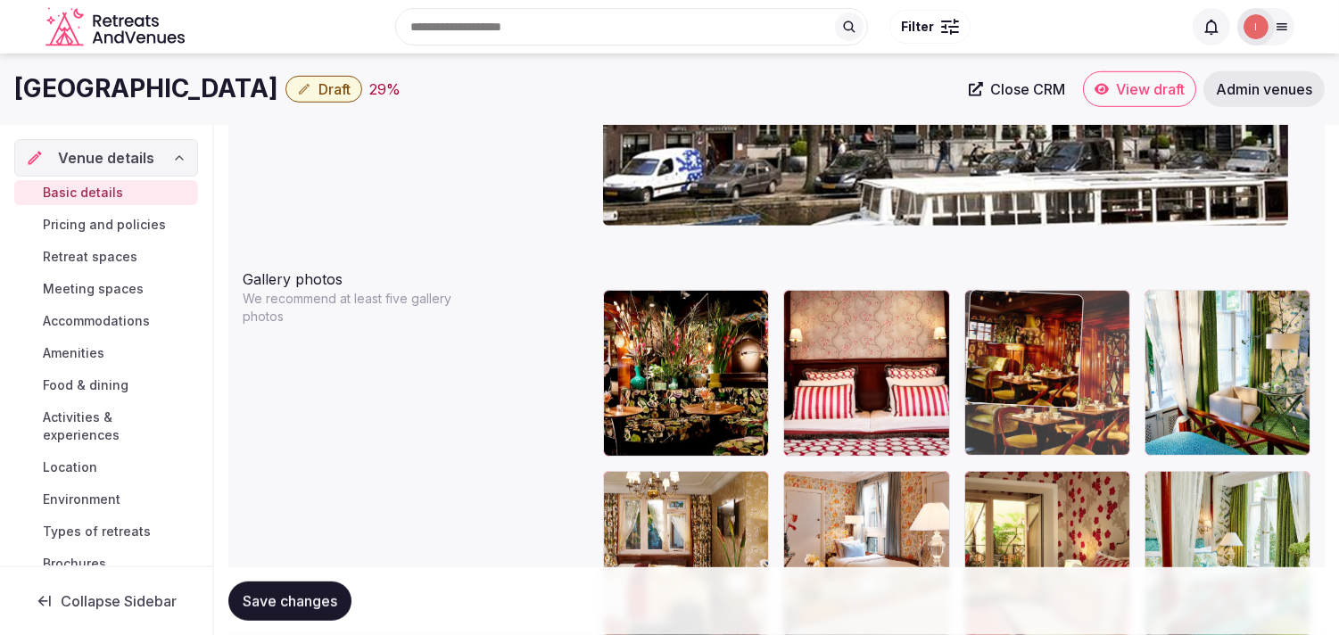
drag, startPoint x: 1161, startPoint y: 305, endPoint x: 1023, endPoint y: 298, distance: 137.6
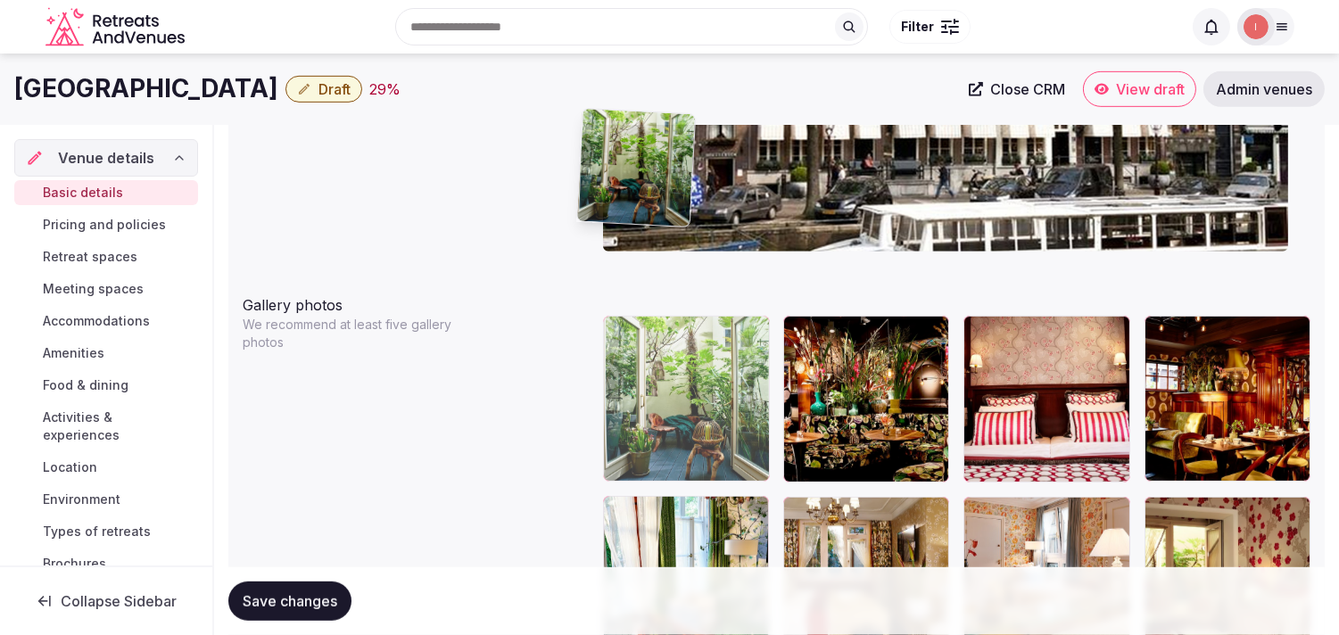
scroll to position [1933, 0]
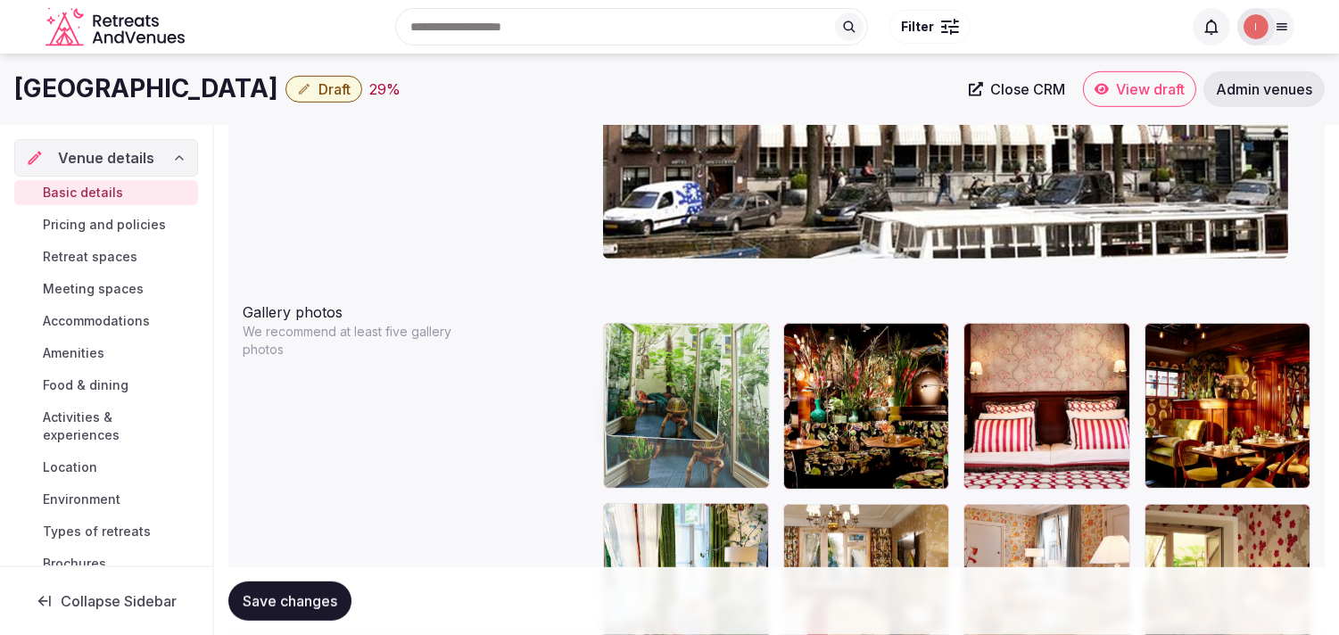
drag, startPoint x: 797, startPoint y: 352, endPoint x: 640, endPoint y: 353, distance: 157.0
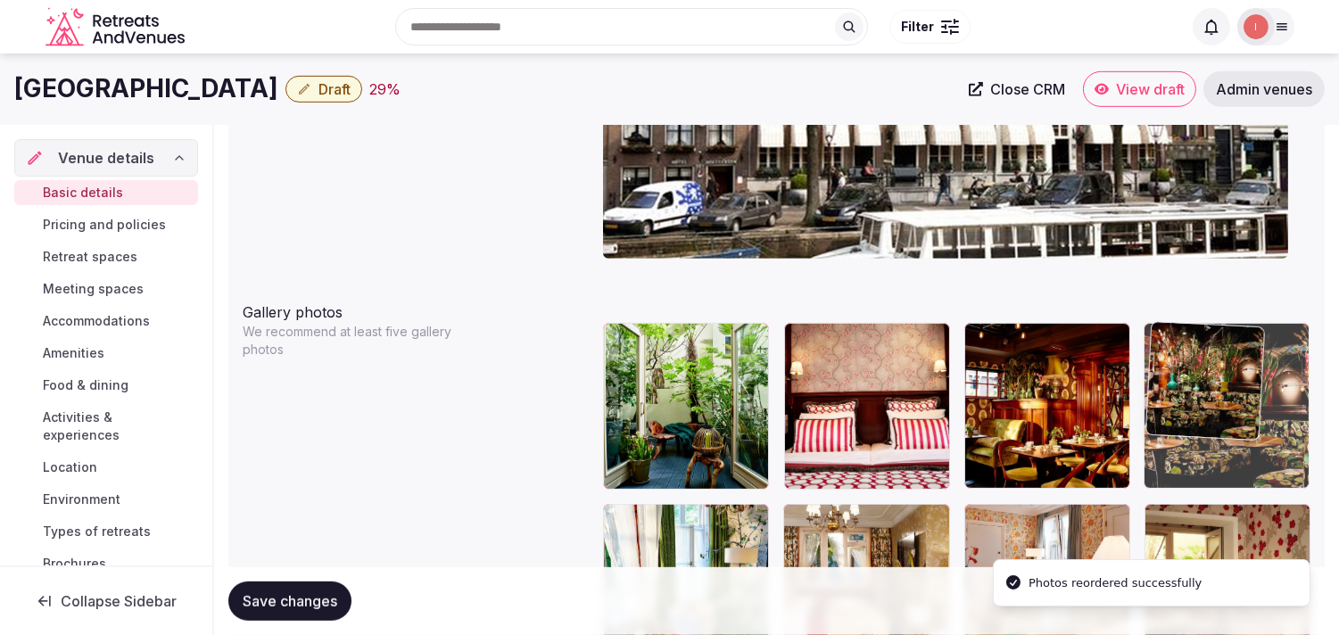
drag, startPoint x: 794, startPoint y: 337, endPoint x: 1161, endPoint y: 330, distance: 366.8
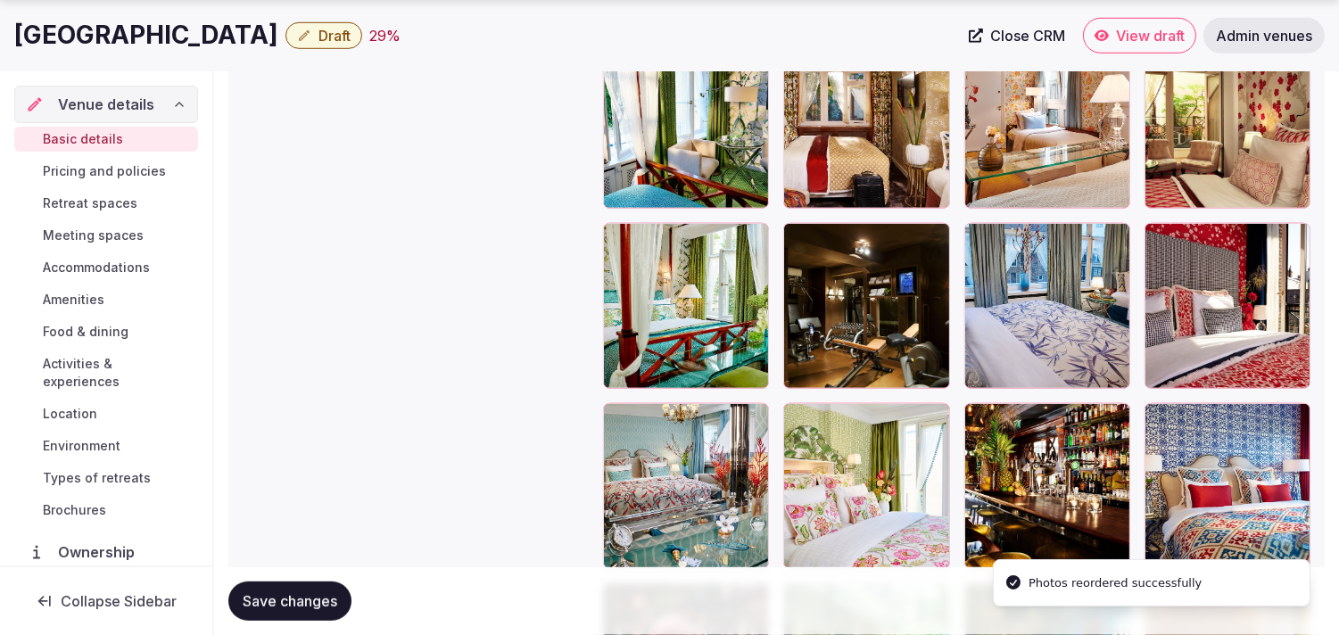
scroll to position [2429, 0]
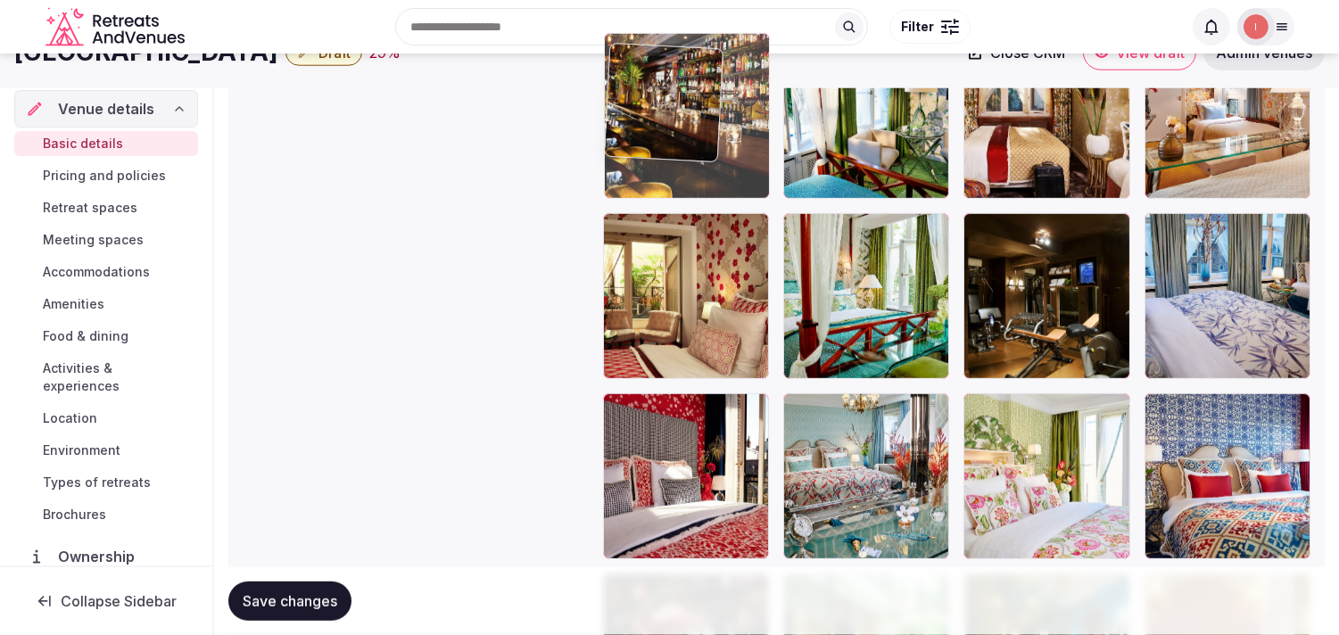
drag, startPoint x: 986, startPoint y: 385, endPoint x: 675, endPoint y: 102, distance: 420.7
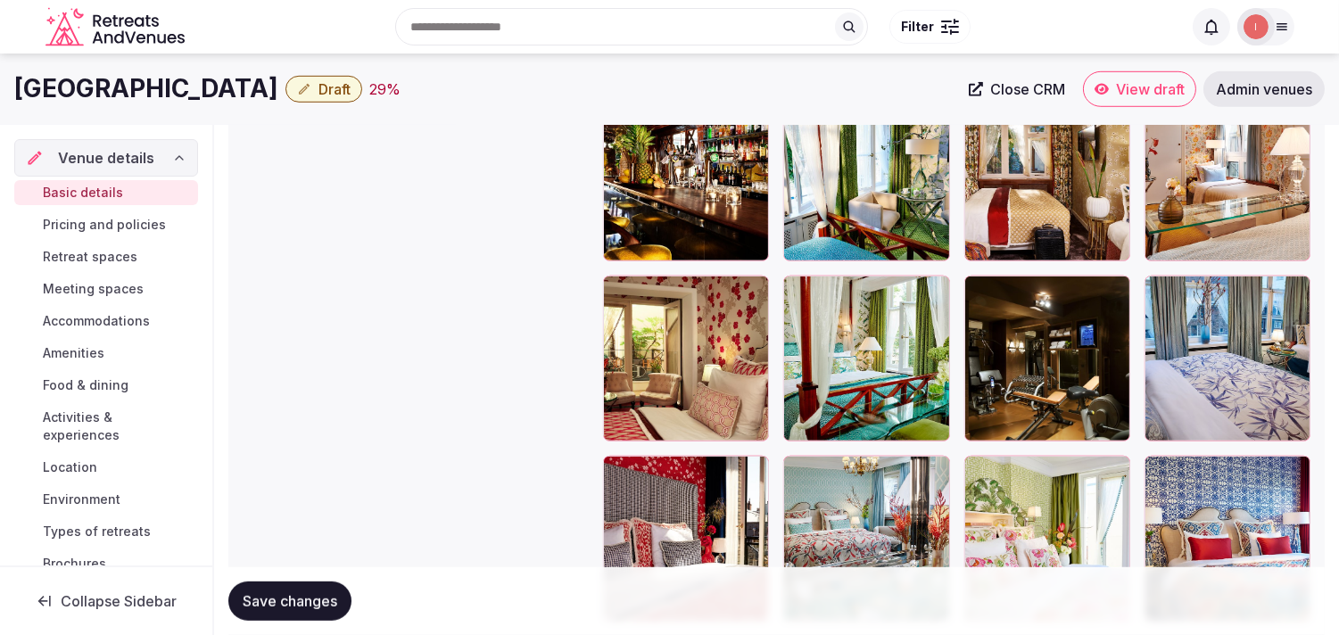
scroll to position [2294, 0]
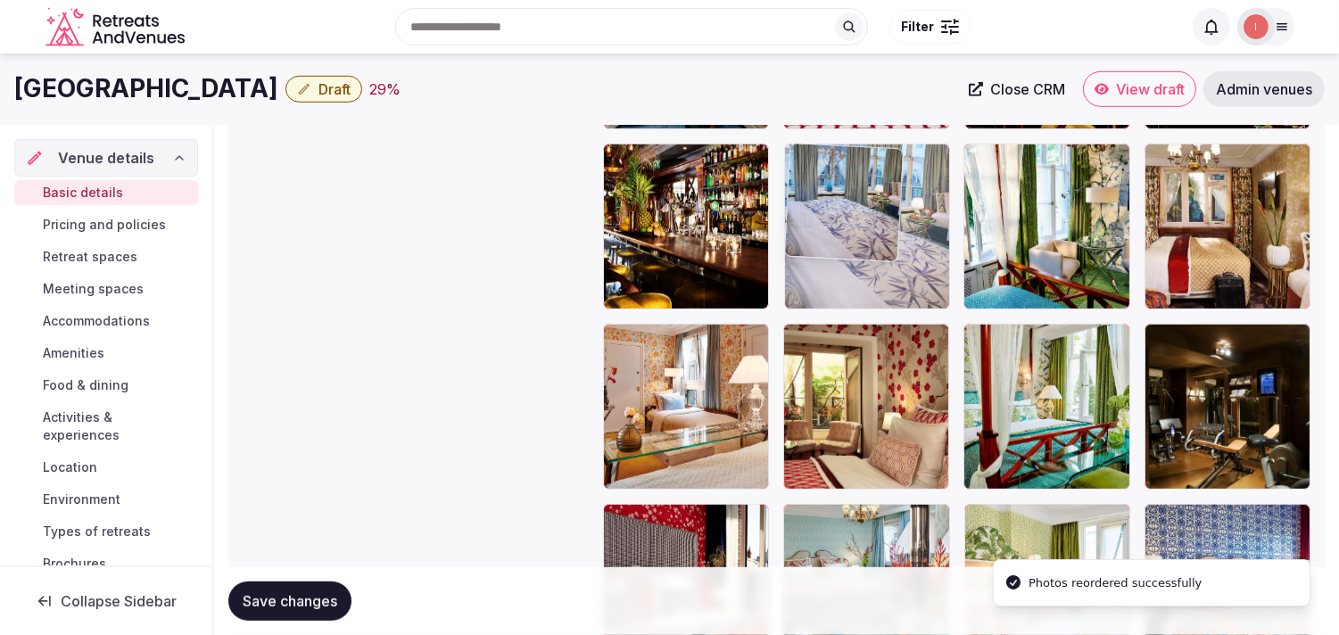
drag, startPoint x: 1155, startPoint y: 340, endPoint x: 878, endPoint y: 221, distance: 301.8
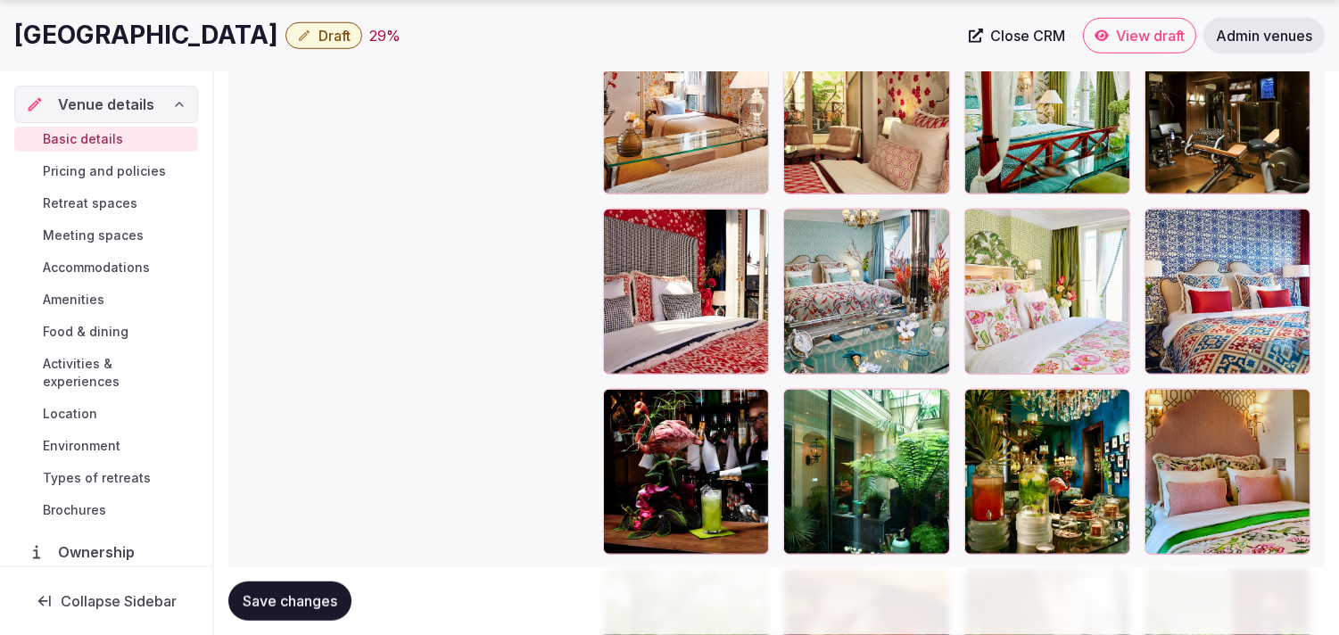
scroll to position [2591, 0]
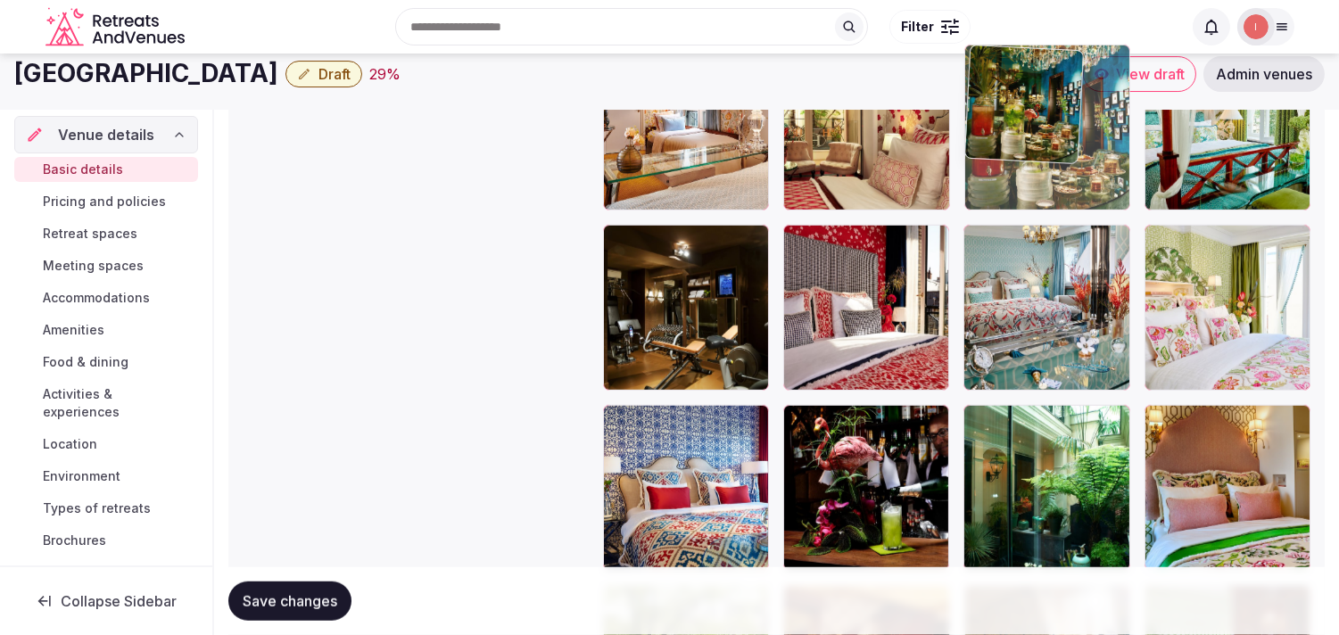
drag, startPoint x: 985, startPoint y: 405, endPoint x: 983, endPoint y: 110, distance: 295.3
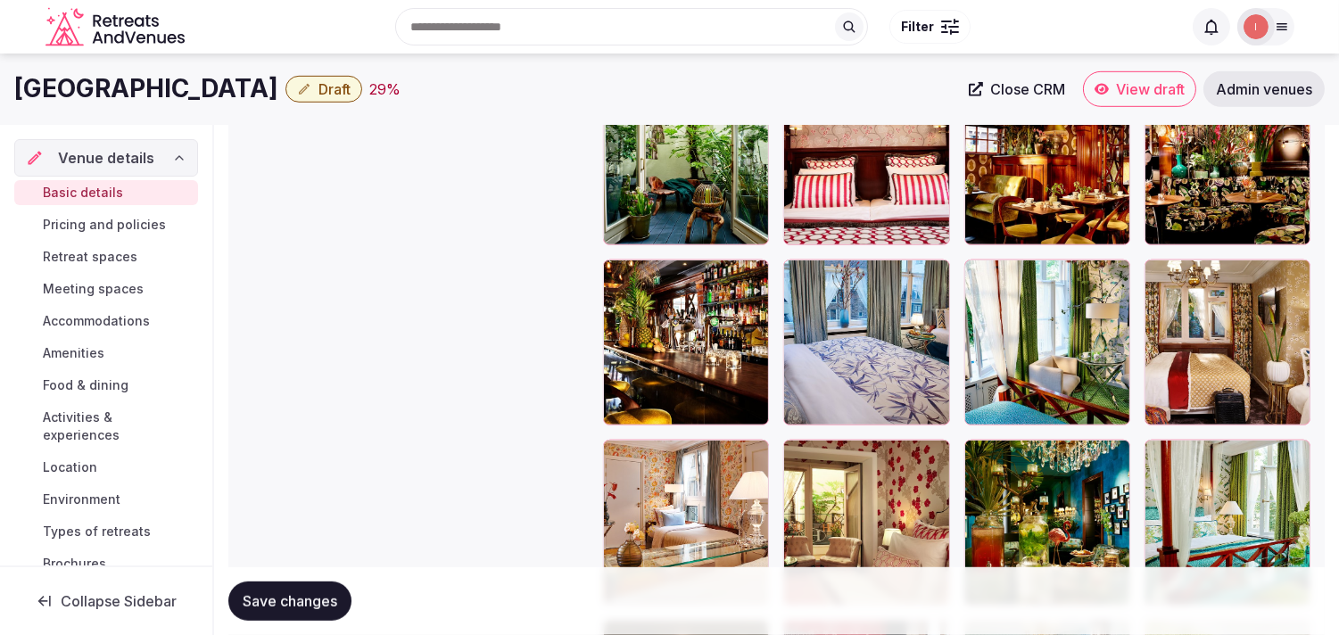
scroll to position [2175, 0]
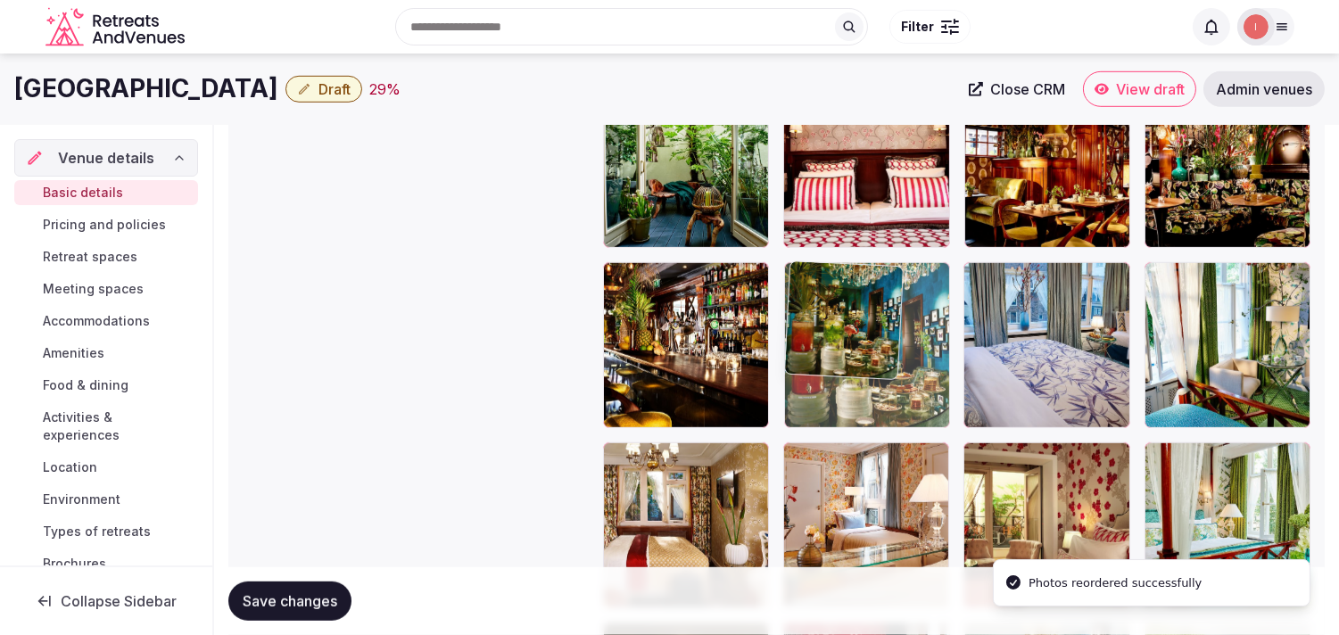
drag, startPoint x: 986, startPoint y: 452, endPoint x: 832, endPoint y: 275, distance: 235.3
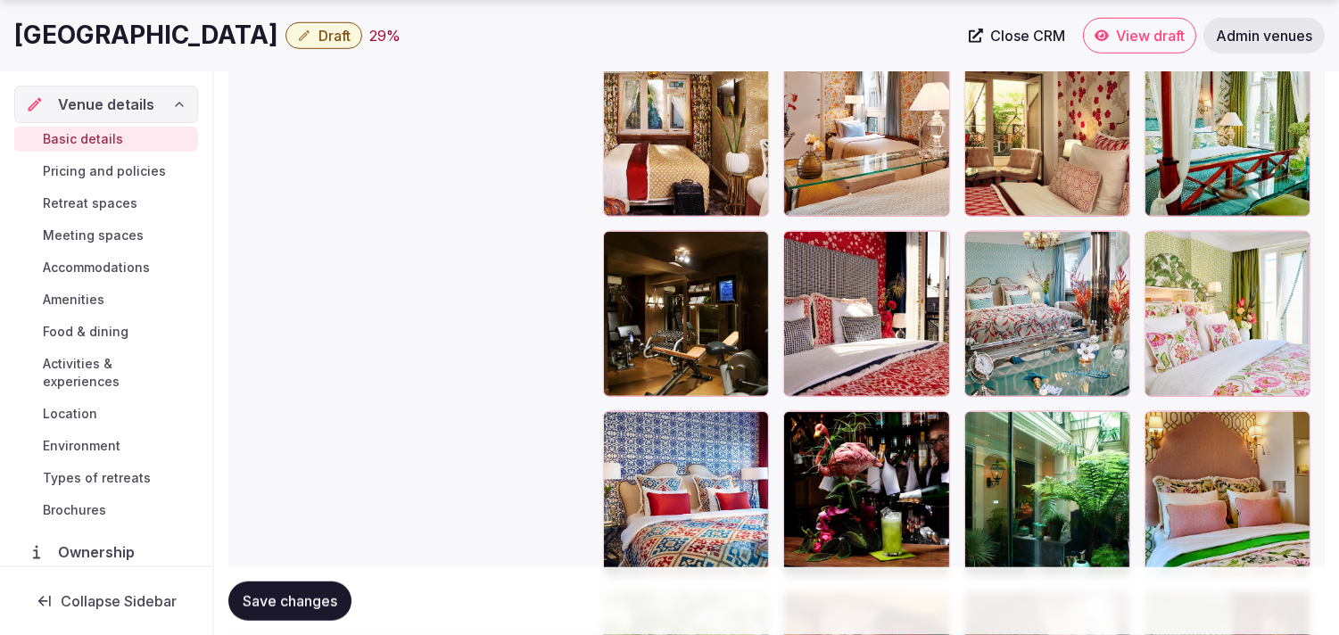
scroll to position [2572, 0]
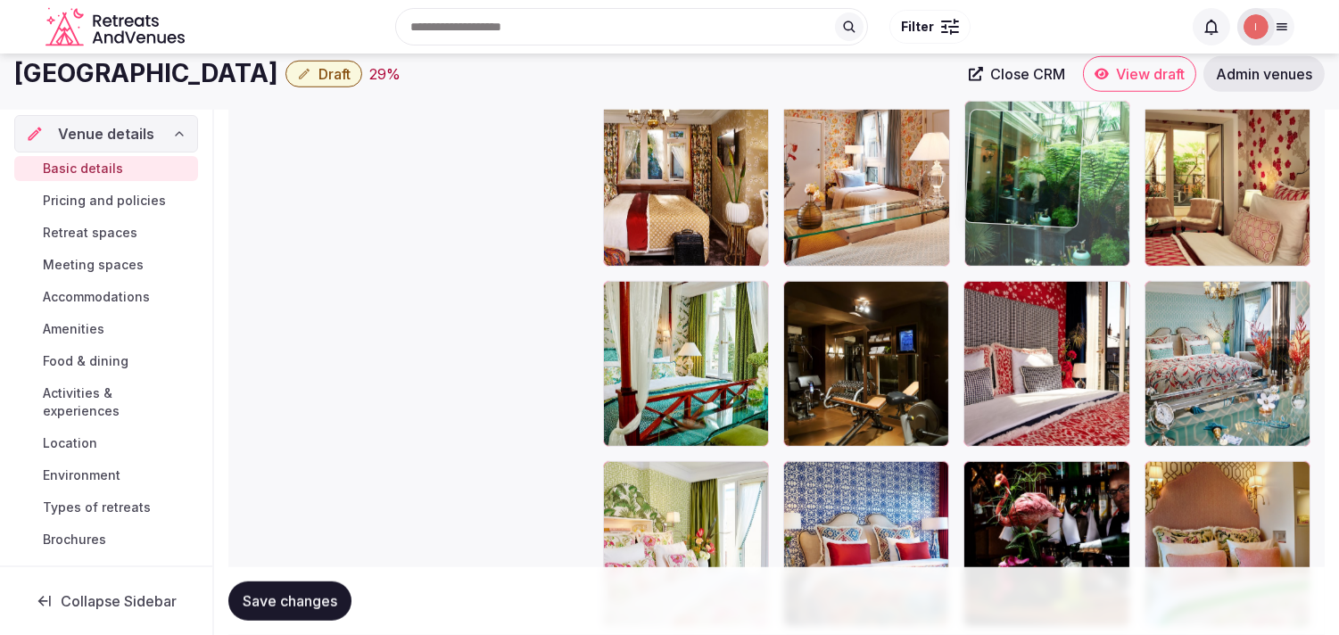
drag, startPoint x: 971, startPoint y: 417, endPoint x: 1009, endPoint y: 87, distance: 331.4
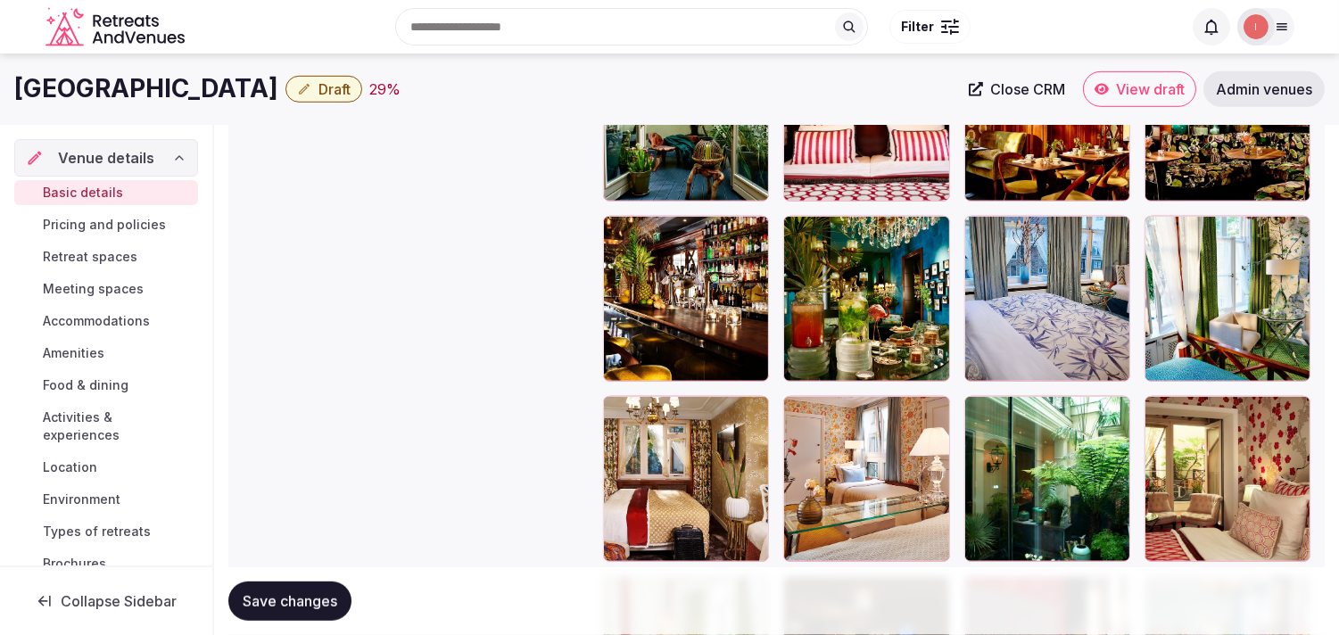
scroll to position [2210, 0]
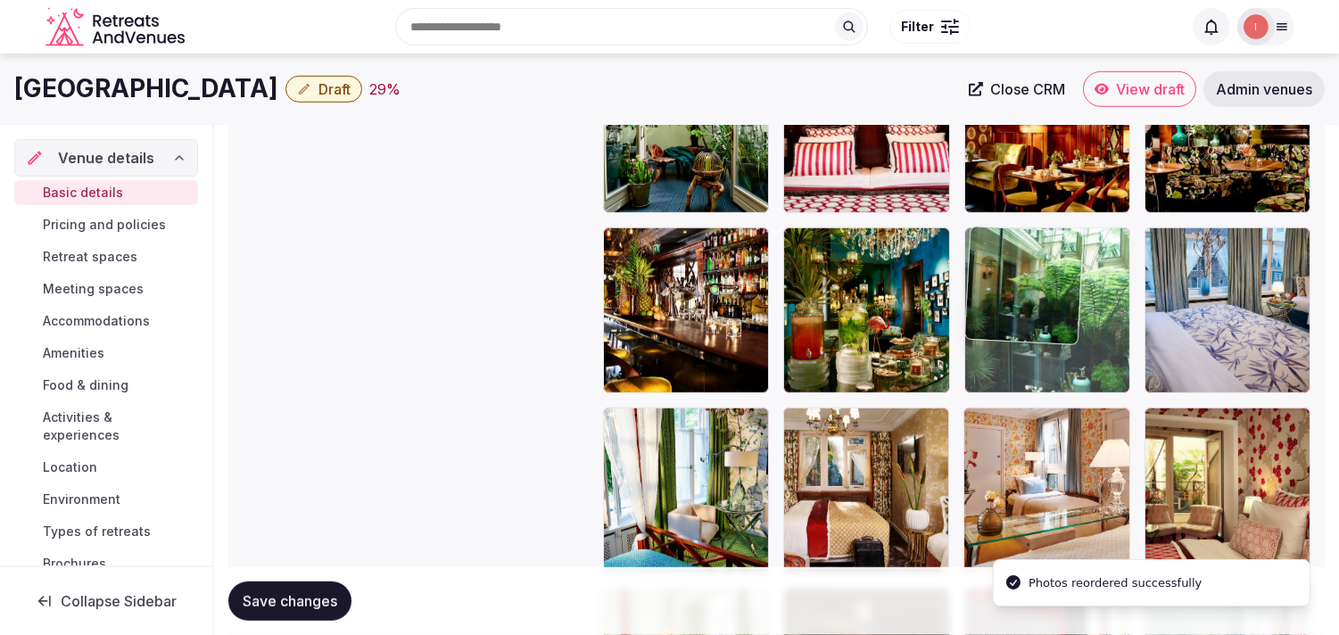
drag, startPoint x: 952, startPoint y: 328, endPoint x: 956, endPoint y: 278, distance: 50.1
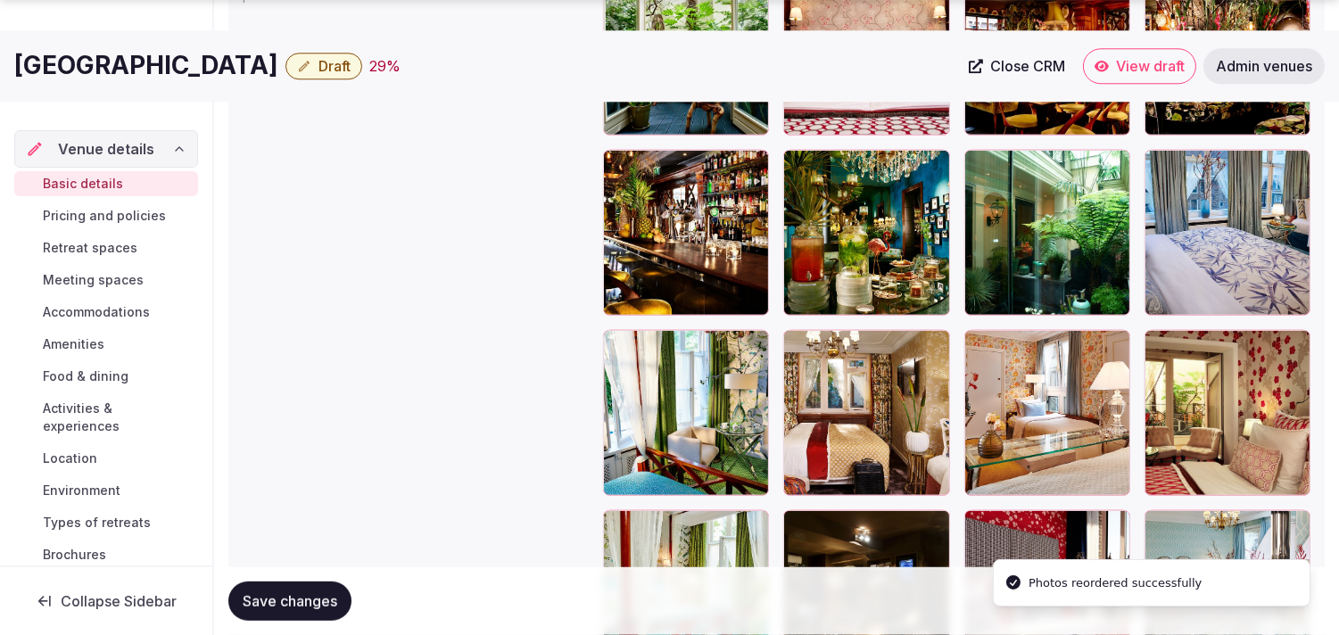
scroll to position [2309, 0]
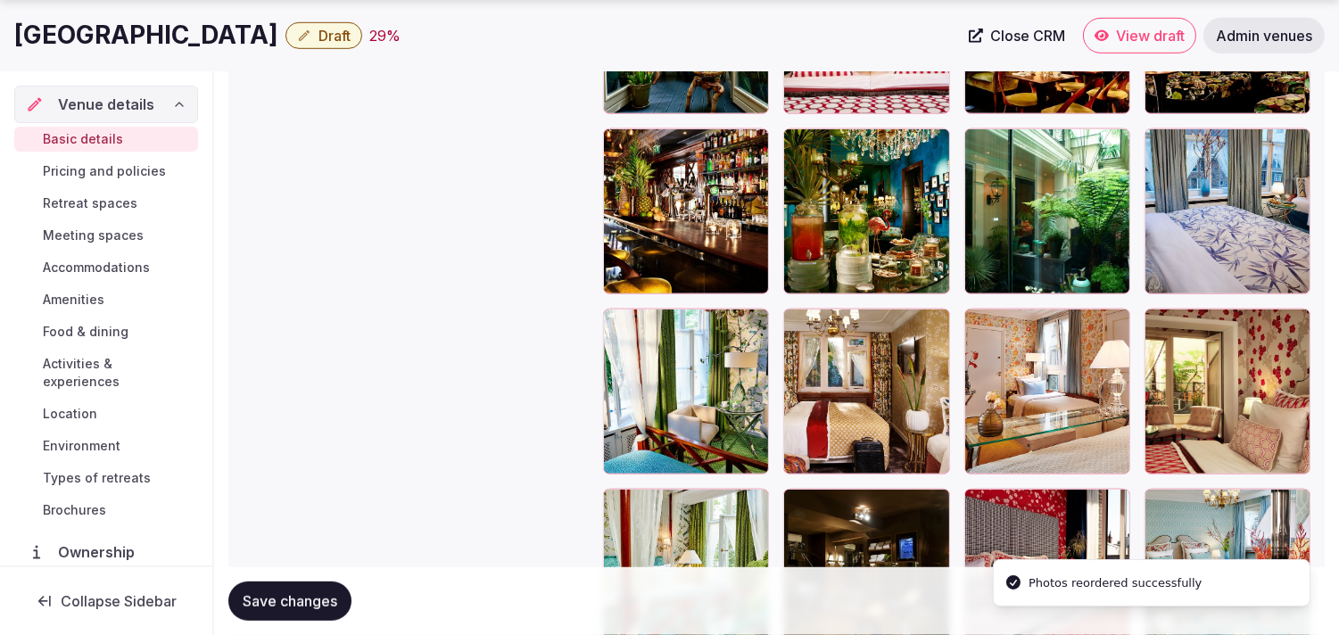
click at [279, 598] on span "Save changes" at bounding box center [290, 601] width 95 height 18
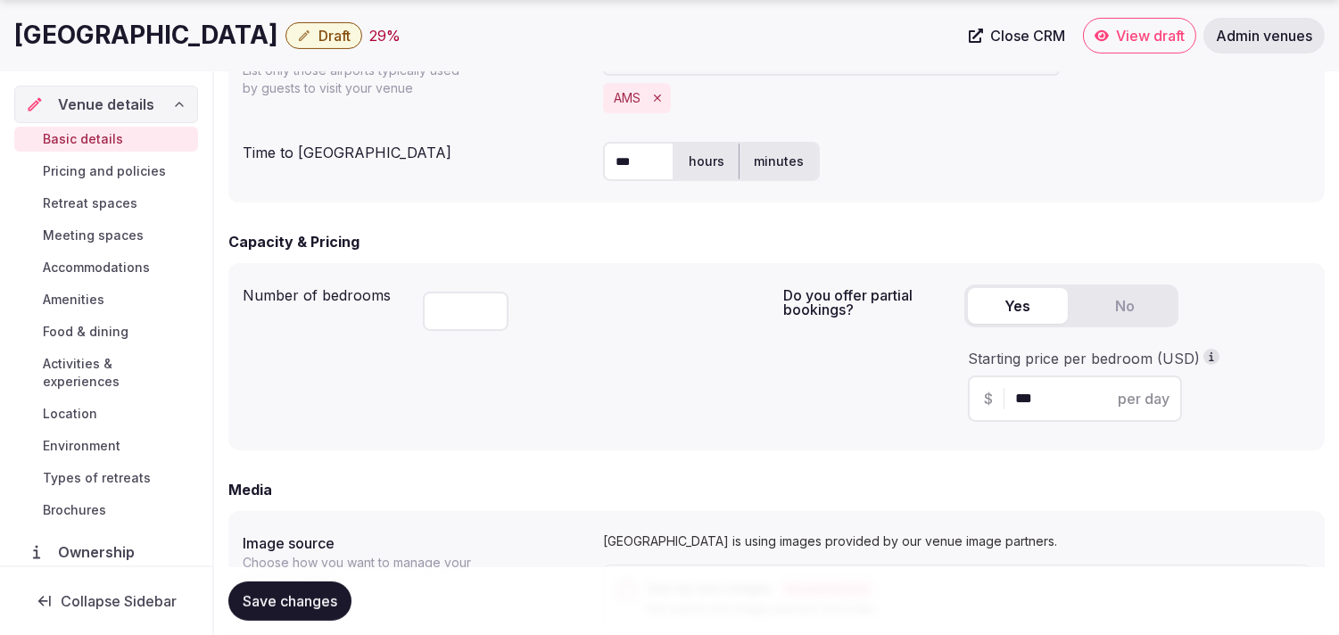
scroll to position [1090, 0]
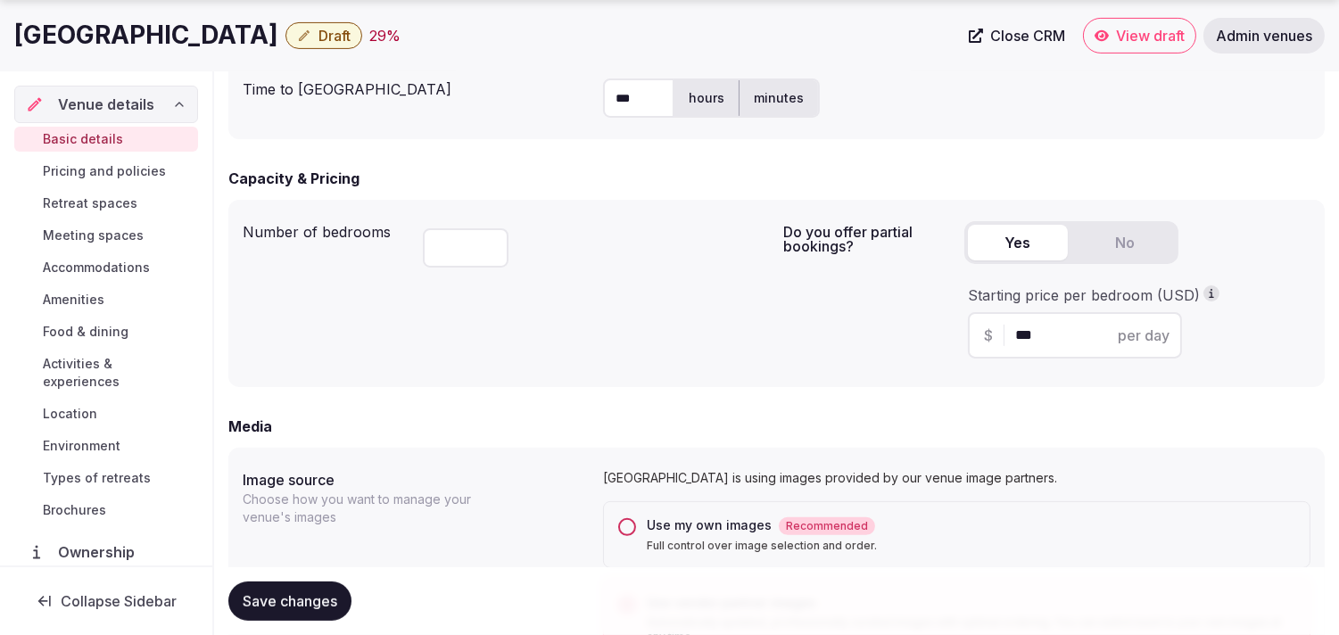
click at [319, 28] on span "Draft" at bounding box center [335, 36] width 32 height 18
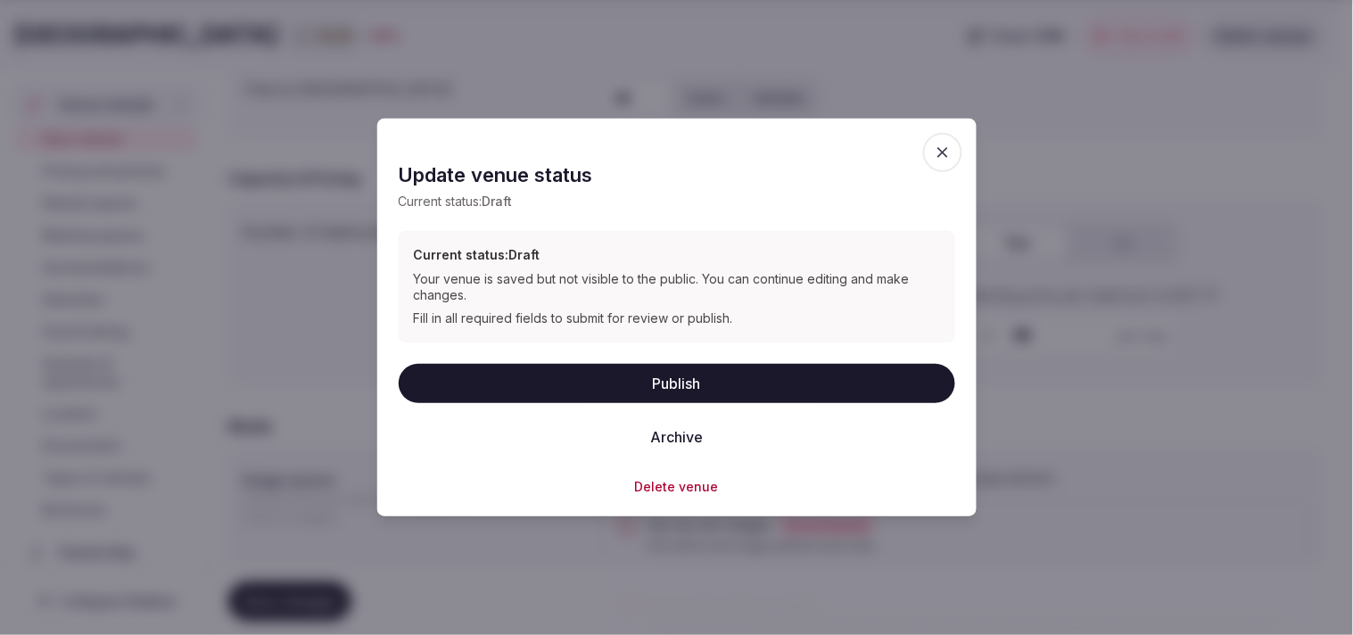
click at [658, 381] on button "Publish" at bounding box center [677, 382] width 557 height 39
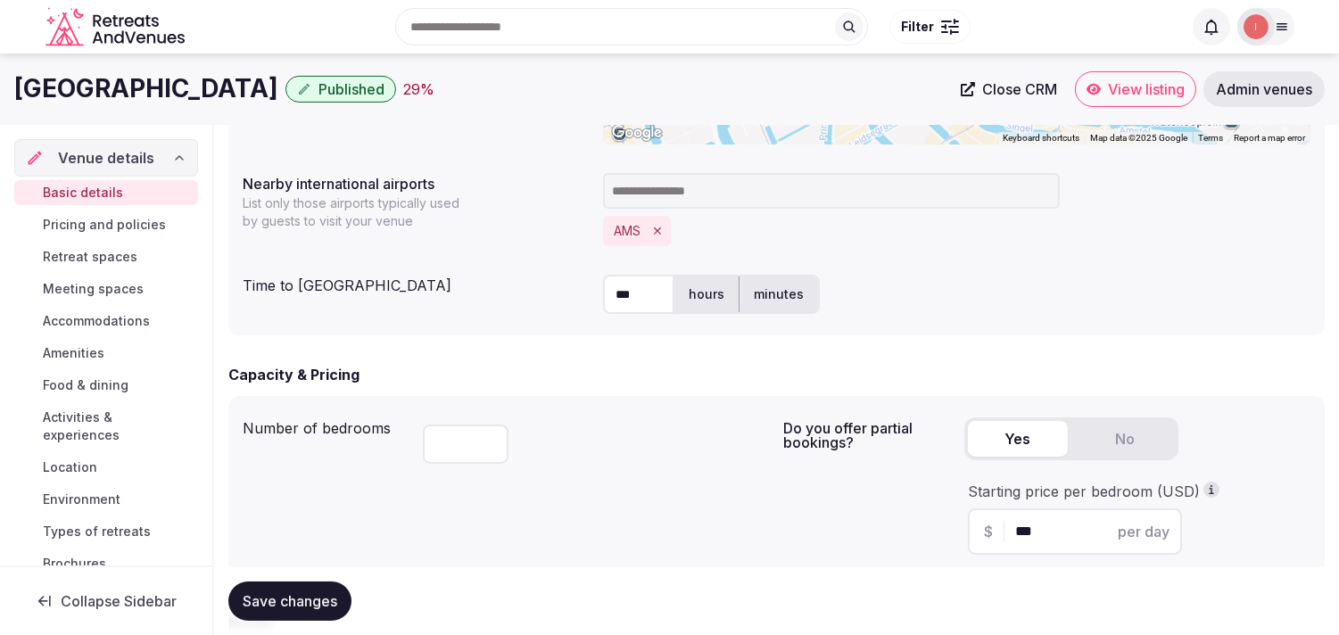
scroll to position [892, 0]
click at [102, 87] on h1 "Hotel Estheréa" at bounding box center [146, 88] width 264 height 35
click at [101, 87] on h1 "Hotel Estheréa" at bounding box center [146, 88] width 264 height 35
copy div "Hotel Estheréa"
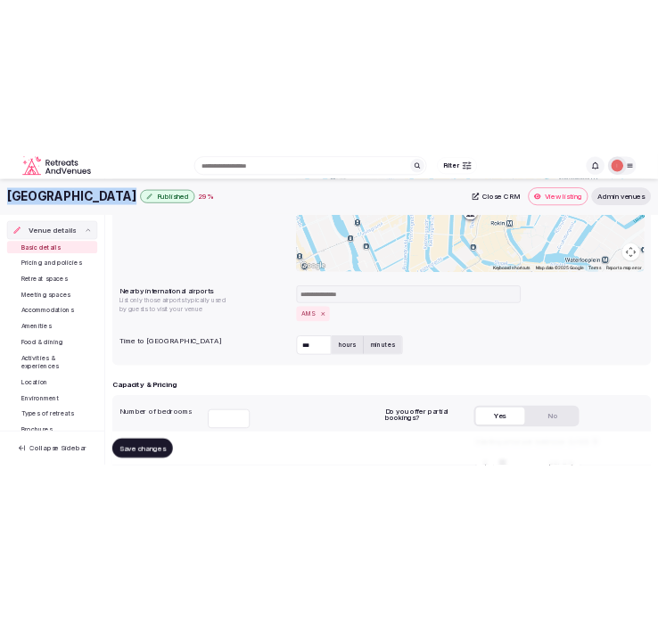
scroll to position [594, 0]
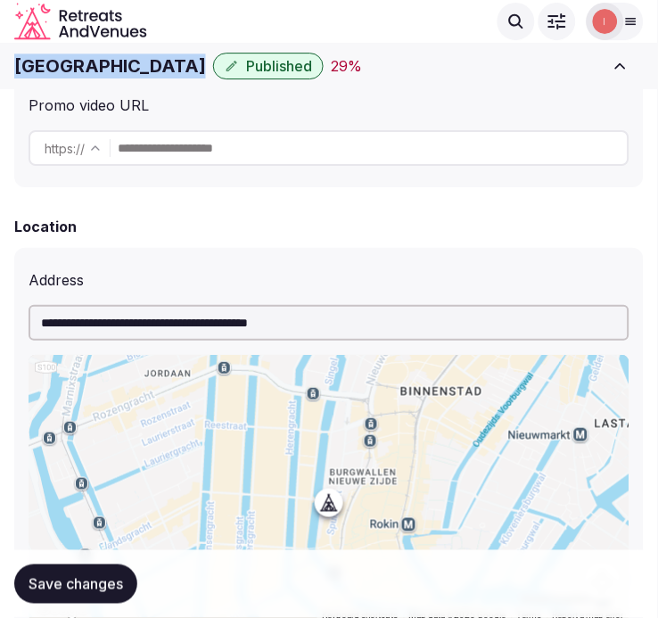
copy div "Hotel Estheréa"
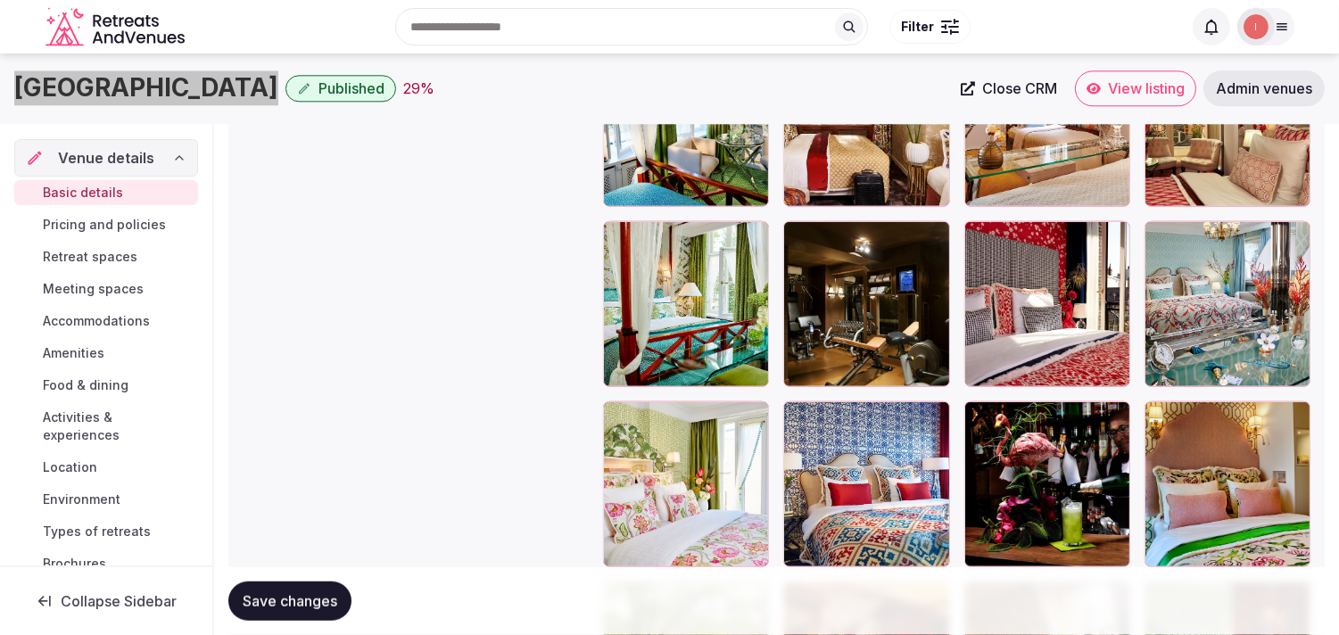
scroll to position [69, 0]
click at [658, 87] on span "View listing" at bounding box center [1146, 89] width 77 height 18
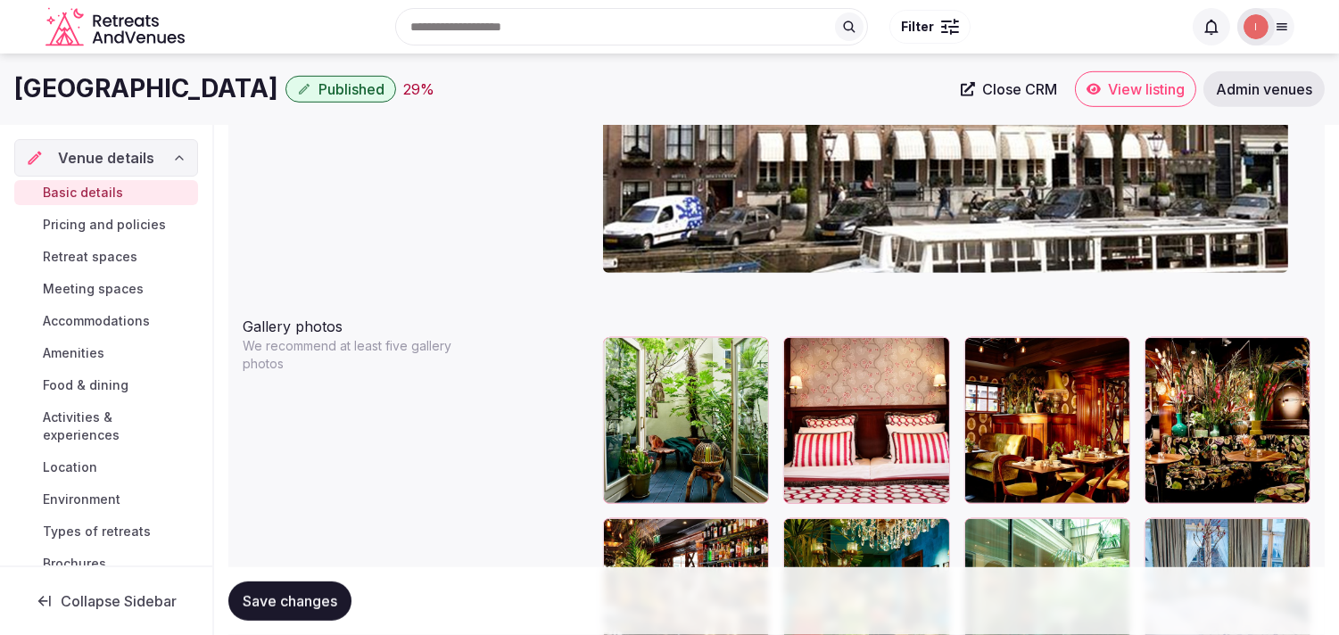
scroll to position [1892, 0]
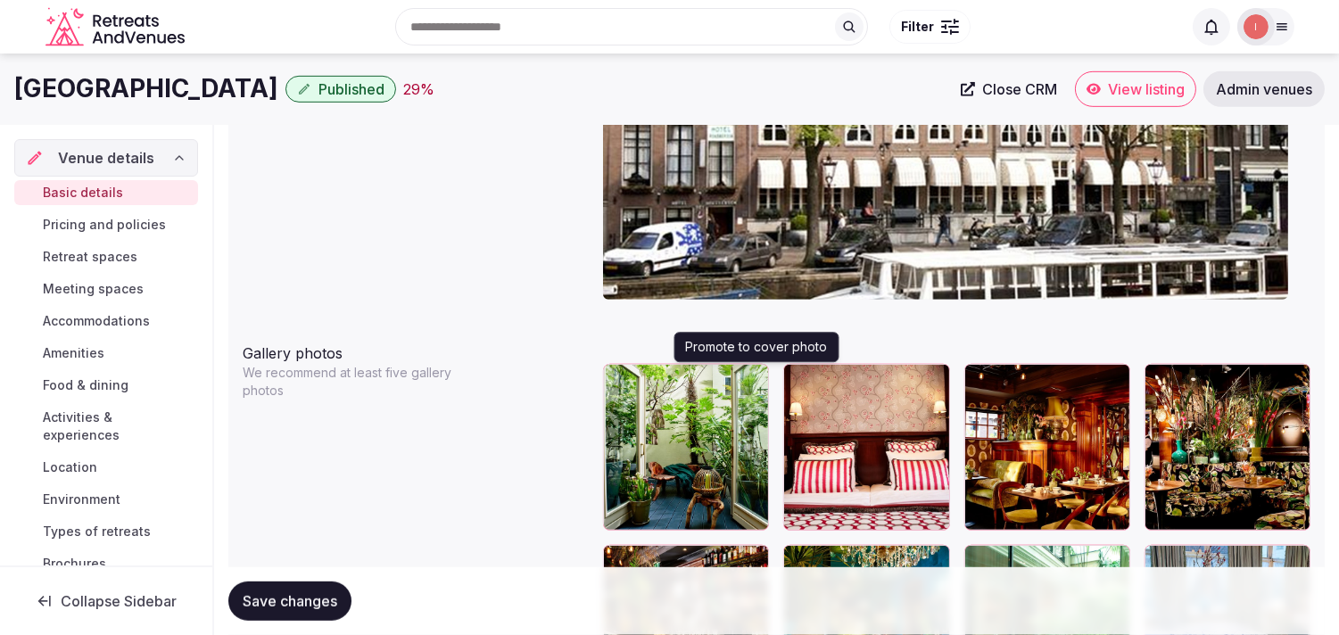
click at [658, 377] on icon "button" at bounding box center [751, 382] width 14 height 14
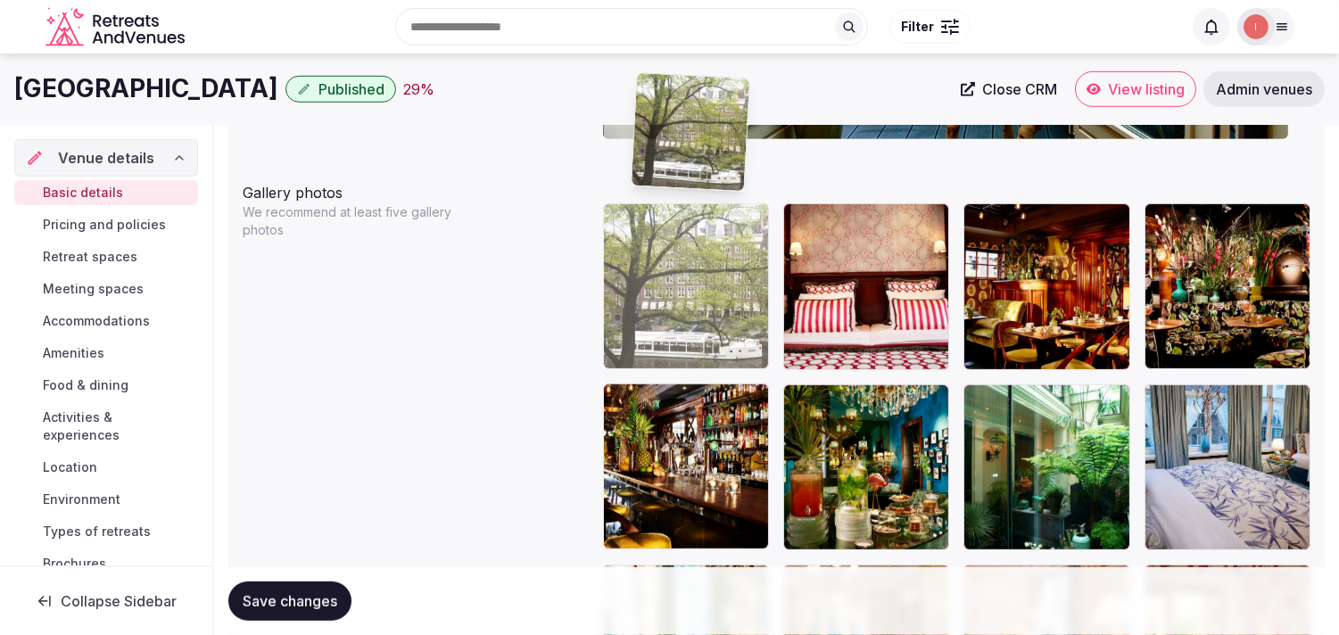
scroll to position [1970, 0]
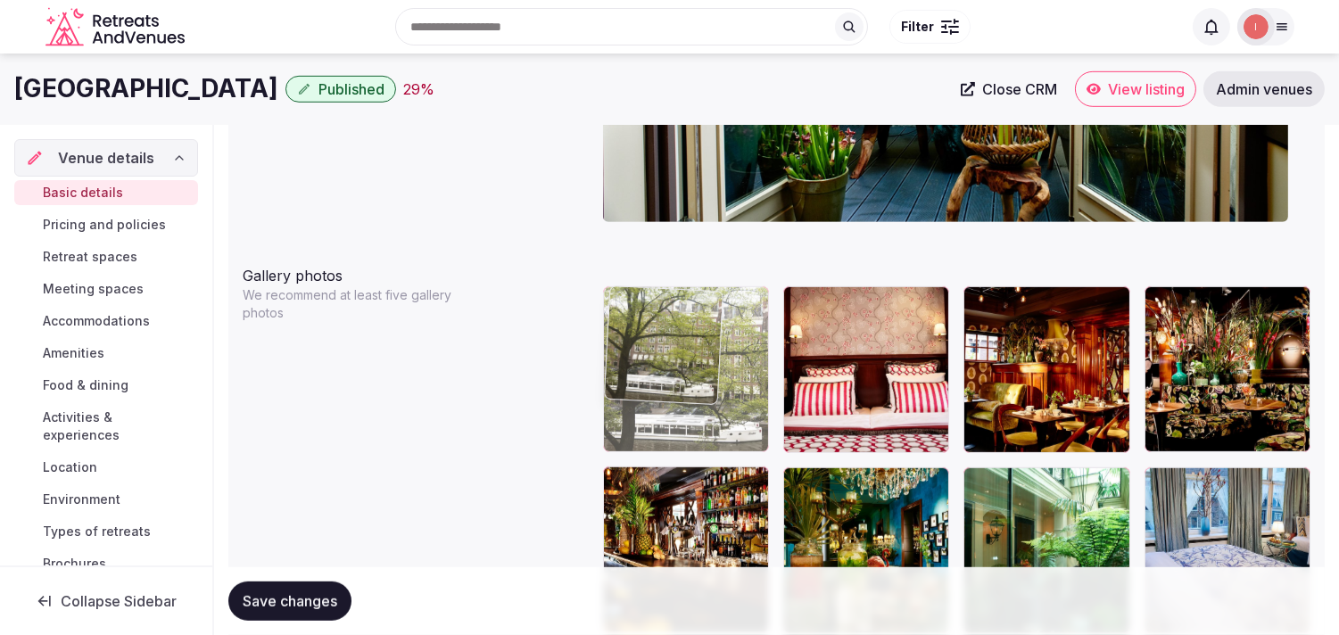
drag, startPoint x: 1163, startPoint y: 305, endPoint x: 636, endPoint y: 337, distance: 528.3
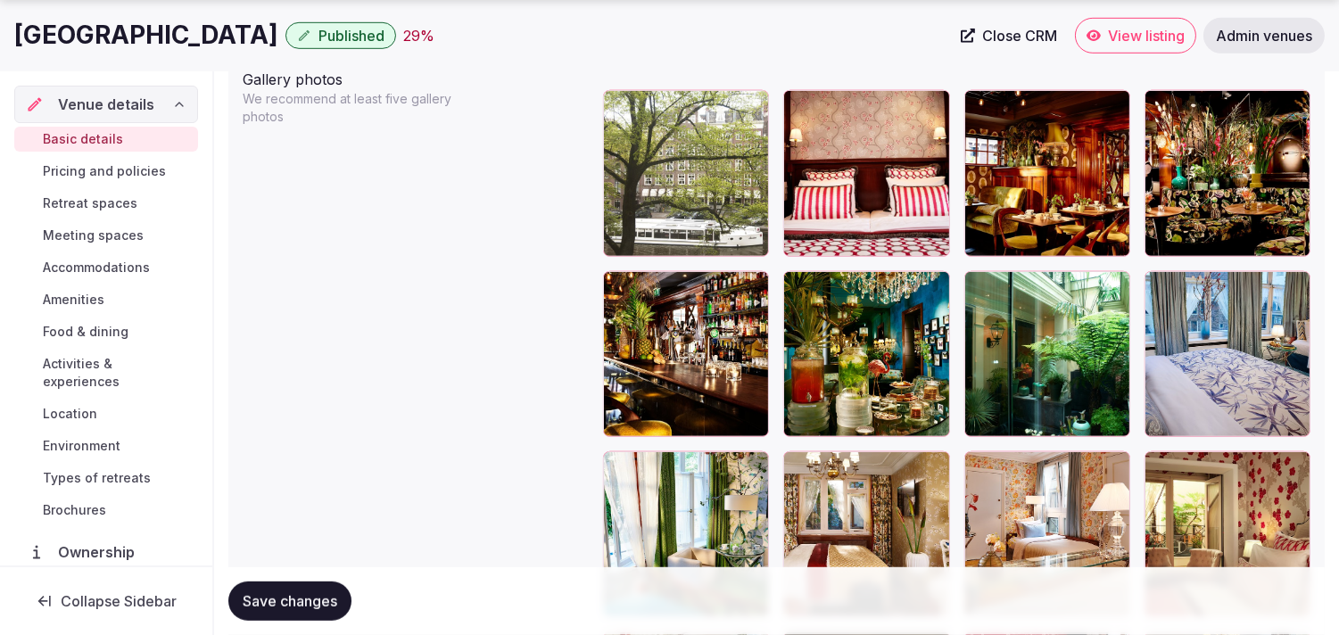
scroll to position [2169, 0]
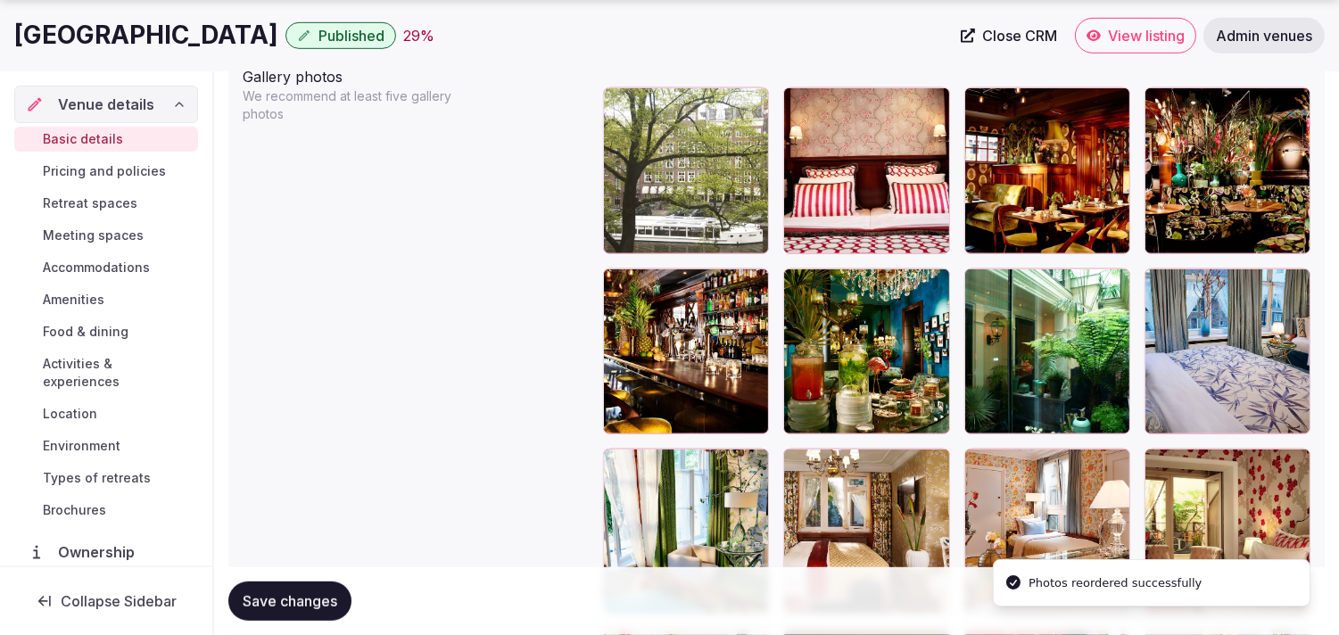
click at [333, 577] on div "Save changes" at bounding box center [776, 601] width 1097 height 68
click at [328, 591] on button "Save changes" at bounding box center [289, 601] width 123 height 39
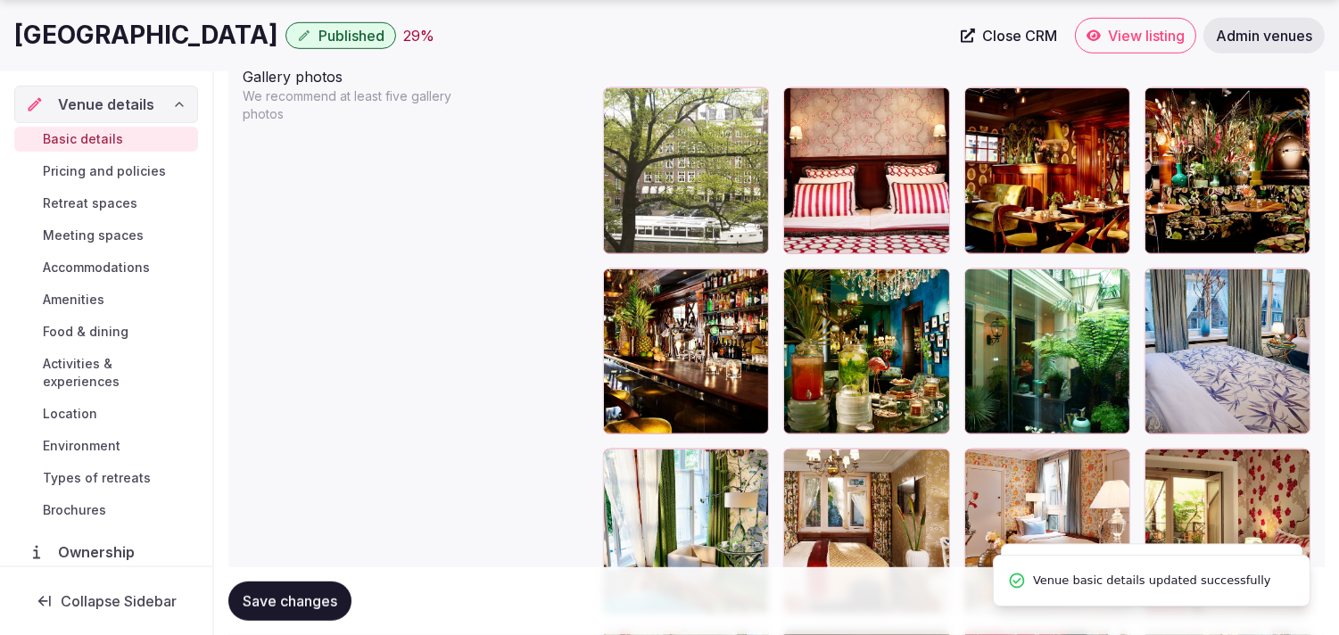
drag, startPoint x: 336, startPoint y: 587, endPoint x: 359, endPoint y: 569, distance: 28.6
click at [339, 585] on button "Save changes" at bounding box center [289, 601] width 123 height 39
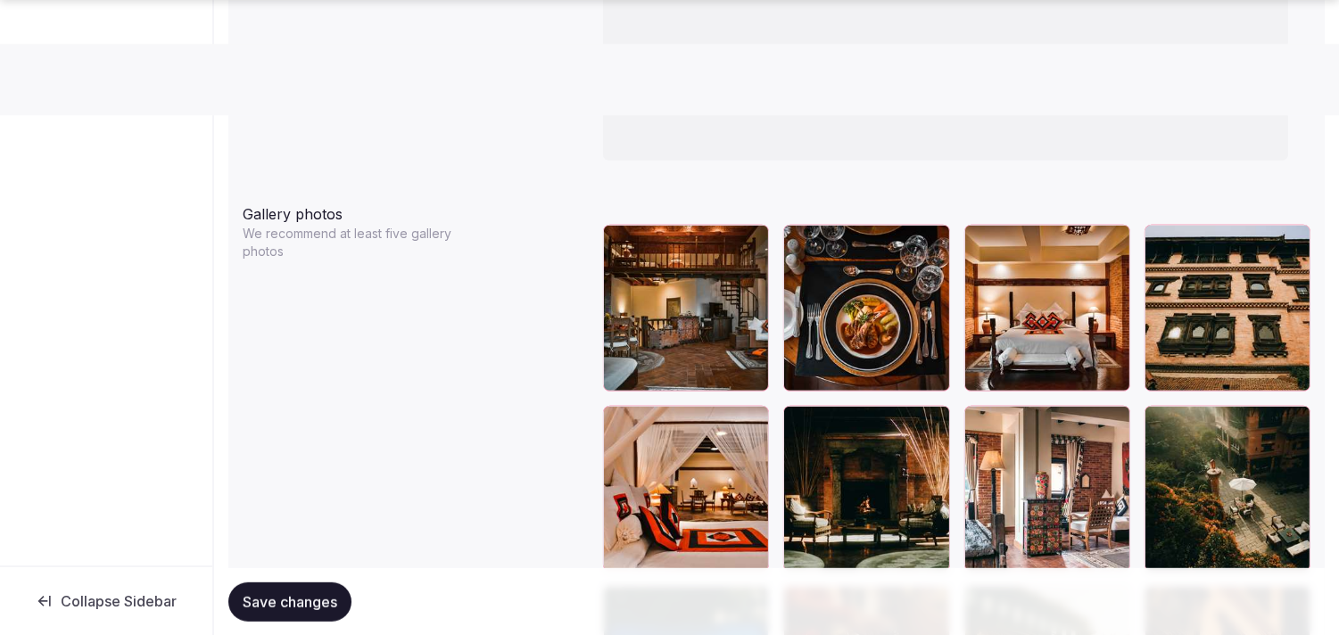
scroll to position [2082, 0]
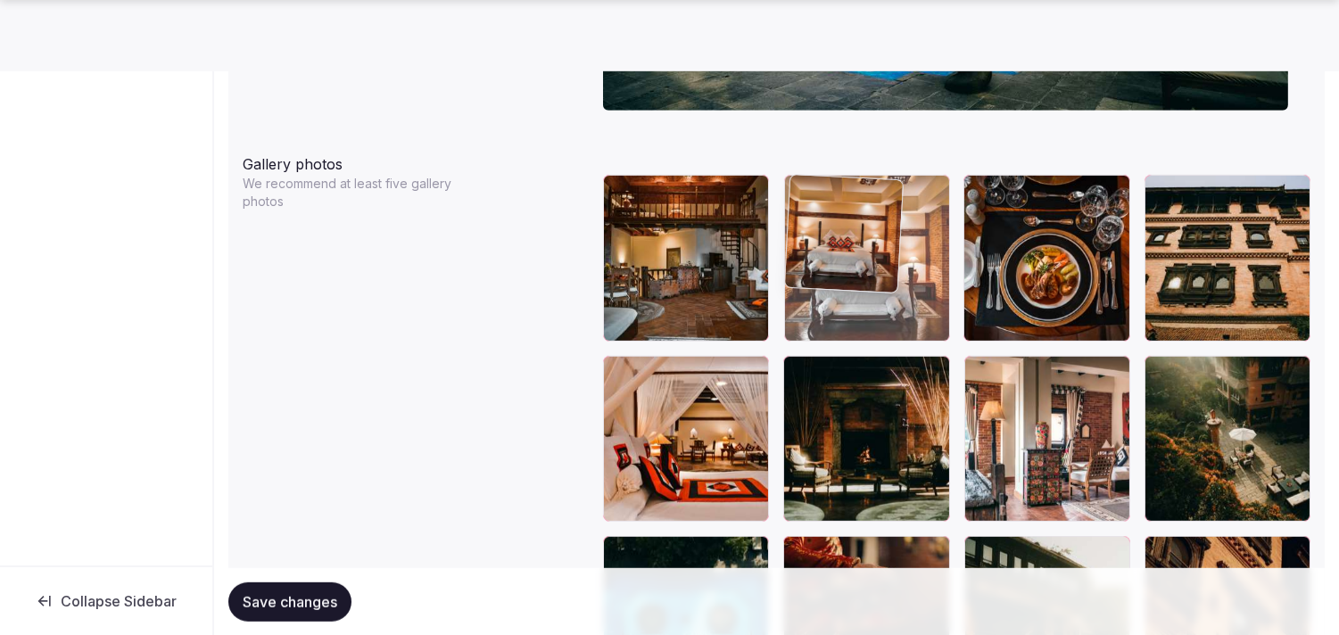
drag, startPoint x: 984, startPoint y: 183, endPoint x: 883, endPoint y: 187, distance: 100.9
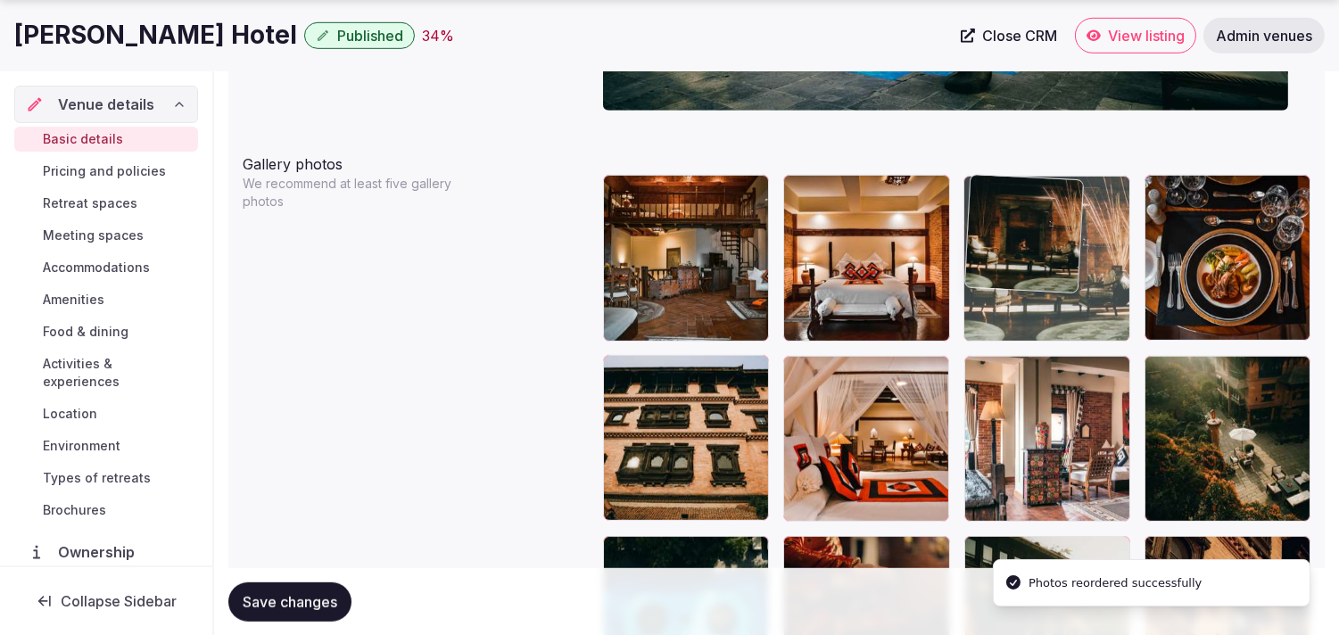
drag, startPoint x: 795, startPoint y: 368, endPoint x: 993, endPoint y: 238, distance: 237.1
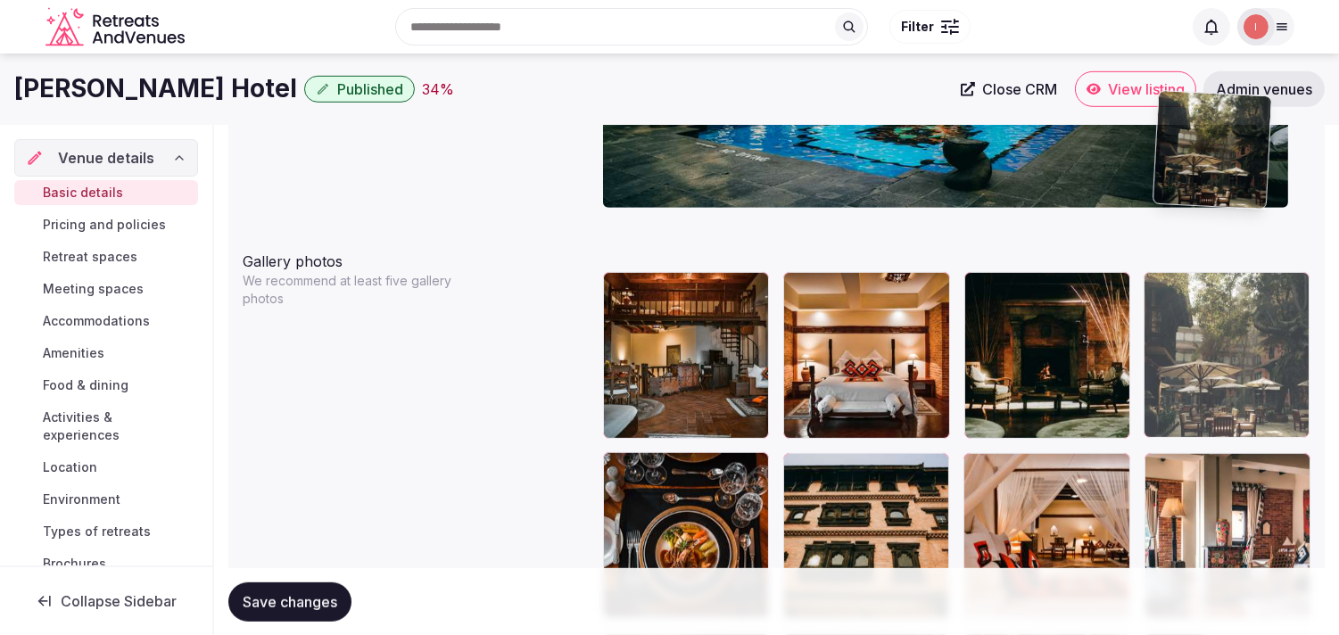
scroll to position [1983, 0]
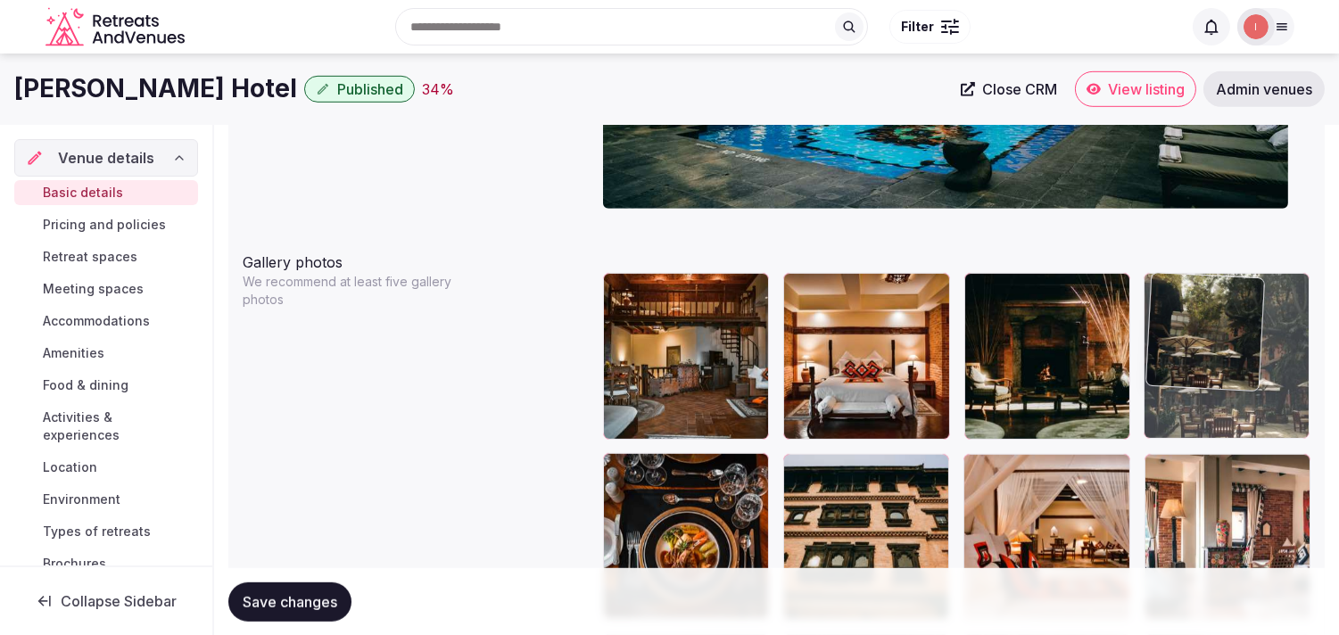
drag, startPoint x: 798, startPoint y: 318, endPoint x: 1153, endPoint y: 350, distance: 356.5
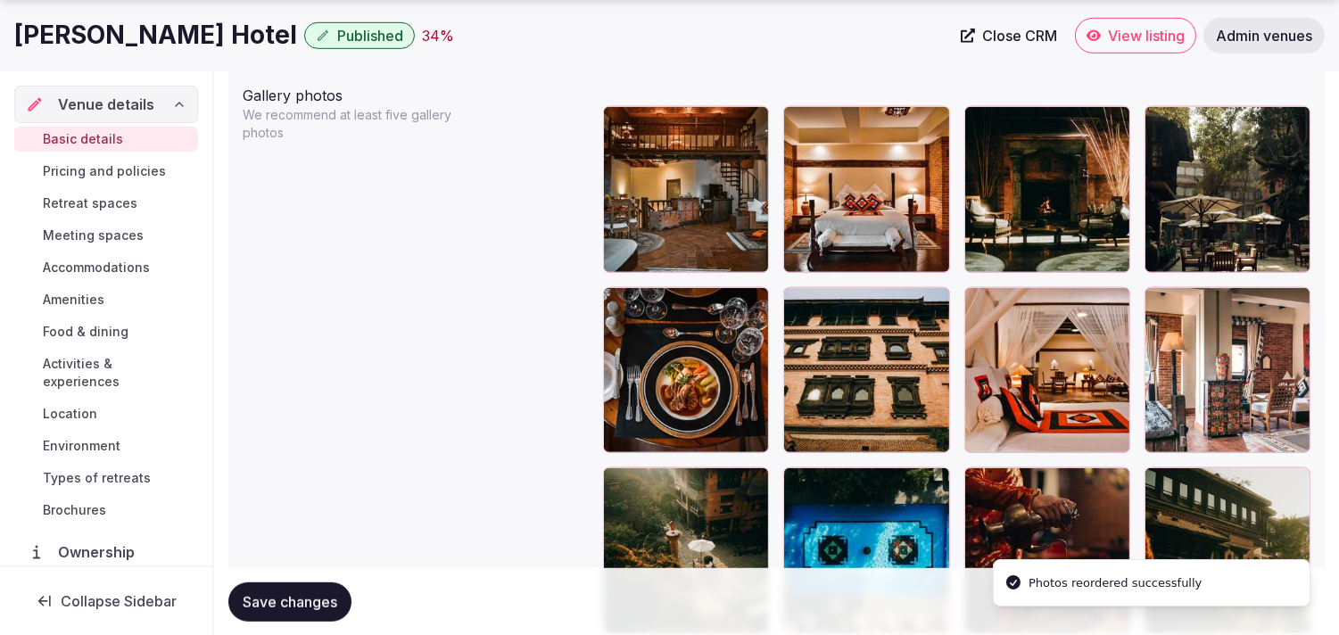
scroll to position [2181, 0]
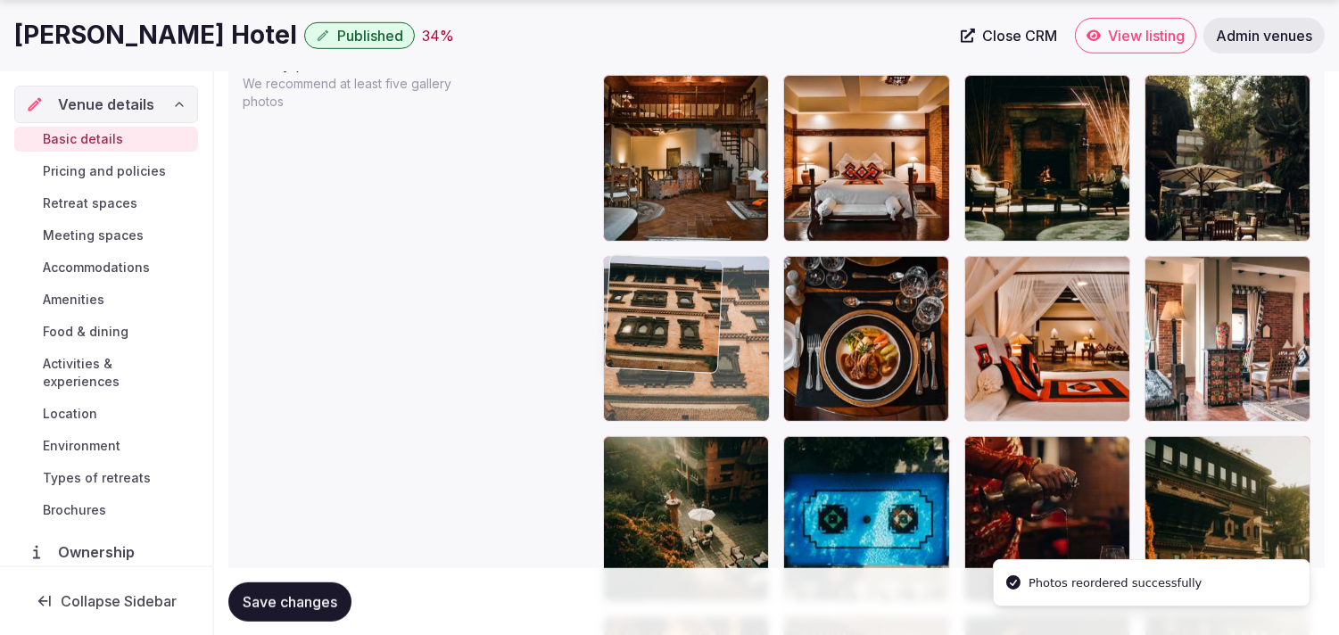
drag, startPoint x: 798, startPoint y: 270, endPoint x: 707, endPoint y: 268, distance: 91.0
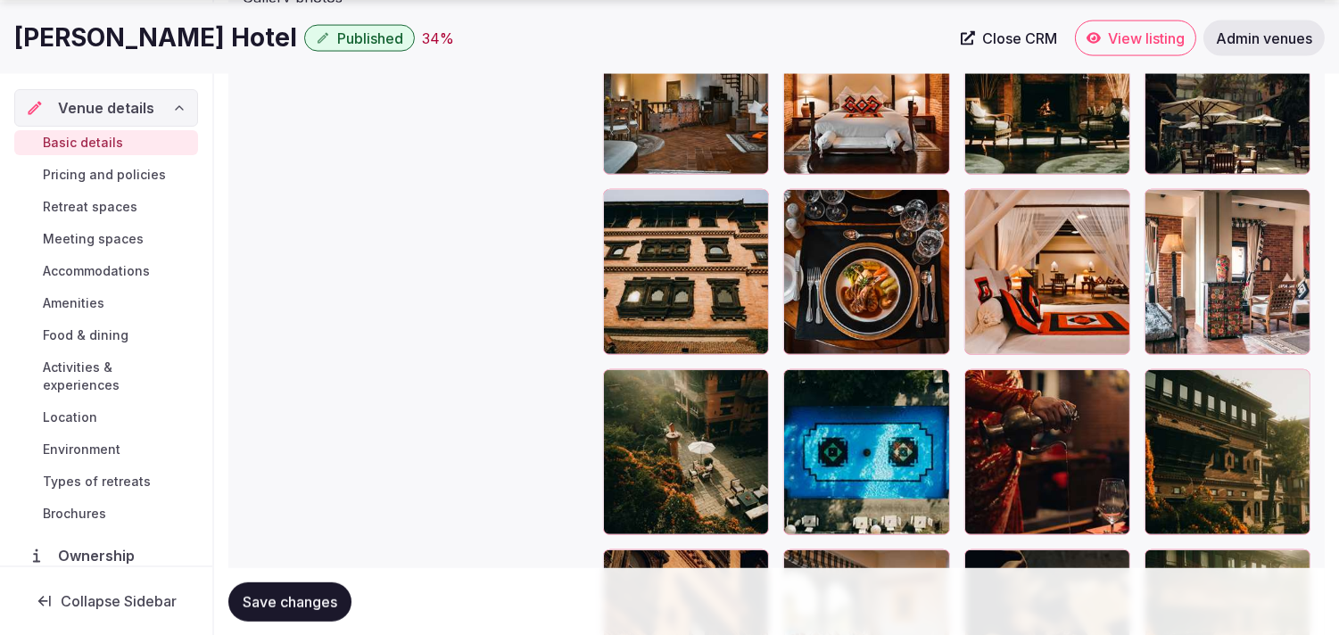
scroll to position [2280, 0]
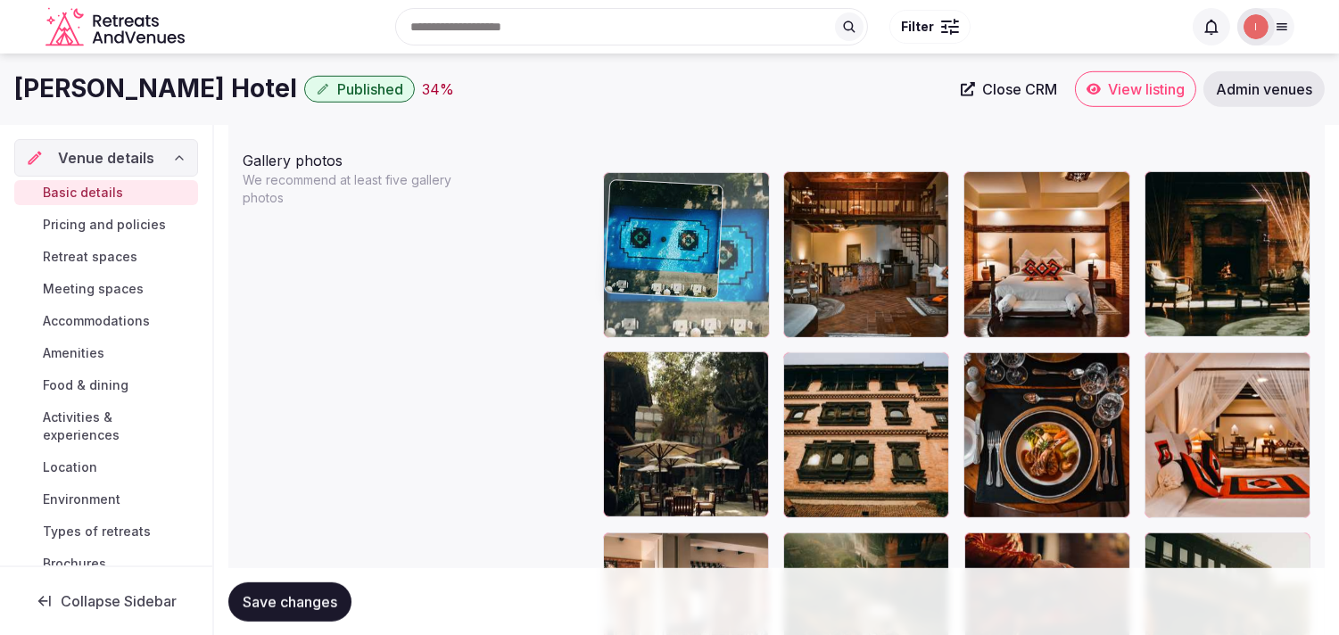
drag, startPoint x: 807, startPoint y: 342, endPoint x: 633, endPoint y: 95, distance: 302.2
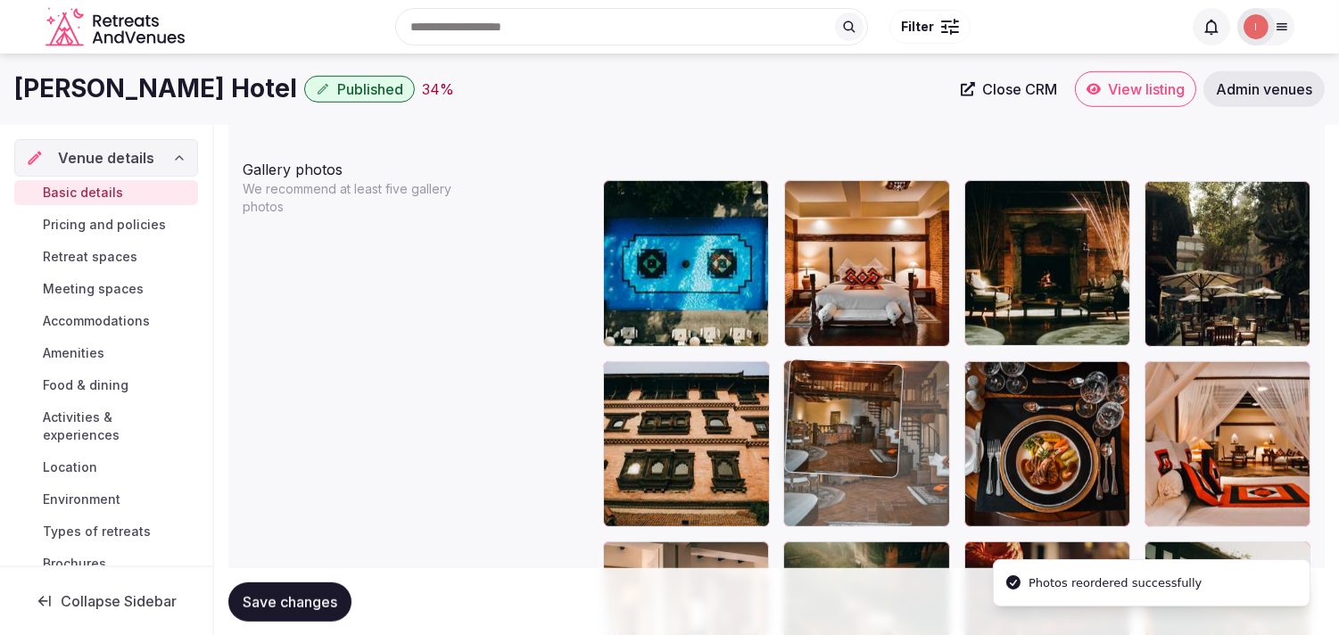
drag, startPoint x: 804, startPoint y: 201, endPoint x: 817, endPoint y: 367, distance: 166.5
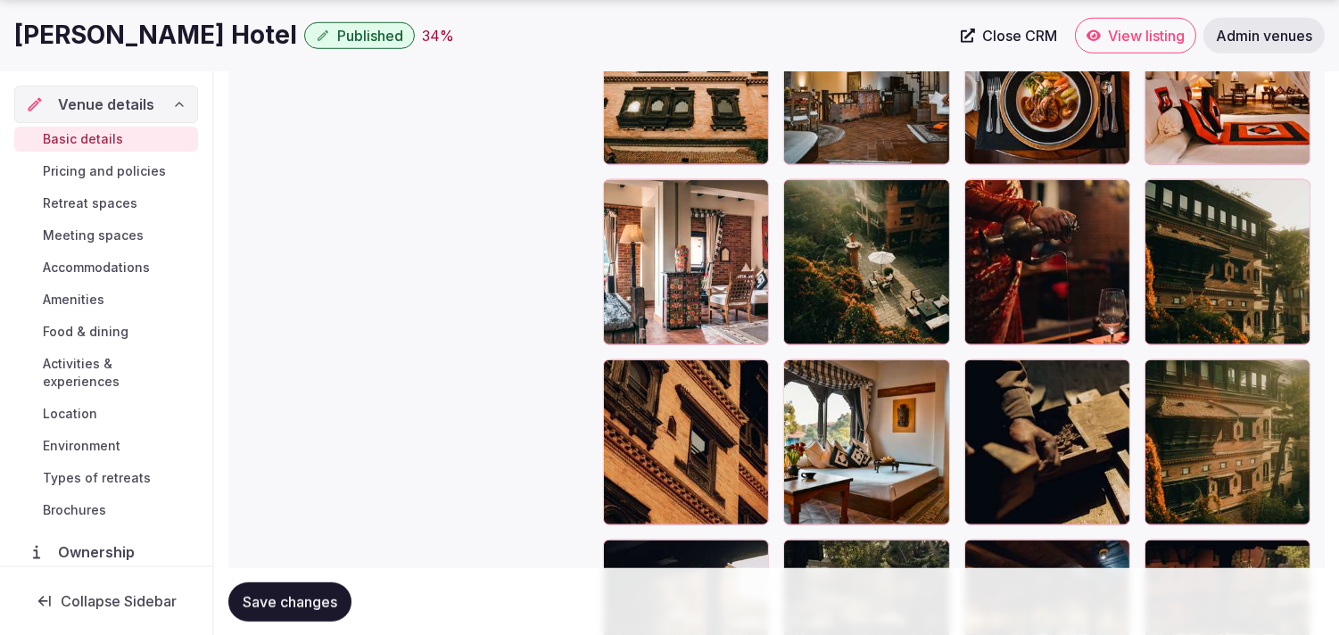
scroll to position [2473, 0]
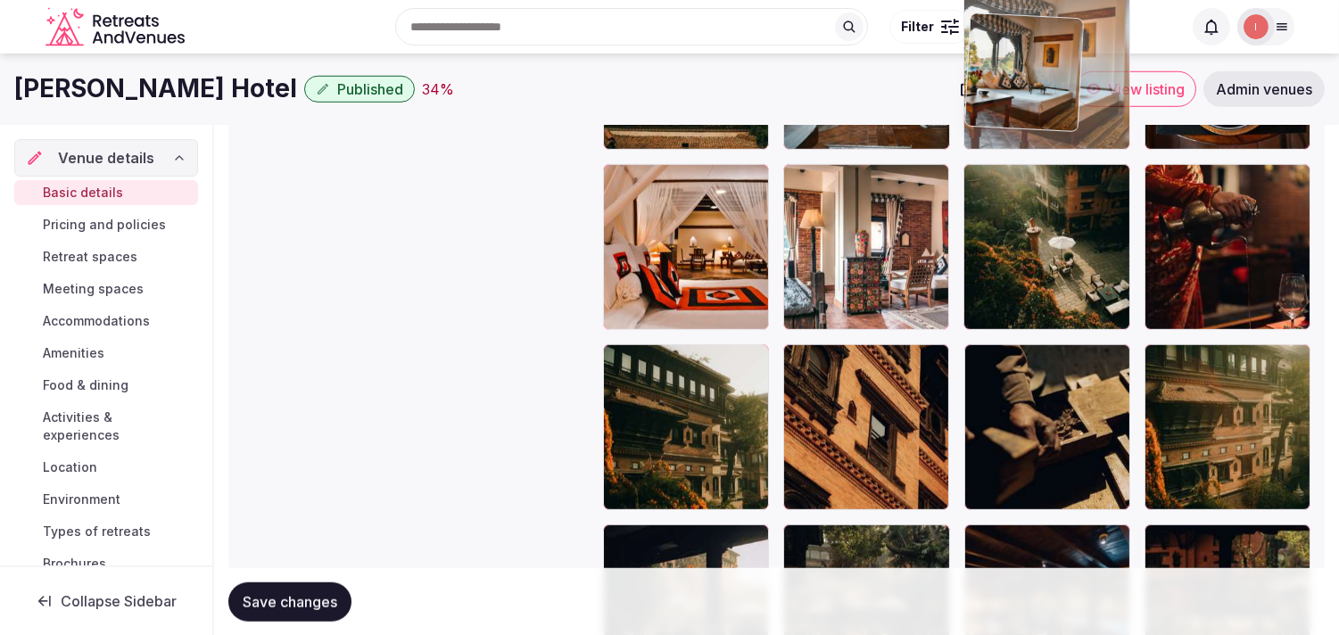
drag, startPoint x: 806, startPoint y: 330, endPoint x: 1030, endPoint y: 80, distance: 335.5
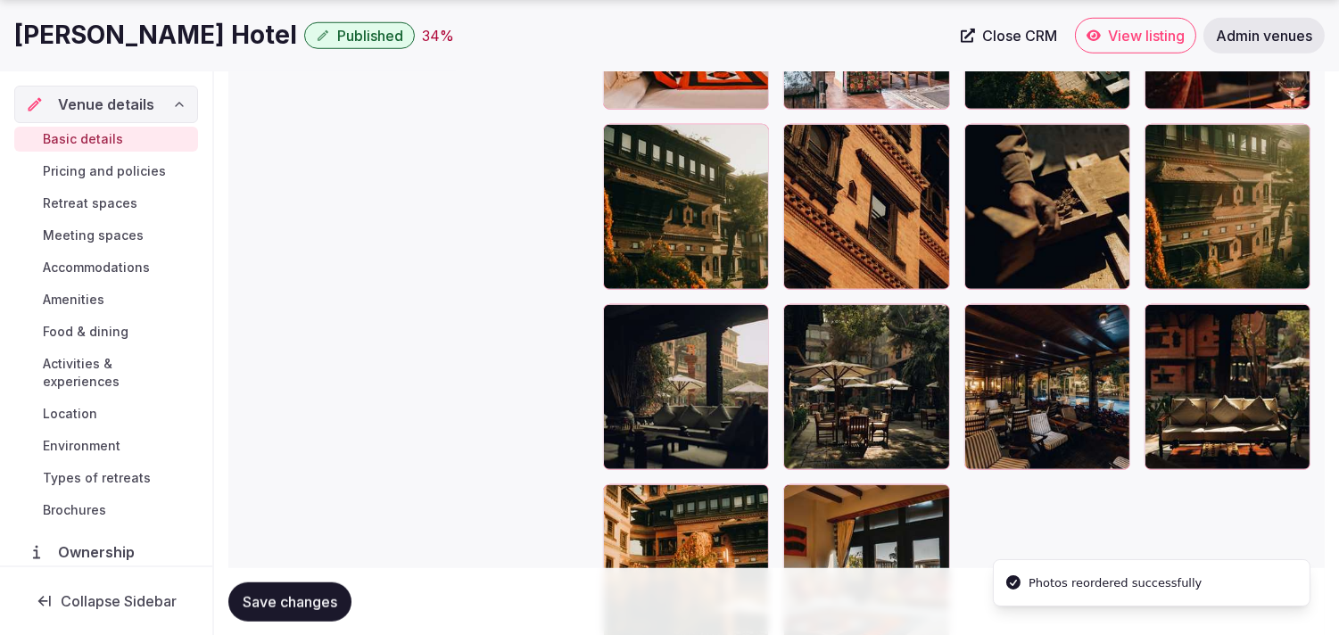
scroll to position [2721, 0]
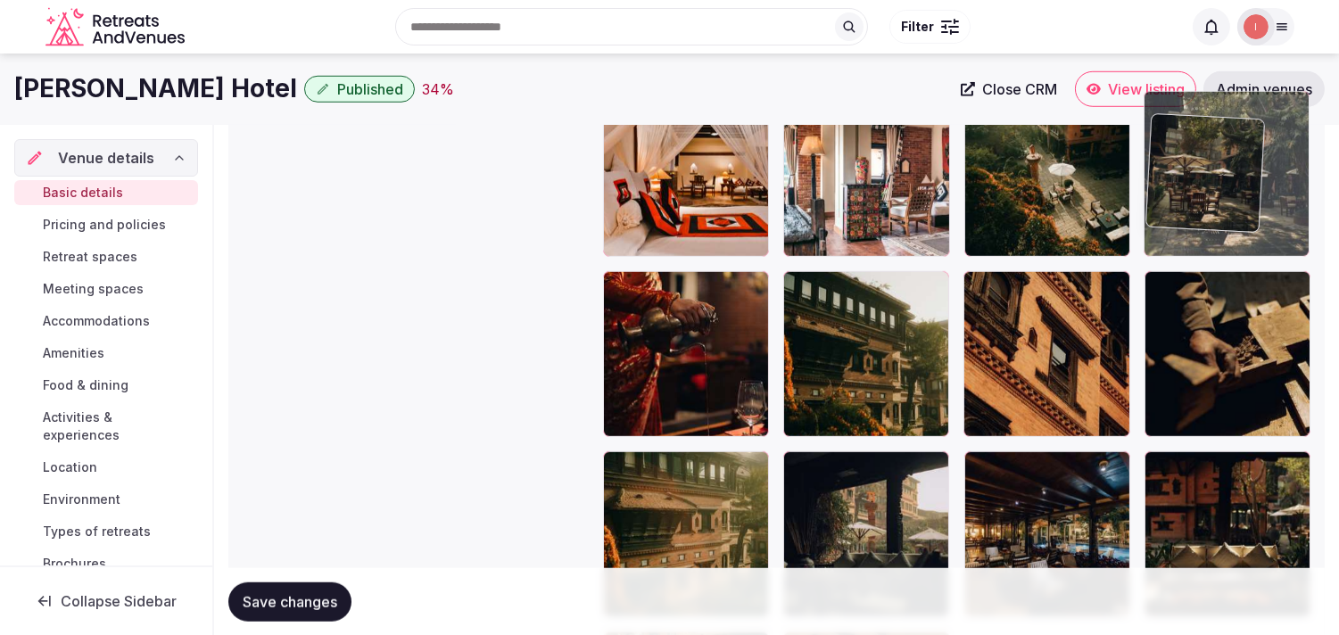
drag, startPoint x: 800, startPoint y: 273, endPoint x: 1145, endPoint y: 66, distance: 401.8
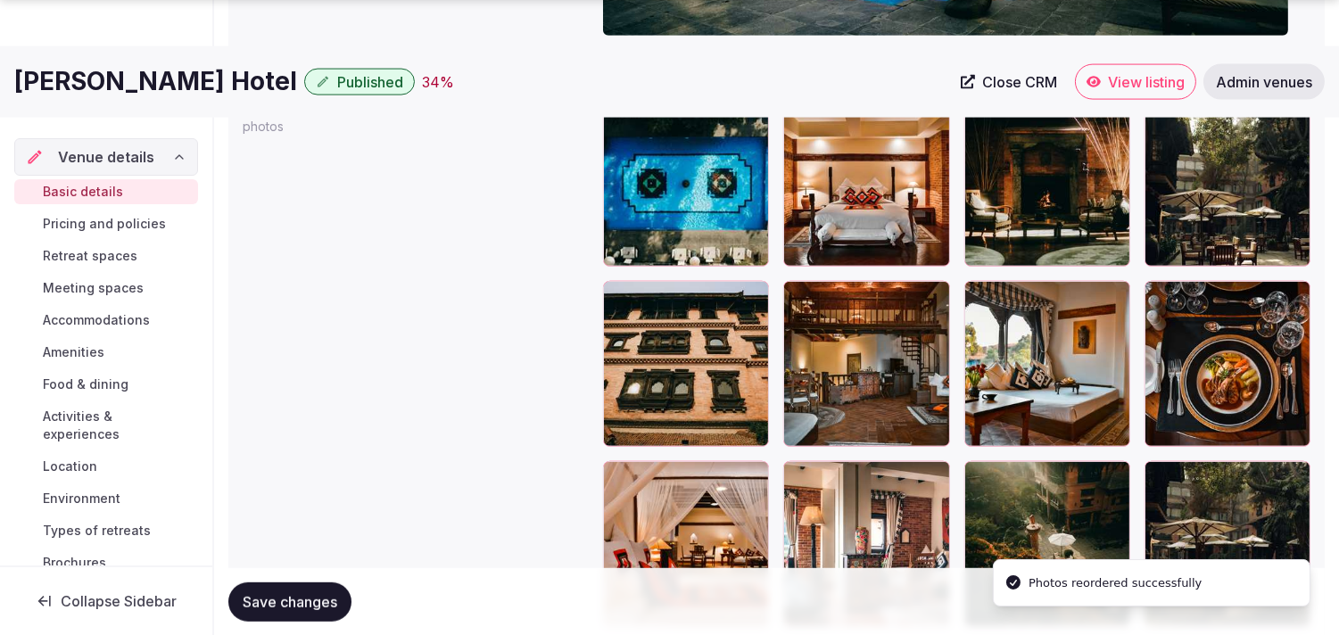
scroll to position [2206, 0]
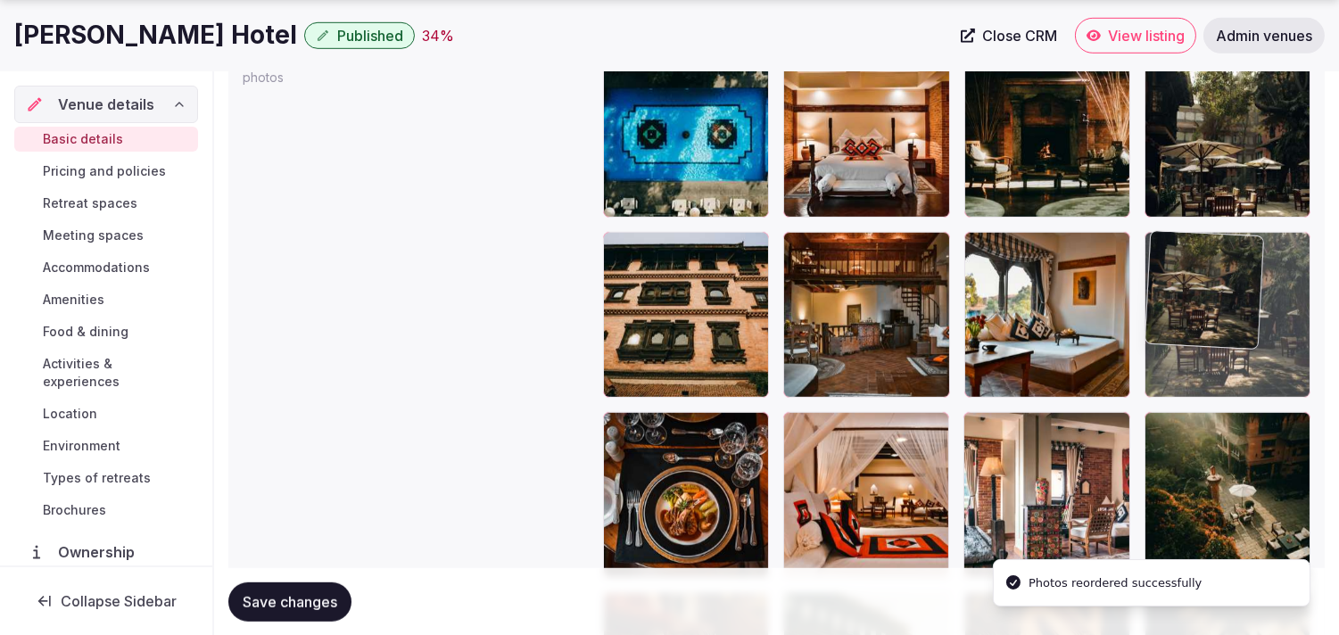
drag, startPoint x: 1143, startPoint y: 342, endPoint x: 1164, endPoint y: 288, distance: 57.7
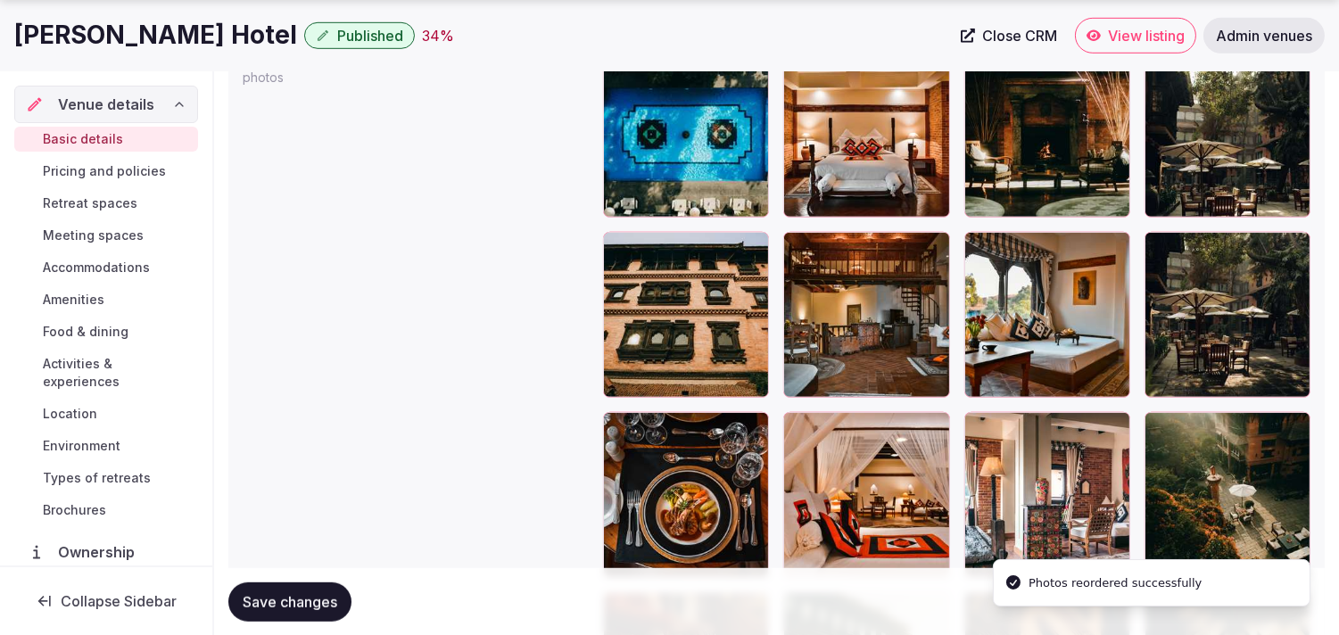
click at [319, 596] on span "Save changes" at bounding box center [290, 601] width 95 height 18
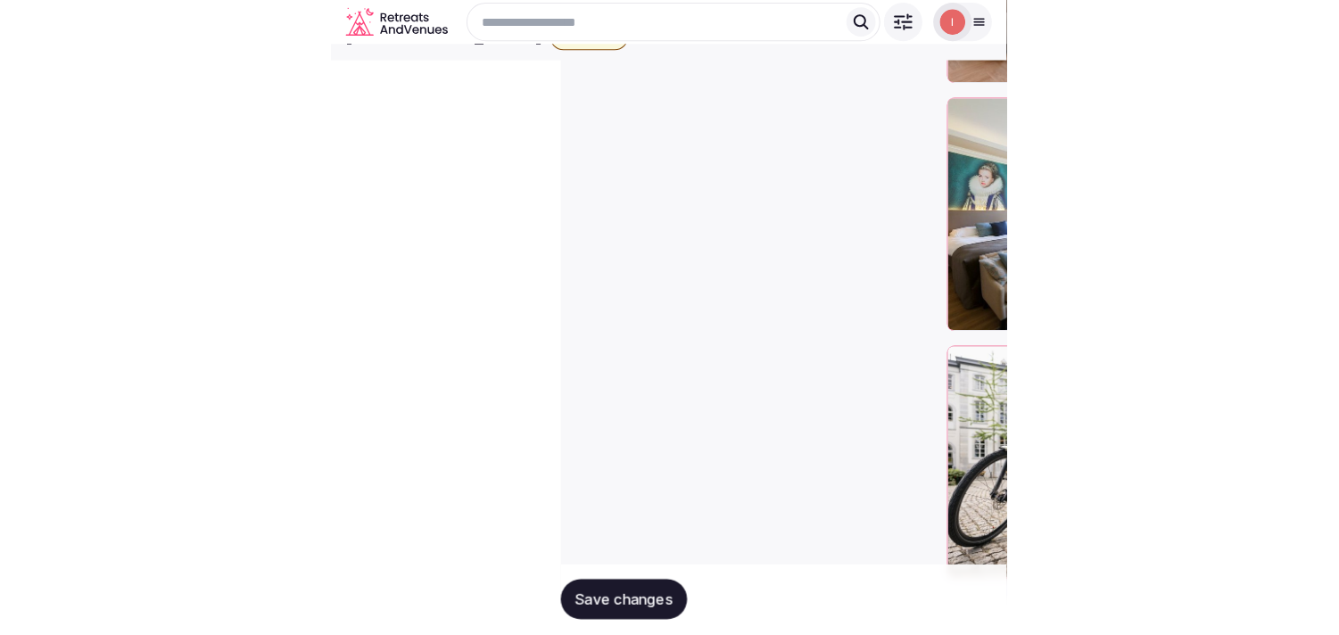
scroll to position [2797, 0]
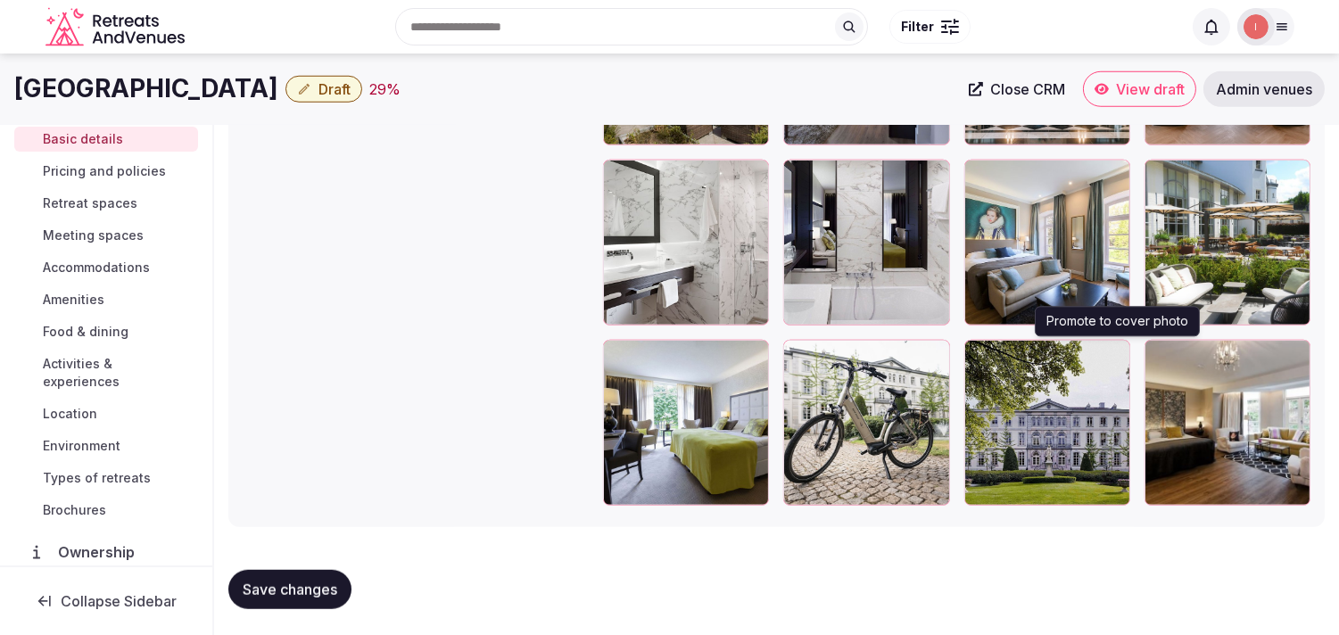
click at [1119, 354] on icon "button" at bounding box center [1112, 358] width 14 height 14
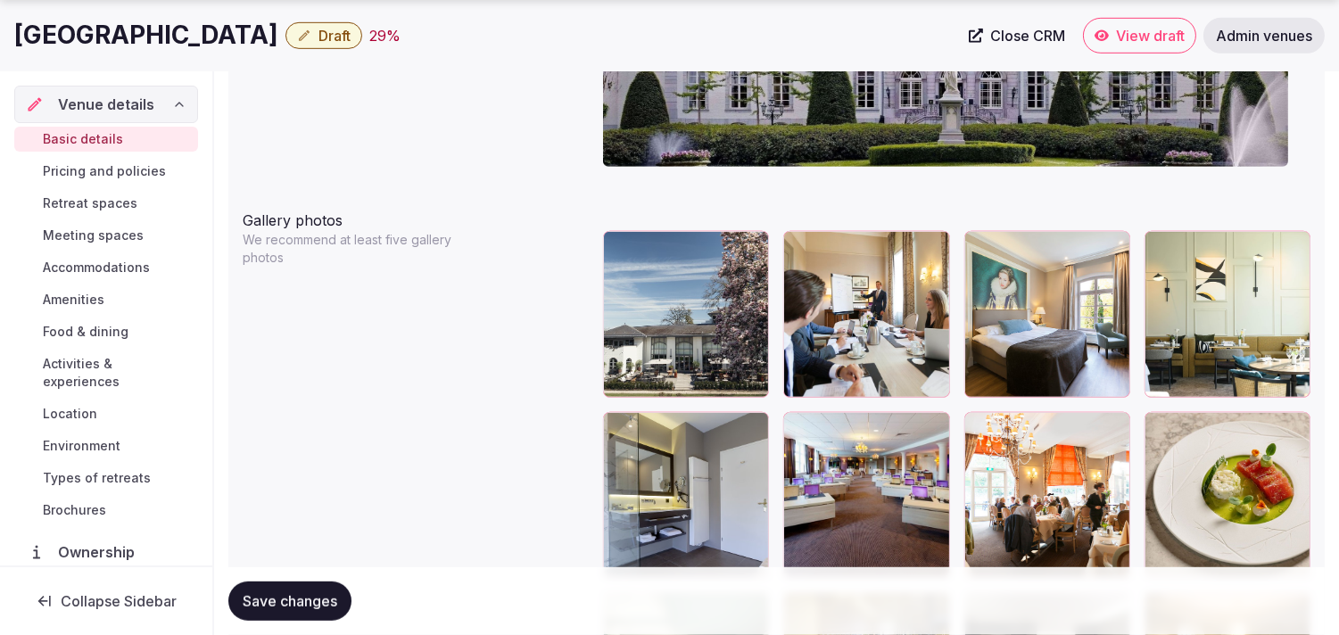
scroll to position [2103, 0]
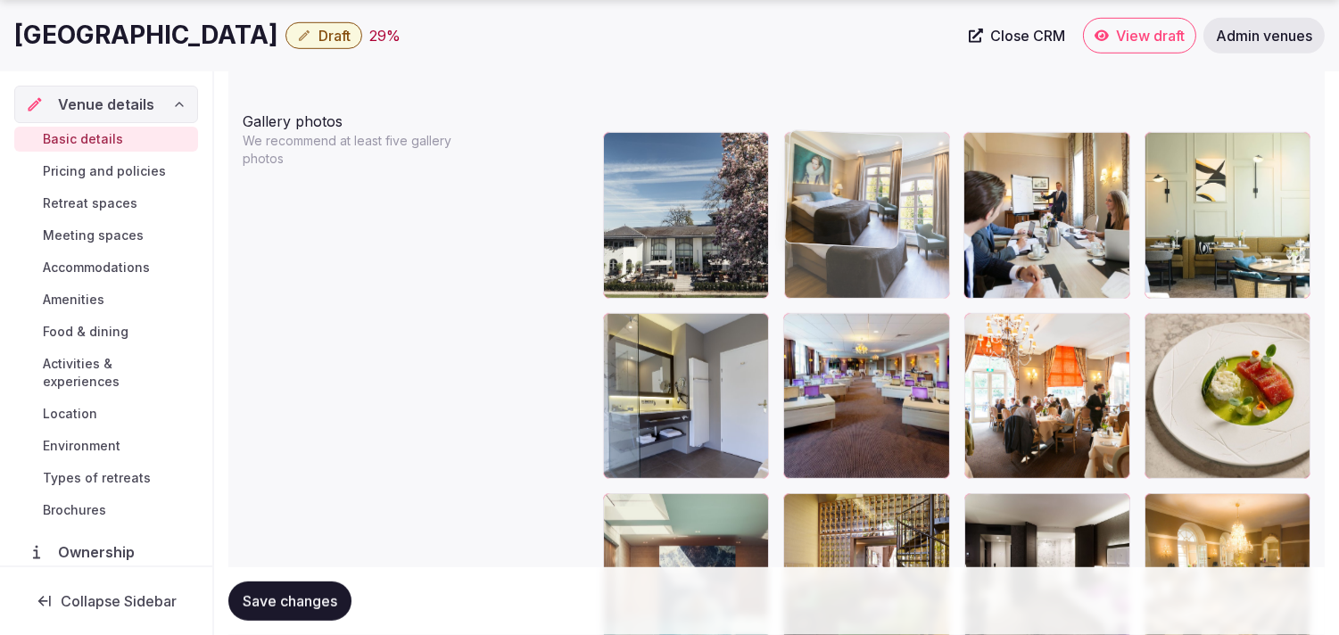
drag, startPoint x: 982, startPoint y: 150, endPoint x: 892, endPoint y: 163, distance: 91.1
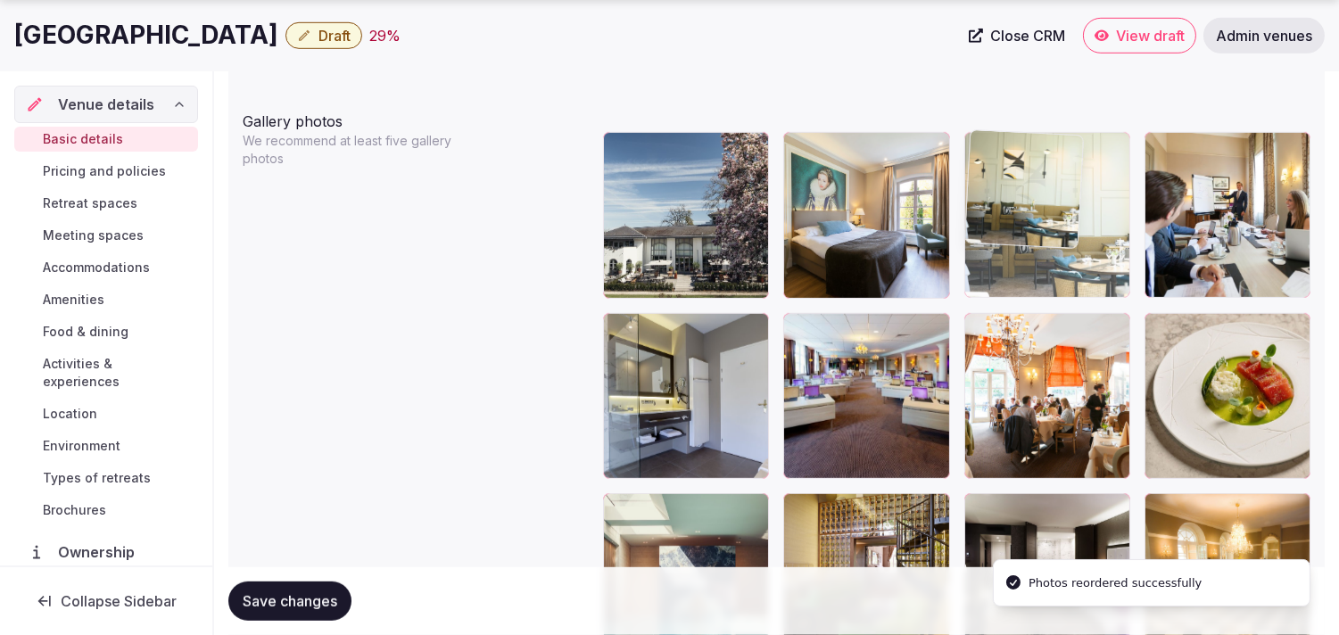
drag, startPoint x: 1162, startPoint y: 155, endPoint x: 1029, endPoint y: 153, distance: 132.9
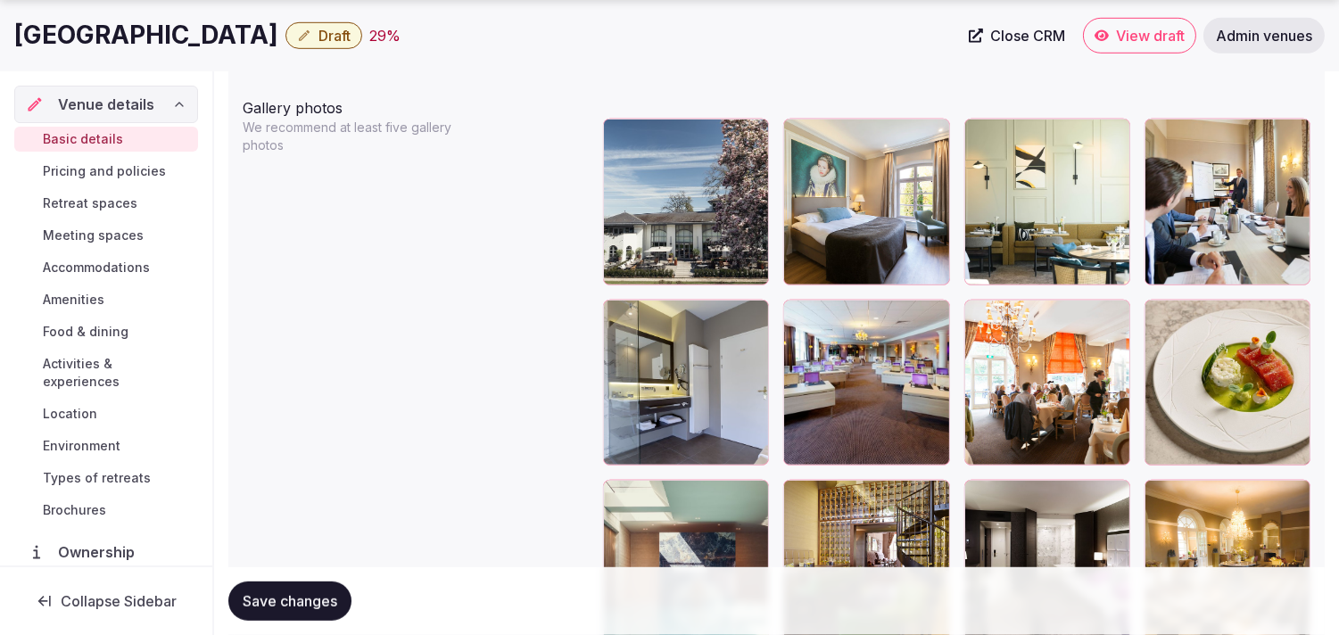
scroll to position [2202, 0]
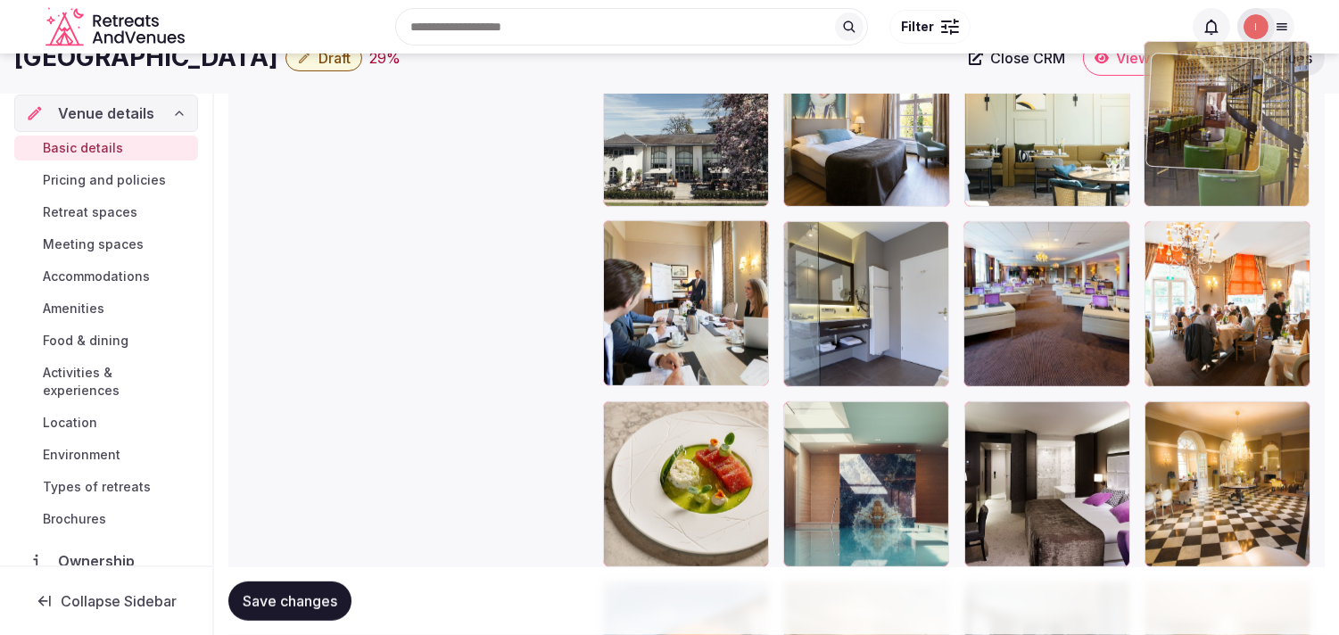
drag, startPoint x: 797, startPoint y: 398, endPoint x: 1145, endPoint y: 112, distance: 450.7
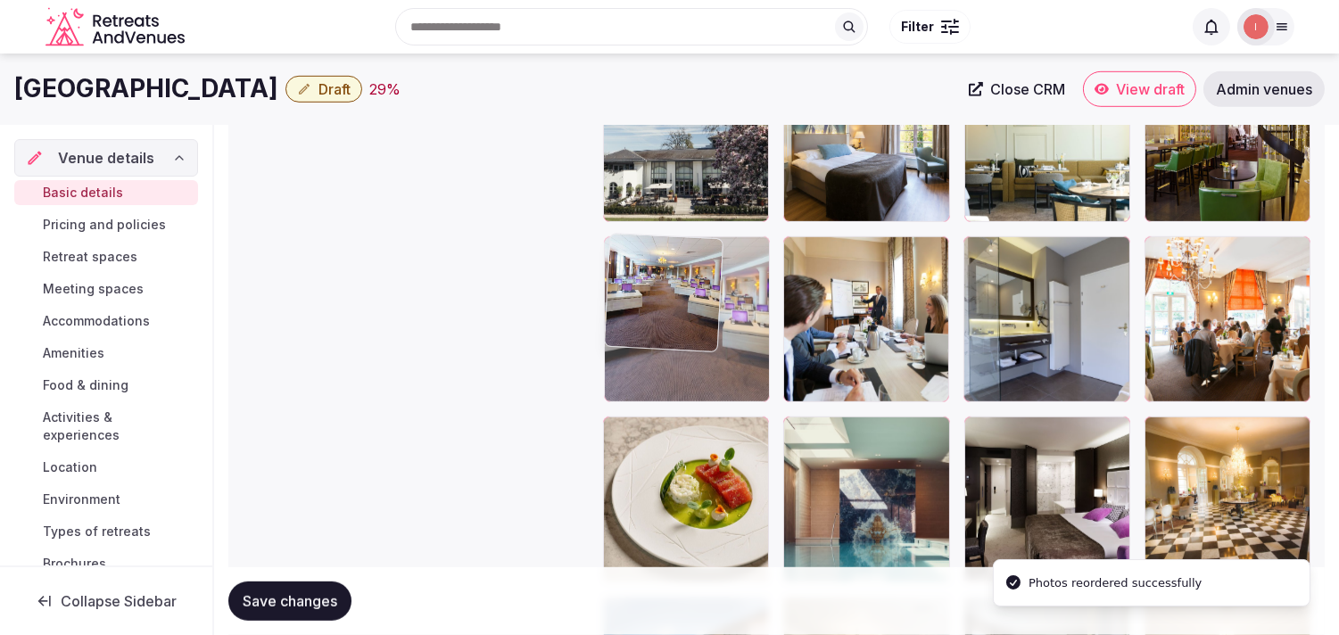
drag, startPoint x: 973, startPoint y: 245, endPoint x: 720, endPoint y: 260, distance: 253.8
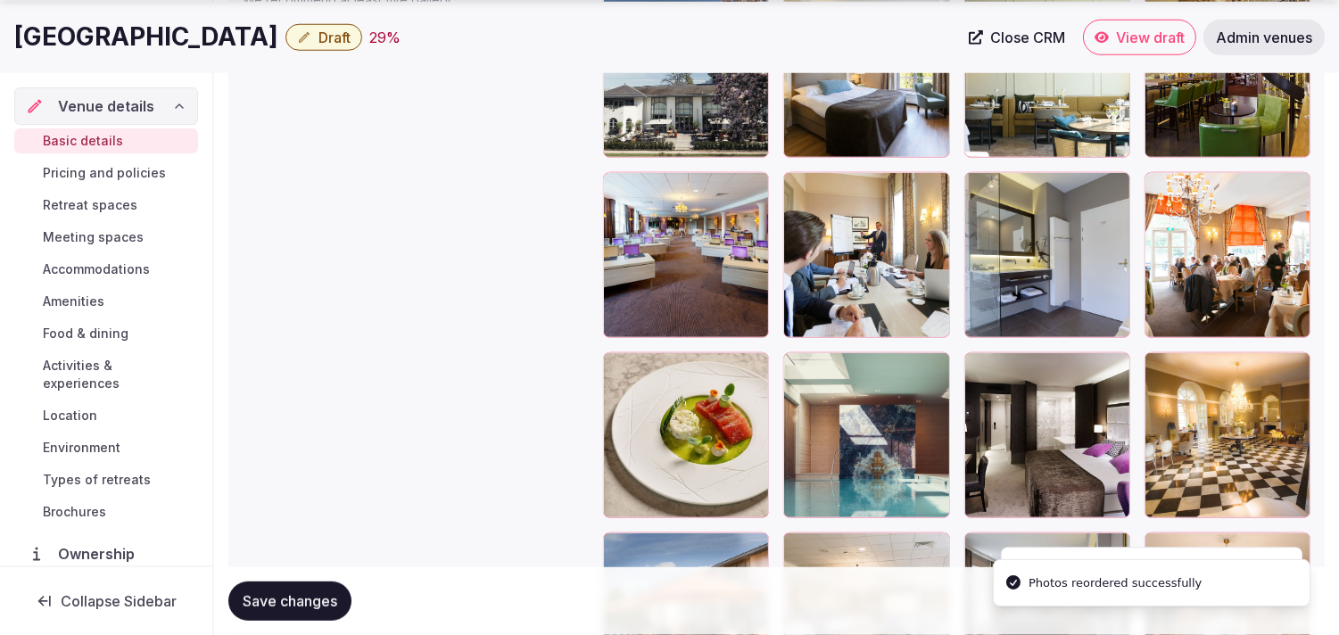
scroll to position [2279, 0]
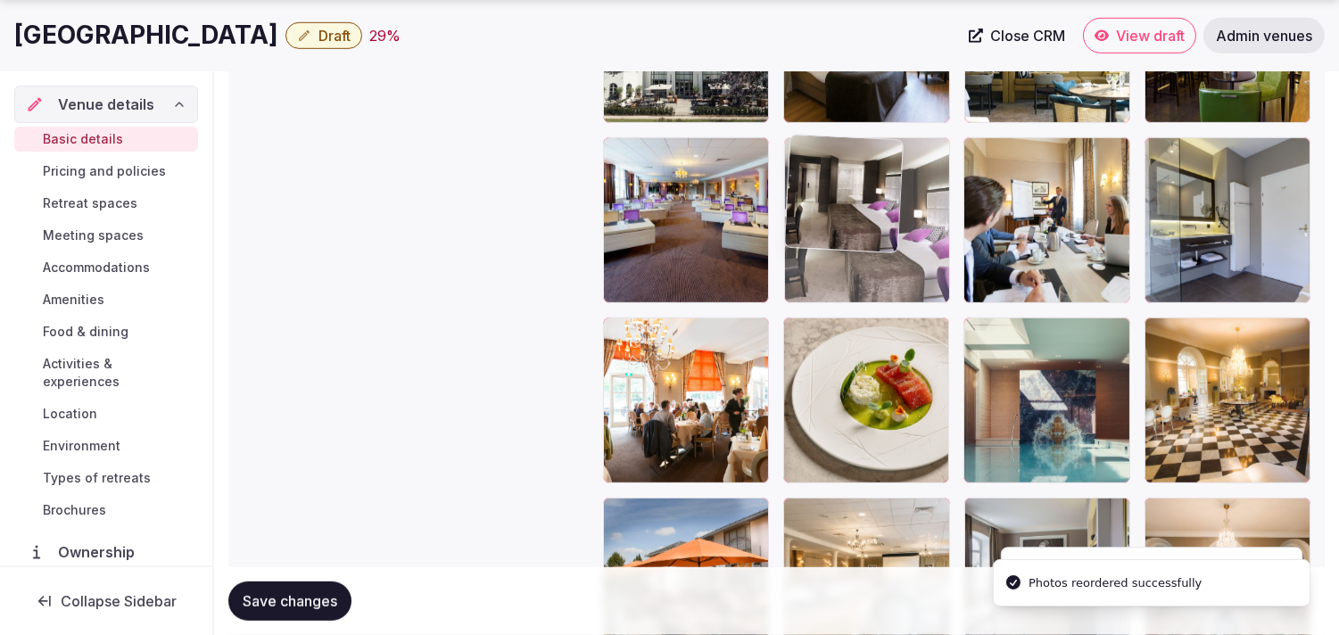
drag, startPoint x: 972, startPoint y: 335, endPoint x: 798, endPoint y: 211, distance: 214.9
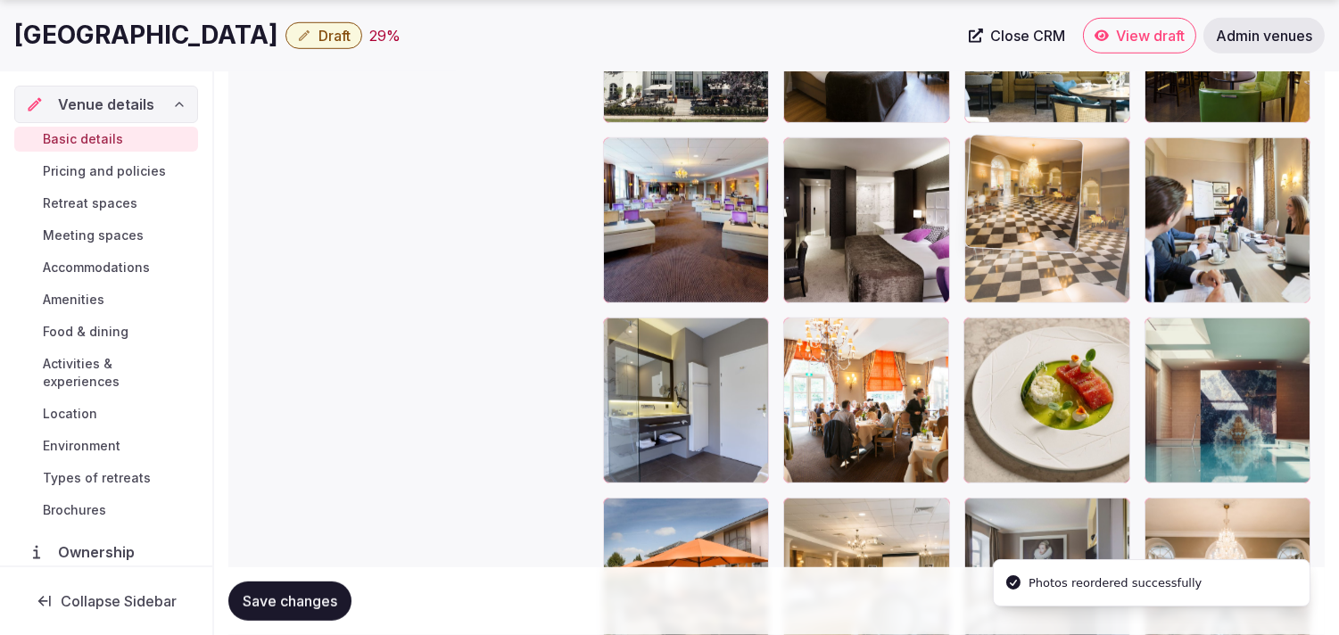
drag, startPoint x: 1112, startPoint y: 263, endPoint x: 1063, endPoint y: 208, distance: 73.9
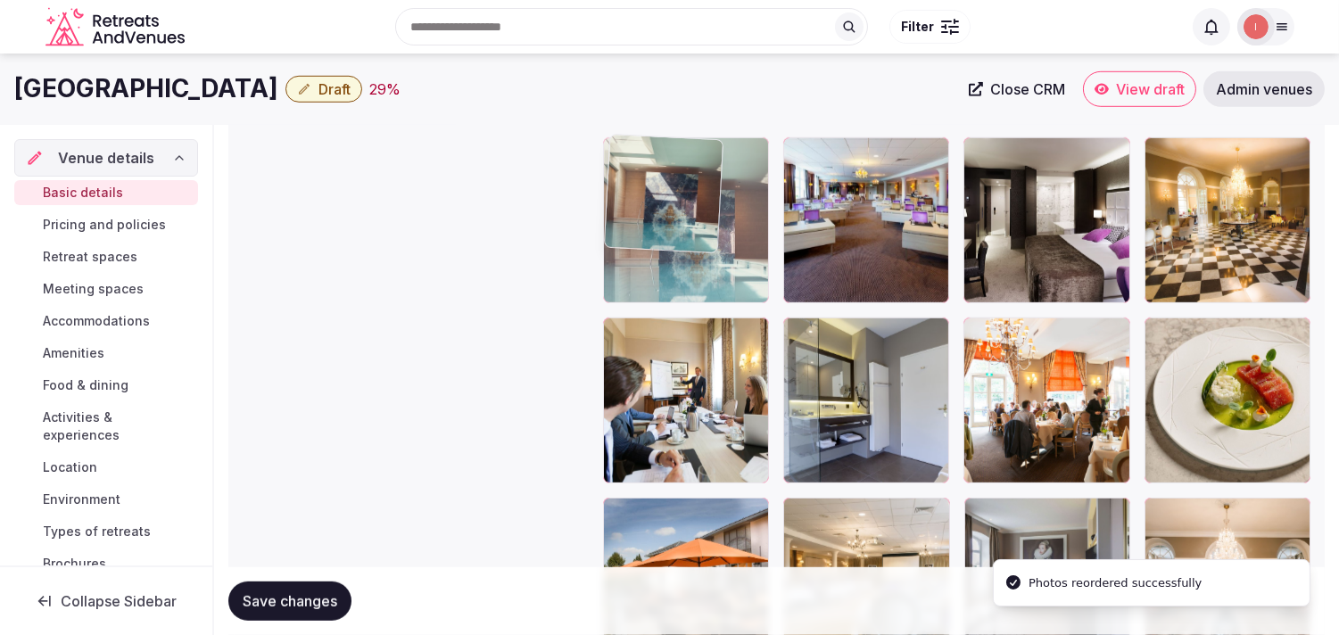
drag, startPoint x: 1165, startPoint y: 319, endPoint x: 623, endPoint y: 205, distance: 554.3
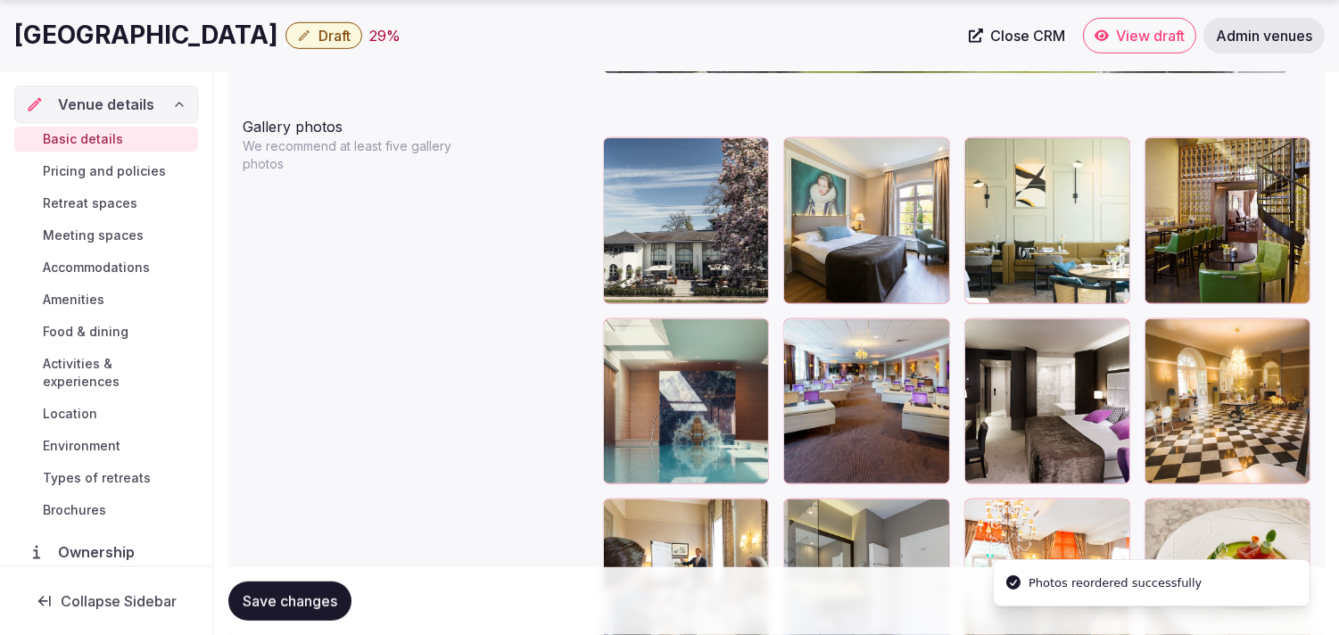
scroll to position [2180, 0]
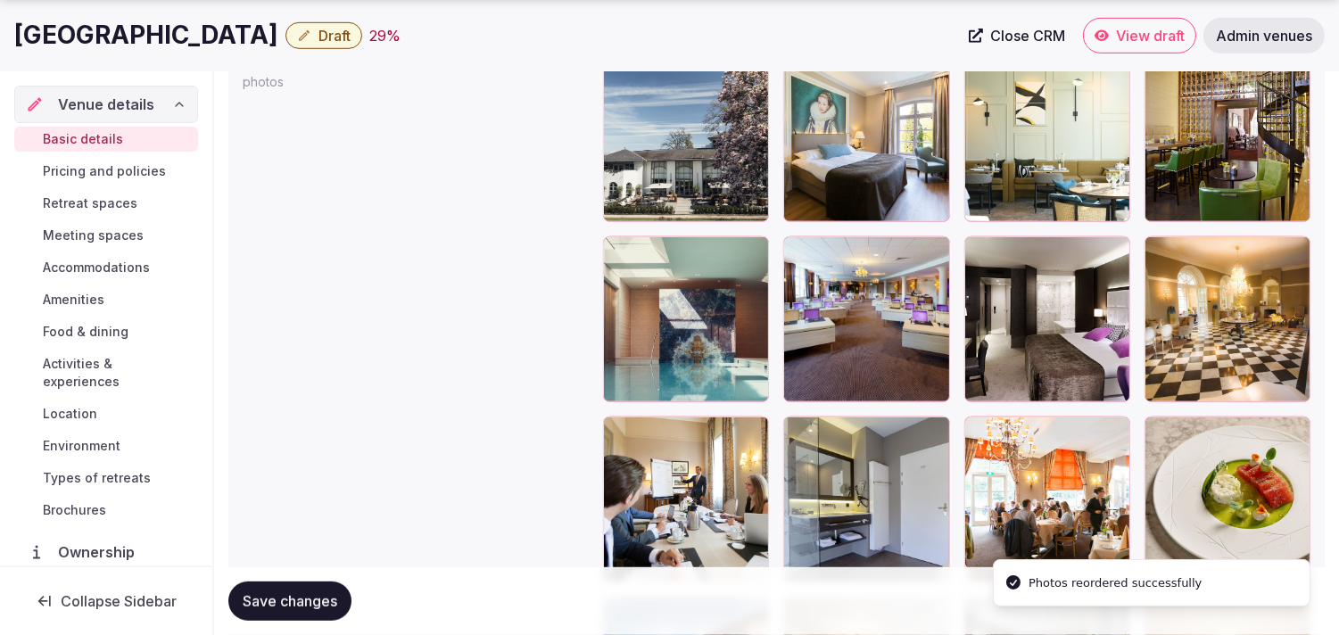
click at [299, 592] on span "Save changes" at bounding box center [290, 601] width 95 height 18
click at [309, 583] on button "Save changes" at bounding box center [289, 601] width 123 height 39
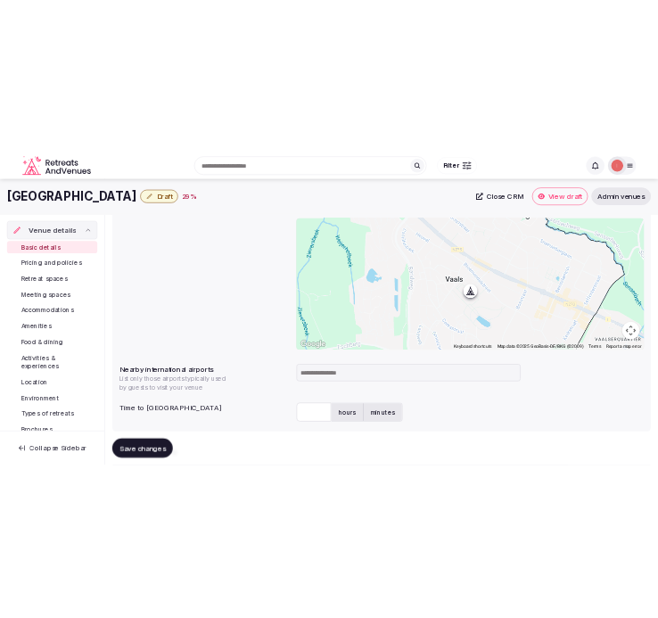
scroll to position [418, 0]
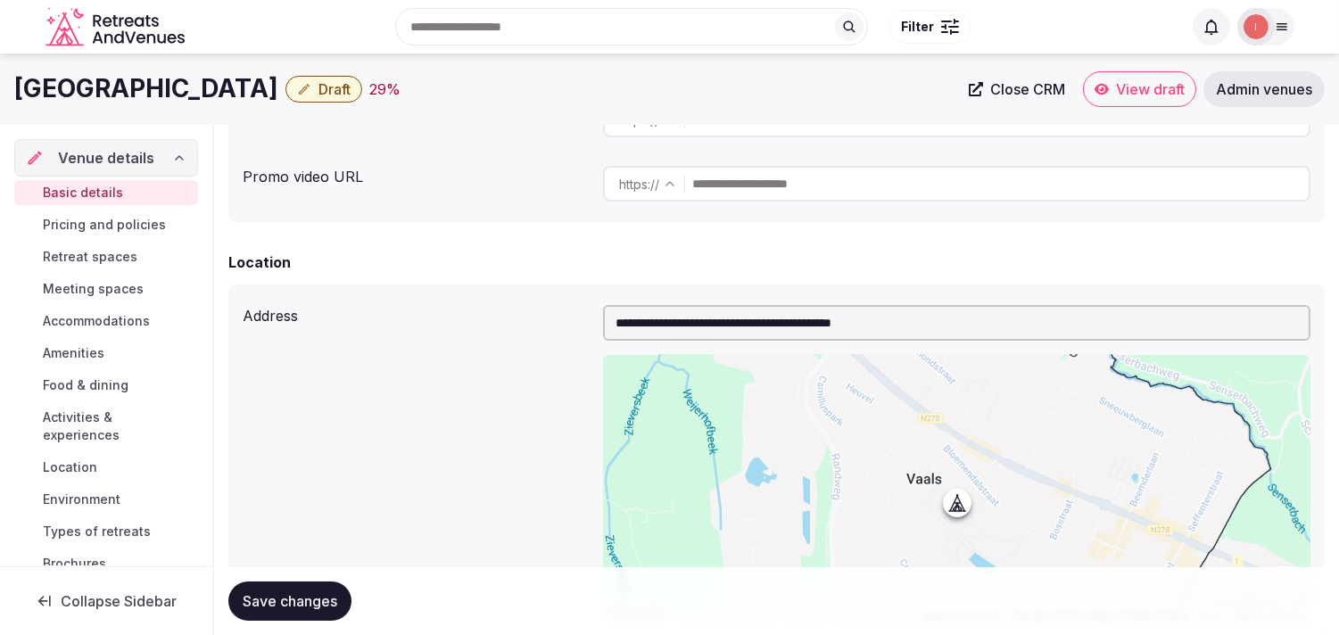
click at [262, 83] on h1 "Hotel Kasteel Bloemendal" at bounding box center [146, 88] width 264 height 35
copy div "Hotel Kasteel Bloemendal"
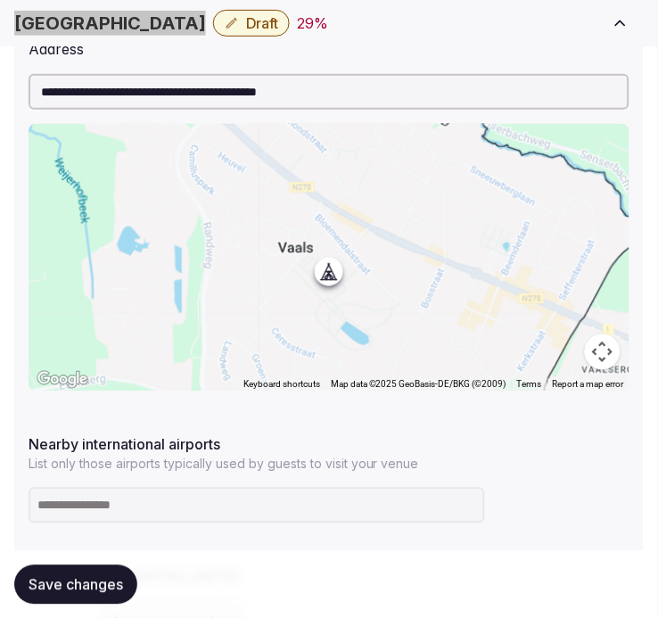
scroll to position [1013, 0]
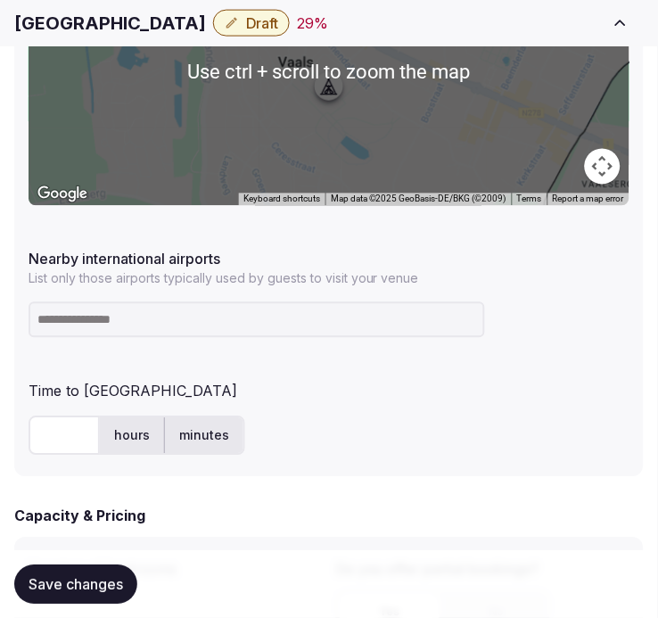
click at [215, 319] on input at bounding box center [257, 320] width 457 height 36
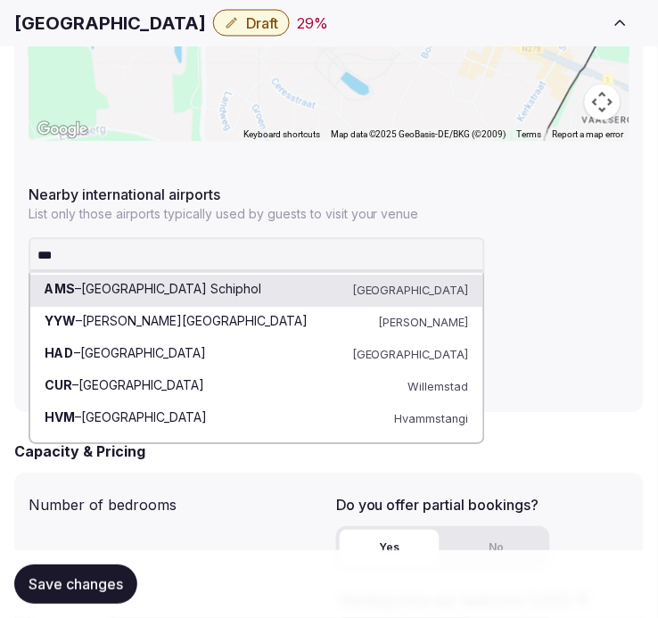
scroll to position [1112, 0]
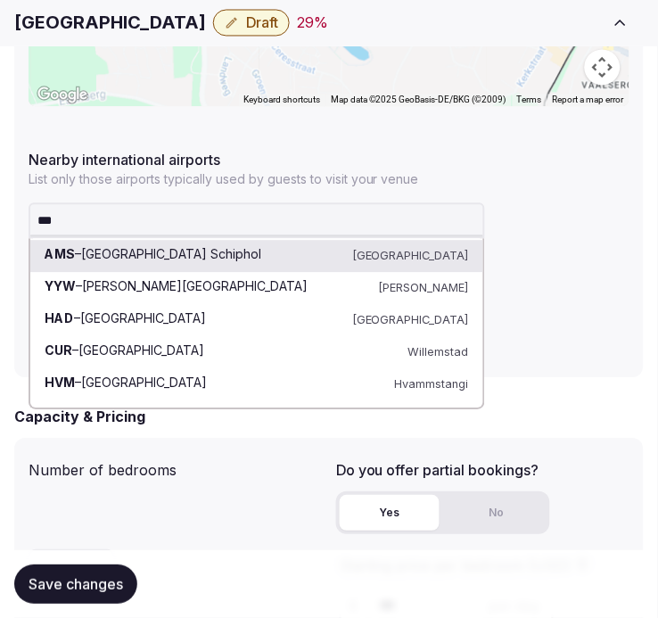
click at [108, 219] on input "***" at bounding box center [257, 221] width 457 height 36
drag, startPoint x: 108, startPoint y: 219, endPoint x: 20, endPoint y: 219, distance: 88.3
click at [20, 219] on div "**********" at bounding box center [329, 55] width 630 height 646
paste input "*******"
type input "**********"
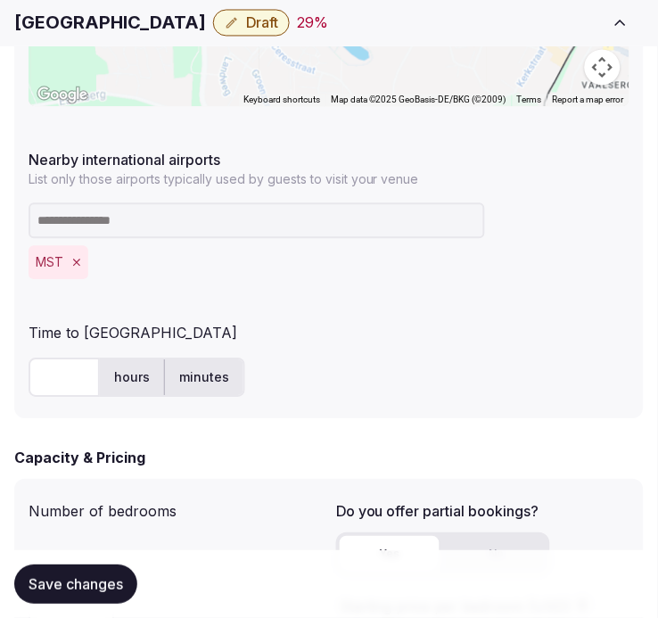
click at [69, 368] on input "text" at bounding box center [64, 378] width 71 height 39
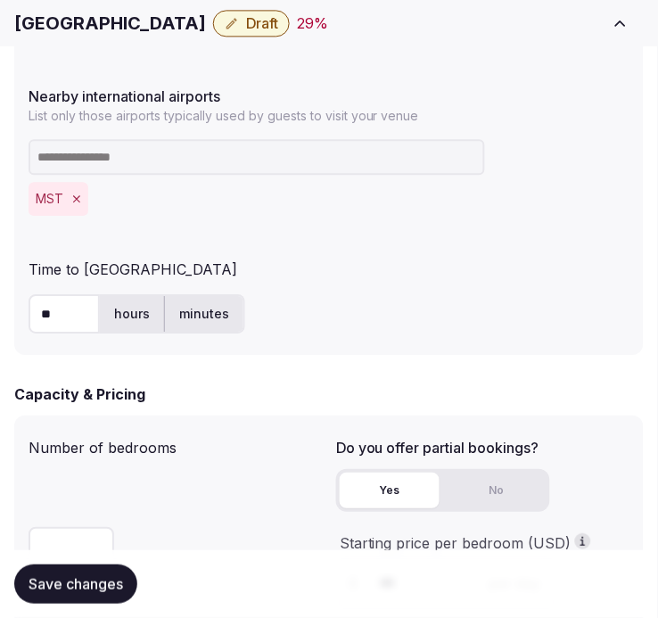
scroll to position [1211, 0]
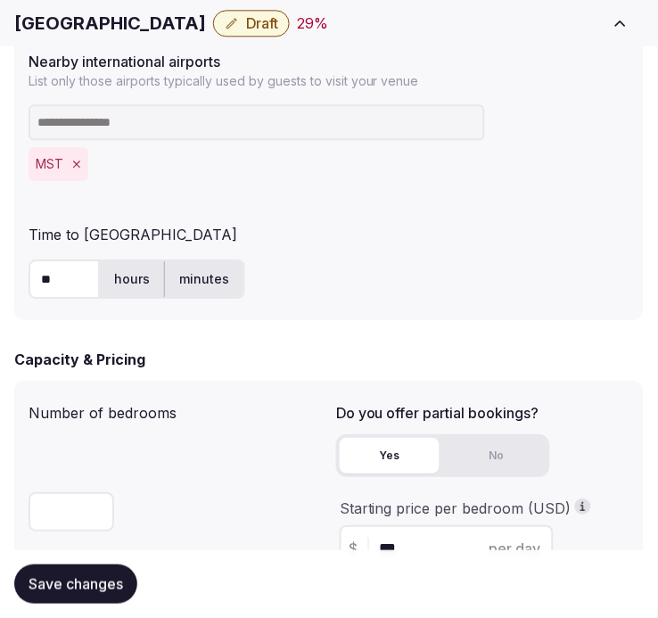
type input "**"
click at [101, 578] on span "Save changes" at bounding box center [76, 584] width 95 height 18
click at [120, 576] on span "Save changes" at bounding box center [76, 584] width 95 height 18
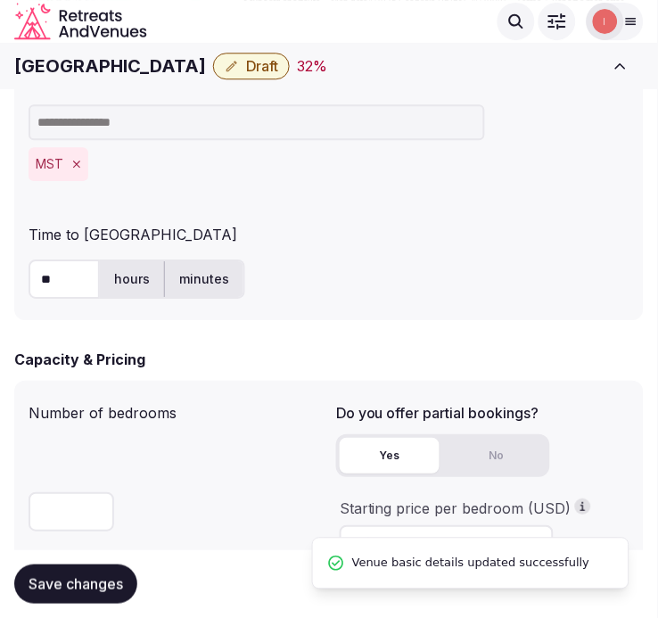
click at [239, 61] on icon "button" at bounding box center [232, 66] width 14 height 14
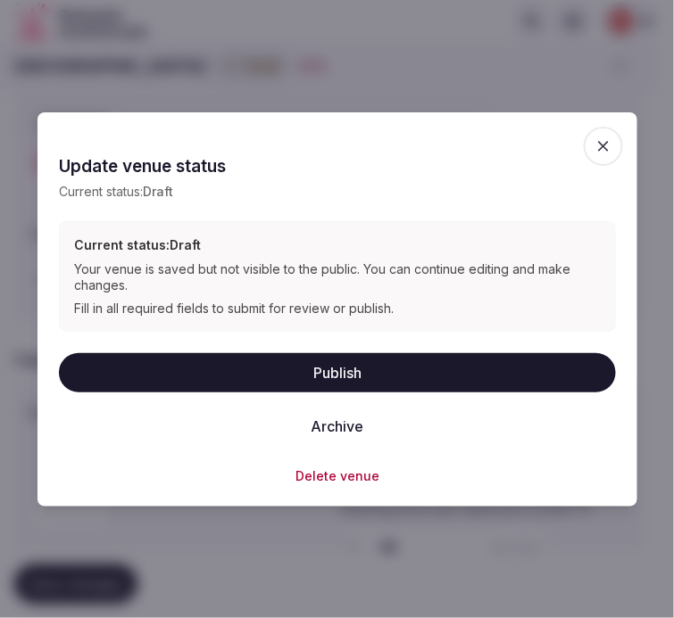
click at [386, 360] on button "Publish" at bounding box center [337, 372] width 557 height 39
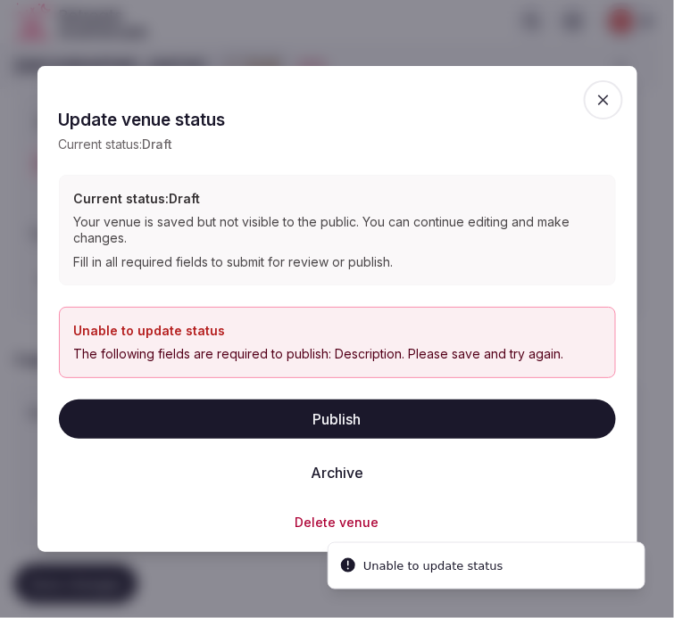
drag, startPoint x: 594, startPoint y: 102, endPoint x: 517, endPoint y: 120, distance: 78.8
click at [595, 102] on icon "button" at bounding box center [603, 100] width 18 height 18
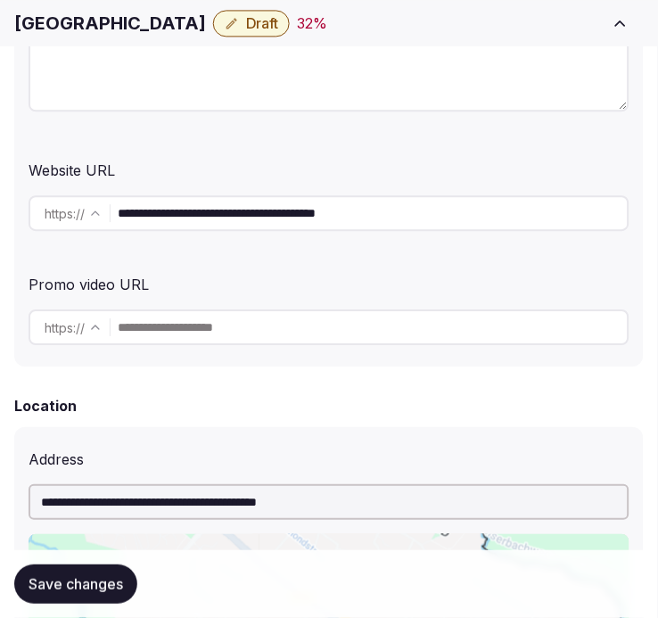
scroll to position [418, 0]
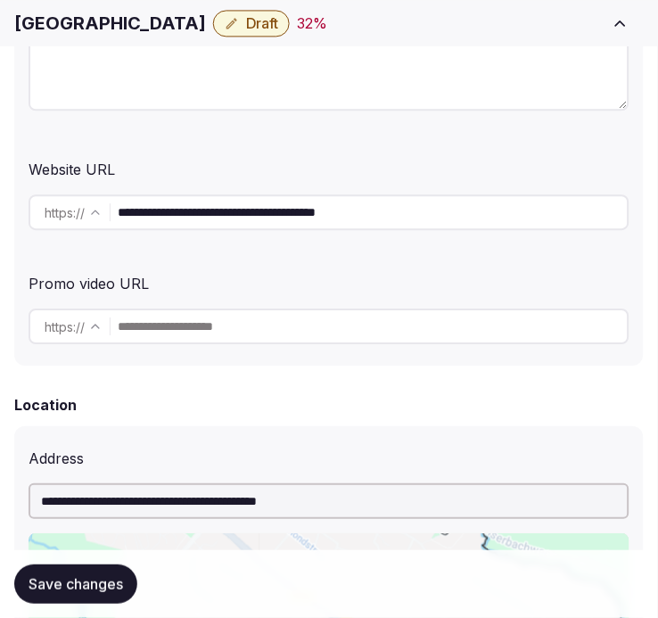
drag, startPoint x: 273, startPoint y: 210, endPoint x: 515, endPoint y: 237, distance: 243.4
click at [515, 237] on div "**********" at bounding box center [329, 95] width 630 height 541
type input "**********"
click at [14, 565] on button "Save changes" at bounding box center [75, 584] width 123 height 39
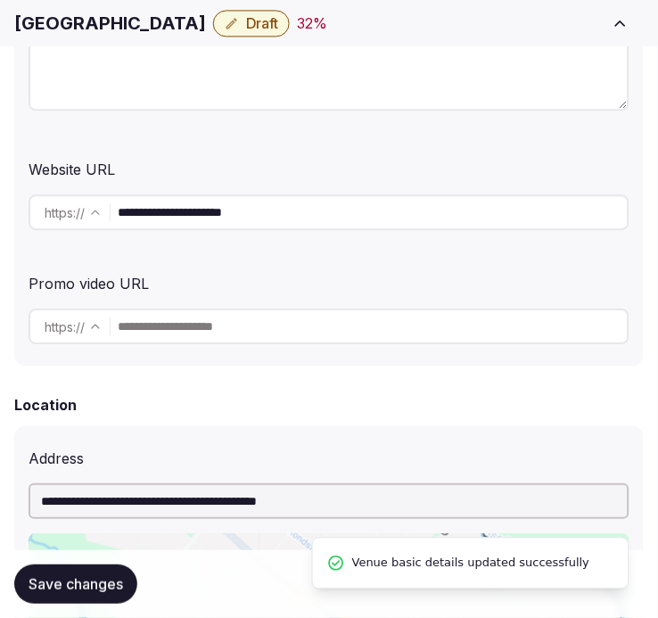
drag, startPoint x: 182, startPoint y: 205, endPoint x: 149, endPoint y: 215, distance: 34.4
click at [149, 215] on input "**********" at bounding box center [373, 212] width 510 height 36
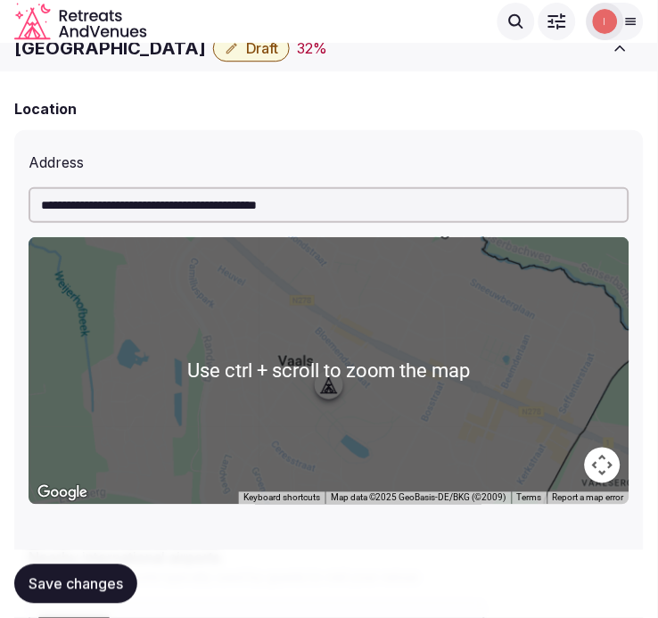
scroll to position [219, 0]
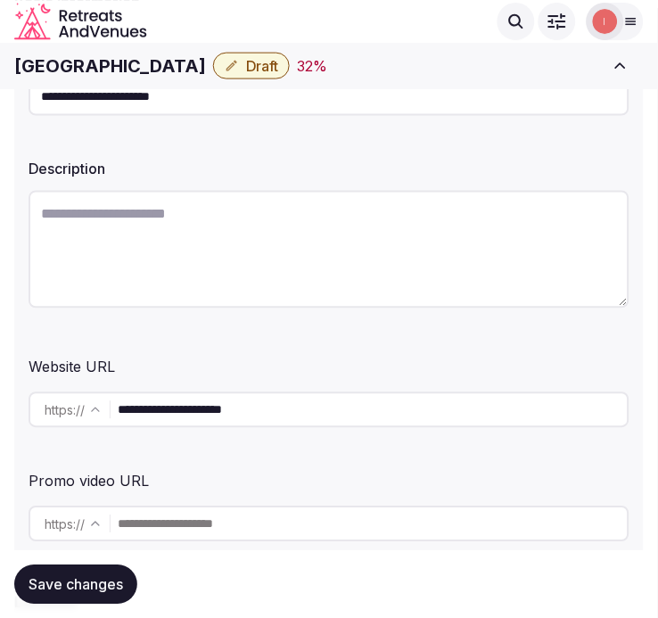
paste textarea "**********"
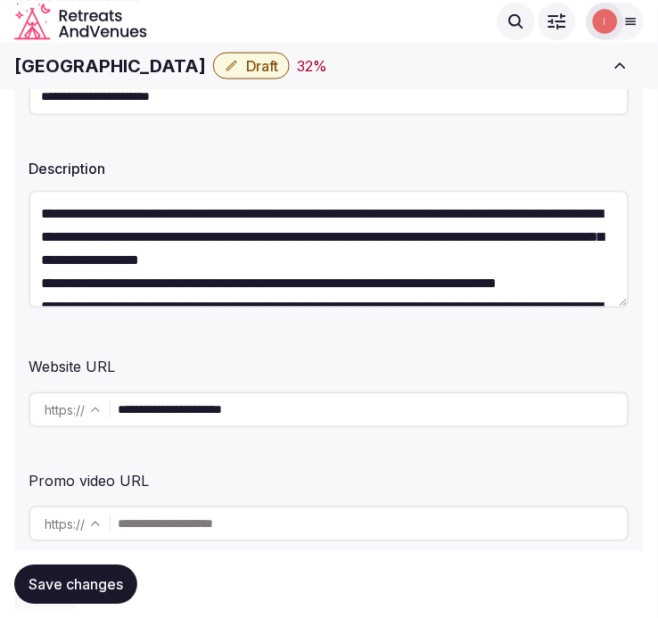
scroll to position [56, 0]
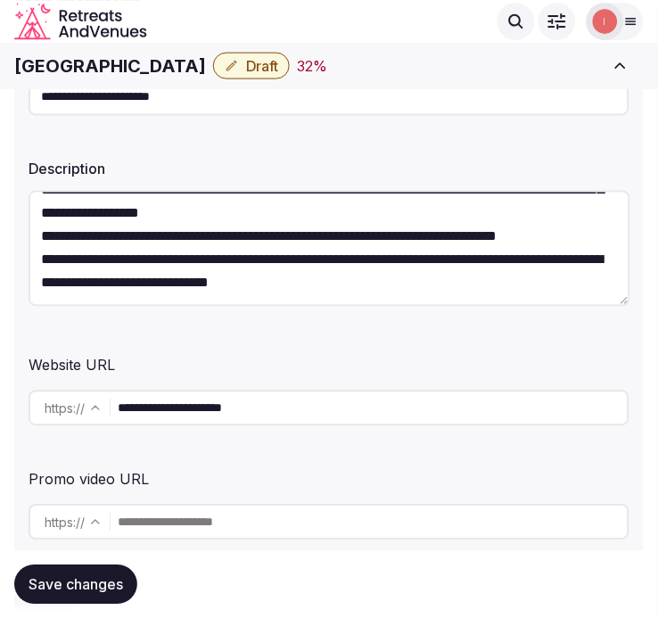
click at [101, 587] on span "Save changes" at bounding box center [76, 584] width 95 height 18
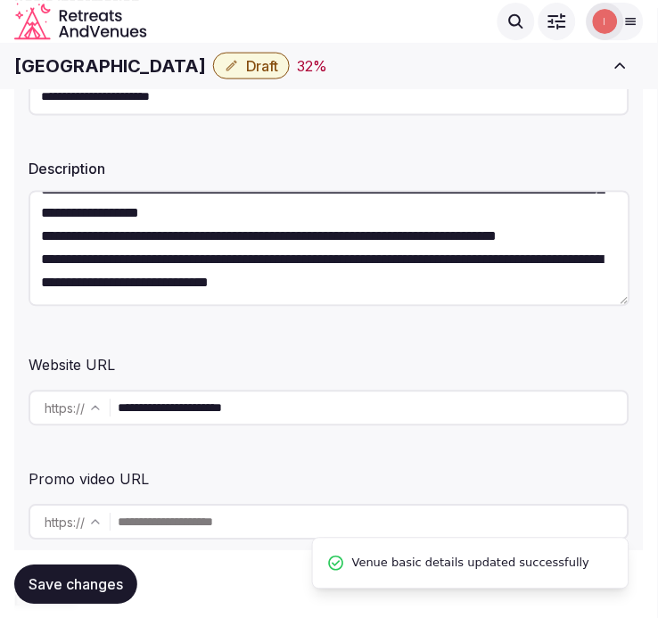
click at [104, 577] on span "Save changes" at bounding box center [76, 584] width 95 height 18
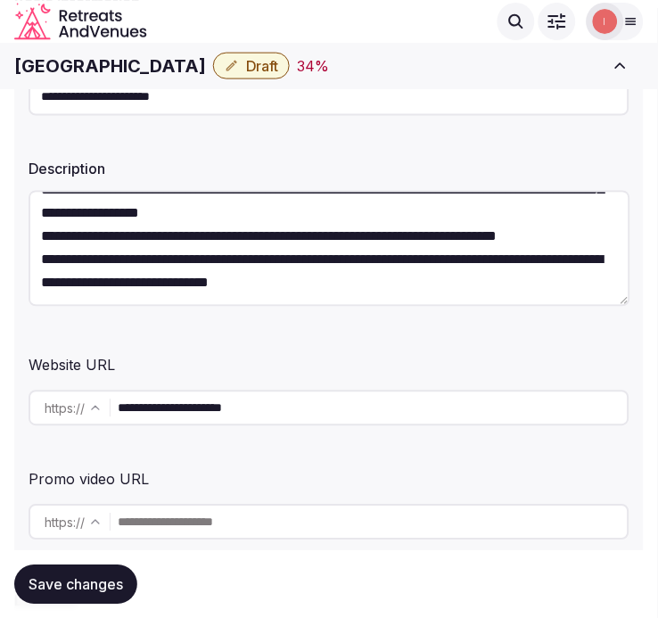
click at [94, 569] on button "Save changes" at bounding box center [75, 584] width 123 height 39
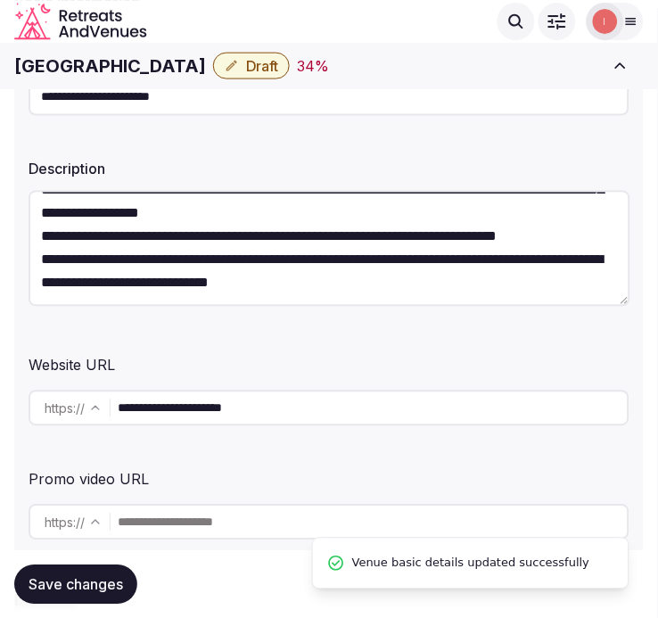
click at [271, 74] on span "Draft" at bounding box center [262, 66] width 32 height 18
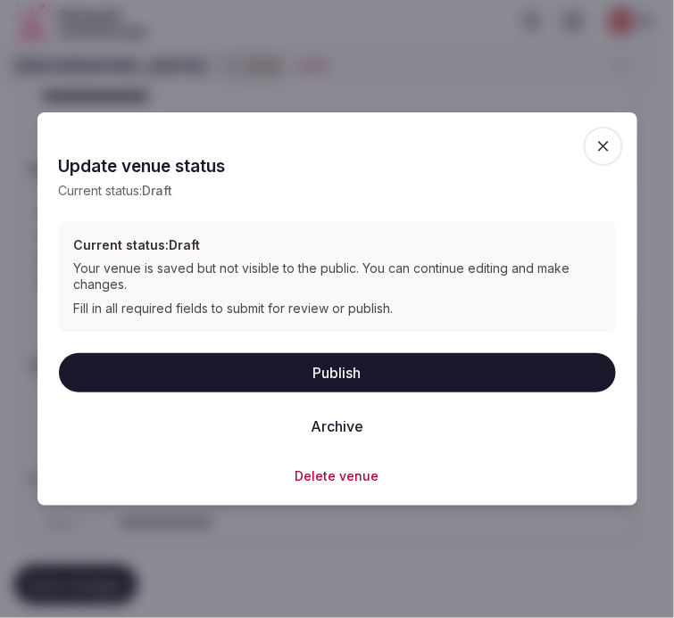
click at [360, 380] on button "Publish" at bounding box center [337, 372] width 557 height 39
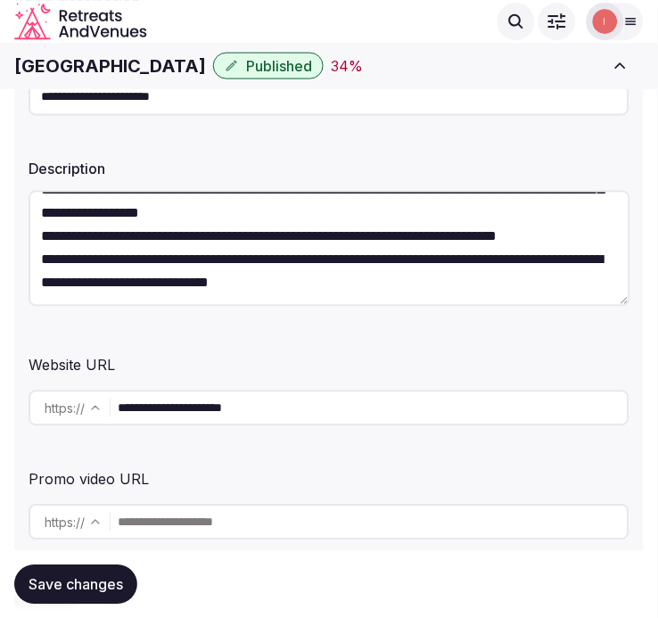
click at [165, 68] on h1 "Hotel Kasteel Bloemendal" at bounding box center [110, 66] width 192 height 25
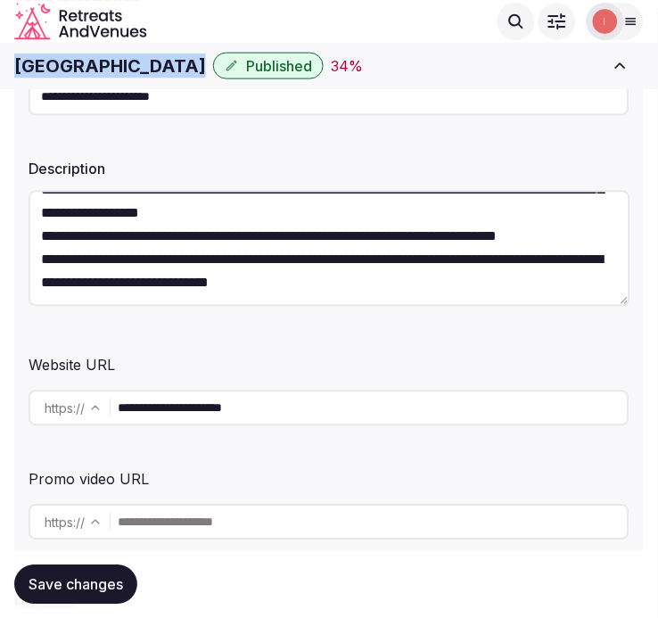
click at [165, 68] on h1 "Hotel Kasteel Bloemendal" at bounding box center [110, 66] width 192 height 25
copy div "Hotel Kasteel Bloemendal"
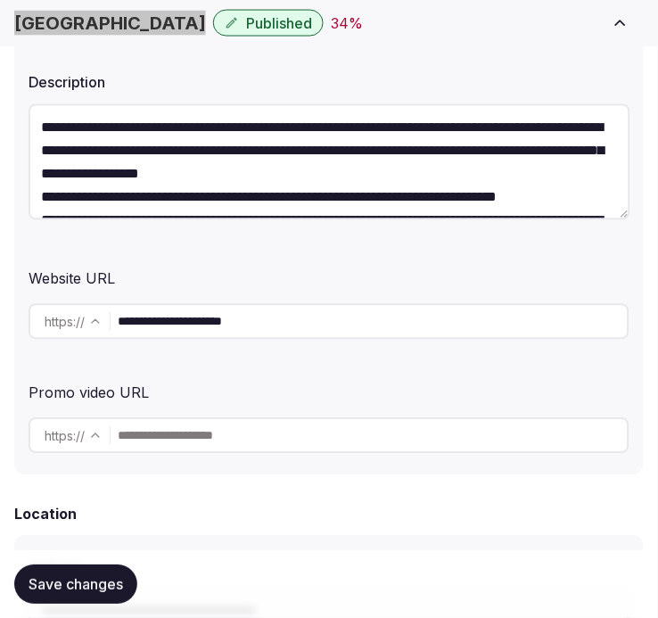
scroll to position [319, 0]
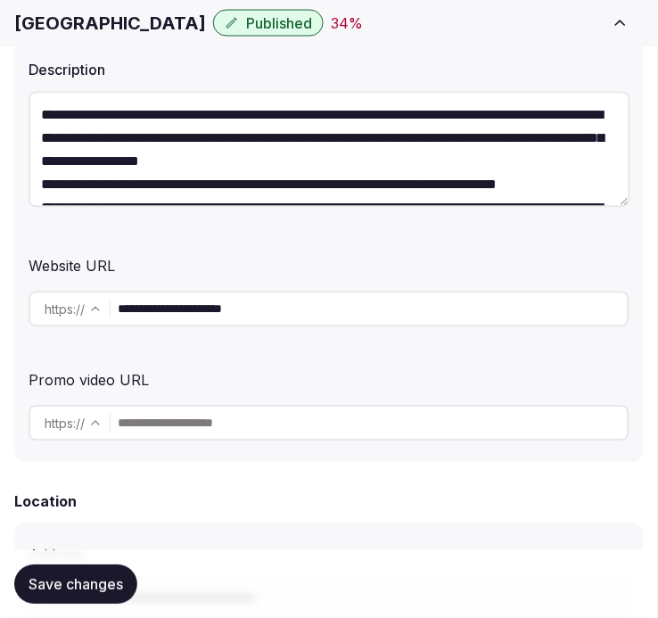
click at [33, 175] on textarea "**********" at bounding box center [330, 150] width 602 height 116
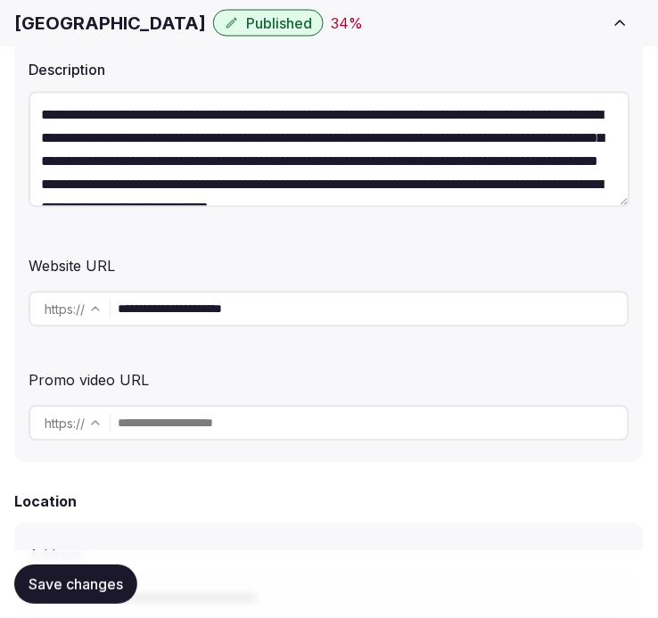
scroll to position [46, 0]
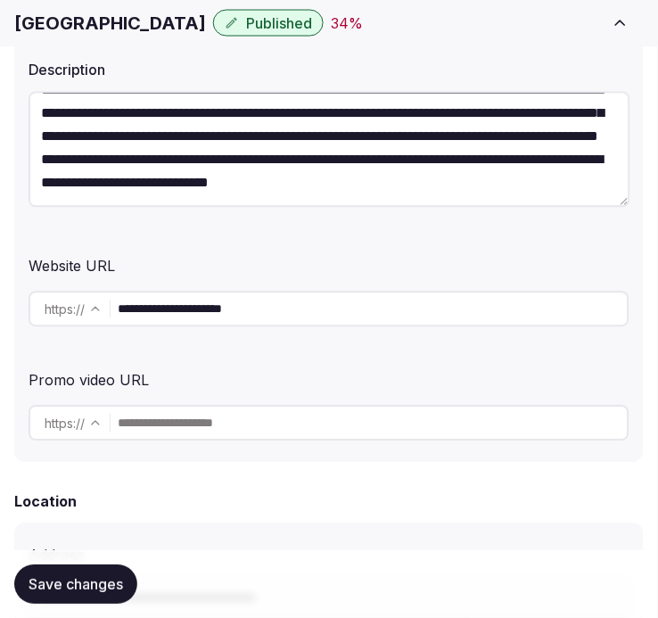
type textarea "**********"
drag, startPoint x: 75, startPoint y: 557, endPoint x: 82, endPoint y: 563, distance: 9.5
click at [79, 559] on div "Save changes" at bounding box center [329, 584] width 630 height 68
click at [65, 576] on span "Save changes" at bounding box center [76, 584] width 95 height 18
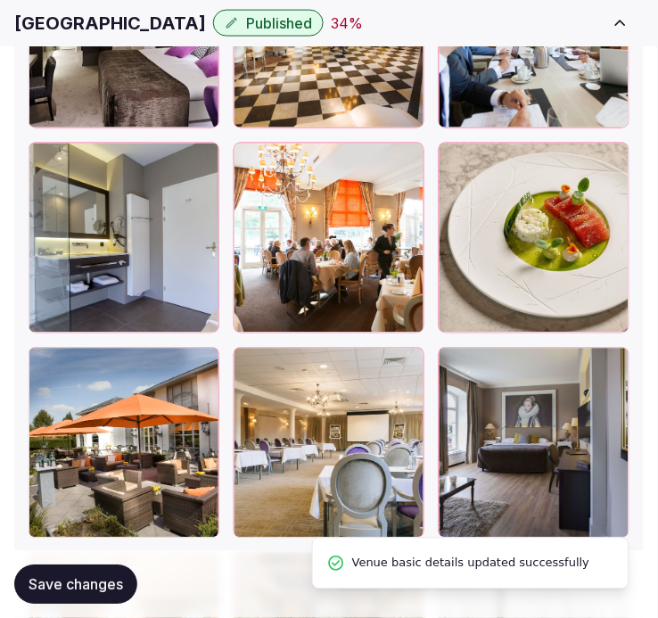
scroll to position [3271, 0]
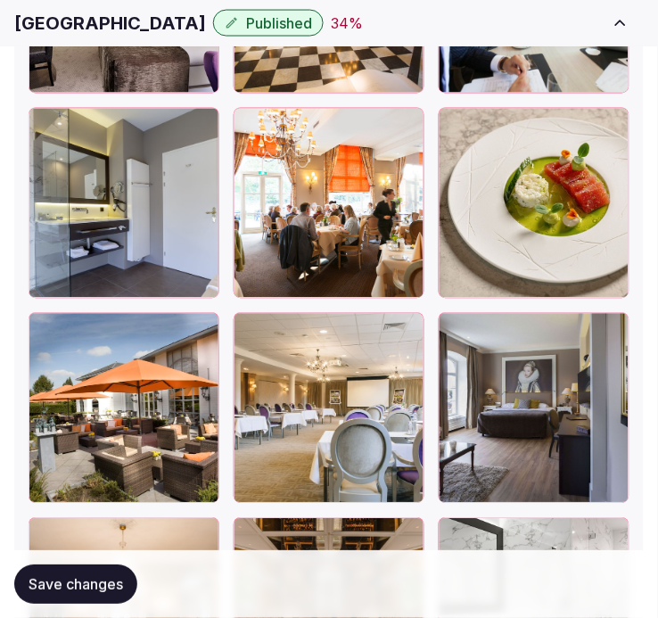
click at [116, 584] on span "Save changes" at bounding box center [76, 584] width 95 height 18
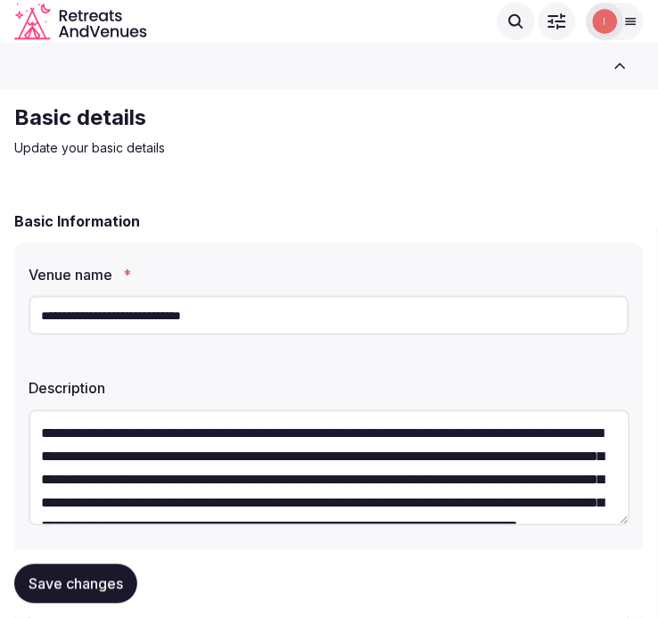
click at [155, 313] on input "**********" at bounding box center [329, 315] width 601 height 39
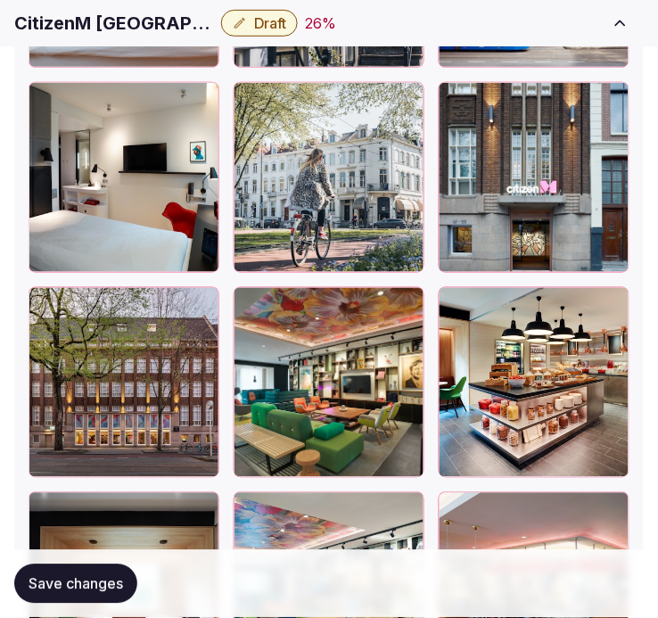
scroll to position [3866, 0]
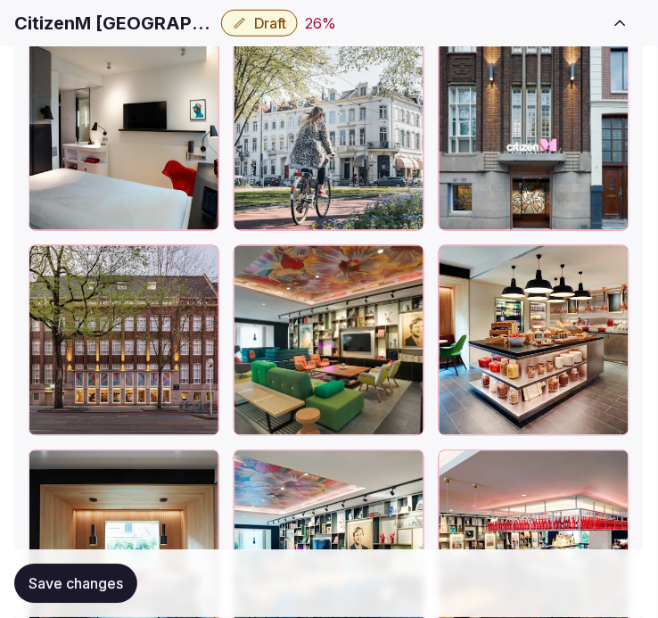
click at [212, 269] on button "button" at bounding box center [201, 262] width 21 height 21
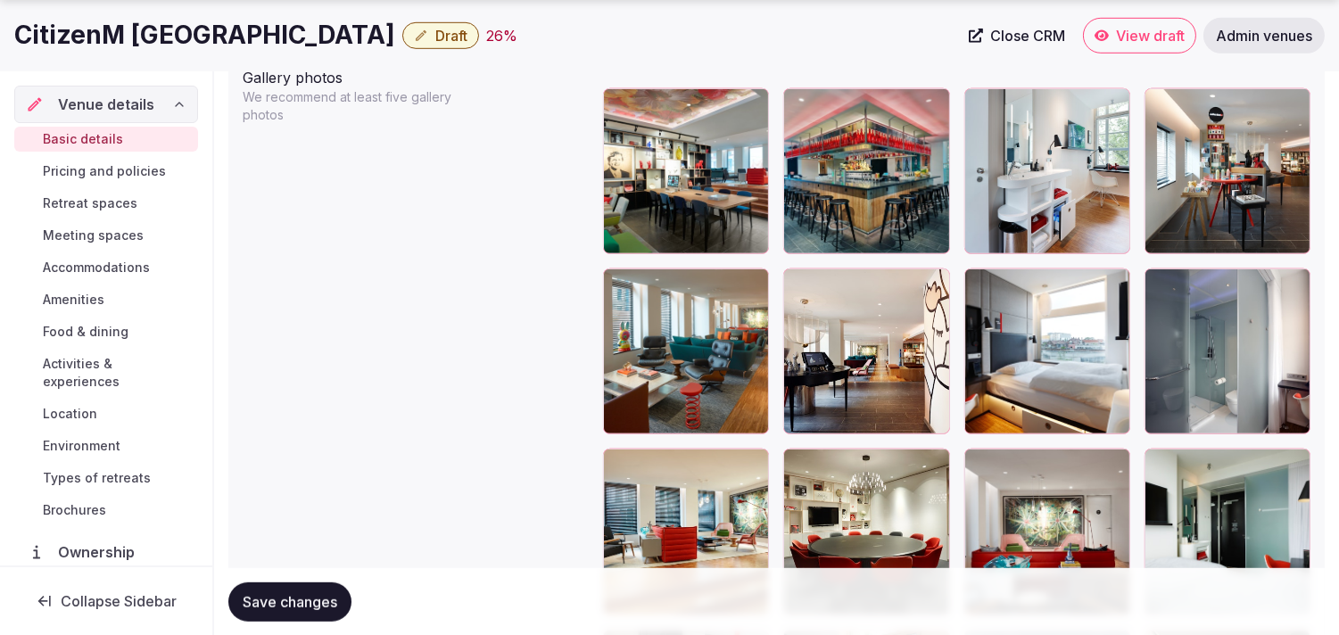
scroll to position [2082, 0]
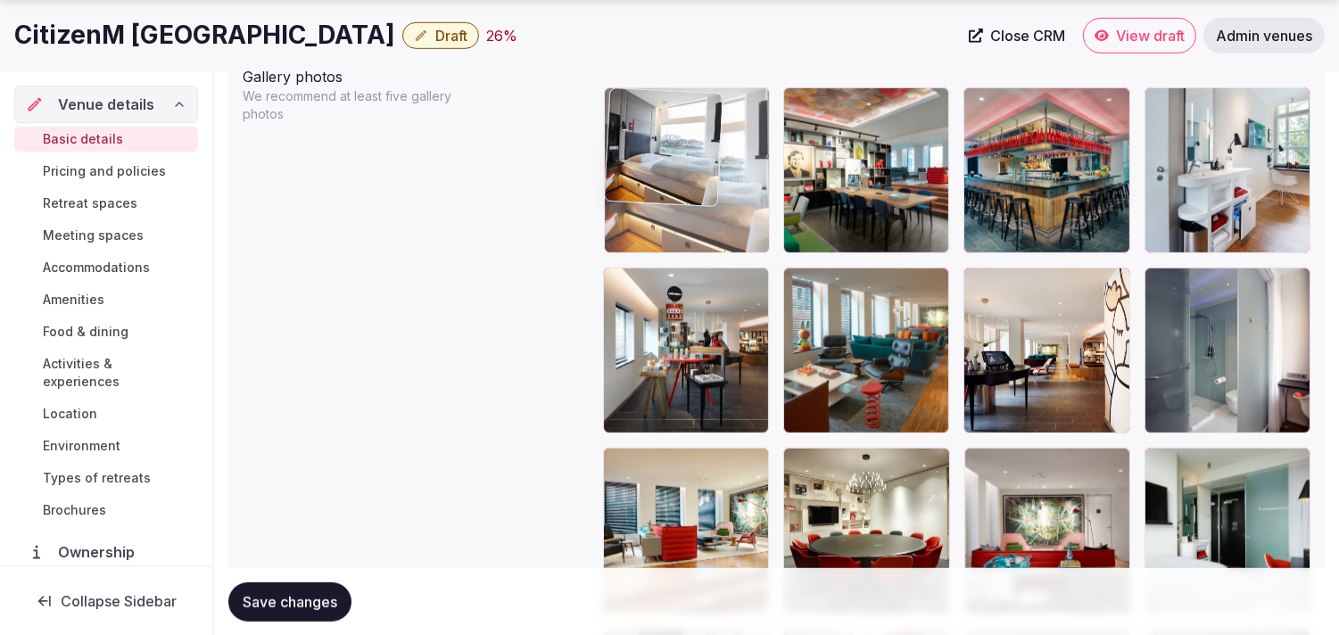
drag, startPoint x: 989, startPoint y: 284, endPoint x: 667, endPoint y: 146, distance: 349.3
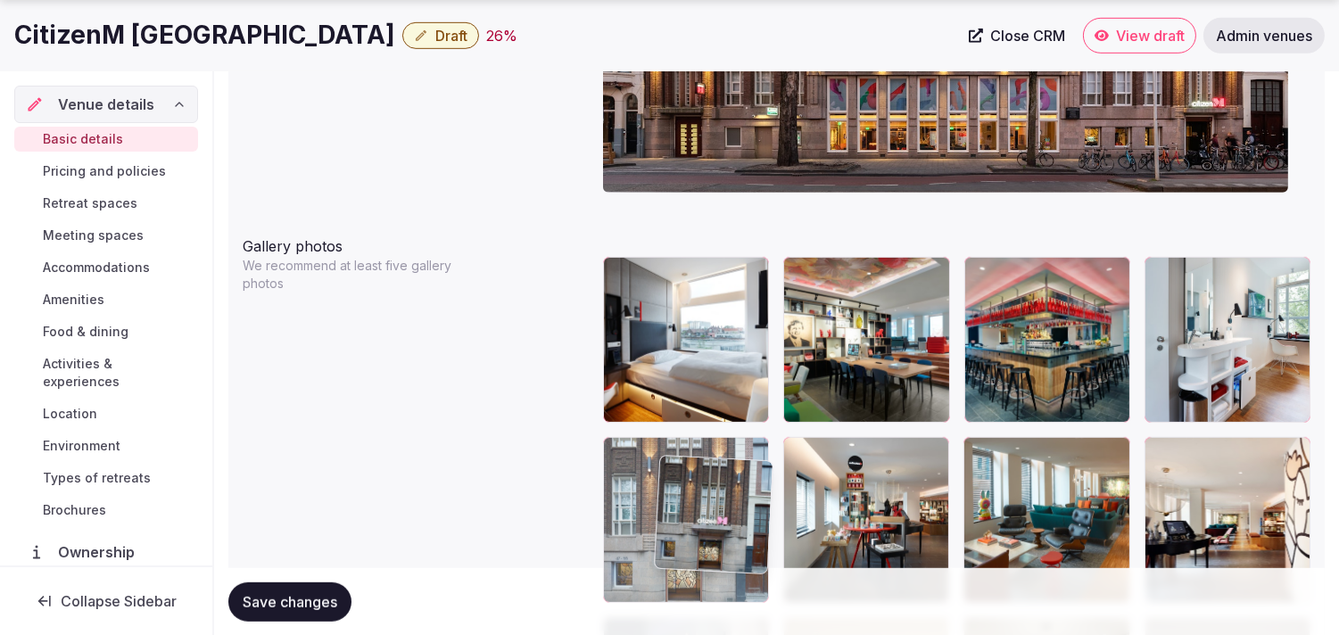
scroll to position [1921, 0]
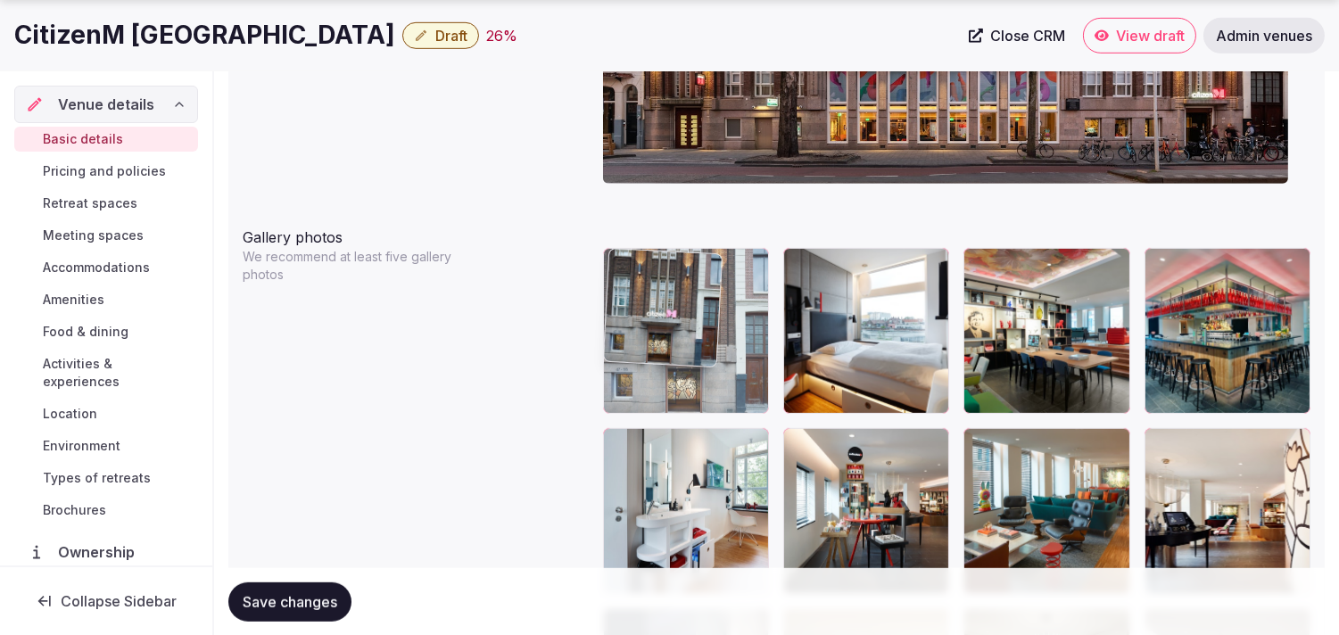
drag, startPoint x: 626, startPoint y: 406, endPoint x: 650, endPoint y: 278, distance: 129.7
click at [650, 278] on body "**********" at bounding box center [669, 34] width 1339 height 3911
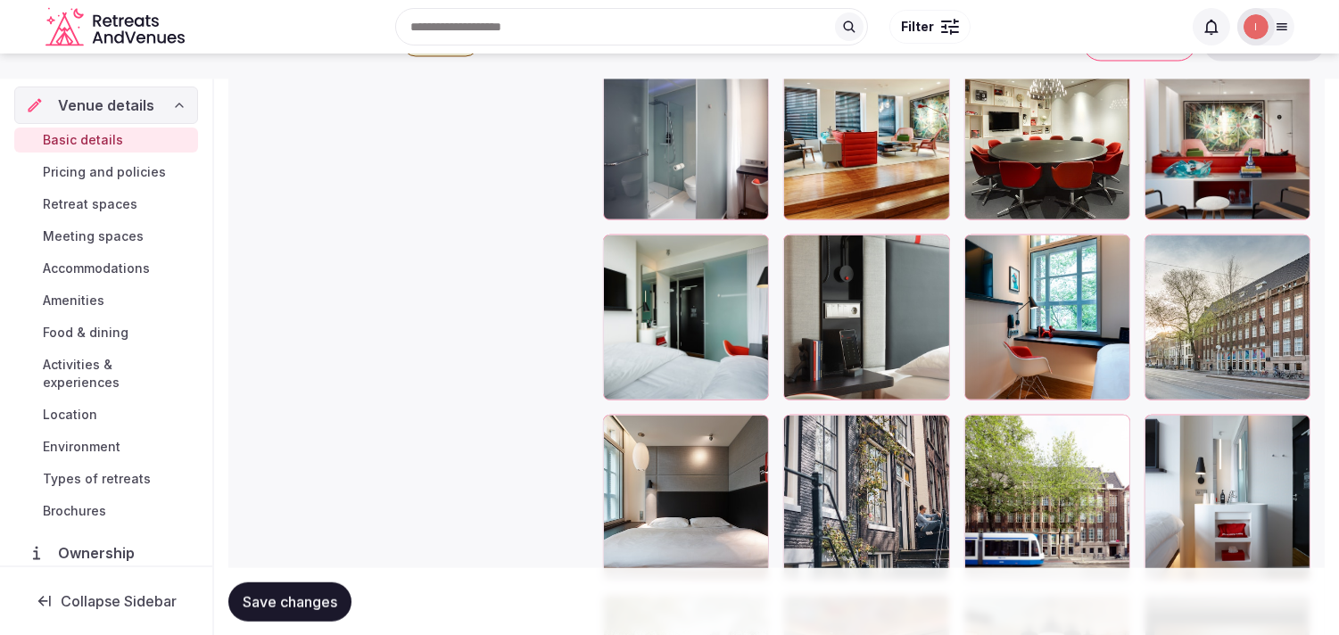
scroll to position [2416, 0]
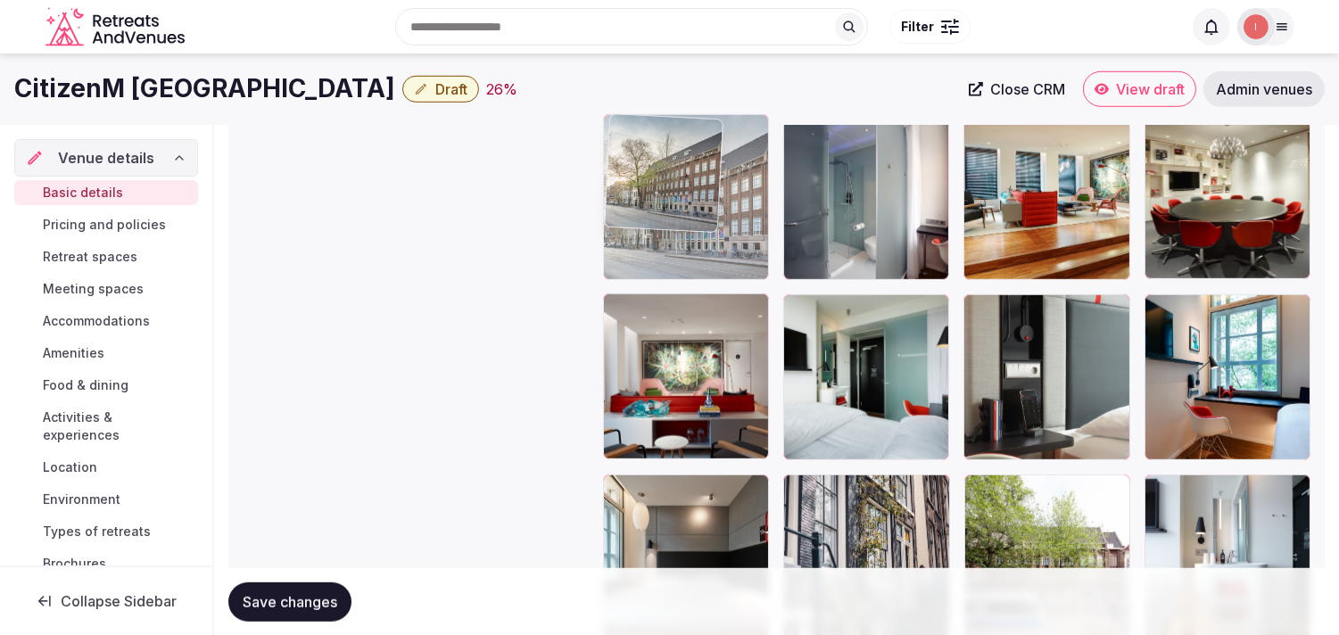
drag, startPoint x: 1163, startPoint y: 319, endPoint x: 658, endPoint y: 203, distance: 517.3
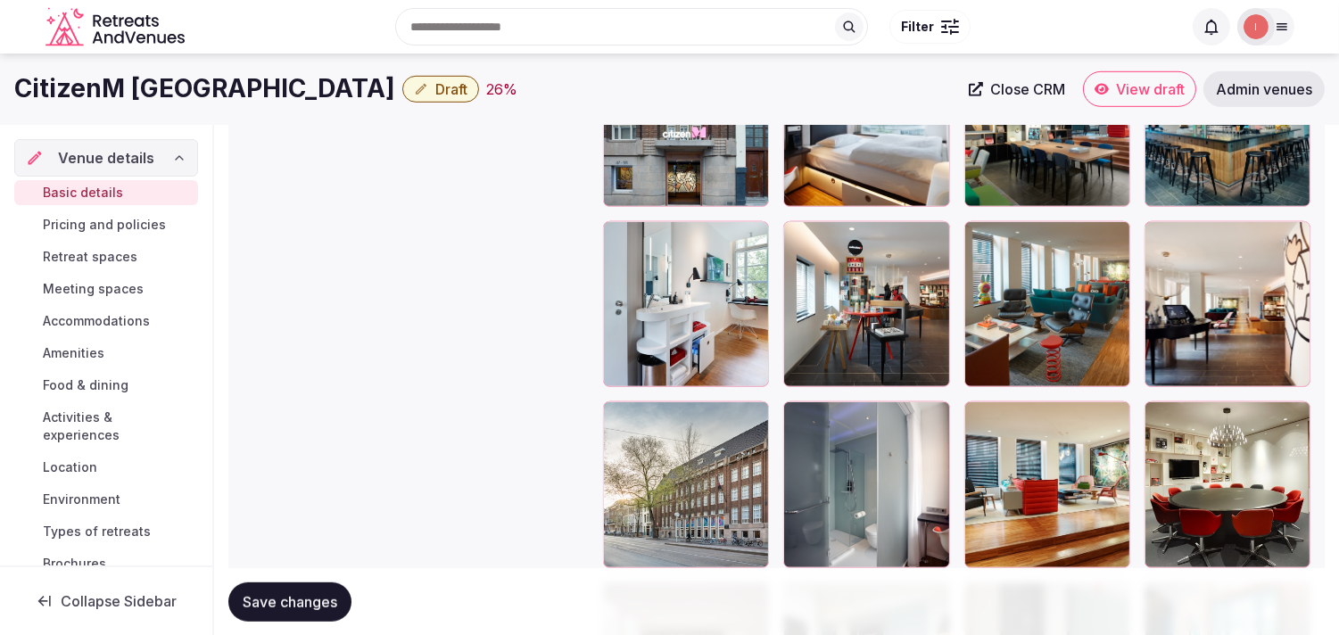
scroll to position [2119, 0]
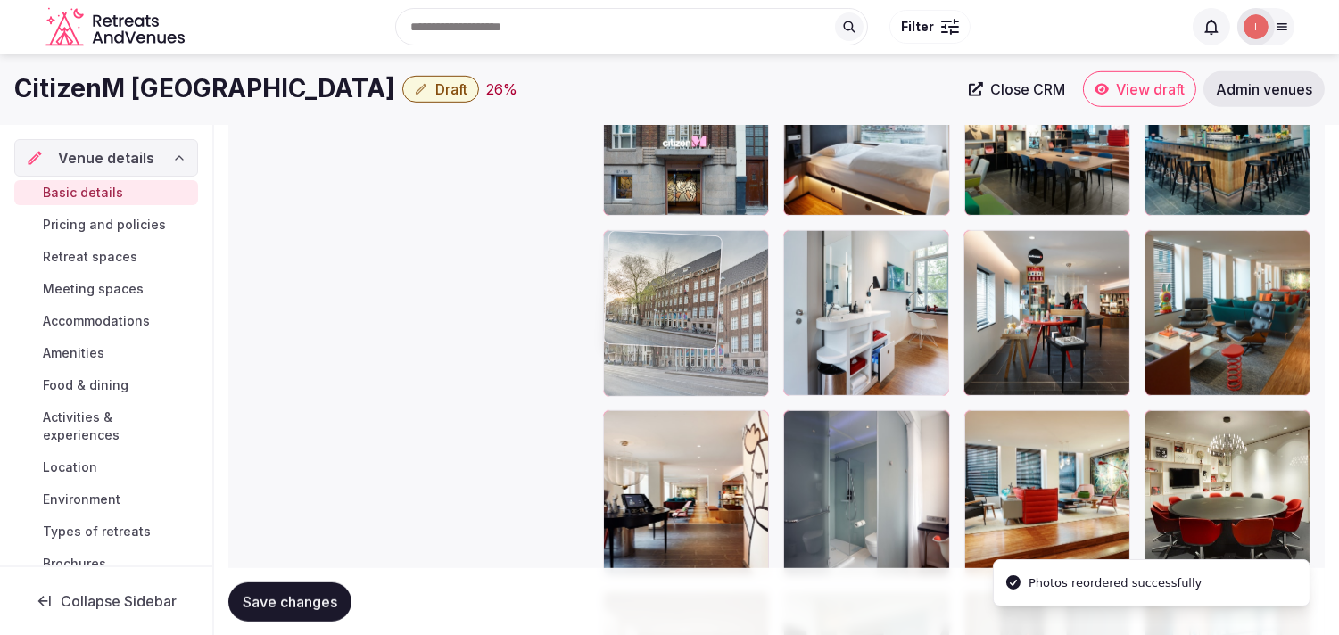
drag, startPoint x: 618, startPoint y: 424, endPoint x: 658, endPoint y: 310, distance: 119.9
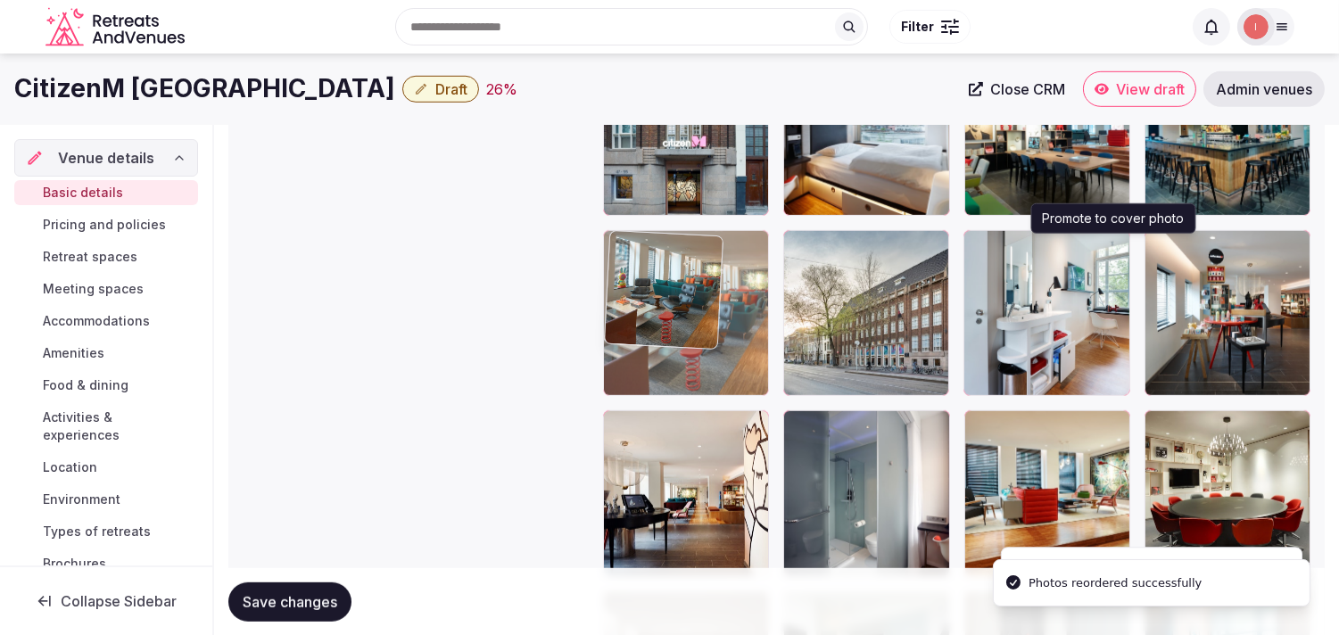
drag, startPoint x: 941, startPoint y: 246, endPoint x: 825, endPoint y: 261, distance: 116.9
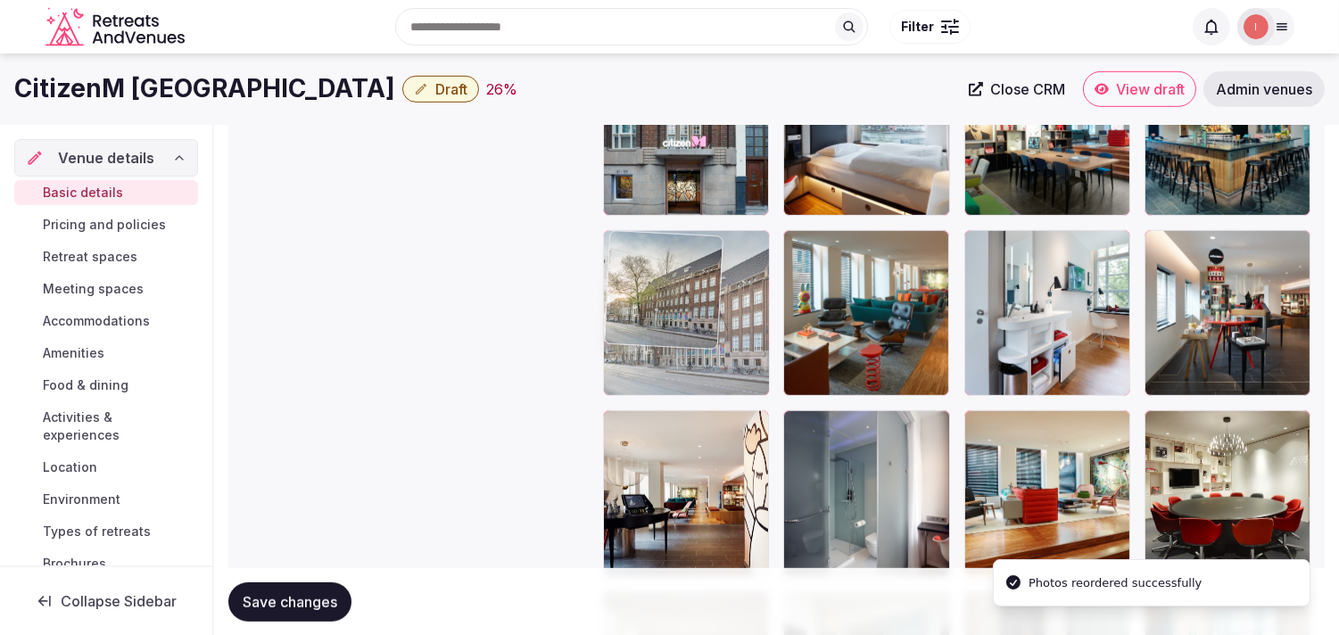
drag, startPoint x: 660, startPoint y: 247, endPoint x: 641, endPoint y: 252, distance: 20.3
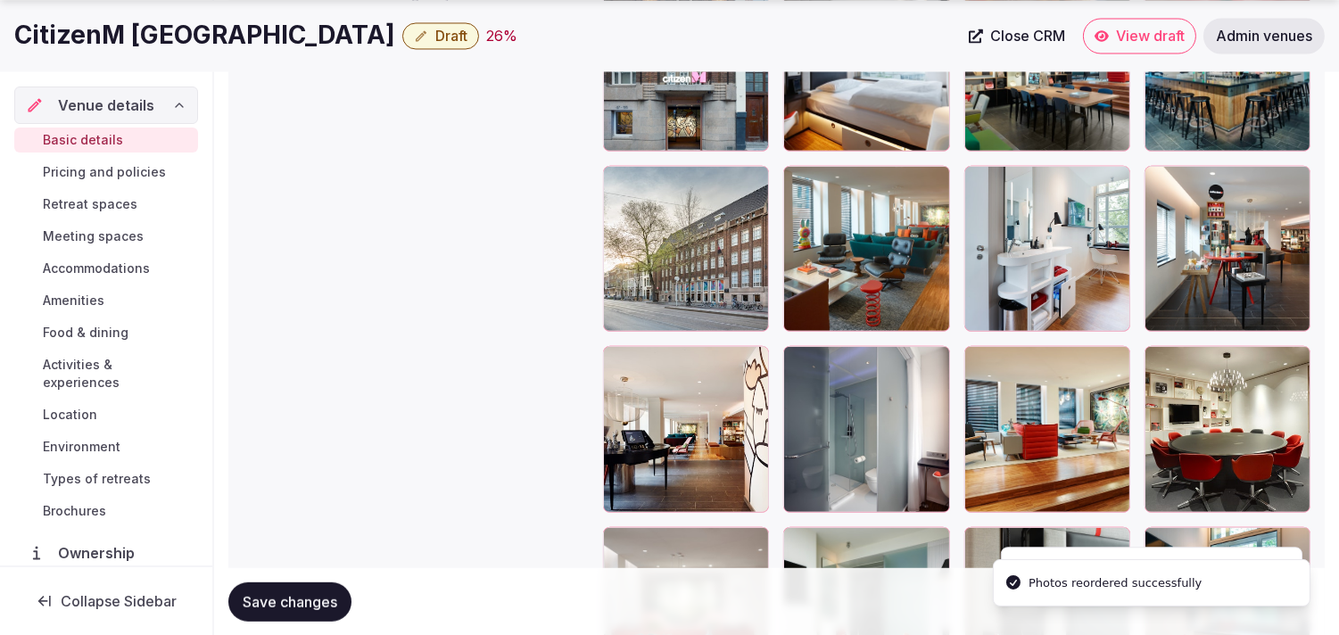
scroll to position [2218, 0]
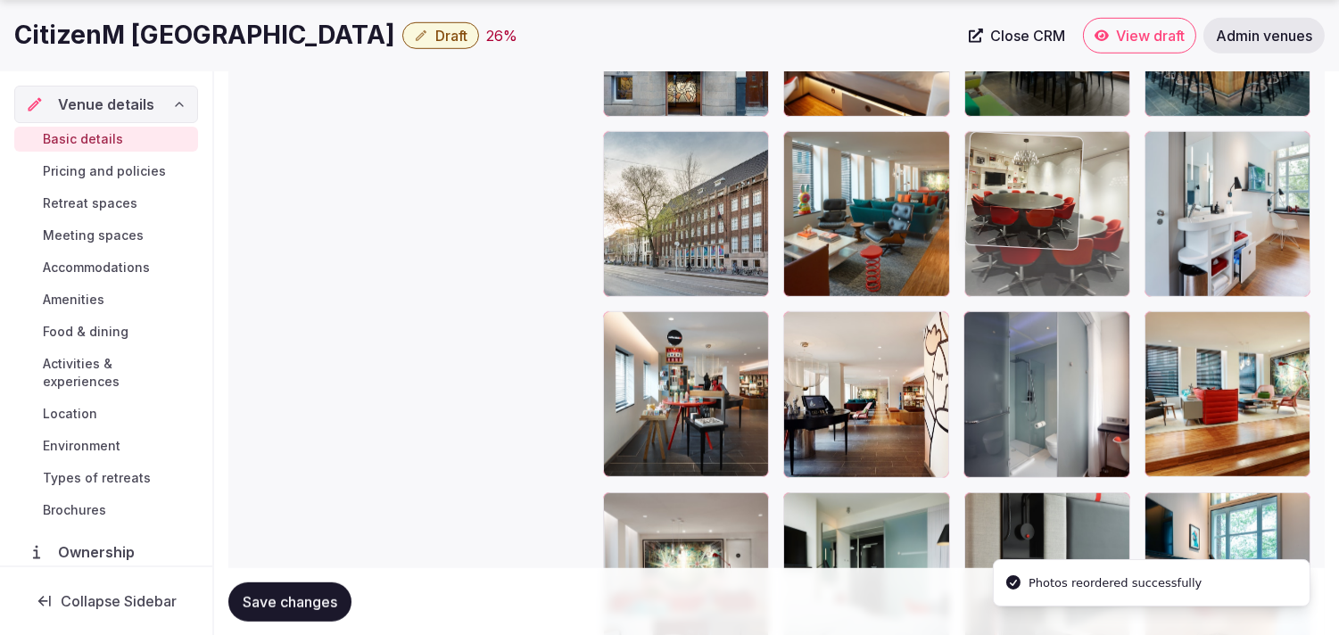
drag, startPoint x: 1170, startPoint y: 325, endPoint x: 1046, endPoint y: 179, distance: 191.1
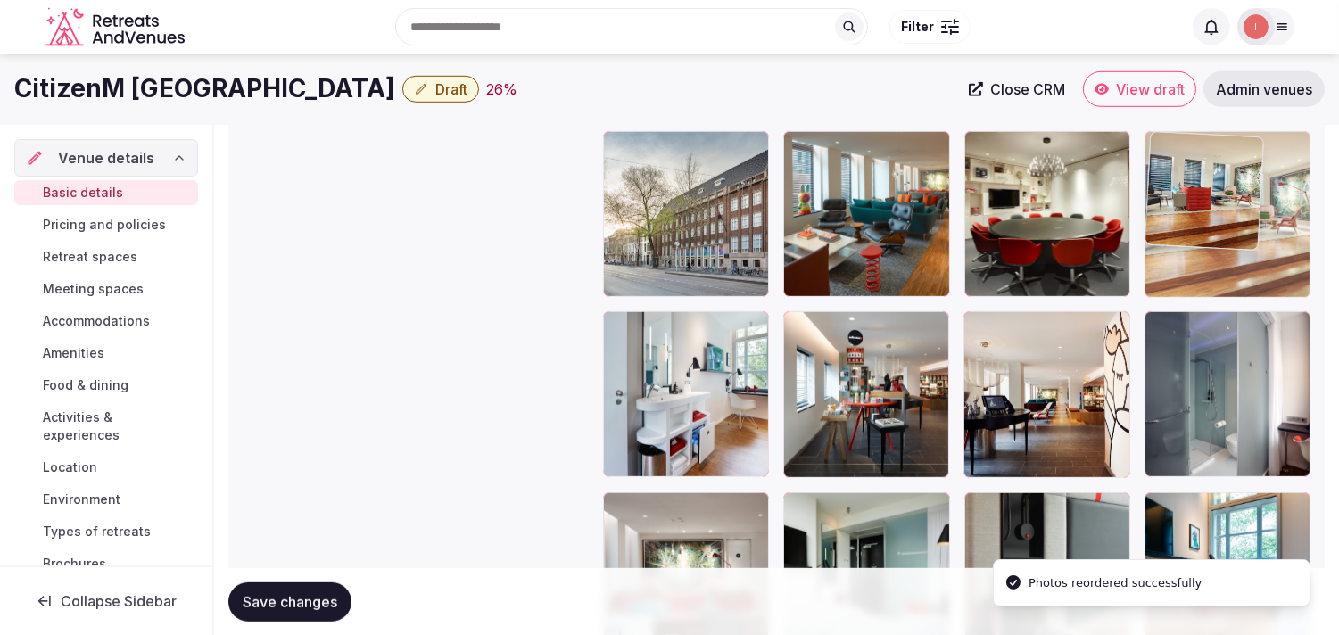
drag, startPoint x: 1161, startPoint y: 335, endPoint x: 1155, endPoint y: 183, distance: 151.8
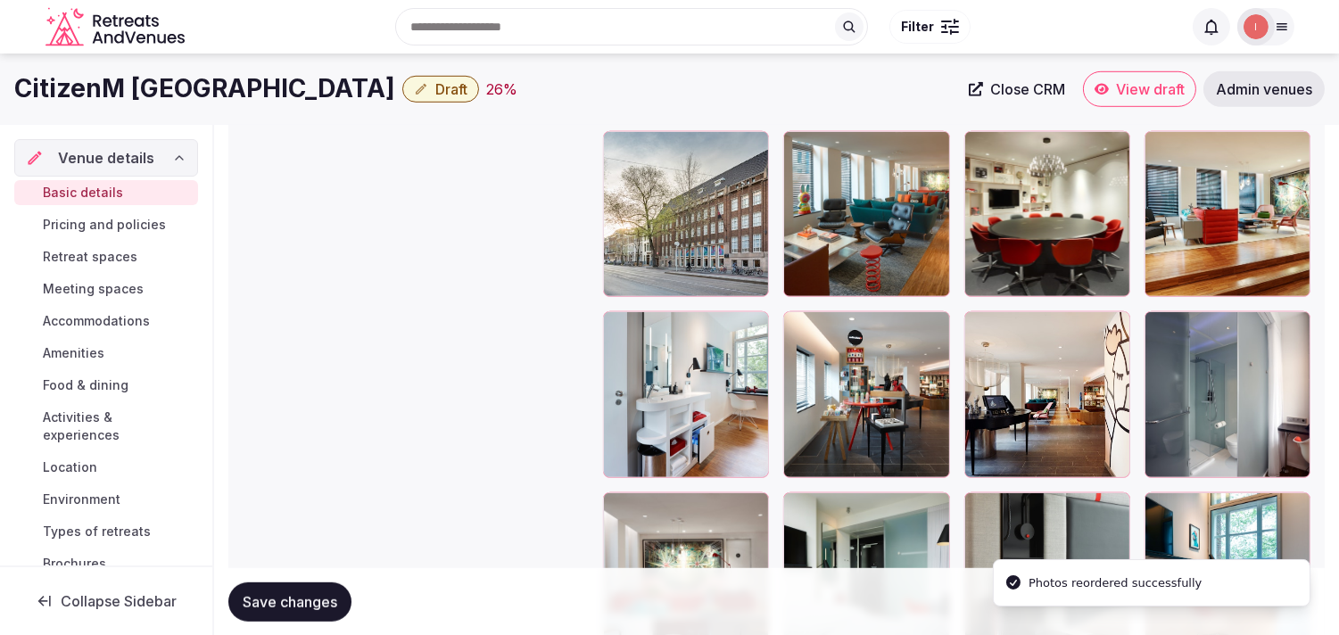
click at [468, 89] on span "Draft" at bounding box center [451, 89] width 32 height 18
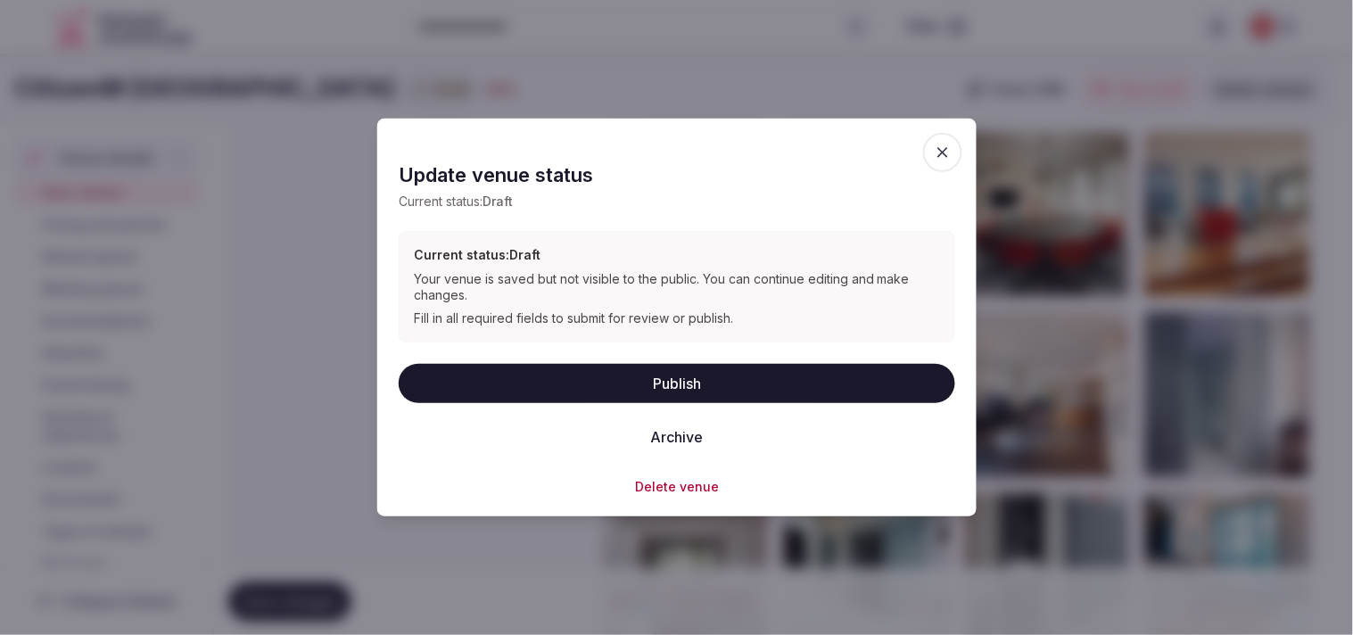
click at [658, 371] on button "Publish" at bounding box center [677, 382] width 557 height 39
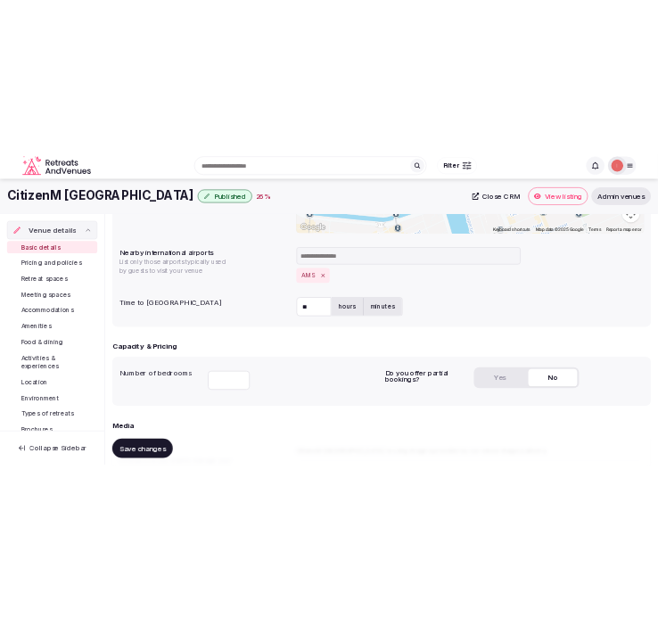
scroll to position [831, 0]
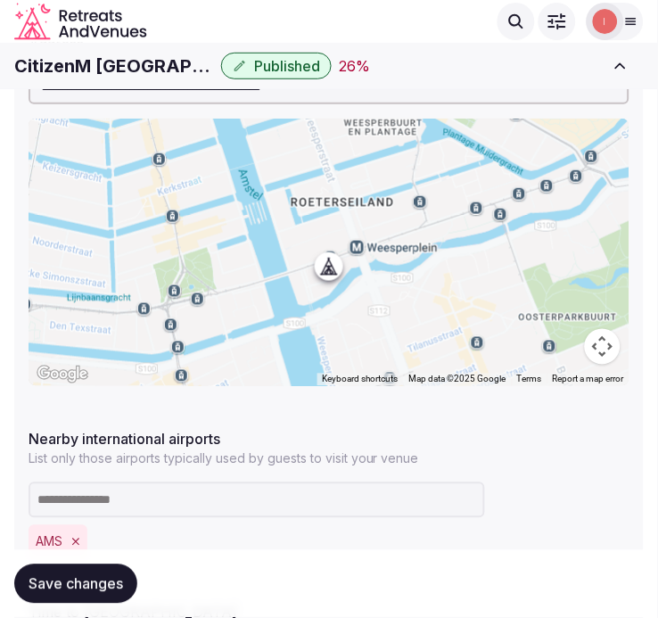
click at [99, 58] on h1 "CitizenM [GEOGRAPHIC_DATA]" at bounding box center [114, 66] width 200 height 25
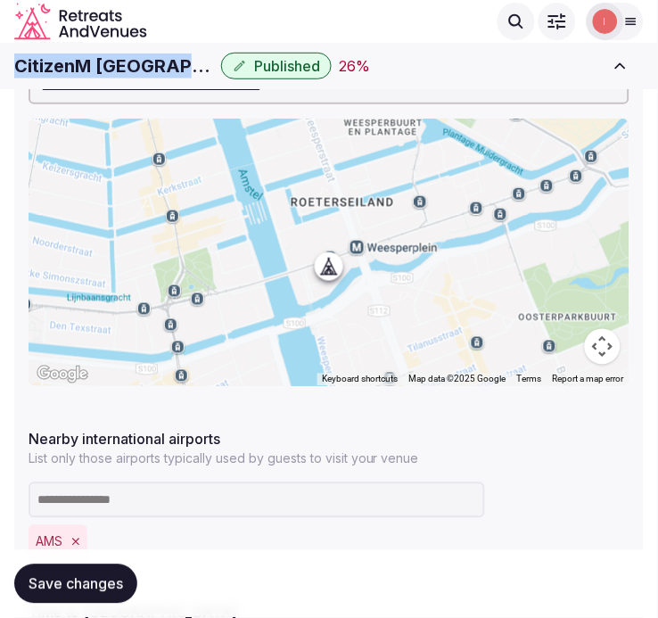
click at [99, 58] on h1 "CitizenM [GEOGRAPHIC_DATA]" at bounding box center [114, 66] width 200 height 25
copy div "CitizenM [GEOGRAPHIC_DATA]"
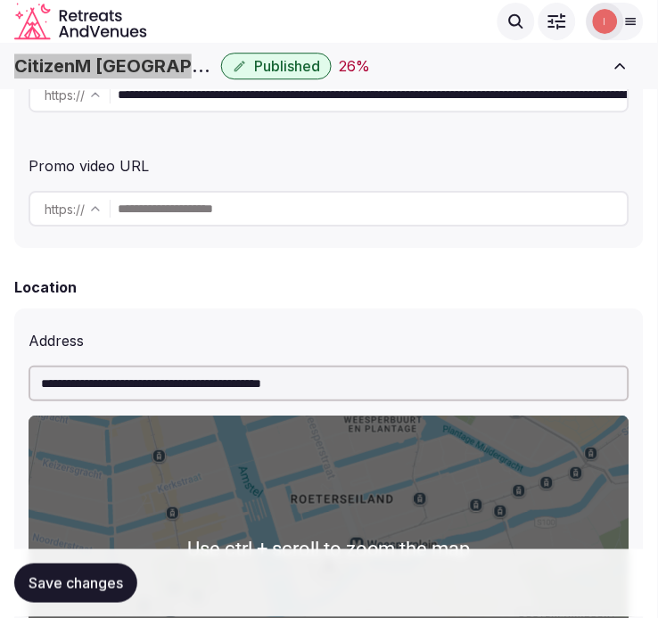
scroll to position [533, 0]
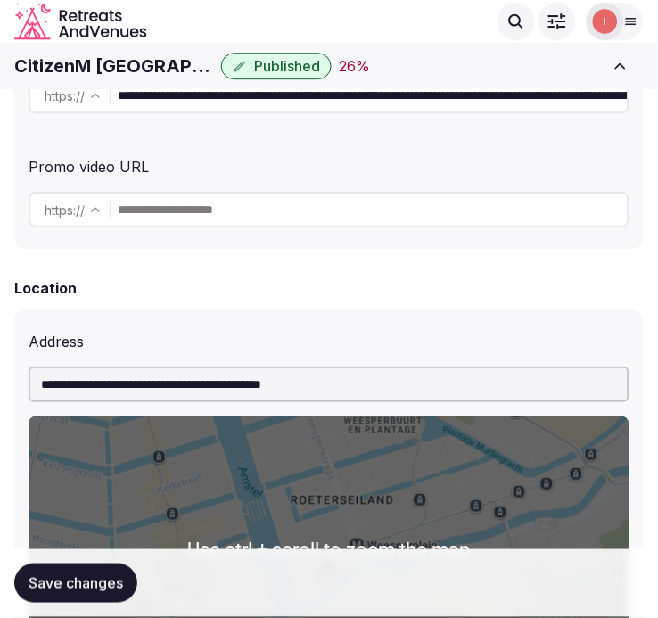
click at [291, 385] on input "**********" at bounding box center [329, 385] width 601 height 36
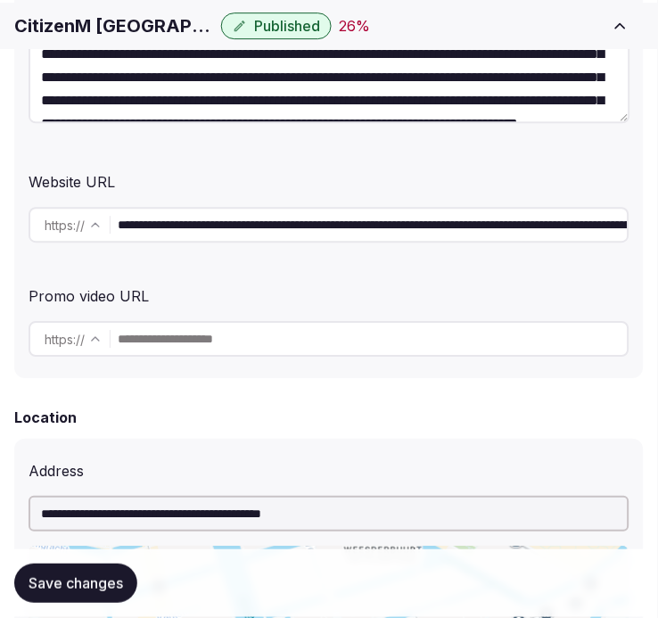
scroll to position [434, 0]
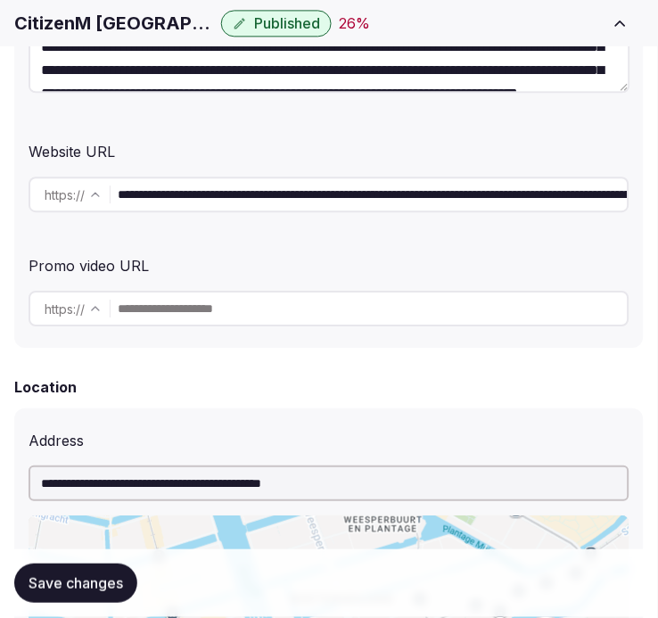
click at [116, 14] on h1 "CitizenM [GEOGRAPHIC_DATA]" at bounding box center [114, 23] width 200 height 25
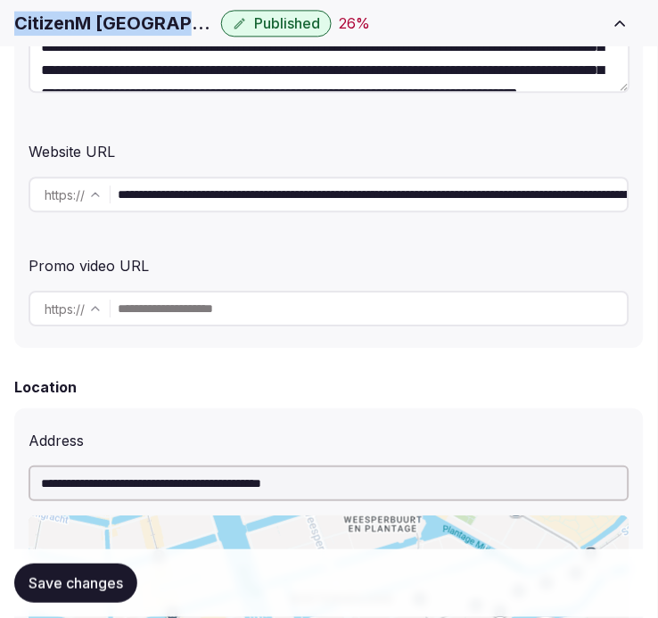
click at [116, 14] on h1 "CitizenM [GEOGRAPHIC_DATA]" at bounding box center [114, 23] width 200 height 25
copy div "CitizenM [GEOGRAPHIC_DATA]"
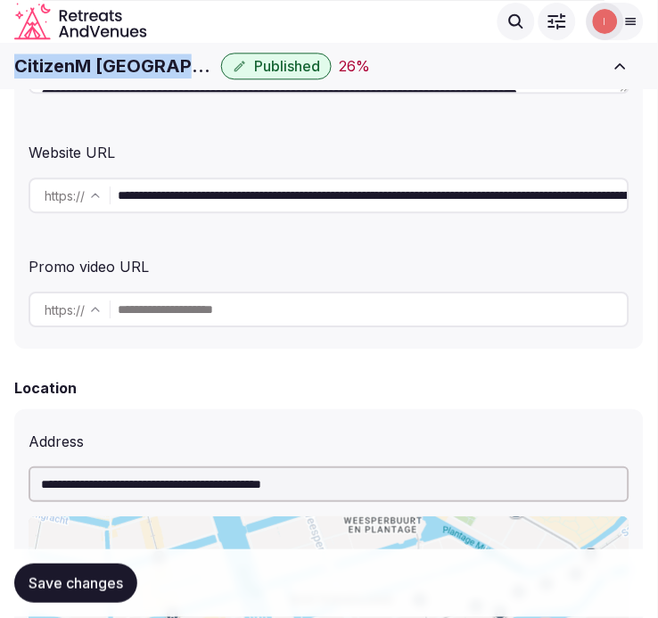
scroll to position [37, 0]
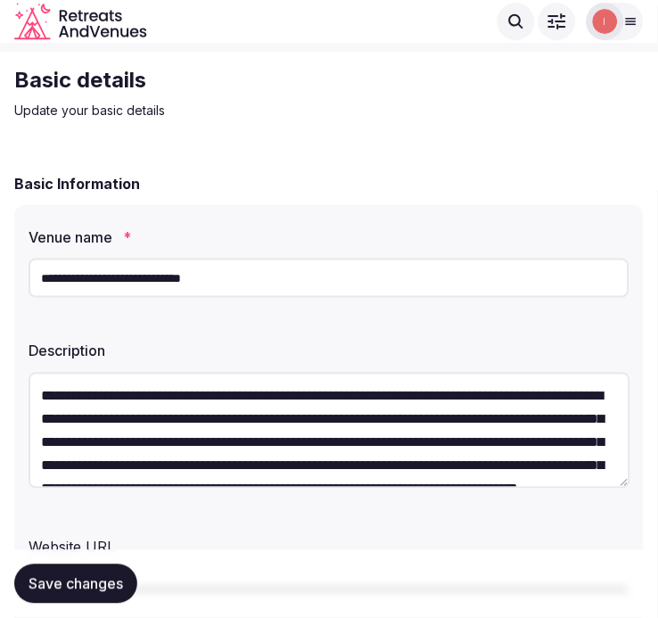
click at [112, 578] on span "Save changes" at bounding box center [76, 584] width 95 height 18
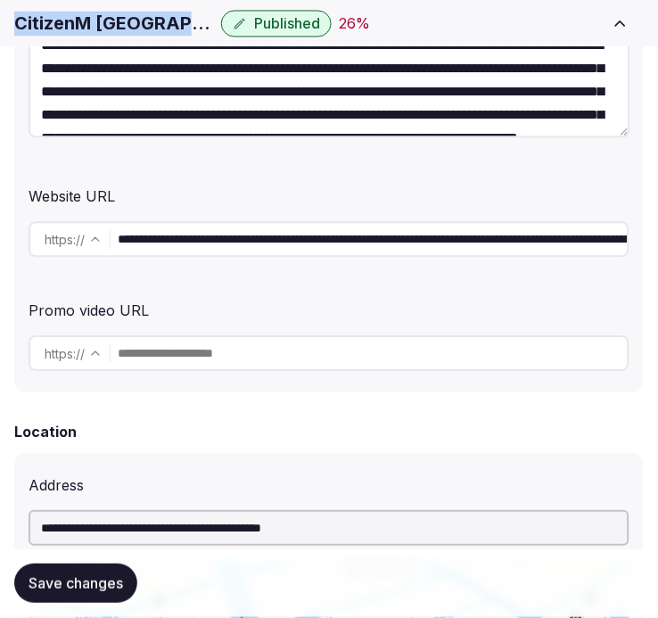
scroll to position [434, 0]
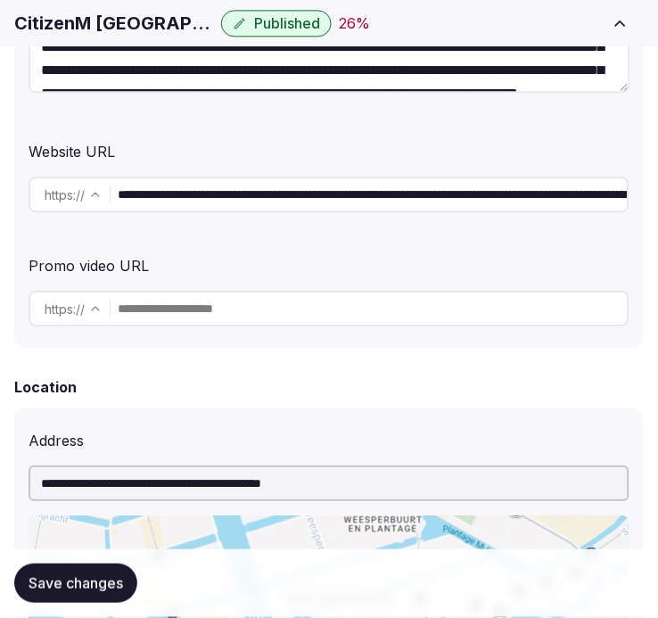
click at [516, 193] on input "**********" at bounding box center [373, 195] width 510 height 36
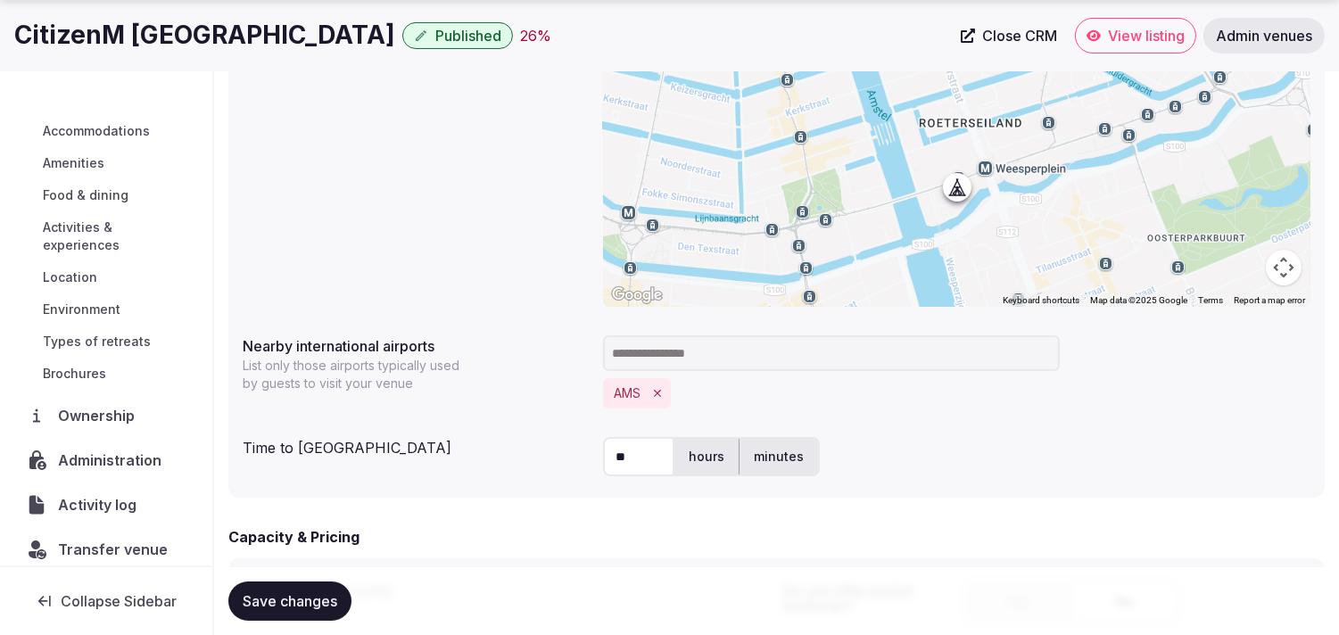
scroll to position [198, 0]
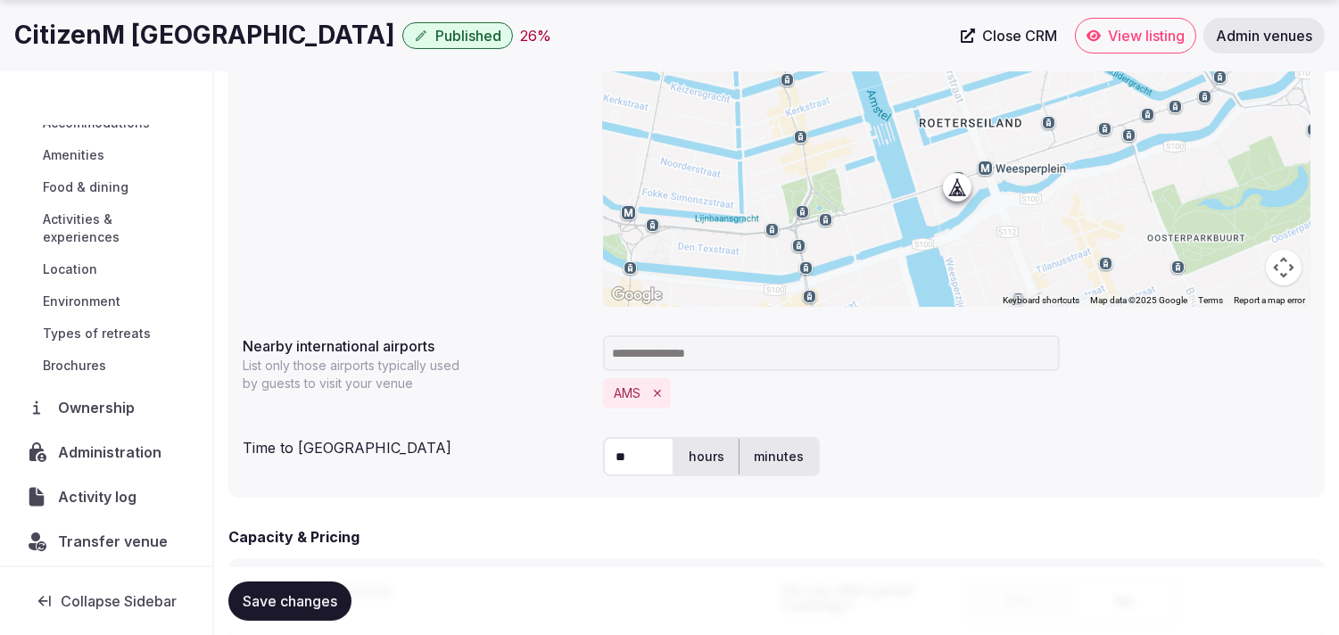
click at [119, 496] on span "Activity log" at bounding box center [101, 496] width 86 height 21
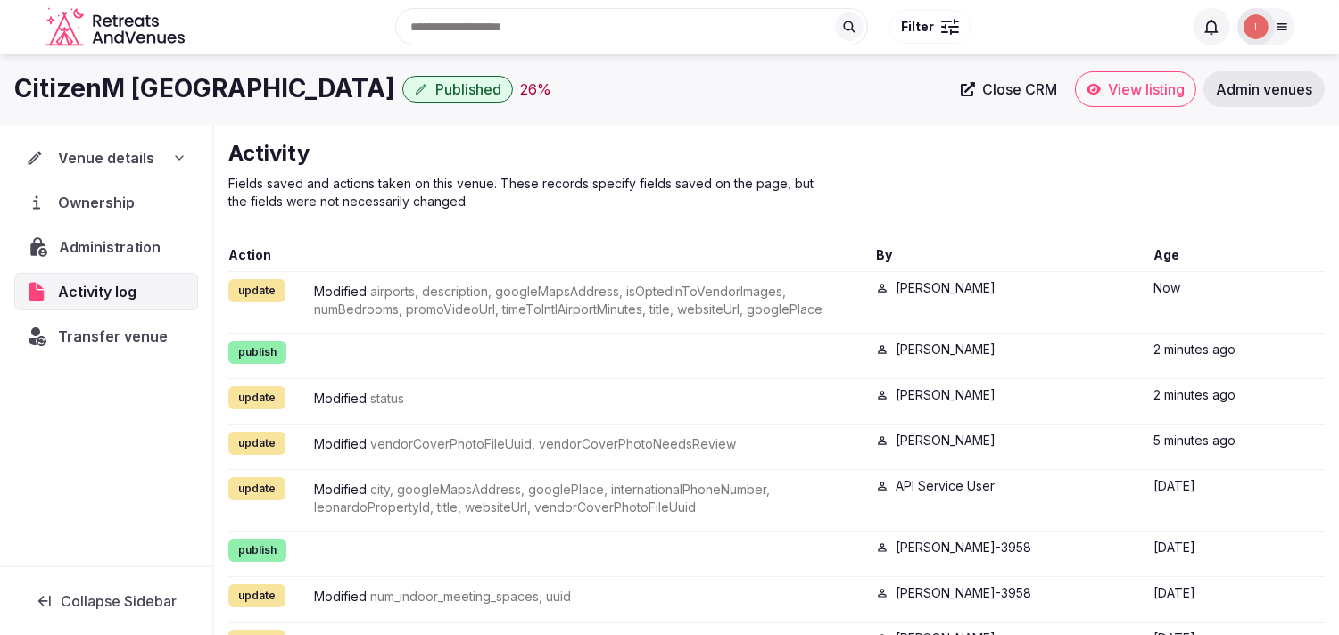
click at [92, 243] on span "Administration" at bounding box center [113, 246] width 109 height 21
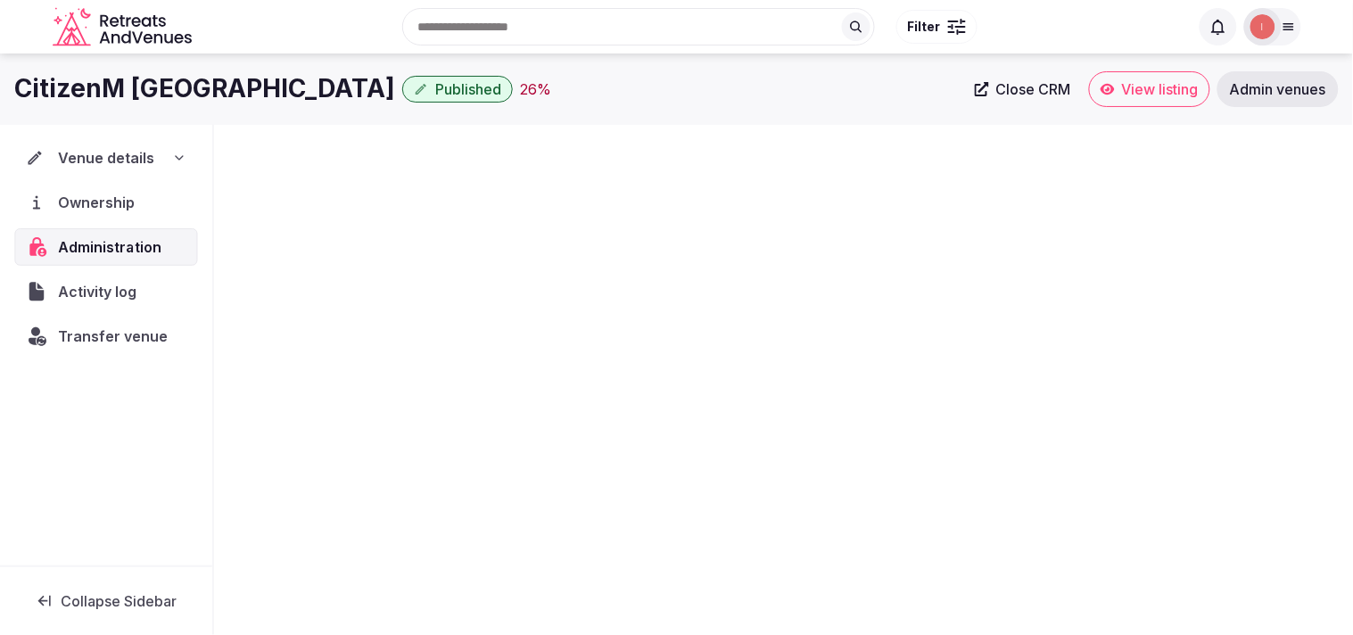
click at [103, 244] on span "Administration" at bounding box center [113, 246] width 111 height 21
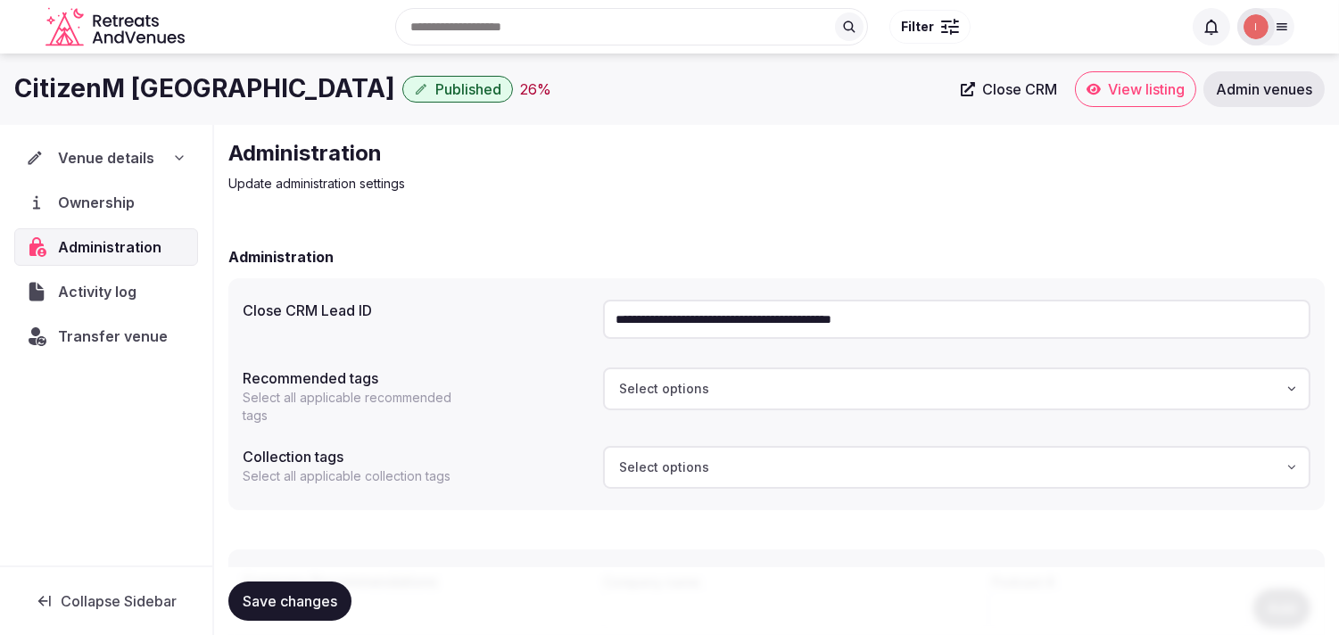
click at [658, 315] on input "**********" at bounding box center [957, 319] width 708 height 39
click at [153, 331] on span "Transfer venue" at bounding box center [113, 336] width 110 height 21
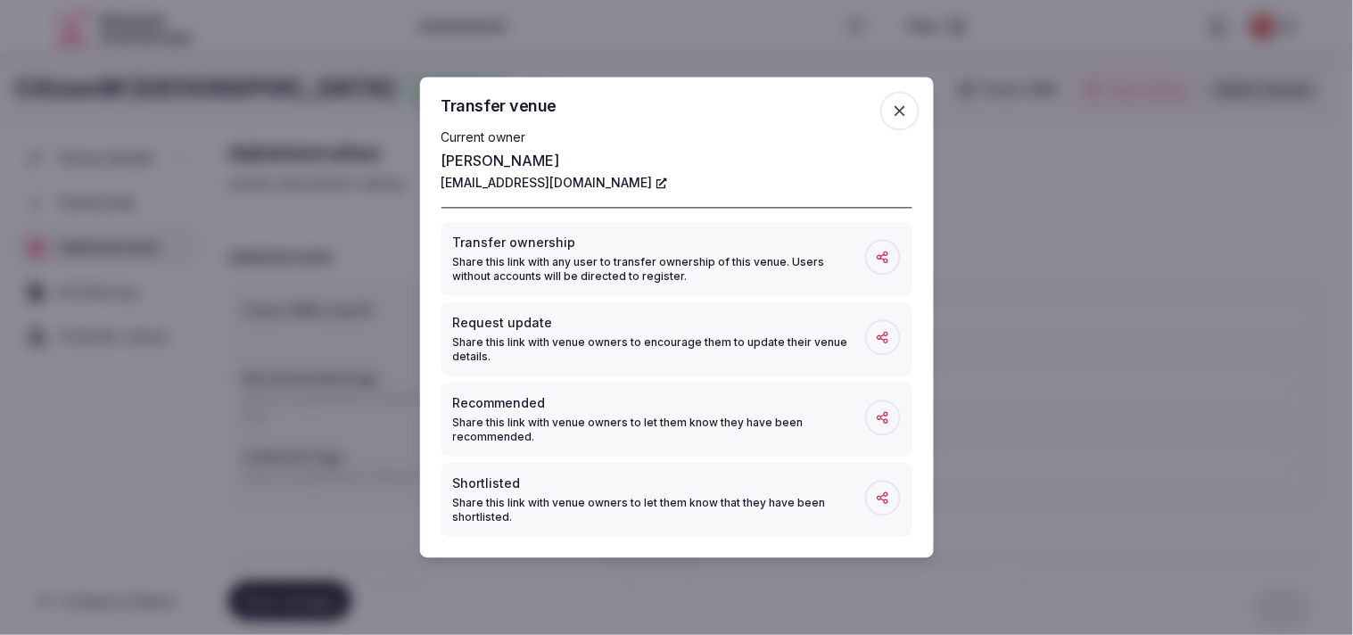
click at [658, 112] on icon "button" at bounding box center [900, 112] width 18 height 18
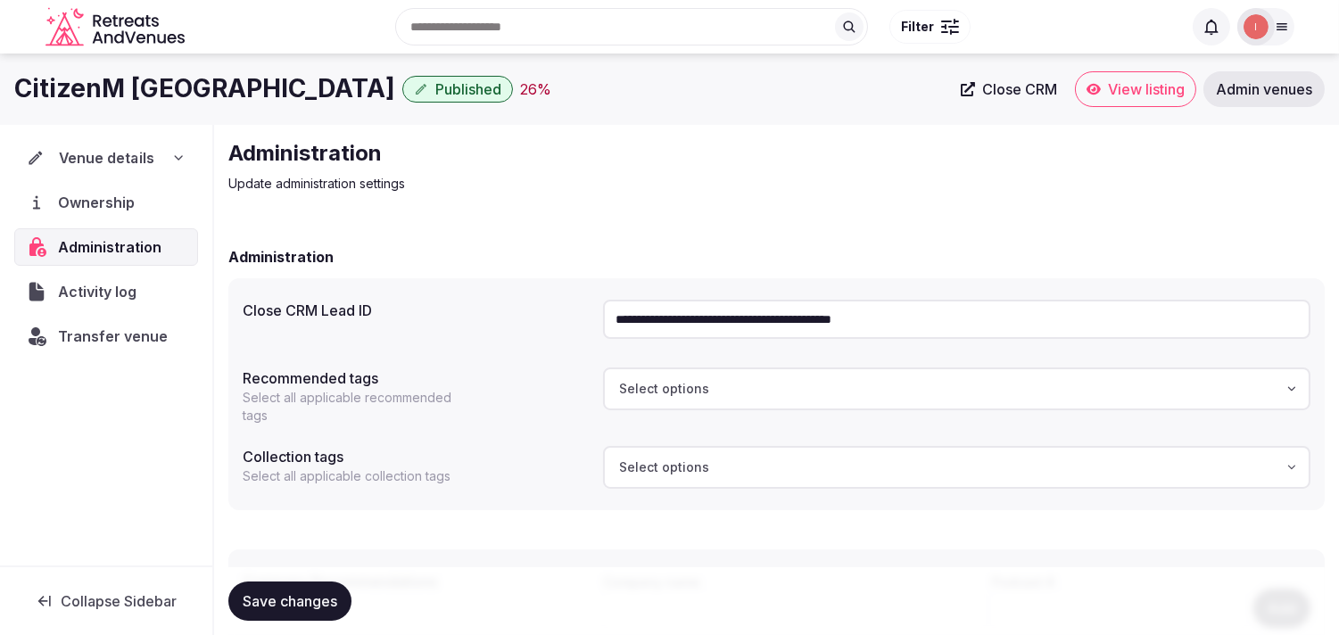
click at [94, 157] on span "Venue details" at bounding box center [106, 157] width 95 height 21
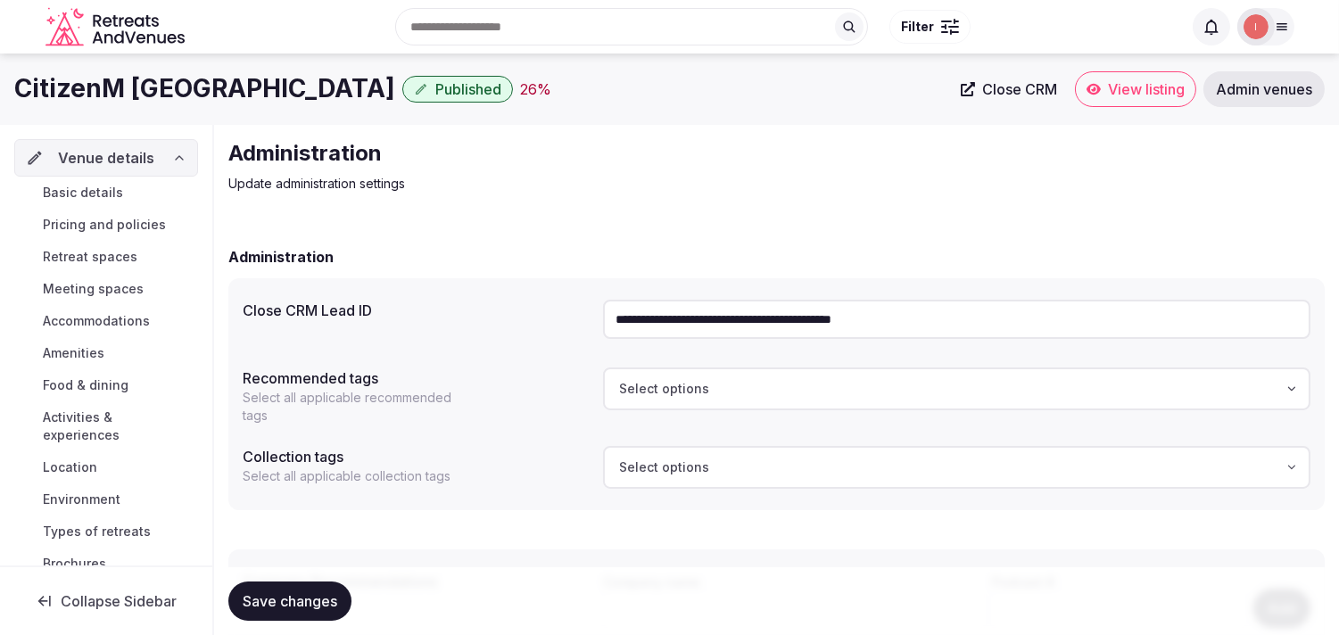
click at [114, 201] on span "Basic details" at bounding box center [83, 193] width 80 height 18
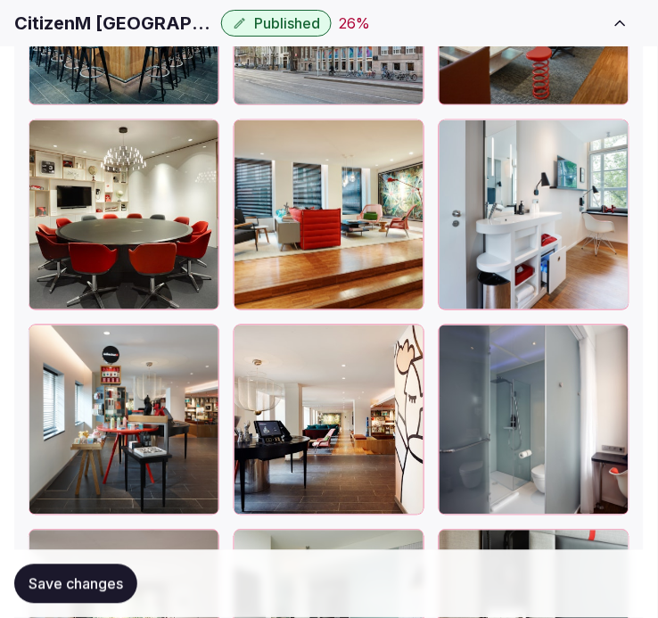
scroll to position [2974, 0]
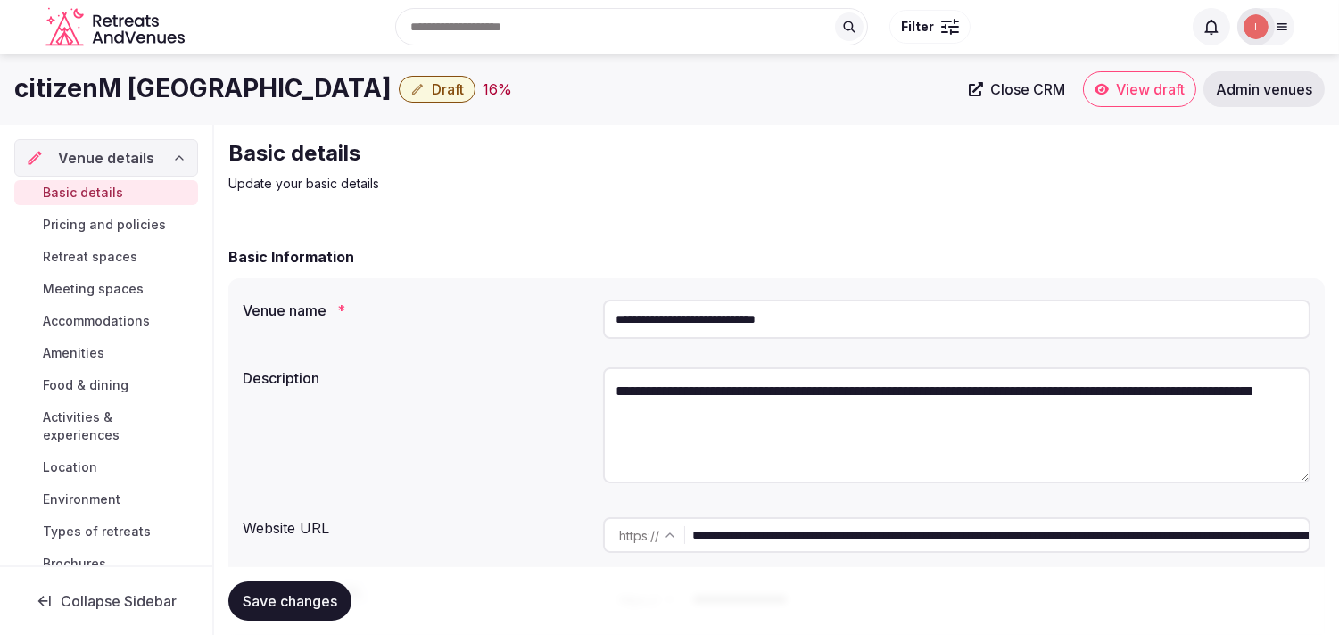
click at [673, 93] on span "Close CRM" at bounding box center [1027, 89] width 75 height 18
click at [449, 79] on button "Draft" at bounding box center [437, 89] width 77 height 27
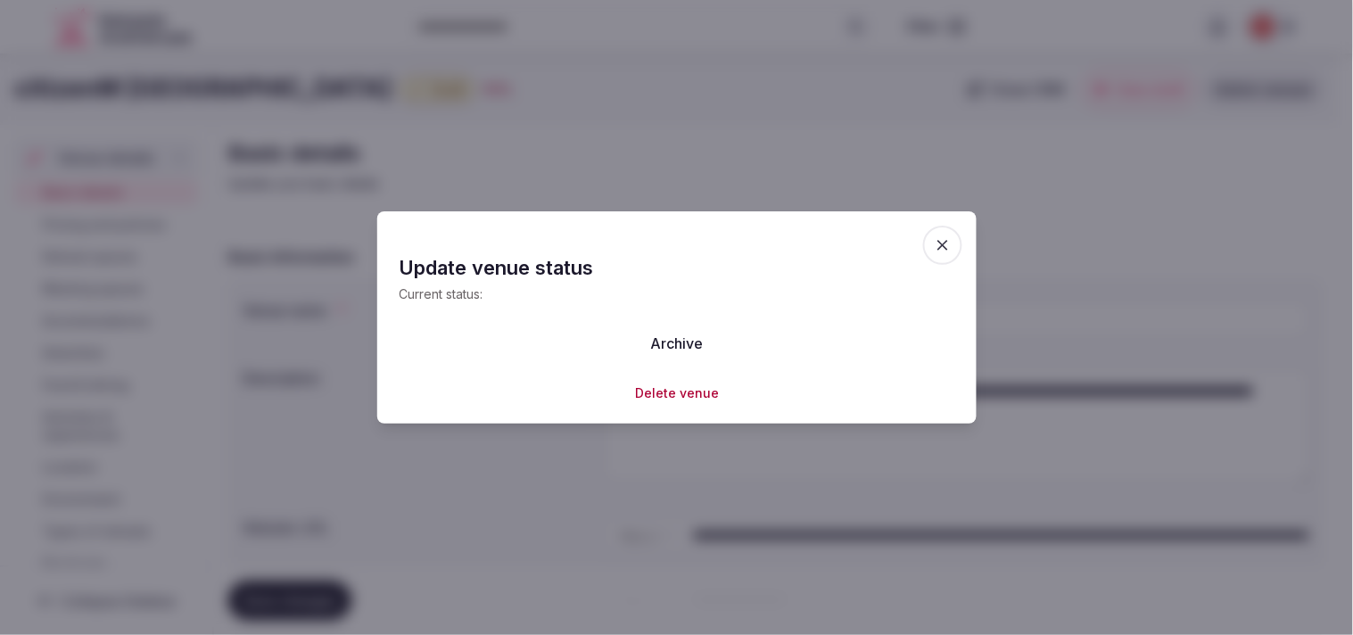
click at [673, 181] on div at bounding box center [676, 317] width 1353 height 635
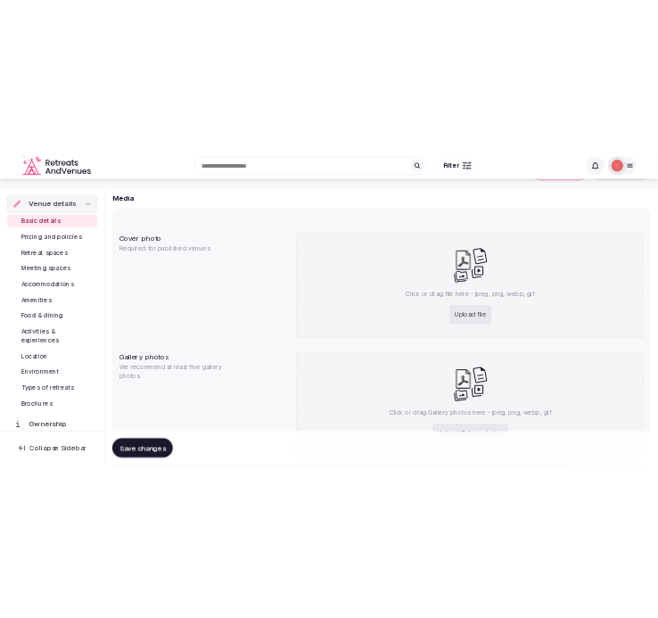
scroll to position [1119, 0]
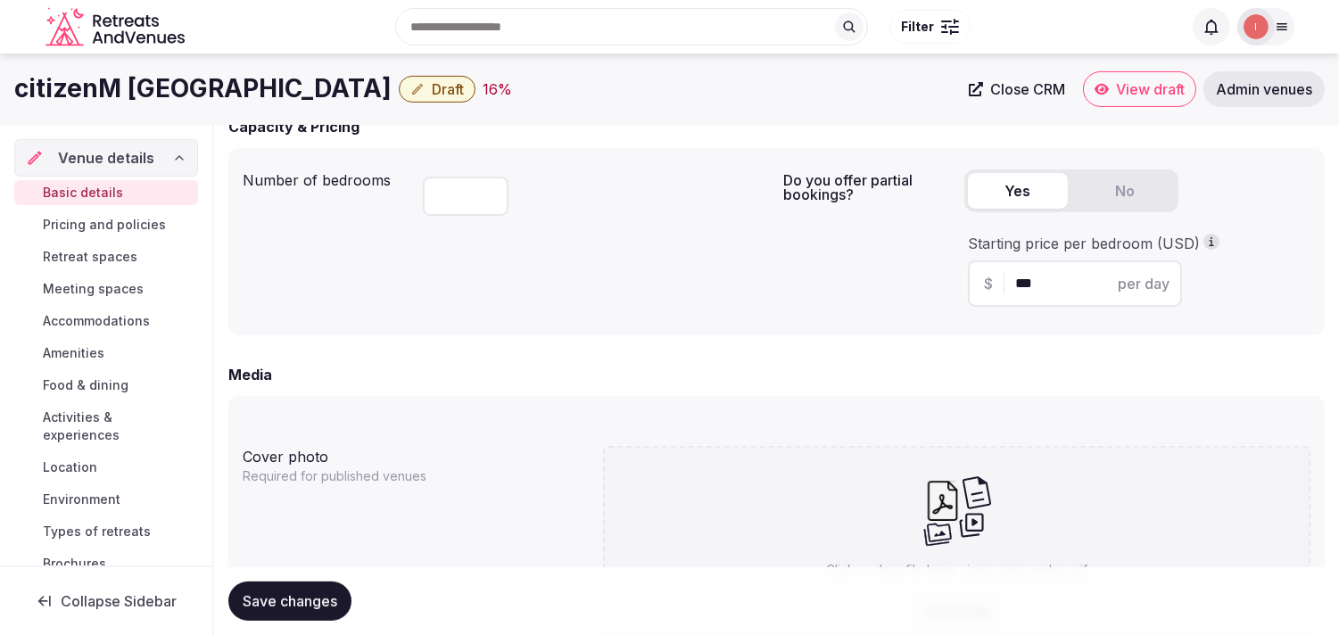
click at [476, 101] on button "Draft" at bounding box center [437, 89] width 77 height 27
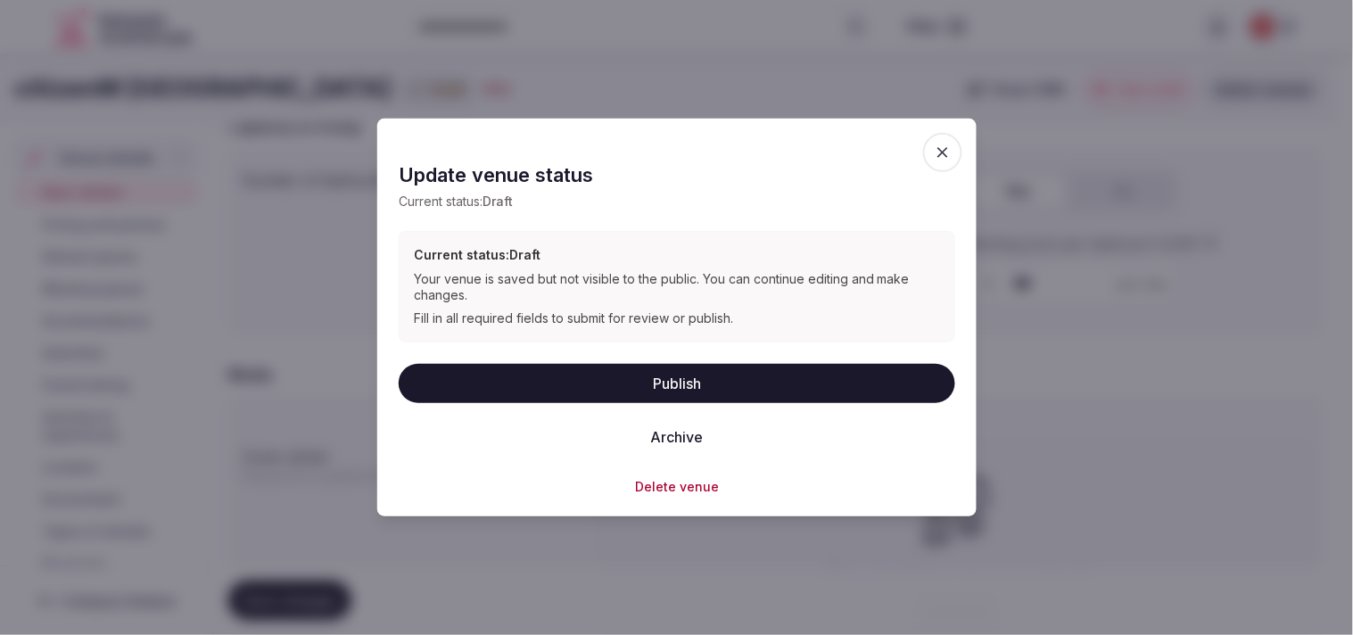
click at [673, 439] on button "Archive" at bounding box center [676, 436] width 81 height 39
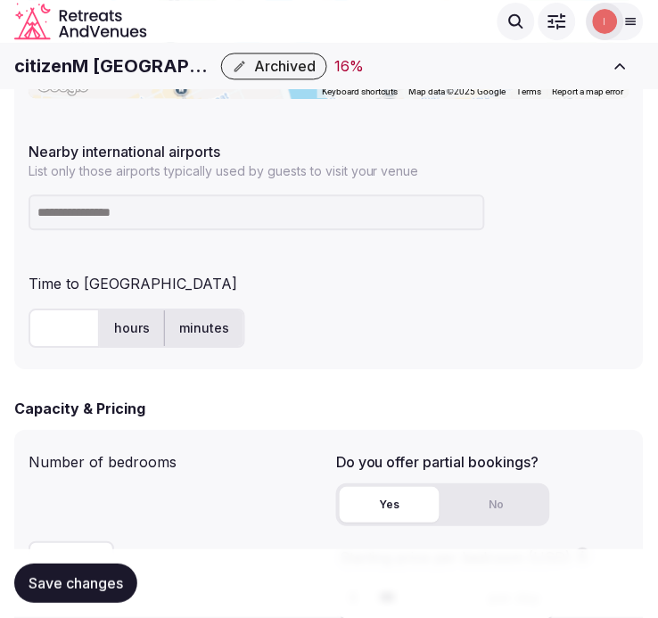
click at [134, 79] on div "citizenM [GEOGRAPHIC_DATA] Archived 16 %" at bounding box center [305, 66] width 583 height 27
click at [111, 70] on h1 "citizenM [GEOGRAPHIC_DATA]" at bounding box center [114, 66] width 200 height 25
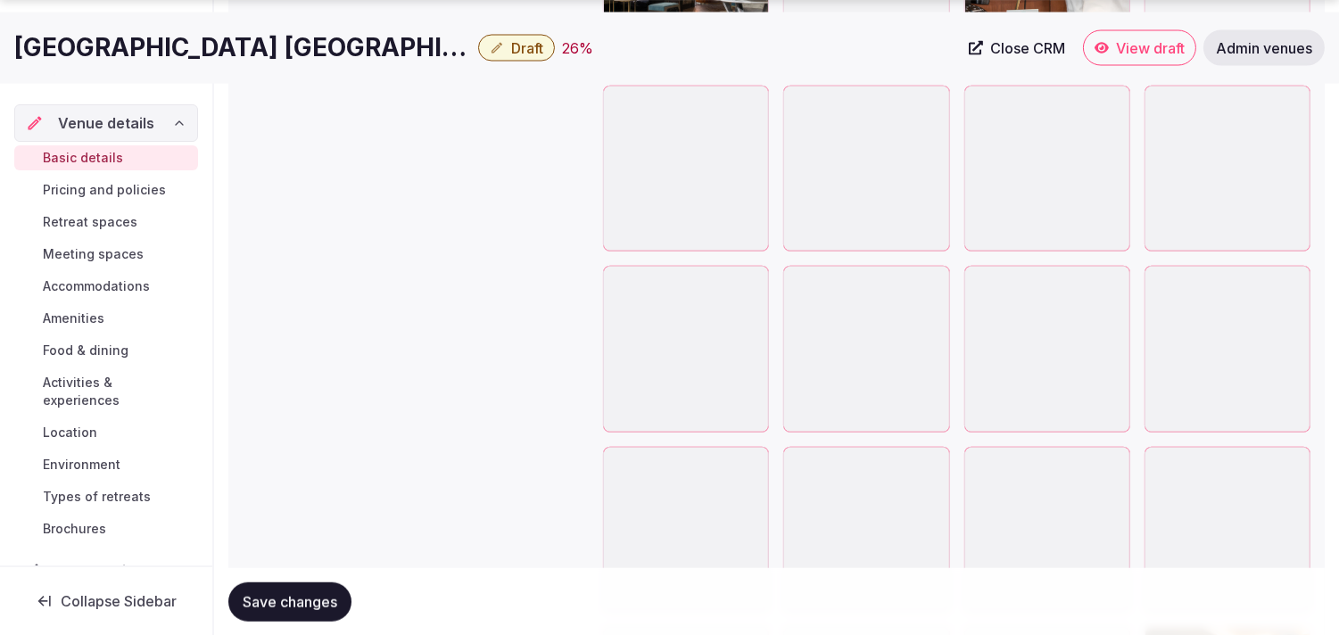
scroll to position [2893, 0]
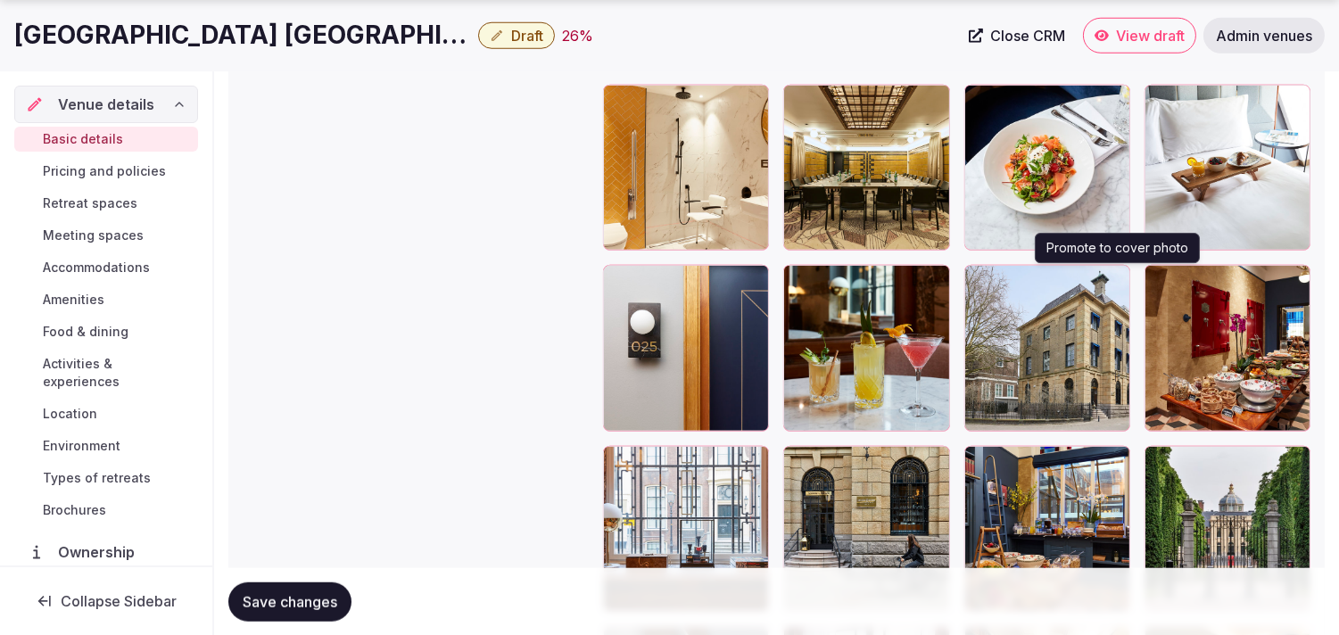
click at [658, 282] on icon "button" at bounding box center [1112, 283] width 14 height 14
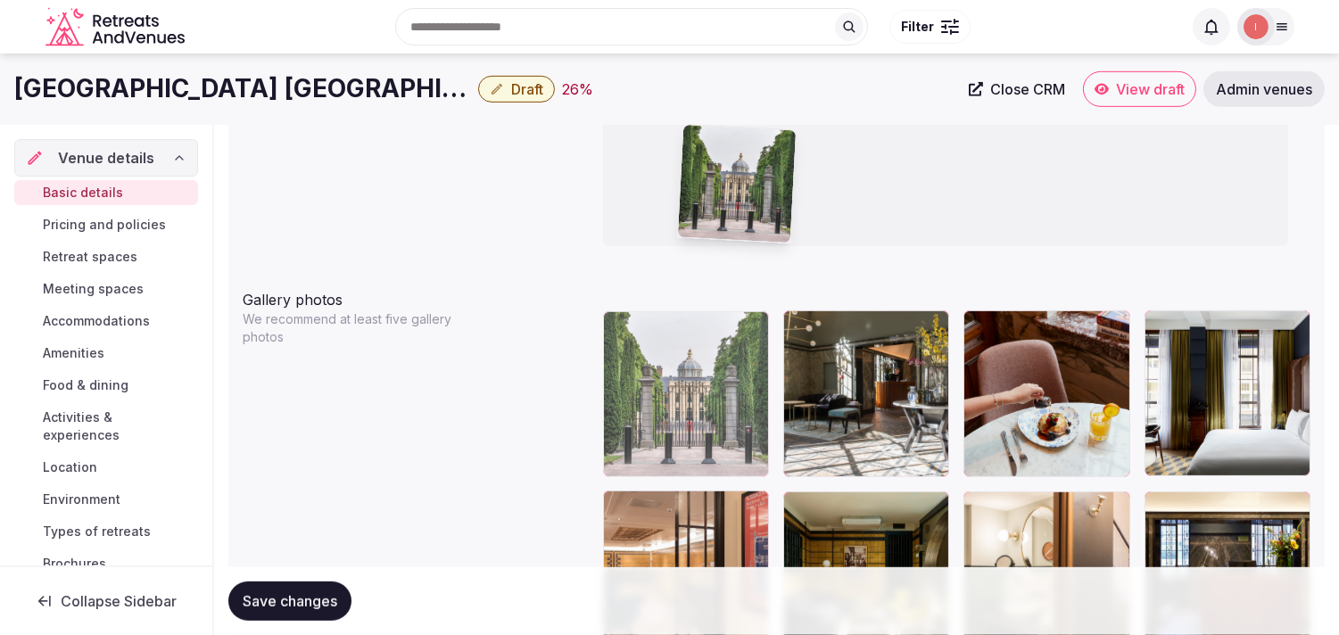
scroll to position [1909, 0]
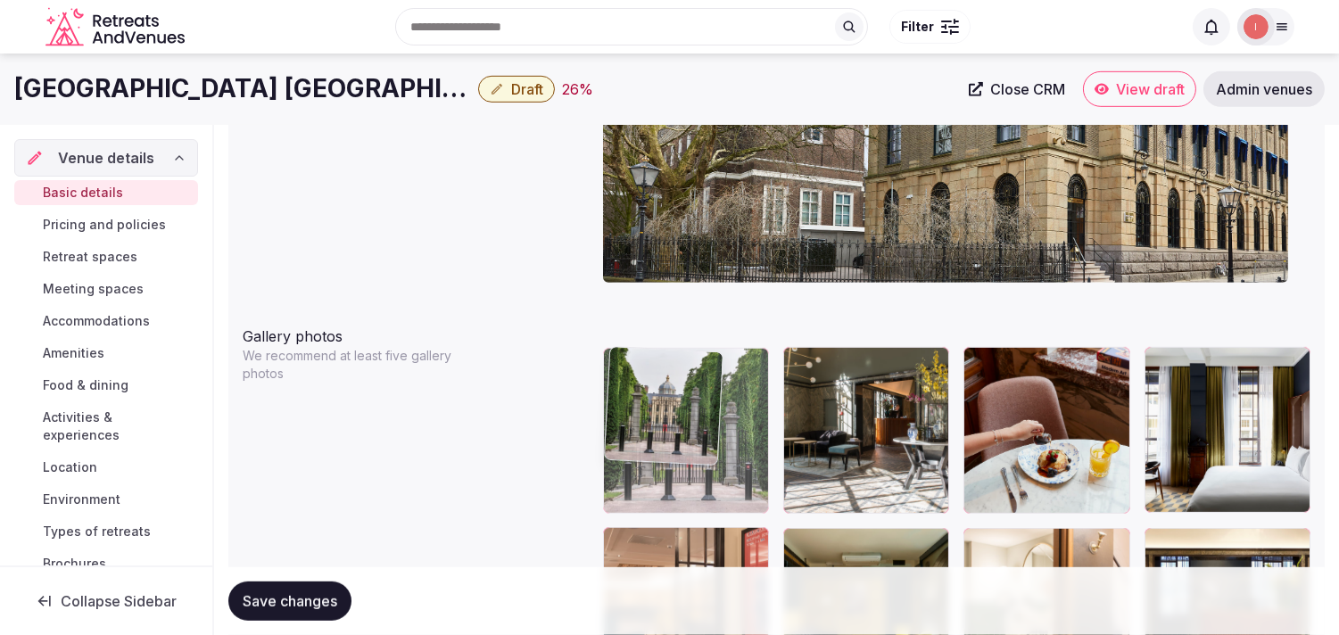
drag, startPoint x: 1155, startPoint y: 410, endPoint x: 601, endPoint y: 373, distance: 555.3
click at [601, 373] on body "**********" at bounding box center [669, 451] width 1339 height 4720
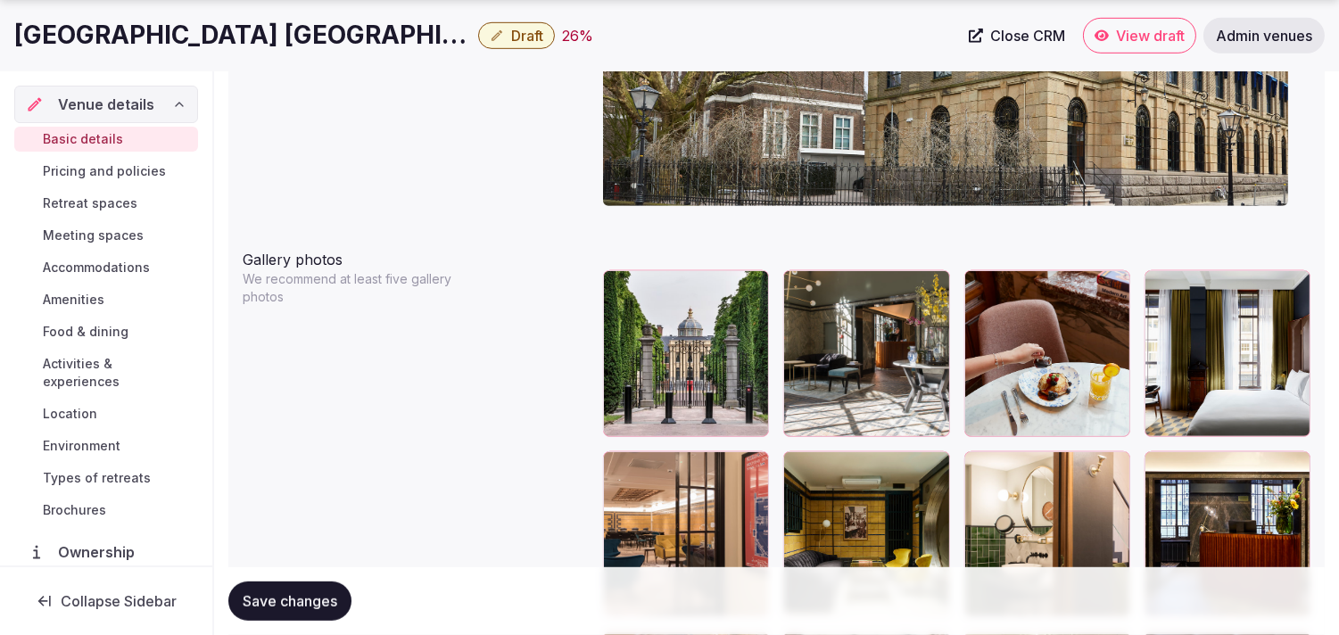
scroll to position [2008, 0]
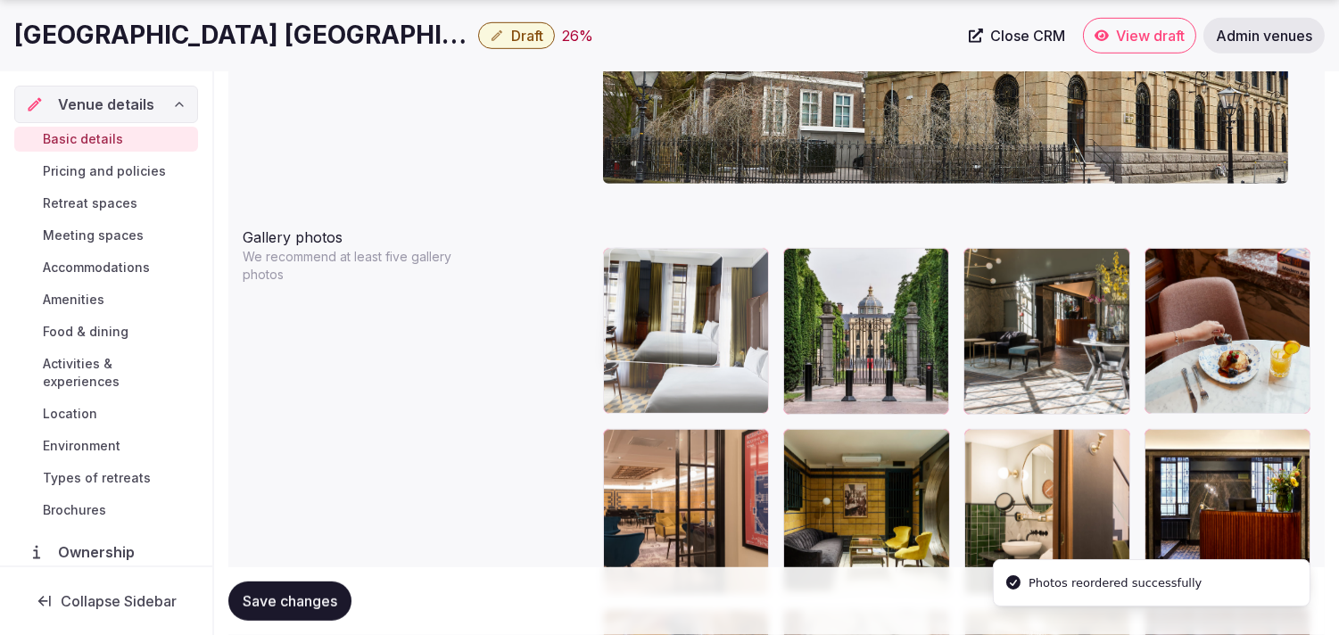
drag, startPoint x: 1164, startPoint y: 263, endPoint x: 786, endPoint y: 286, distance: 378.9
click at [658, 286] on body "**********" at bounding box center [669, 352] width 1339 height 4720
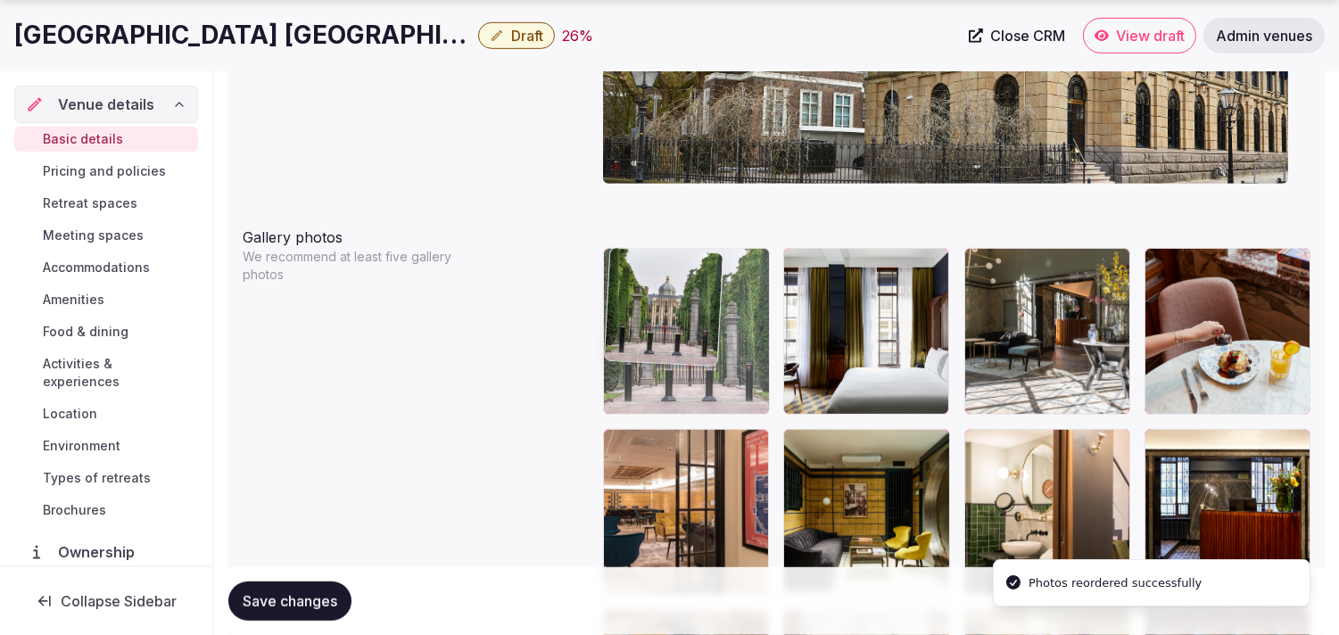
drag, startPoint x: 782, startPoint y: 260, endPoint x: 671, endPoint y: 264, distance: 111.6
click at [658, 264] on body "**********" at bounding box center [669, 352] width 1339 height 4720
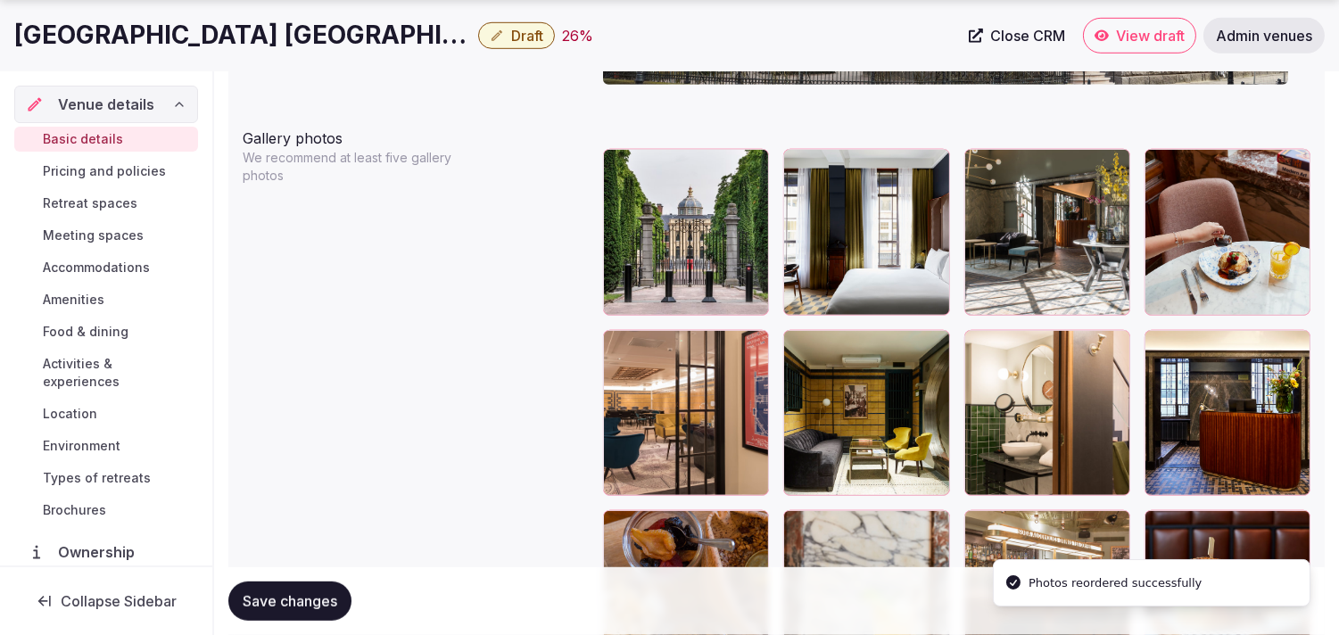
scroll to position [2206, 0]
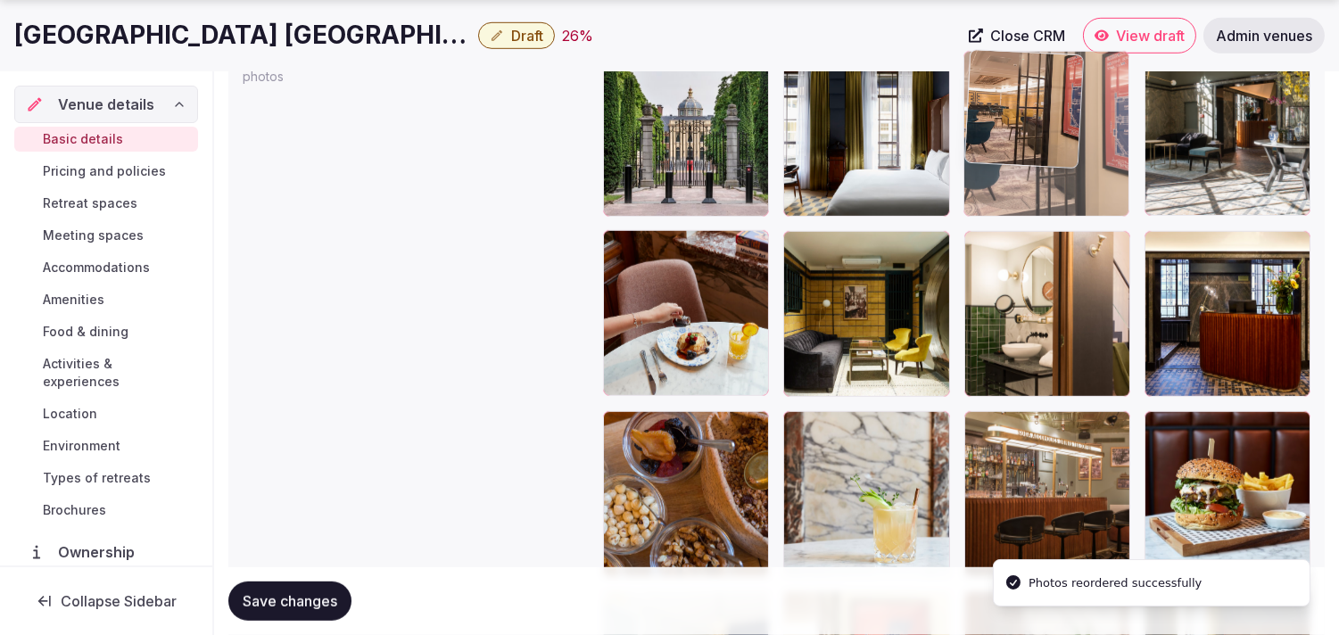
drag, startPoint x: 611, startPoint y: 261, endPoint x: 1044, endPoint y: 154, distance: 445.6
click at [658, 154] on body "**********" at bounding box center [669, 154] width 1339 height 4720
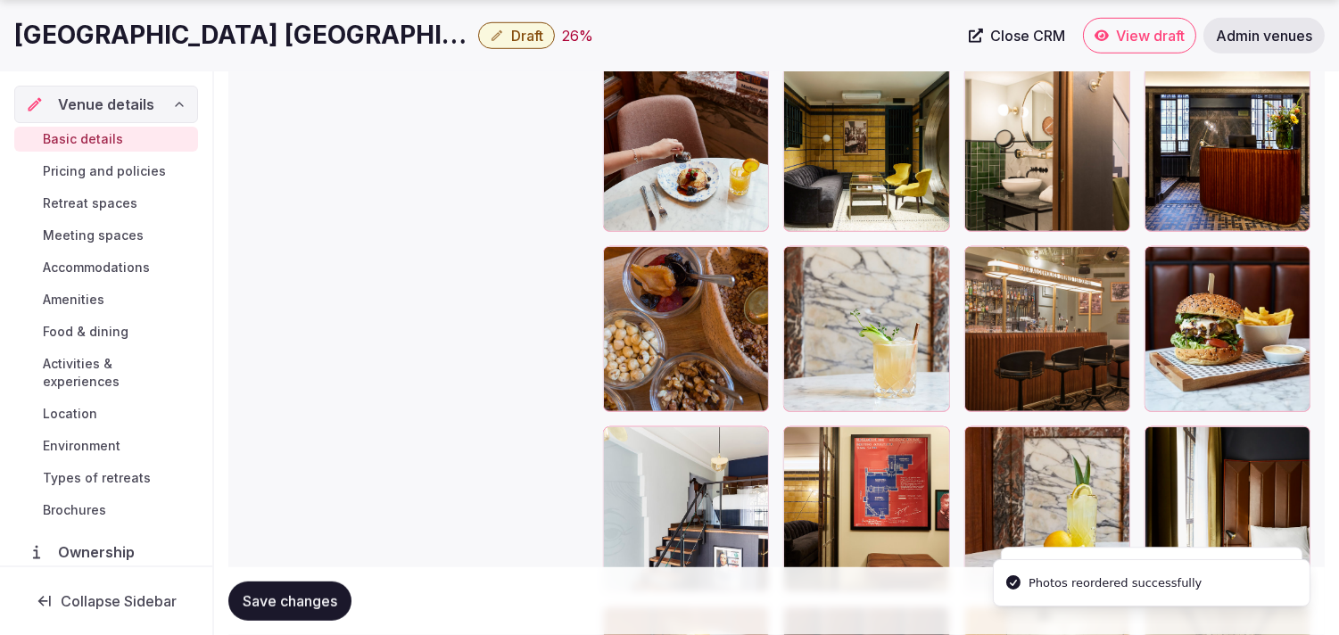
scroll to position [2404, 0]
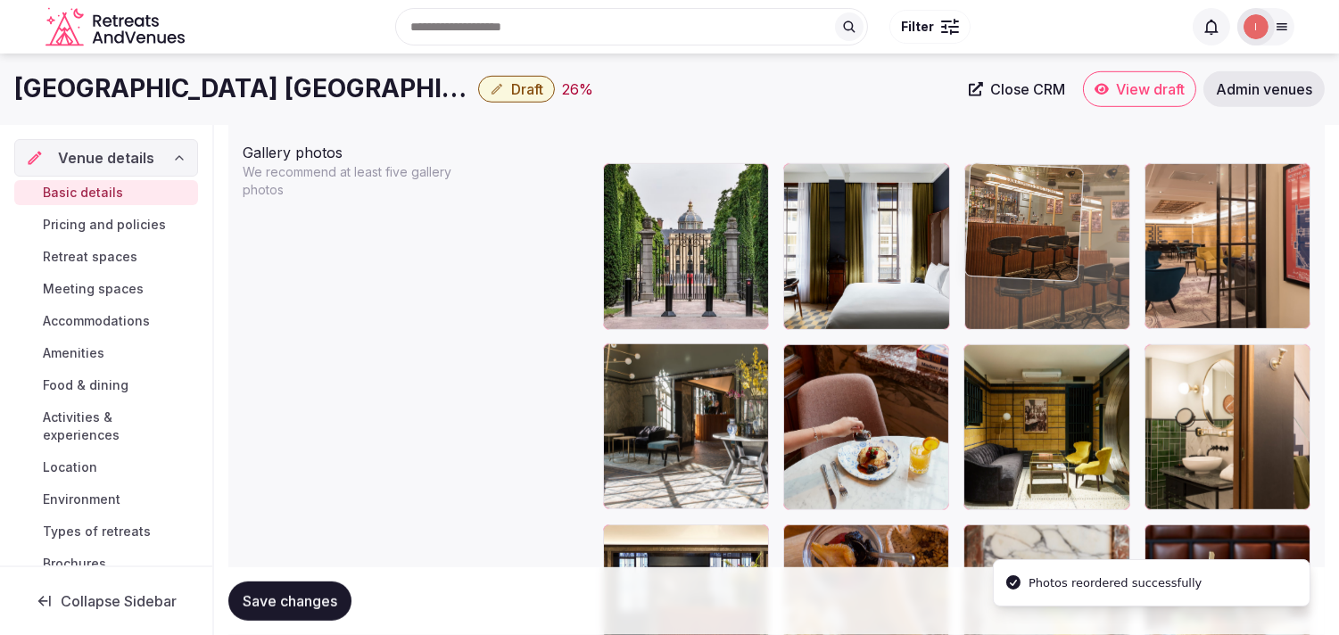
drag, startPoint x: 999, startPoint y: 234, endPoint x: 1009, endPoint y: 178, distance: 56.2
click at [658, 163] on body "**********" at bounding box center [669, 267] width 1339 height 4720
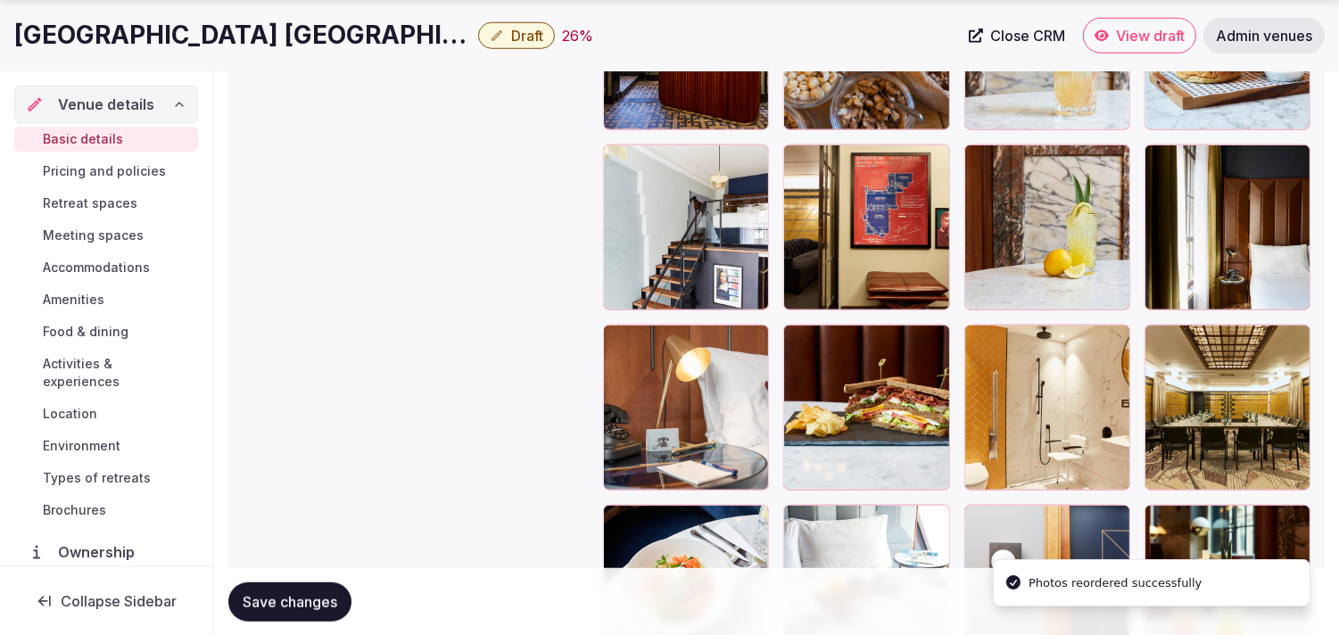
scroll to position [2688, 0]
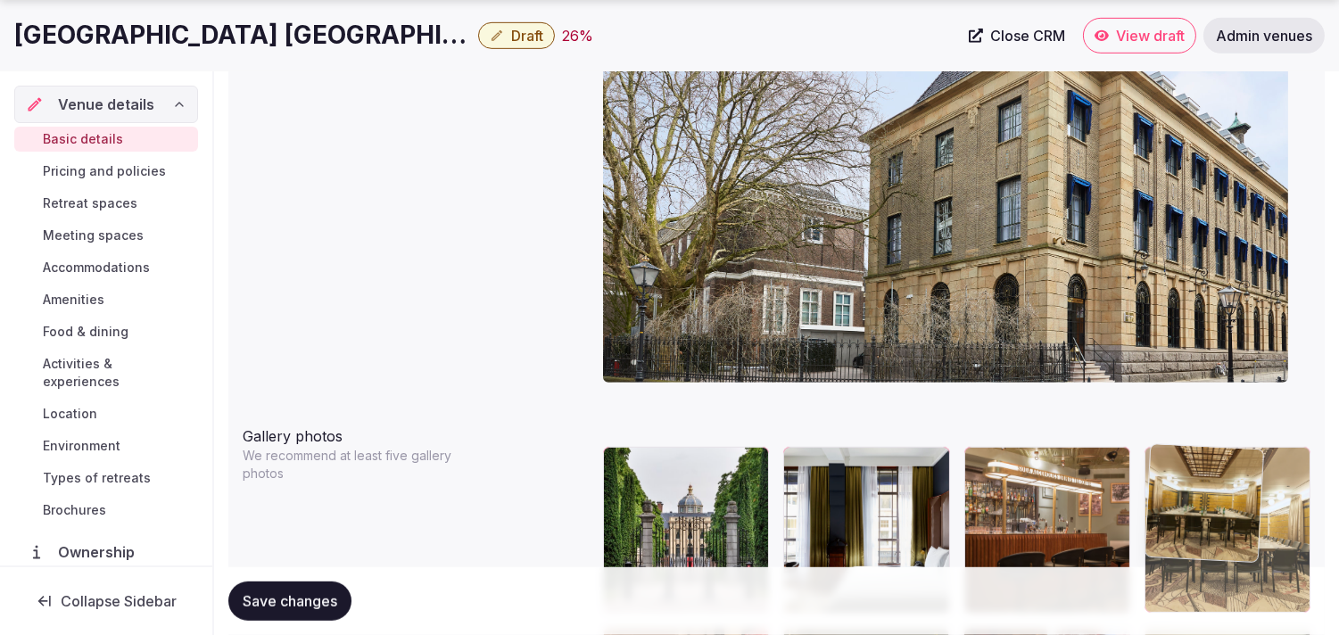
drag, startPoint x: 1155, startPoint y: 297, endPoint x: 1180, endPoint y: 542, distance: 245.7
click at [658, 560] on body "**********" at bounding box center [669, 551] width 1339 height 4720
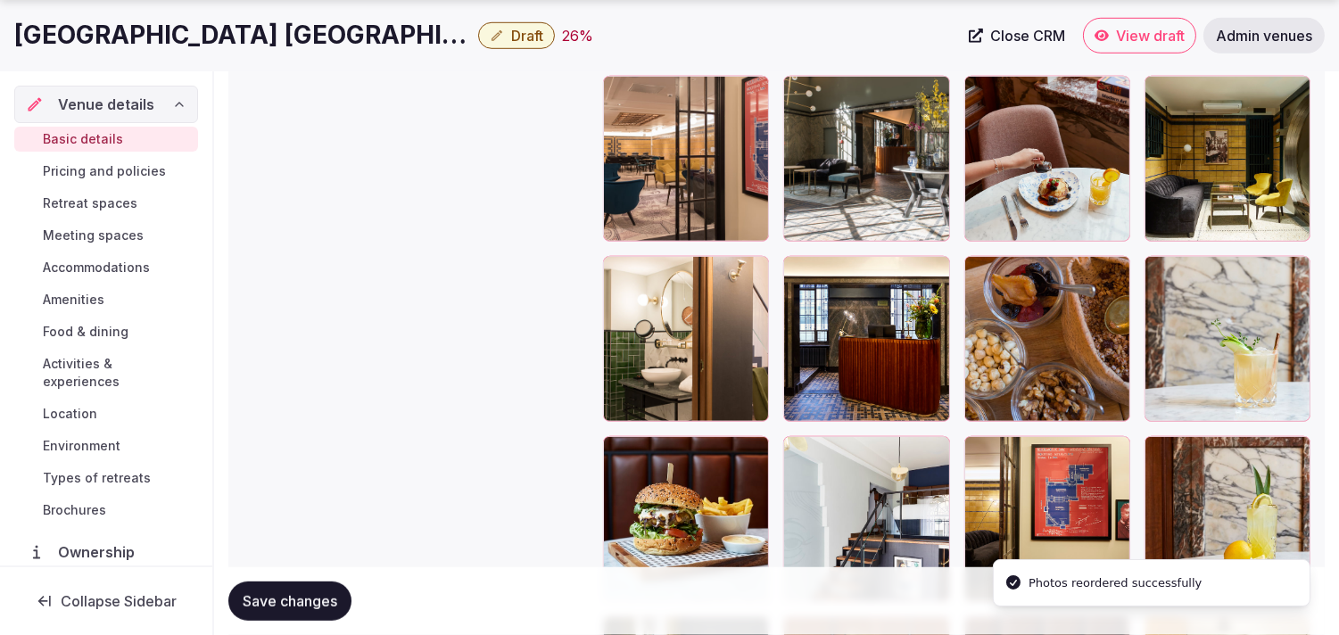
scroll to position [2407, 0]
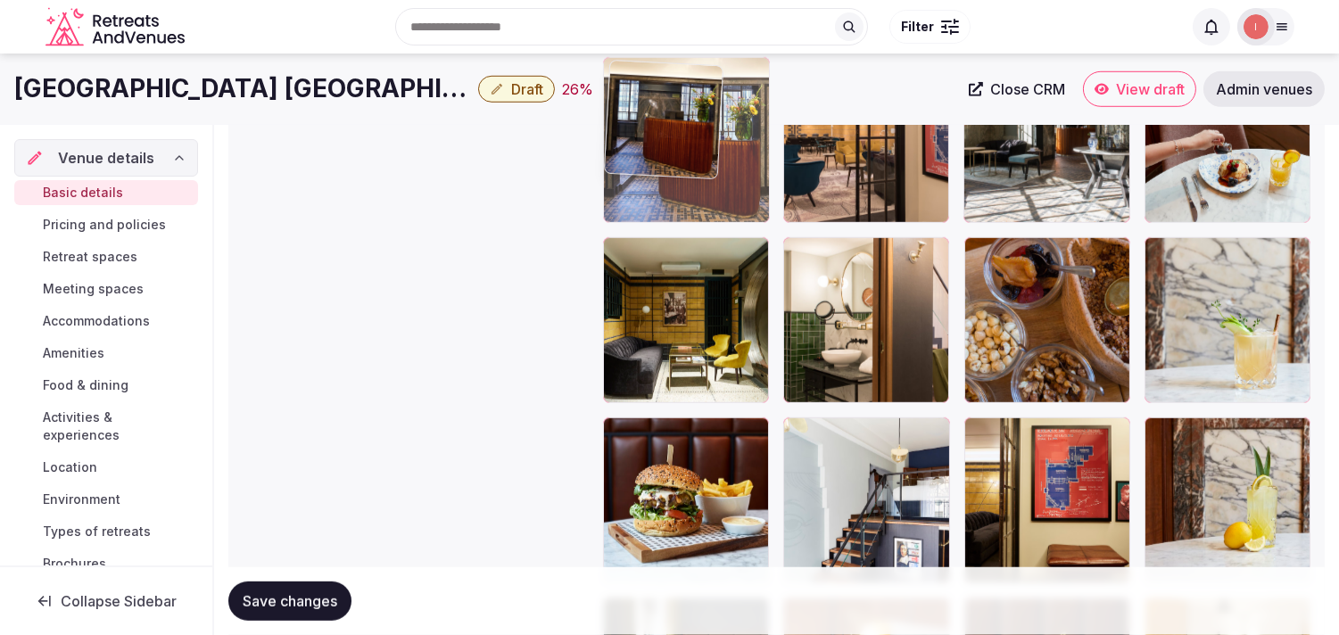
drag, startPoint x: 796, startPoint y: 212, endPoint x: 671, endPoint y: 110, distance: 161.6
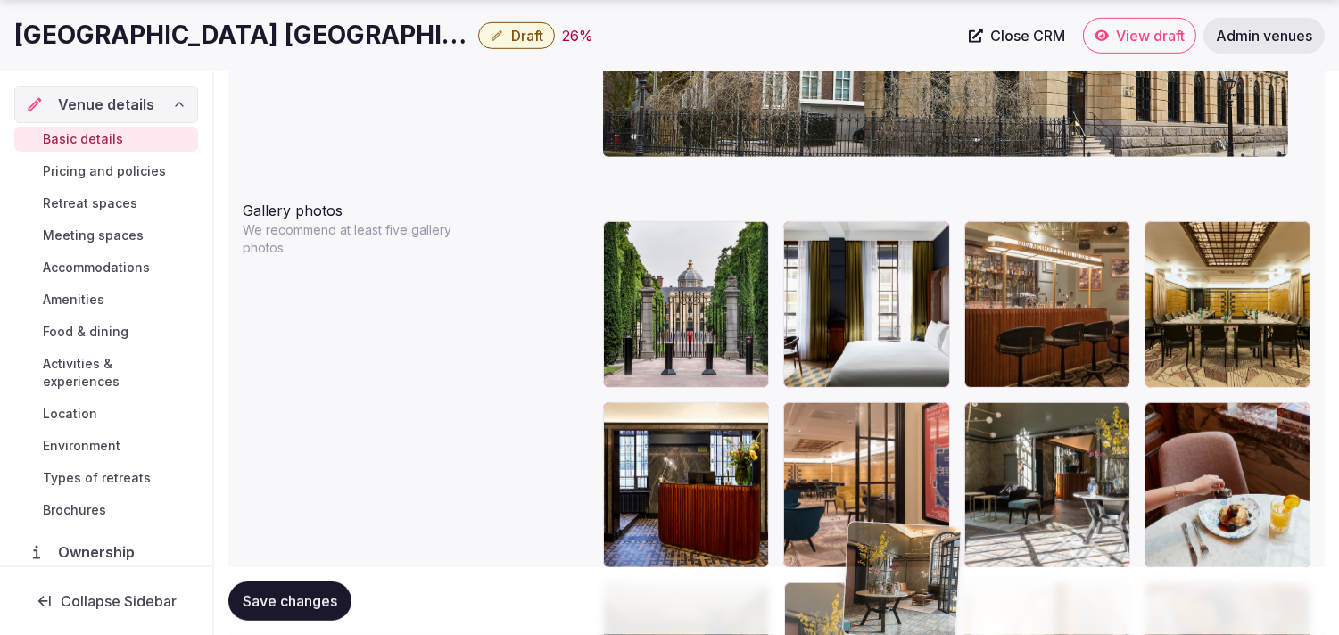
scroll to position [2052, 0]
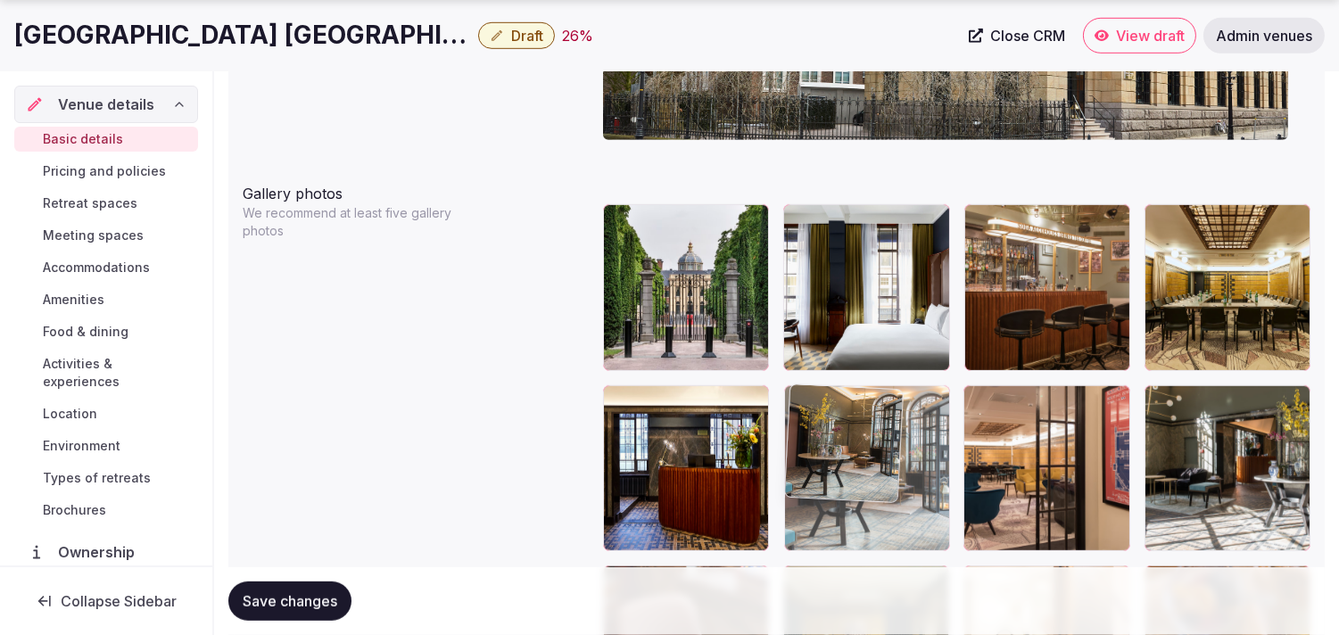
drag, startPoint x: 1154, startPoint y: 266, endPoint x: 824, endPoint y: 443, distance: 374.0
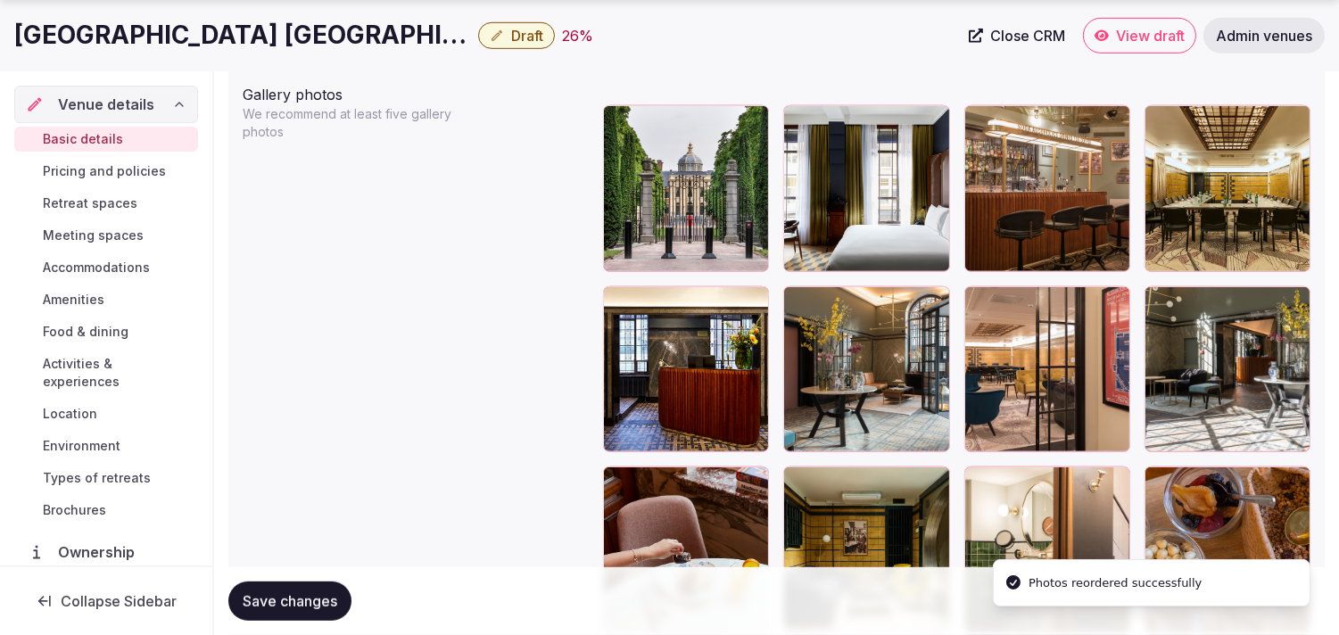
scroll to position [2250, 0]
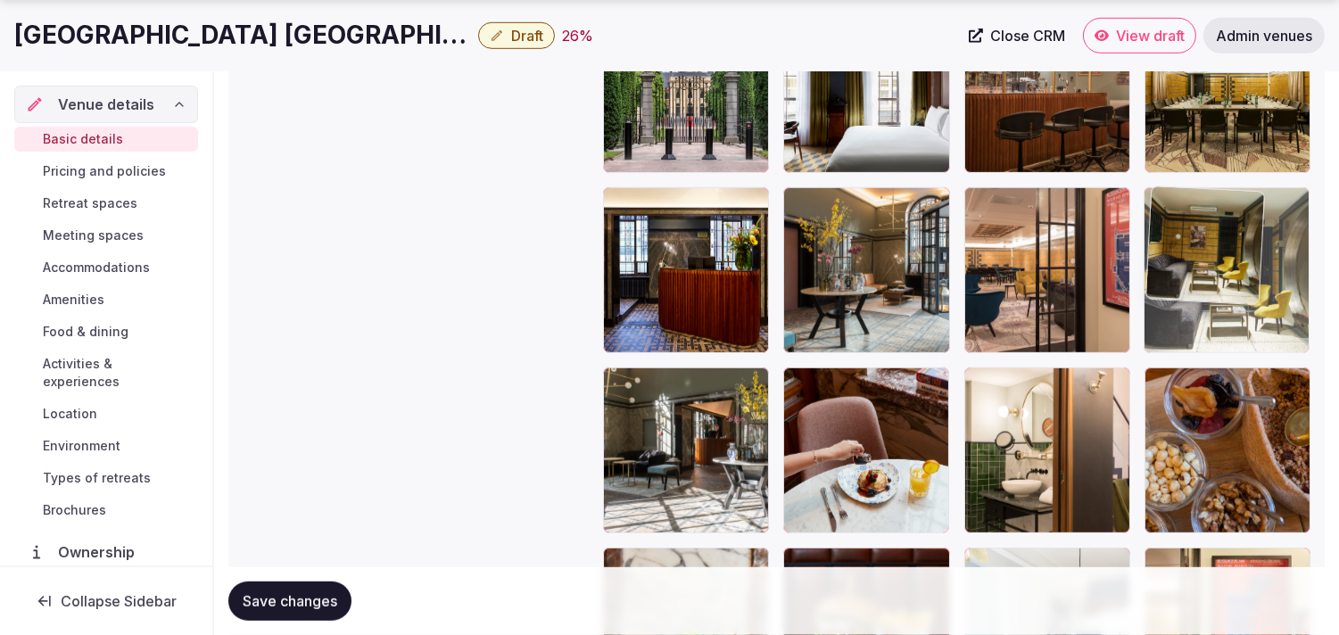
drag, startPoint x: 792, startPoint y: 385, endPoint x: 1151, endPoint y: 243, distance: 386.0
click at [658, 243] on body "**********" at bounding box center [669, 110] width 1339 height 4720
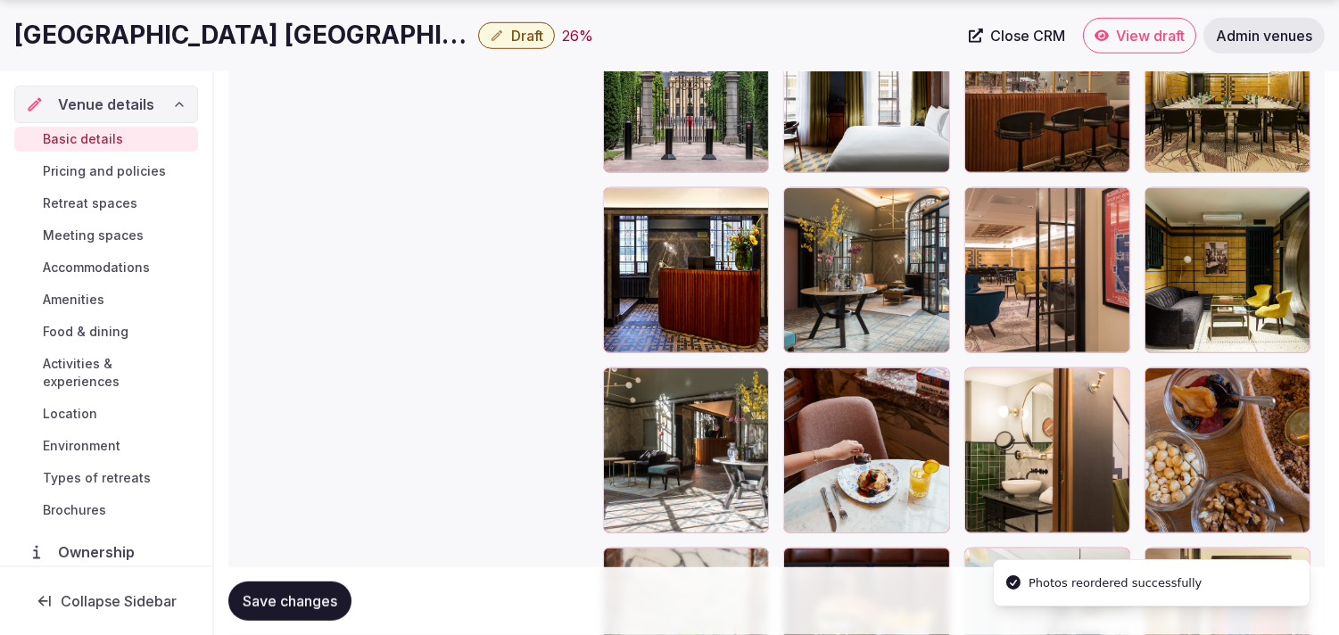
click at [328, 609] on span "Save changes" at bounding box center [290, 601] width 95 height 18
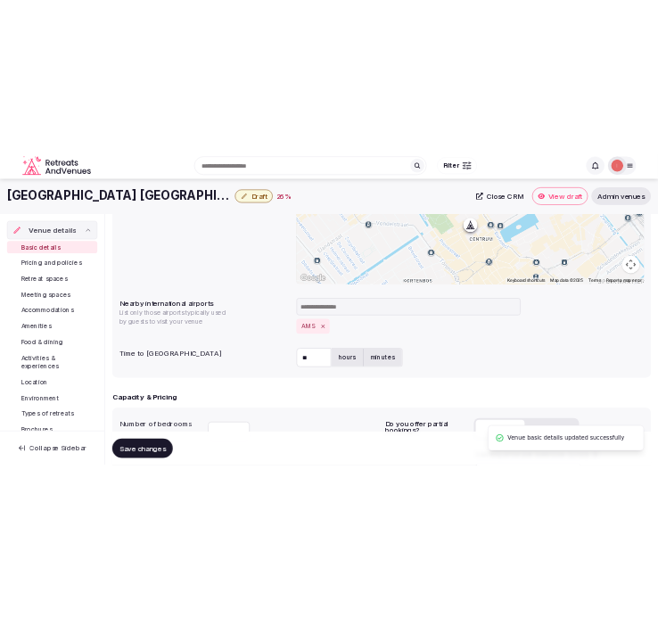
scroll to position [664, 0]
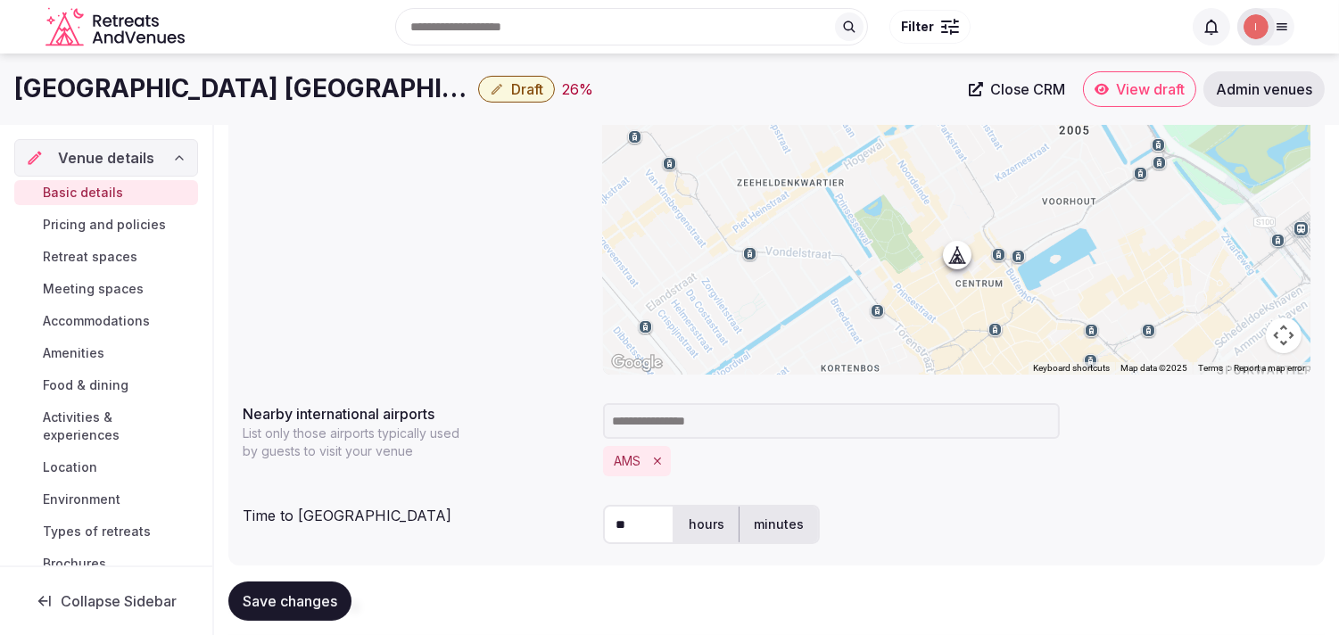
click at [501, 78] on button "Draft" at bounding box center [516, 89] width 77 height 27
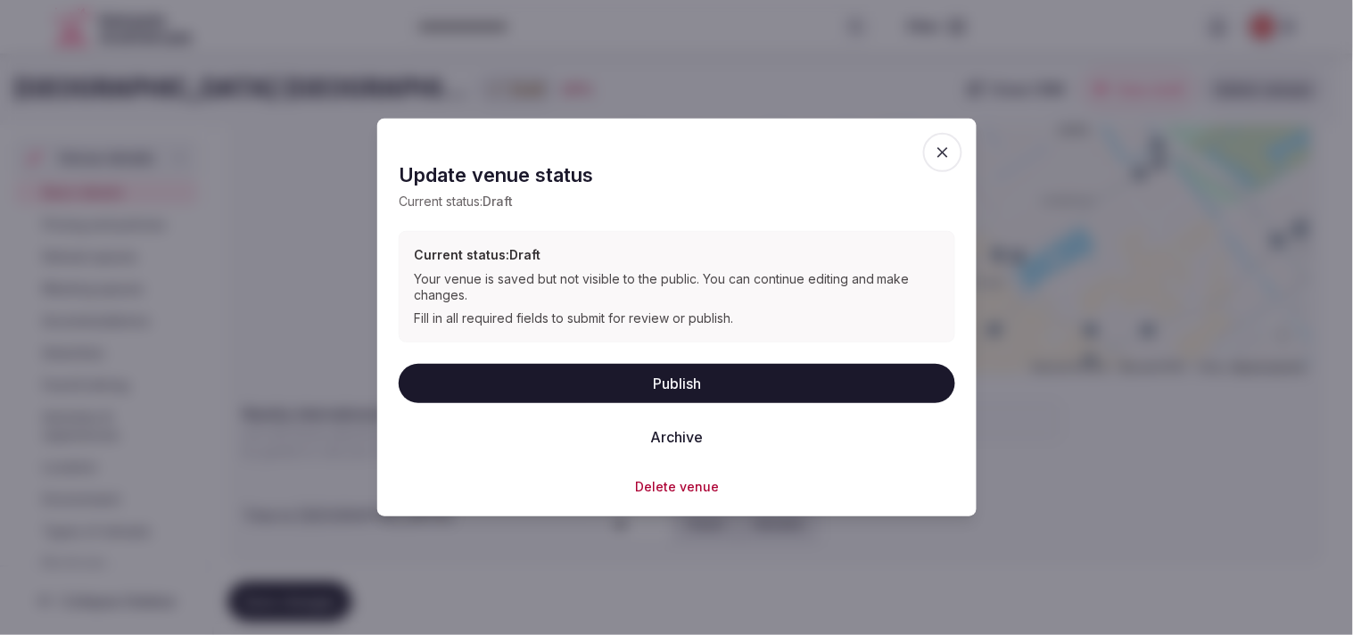
click at [658, 391] on button "Publish" at bounding box center [677, 382] width 557 height 39
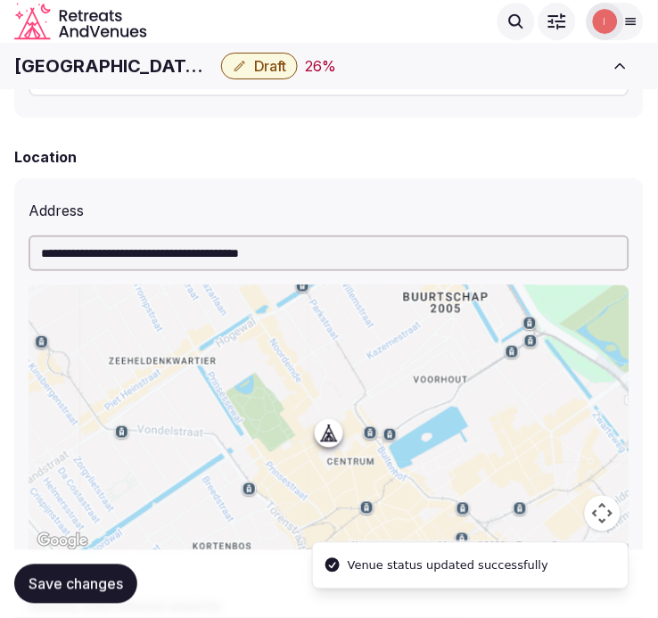
click at [100, 64] on h1 "Hotel Indigo The Hague Palace Noordeinde" at bounding box center [114, 66] width 200 height 25
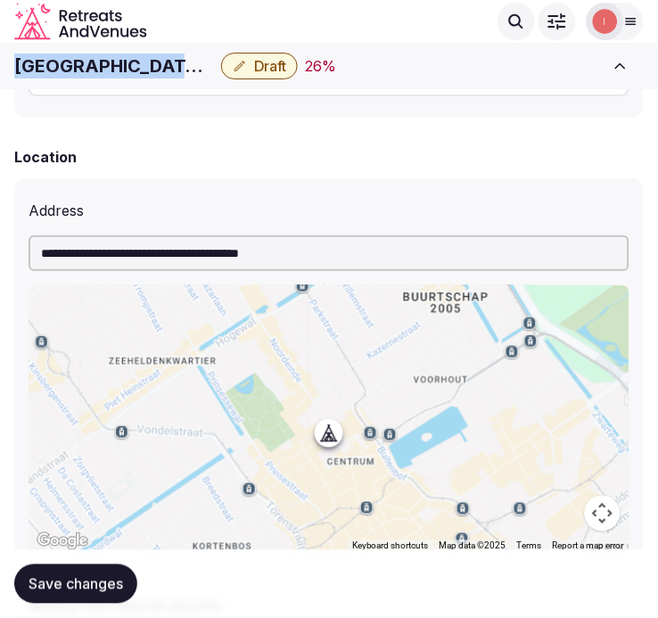
click at [100, 64] on h1 "Hotel Indigo The Hague Palace Noordeinde" at bounding box center [114, 66] width 200 height 25
copy div "Hotel Indigo The Hague Palace Noordeinde"
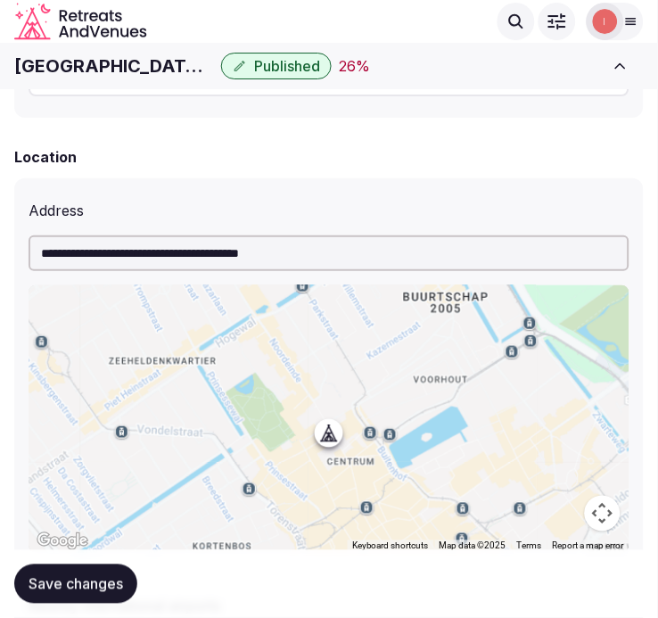
click at [281, 261] on input "**********" at bounding box center [329, 254] width 601 height 36
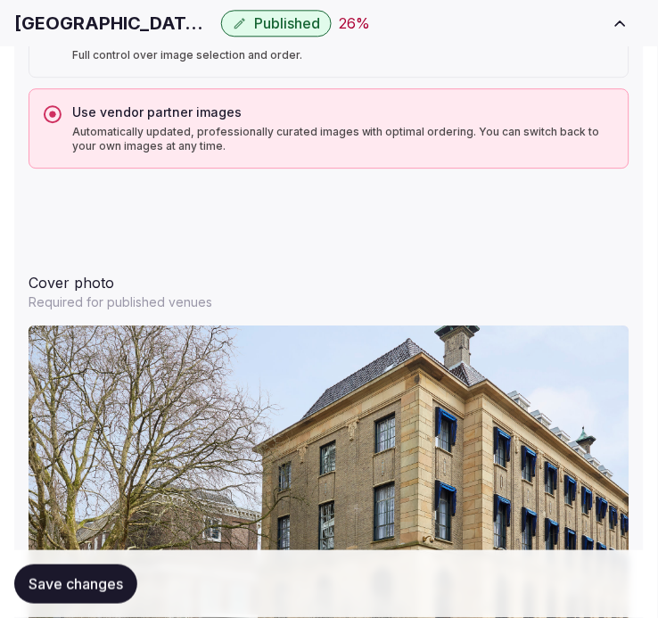
scroll to position [2052, 0]
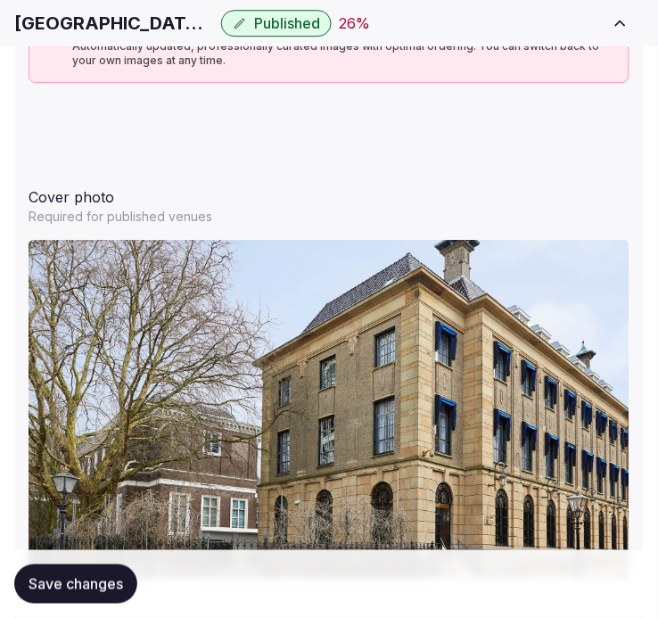
click at [77, 18] on h1 "Hotel Indigo The Hague Palace Noordeinde" at bounding box center [114, 23] width 200 height 25
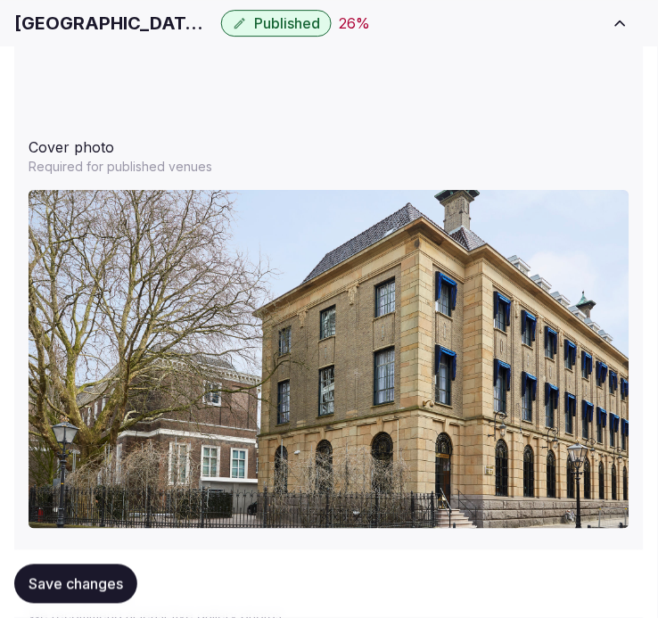
scroll to position [2151, 0]
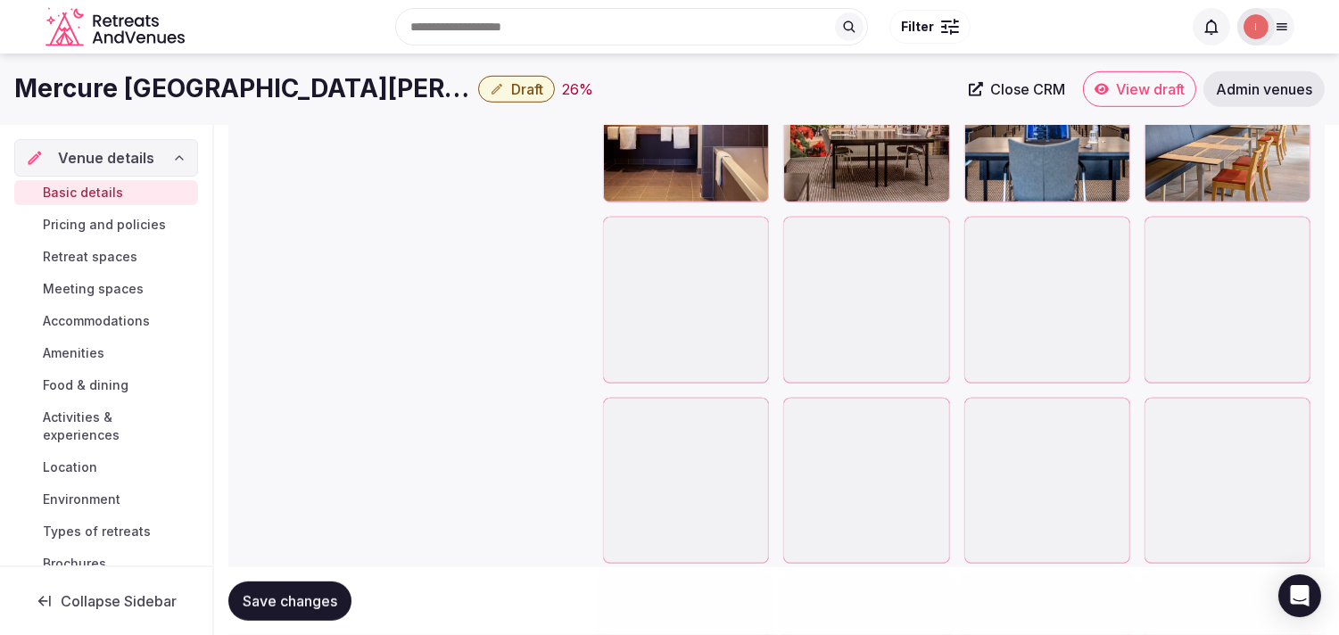
scroll to position [2288, 0]
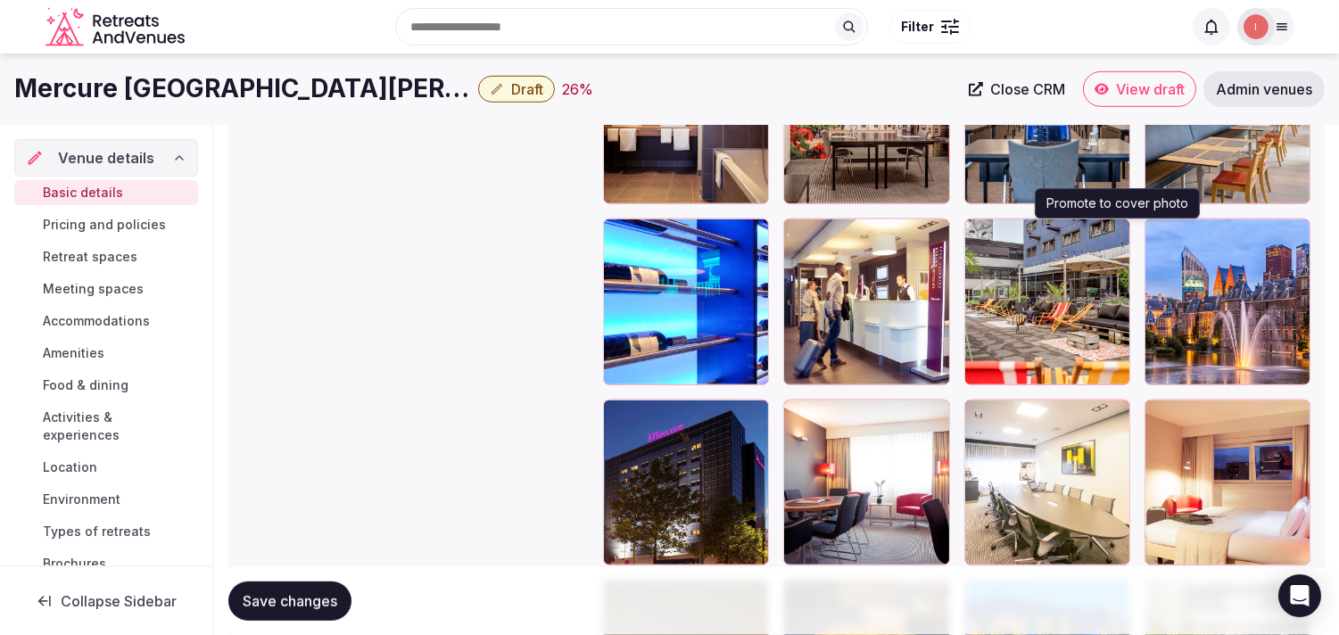
click at [658, 239] on icon "button" at bounding box center [1112, 237] width 10 height 12
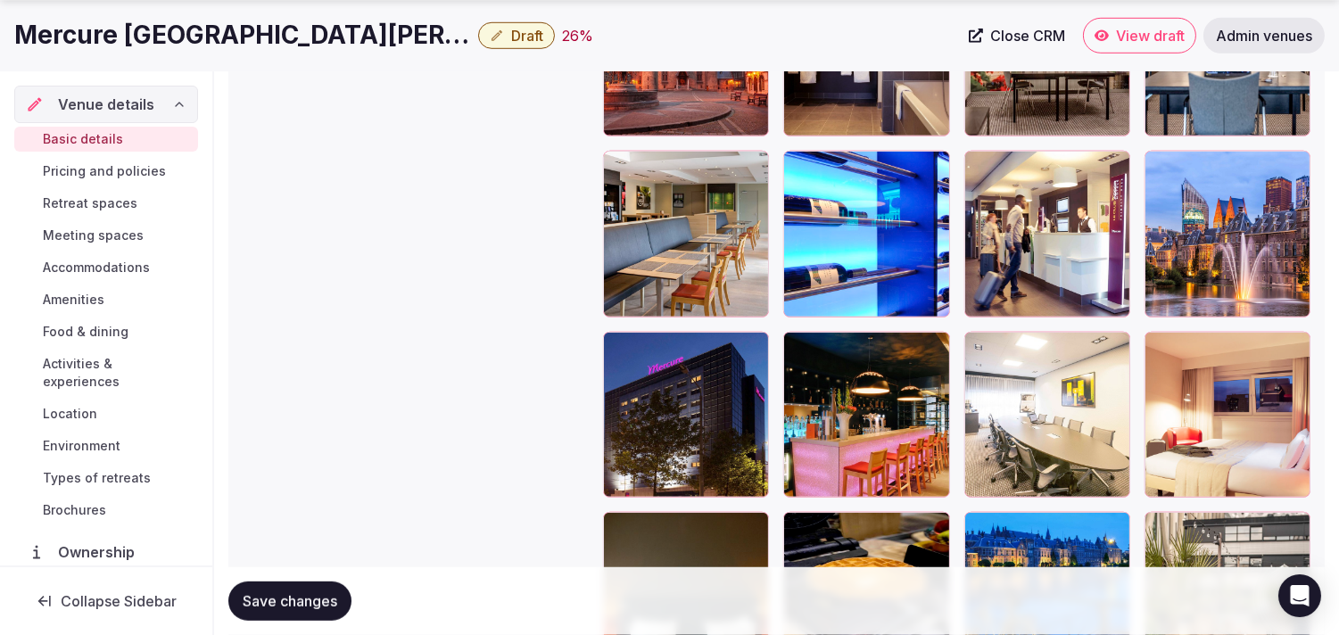
scroll to position [2387, 0]
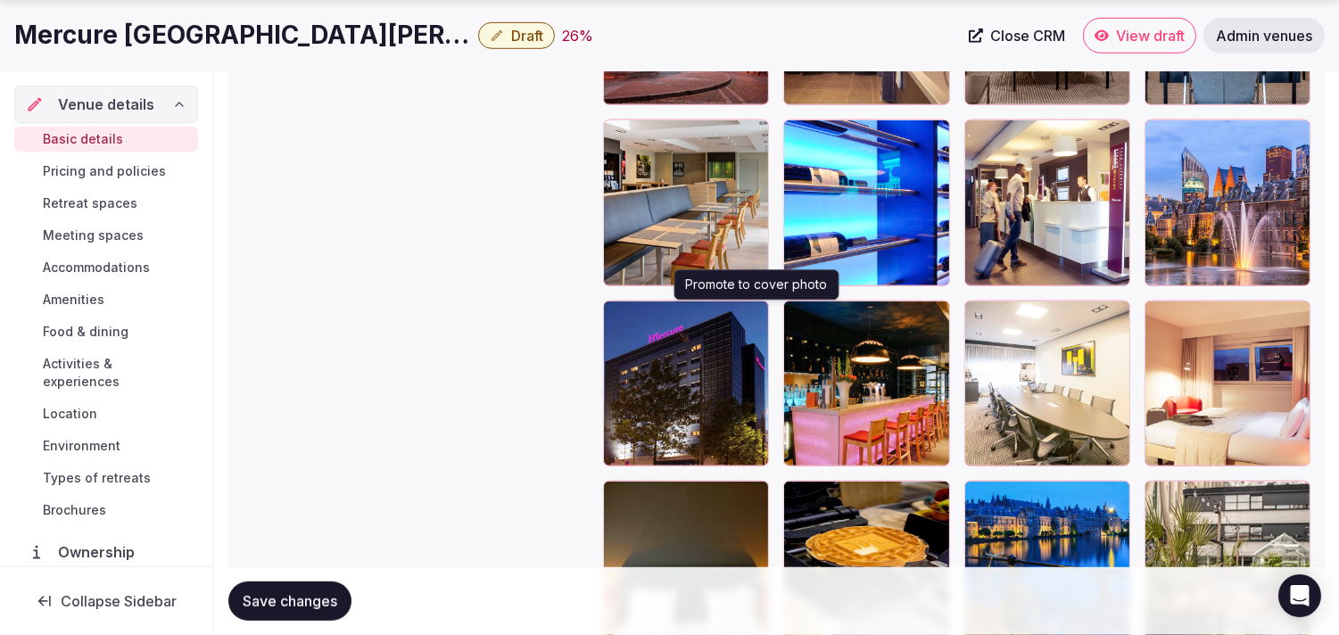
click at [658, 311] on icon "button" at bounding box center [751, 318] width 14 height 14
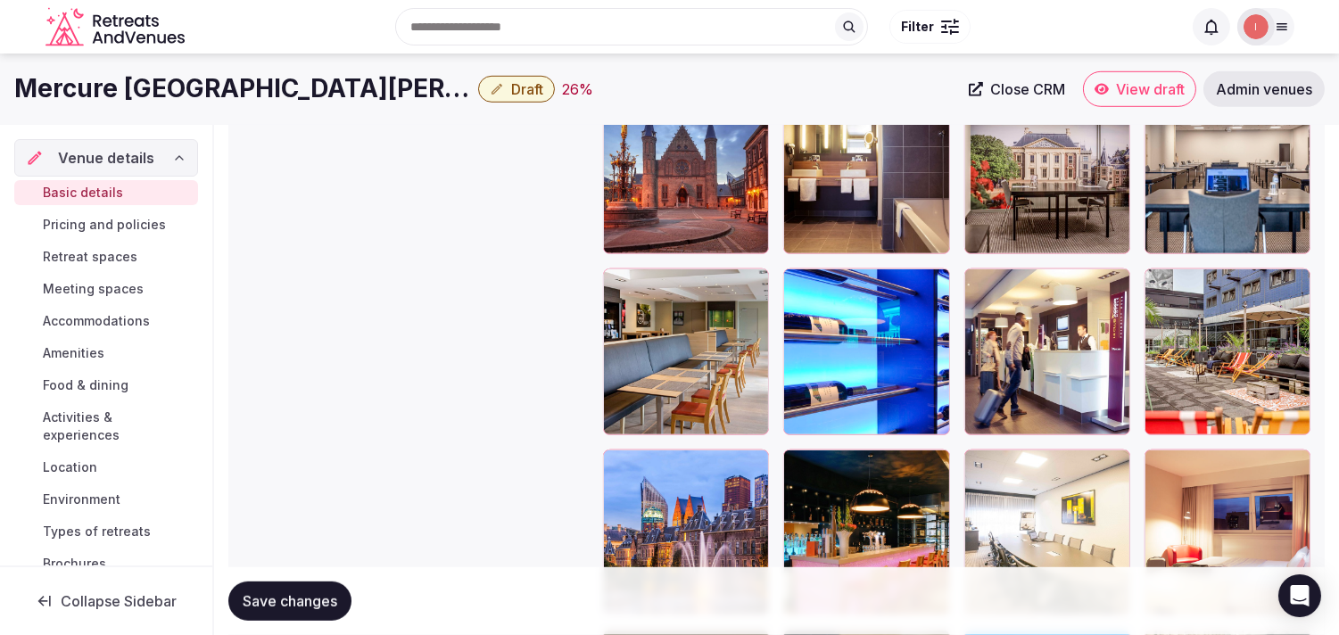
scroll to position [2189, 0]
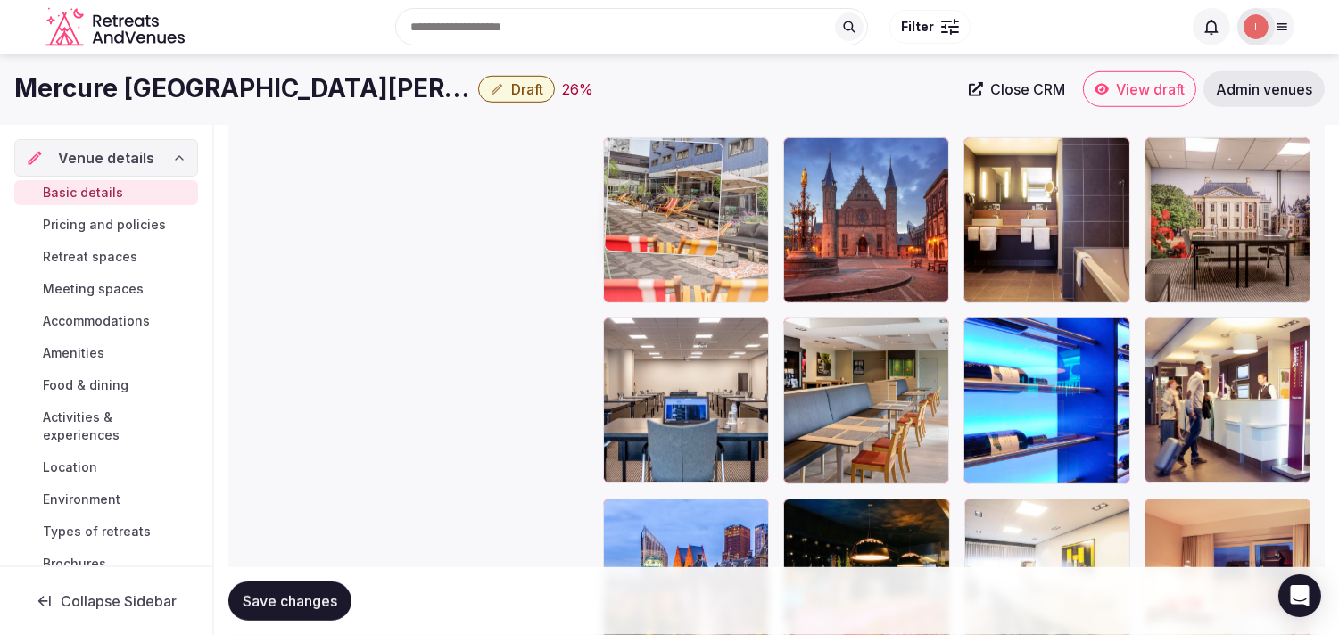
drag, startPoint x: 1163, startPoint y: 335, endPoint x: 673, endPoint y: 203, distance: 507.3
click at [658, 202] on body "**********" at bounding box center [669, 115] width 1339 height 4608
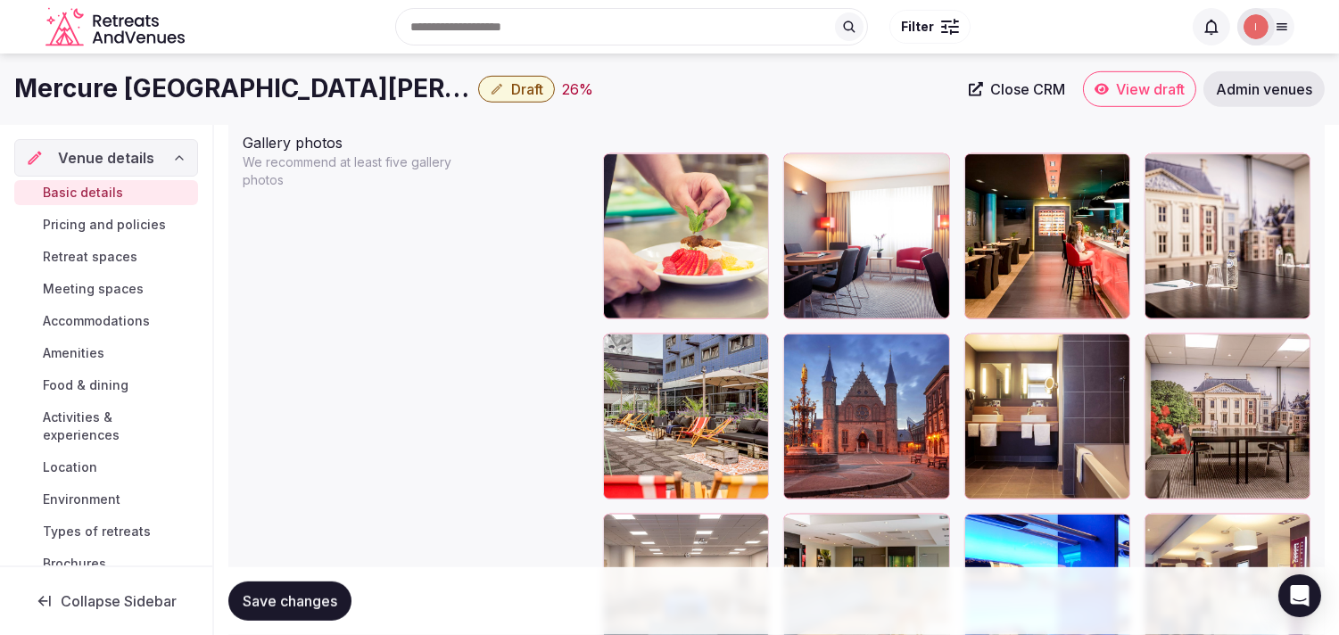
scroll to position [1990, 0]
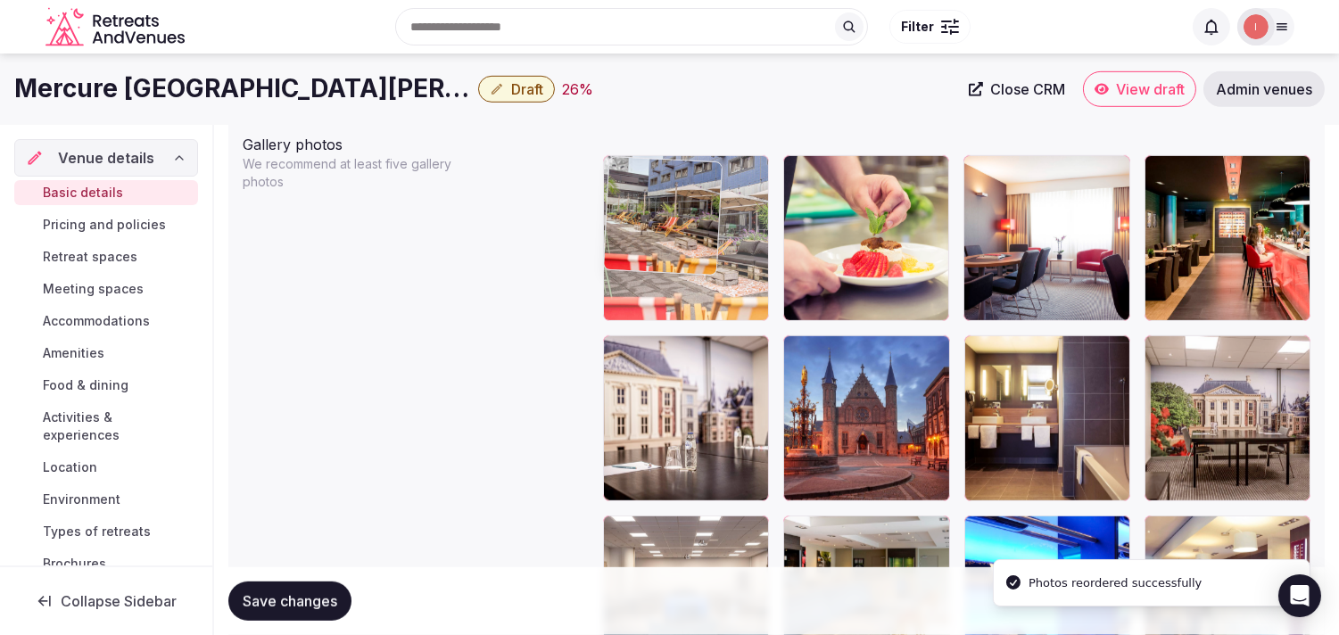
drag, startPoint x: 634, startPoint y: 239, endPoint x: 636, endPoint y: 206, distance: 33.1
click at [636, 206] on body "**********" at bounding box center [669, 314] width 1339 height 4608
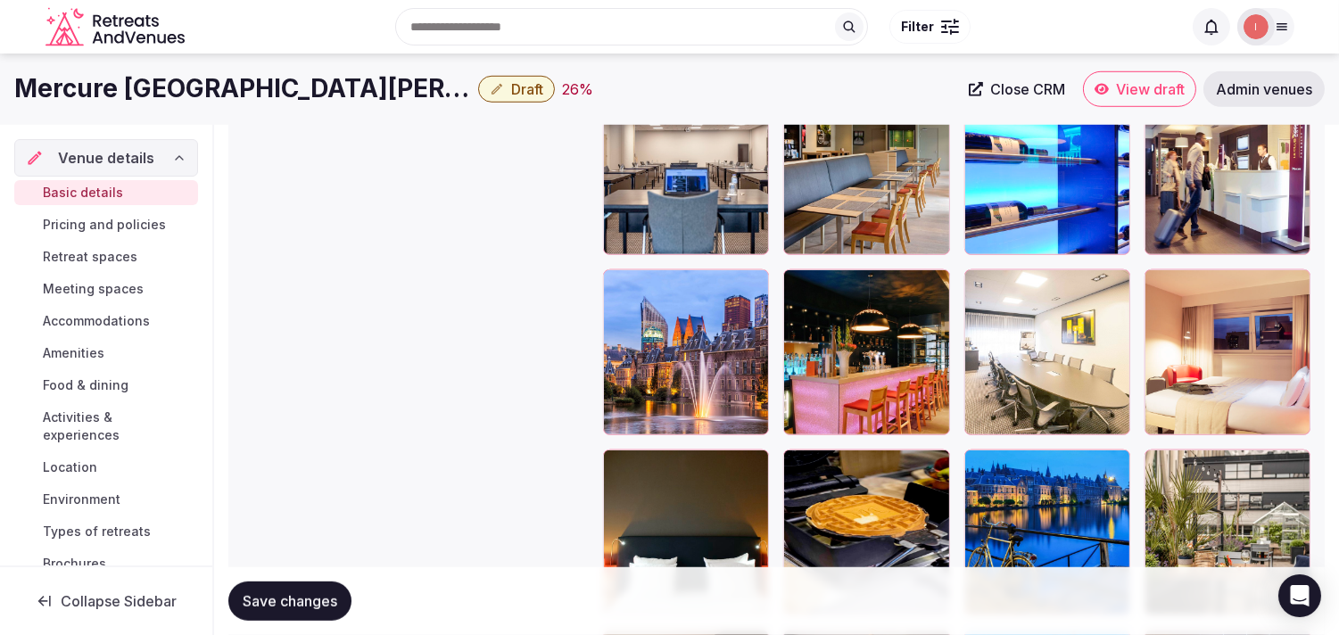
scroll to position [2288, 0]
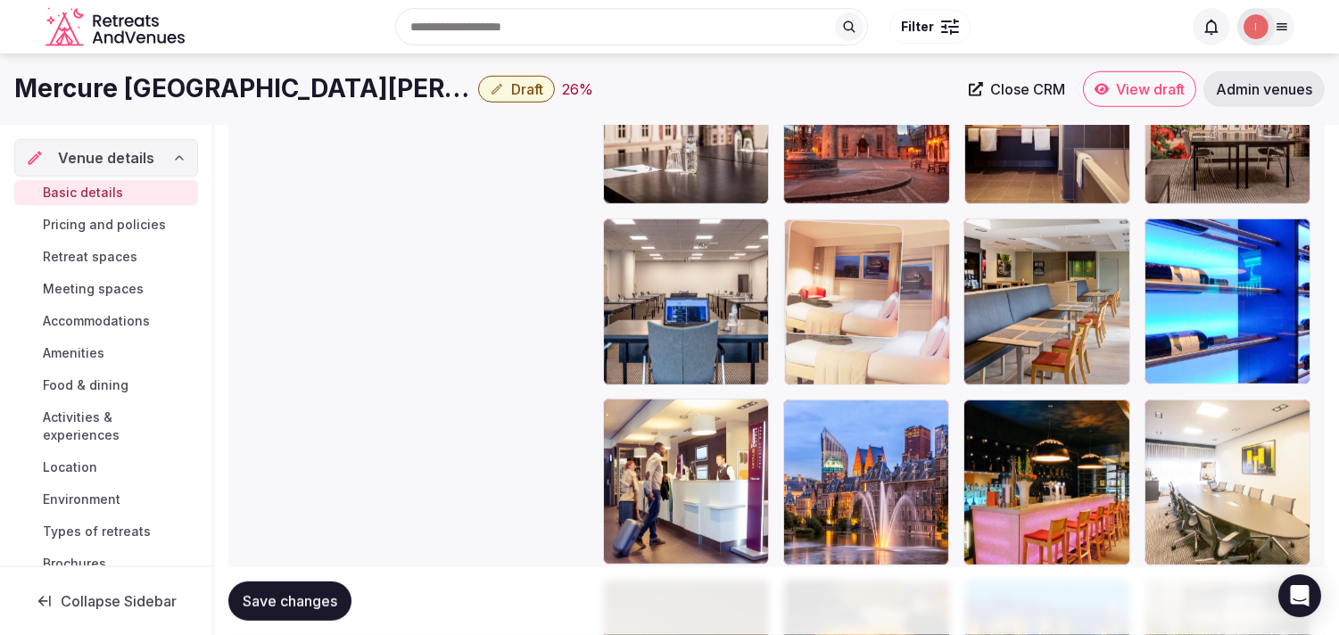
drag, startPoint x: 1156, startPoint y: 413, endPoint x: 823, endPoint y: 243, distance: 373.9
click at [658, 243] on body "**********" at bounding box center [669, 16] width 1339 height 4608
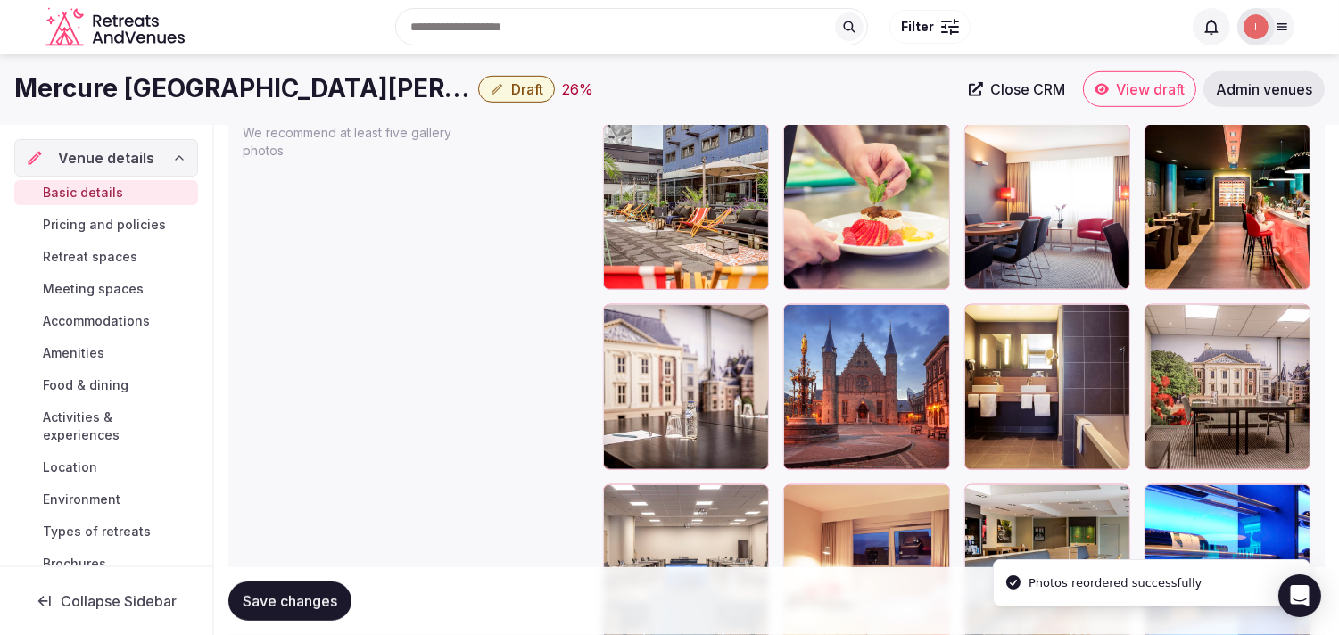
scroll to position [1990, 0]
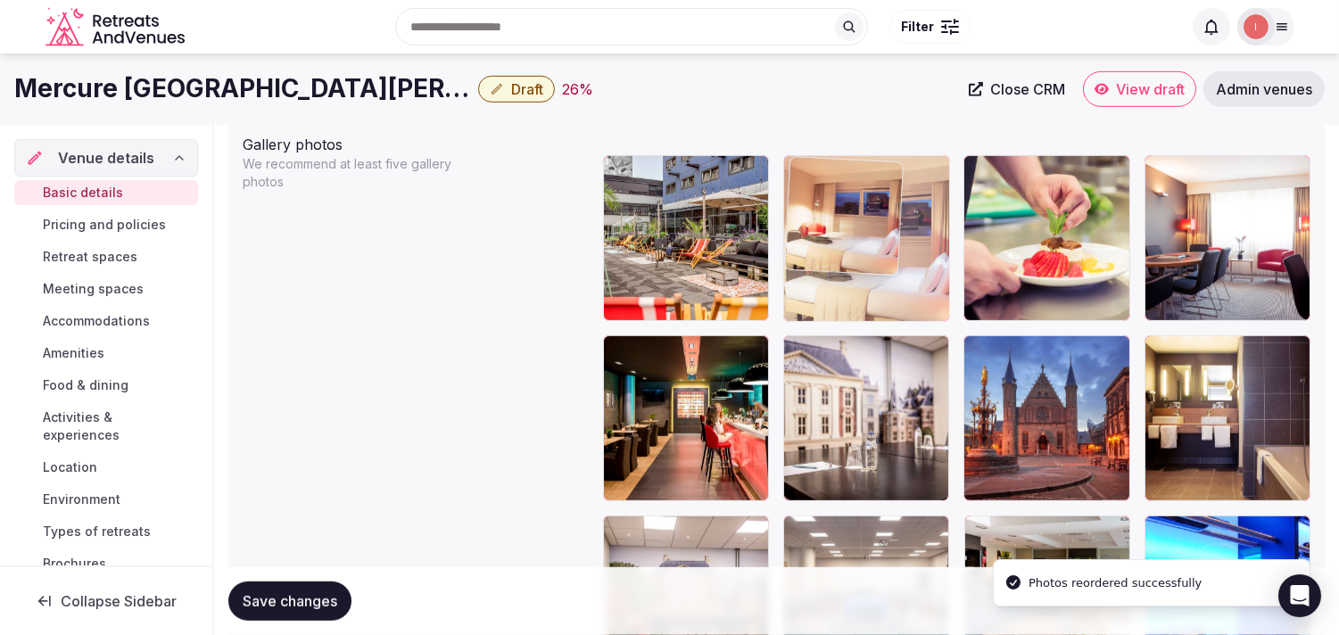
drag, startPoint x: 804, startPoint y: 523, endPoint x: 832, endPoint y: 196, distance: 327.8
click at [658, 196] on body "**********" at bounding box center [669, 314] width 1339 height 4608
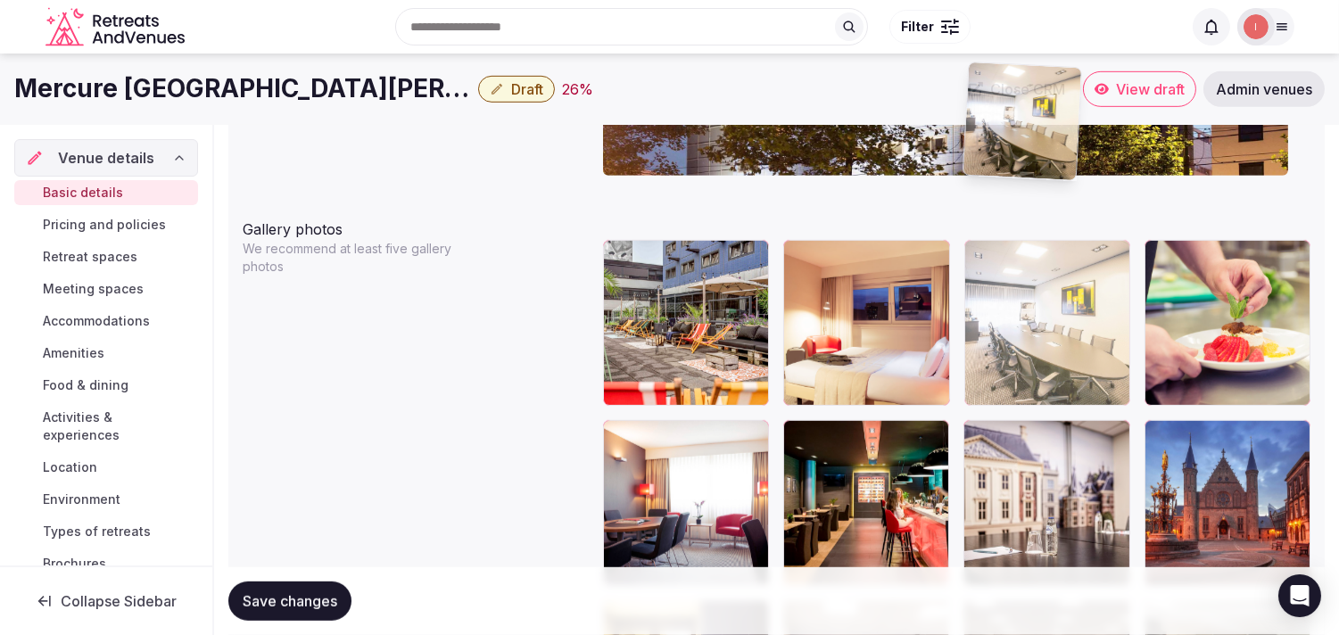
scroll to position [1900, 0]
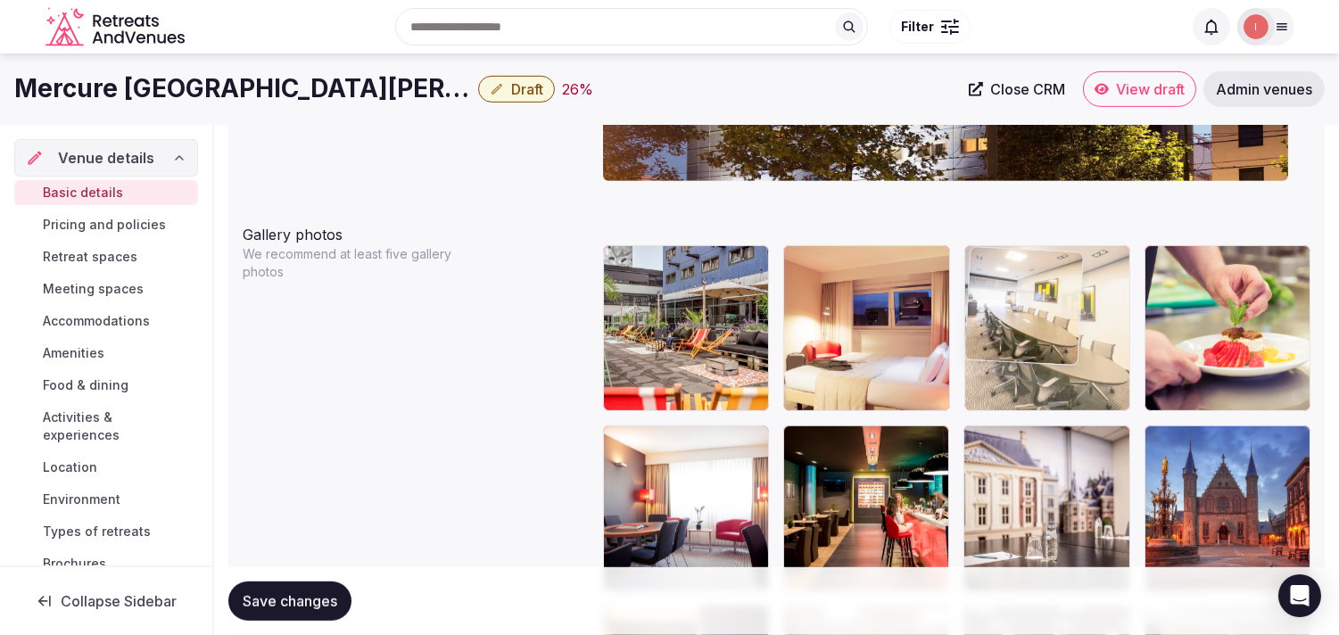
drag, startPoint x: 1155, startPoint y: 509, endPoint x: 975, endPoint y: 289, distance: 284.7
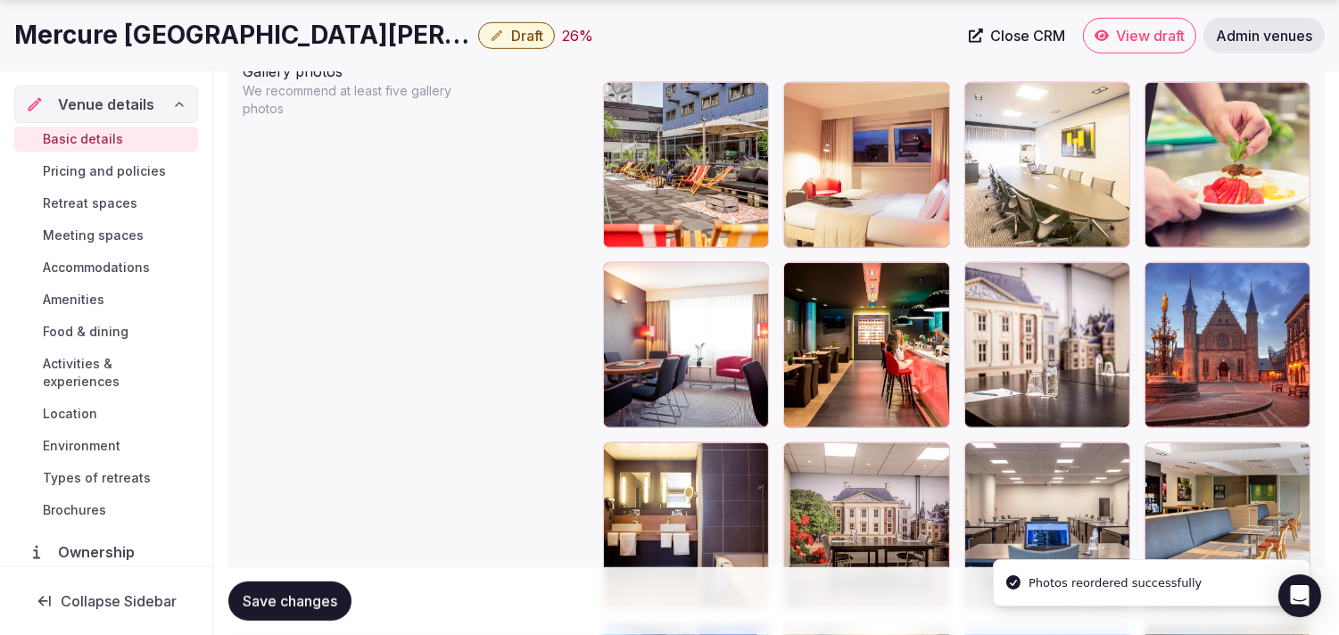
scroll to position [2098, 0]
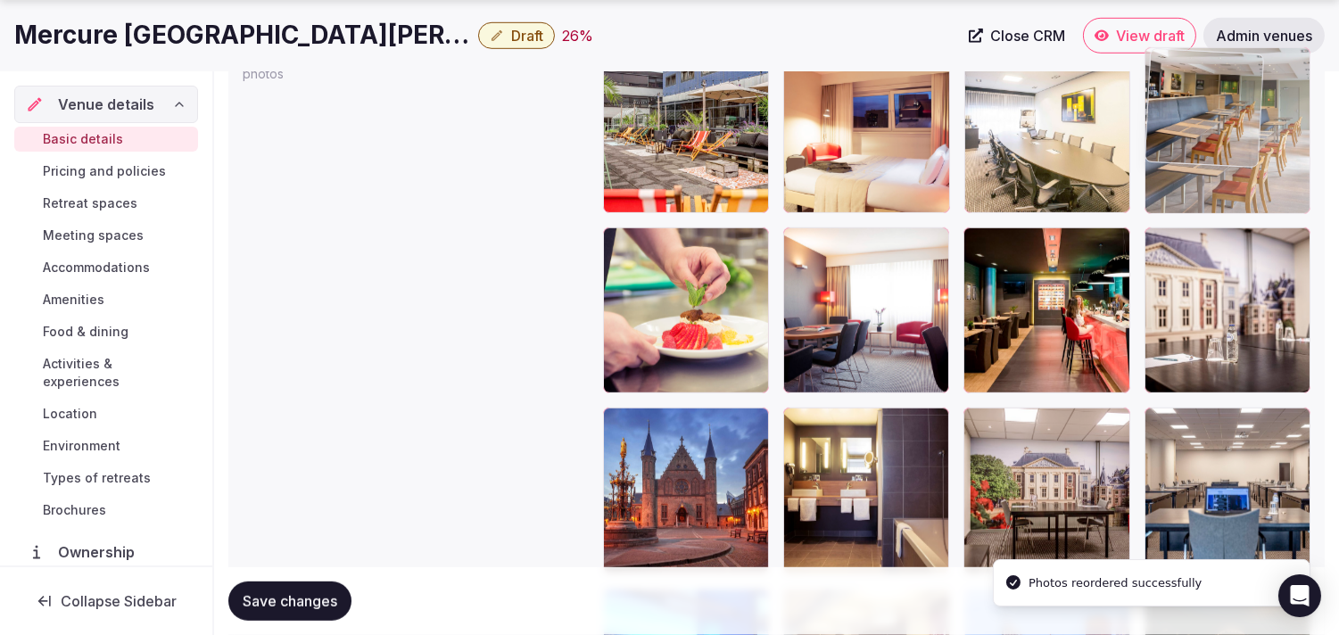
drag, startPoint x: 1204, startPoint y: 170, endPoint x: 1199, endPoint y: 127, distance: 43.2
click at [658, 127] on body "**********" at bounding box center [669, 206] width 1339 height 4608
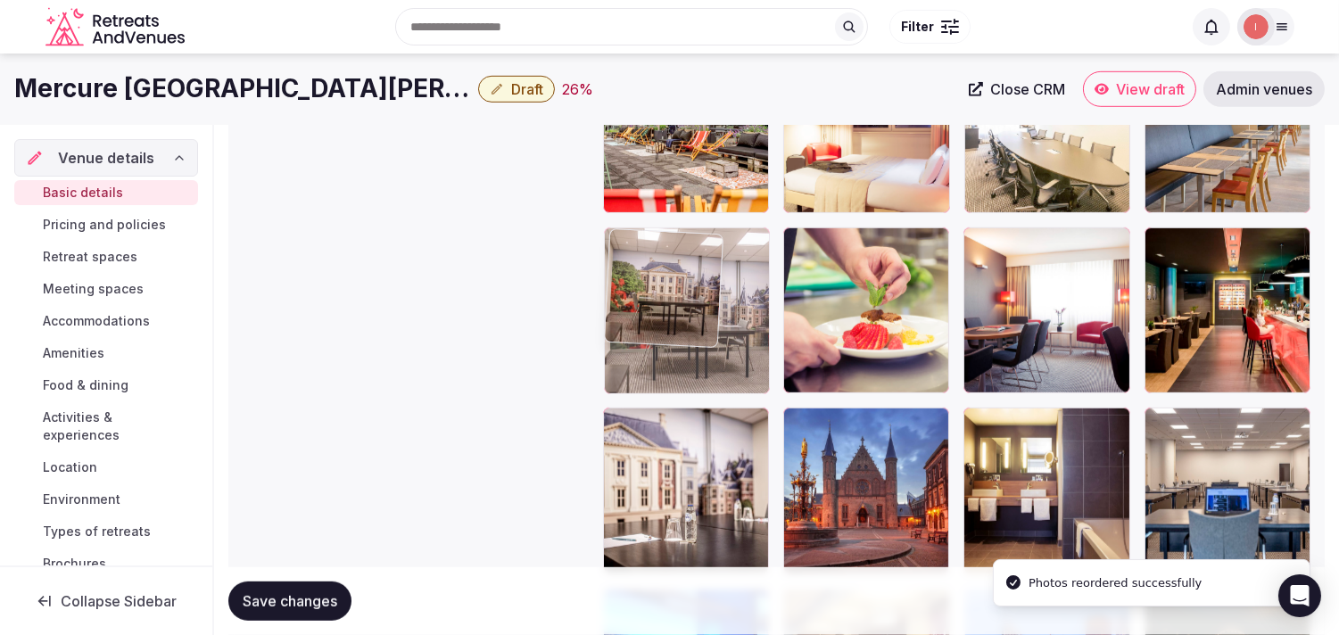
drag, startPoint x: 982, startPoint y: 411, endPoint x: 664, endPoint y: 277, distance: 345.5
click at [658, 277] on body "**********" at bounding box center [669, 206] width 1339 height 4608
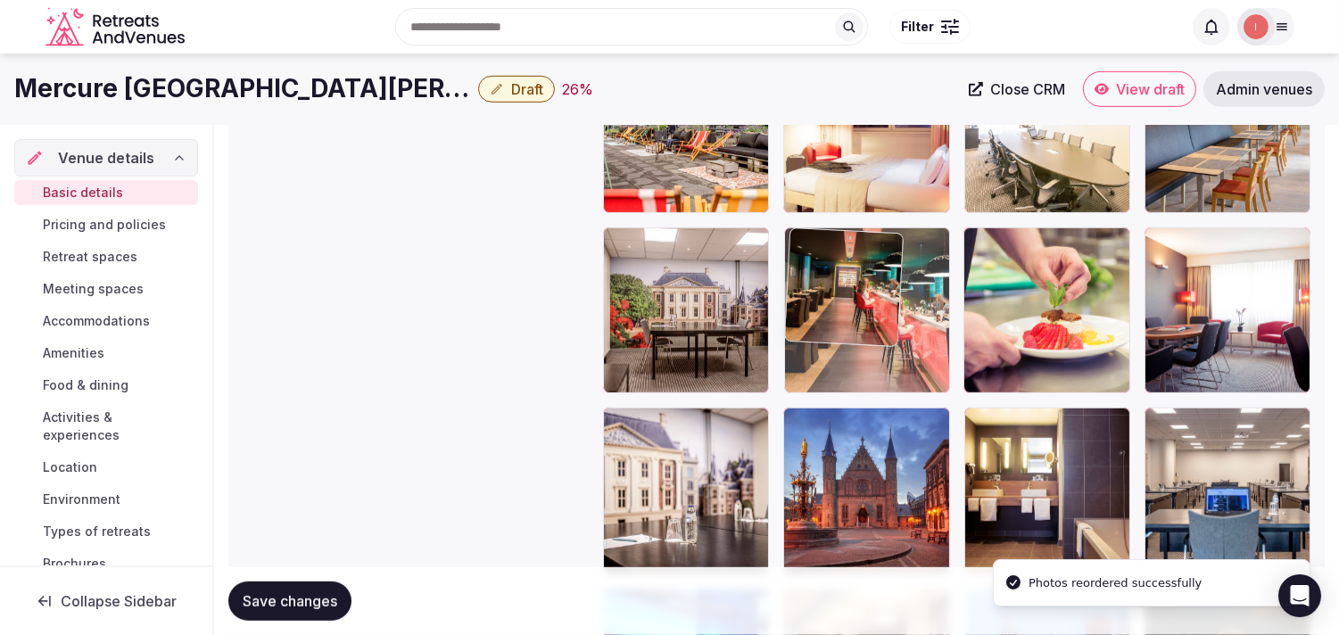
drag, startPoint x: 1162, startPoint y: 246, endPoint x: 842, endPoint y: 252, distance: 319.5
click at [658, 252] on body "**********" at bounding box center [669, 206] width 1339 height 4608
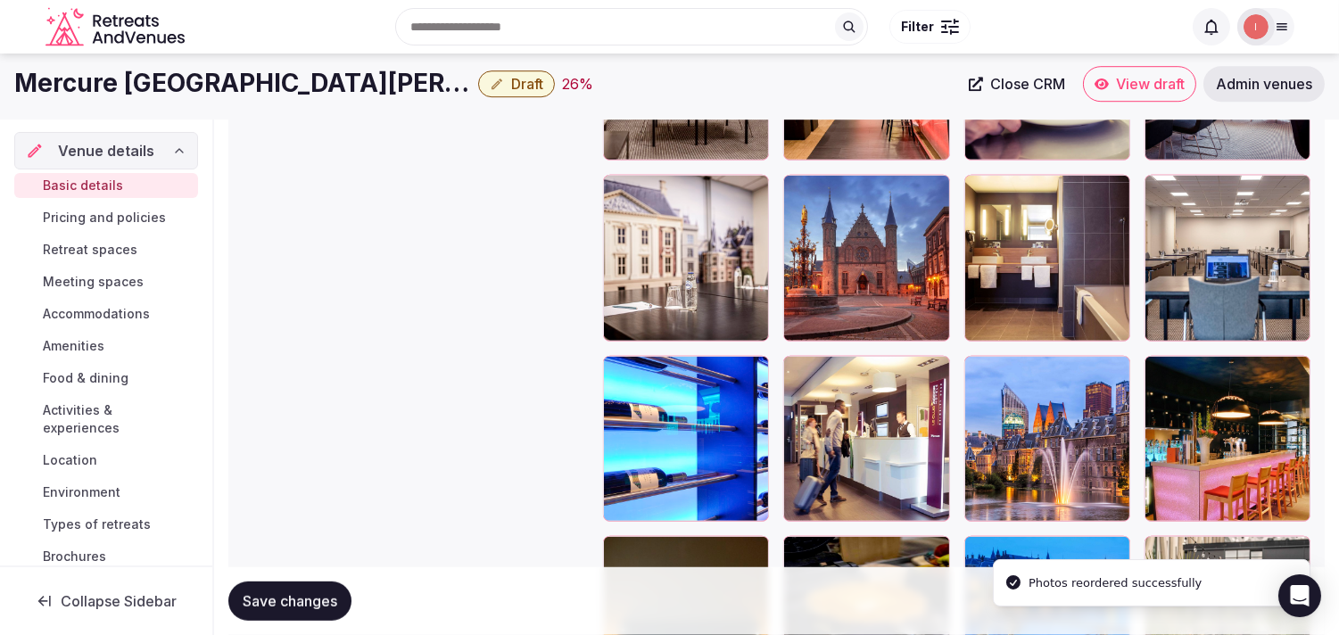
scroll to position [2297, 0]
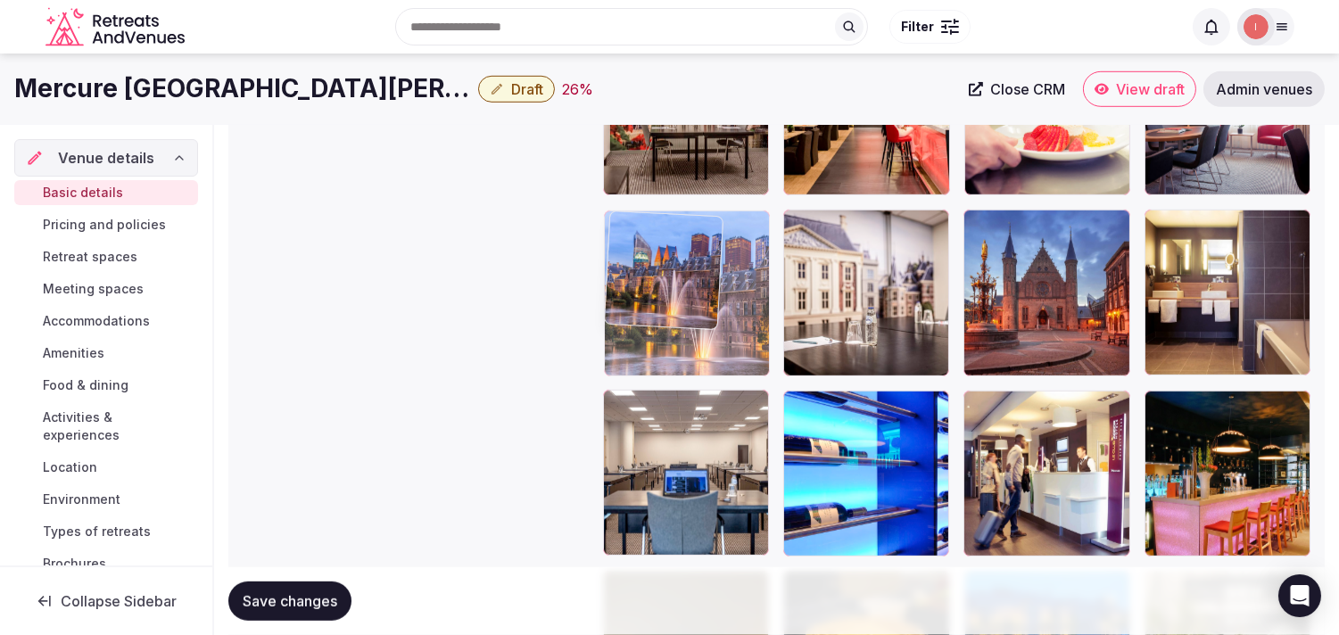
drag, startPoint x: 974, startPoint y: 403, endPoint x: 665, endPoint y: 242, distance: 349.2
click at [658, 242] on body "**********" at bounding box center [669, 7] width 1339 height 4608
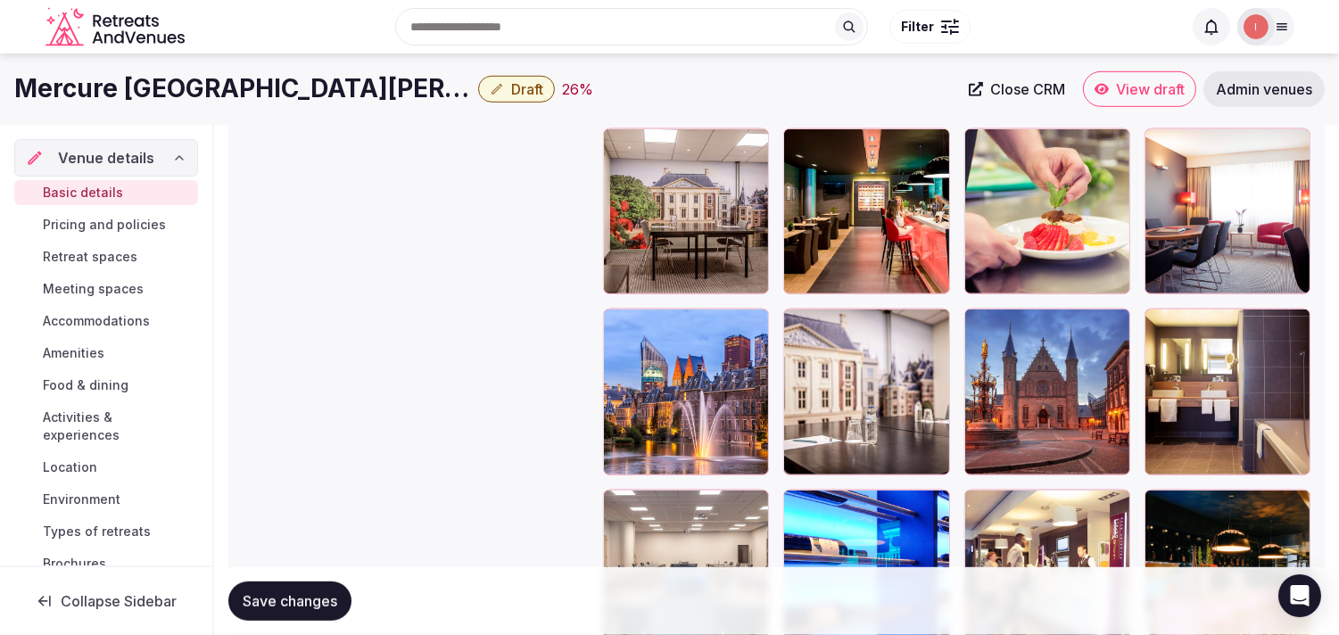
scroll to position [2098, 0]
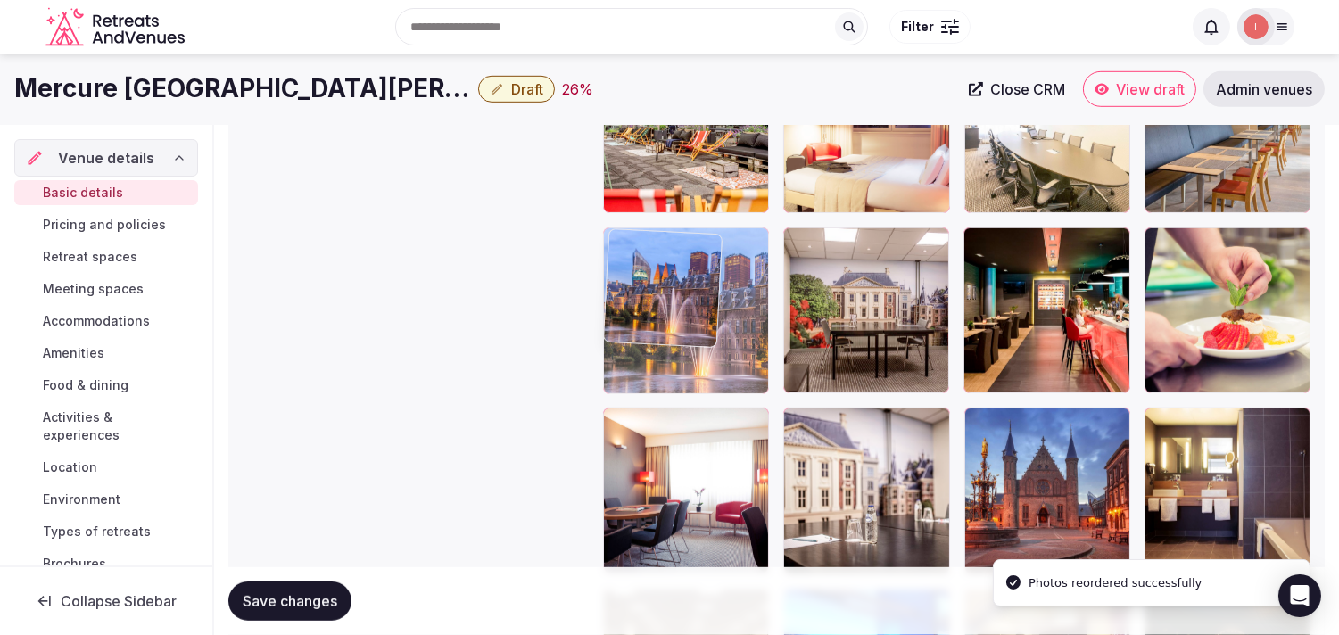
drag, startPoint x: 608, startPoint y: 423, endPoint x: 646, endPoint y: 265, distance: 162.5
click at [646, 265] on body "**********" at bounding box center [669, 206] width 1339 height 4608
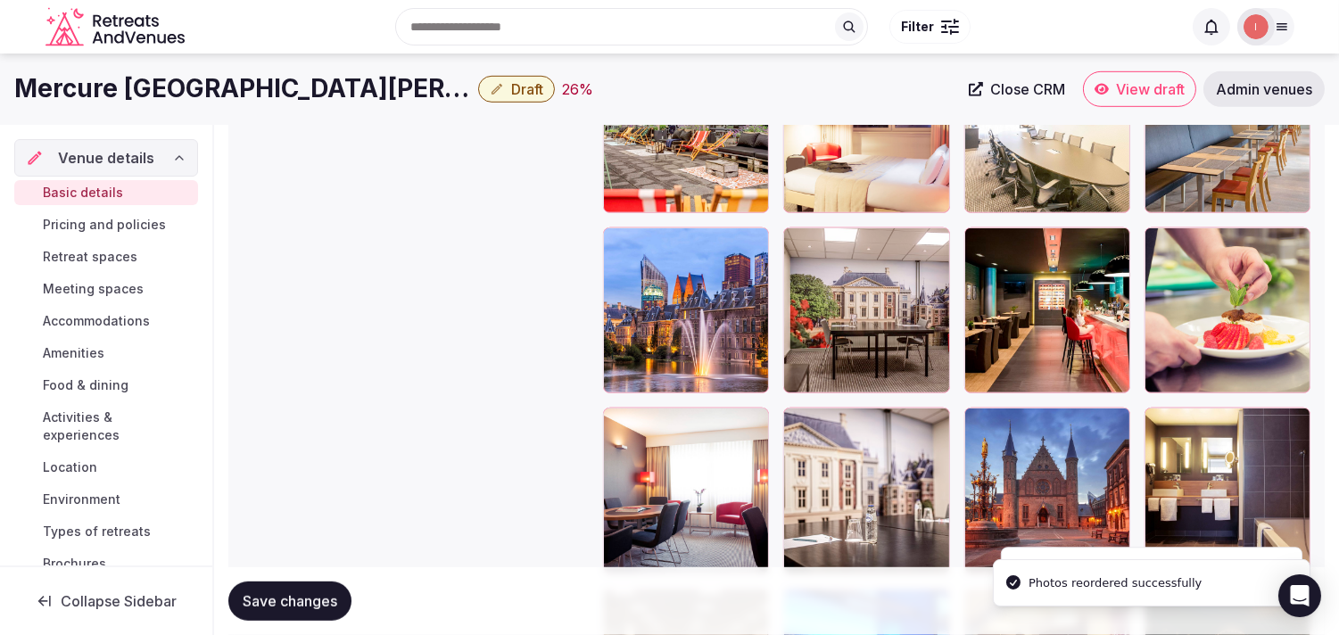
click at [658, 417] on div at bounding box center [797, 422] width 29 height 29
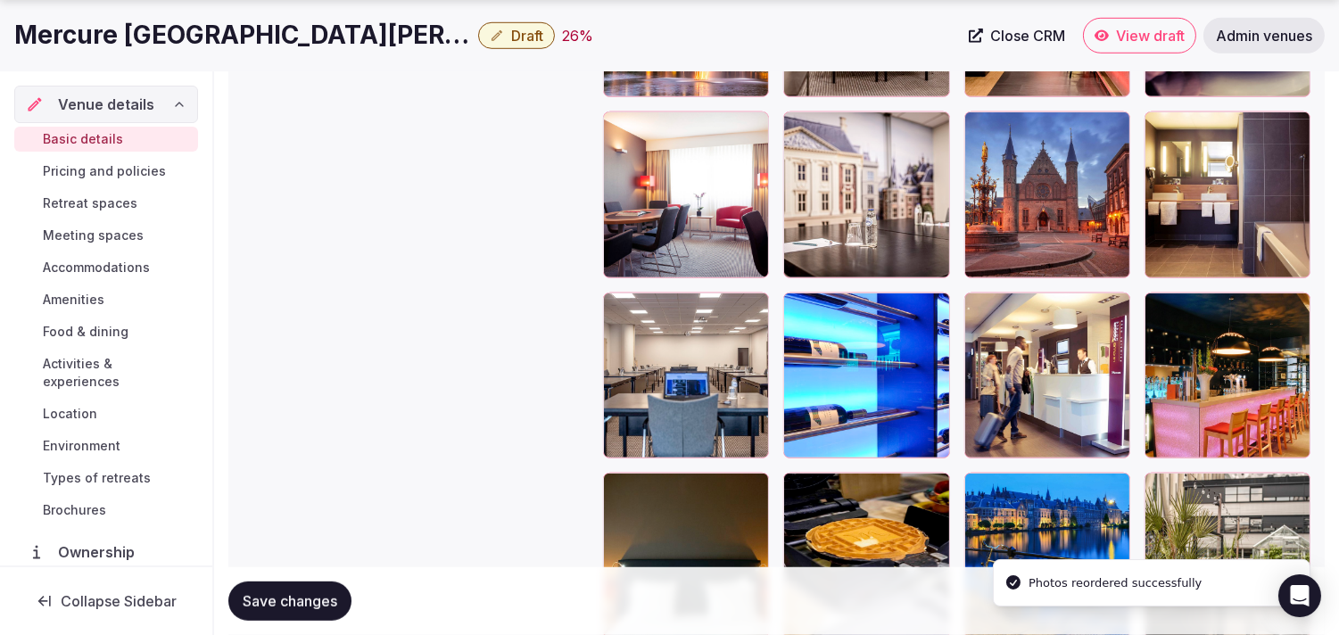
scroll to position [2396, 0]
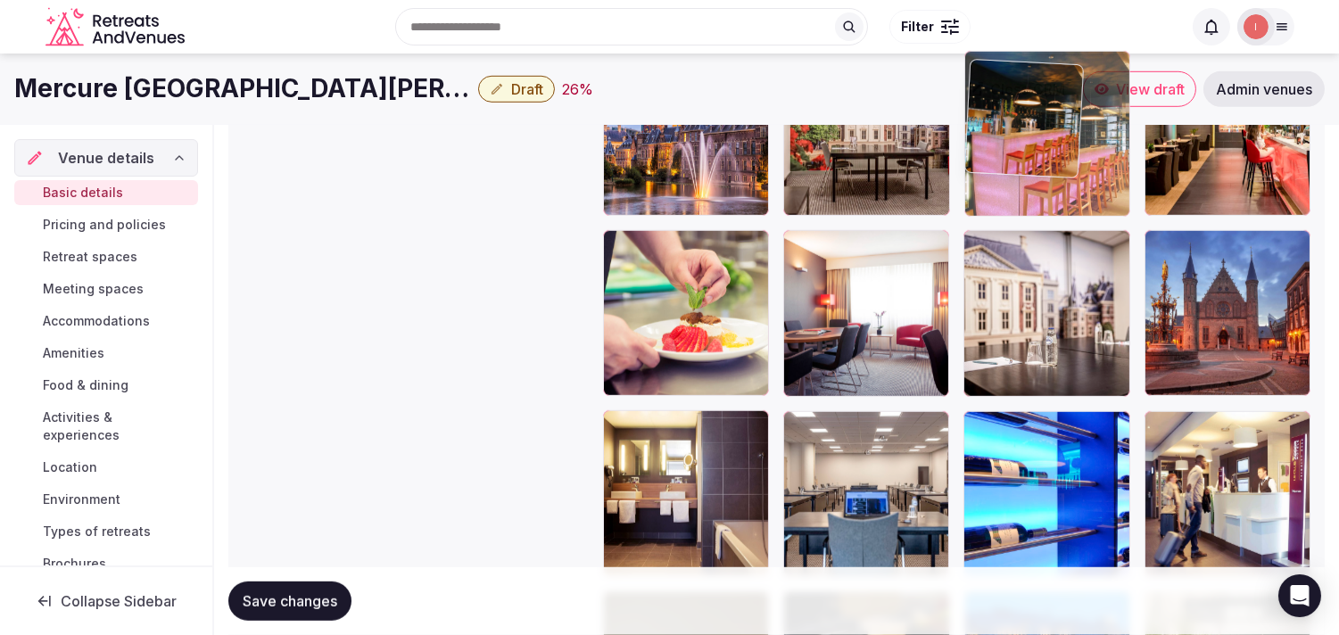
drag, startPoint x: 1014, startPoint y: 163, endPoint x: 938, endPoint y: 87, distance: 107.9
click at [658, 87] on body "**********" at bounding box center [669, 28] width 1339 height 4608
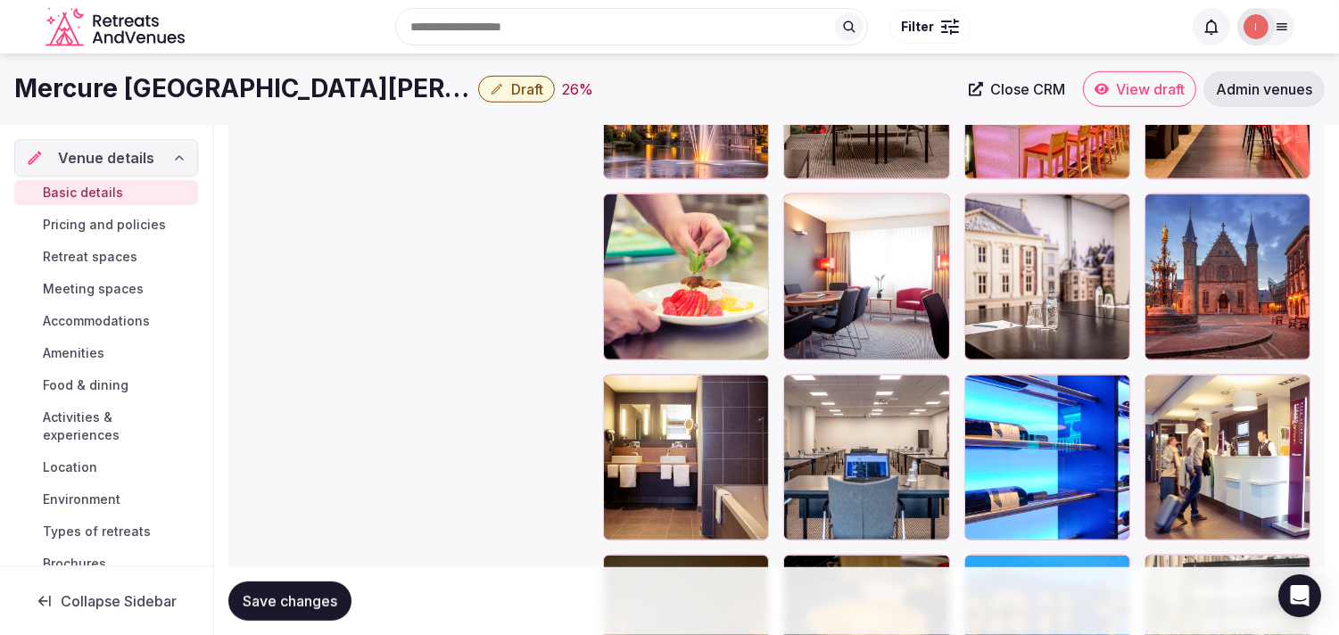
scroll to position [2267, 0]
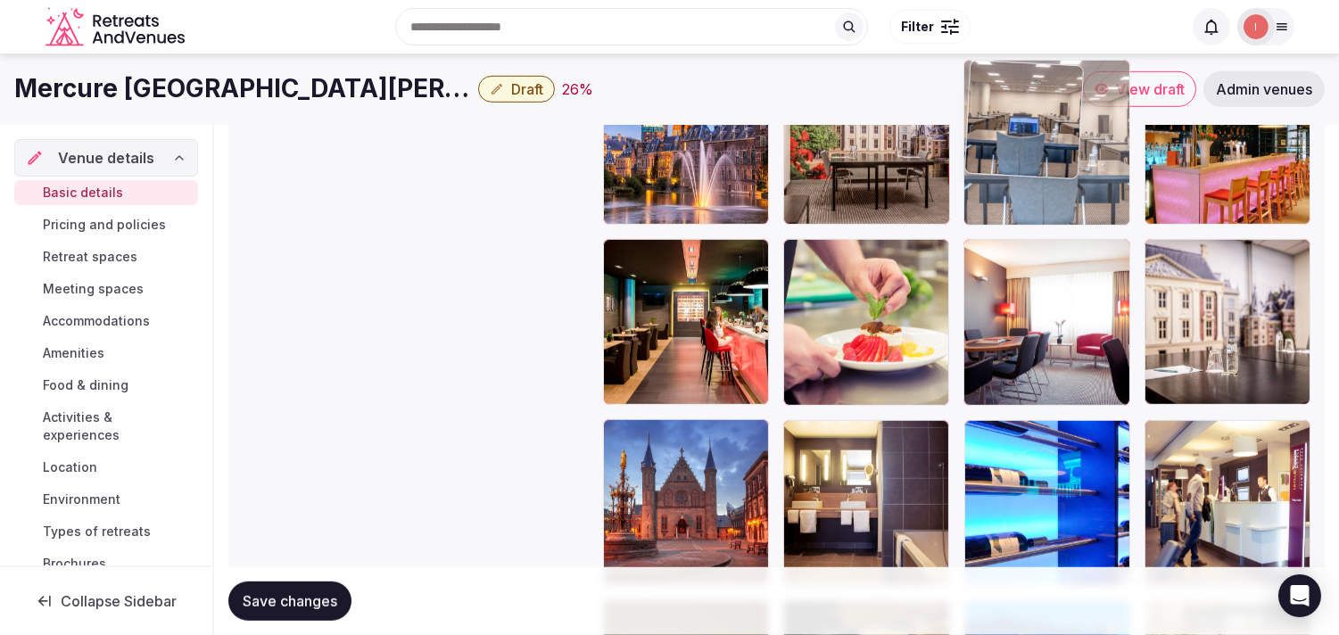
drag, startPoint x: 792, startPoint y: 439, endPoint x: 1018, endPoint y: 152, distance: 365.4
click at [658, 152] on body "**********" at bounding box center [669, 37] width 1339 height 4608
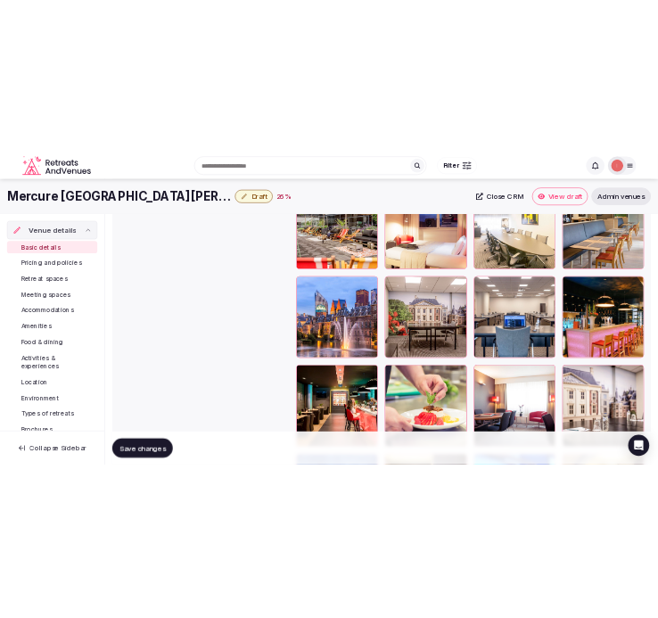
scroll to position [2068, 0]
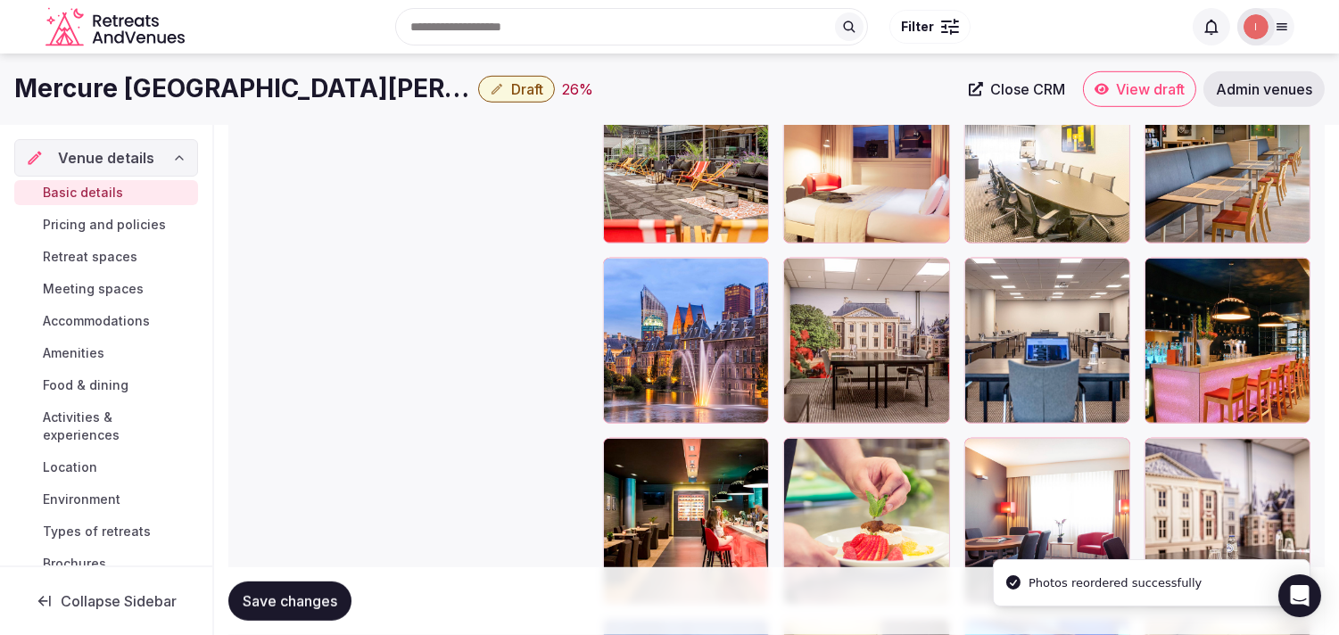
click at [277, 605] on span "Save changes" at bounding box center [290, 601] width 95 height 18
click at [478, 84] on button "Draft" at bounding box center [516, 89] width 77 height 27
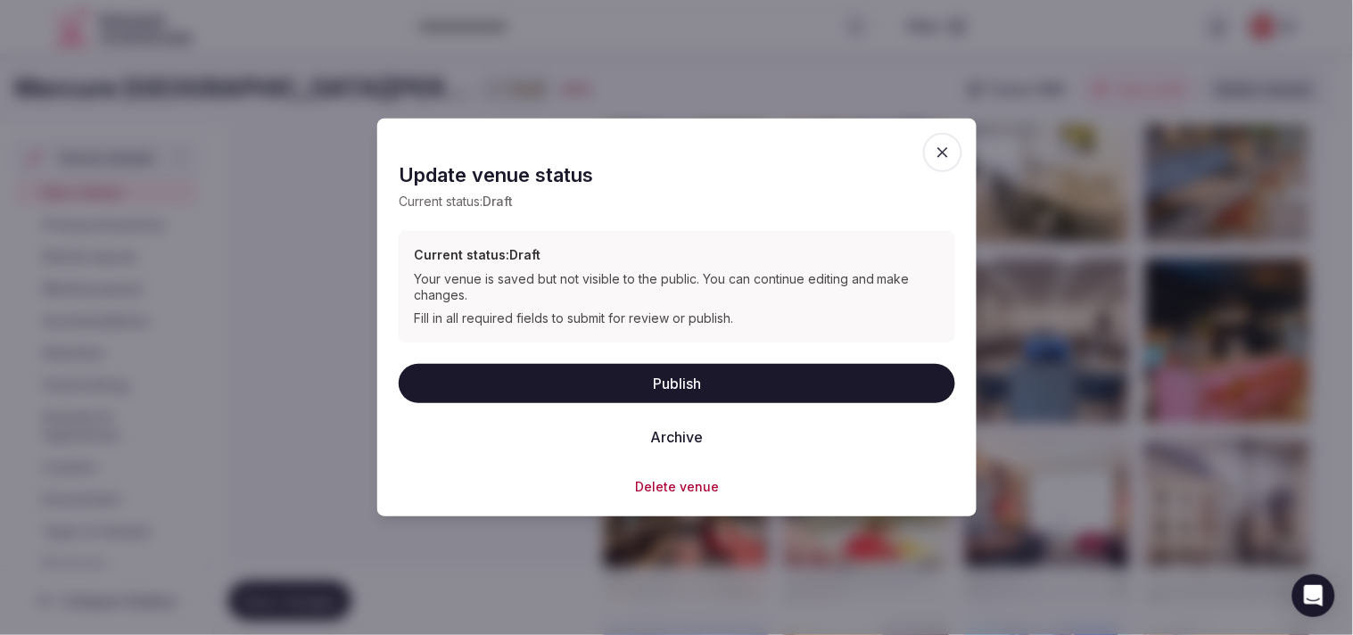
click at [658, 379] on button "Publish" at bounding box center [677, 382] width 557 height 39
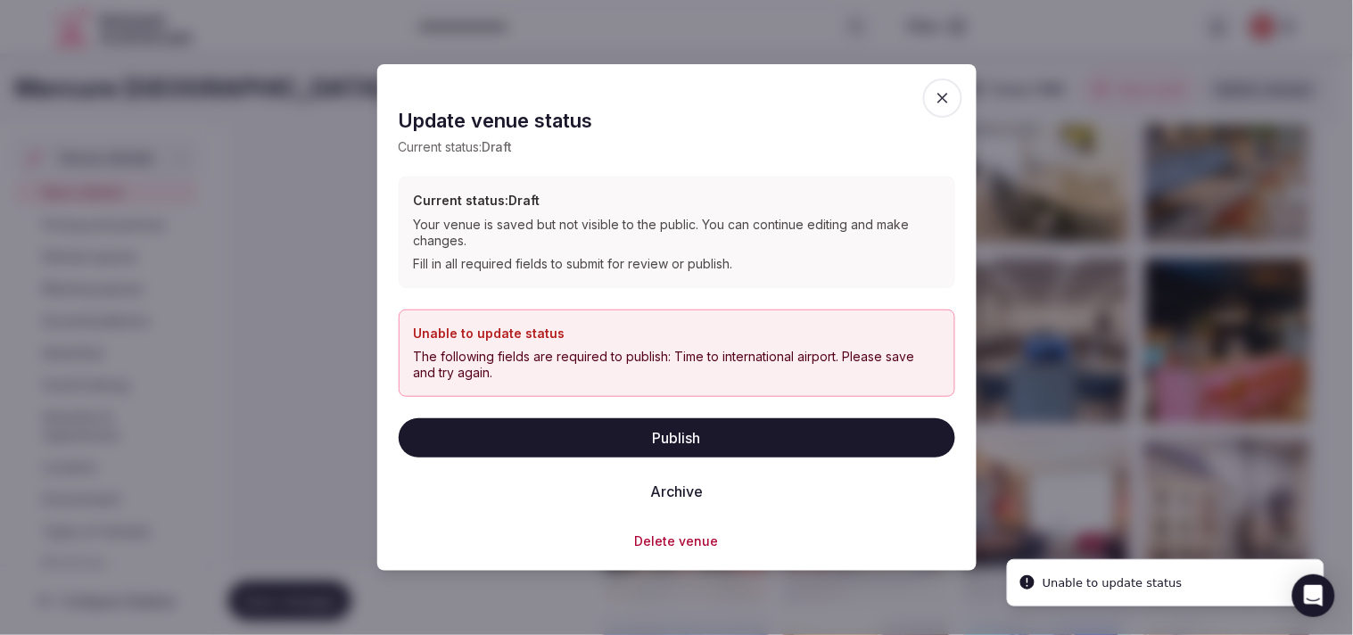
click at [658, 96] on icon "button" at bounding box center [943, 98] width 18 height 18
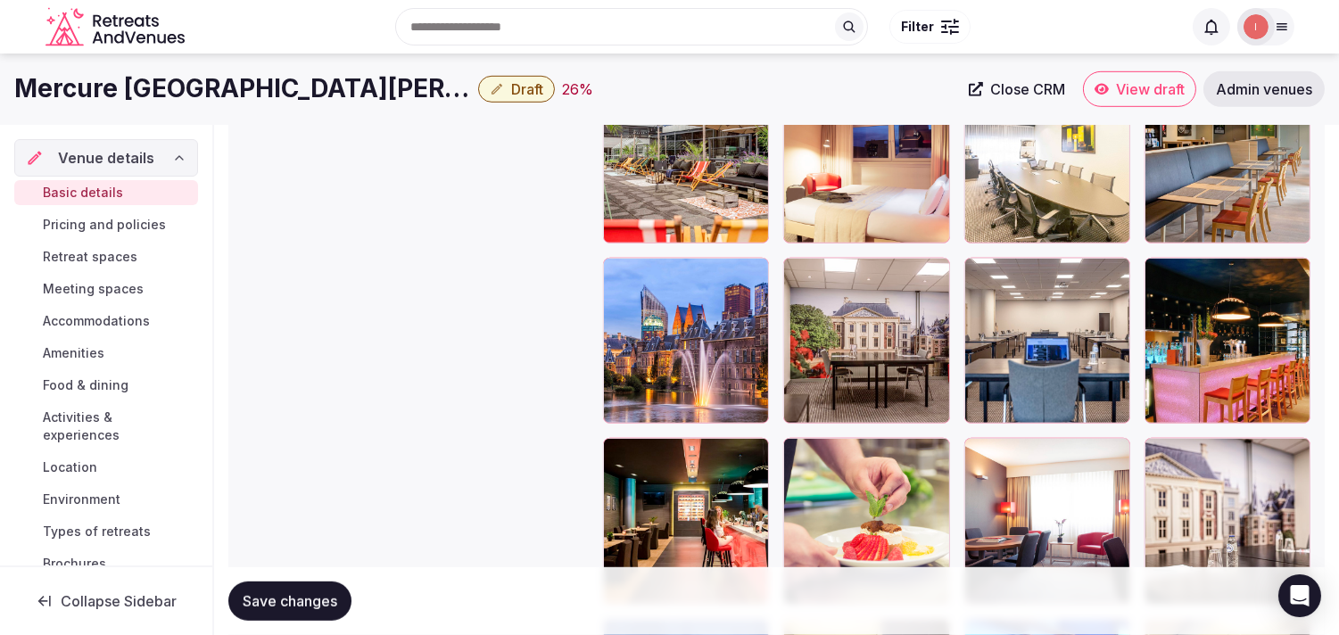
click at [317, 96] on h1 "Mercure [GEOGRAPHIC_DATA][PERSON_NAME]" at bounding box center [242, 88] width 457 height 35
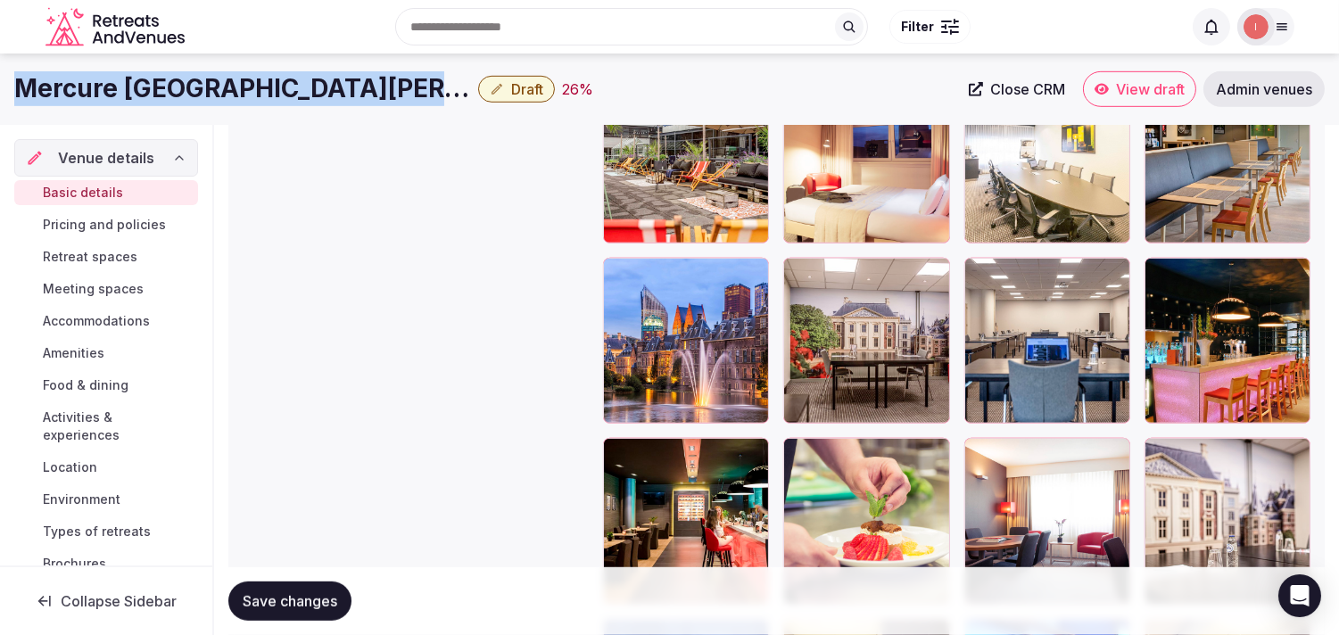
click at [317, 96] on h1 "Mercure [GEOGRAPHIC_DATA][PERSON_NAME]" at bounding box center [242, 88] width 457 height 35
copy div "Mercure [GEOGRAPHIC_DATA][PERSON_NAME]"
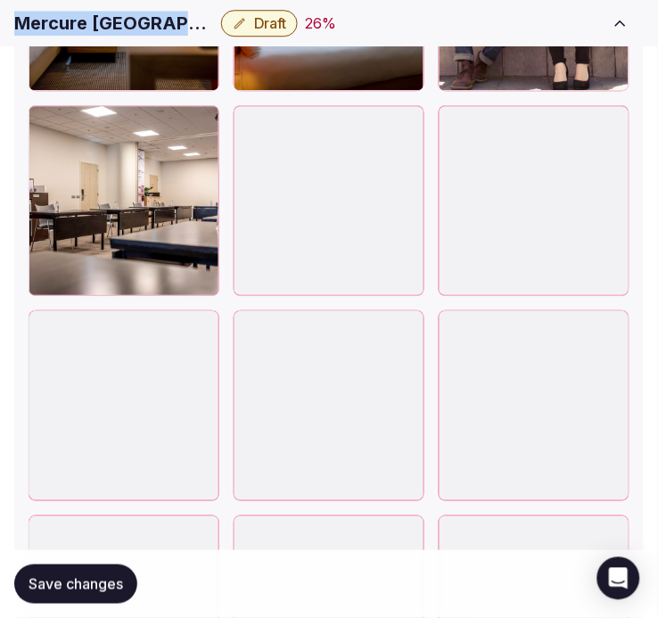
scroll to position [5142, 0]
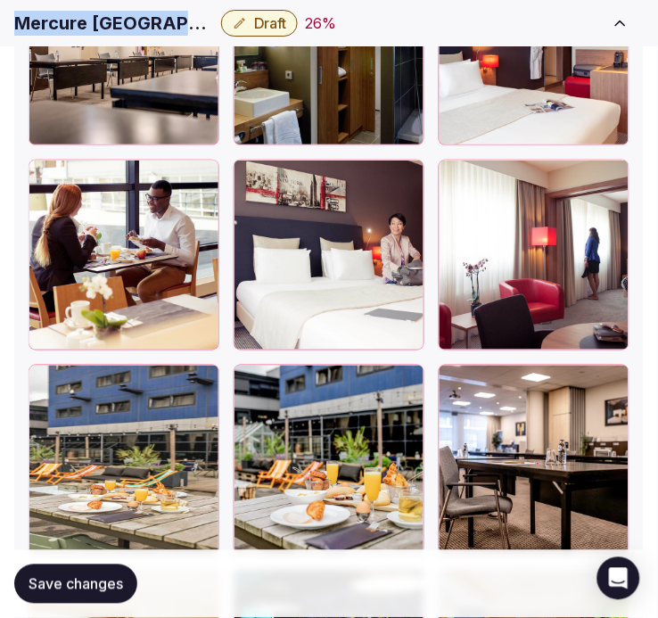
click at [103, 578] on span "Save changes" at bounding box center [76, 584] width 95 height 18
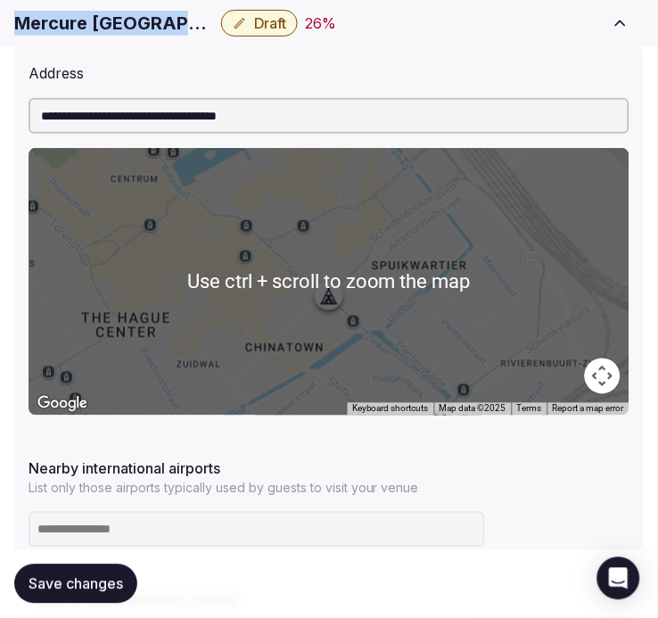
scroll to position [991, 0]
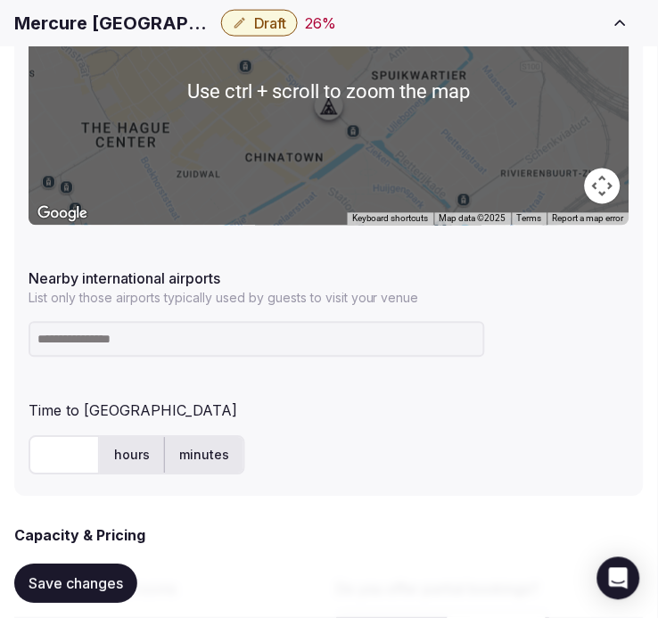
click at [233, 346] on input at bounding box center [257, 340] width 457 height 36
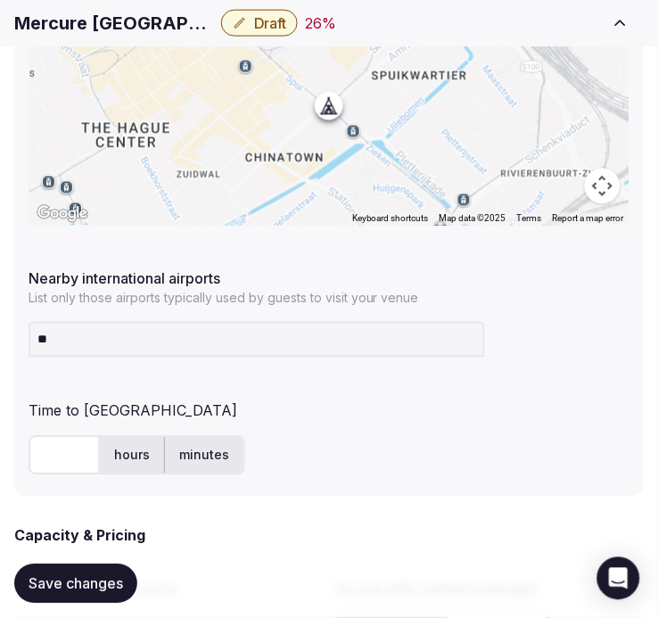
type input "***"
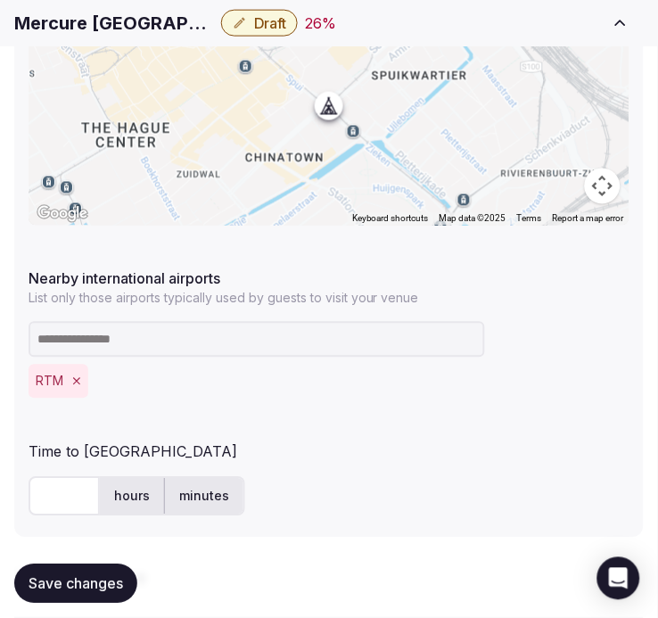
click at [65, 501] on input "text" at bounding box center [64, 496] width 71 height 39
type input "**"
click at [103, 583] on span "Save changes" at bounding box center [76, 584] width 95 height 18
click at [103, 584] on span "Save changes" at bounding box center [76, 584] width 95 height 18
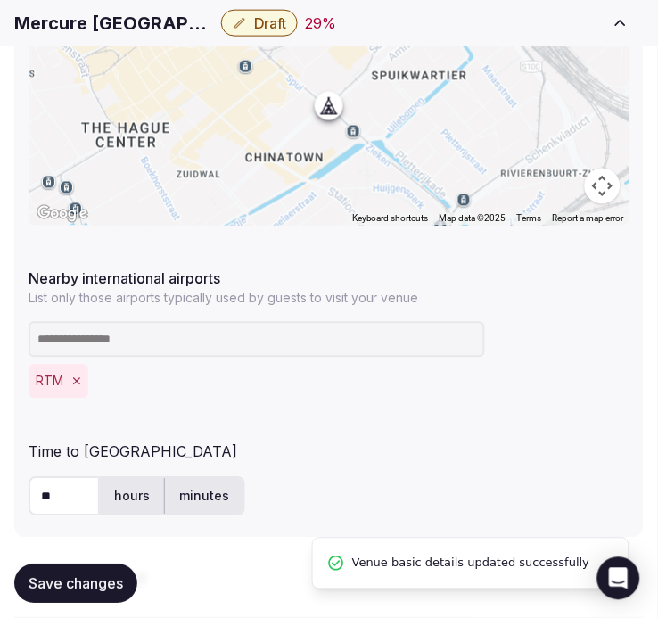
click at [233, 21] on icon "button" at bounding box center [240, 23] width 14 height 14
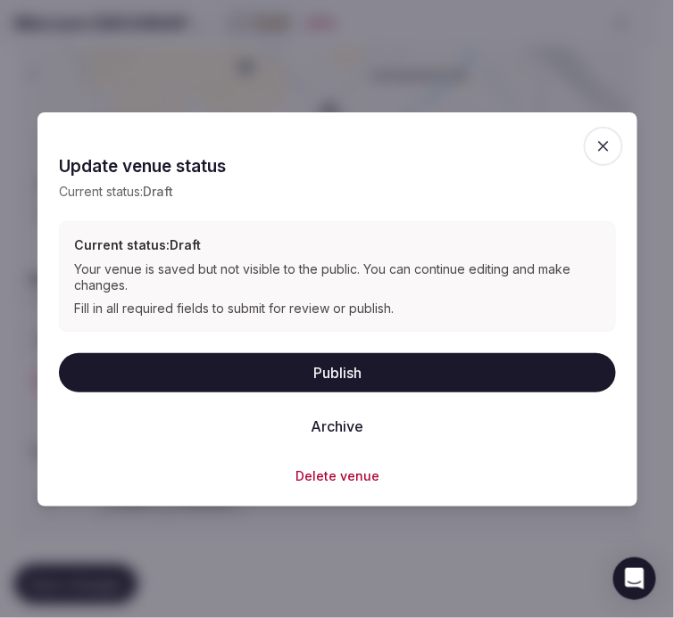
click at [430, 363] on button "Publish" at bounding box center [337, 372] width 557 height 39
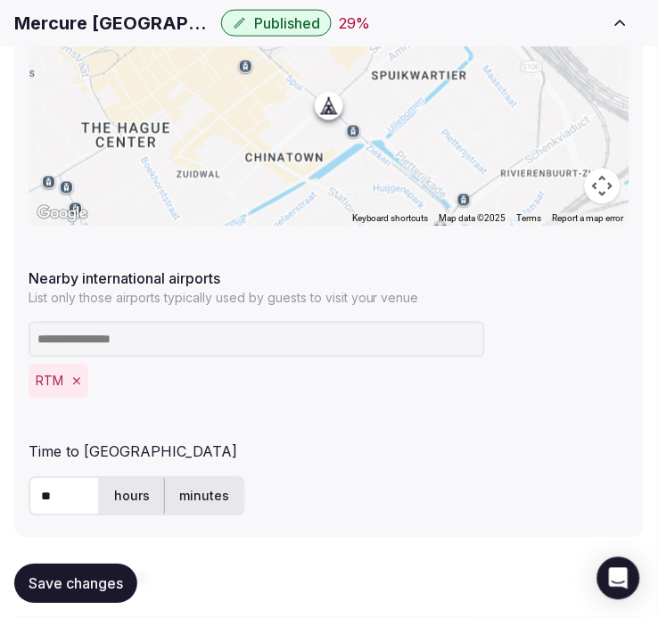
click at [141, 32] on h1 "Mercure [GEOGRAPHIC_DATA][PERSON_NAME]" at bounding box center [114, 23] width 200 height 25
copy div "Mercure [GEOGRAPHIC_DATA][PERSON_NAME]"
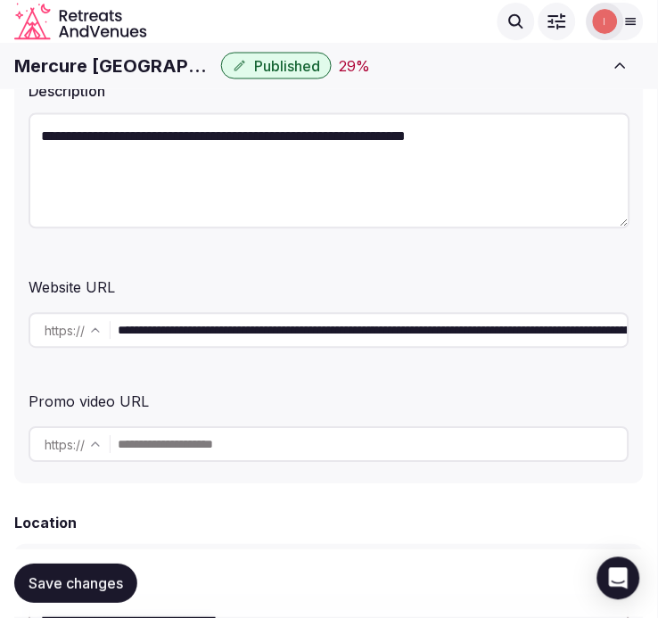
scroll to position [0, 728]
drag, startPoint x: 301, startPoint y: 328, endPoint x: 672, endPoint y: 304, distance: 371.9
click at [658, 304] on html "**********" at bounding box center [329, 12] width 658 height 618
type input "**********"
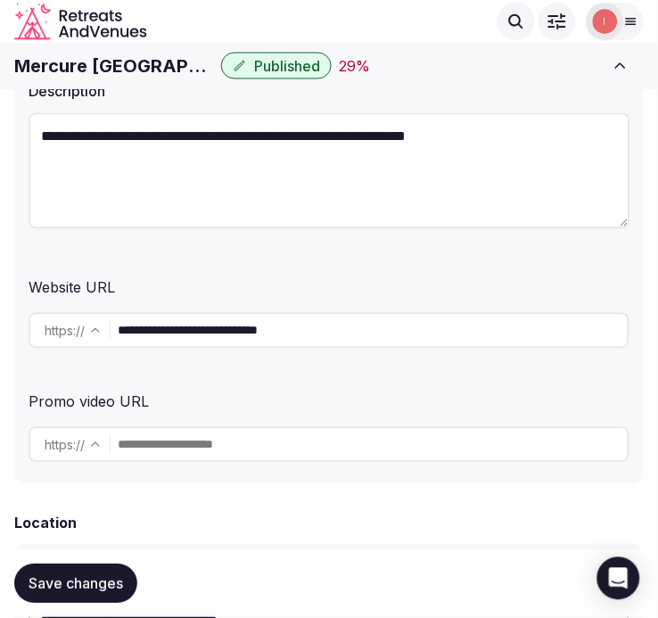
click at [96, 576] on span "Save changes" at bounding box center [76, 584] width 95 height 18
click at [103, 587] on span "Save changes" at bounding box center [76, 584] width 95 height 18
click at [120, 575] on span "Save changes" at bounding box center [76, 584] width 95 height 18
click at [114, 67] on h1 "Mercure [GEOGRAPHIC_DATA][PERSON_NAME]" at bounding box center [114, 66] width 200 height 25
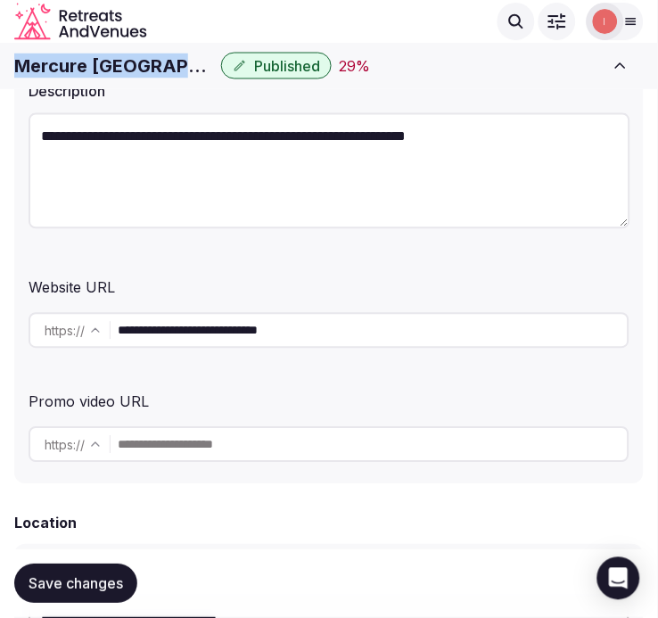
click at [114, 67] on h1 "Mercure [GEOGRAPHIC_DATA][PERSON_NAME]" at bounding box center [114, 66] width 200 height 25
copy div "Mercure [GEOGRAPHIC_DATA][PERSON_NAME]"
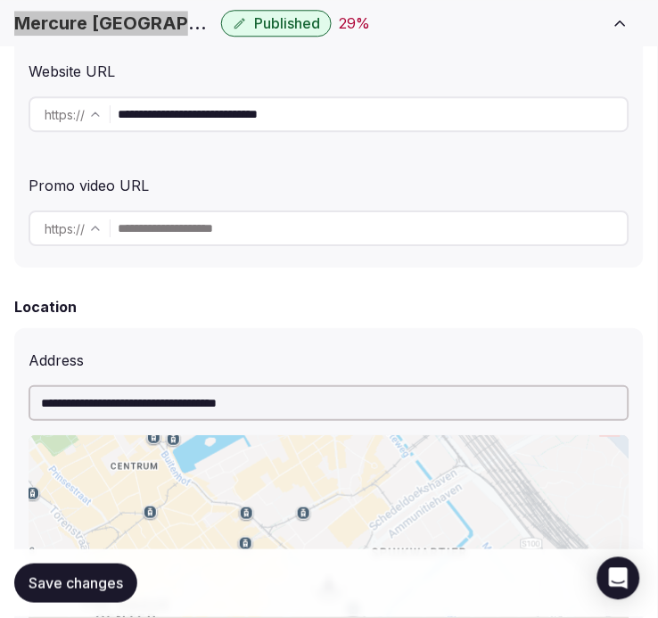
scroll to position [594, 0]
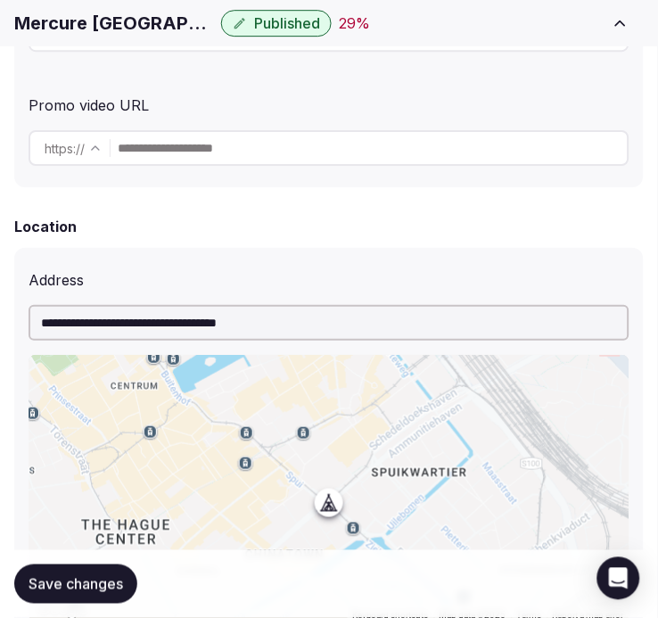
click at [253, 327] on input "**********" at bounding box center [329, 323] width 601 height 36
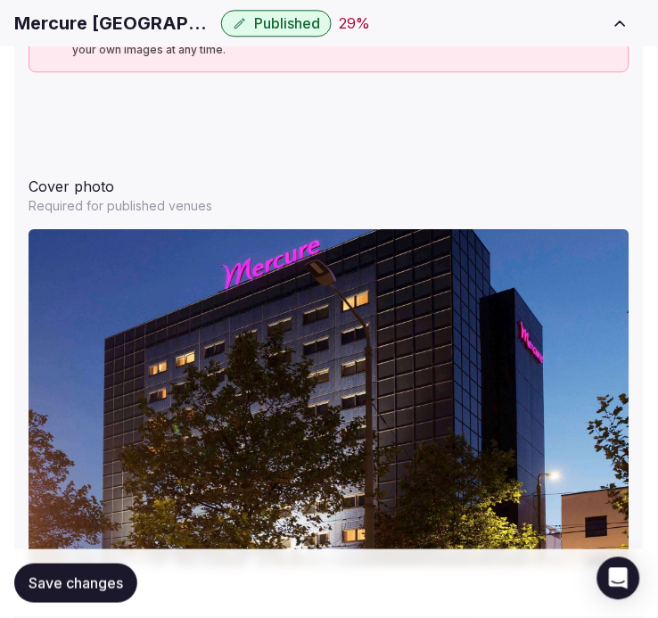
scroll to position [2181, 0]
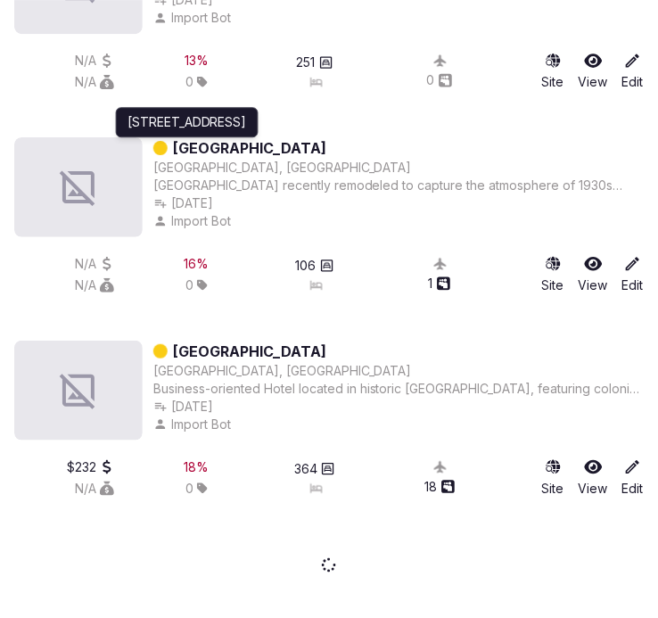
scroll to position [16926, 0]
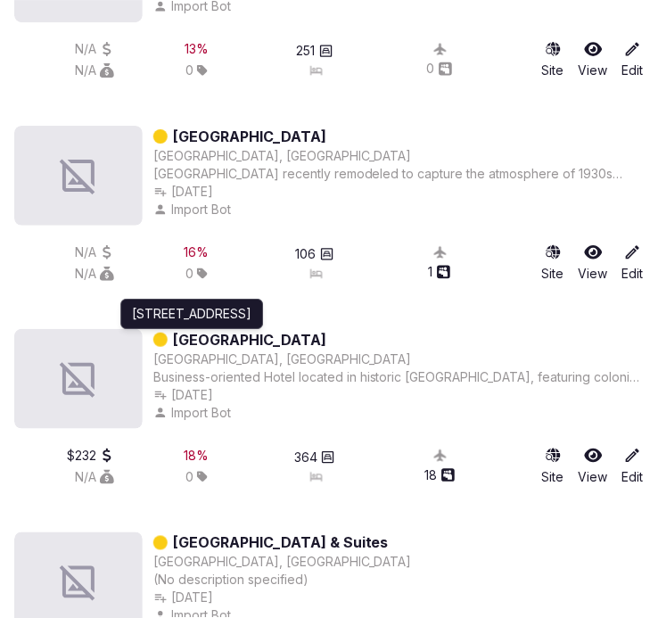
drag, startPoint x: 297, startPoint y: 327, endPoint x: 67, endPoint y: 294, distance: 232.4
click at [67, 294] on div "[GEOGRAPHIC_DATA], [GEOGRAPHIC_DATA] recently remodeled to capture the atmosphe…" at bounding box center [329, 219] width 630 height 186
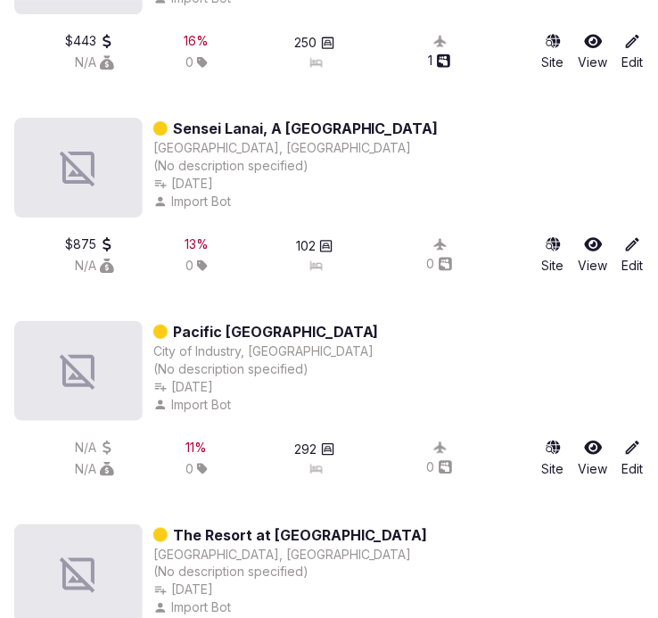
scroll to position [16133, 0]
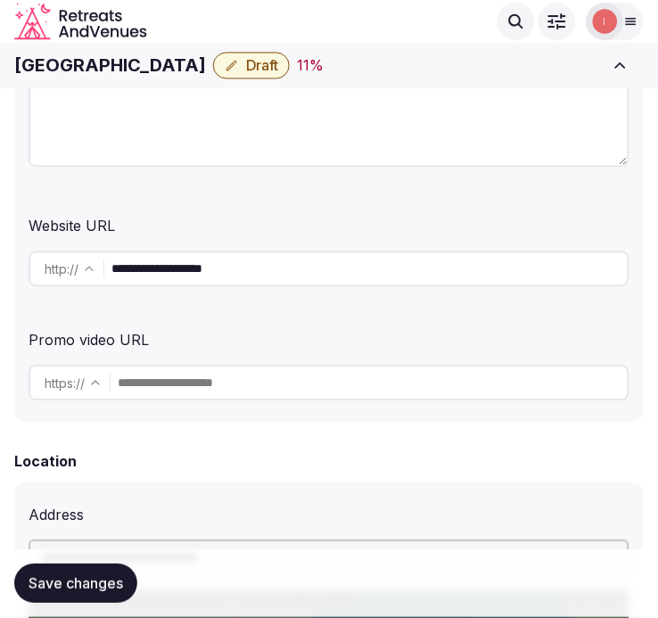
scroll to position [396, 0]
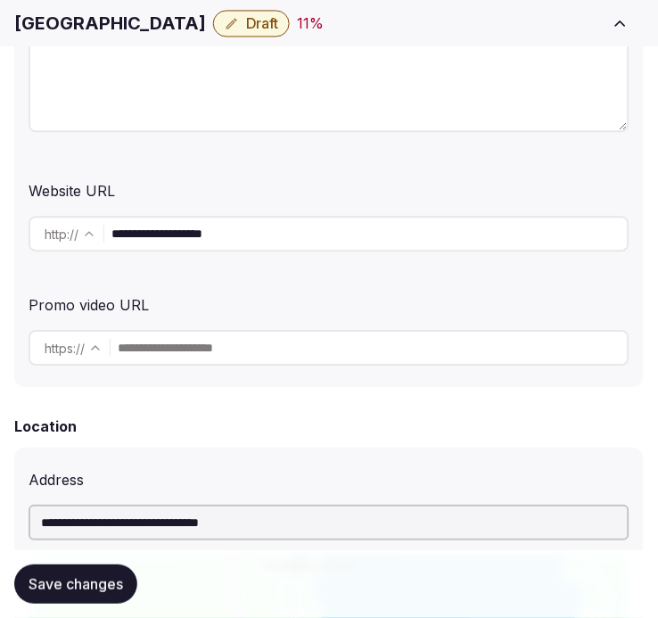
click at [225, 230] on input "**********" at bounding box center [370, 234] width 517 height 36
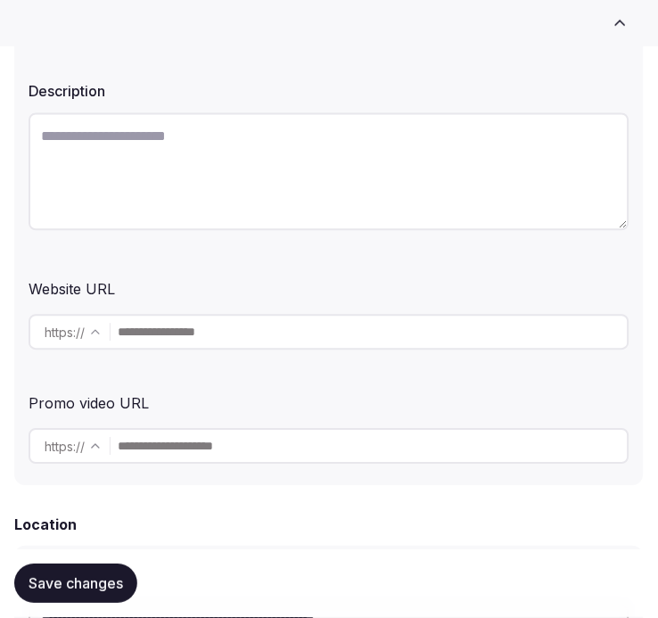
scroll to position [594, 0]
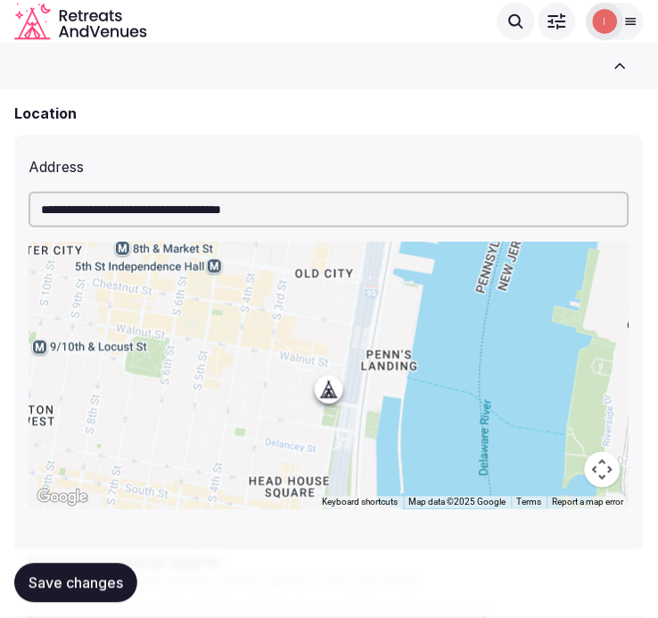
scroll to position [495, 0]
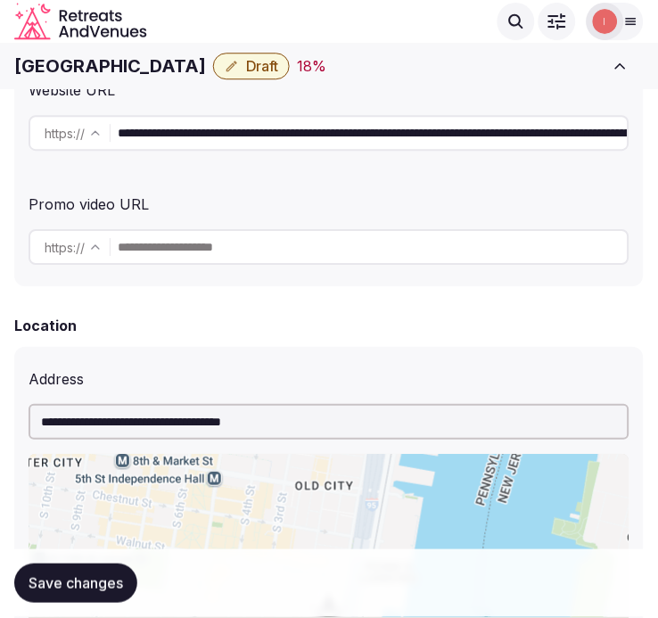
click at [227, 129] on input "**********" at bounding box center [373, 133] width 510 height 36
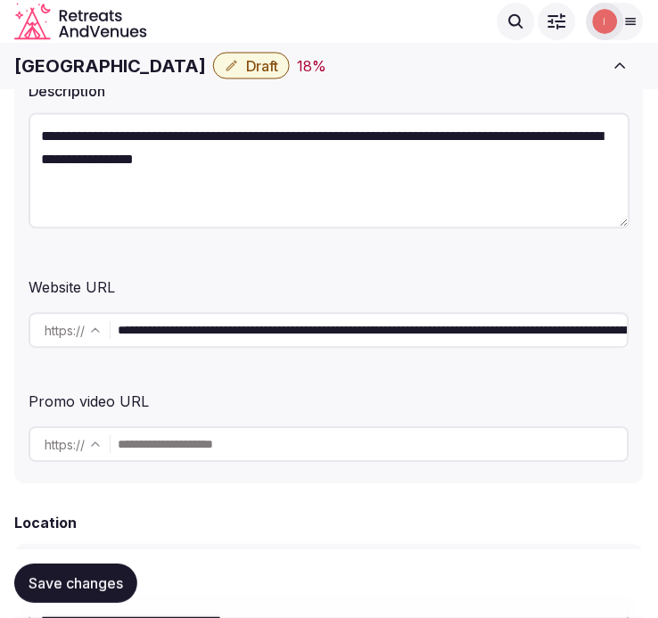
click at [113, 72] on h1 "[GEOGRAPHIC_DATA]" at bounding box center [110, 66] width 192 height 25
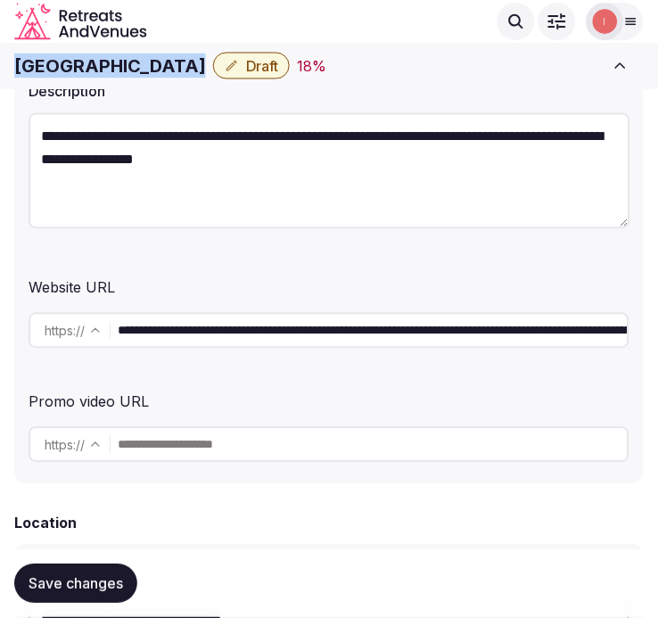
click at [113, 72] on h1 "[GEOGRAPHIC_DATA]" at bounding box center [110, 66] width 192 height 25
copy div "[GEOGRAPHIC_DATA]"
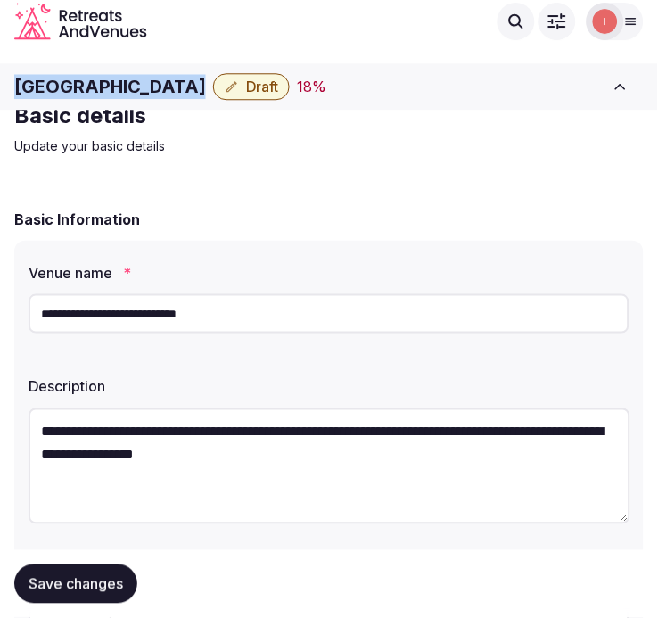
scroll to position [0, 0]
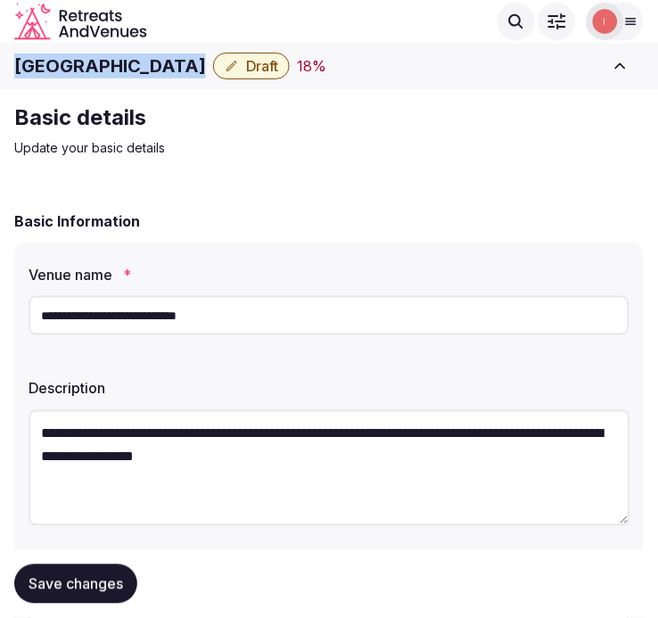
copy div "[GEOGRAPHIC_DATA]"
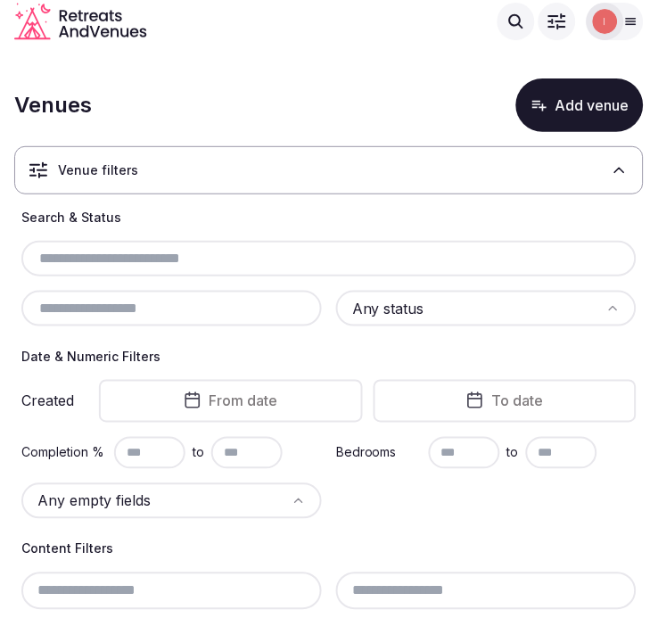
click at [253, 257] on input "text" at bounding box center [329, 258] width 601 height 21
paste input "**********"
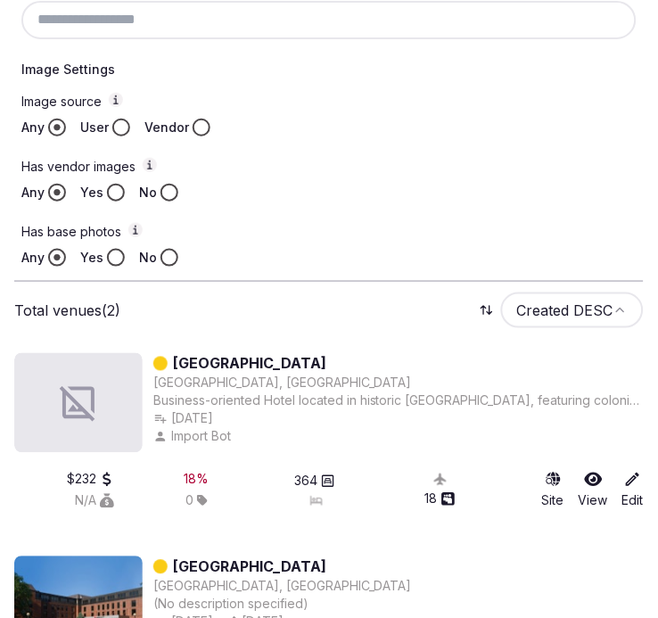
scroll to position [932, 0]
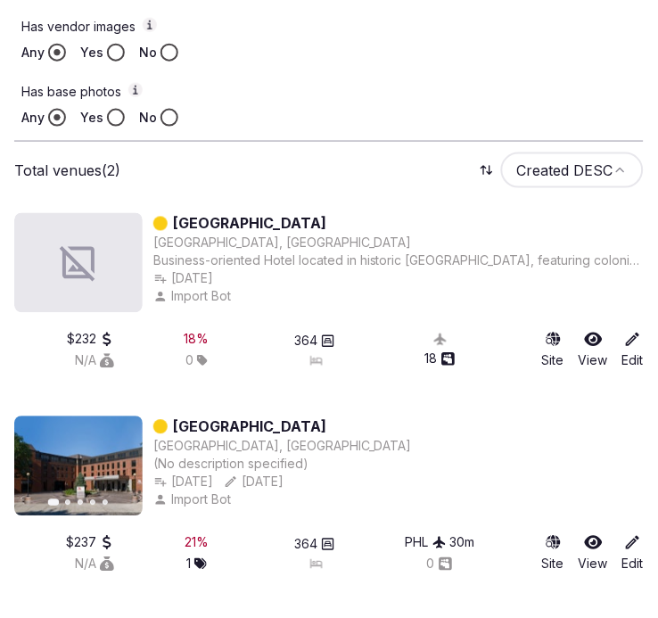
type input "**********"
click at [304, 220] on link "[GEOGRAPHIC_DATA]" at bounding box center [249, 223] width 153 height 21
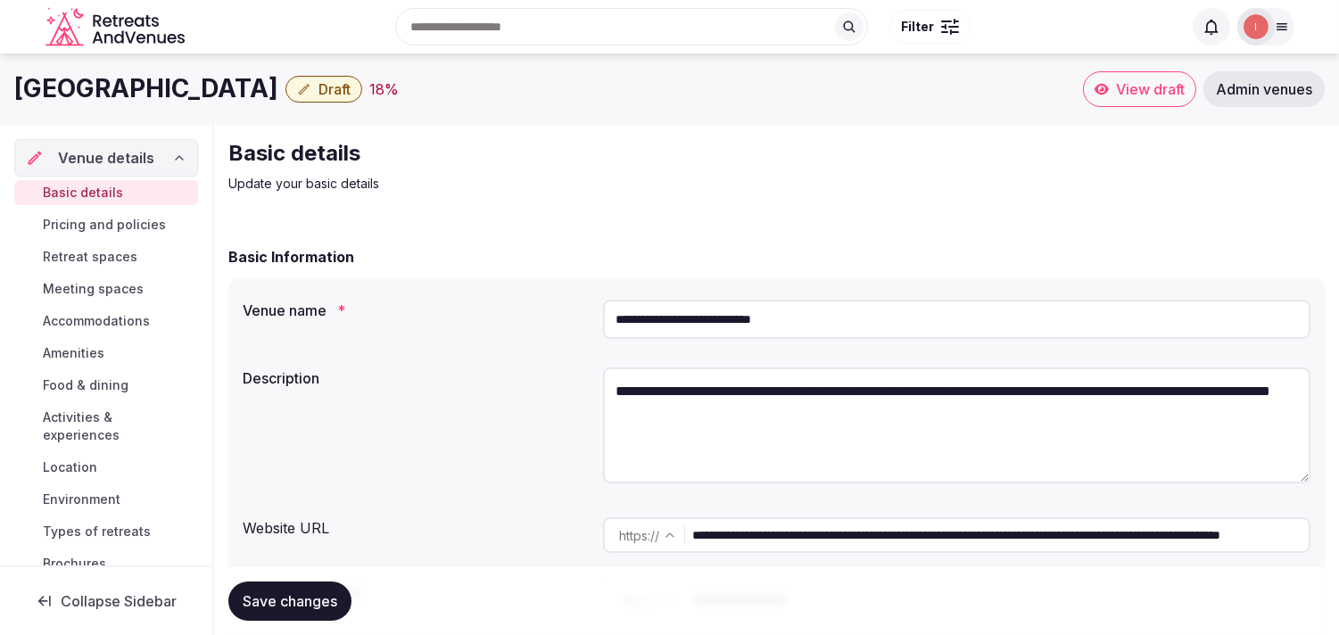
click at [351, 92] on span "Draft" at bounding box center [335, 89] width 32 height 18
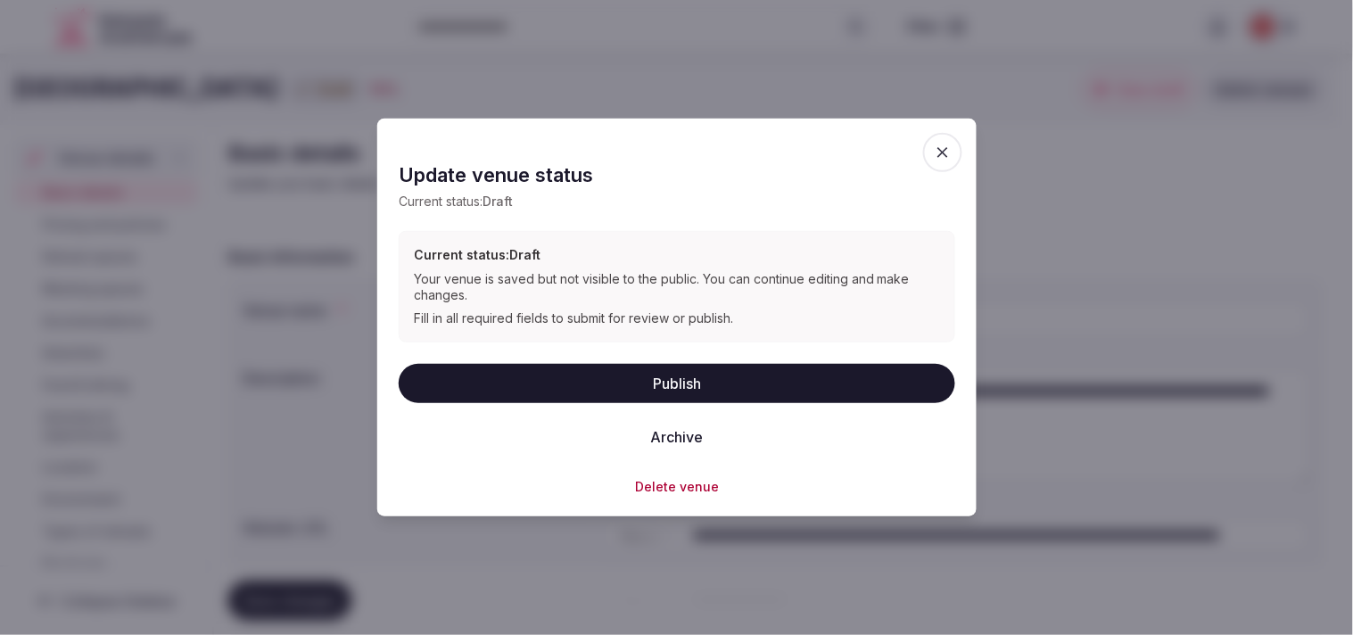
click at [673, 434] on div "Publish Archive" at bounding box center [677, 409] width 557 height 93
click at [673, 437] on button "Archive" at bounding box center [676, 436] width 81 height 39
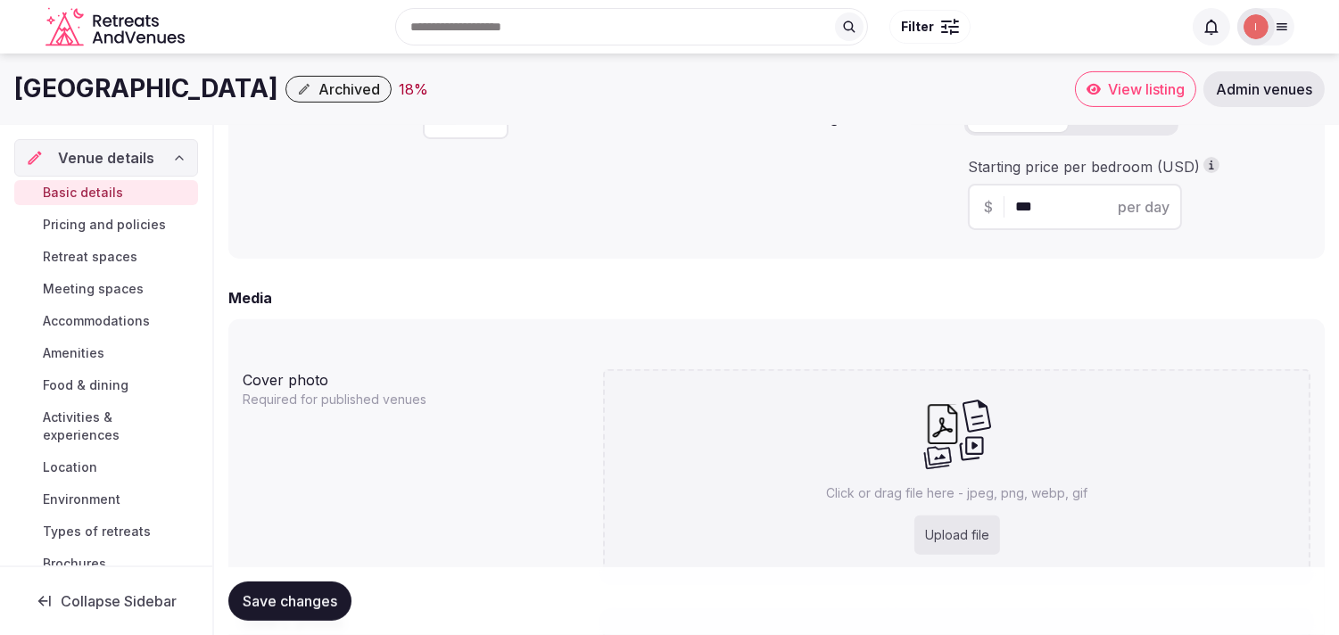
scroll to position [1020, 0]
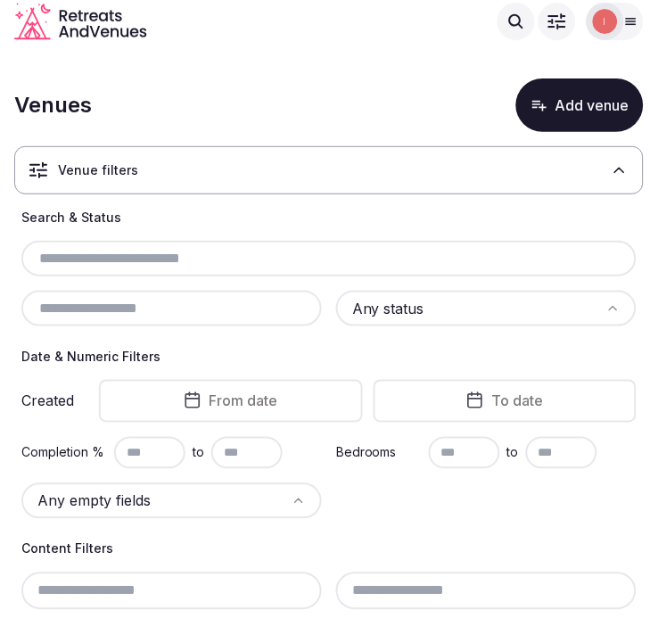
click at [325, 253] on input "text" at bounding box center [329, 258] width 601 height 21
paste input "**********"
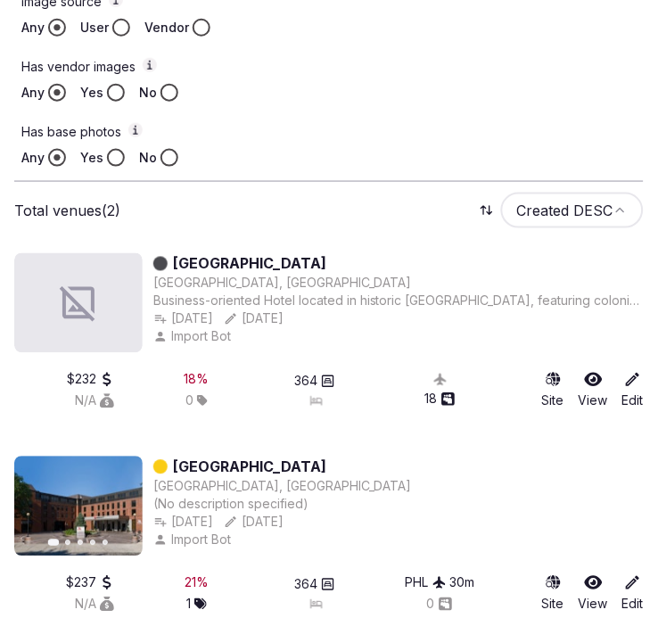
scroll to position [932, 0]
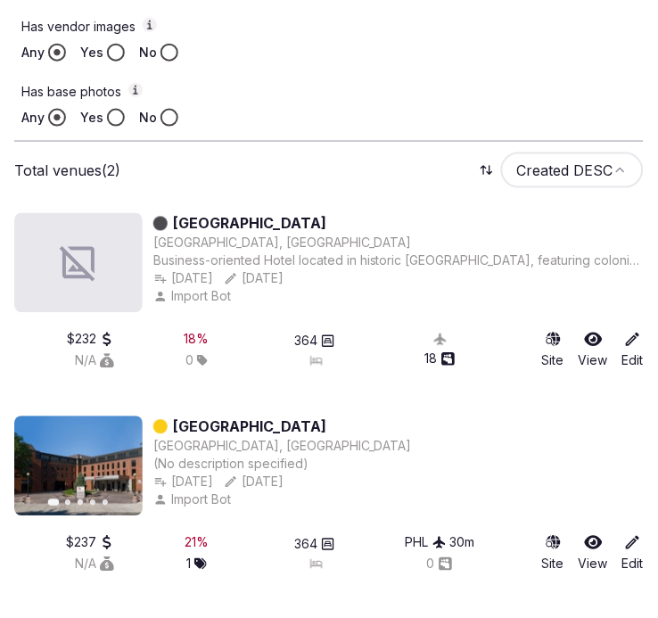
type input "**********"
click at [319, 418] on link "[GEOGRAPHIC_DATA]" at bounding box center [249, 427] width 153 height 21
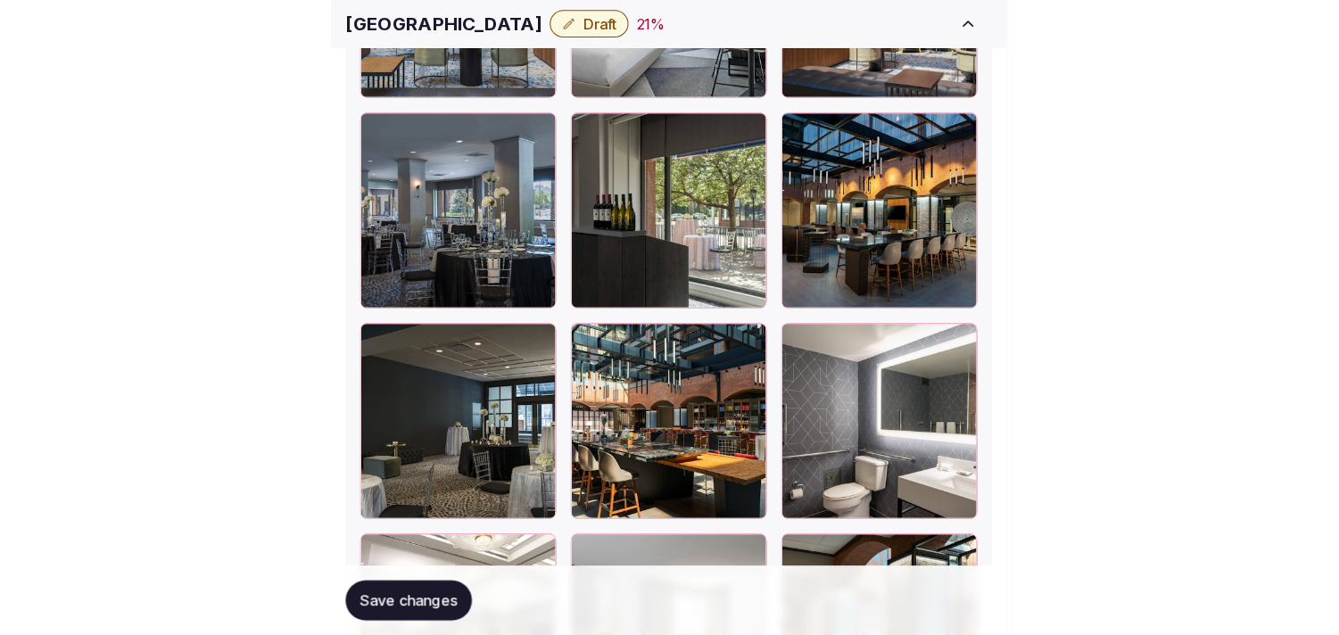
scroll to position [3073, 0]
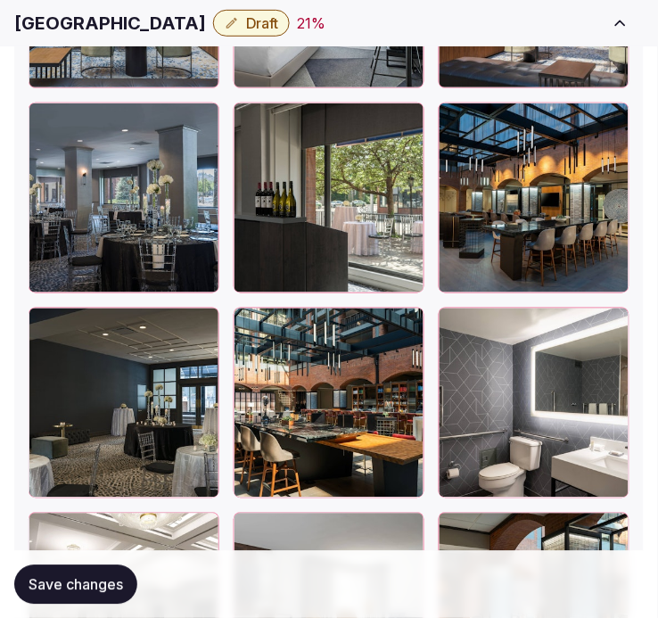
click at [159, 23] on h1 "[GEOGRAPHIC_DATA]" at bounding box center [110, 23] width 192 height 25
click at [159, 22] on h1 "[GEOGRAPHIC_DATA]" at bounding box center [110, 23] width 192 height 25
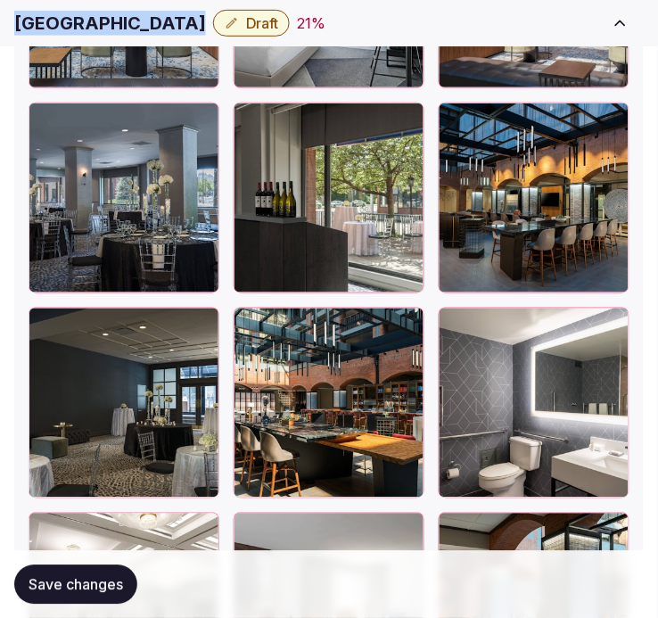
click at [159, 22] on h1 "[GEOGRAPHIC_DATA]" at bounding box center [110, 23] width 192 height 25
copy div "[GEOGRAPHIC_DATA]"
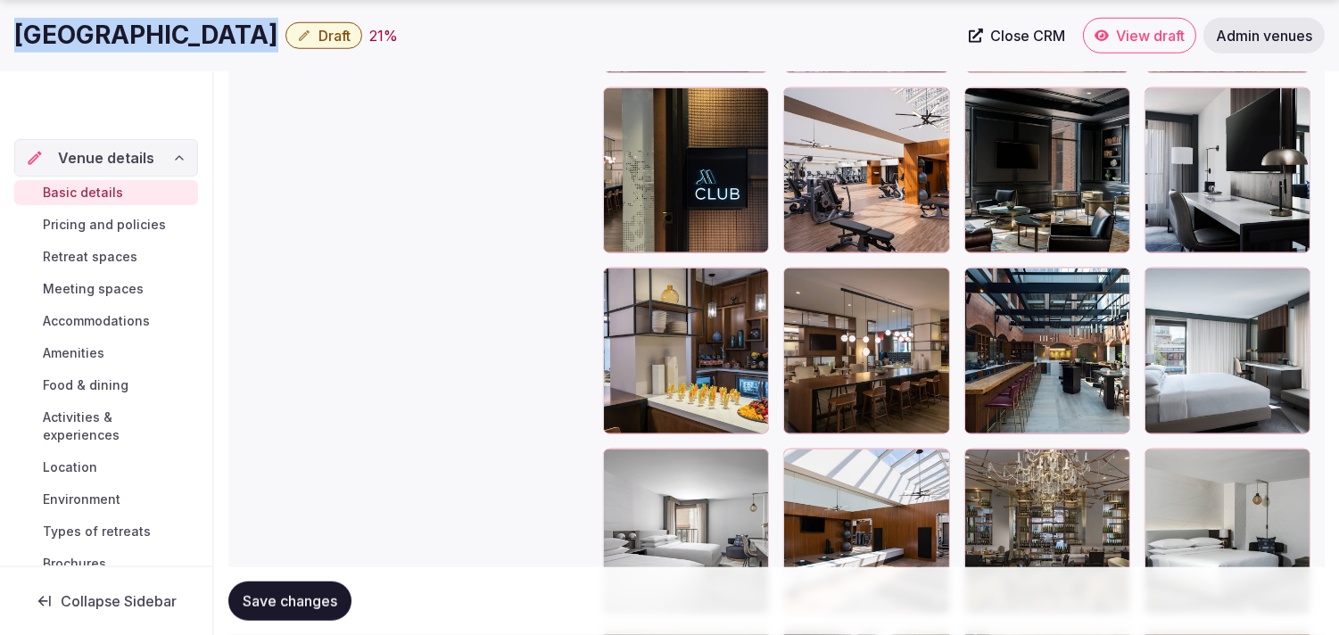
click at [658, 30] on link "Close CRM" at bounding box center [1017, 36] width 118 height 36
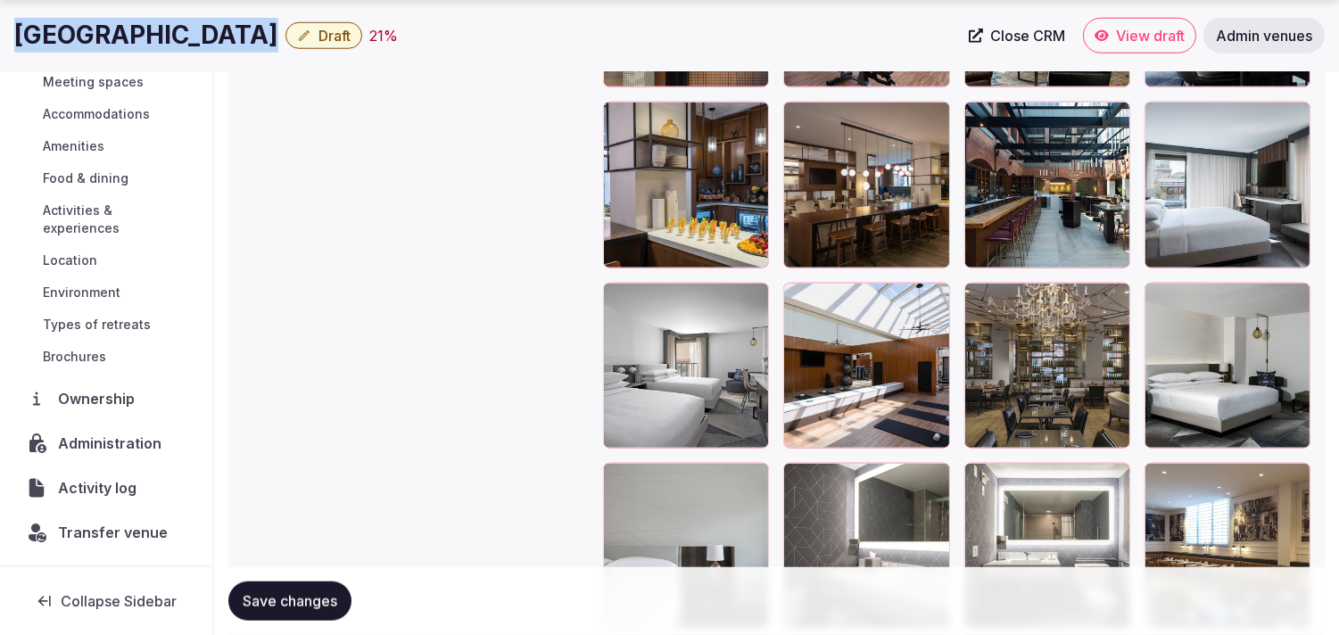
scroll to position [3361, 0]
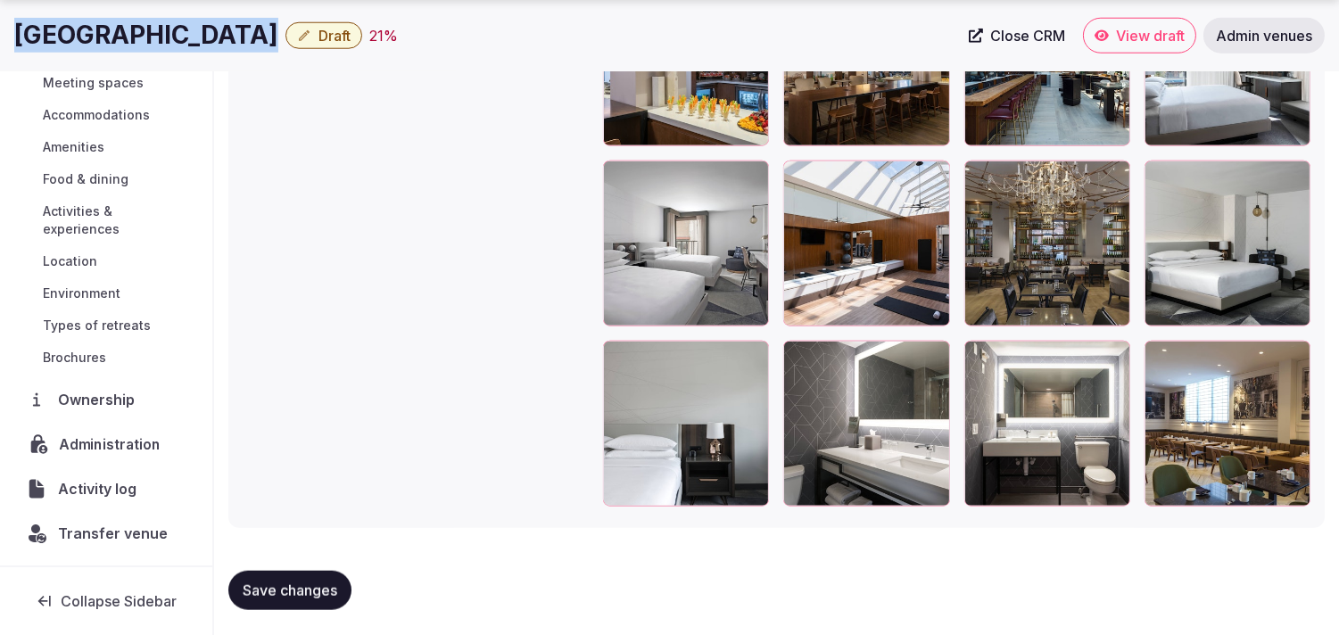
click at [113, 456] on div "Administration" at bounding box center [106, 444] width 180 height 37
click at [126, 532] on span "Transfer venue" at bounding box center [113, 533] width 110 height 21
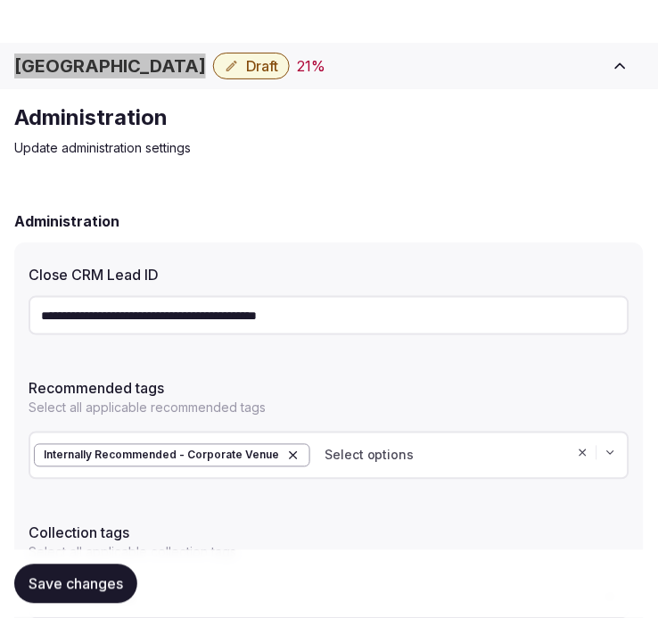
scroll to position [198, 0]
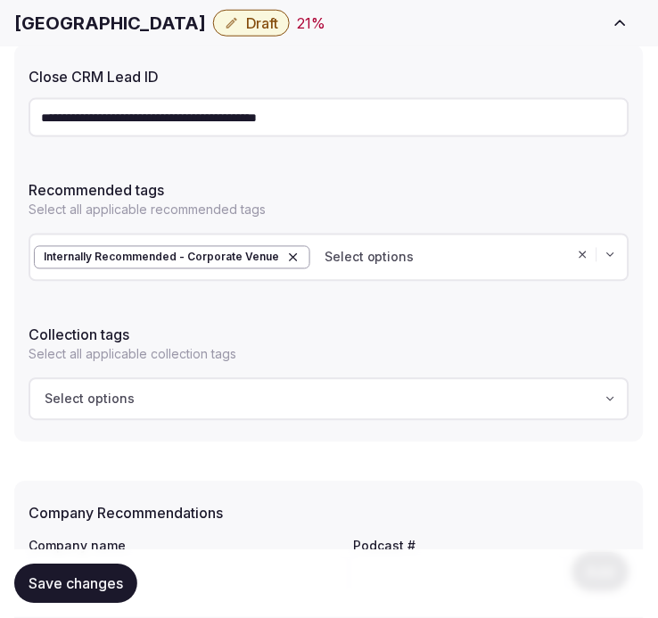
click at [341, 59] on div "Close CRM Lead ID" at bounding box center [329, 71] width 601 height 25
click at [84, 589] on span "Save changes" at bounding box center [76, 584] width 95 height 18
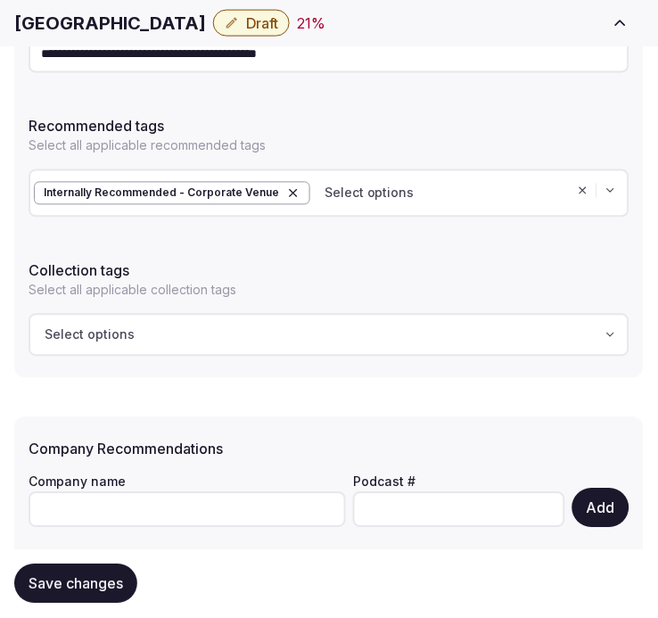
scroll to position [297, 0]
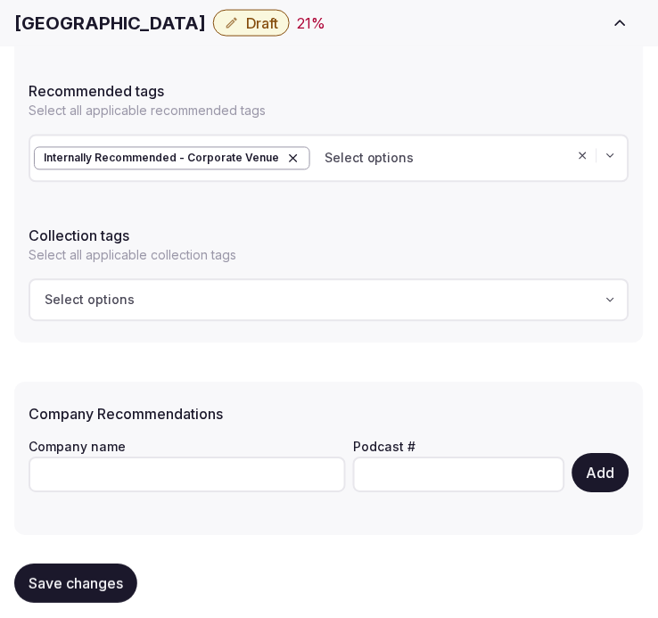
click at [69, 582] on span "Save changes" at bounding box center [76, 584] width 95 height 18
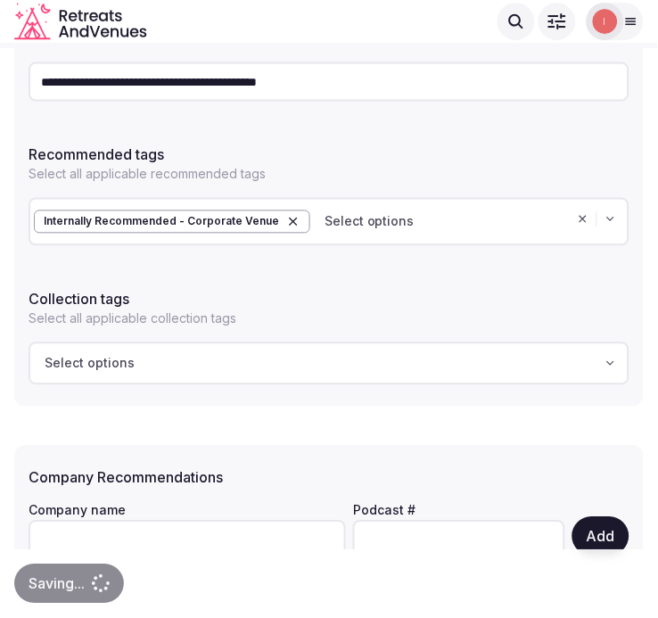
scroll to position [0, 0]
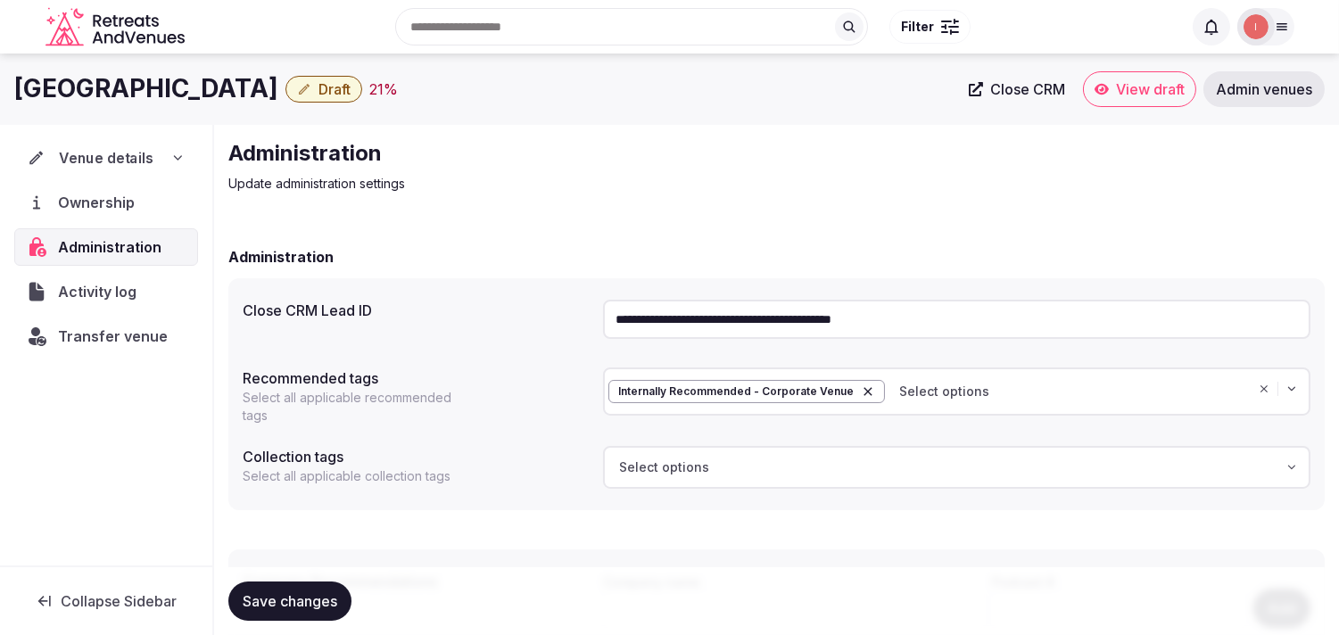
click at [112, 141] on div "Venue details" at bounding box center [106, 157] width 180 height 37
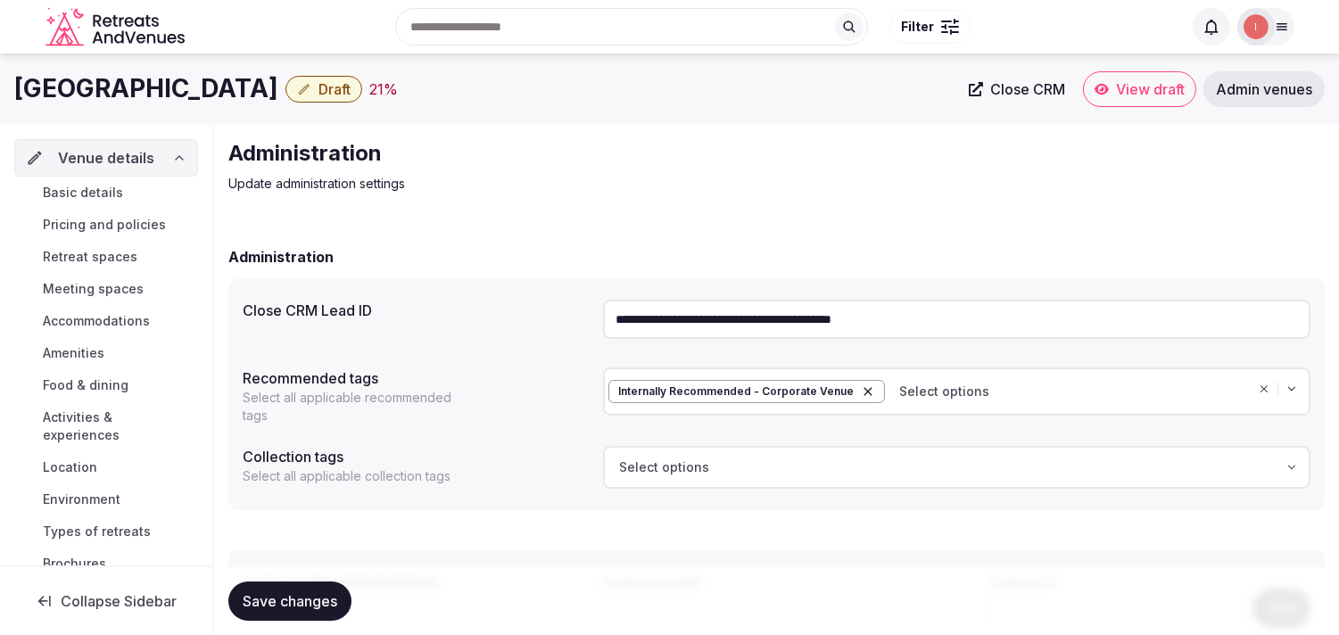
click at [121, 198] on link "Basic details" at bounding box center [106, 192] width 184 height 25
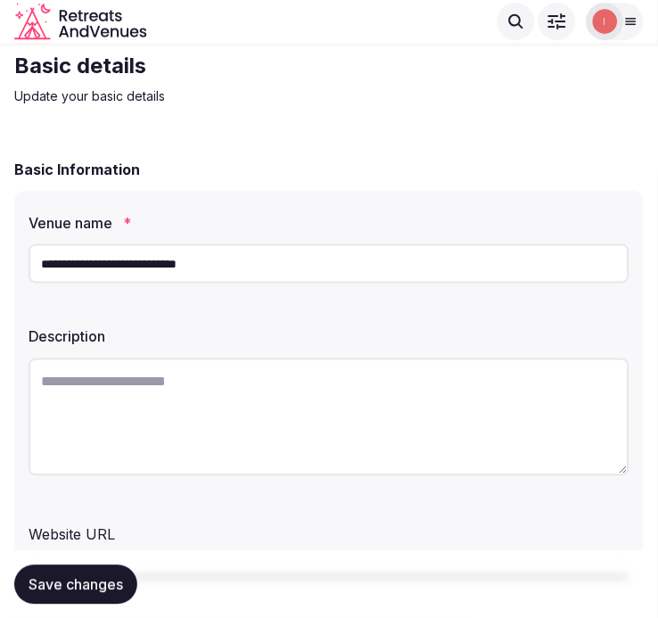
scroll to position [99, 0]
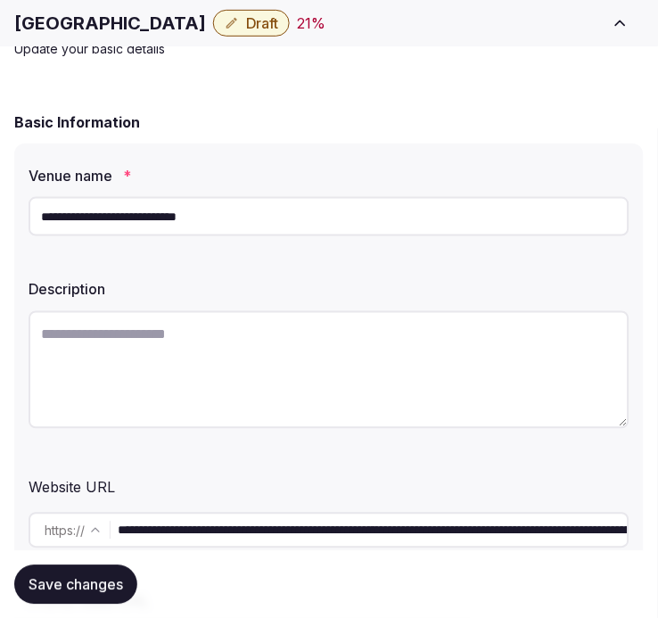
click at [178, 350] on textarea at bounding box center [329, 370] width 601 height 118
paste textarea "**********"
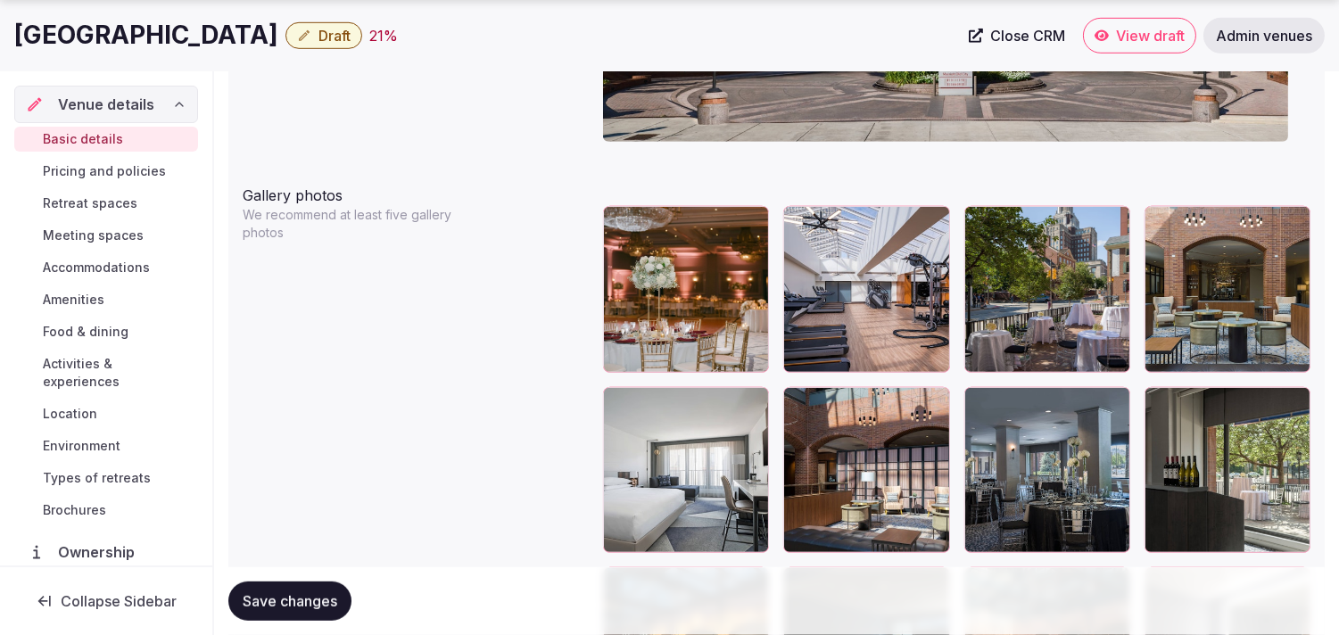
scroll to position [2082, 0]
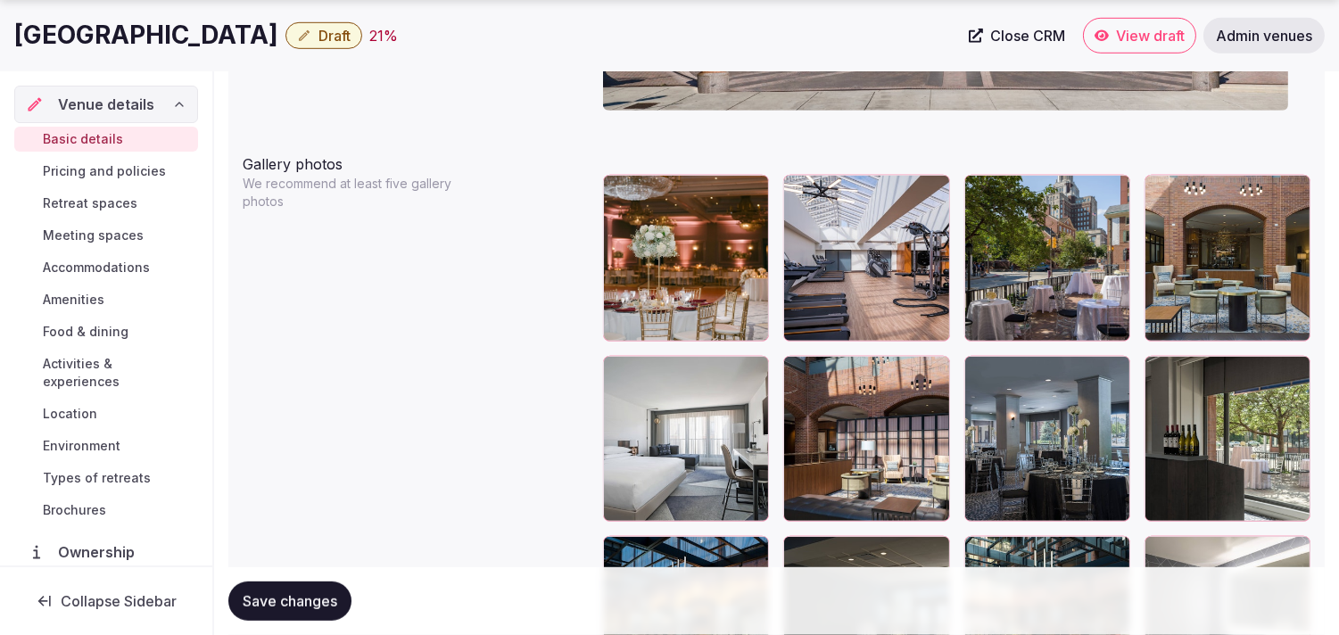
type textarea "**********"
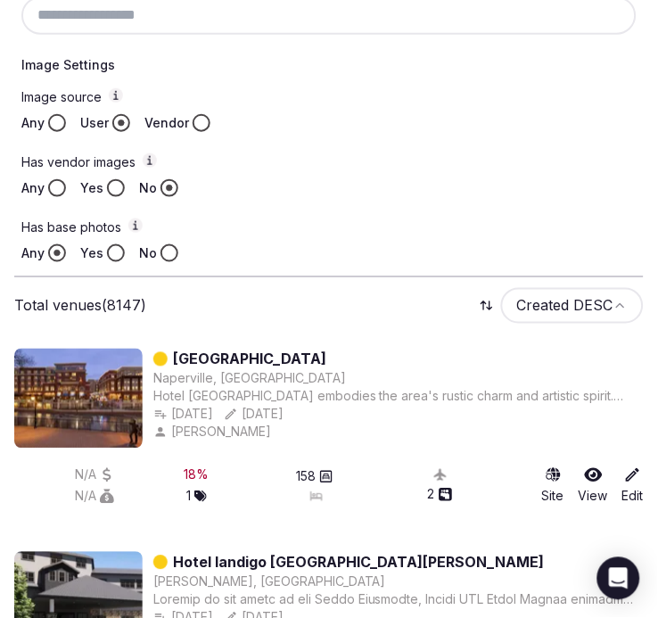
scroll to position [854, 0]
